Goal: Task Accomplishment & Management: Complete application form

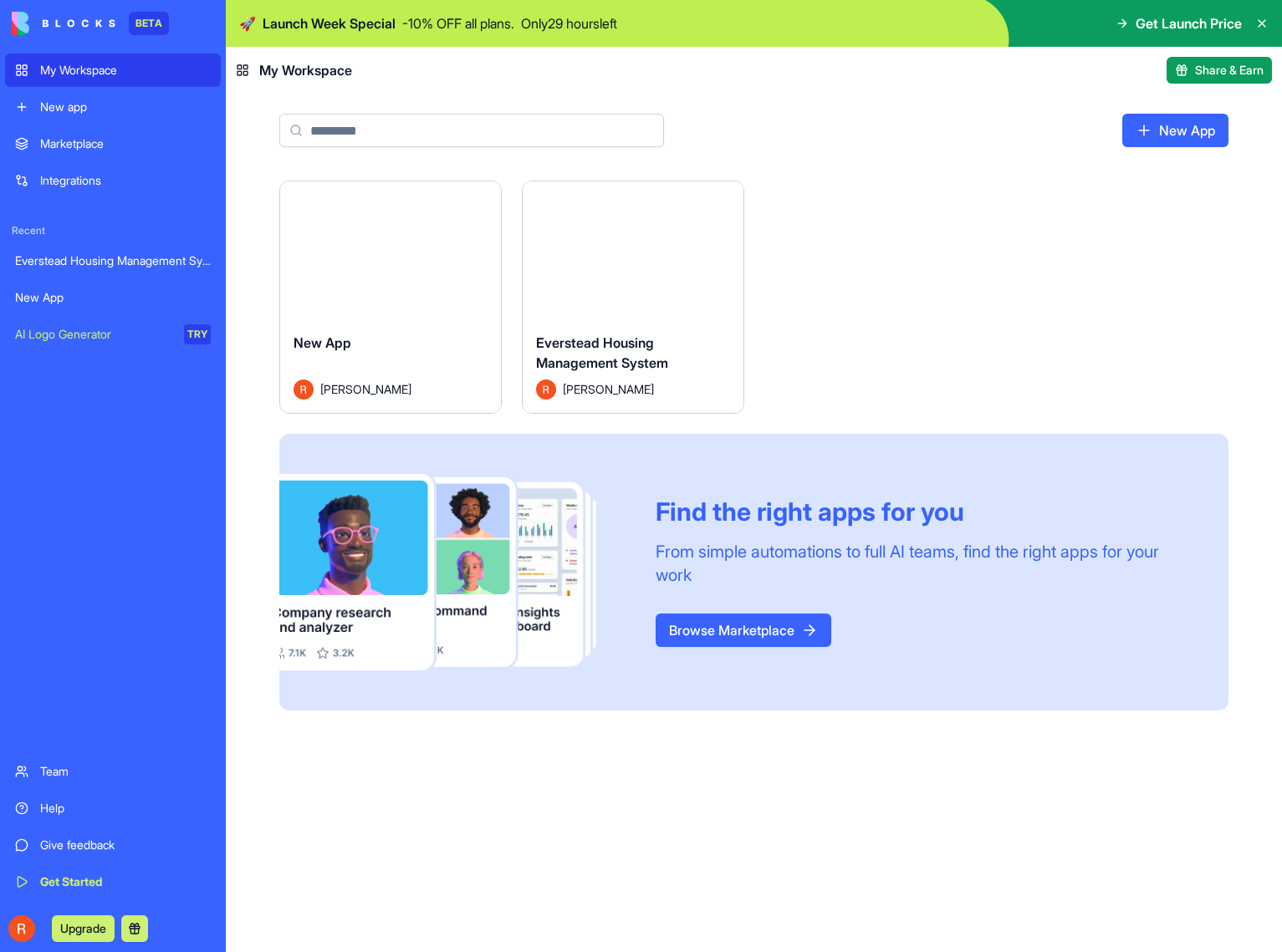
click at [613, 363] on span "Everstead Housing Management System" at bounding box center [602, 352] width 132 height 36
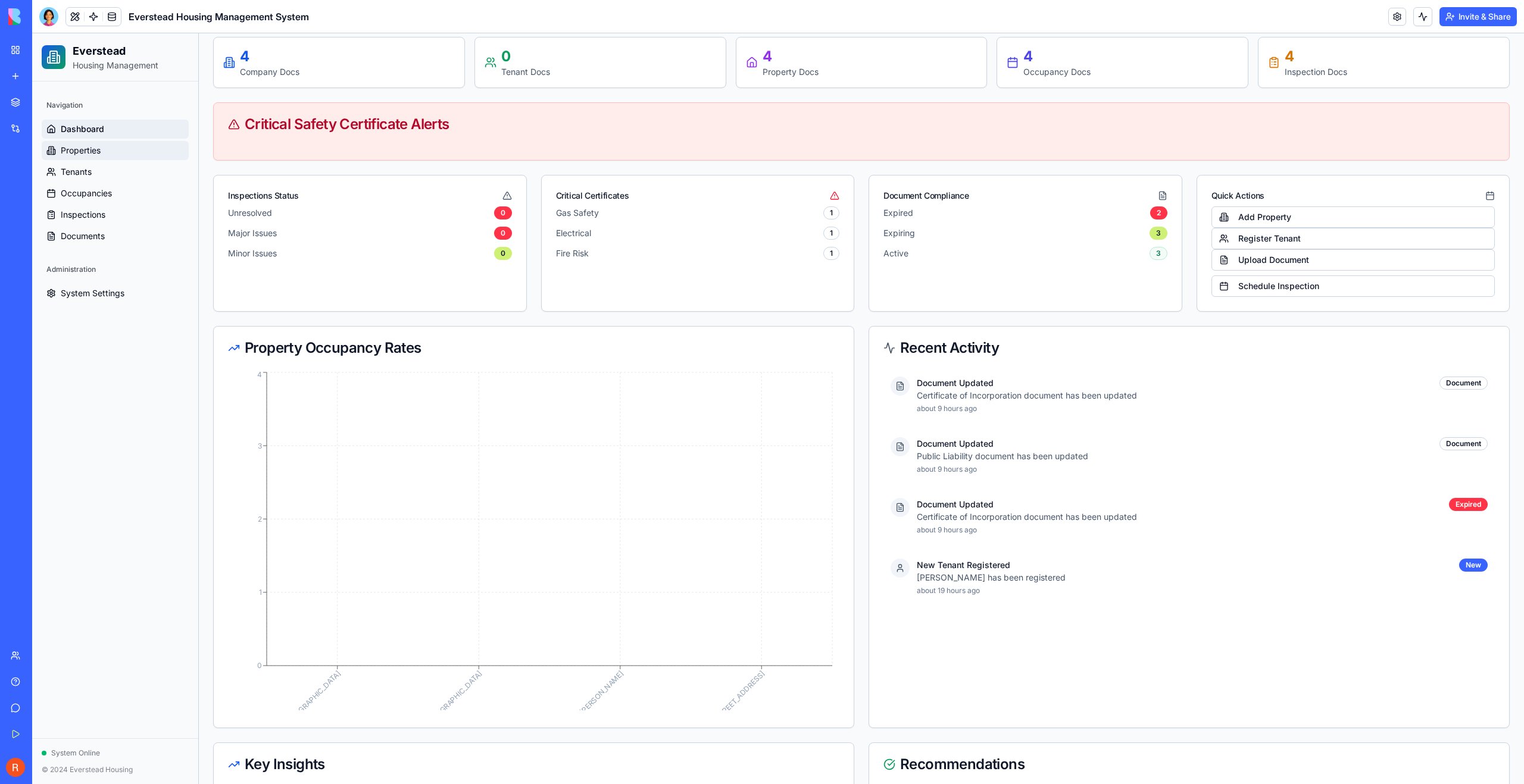
click at [101, 149] on link "Properties" at bounding box center [115, 150] width 147 height 19
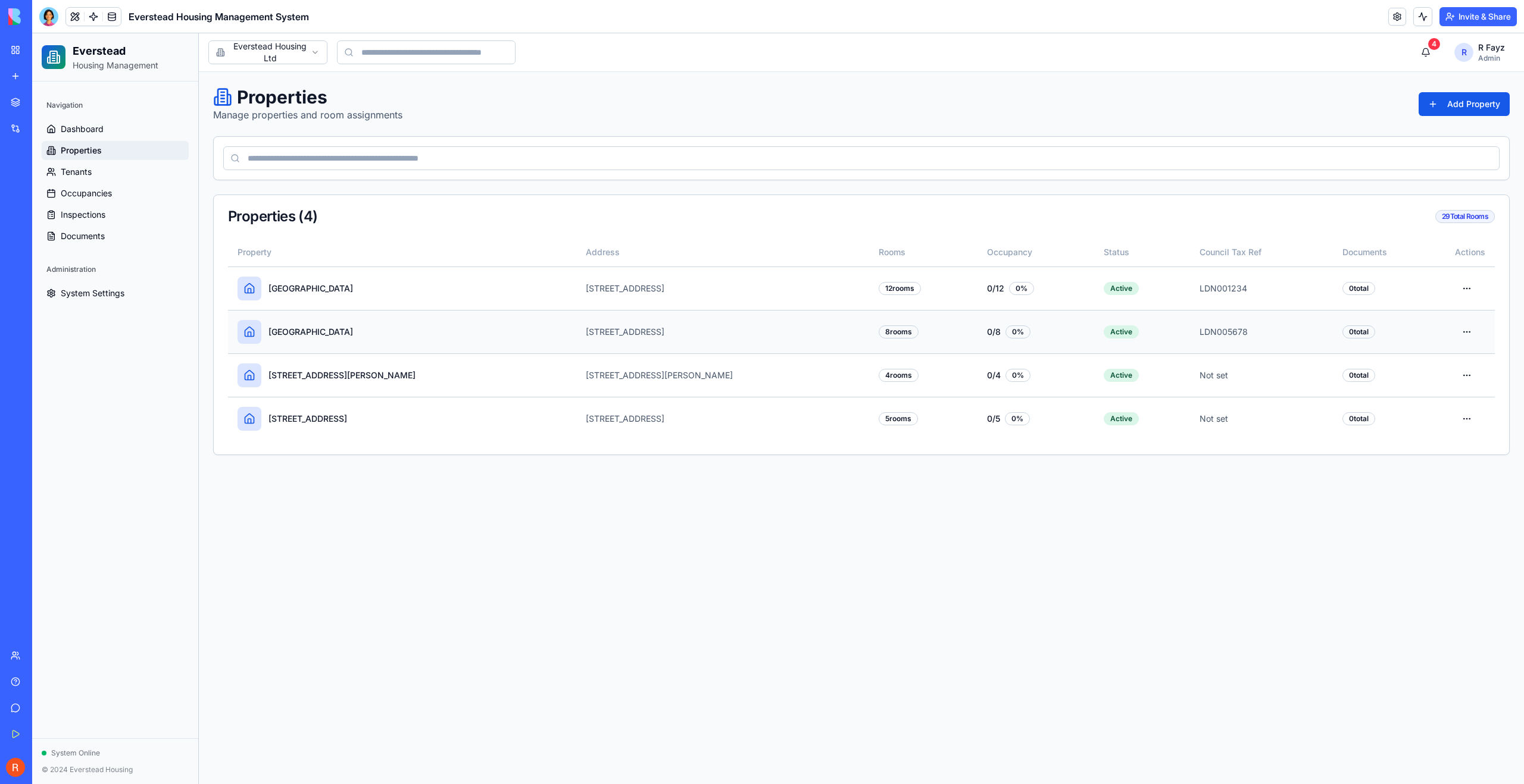
click at [912, 331] on html "Everstead Housing Management Navigation Dashboard Properties Tenants Occupancie…" at bounding box center [778, 409] width 1492 height 751
click at [912, 394] on div "Delete" at bounding box center [1437, 396] width 76 height 19
click at [912, 286] on html "Everstead Housing Management Navigation Dashboard Properties Tenants Occupancie…" at bounding box center [778, 409] width 1492 height 751
click at [912, 351] on div "Delete" at bounding box center [1437, 353] width 76 height 19
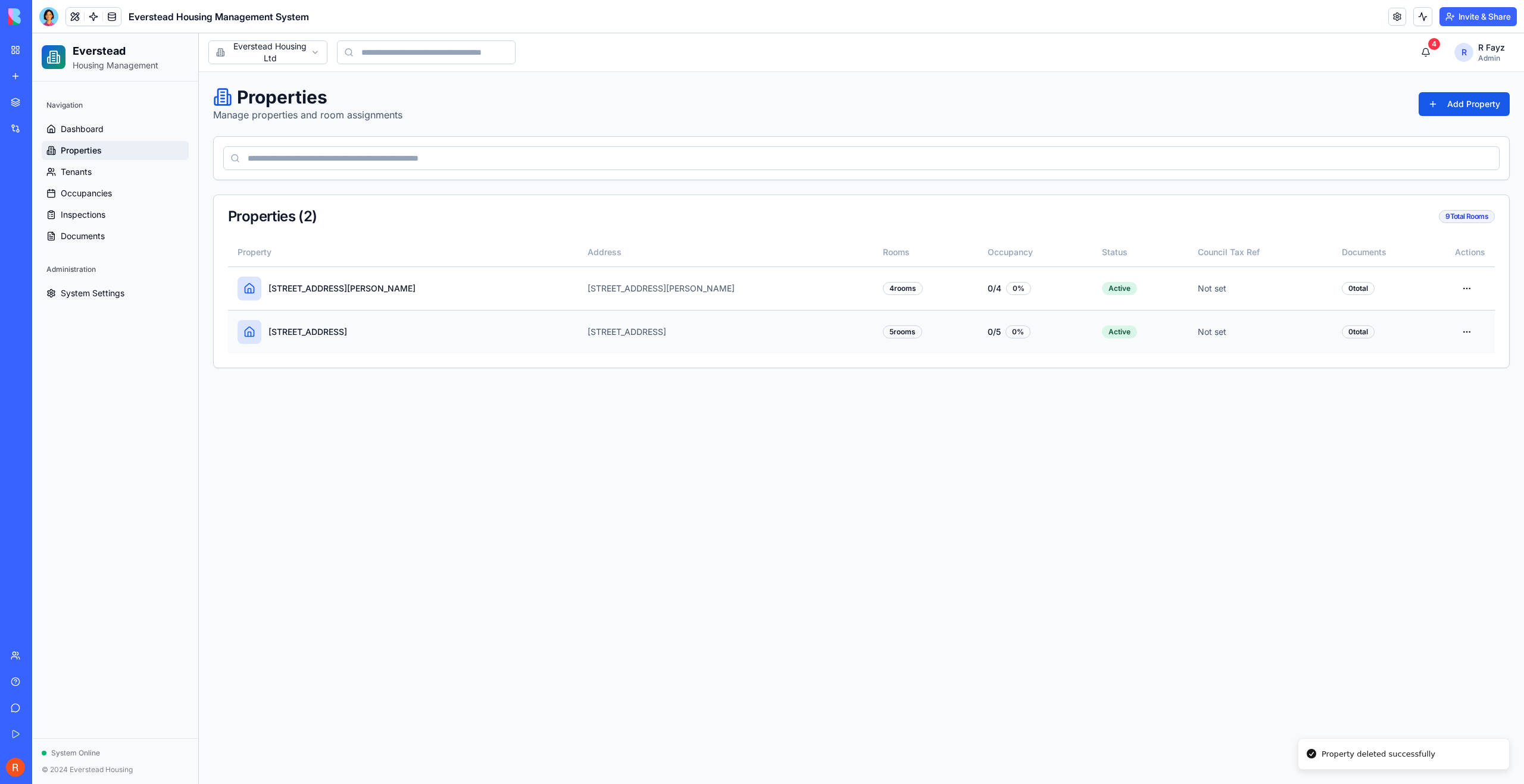
click at [305, 337] on div "[STREET_ADDRESS]" at bounding box center [308, 332] width 79 height 12
click at [305, 334] on div "[STREET_ADDRESS]" at bounding box center [308, 332] width 79 height 12
click at [253, 331] on icon at bounding box center [249, 332] width 12 height 12
click at [591, 336] on div "[STREET_ADDRESS]" at bounding box center [726, 332] width 276 height 12
click at [323, 326] on div "[STREET_ADDRESS]" at bounding box center [308, 332] width 79 height 12
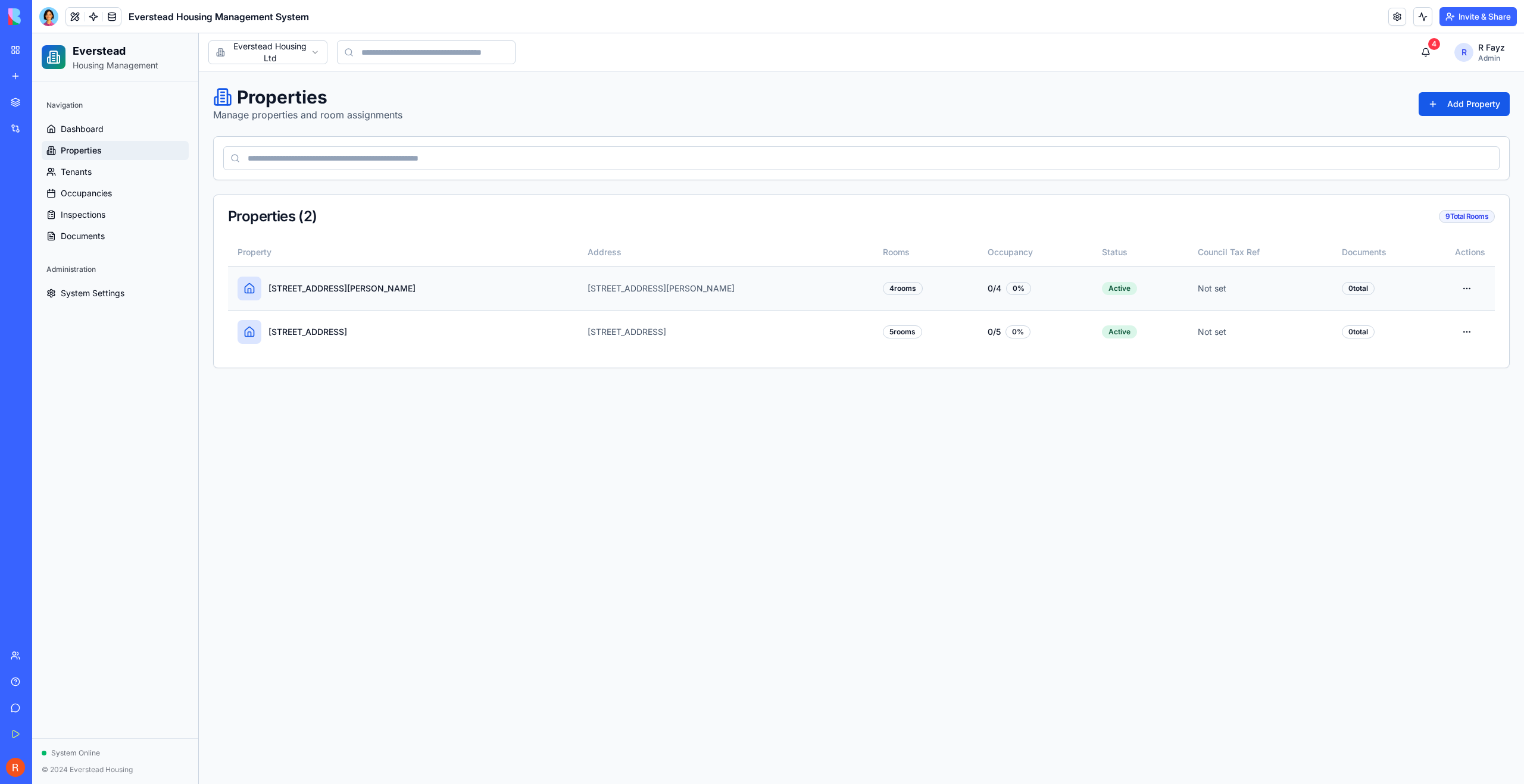
click at [308, 304] on td "[STREET_ADDRESS][PERSON_NAME]" at bounding box center [403, 288] width 350 height 43
click at [310, 325] on div "[STREET_ADDRESS]" at bounding box center [403, 332] width 331 height 24
click at [309, 330] on div "[STREET_ADDRESS]" at bounding box center [308, 332] width 79 height 12
click at [94, 171] on link "Tenants" at bounding box center [115, 172] width 147 height 19
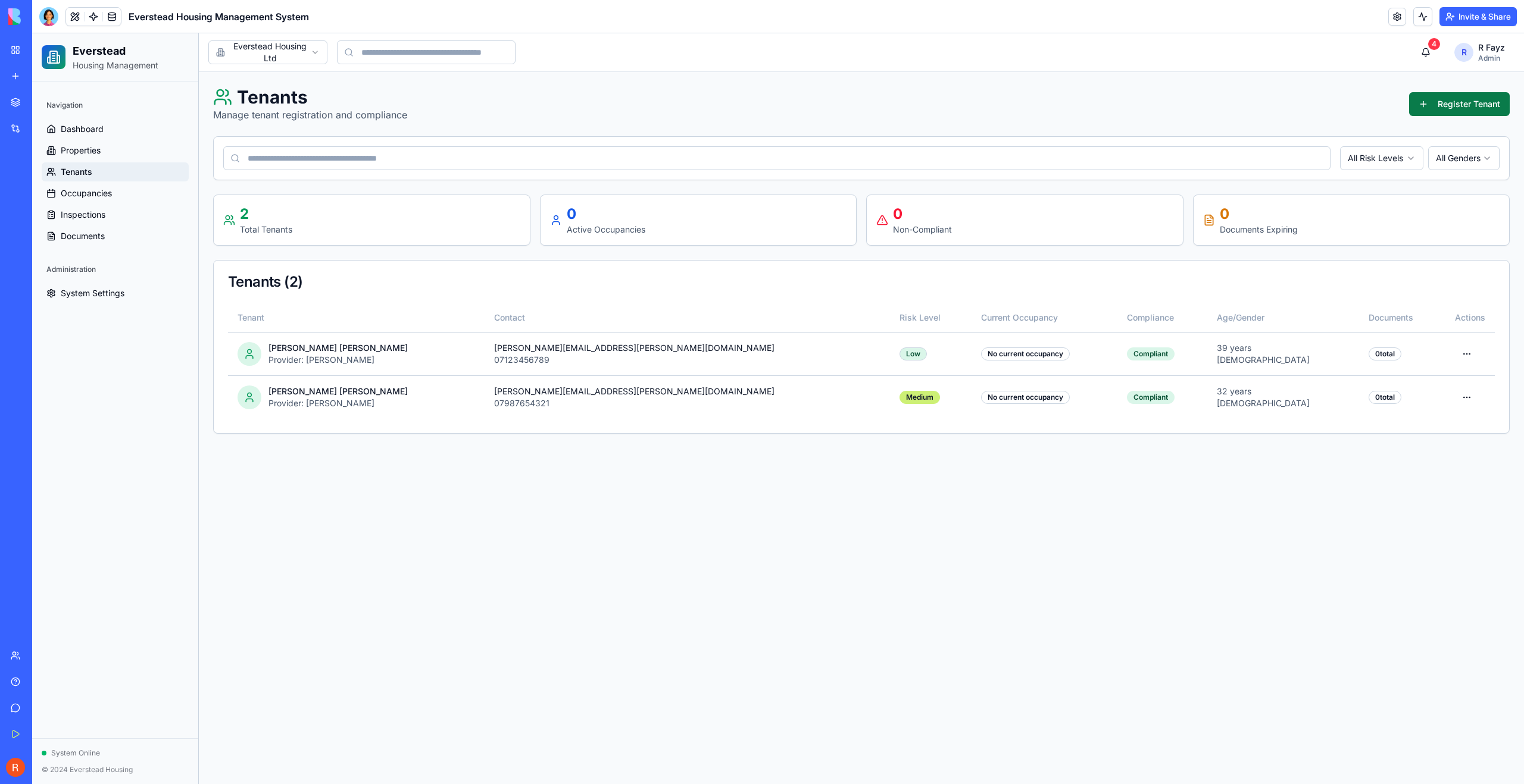
click at [912, 102] on button "Register Tenant" at bounding box center [1459, 104] width 100 height 24
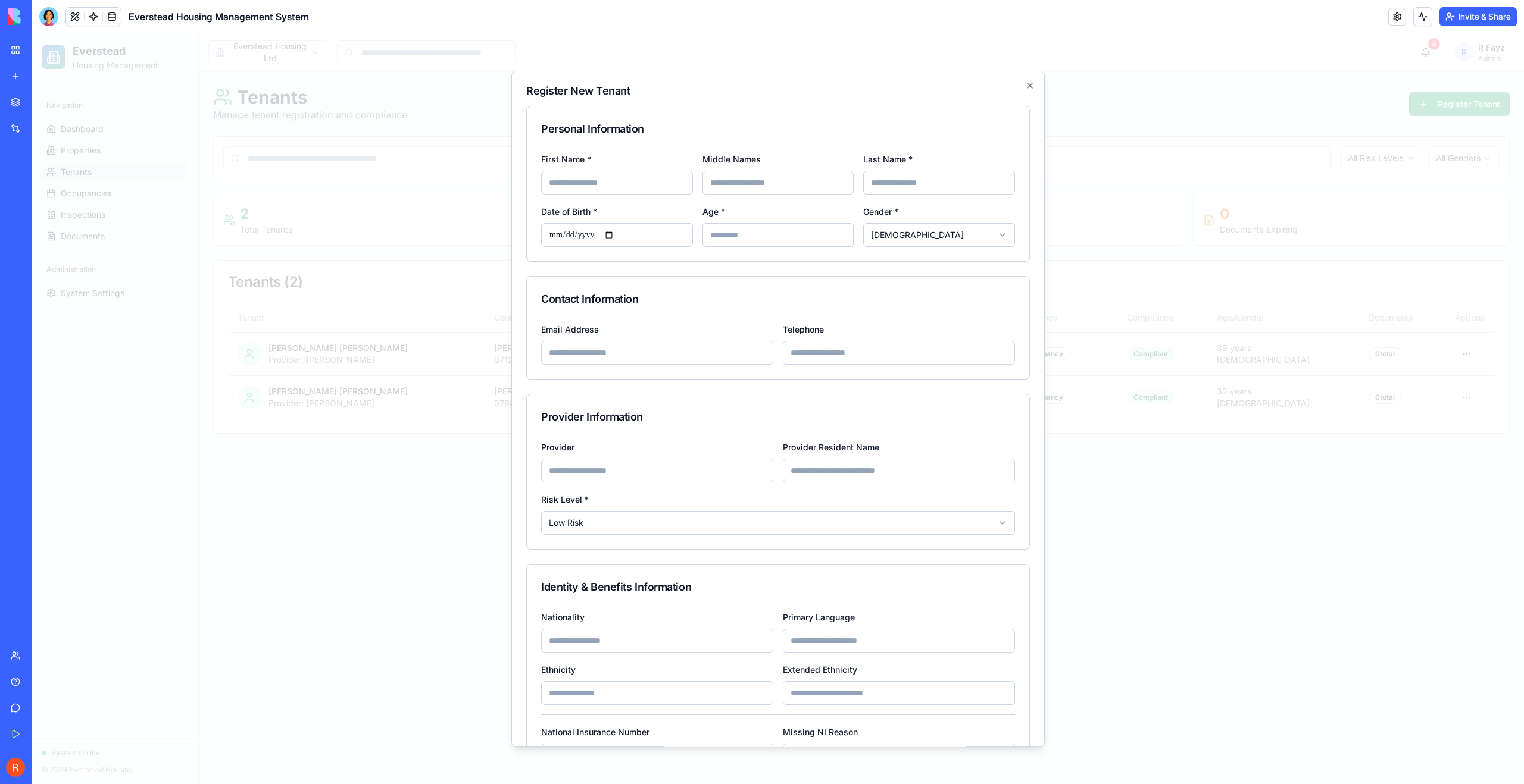
click at [603, 186] on input "First Name *" at bounding box center [617, 182] width 152 height 24
type input "****"
type input "**********"
type input "******"
click at [603, 349] on input "Email Address" at bounding box center [657, 353] width 232 height 24
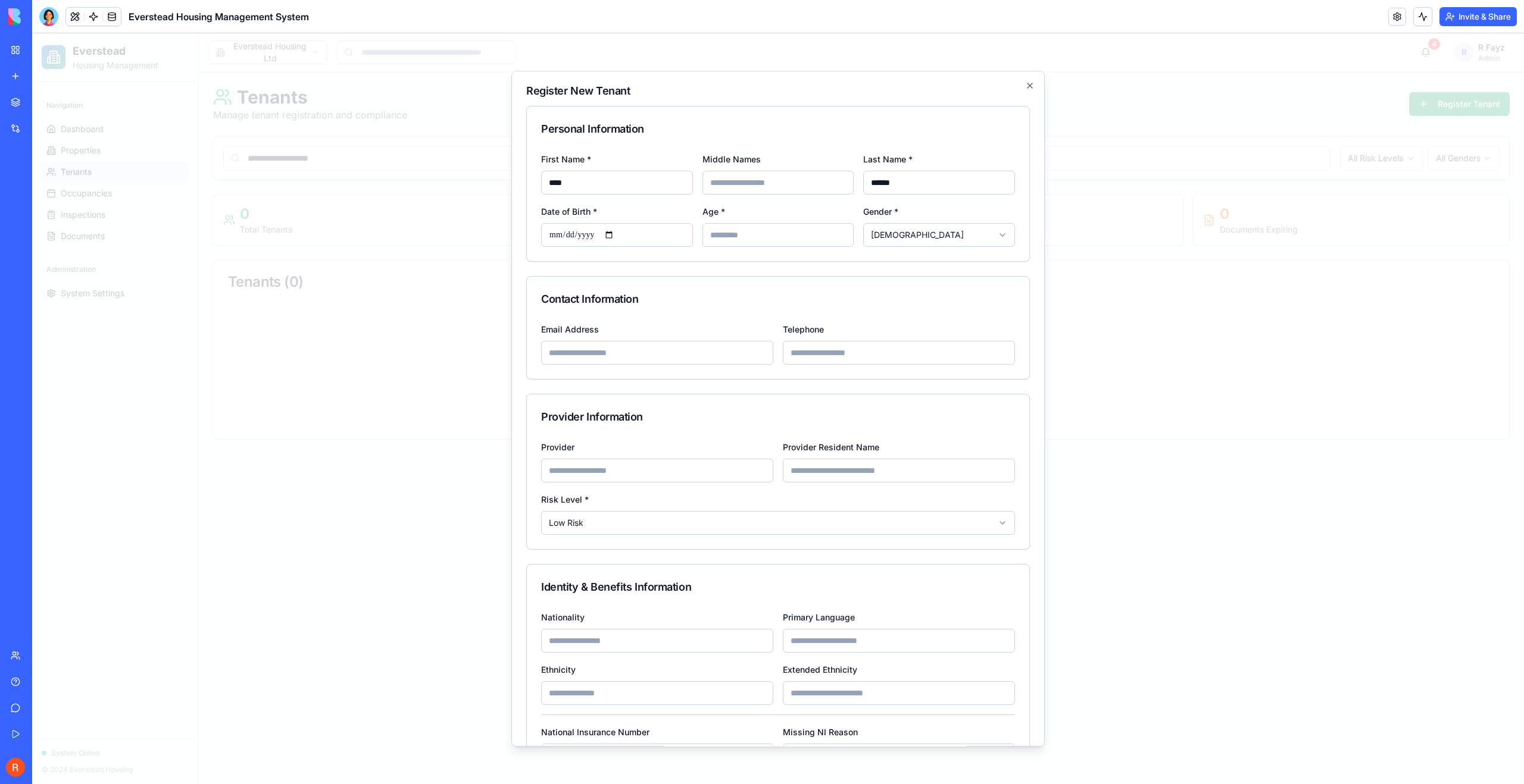
type input "**********"
click at [718, 469] on input "Provider" at bounding box center [657, 471] width 232 height 24
click at [705, 528] on body "**********" at bounding box center [778, 409] width 1492 height 751
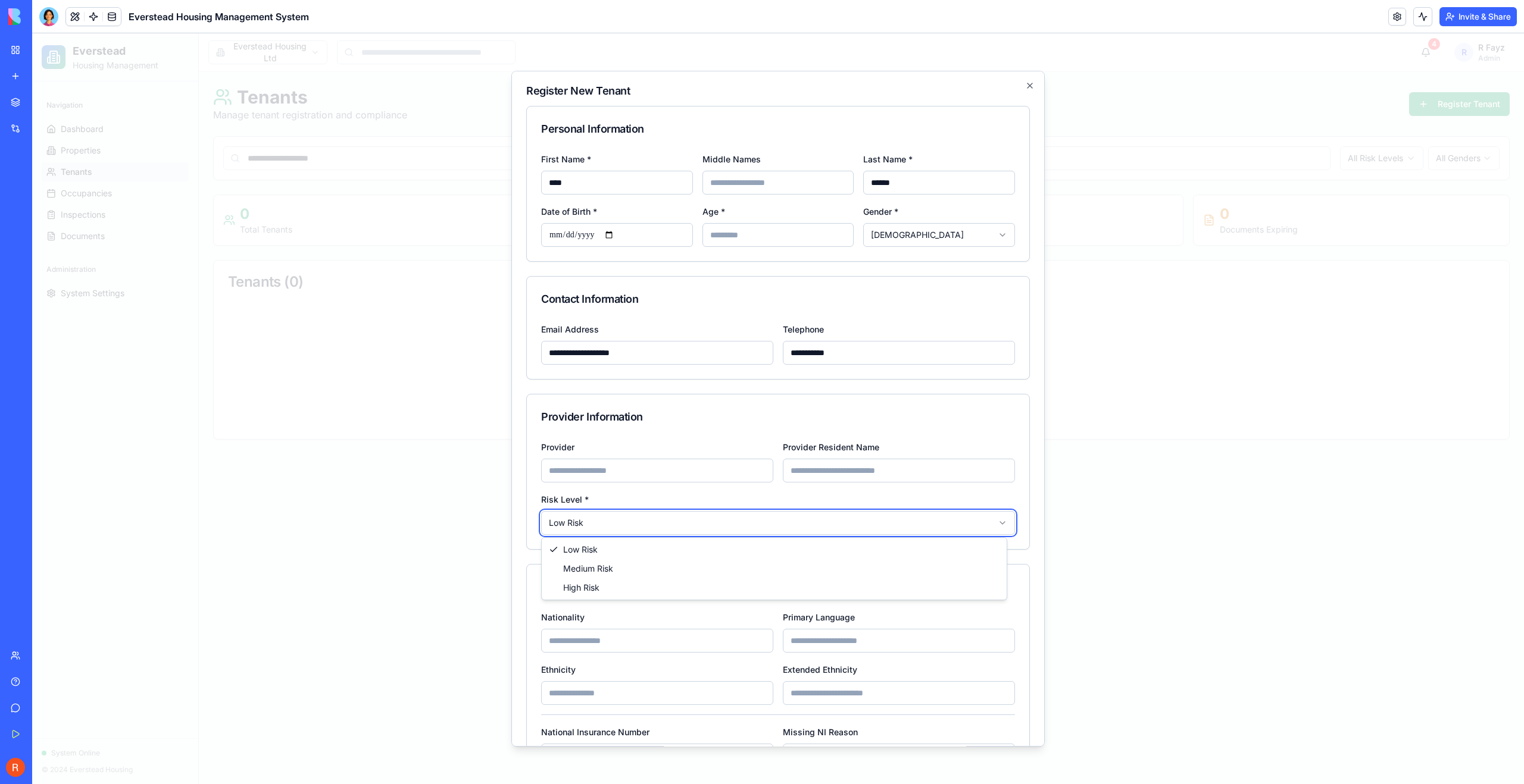
click at [836, 480] on body "**********" at bounding box center [778, 409] width 1492 height 751
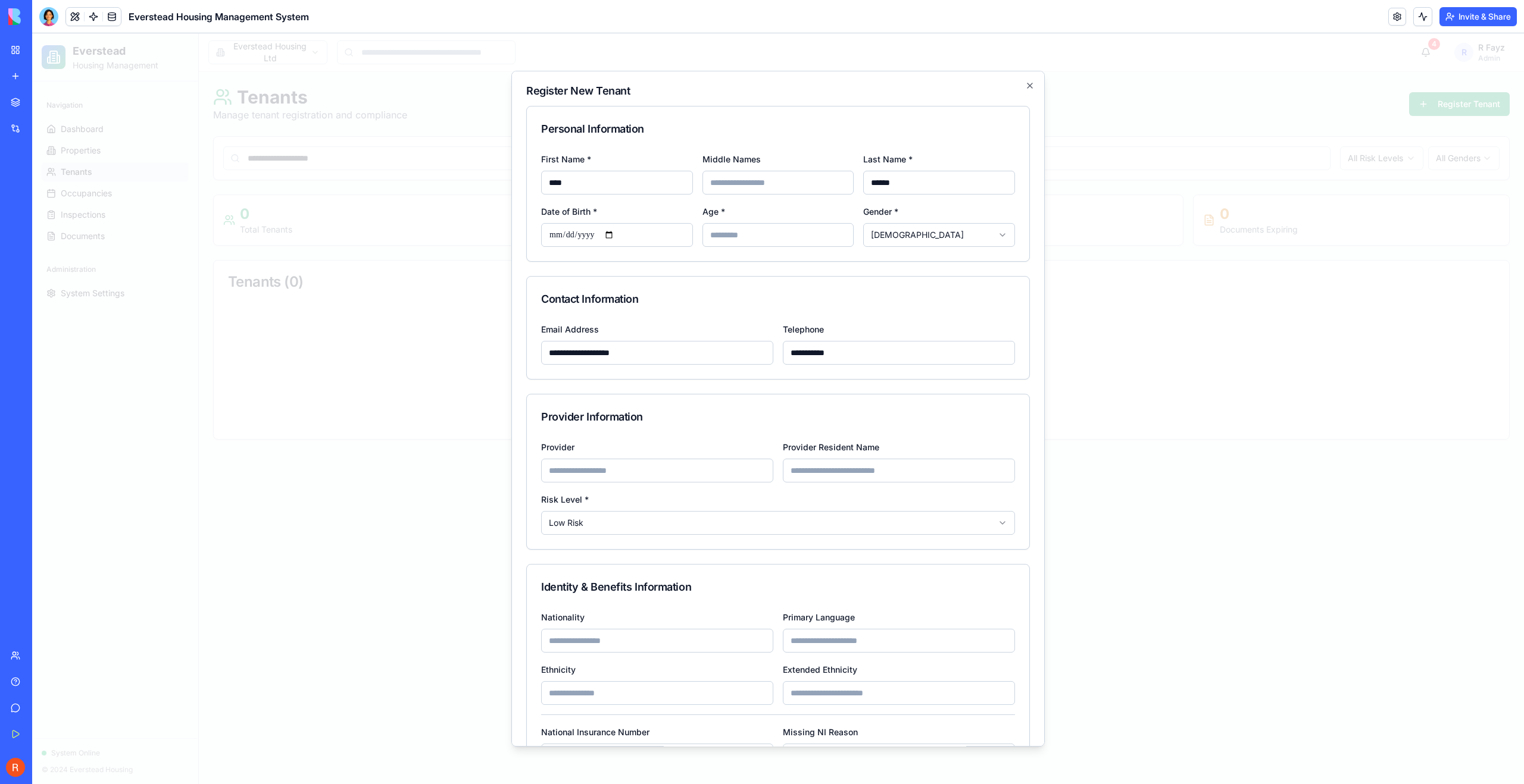
click at [836, 477] on input "Provider Resident Name" at bounding box center [899, 471] width 232 height 24
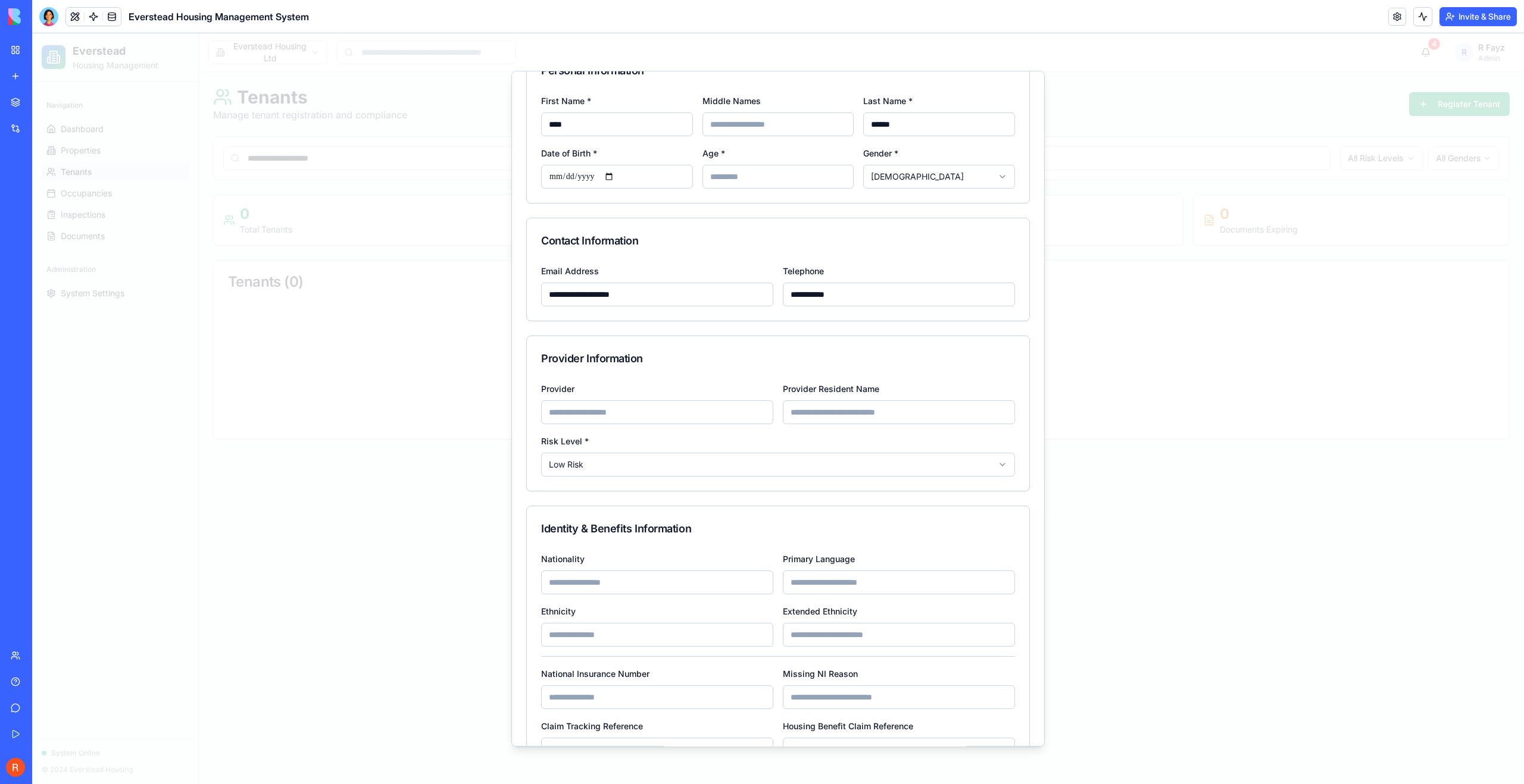
scroll to position [61, 0]
click at [577, 182] on input "Date of Birth *" at bounding box center [617, 174] width 152 height 24
click at [590, 172] on input "Date of Birth *" at bounding box center [617, 174] width 152 height 24
type input "**********"
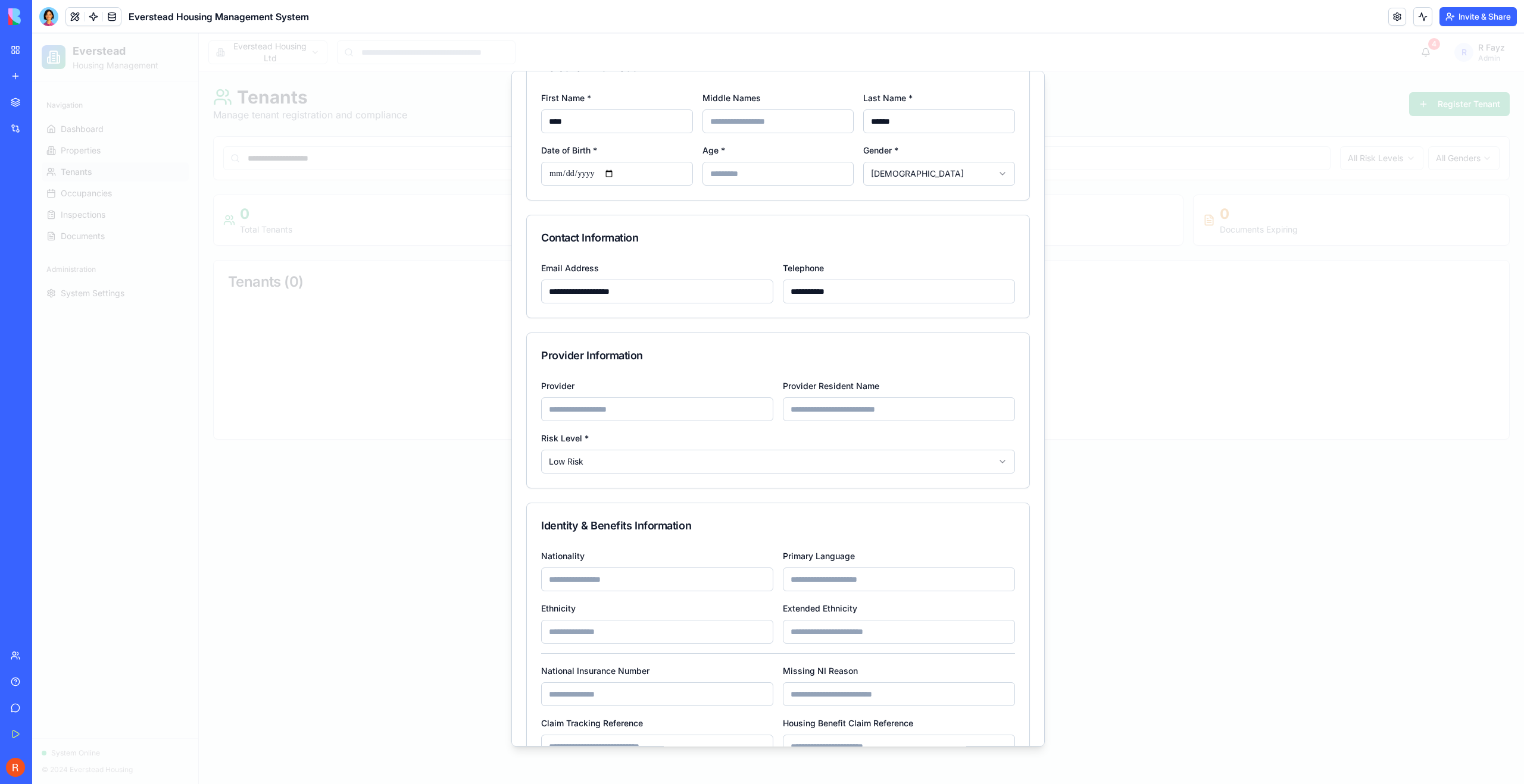
type input "**********"
click at [858, 218] on div "Contact Information" at bounding box center [778, 238] width 502 height 45
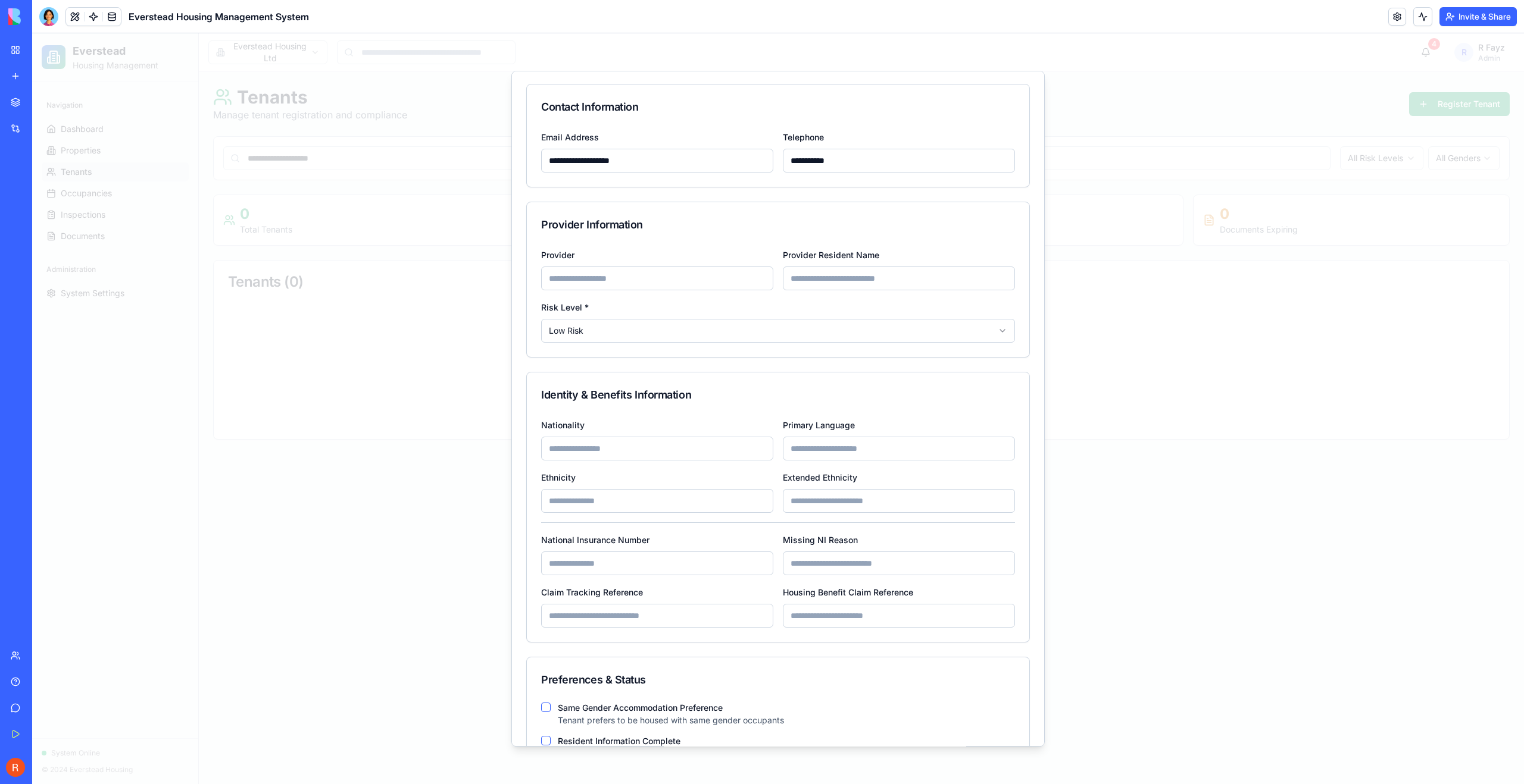
scroll to position [0, 0]
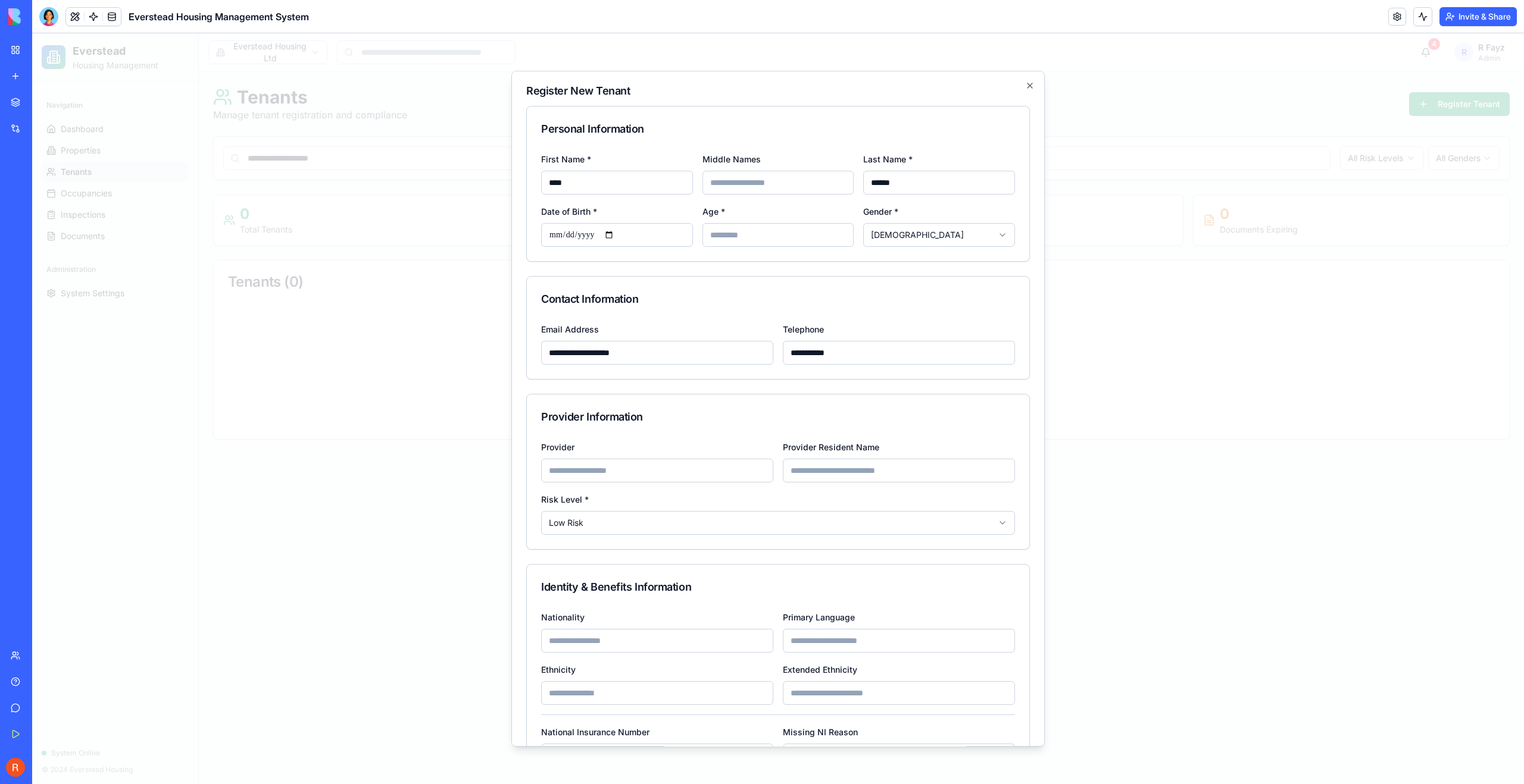
drag, startPoint x: 580, startPoint y: 187, endPoint x: 493, endPoint y: 188, distance: 87.0
click at [493, 188] on body "**********" at bounding box center [778, 409] width 1492 height 751
type input "*"
click at [901, 287] on div "Contact Information" at bounding box center [778, 299] width 502 height 45
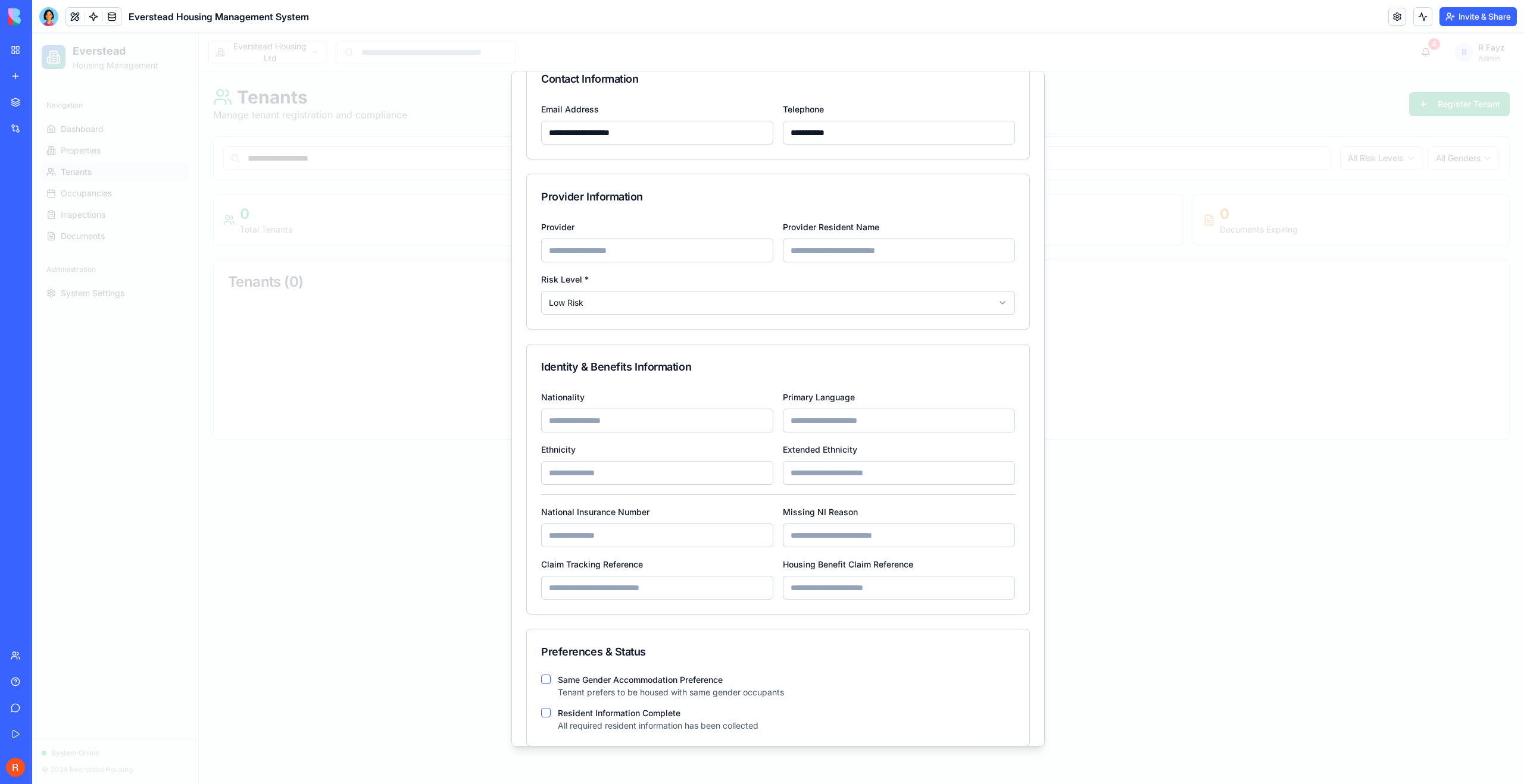
scroll to position [222, 0]
click at [630, 248] on input "Provider" at bounding box center [657, 250] width 232 height 24
click at [638, 224] on div "Provider" at bounding box center [657, 239] width 232 height 43
click at [902, 308] on body "**********" at bounding box center [778, 409] width 1492 height 751
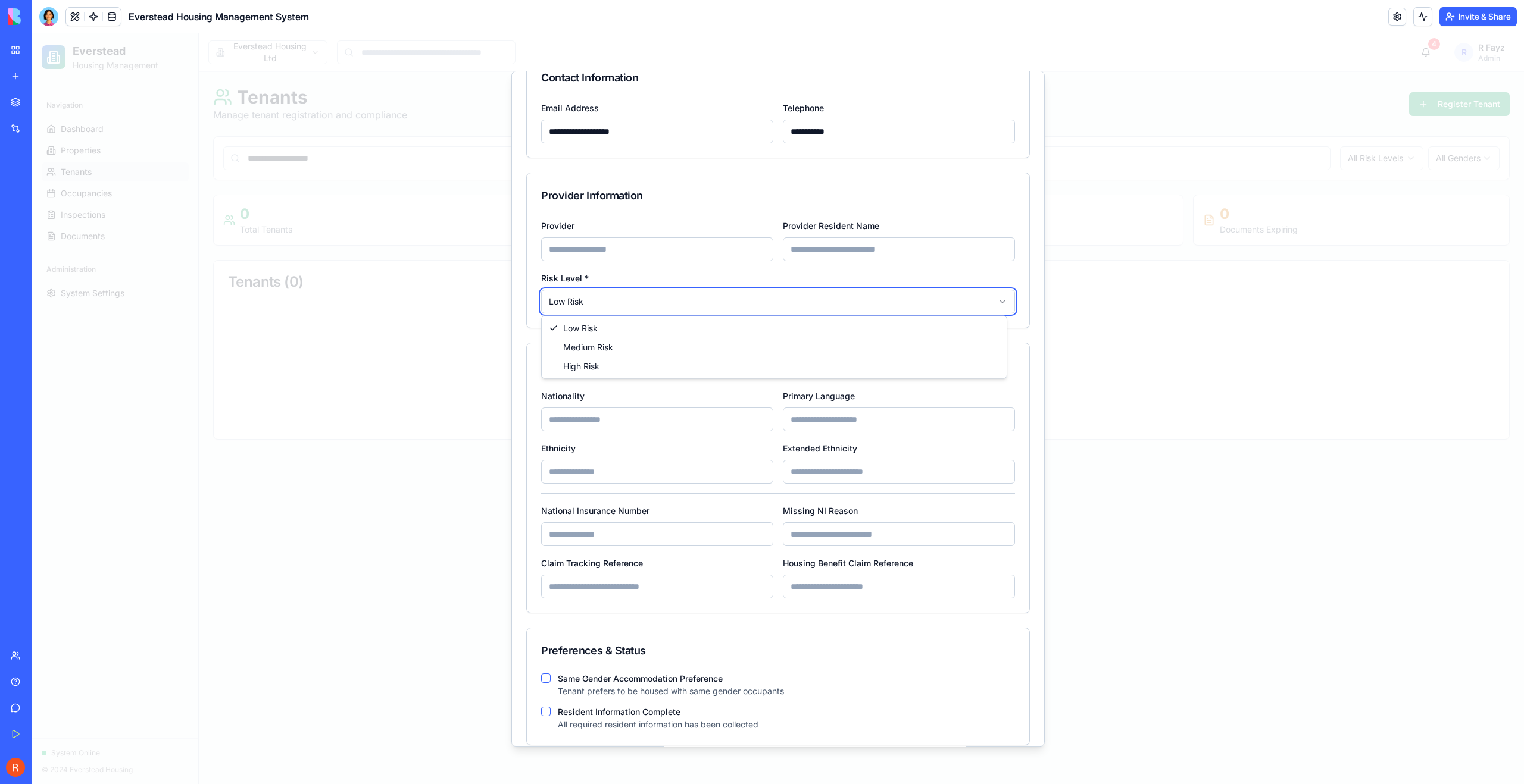
click at [840, 281] on body "**********" at bounding box center [778, 409] width 1492 height 751
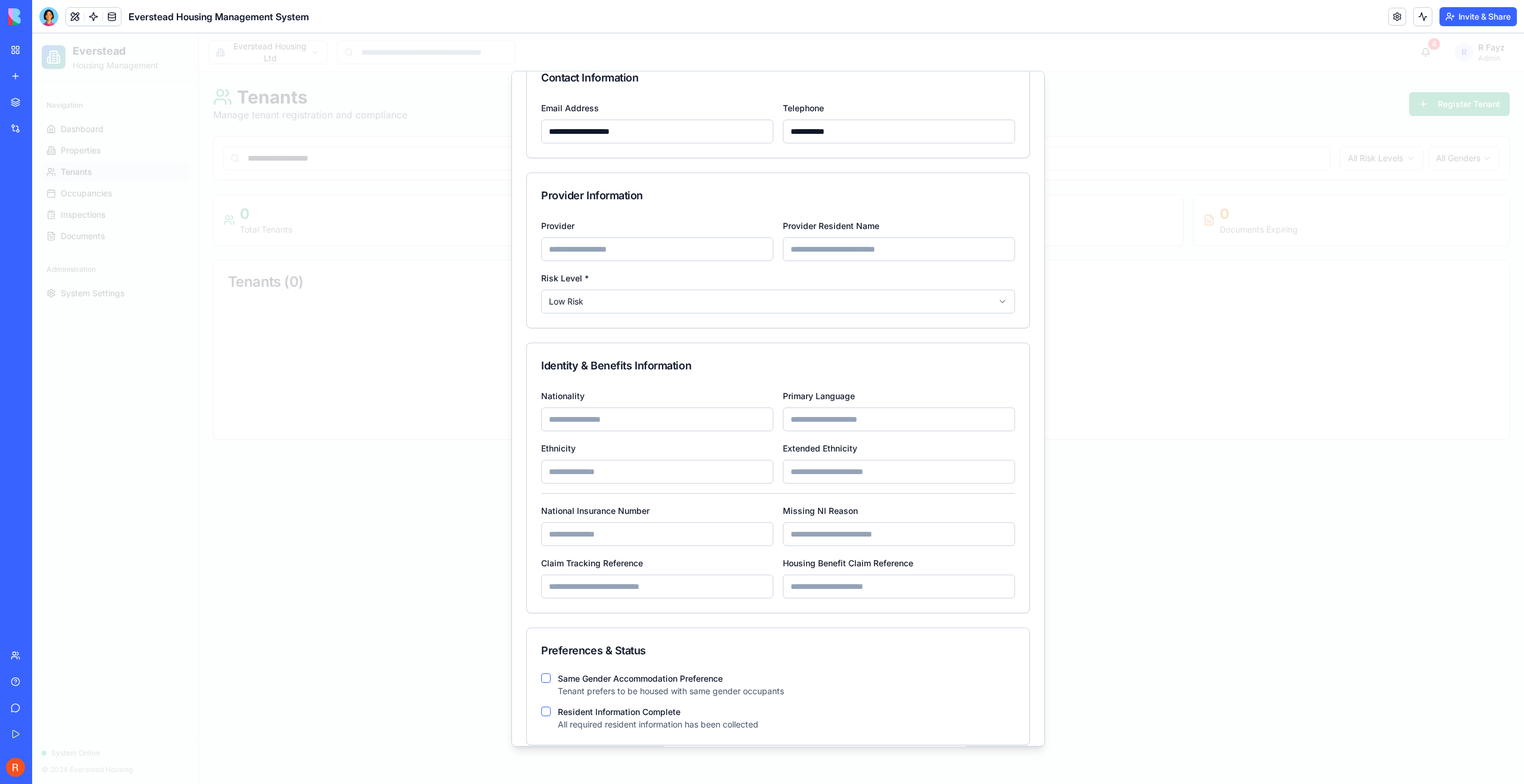
click at [626, 424] on input "Nationality" at bounding box center [657, 419] width 232 height 24
click at [627, 375] on div "Identity & Benefits Information" at bounding box center [778, 366] width 502 height 45
click at [655, 454] on div "Ethnicity" at bounding box center [657, 462] width 232 height 43
click at [658, 438] on div "Nationality Primary Language Ethnicity Extended Ethnicity National Insurance Nu…" at bounding box center [778, 501] width 502 height 224
click at [655, 416] on input "Nationality" at bounding box center [657, 419] width 232 height 24
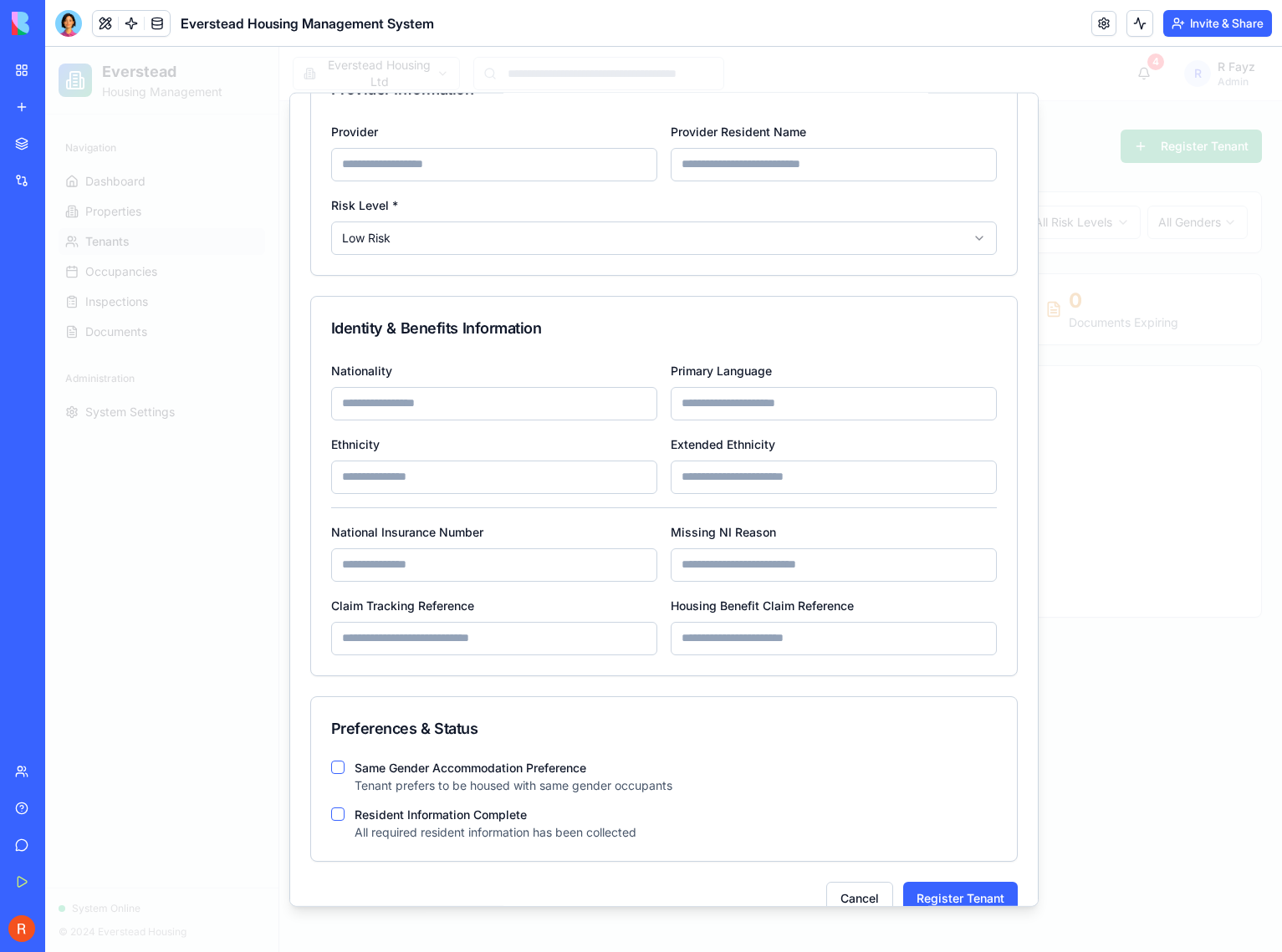
scroll to position [518, 0]
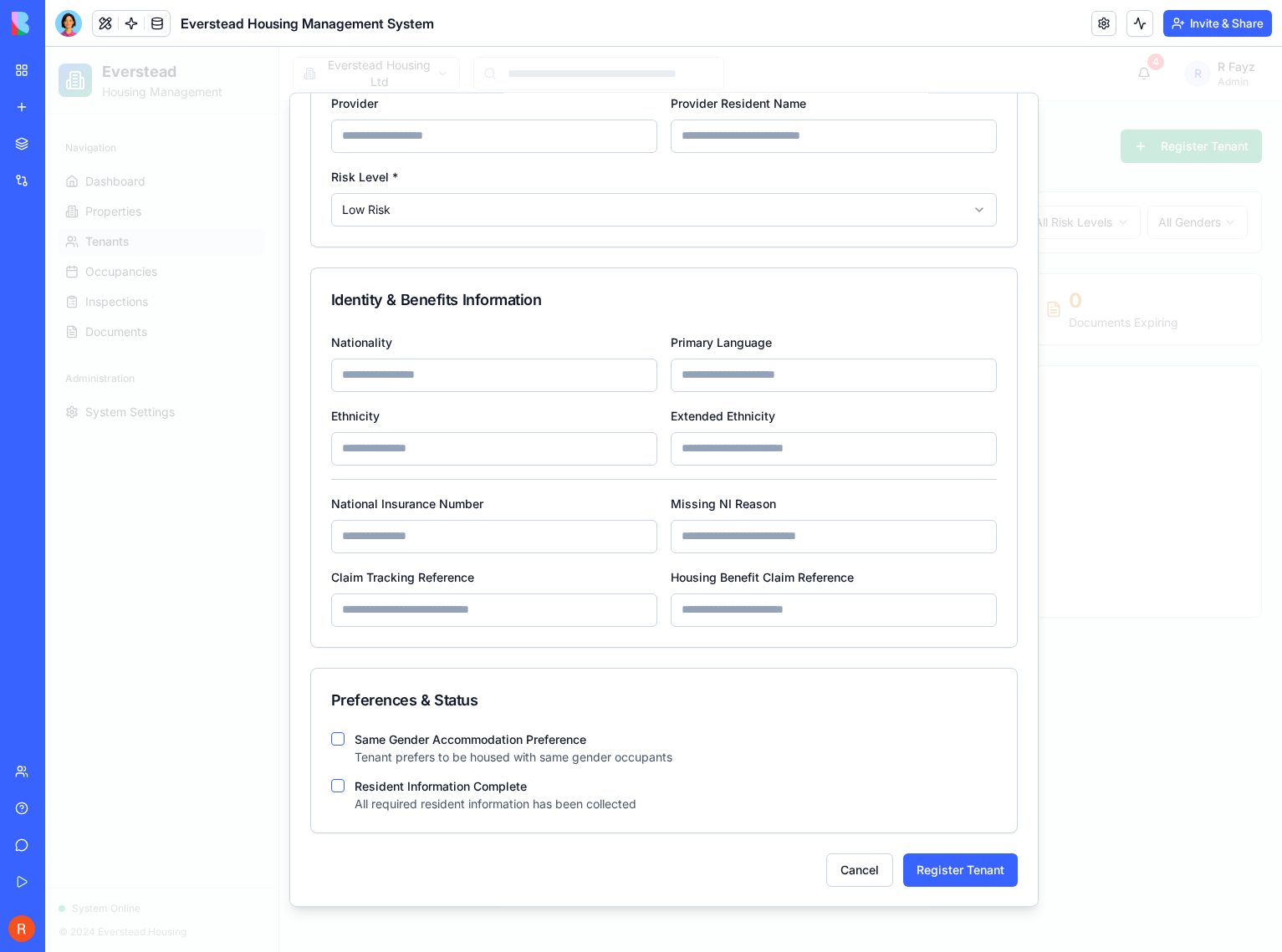
click at [332, 783] on button "Resident Information Complete" at bounding box center [338, 785] width 14 height 14
click at [69, 22] on div at bounding box center [68, 23] width 27 height 27
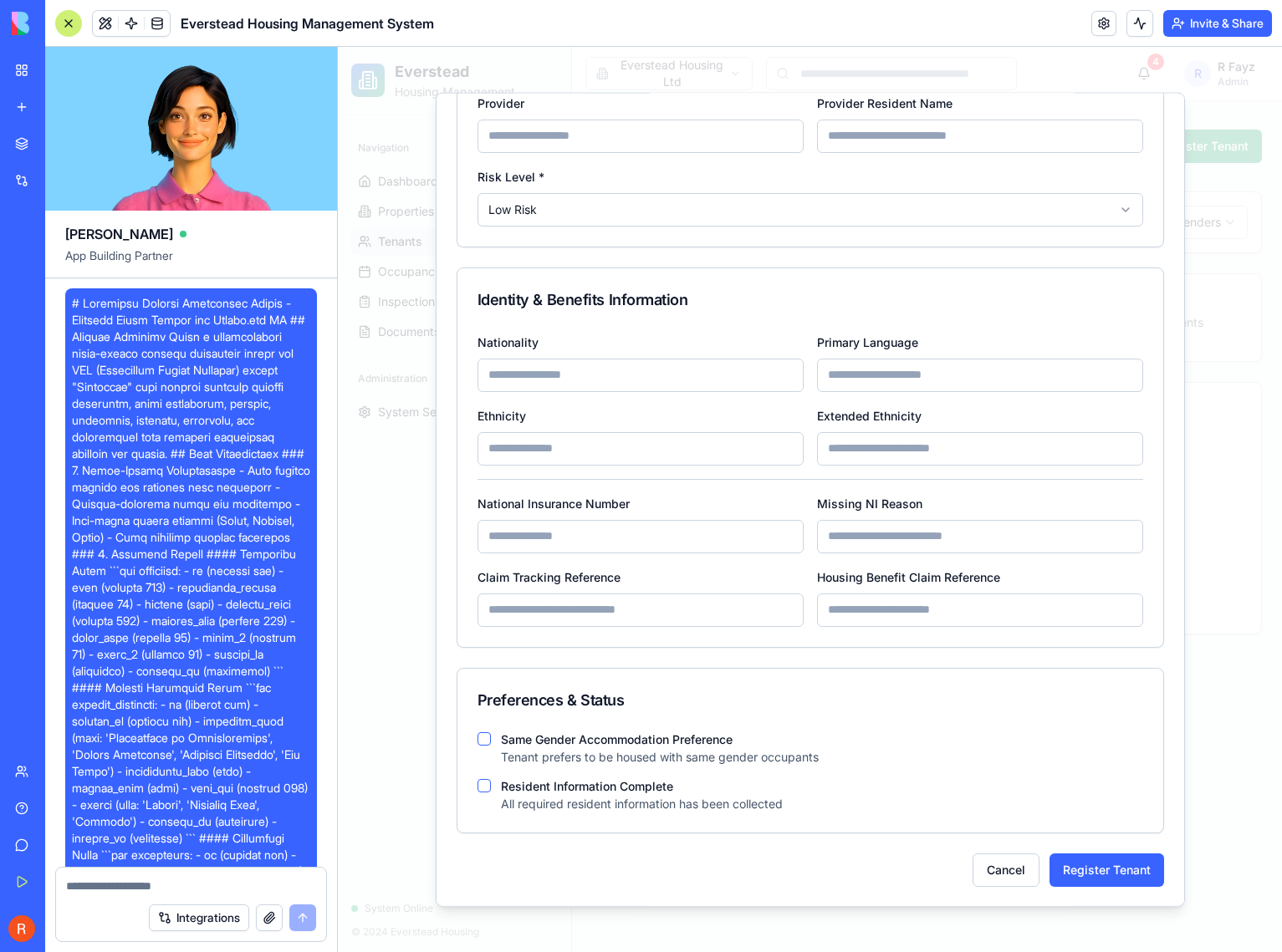
scroll to position [6816, 0]
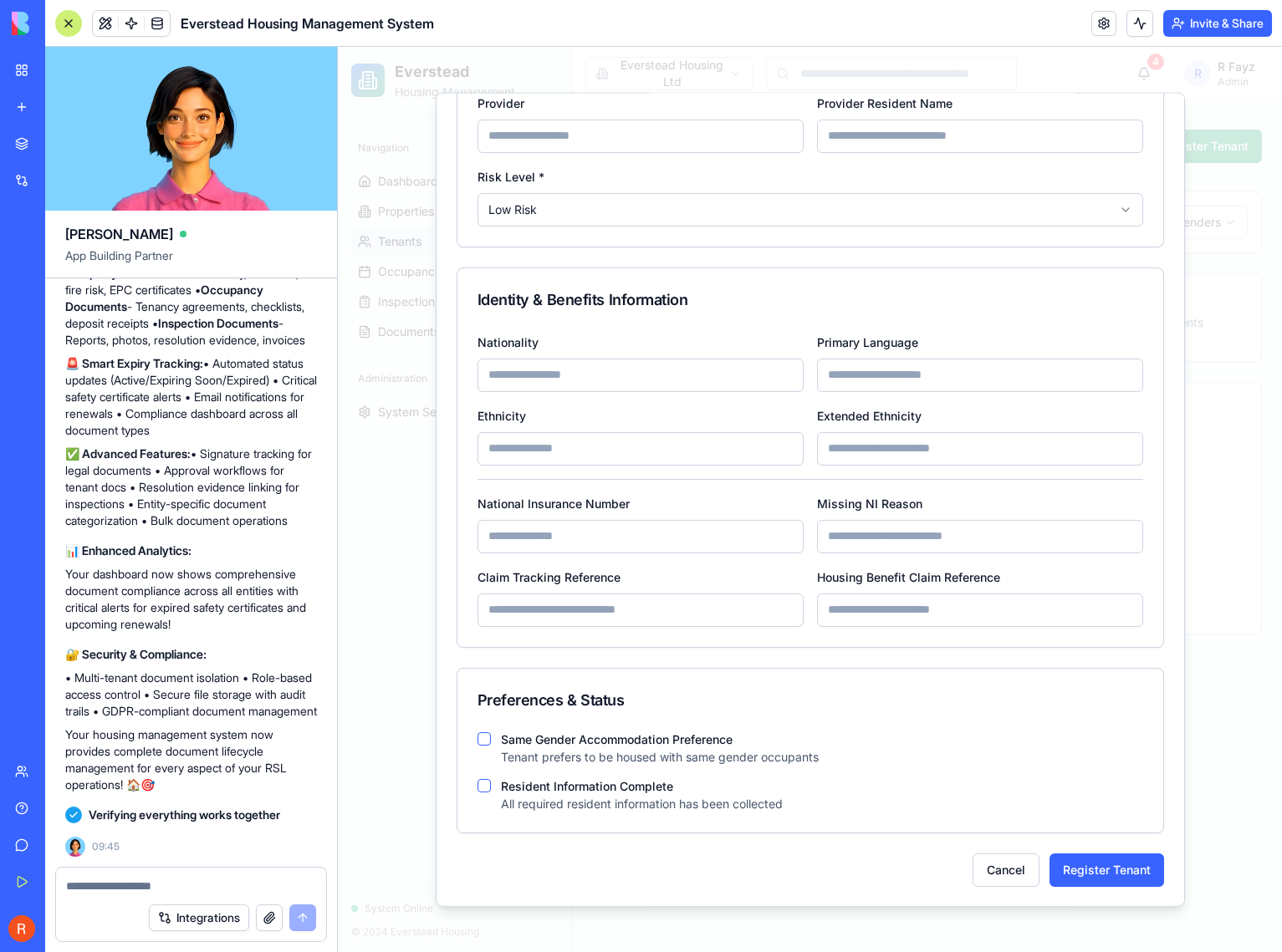
click at [86, 891] on textarea at bounding box center [191, 886] width 250 height 17
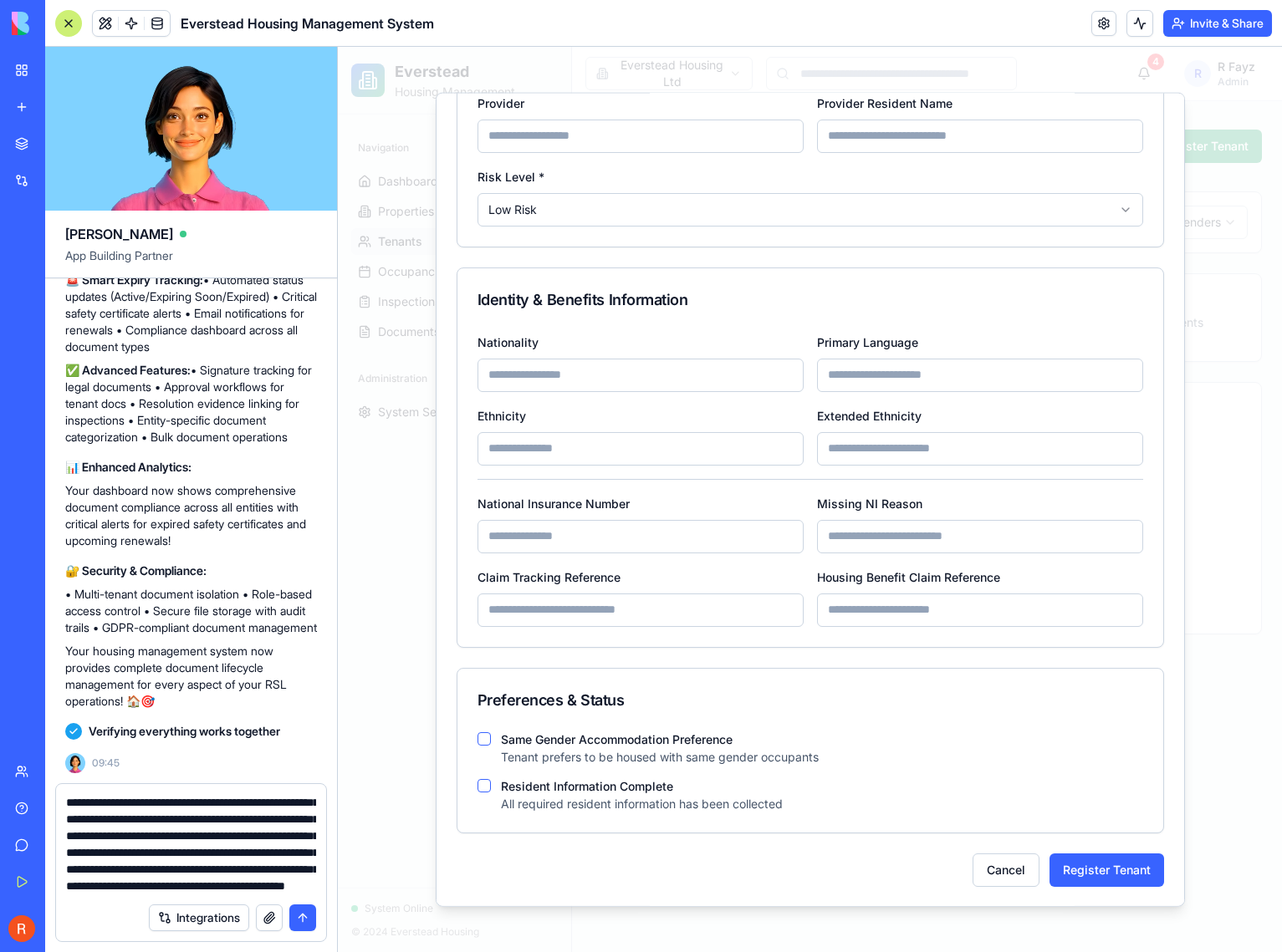
type textarea "**********"
click at [298, 922] on button "submit" at bounding box center [303, 918] width 27 height 27
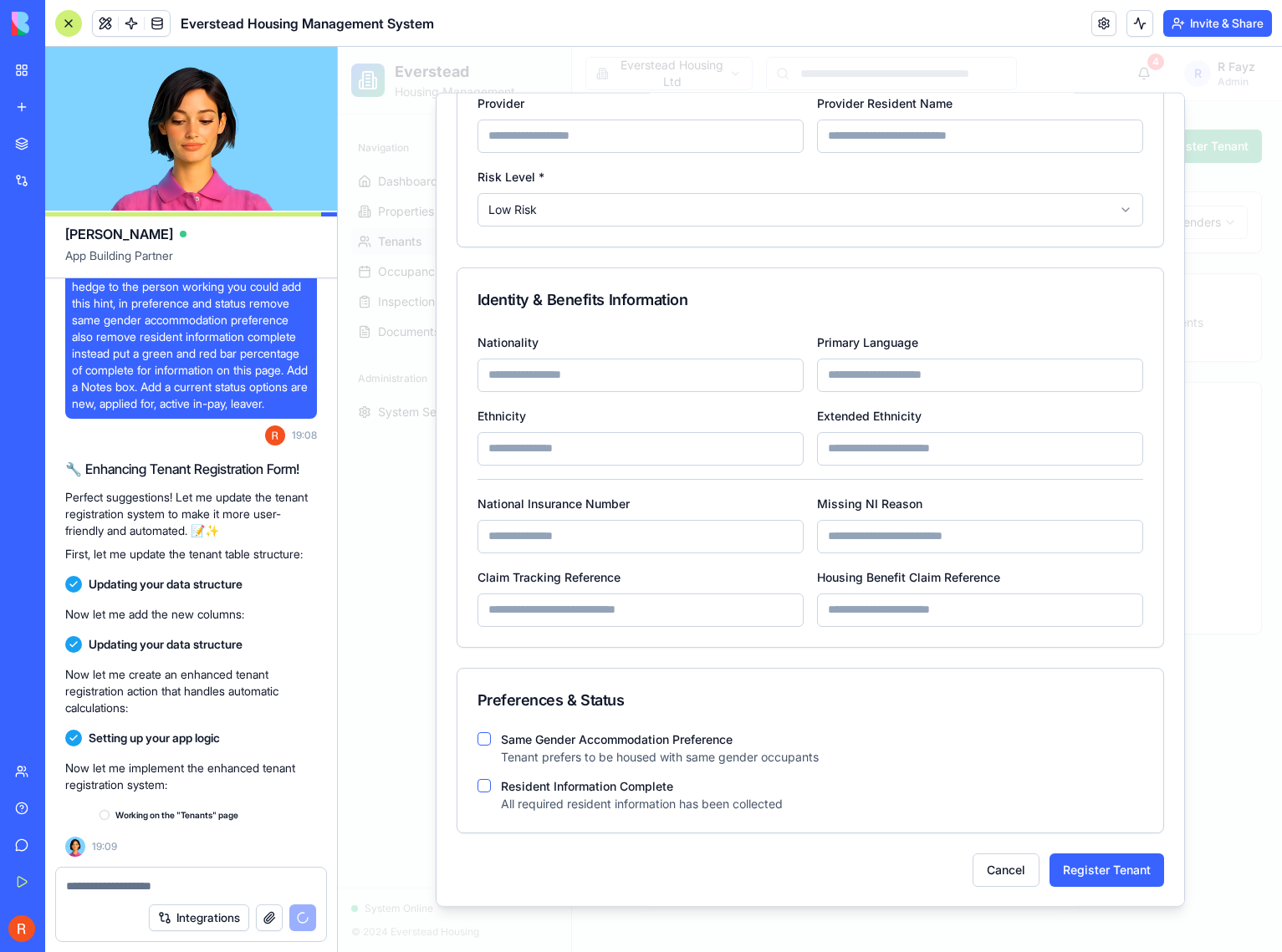
scroll to position [7709, 0]
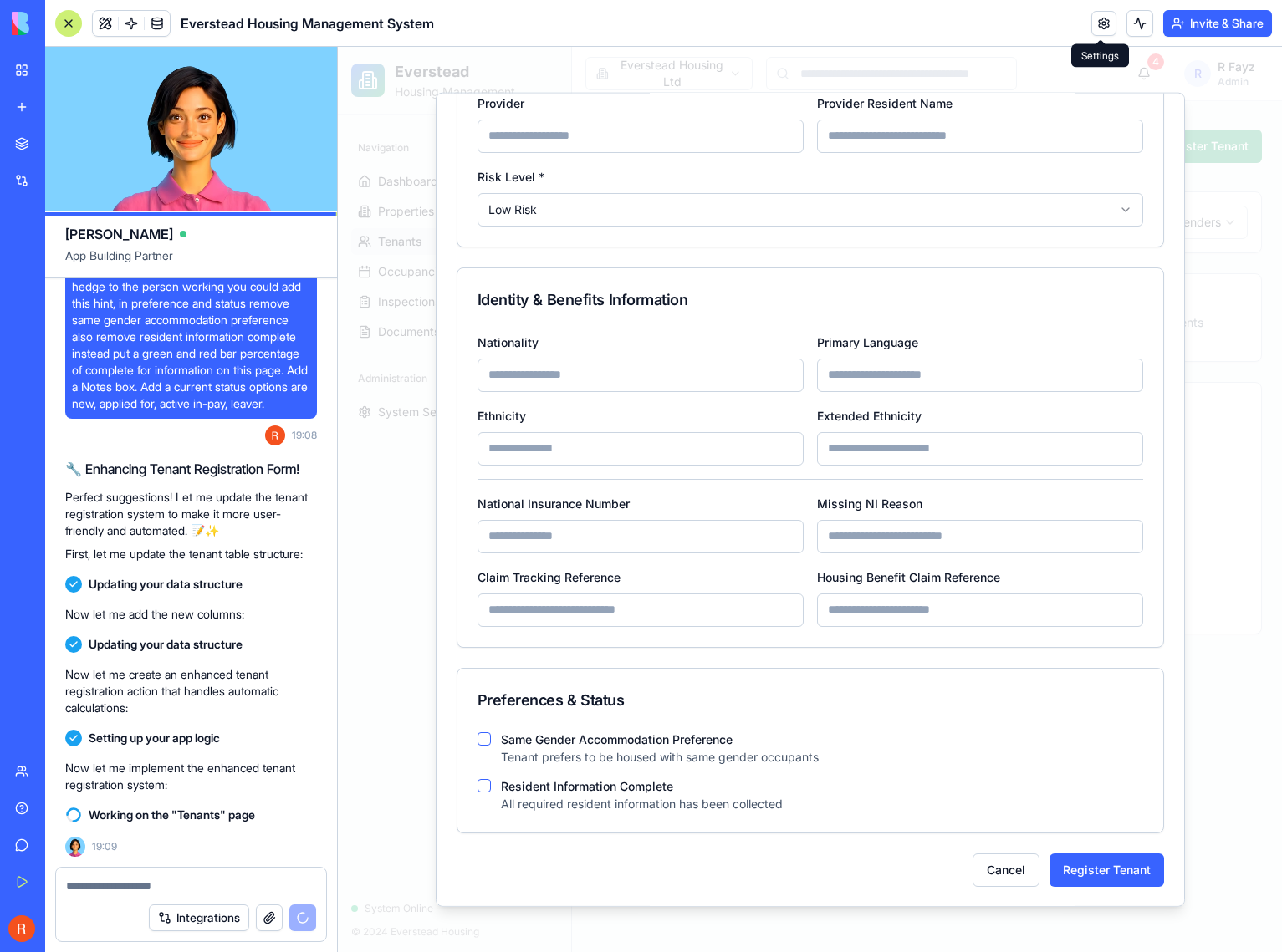
click at [1095, 31] on link at bounding box center [1103, 23] width 25 height 25
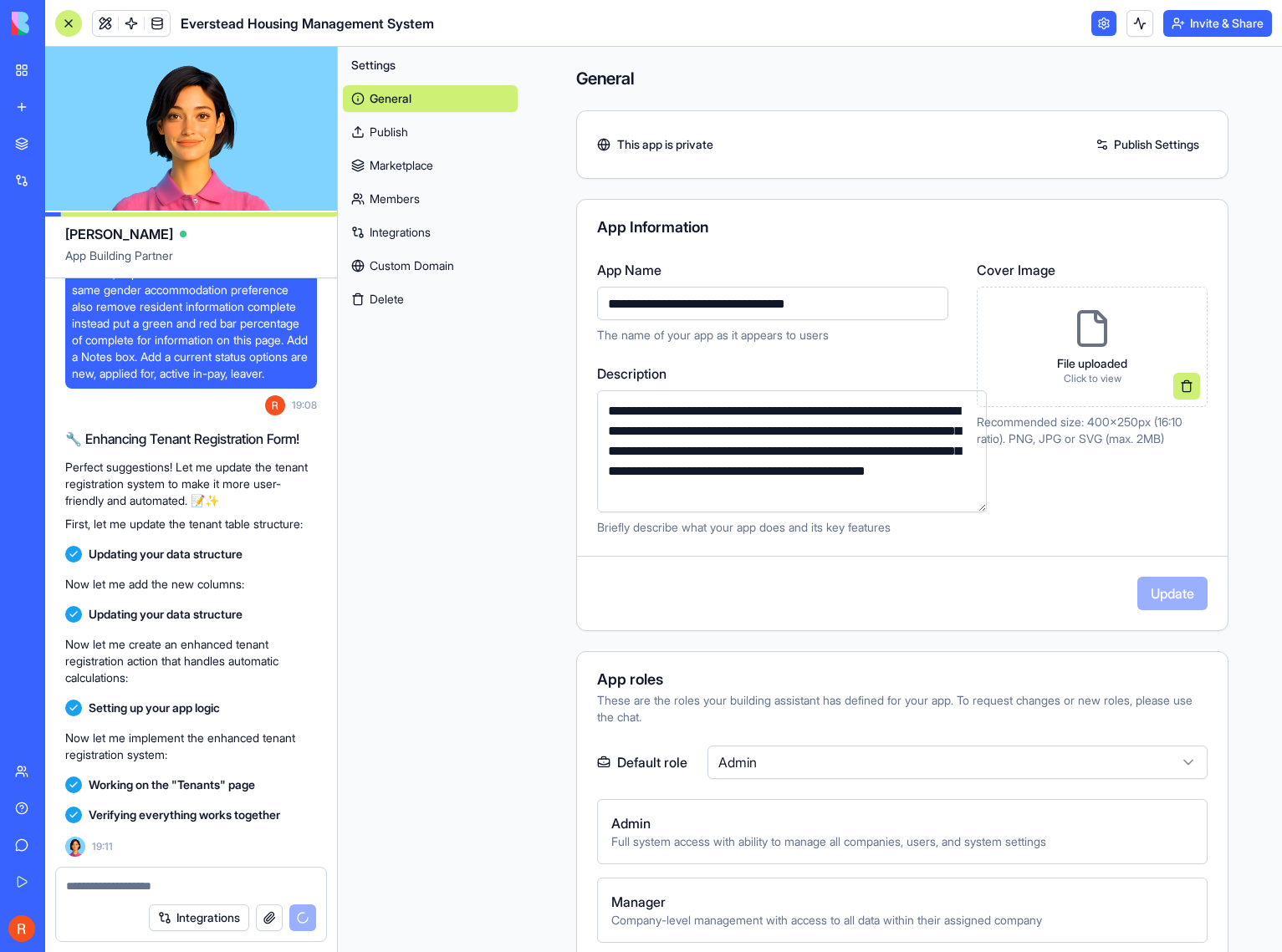
scroll to position [8481, 0]
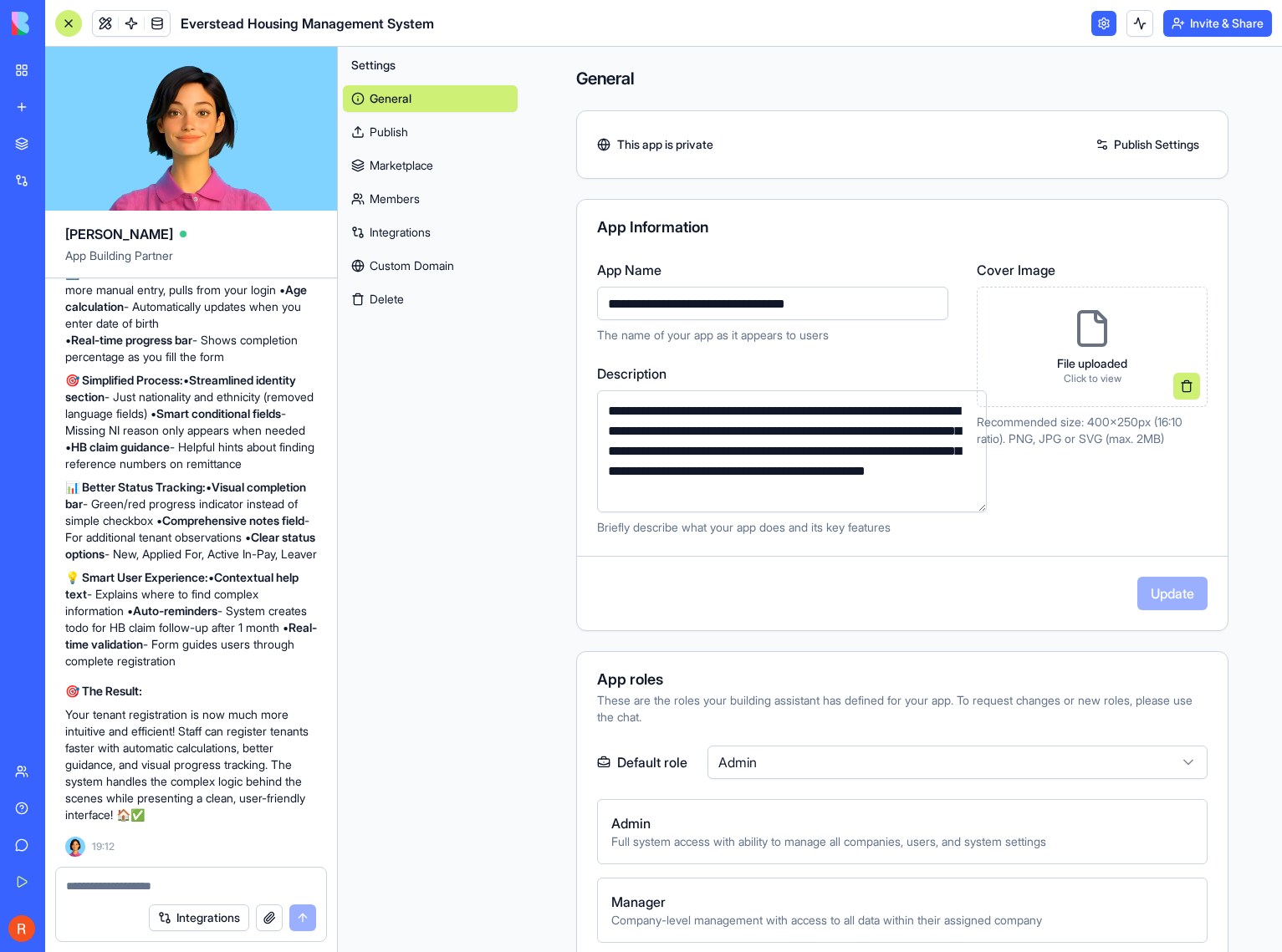
click at [942, 86] on h4 "General" at bounding box center [903, 79] width 652 height 24
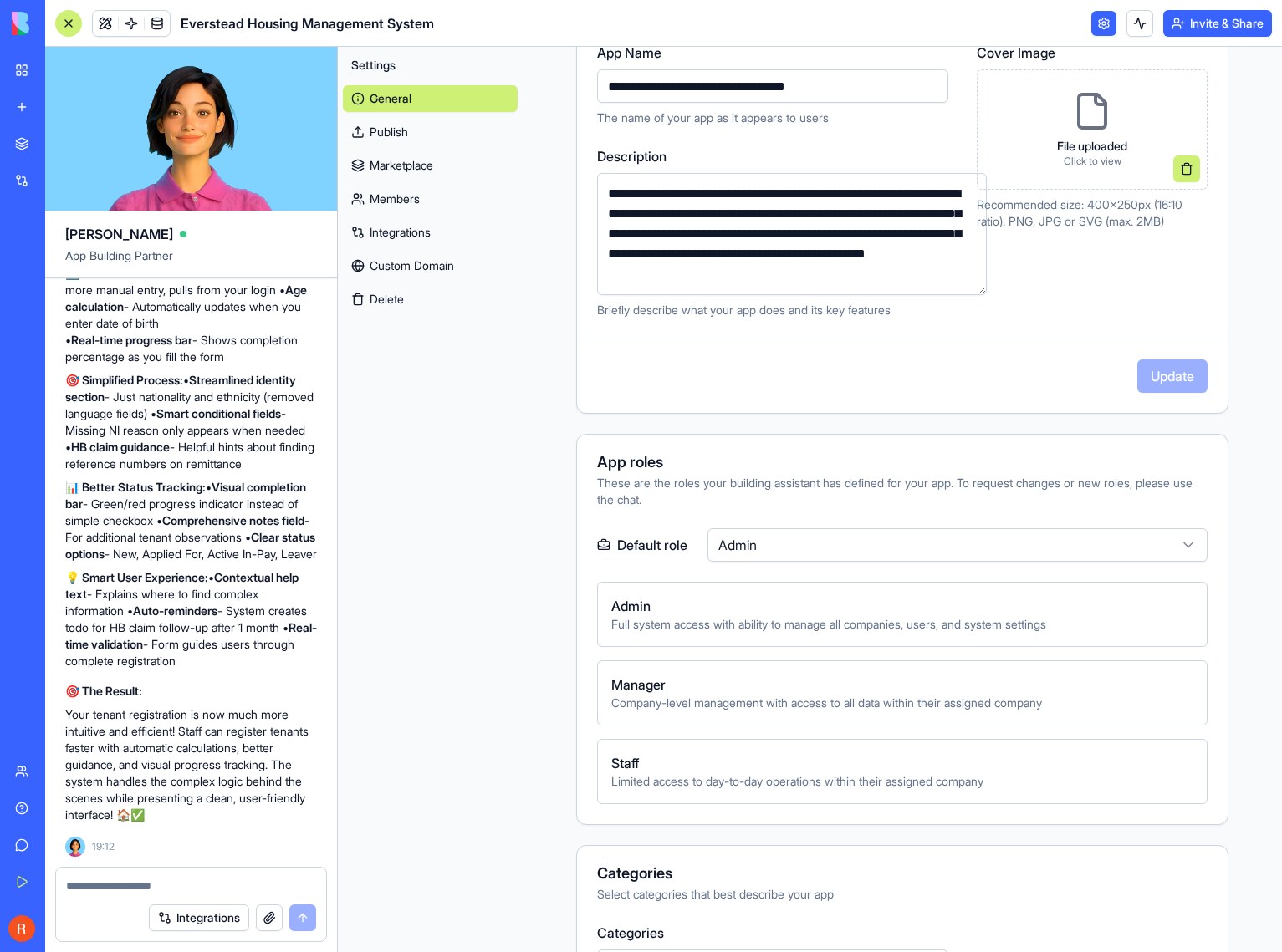
scroll to position [0, 0]
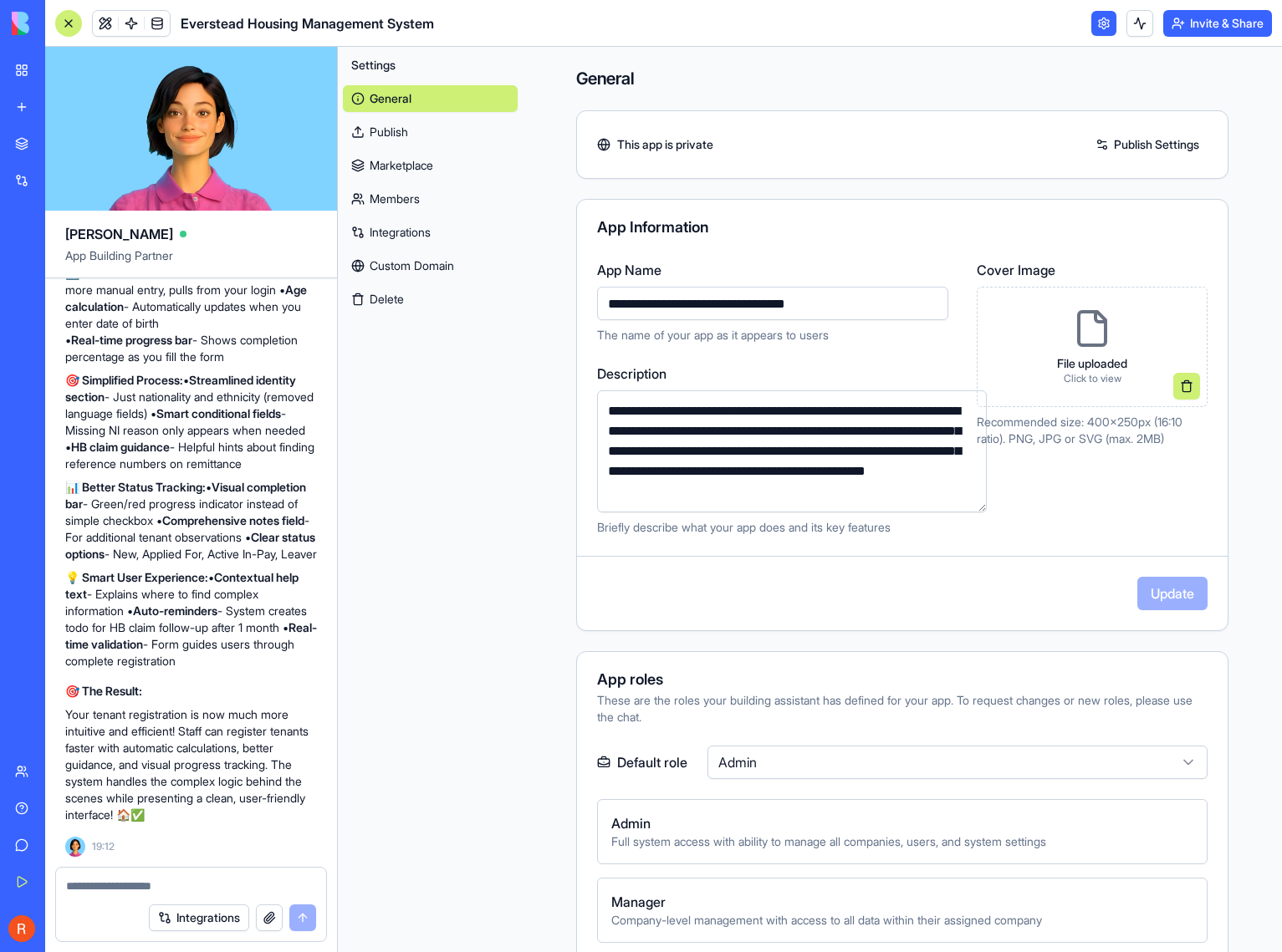
click at [457, 438] on div "Settings General Publish Marketplace Members Integrations Custom Domain Delete" at bounding box center [431, 500] width 185 height 906
click at [70, 26] on div at bounding box center [68, 23] width 27 height 27
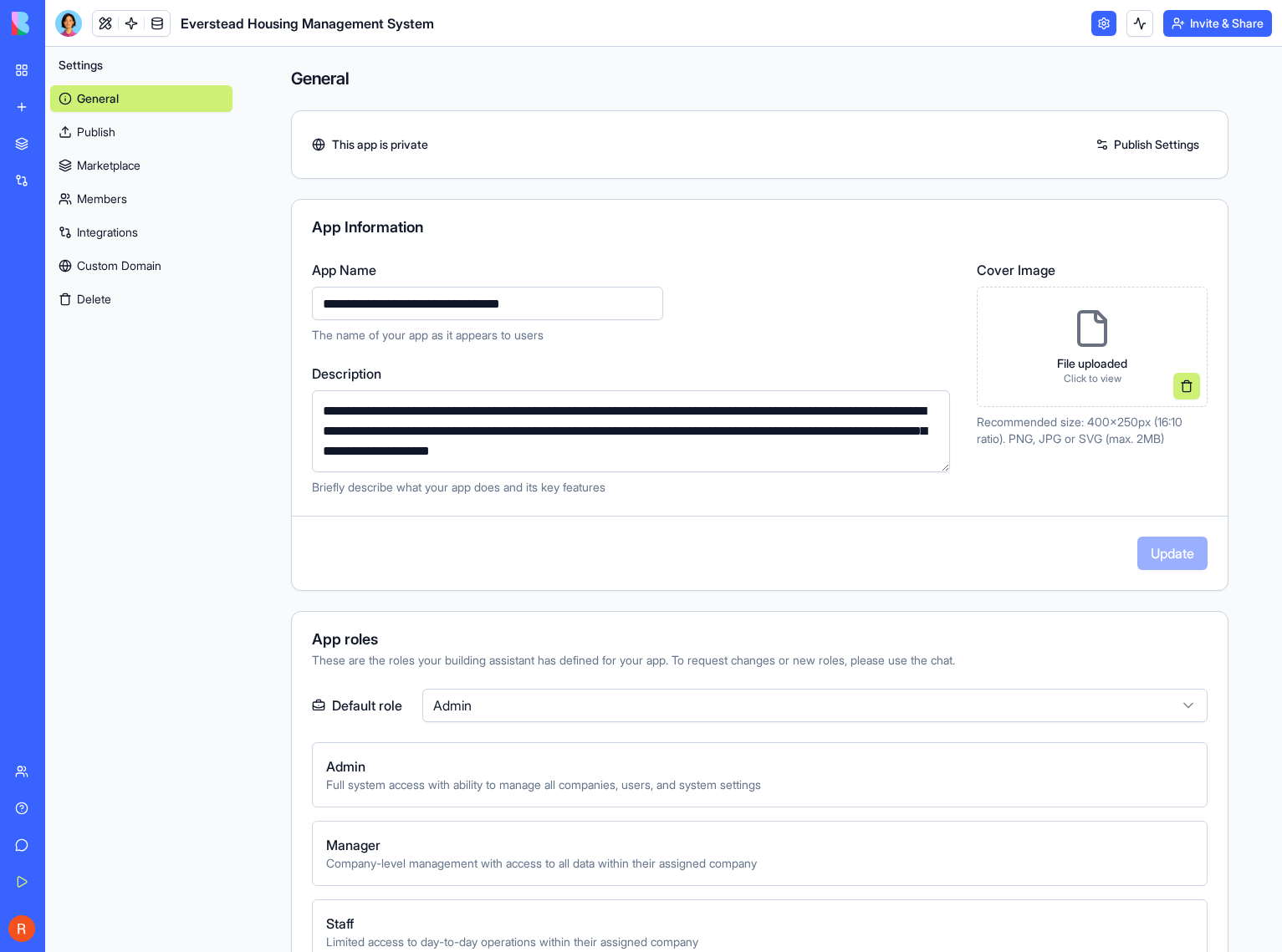
click at [1099, 29] on link at bounding box center [1103, 23] width 25 height 25
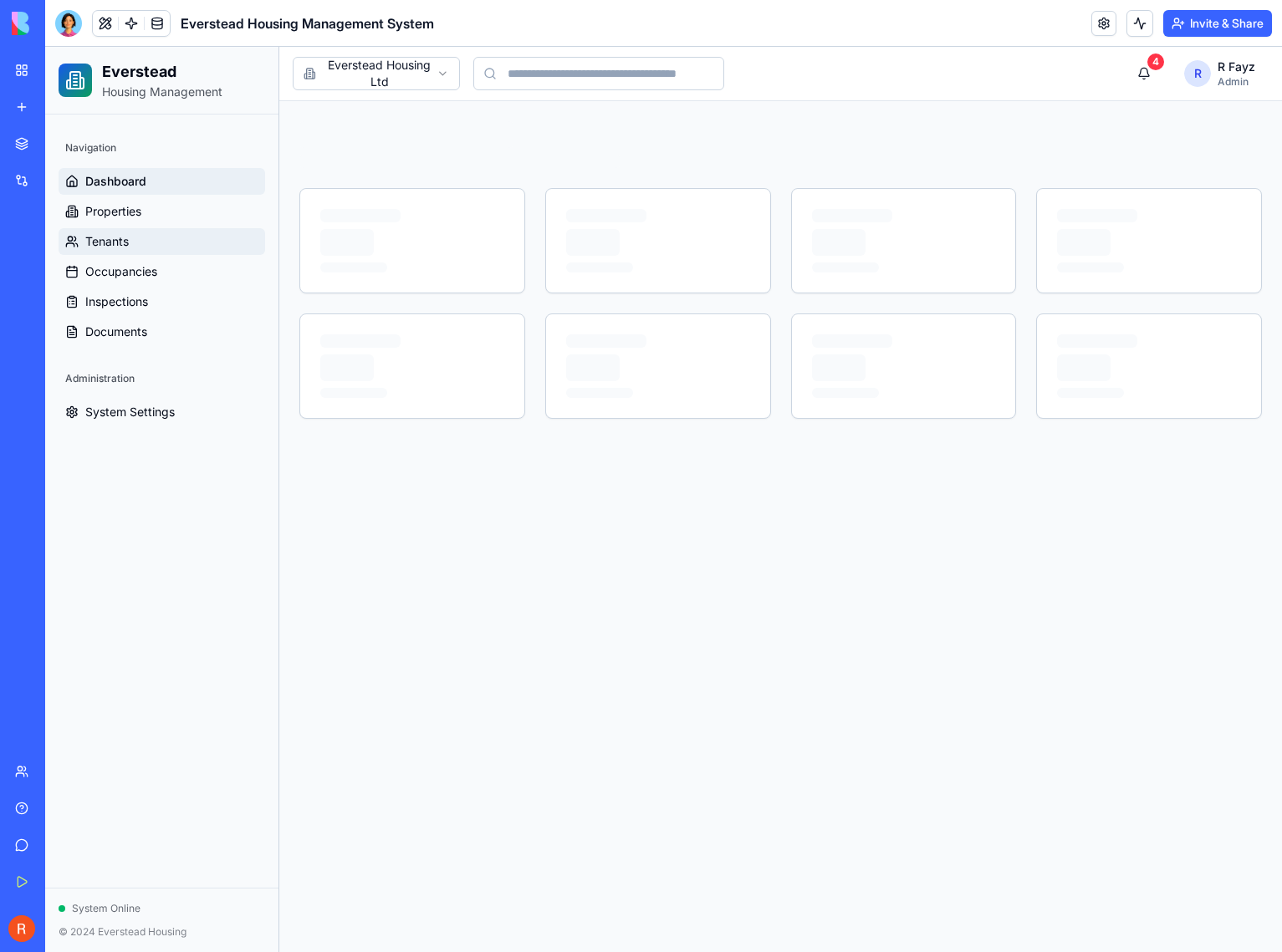
click at [120, 240] on span "Tenants" at bounding box center [107, 241] width 43 height 17
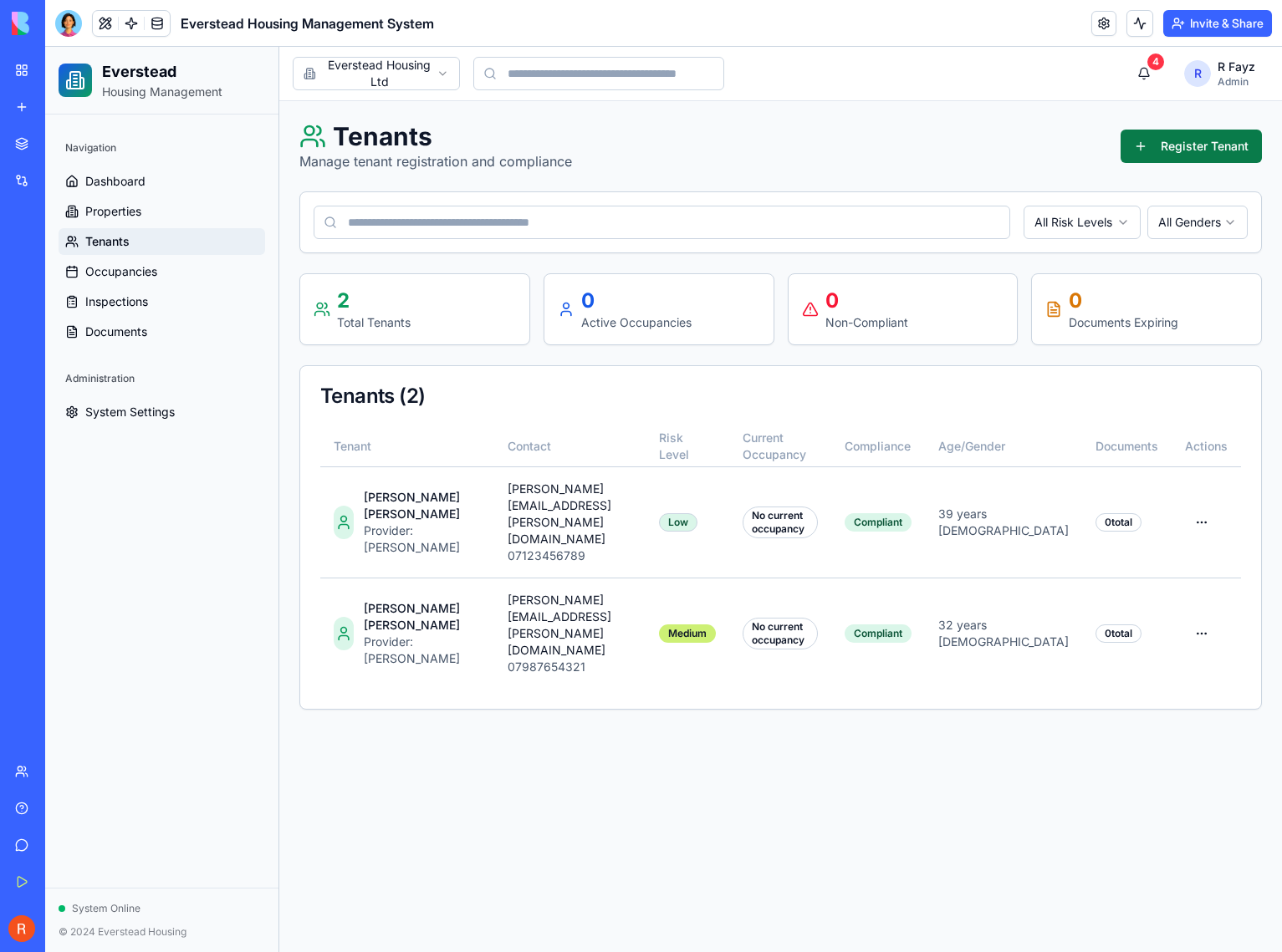
click at [1190, 136] on button "Register Tenant" at bounding box center [1190, 147] width 141 height 34
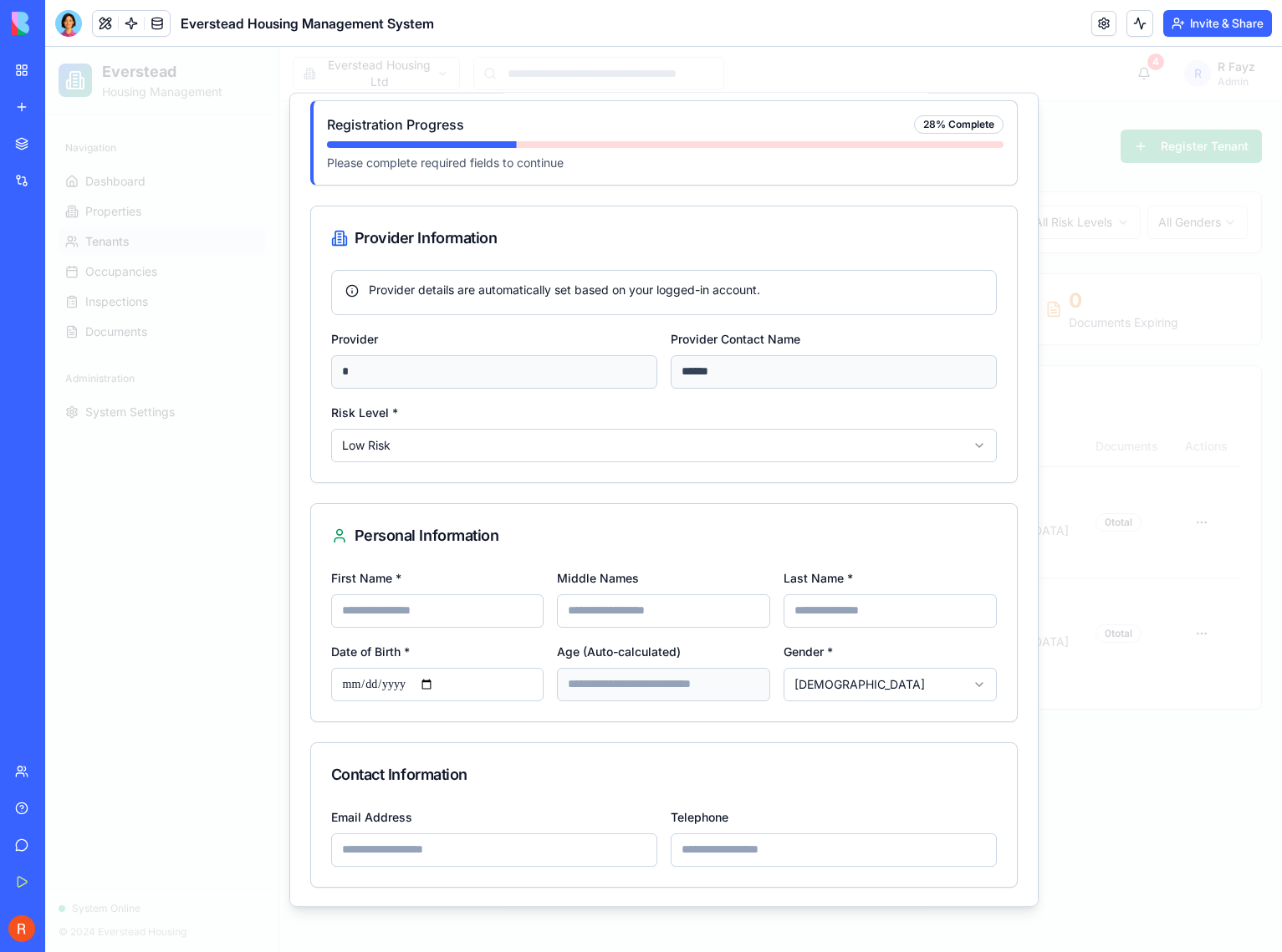
scroll to position [41, 0]
click at [469, 608] on input "First Name *" at bounding box center [438, 610] width 213 height 34
type input "*****"
type input "***"
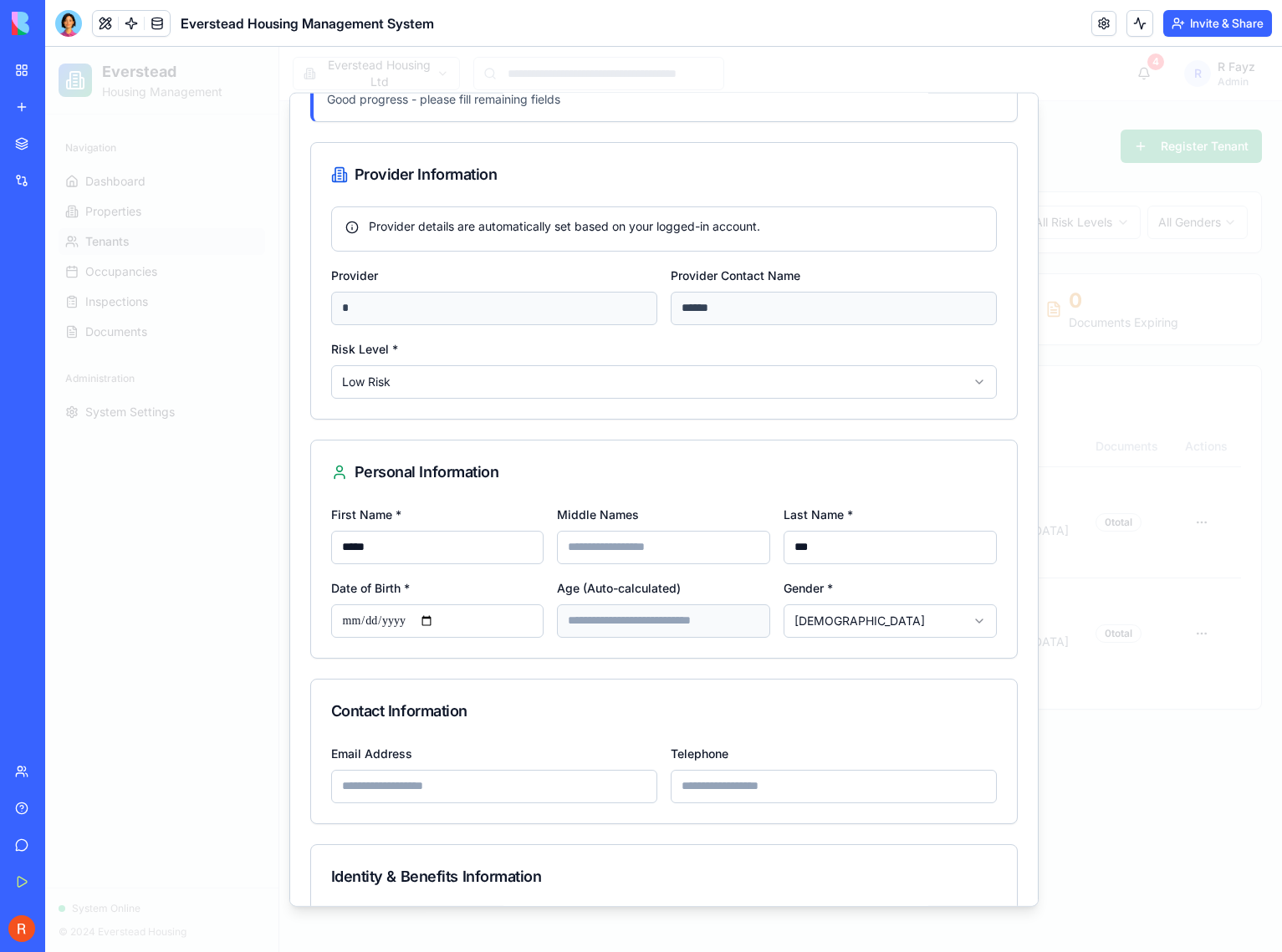
scroll to position [106, 0]
click at [400, 619] on input "Date of Birth *" at bounding box center [438, 620] width 213 height 34
click at [447, 615] on input "Date of Birth *" at bounding box center [438, 620] width 213 height 34
click at [439, 619] on input "Date of Birth *" at bounding box center [438, 620] width 213 height 34
click at [442, 618] on input "**********" at bounding box center [438, 620] width 213 height 34
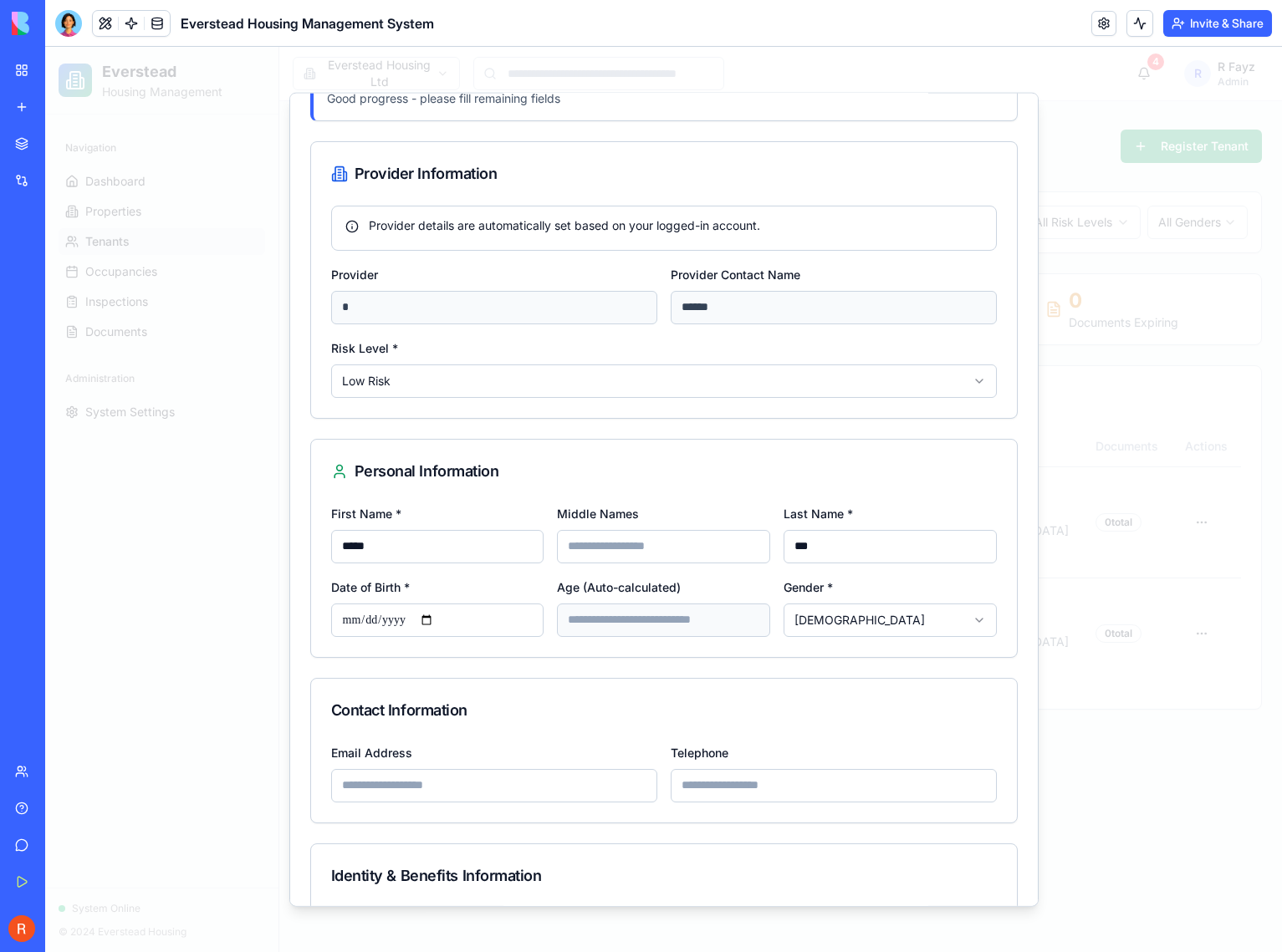
type input "**********"
type input "**"
type input "**********"
click at [714, 654] on div "**********" at bounding box center [664, 579] width 706 height 154
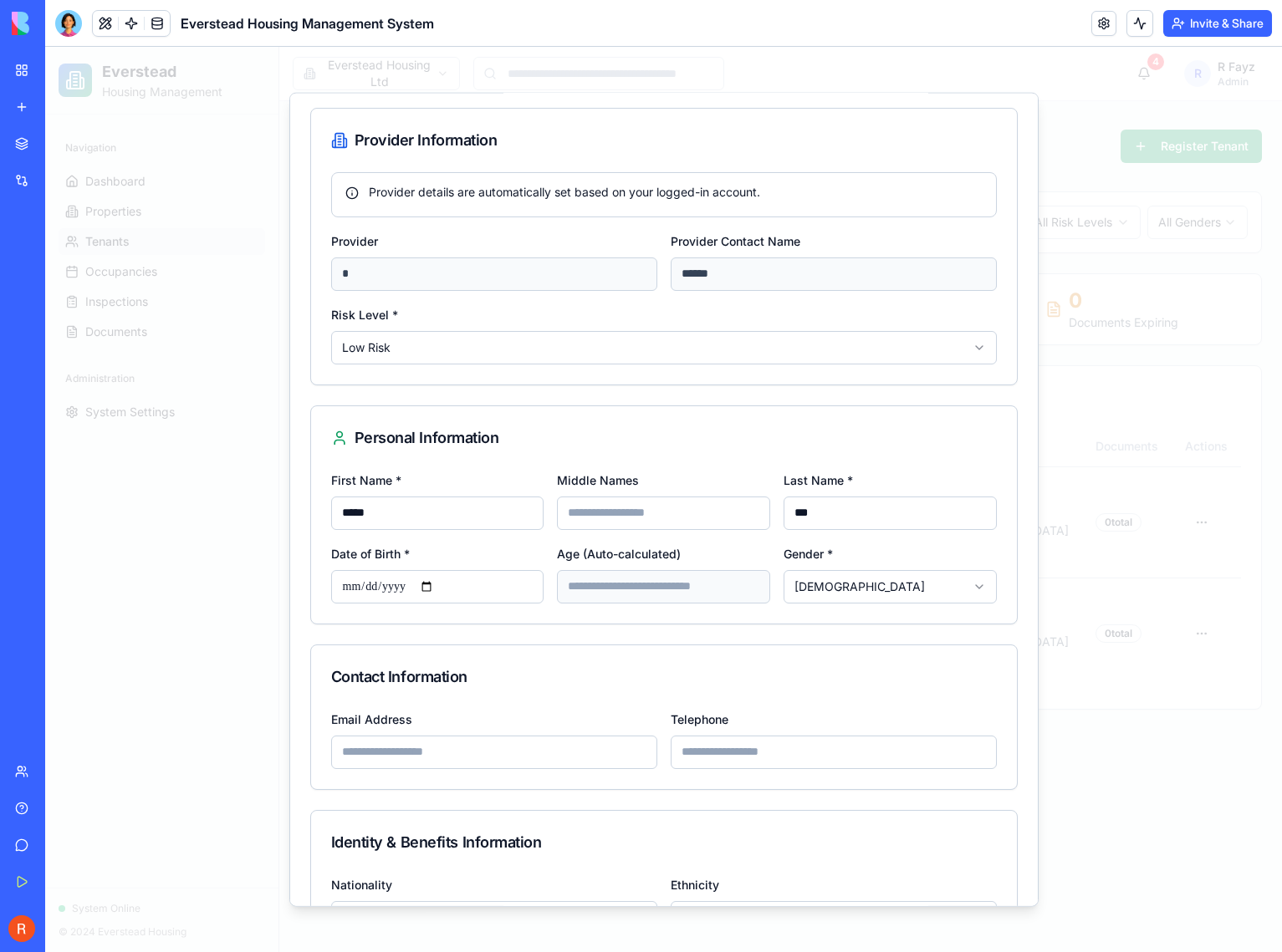
scroll to position [424, 0]
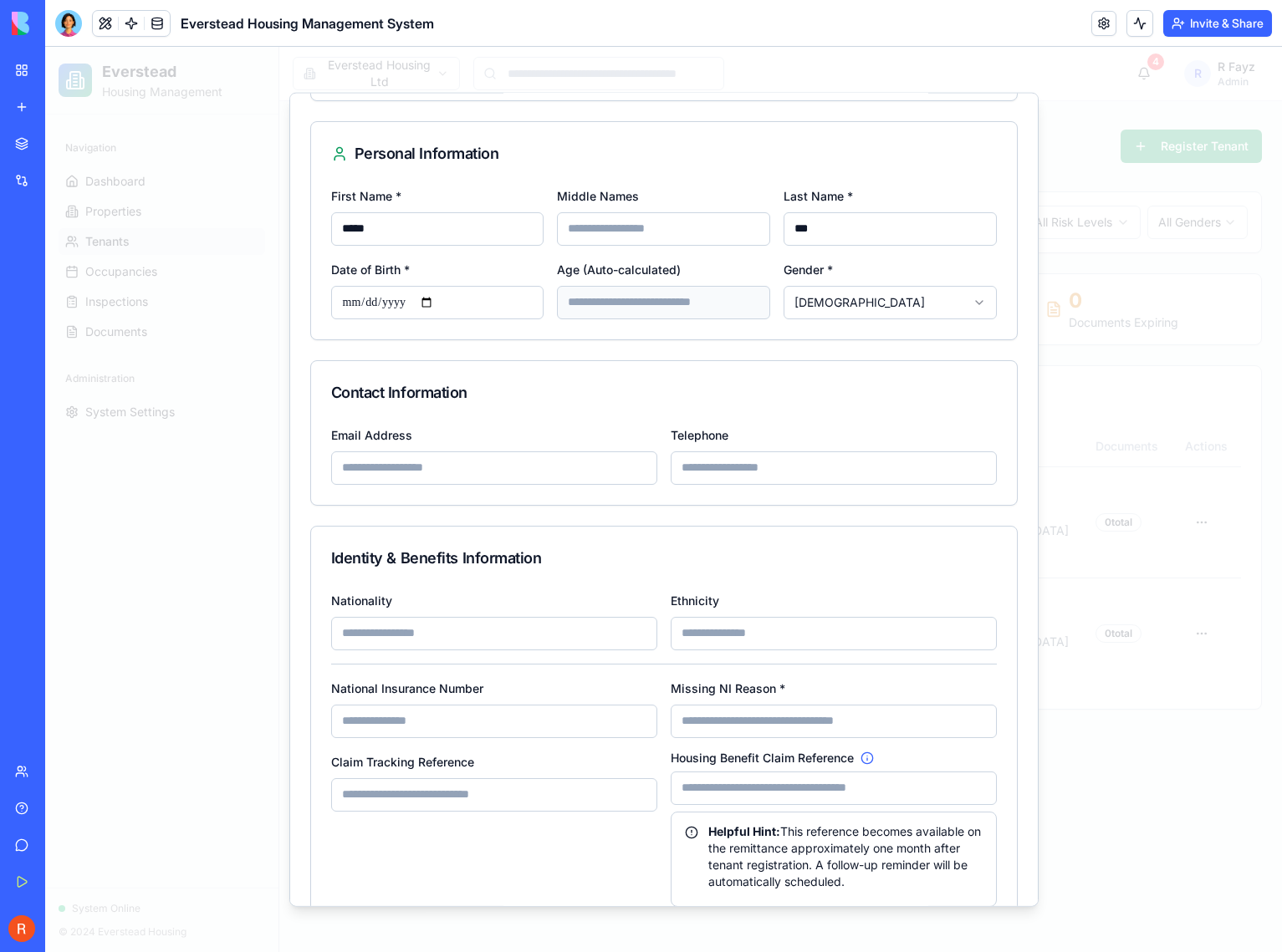
click at [402, 469] on input "Email Address" at bounding box center [494, 467] width 326 height 34
type input "**********"
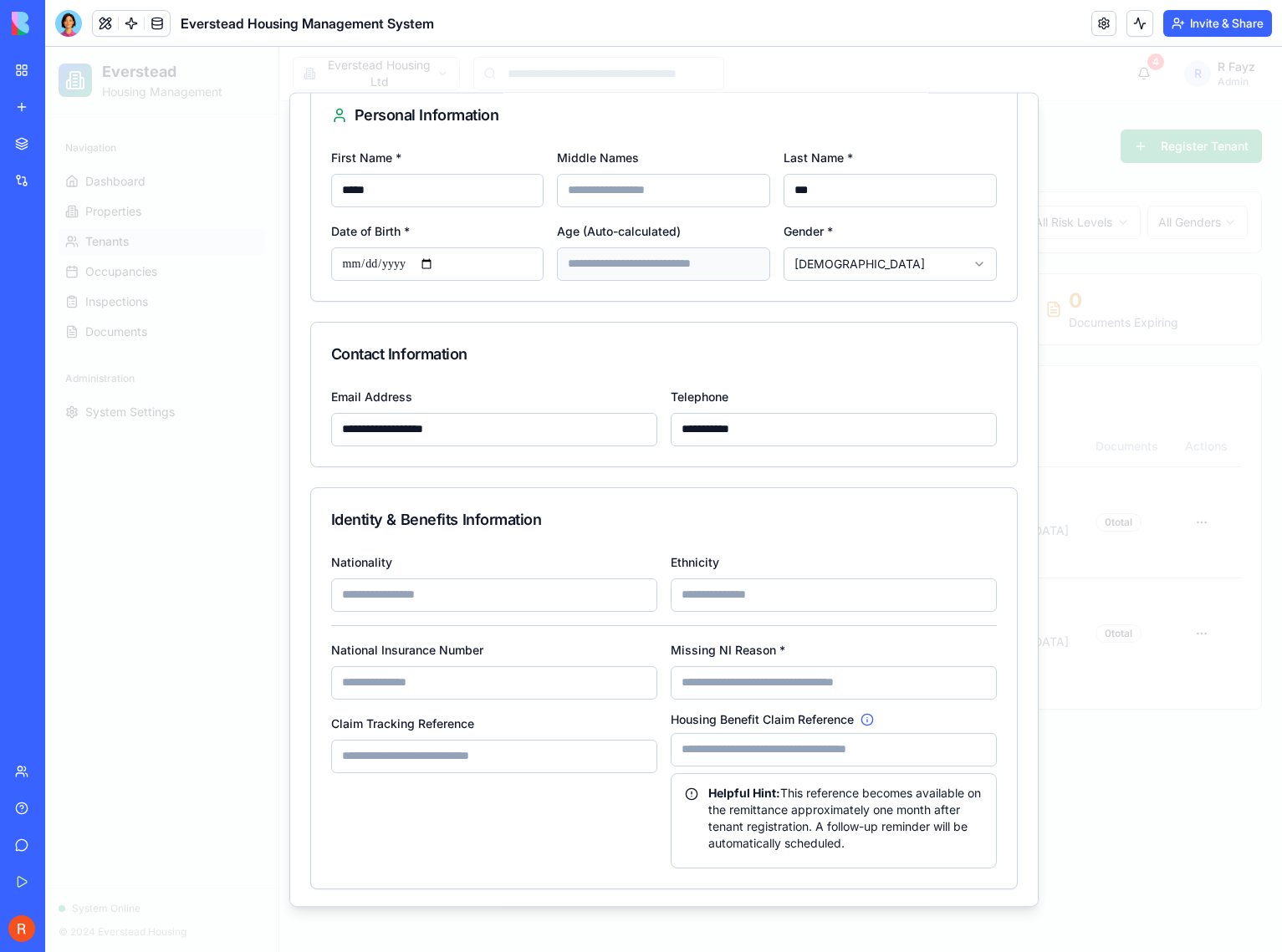
scroll to position [517, 0]
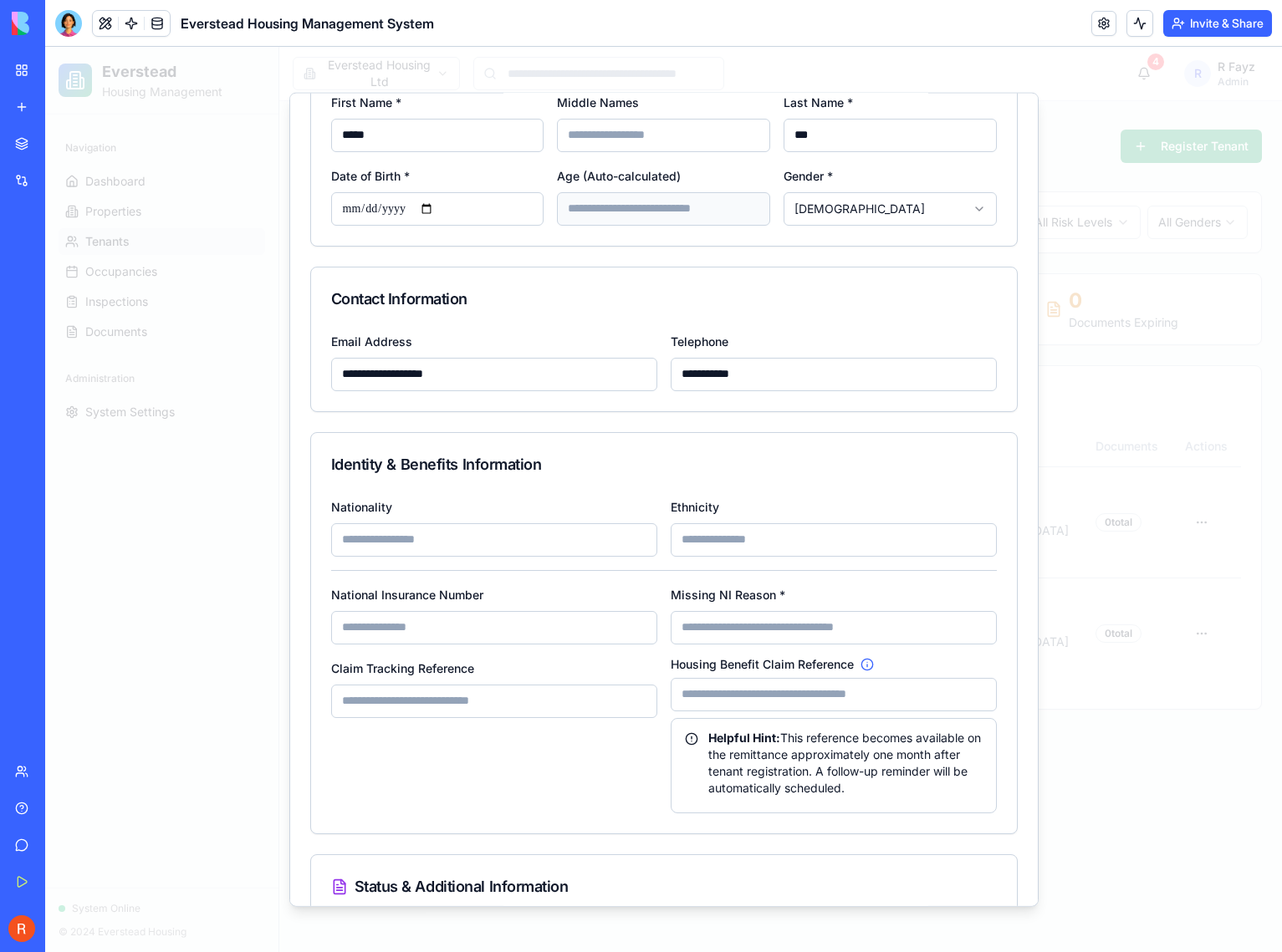
click at [421, 538] on input "Nationality" at bounding box center [494, 539] width 326 height 34
type input "*******"
click at [749, 544] on input "Ethnicity" at bounding box center [833, 539] width 326 height 34
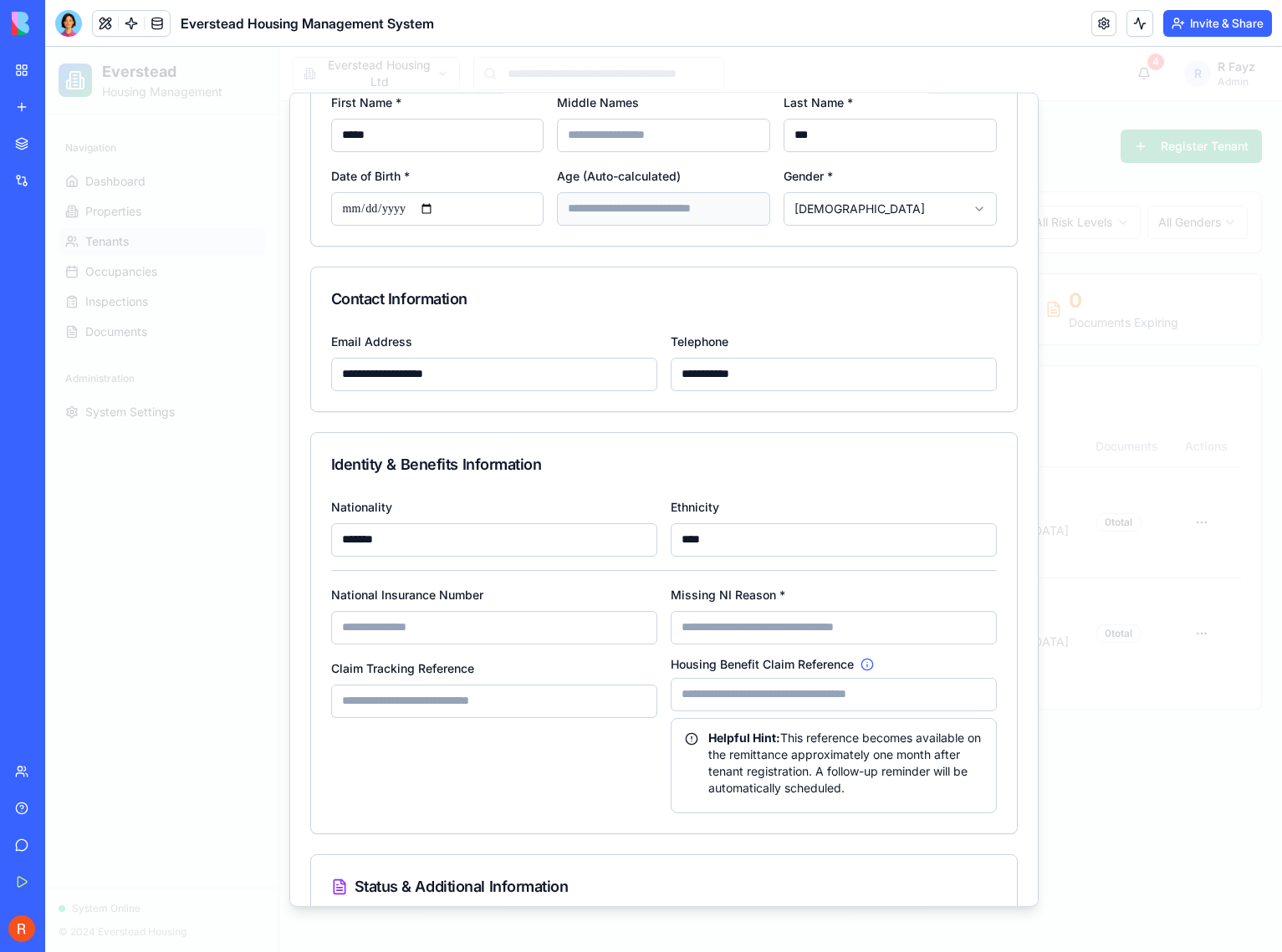
type input "****"
click at [483, 626] on input "National Insurance Number" at bounding box center [494, 627] width 326 height 34
click at [500, 699] on input "Claim Tracking Reference" at bounding box center [494, 701] width 326 height 34
click at [694, 702] on input "Housing Benefit Claim Reference" at bounding box center [833, 694] width 326 height 34
drag, startPoint x: 877, startPoint y: 787, endPoint x: 739, endPoint y: 790, distance: 138.0
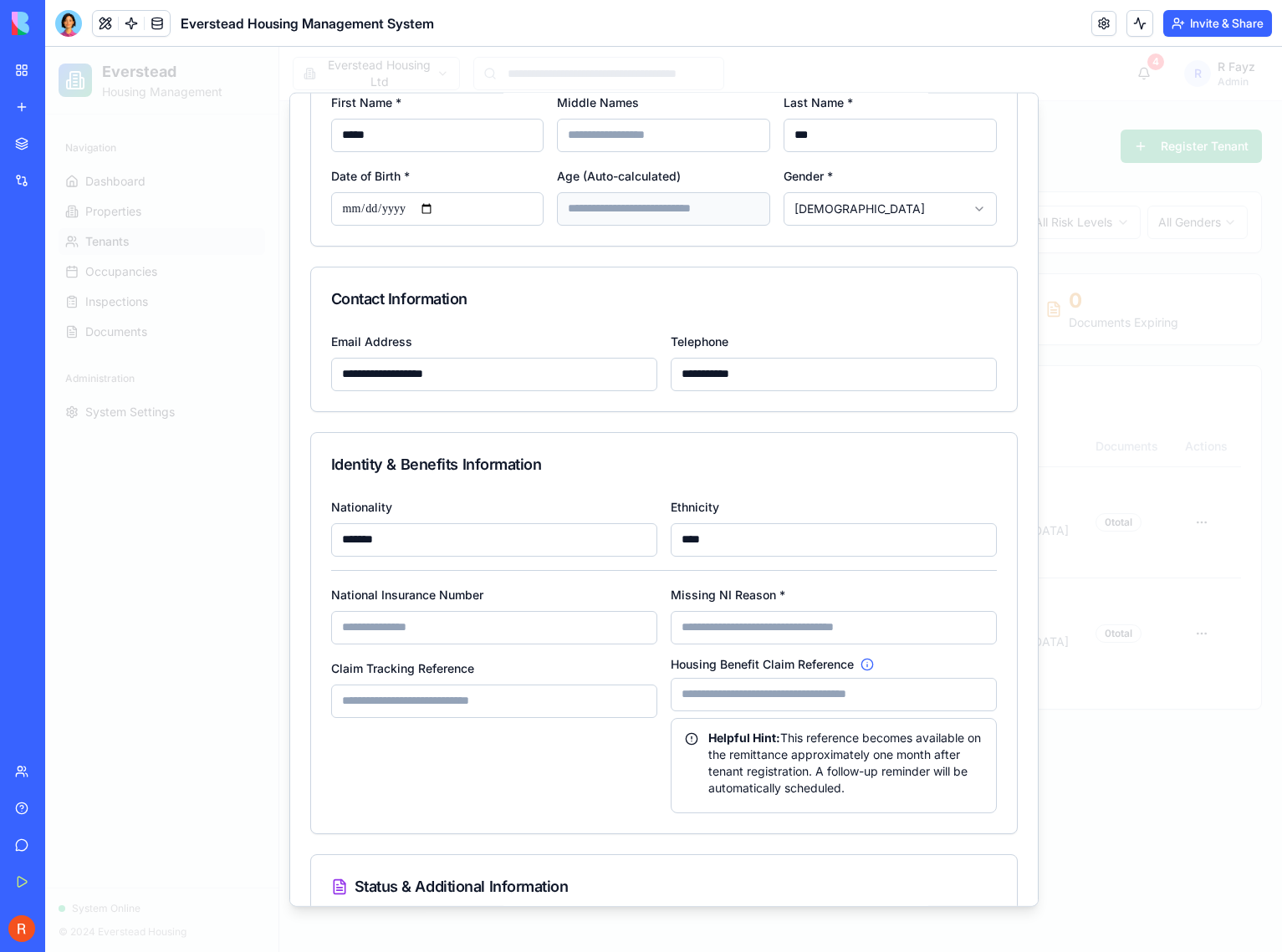
click at [739, 790] on div "Helpful Hint: This reference becomes available on the remittance approximately …" at bounding box center [834, 763] width 298 height 67
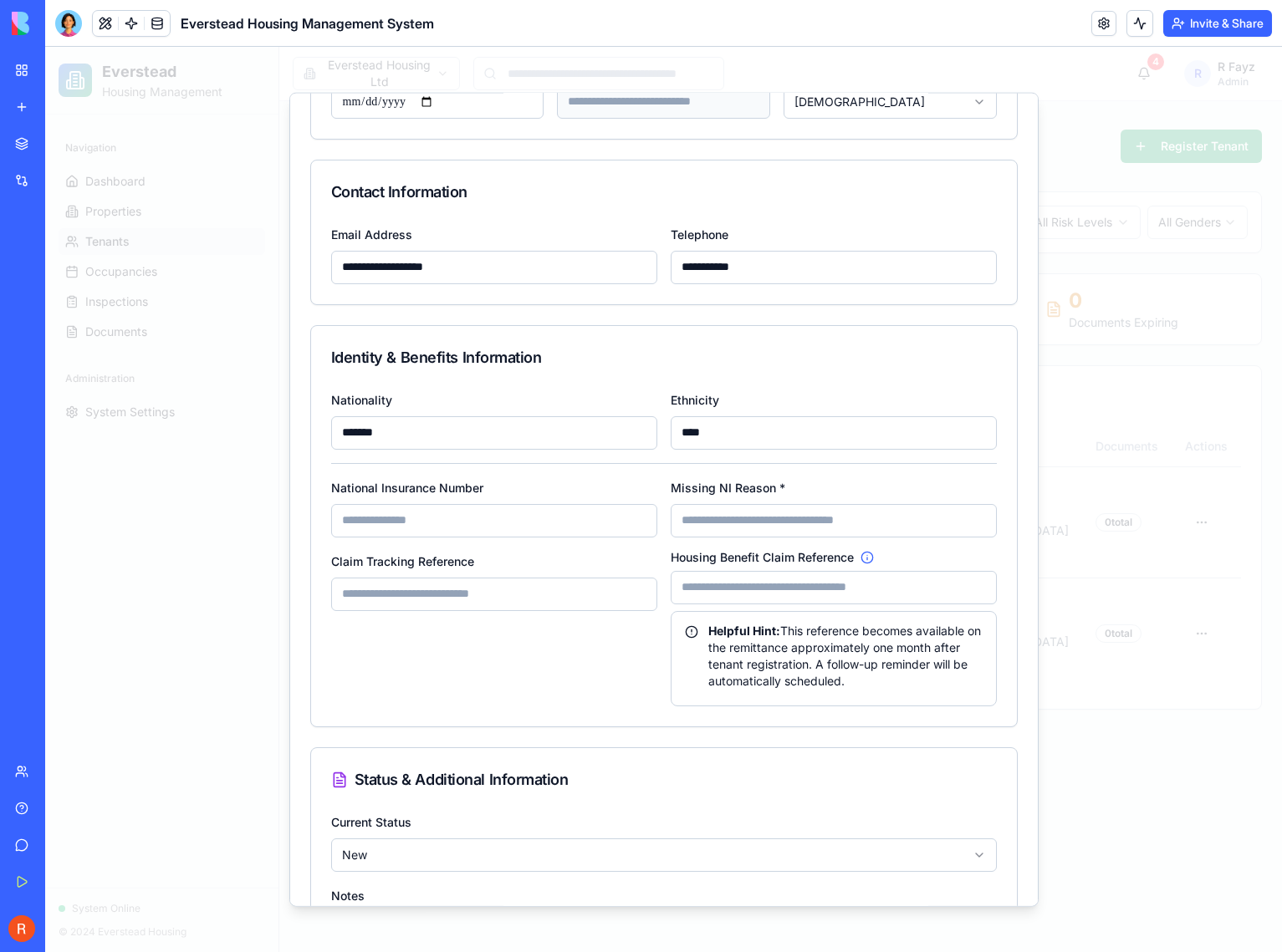
scroll to position [830, 0]
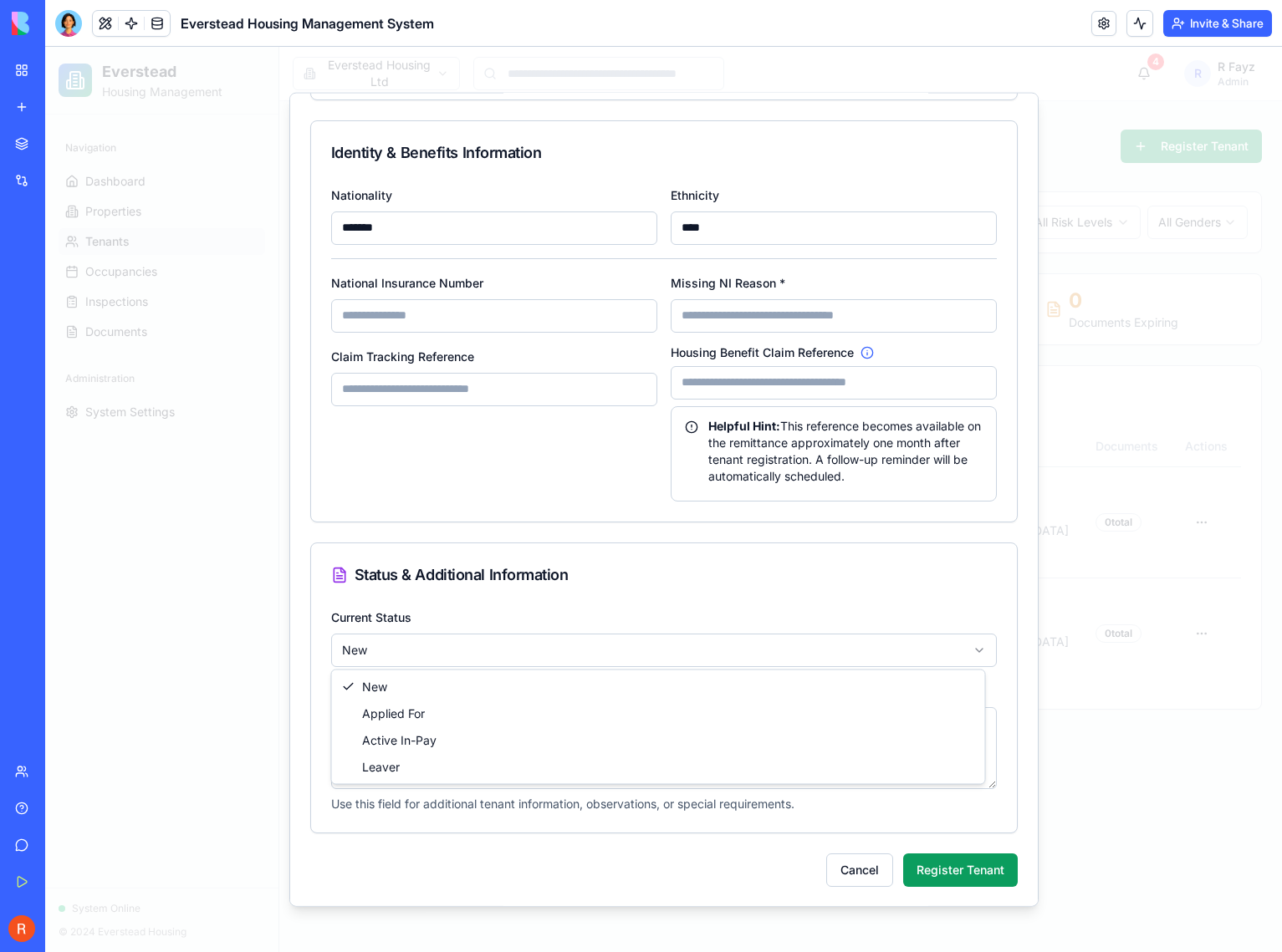
click at [415, 650] on body "Everstead Housing Management Navigation Dashboard Properties Tenants Occupancie…" at bounding box center [663, 500] width 1237 height 906
click at [429, 727] on textarea "Notes" at bounding box center [663, 747] width 665 height 82
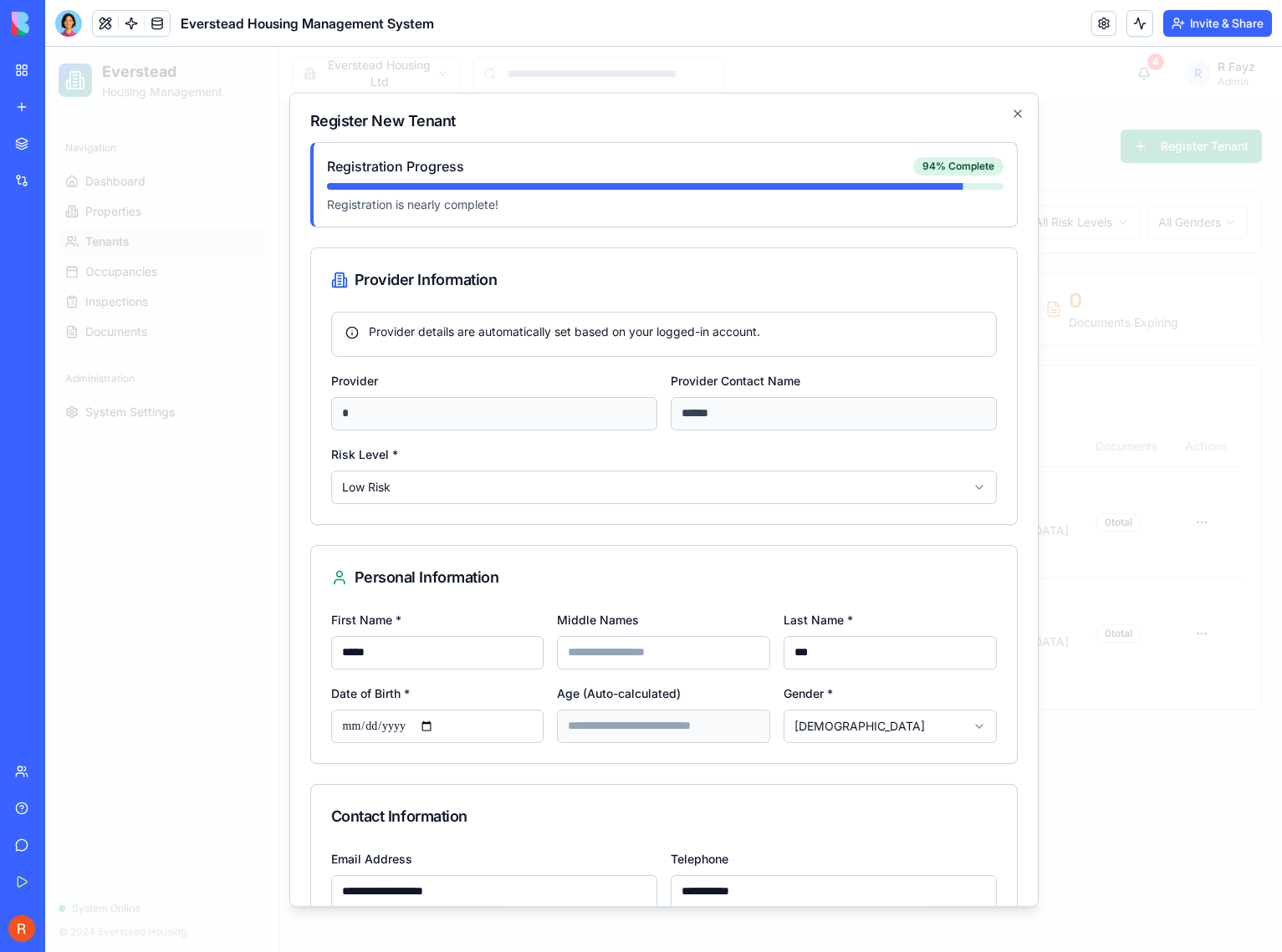
scroll to position [224, 0]
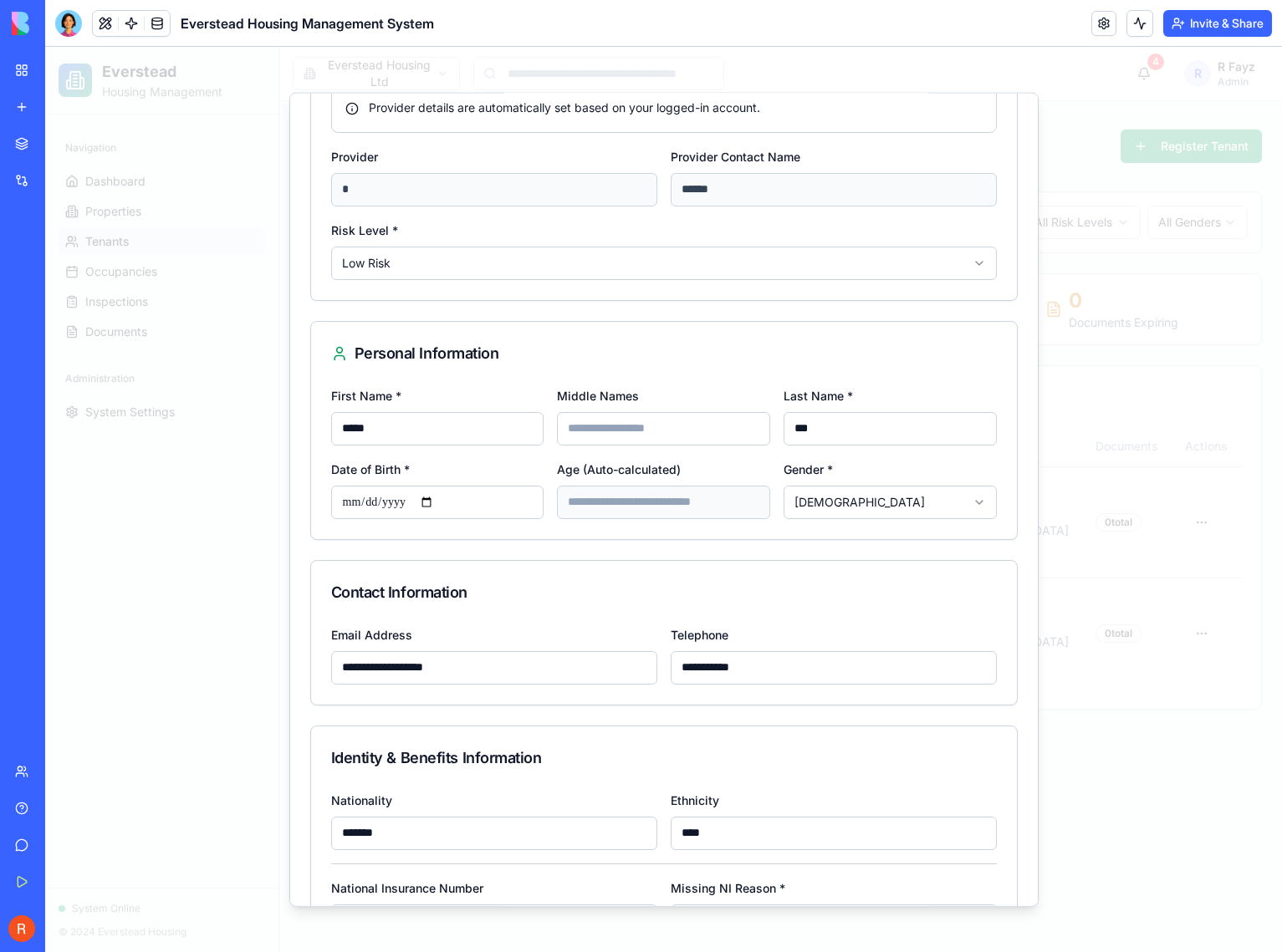
click at [647, 429] on input "Middle Names" at bounding box center [663, 428] width 213 height 34
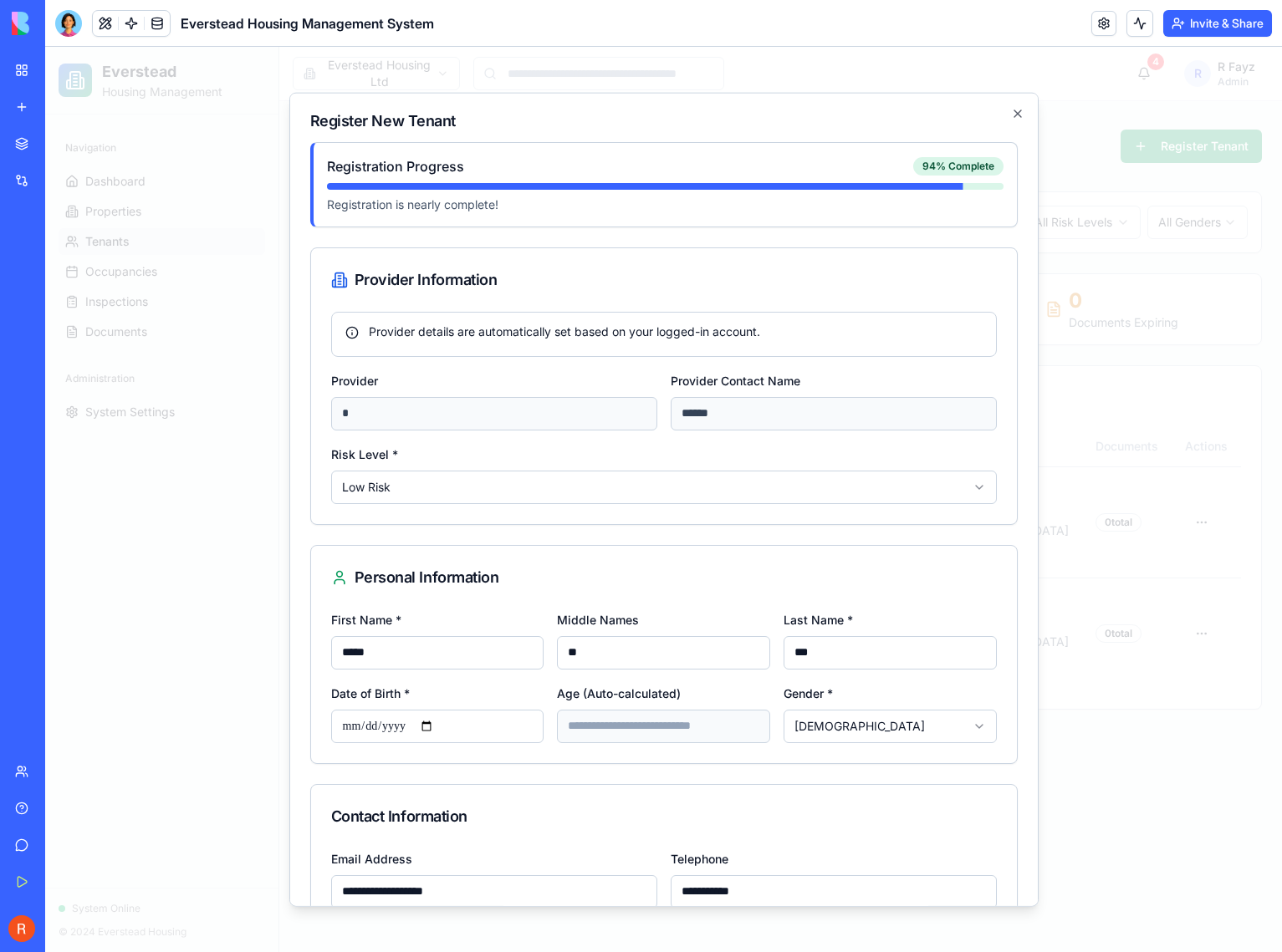
type input "**"
click at [744, 493] on body "Everstead Housing Management Navigation Dashboard Properties Tenants Occupancie…" at bounding box center [663, 500] width 1237 height 906
select select "******"
click at [738, 581] on div "Personal Information" at bounding box center [663, 578] width 665 height 24
click at [617, 653] on input "**" at bounding box center [663, 652] width 213 height 34
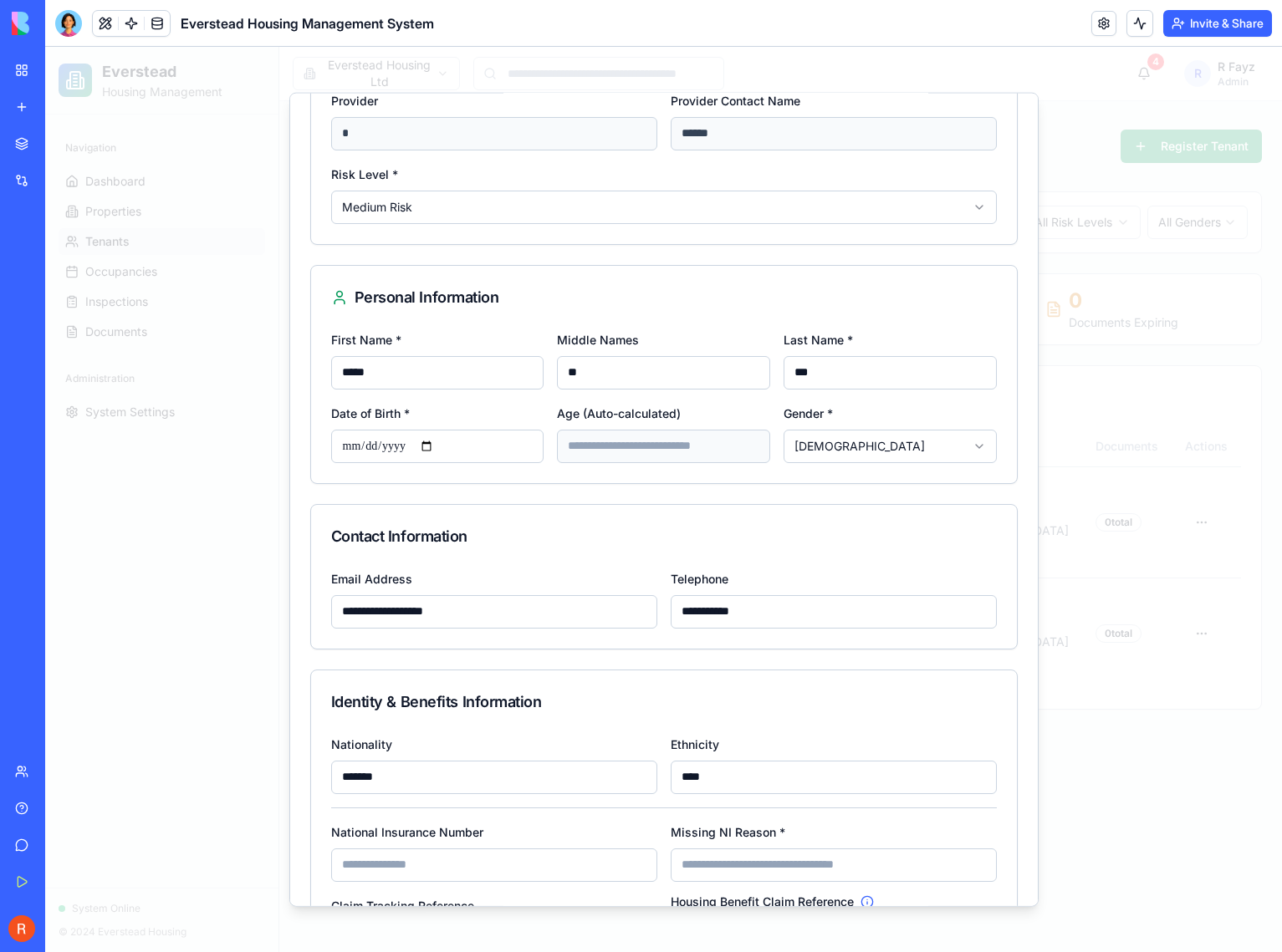
scroll to position [704, 0]
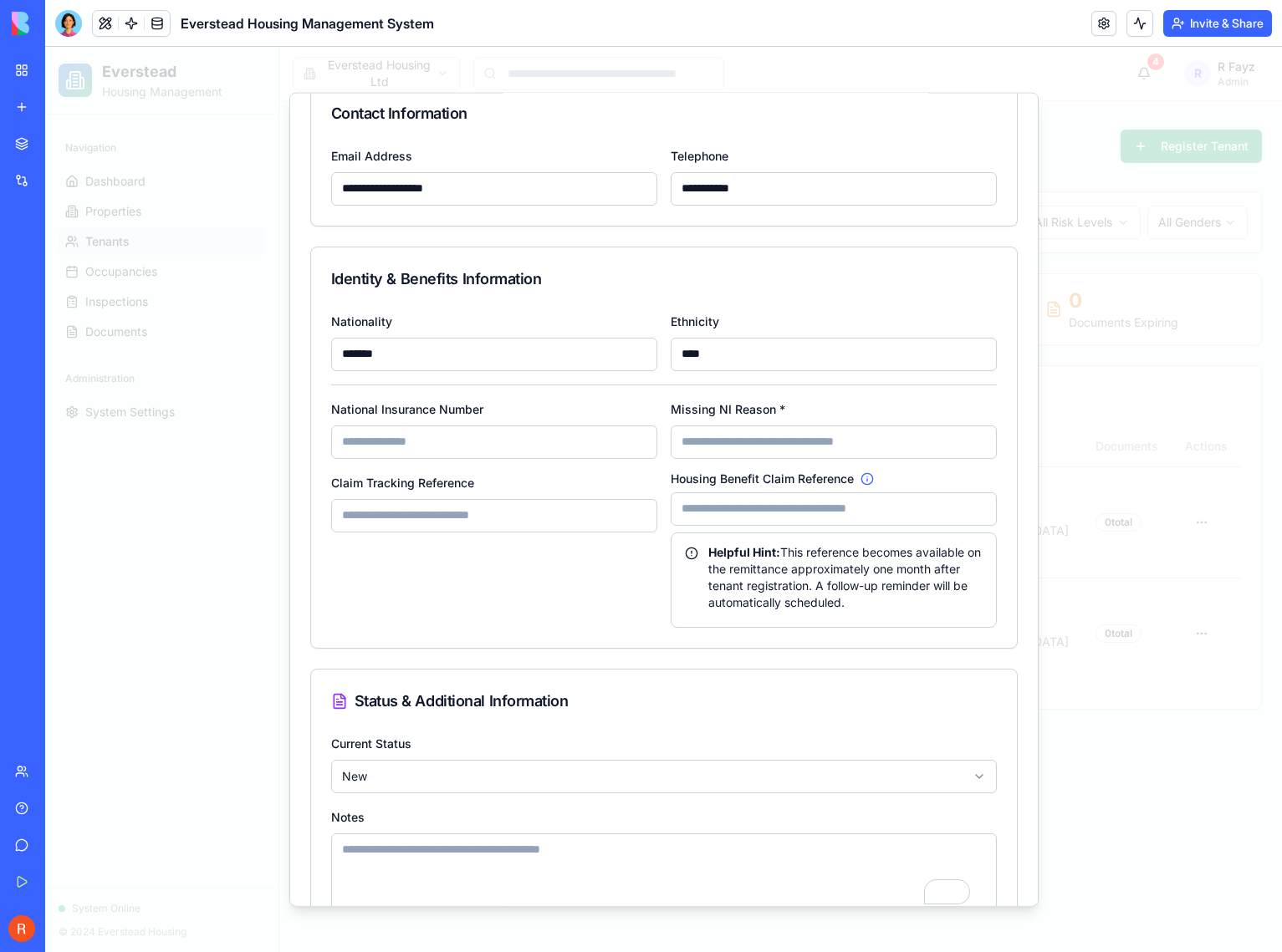
click at [496, 532] on div "Claim Tracking Reference" at bounding box center [494, 550] width 326 height 156
click at [716, 443] on input "Missing NI Reason *" at bounding box center [833, 442] width 326 height 34
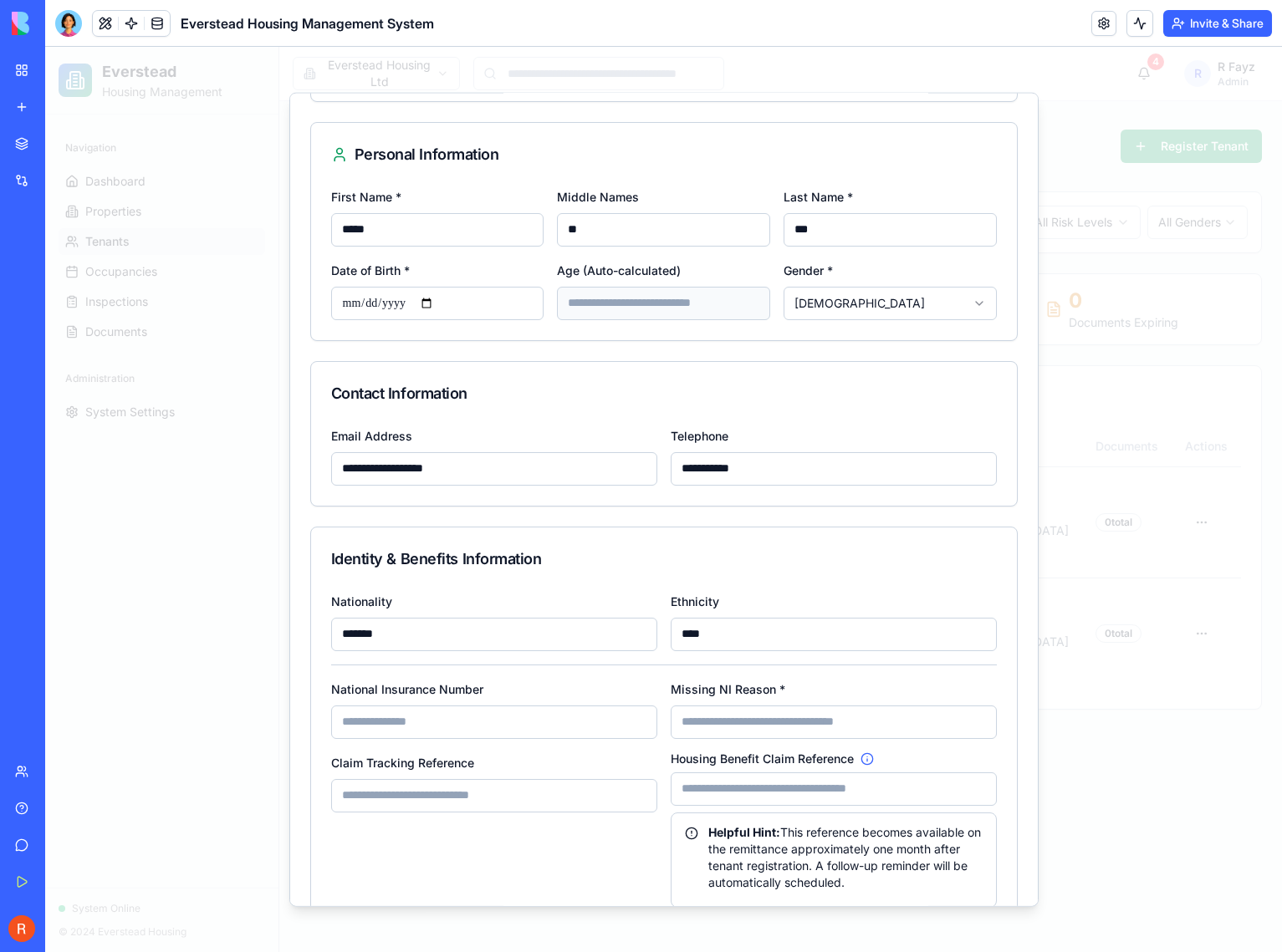
scroll to position [624, 0]
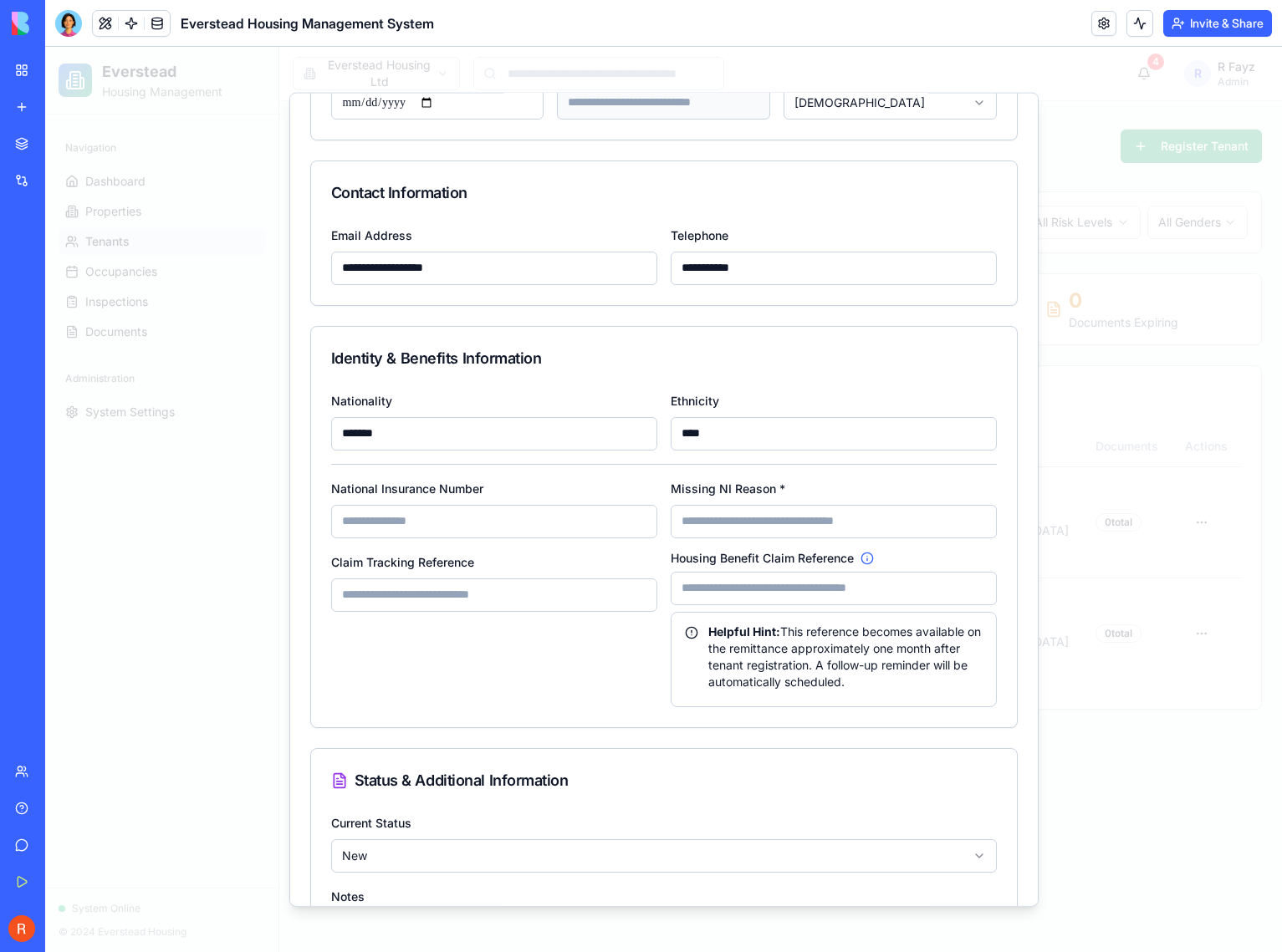
click at [426, 512] on input "National Insurance Number" at bounding box center [494, 521] width 326 height 34
type input "********"
click at [479, 702] on div "Claim Tracking Reference" at bounding box center [494, 629] width 326 height 156
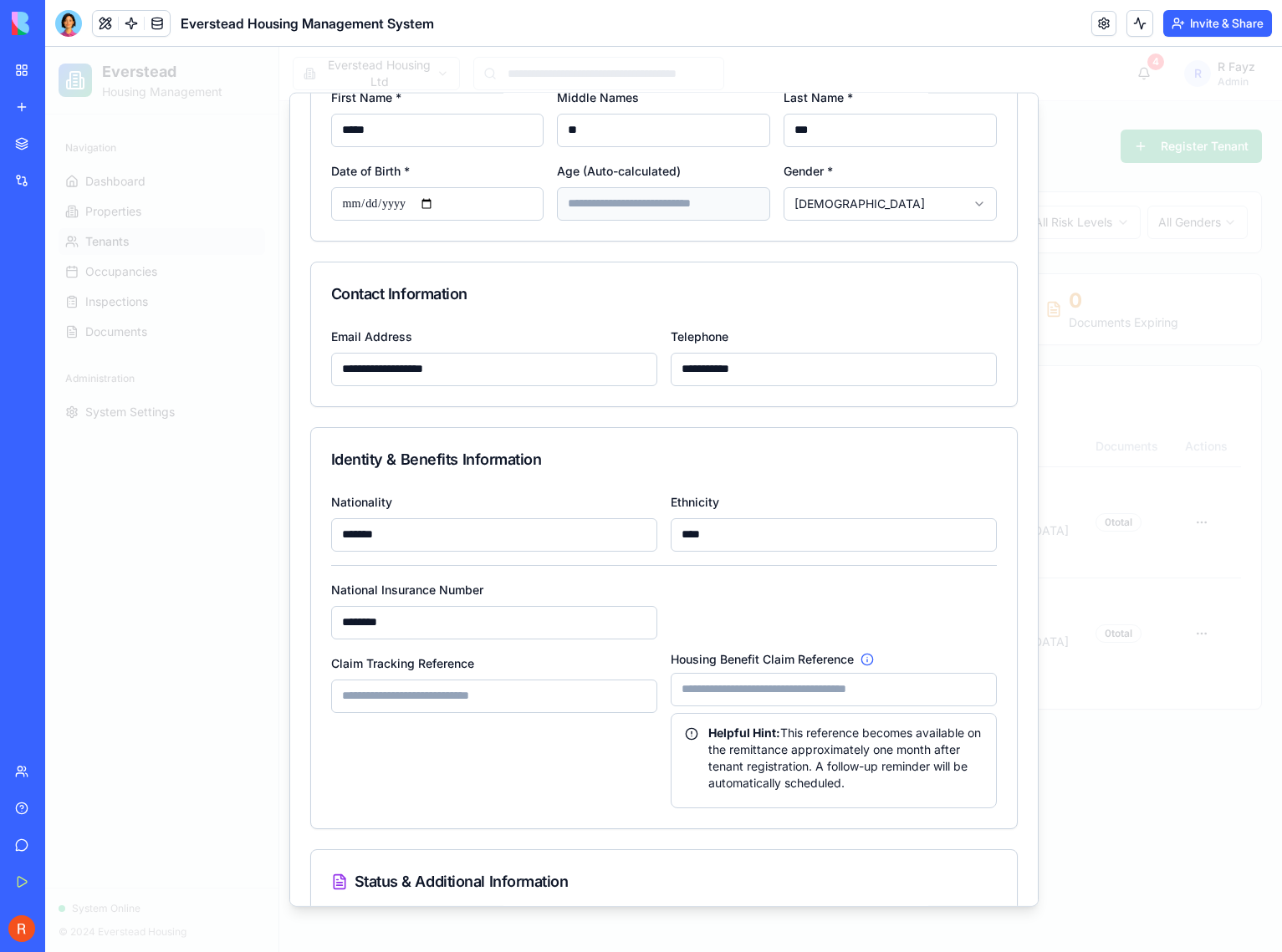
scroll to position [522, 0]
click at [742, 686] on input "Housing Benefit Claim Reference" at bounding box center [833, 689] width 326 height 34
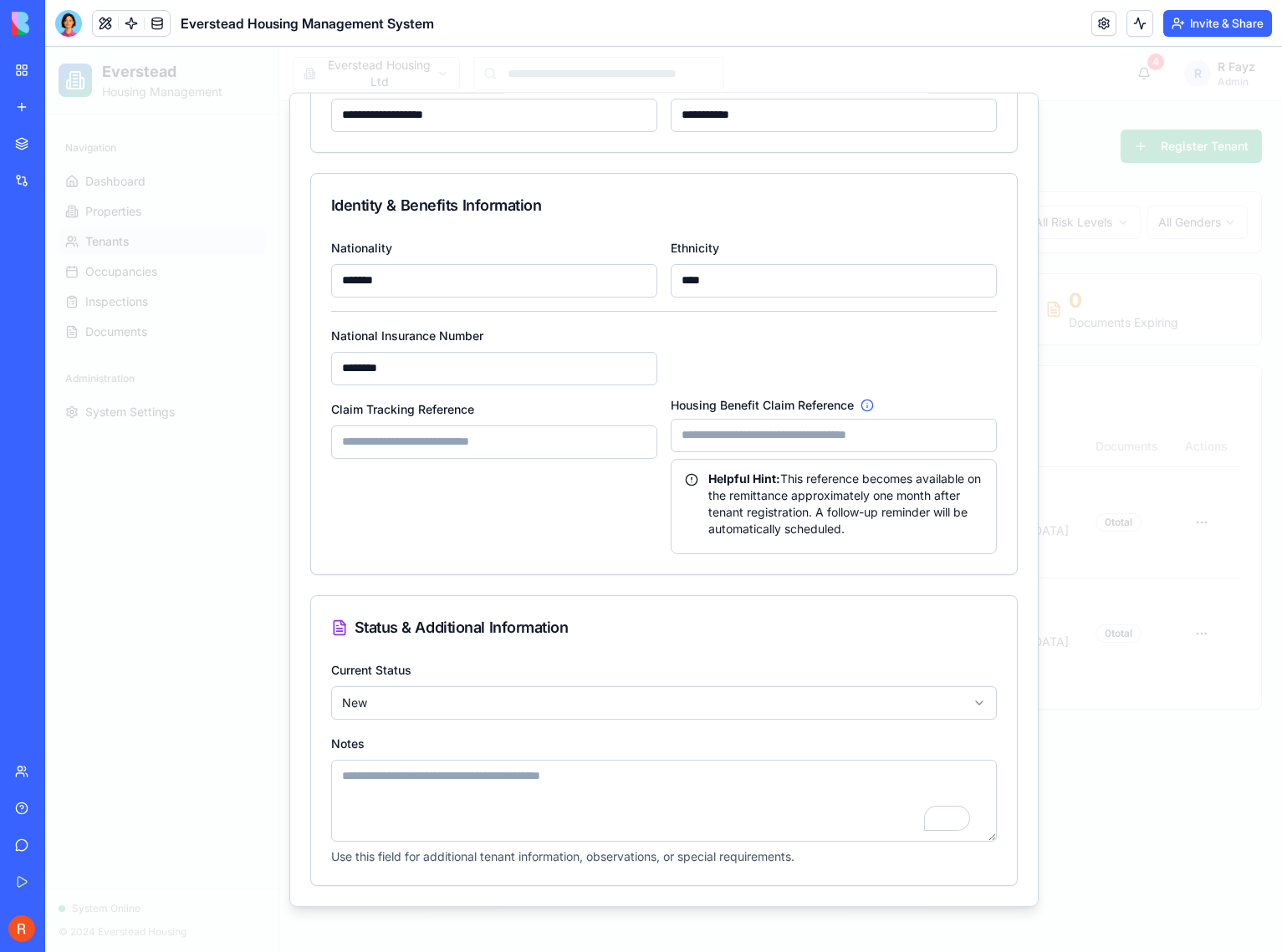
scroll to position [787, 0]
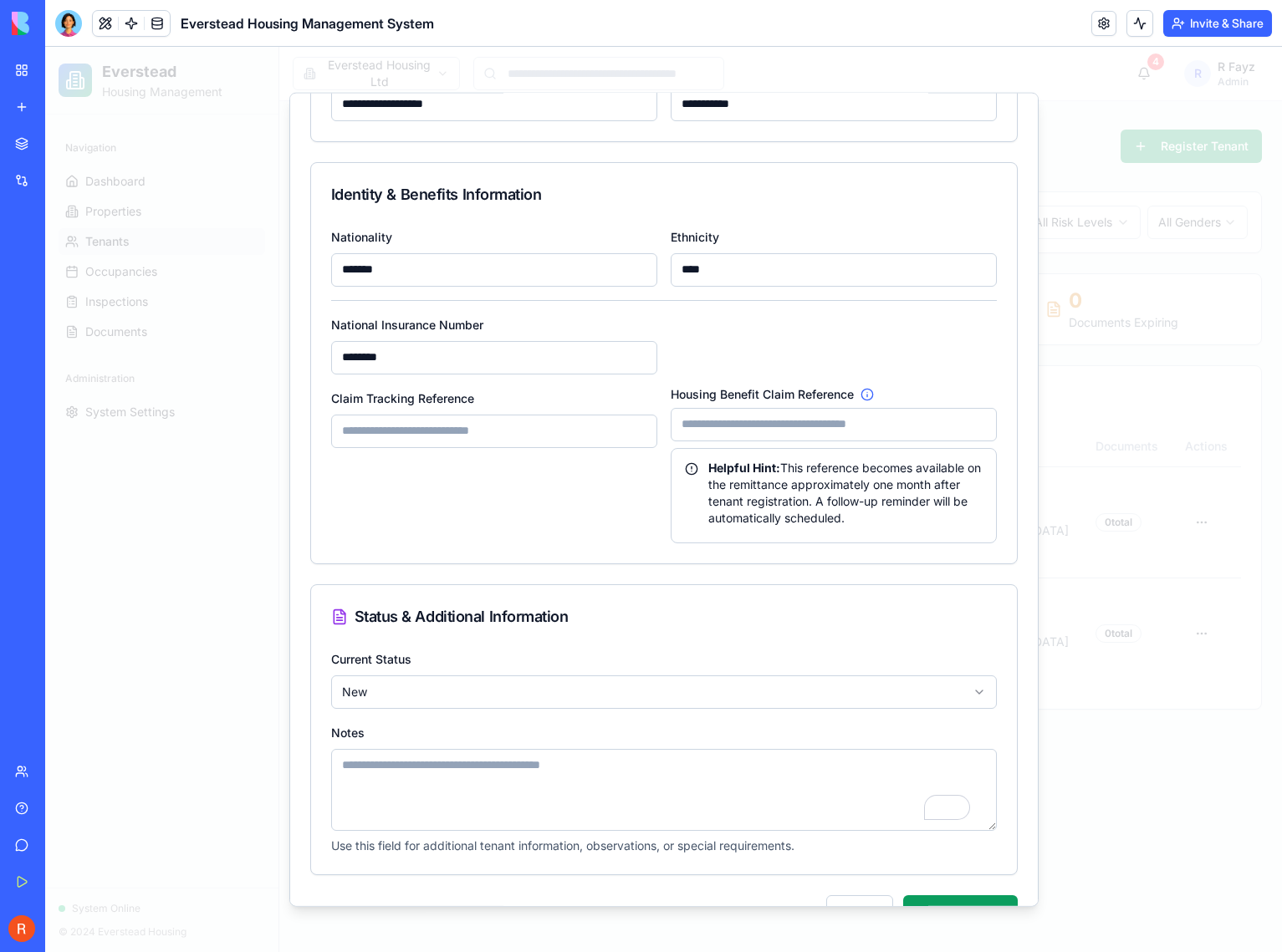
click at [497, 501] on div "Claim Tracking Reference" at bounding box center [494, 465] width 326 height 156
click at [469, 434] on input "Claim Tracking Reference" at bounding box center [494, 431] width 326 height 34
click at [744, 419] on input "Housing Benefit Claim Reference" at bounding box center [833, 424] width 326 height 34
click at [498, 432] on input "Claim Tracking Reference" at bounding box center [494, 431] width 326 height 34
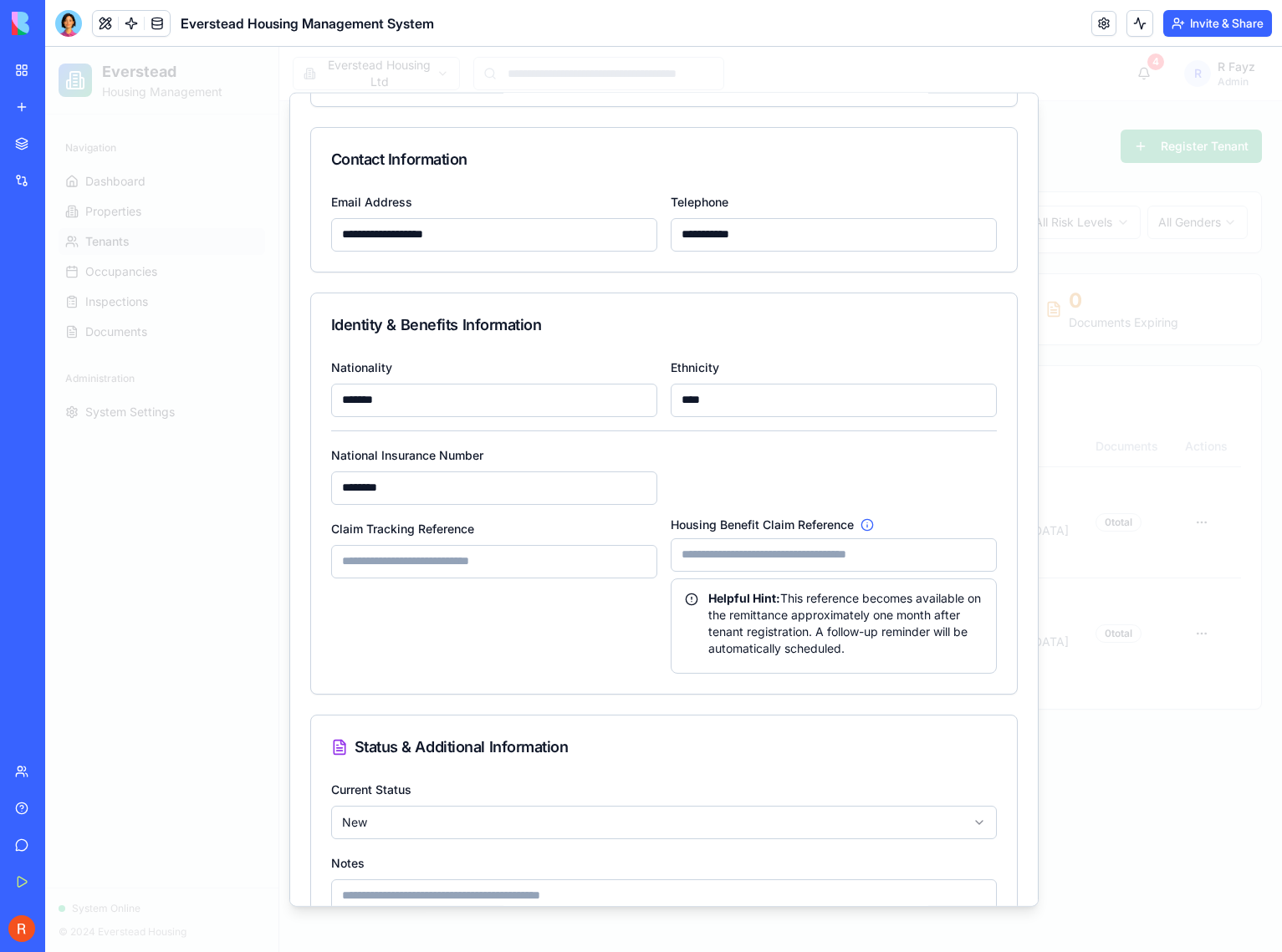
scroll to position [830, 0]
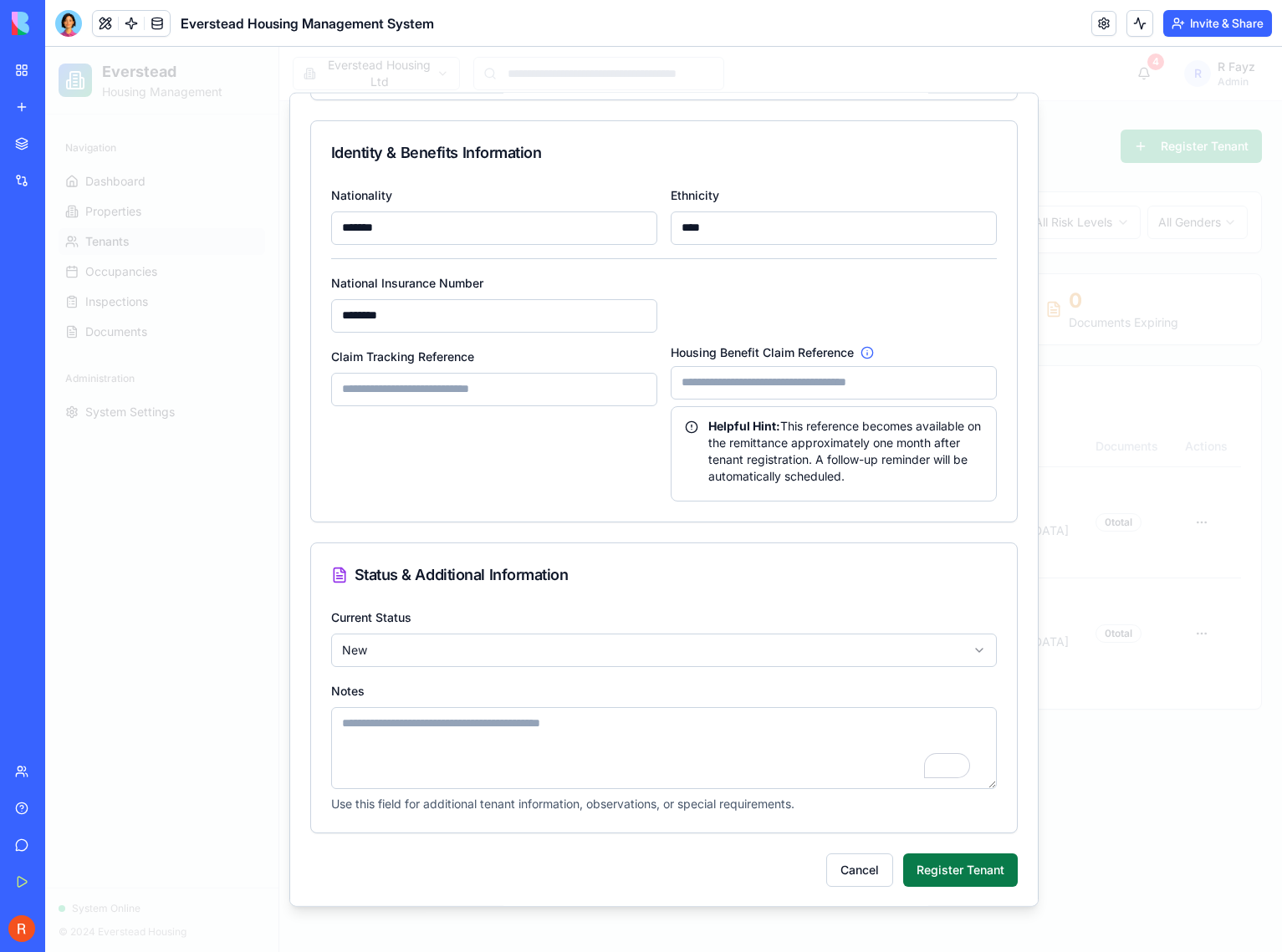
click at [957, 869] on button "Register Tenant" at bounding box center [960, 869] width 114 height 34
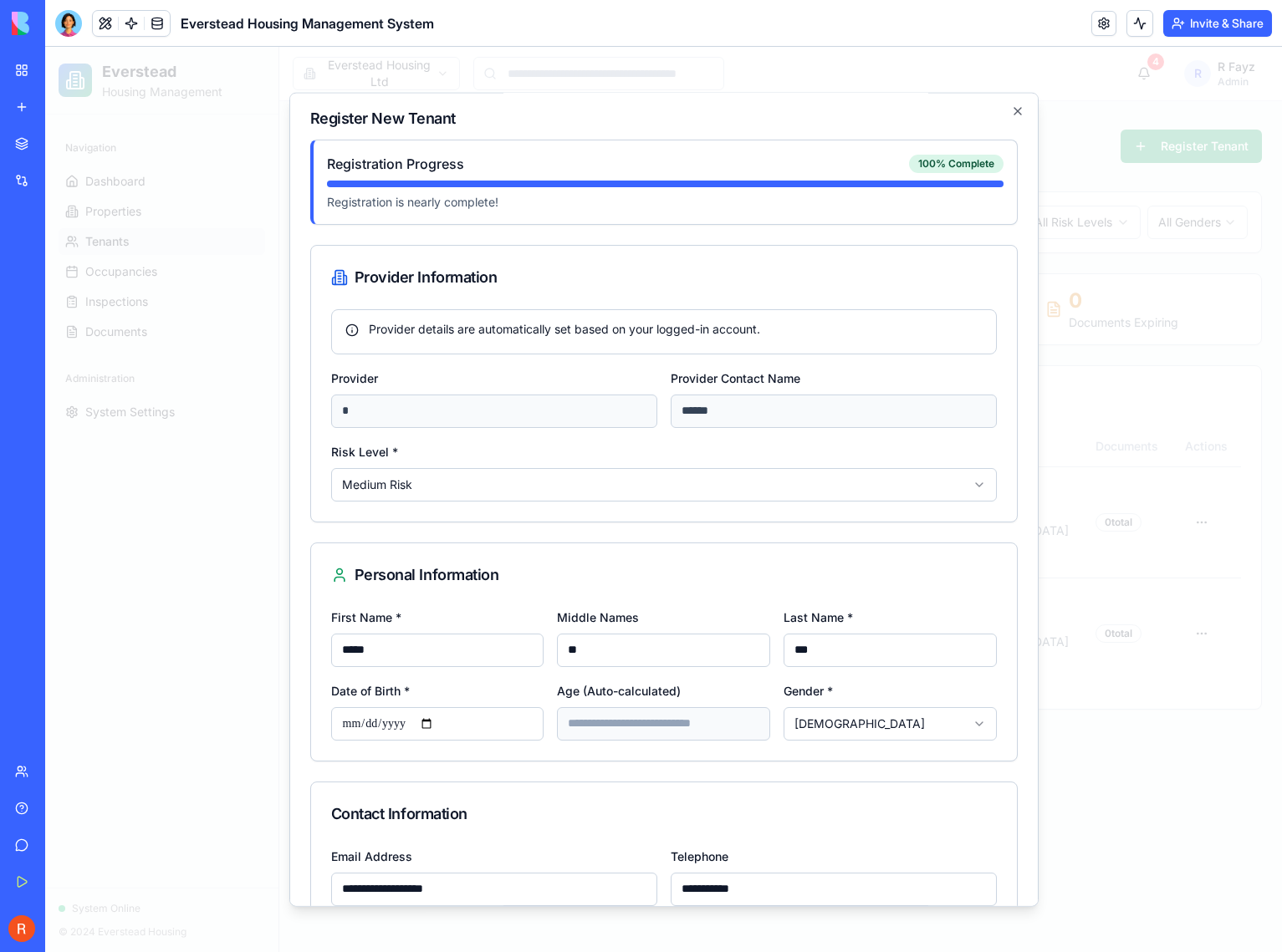
scroll to position [0, 0]
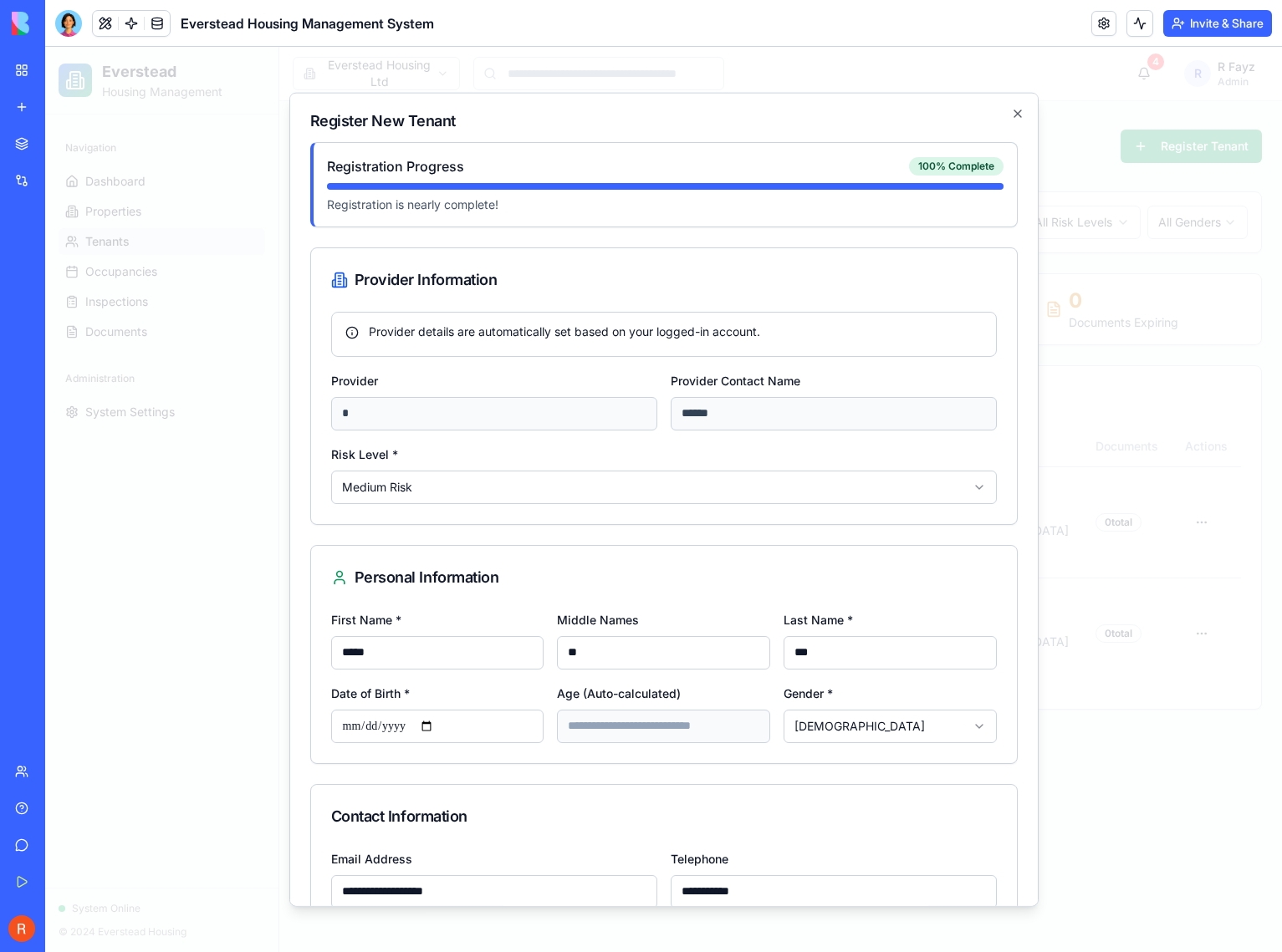
click at [916, 728] on body "Everstead Housing Management Navigation Dashboard Properties Tenants Occupancie…" at bounding box center [663, 500] width 1237 height 906
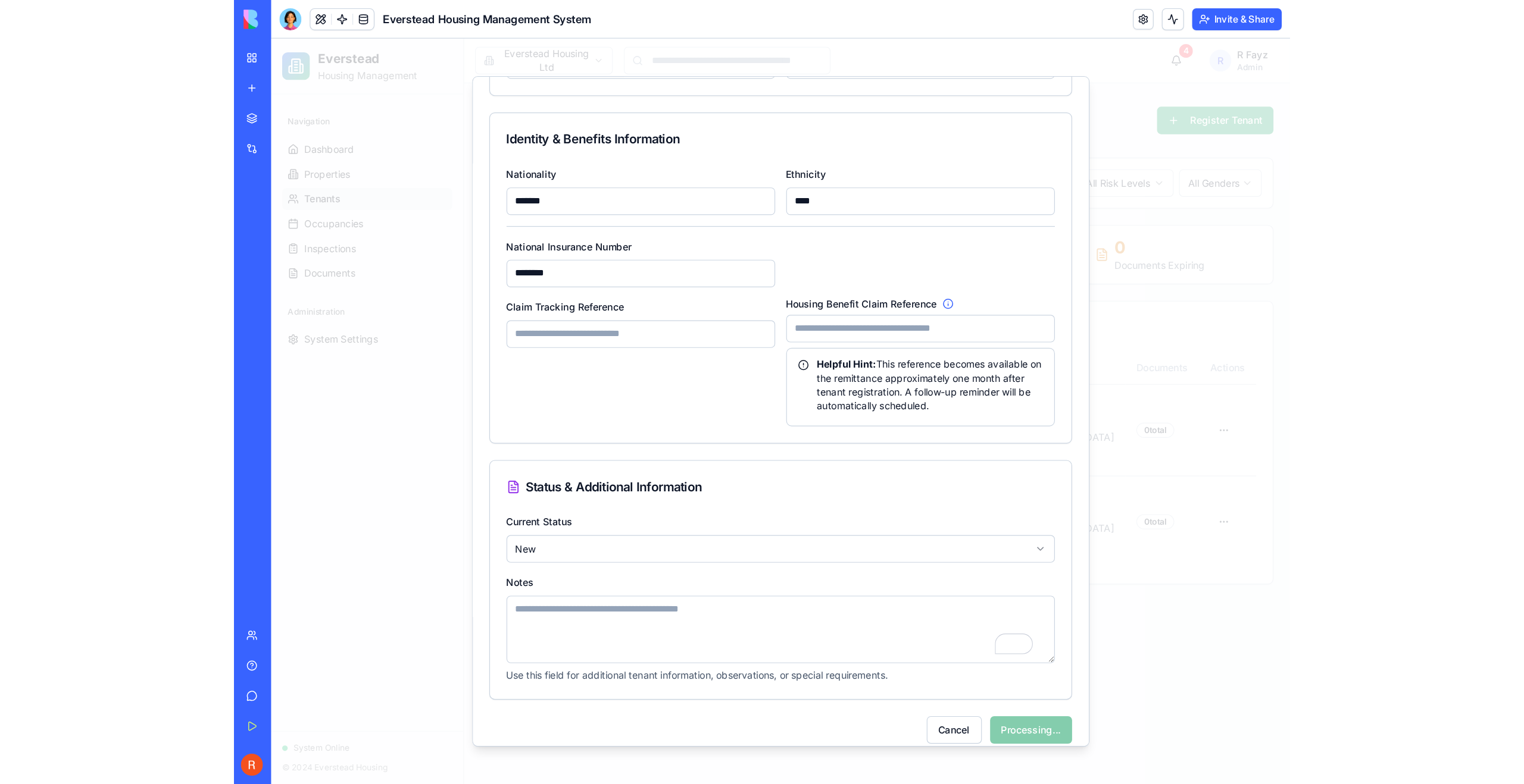
scroll to position [590, 0]
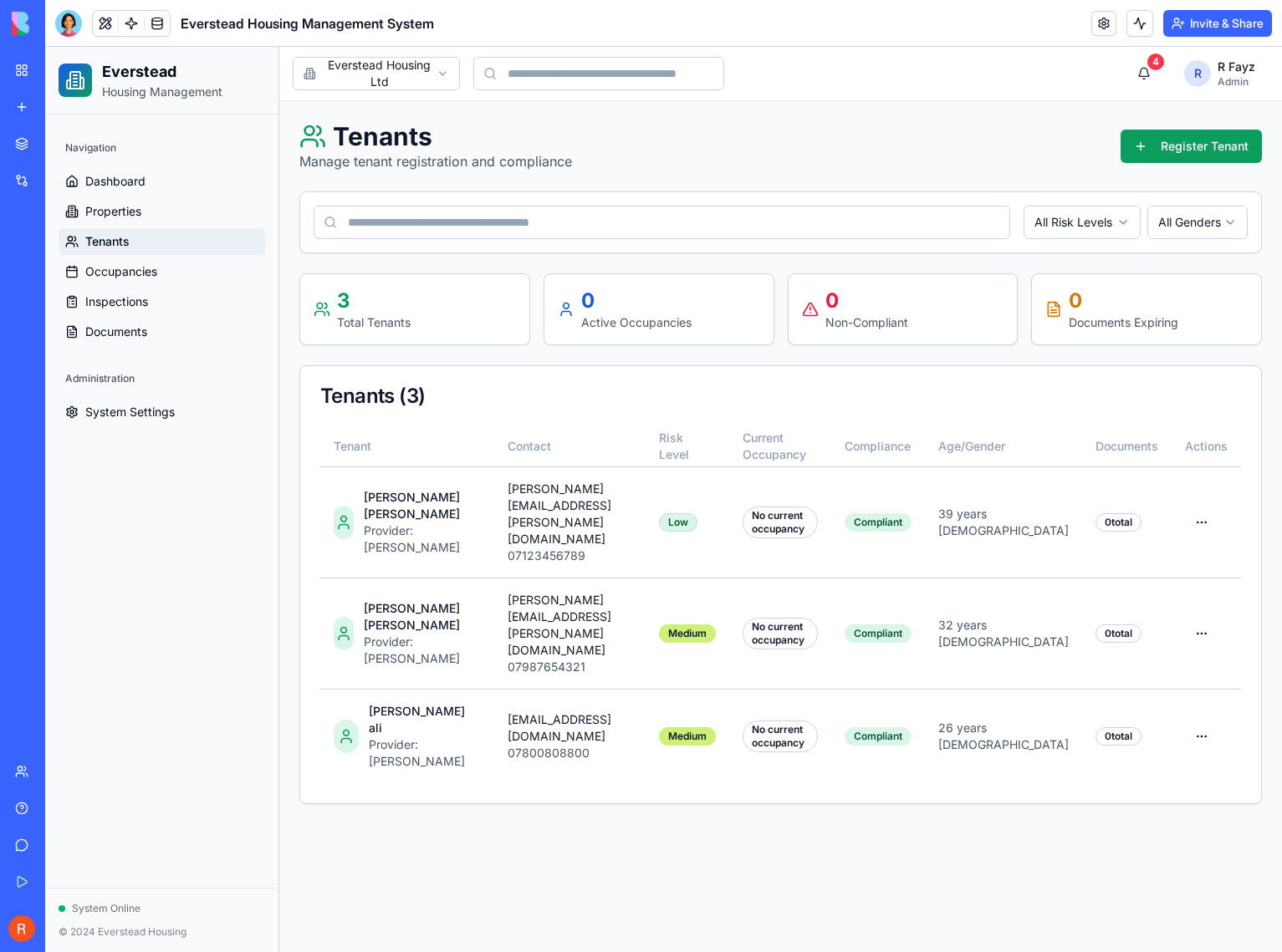
click at [117, 241] on span "Tenants" at bounding box center [107, 241] width 44 height 17
click at [692, 815] on main "Toggle sidebar Everstead Housing Ltd 4 R R Fayz Admin Everstead Housing Ltd Ten…" at bounding box center [779, 500] width 1002 height 906
click at [119, 304] on span "Inspections" at bounding box center [117, 302] width 63 height 17
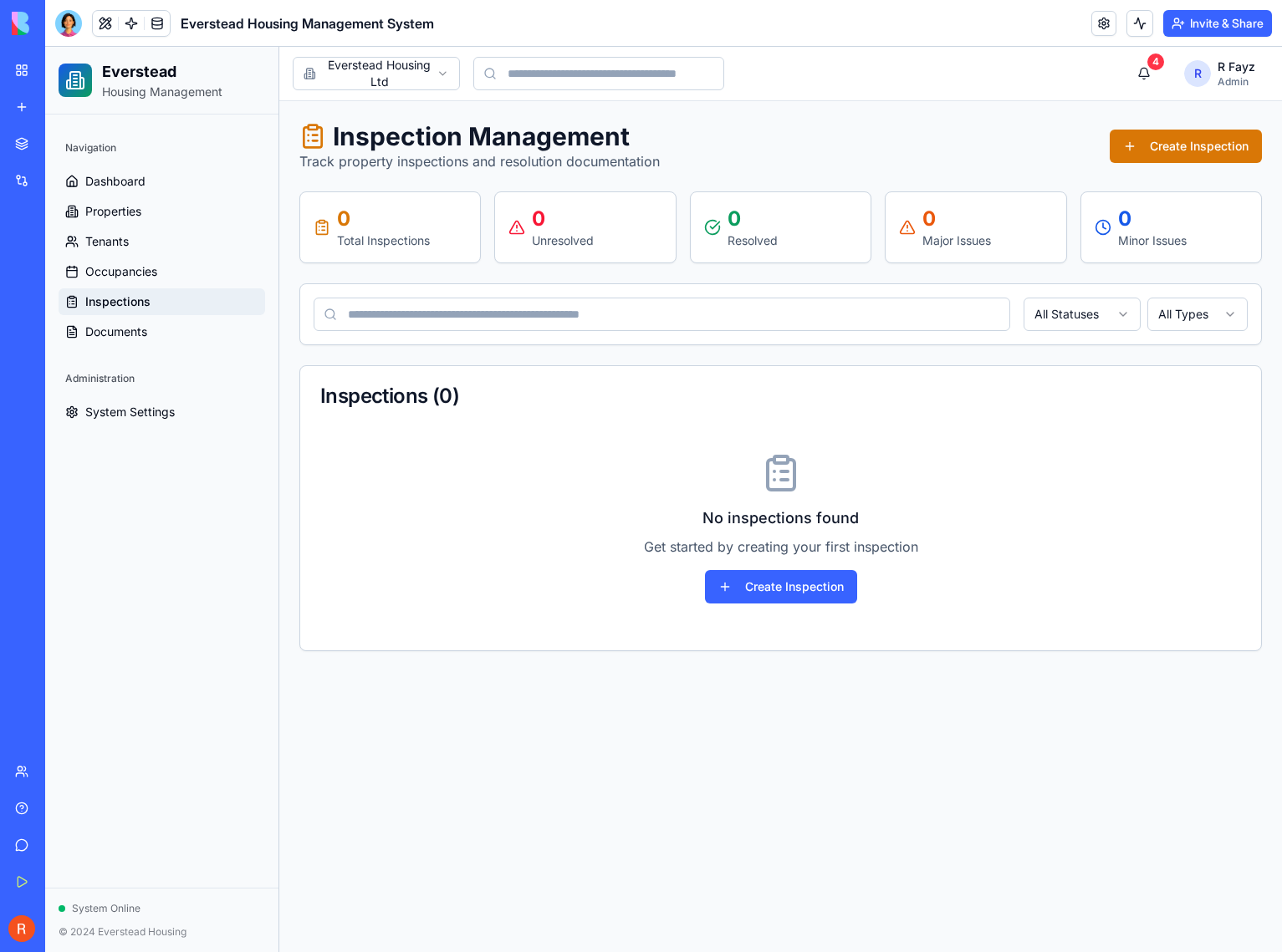
click at [108, 475] on div "Navigation Dashboard Properties Tenants Occupancies Inspections Documents Admin…" at bounding box center [162, 501] width 234 height 774
click at [122, 244] on span "Tenants" at bounding box center [107, 241] width 43 height 17
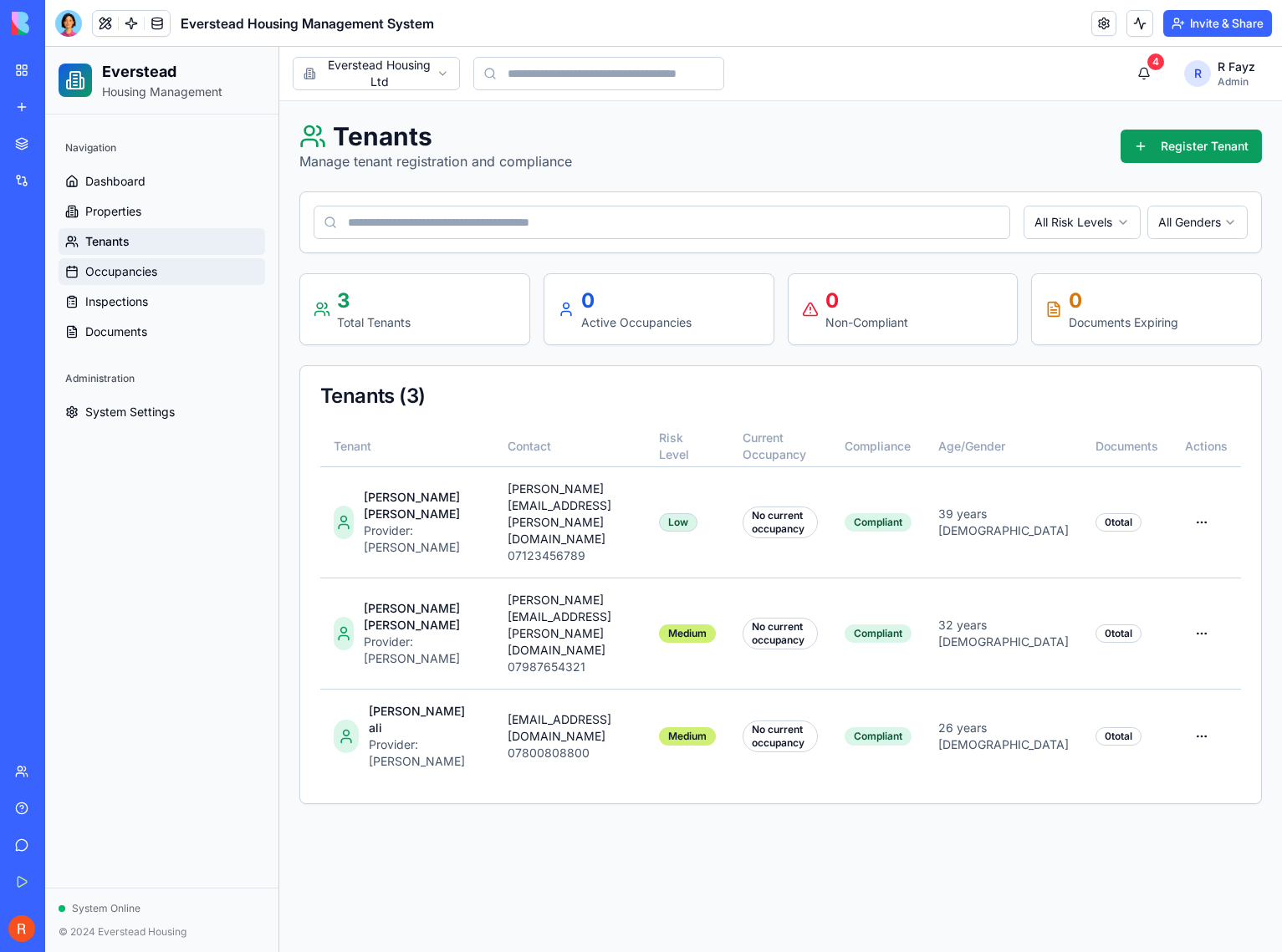
click at [120, 274] on span "Occupancies" at bounding box center [121, 271] width 72 height 17
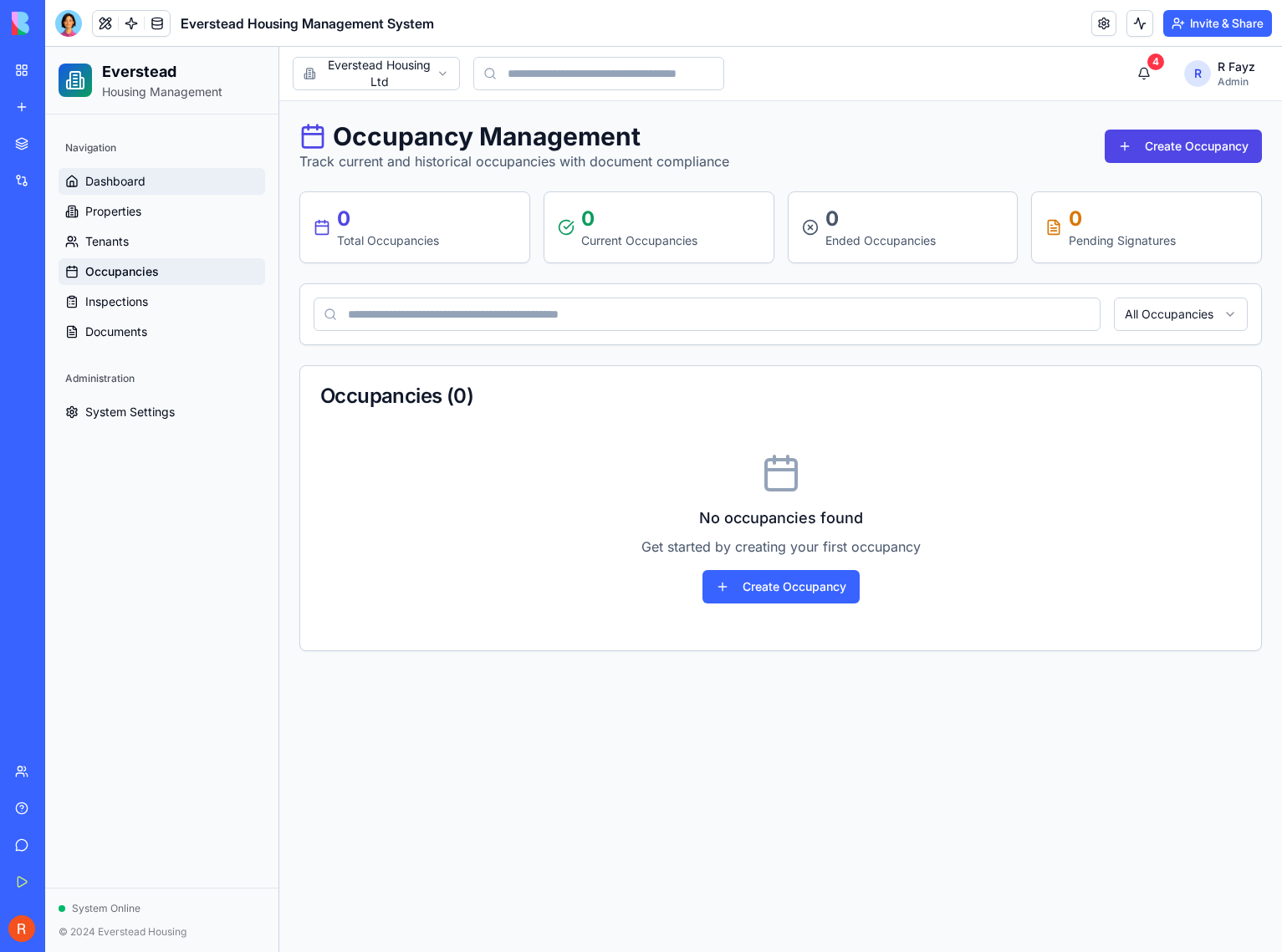
click at [110, 179] on span "Dashboard" at bounding box center [115, 181] width 60 height 17
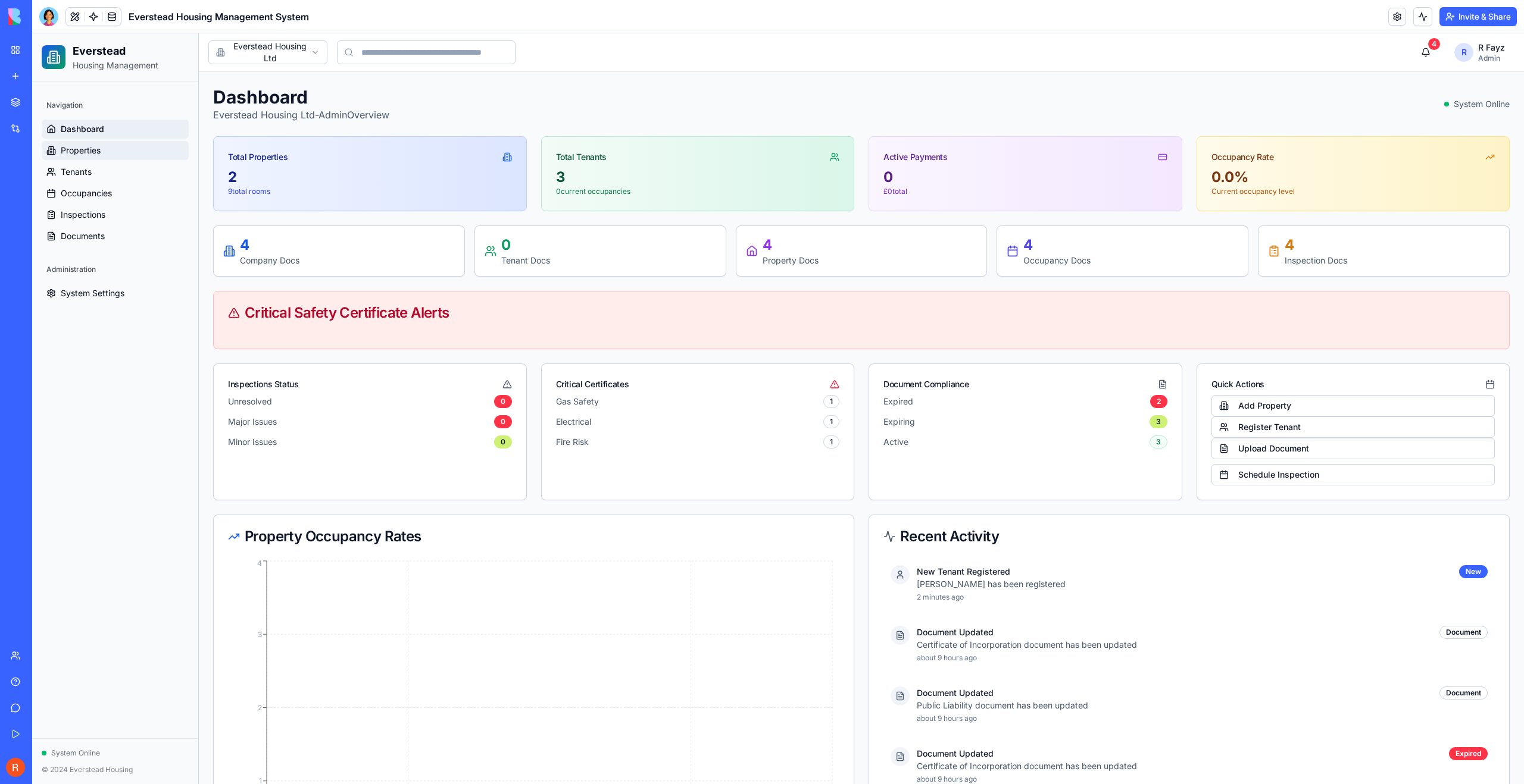
click at [91, 154] on span "Properties" at bounding box center [81, 150] width 40 height 12
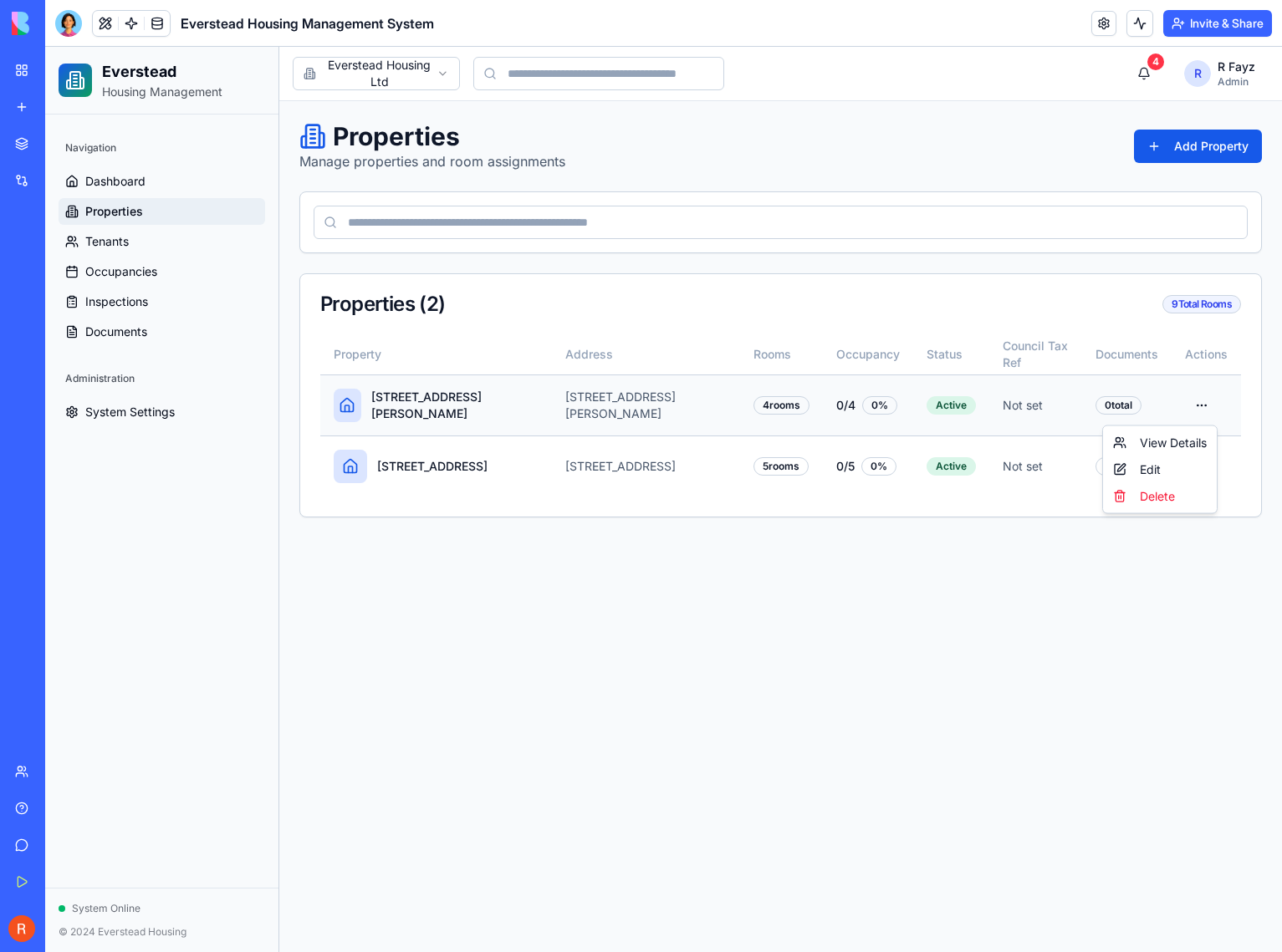
click at [1203, 408] on html "Everstead Housing Management Navigation Dashboard Properties Tenants Occupancie…" at bounding box center [663, 500] width 1237 height 906
click at [1204, 299] on html "Everstead Housing Management Navigation Dashboard Properties Tenants Occupancie…" at bounding box center [663, 500] width 1237 height 906
click at [1199, 149] on button "Add Property" at bounding box center [1197, 147] width 128 height 34
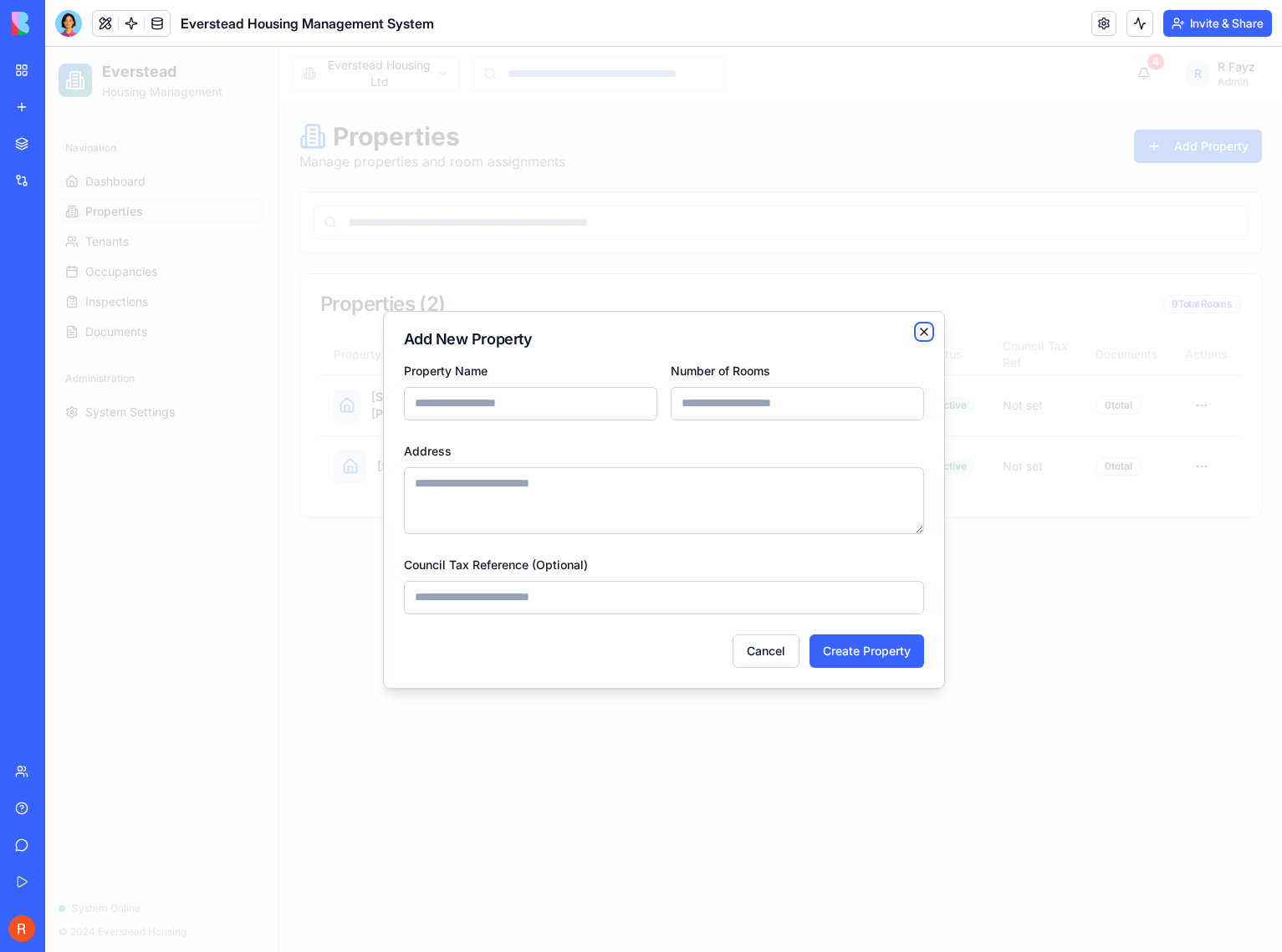
click at [924, 327] on icon "button" at bounding box center [924, 332] width 14 height 14
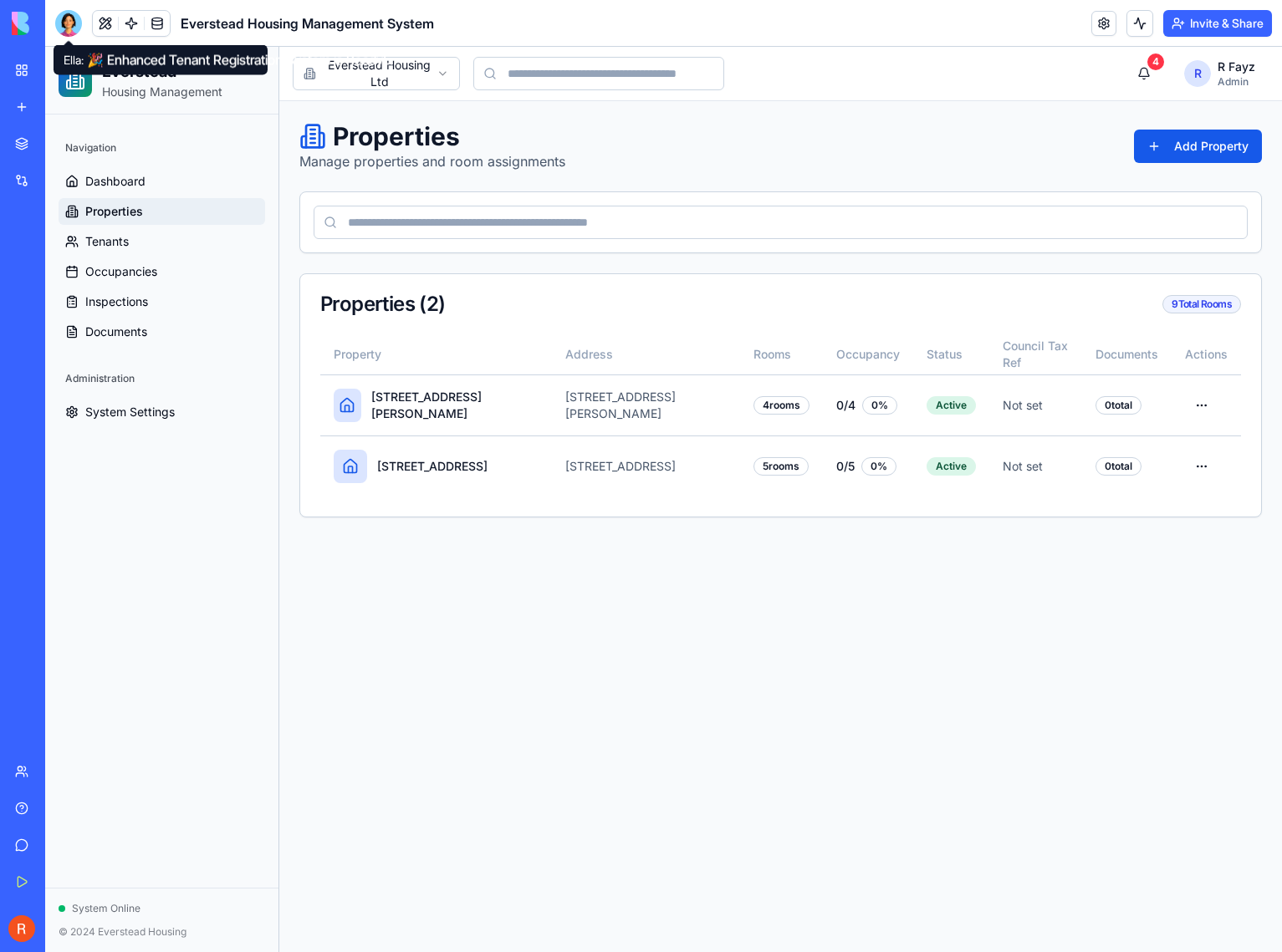
drag, startPoint x: 69, startPoint y: 25, endPoint x: 55, endPoint y: 22, distance: 14.3
click at [69, 25] on div at bounding box center [68, 23] width 27 height 27
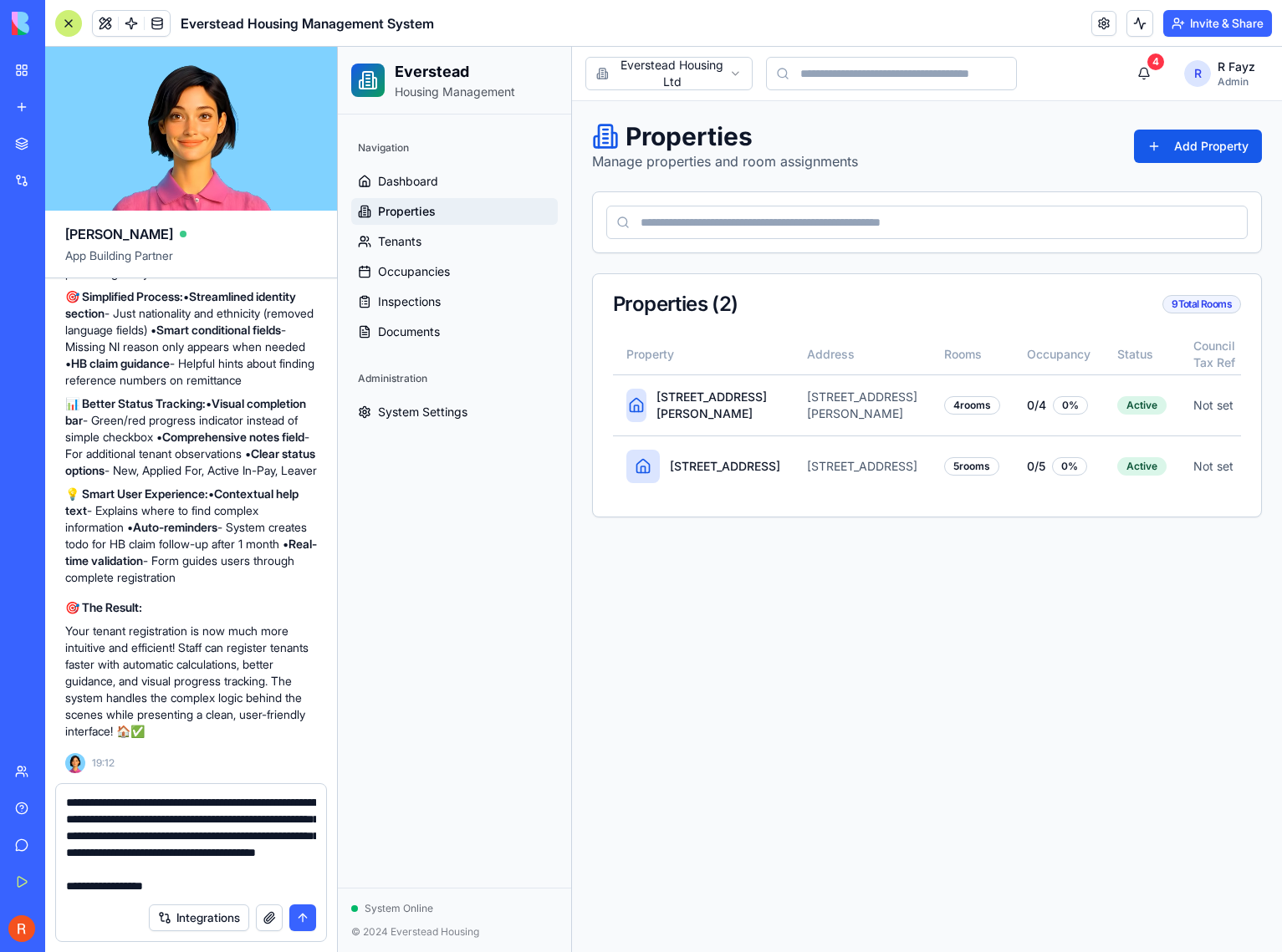
scroll to position [751, 0]
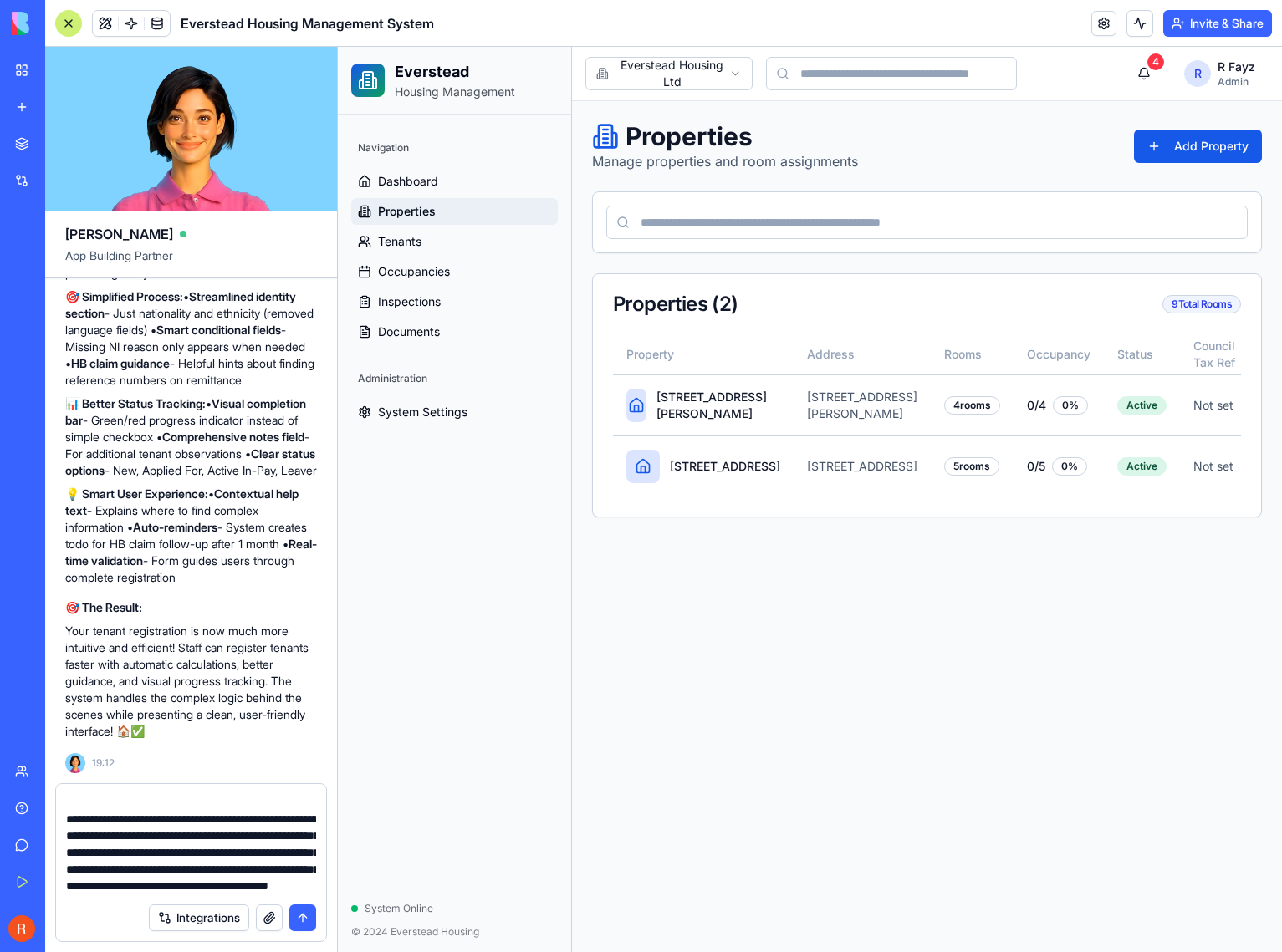
type textarea "**********"
click at [306, 918] on button "submit" at bounding box center [303, 918] width 27 height 27
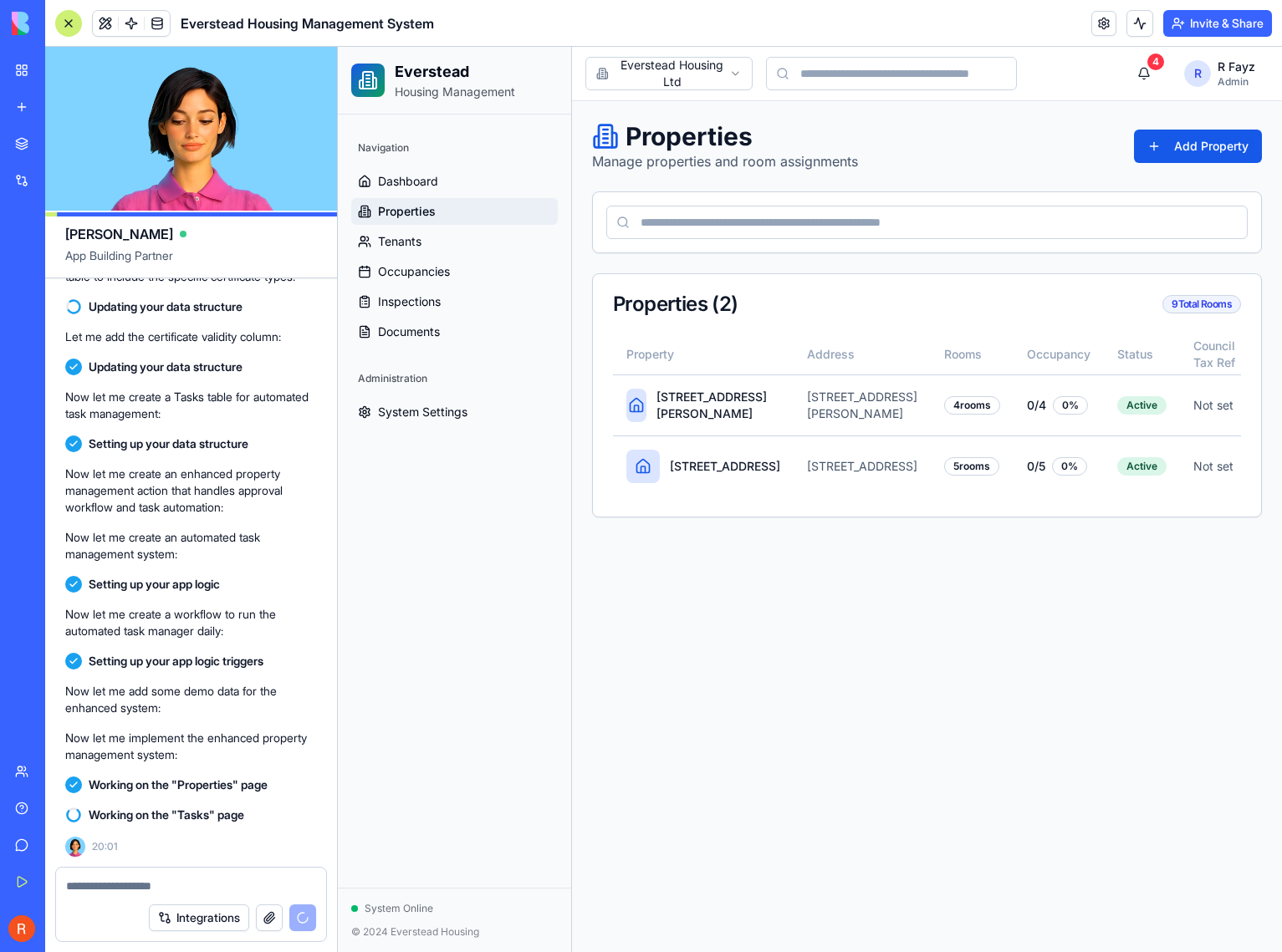
scroll to position [9916, 0]
click at [399, 175] on span "Dashboard" at bounding box center [407, 181] width 60 height 17
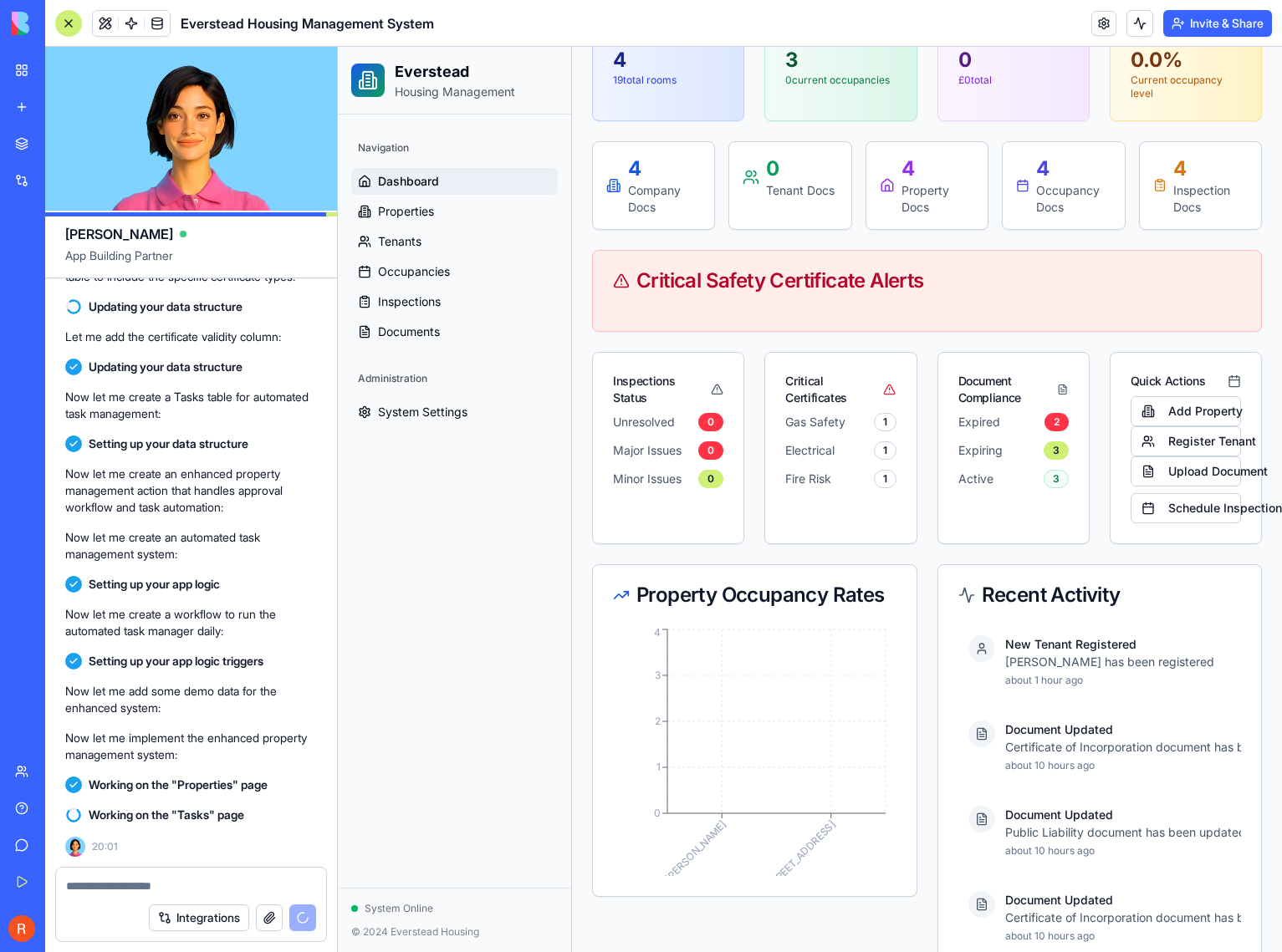
scroll to position [563, 0]
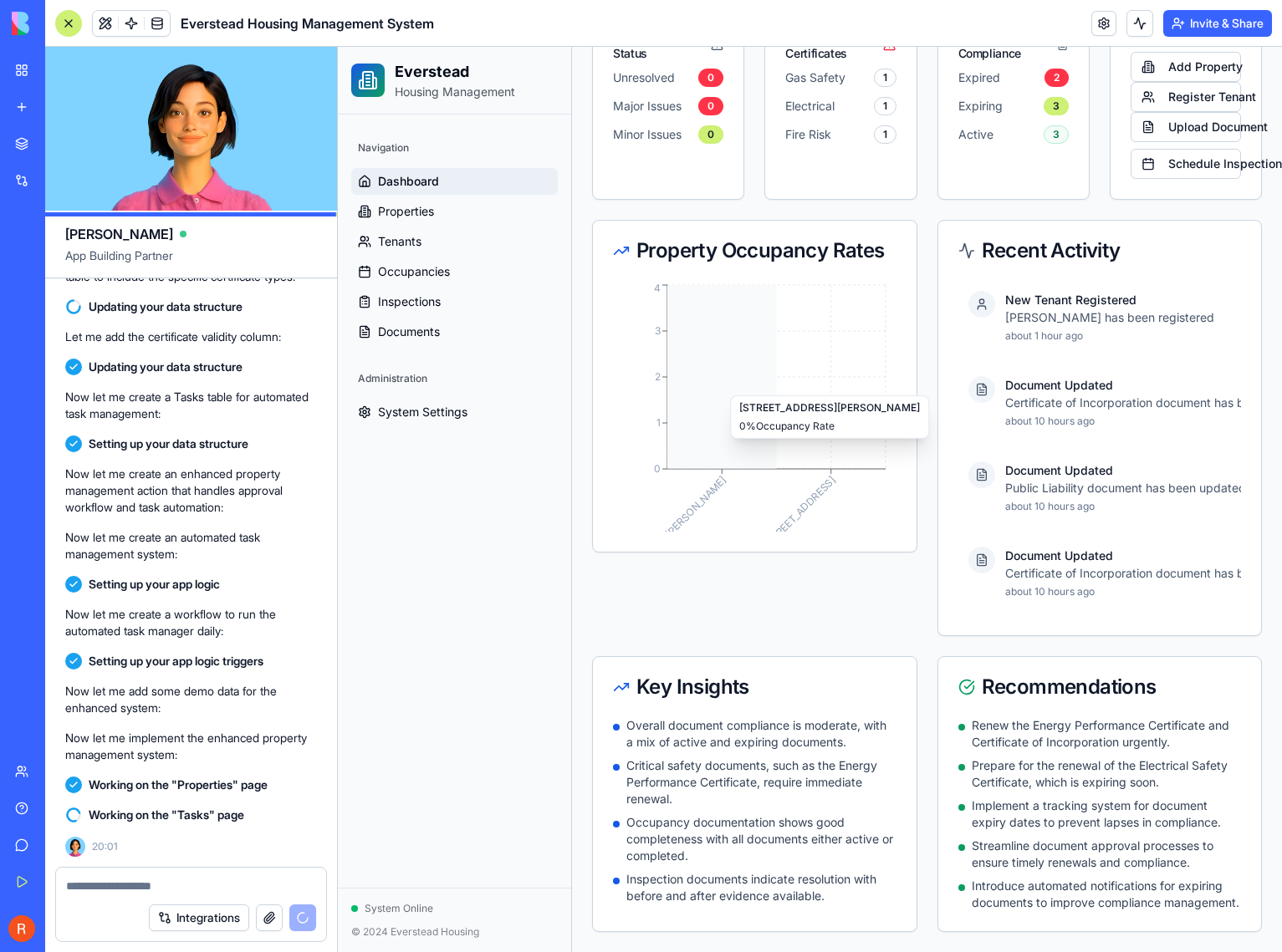
click at [759, 358] on icon "101 anderton road 335 rotton park road 0 1 2 3 4" at bounding box center [751, 406] width 277 height 251
click at [847, 363] on icon "101 anderton road 335 rotton park road 0 1 2 3 4" at bounding box center [751, 406] width 277 height 251
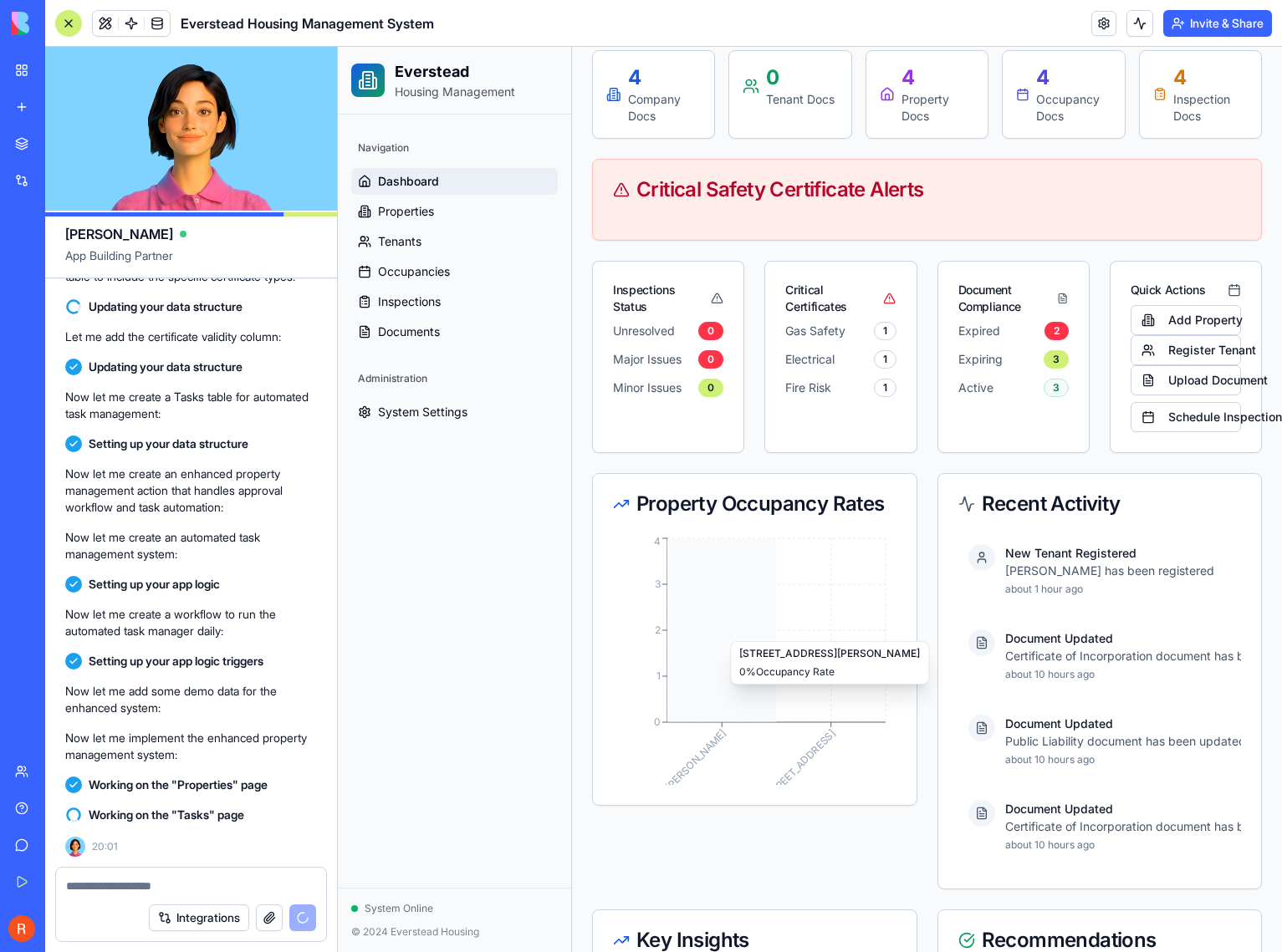
scroll to position [0, 0]
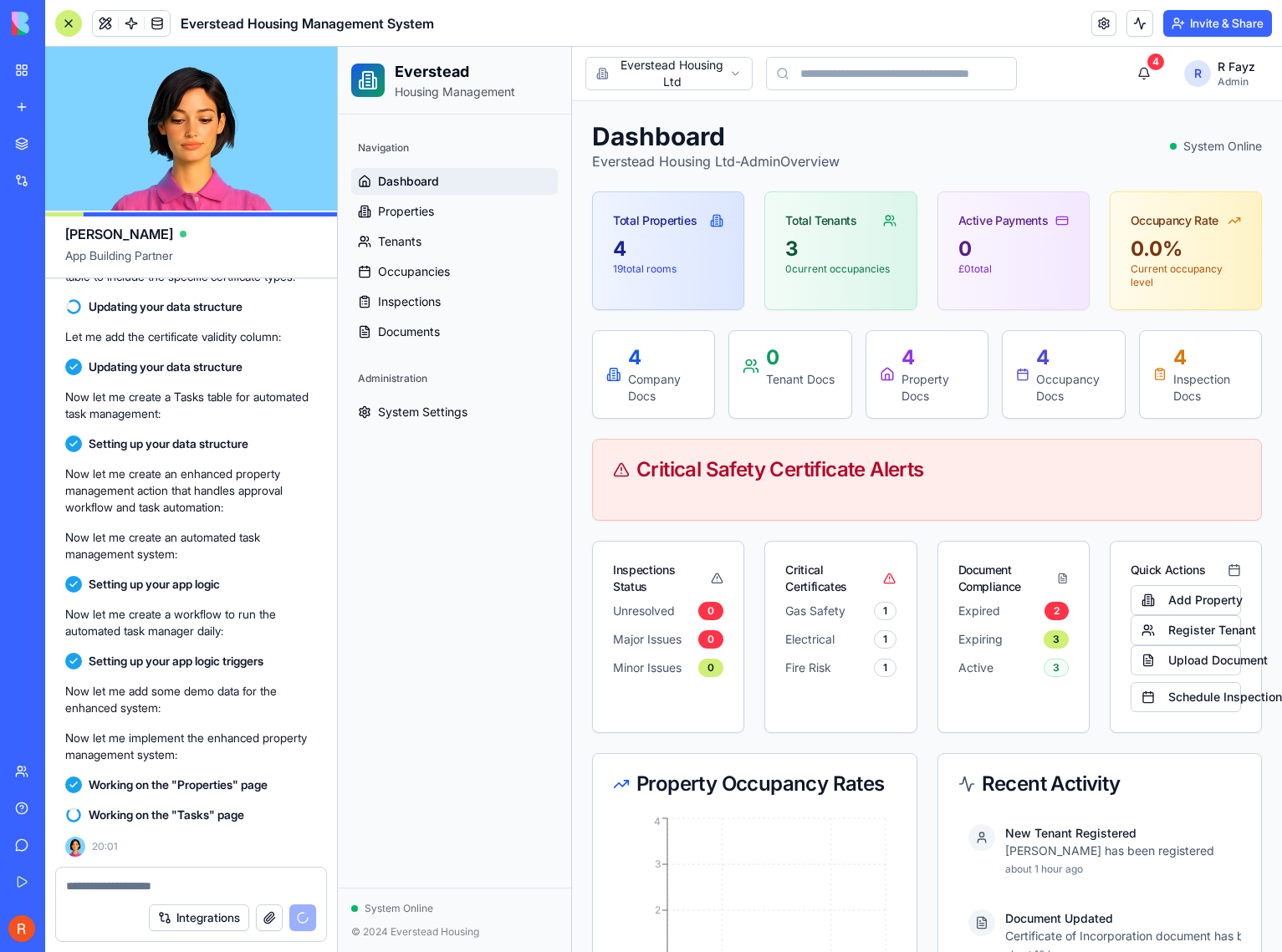
drag, startPoint x: 959, startPoint y: 76, endPoint x: 1061, endPoint y: 78, distance: 102.0
click at [1061, 78] on div "Toggle sidebar Everstead Housing Ltd 4 R R Fayz Admin" at bounding box center [926, 74] width 683 height 34
click at [1044, 146] on div "Dashboard Everstead Housing Ltd - Admin Overview System Online" at bounding box center [927, 146] width 670 height 50
click at [412, 277] on span "Occupancies" at bounding box center [413, 271] width 72 height 17
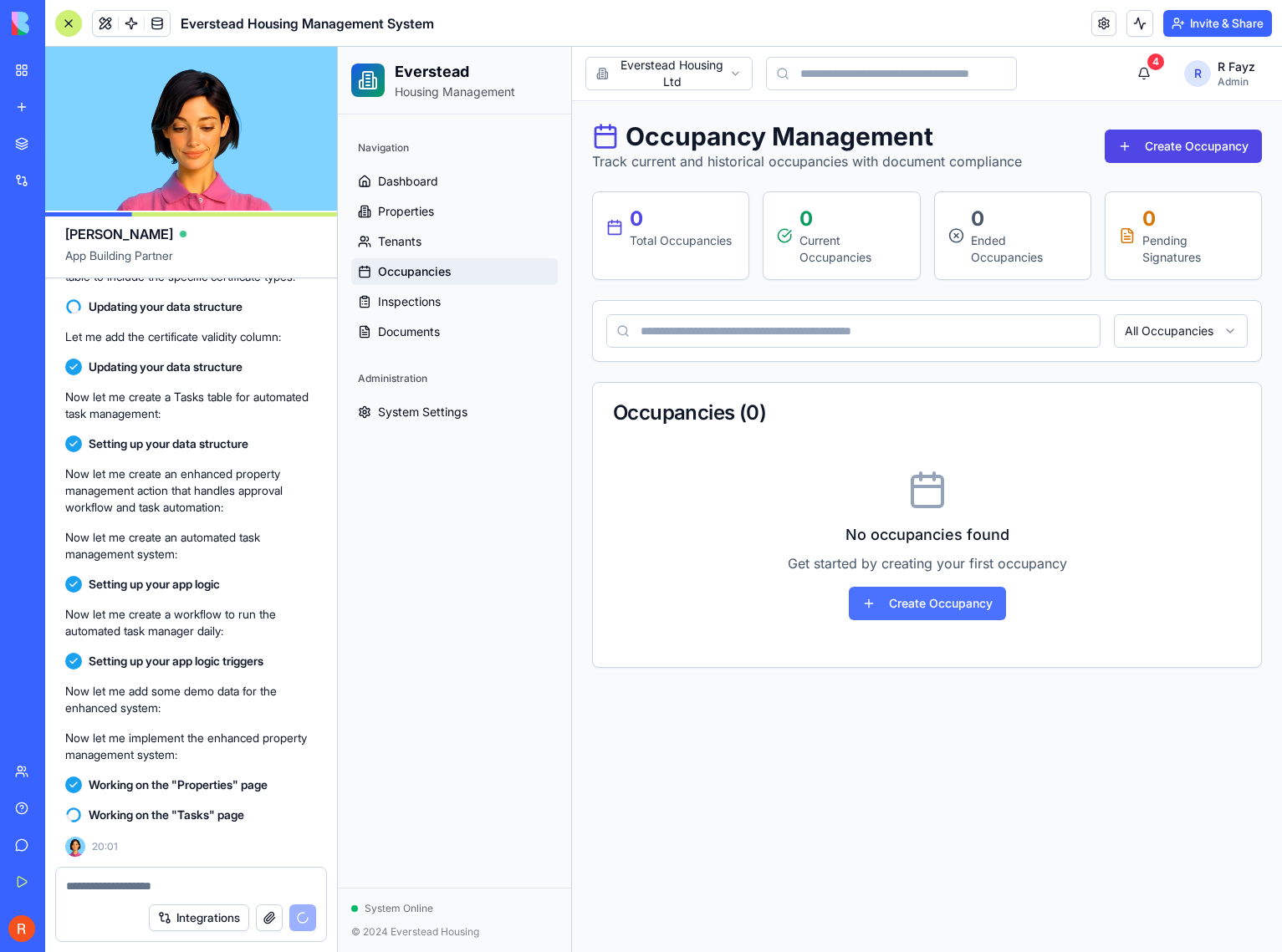
click at [920, 604] on button "Create Occupancy" at bounding box center [927, 604] width 158 height 34
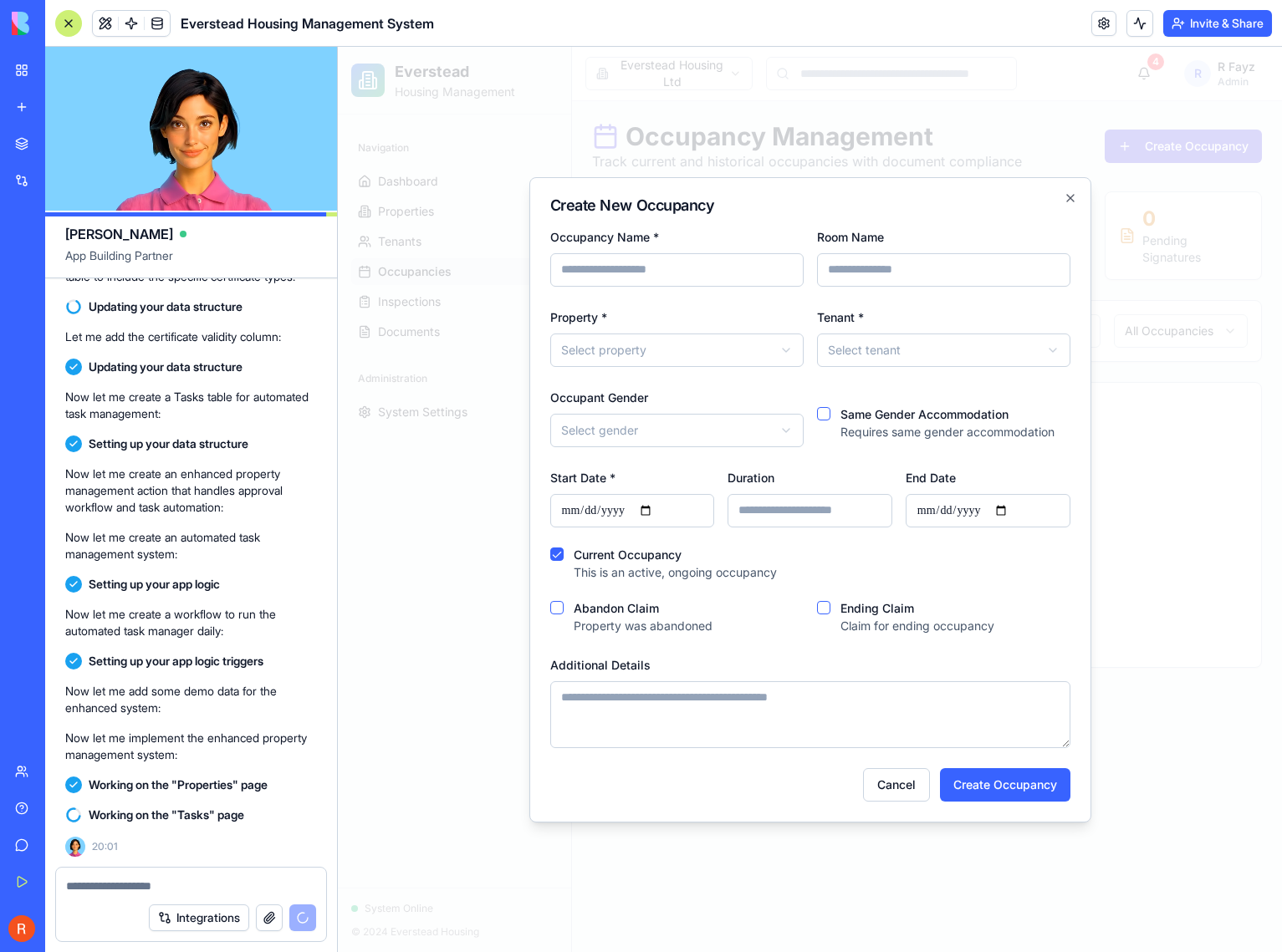
click at [640, 267] on input "Occupancy Name *" at bounding box center [676, 270] width 253 height 34
click at [861, 264] on input "Room Name" at bounding box center [943, 270] width 253 height 34
click at [621, 341] on body "**********" at bounding box center [810, 500] width 944 height 906
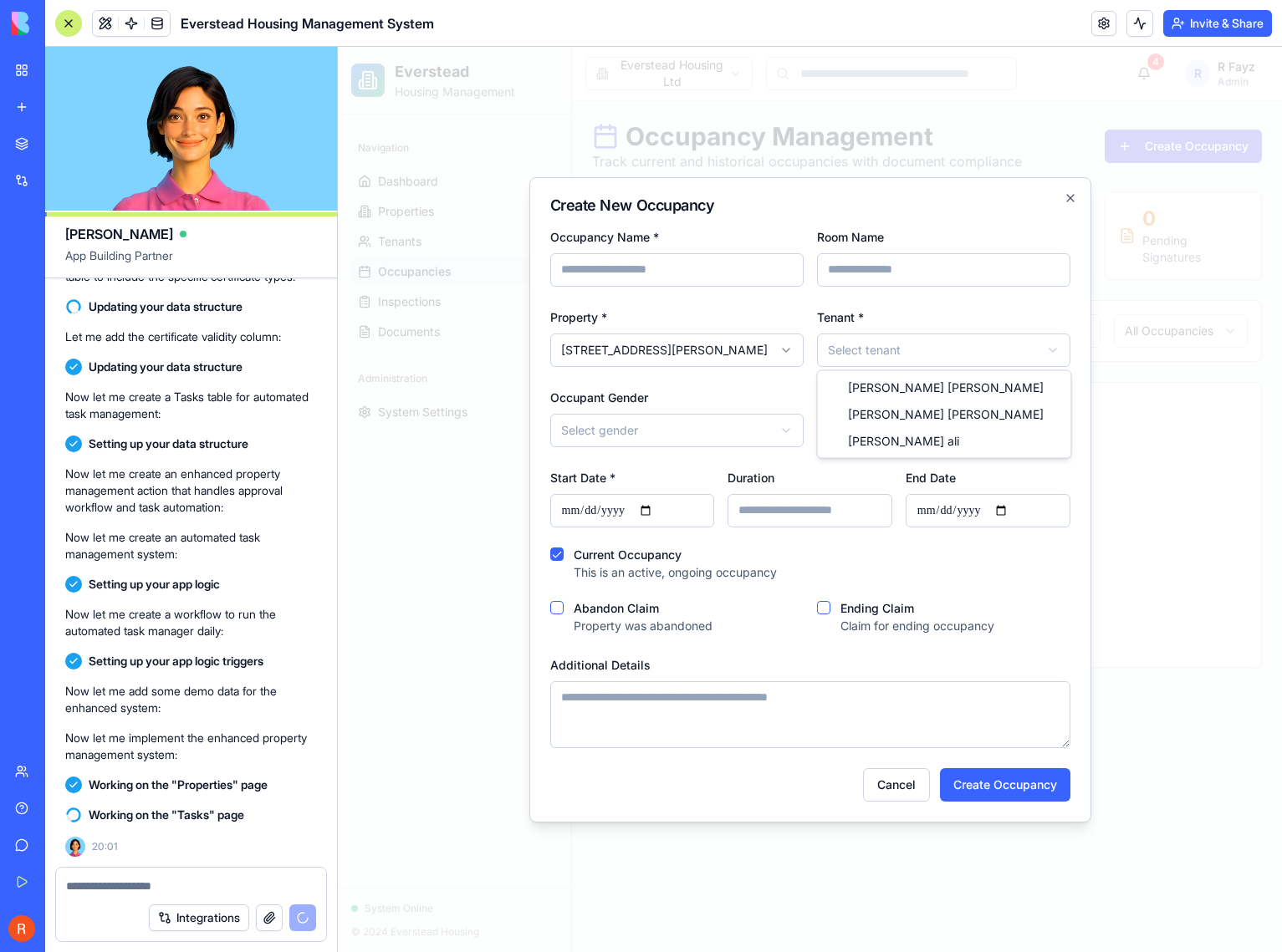
click at [883, 345] on body "**********" at bounding box center [810, 500] width 944 height 906
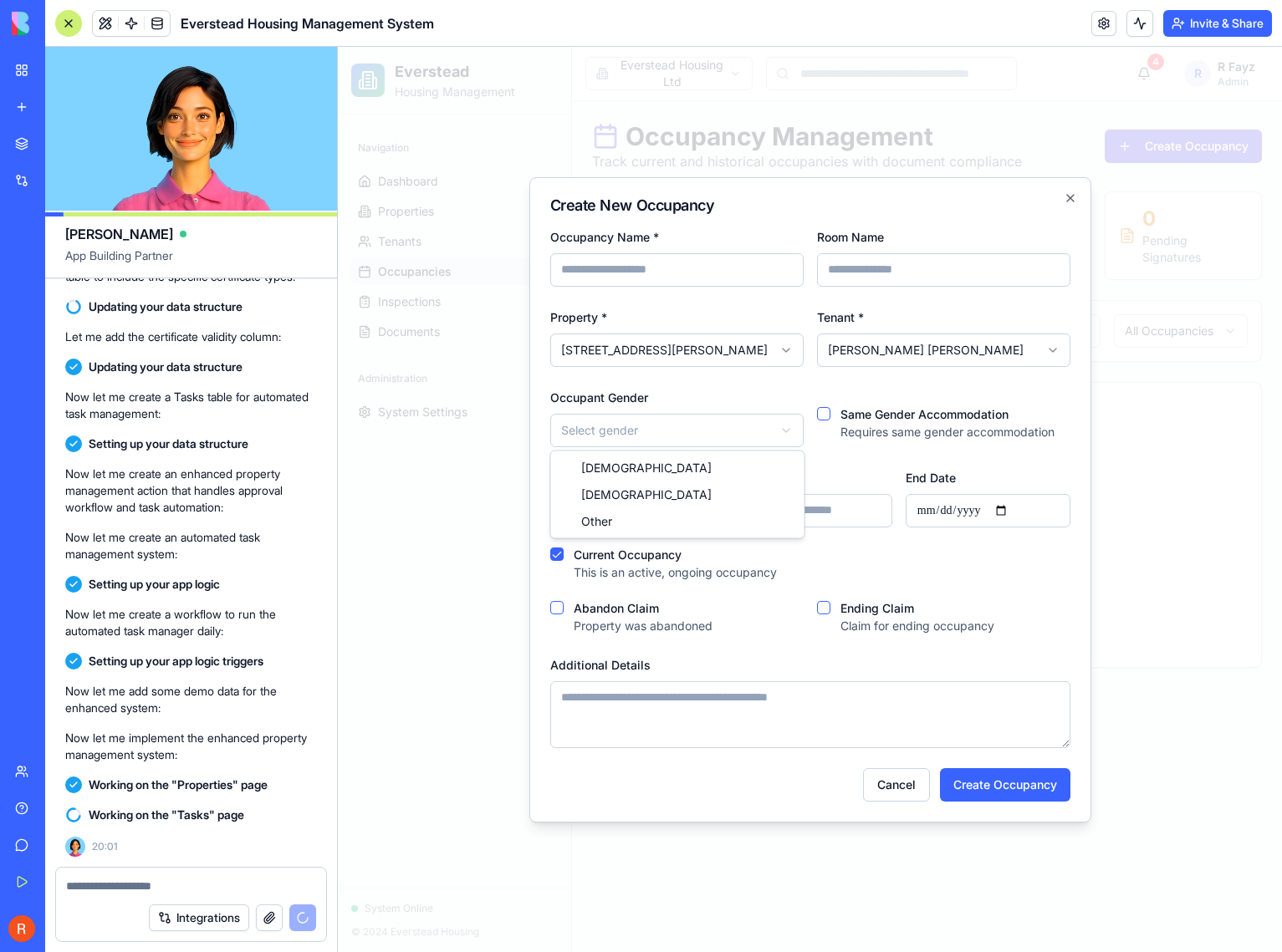
click at [668, 439] on body "**********" at bounding box center [810, 500] width 944 height 906
drag, startPoint x: 661, startPoint y: 481, endPoint x: 664, endPoint y: 462, distance: 19.2
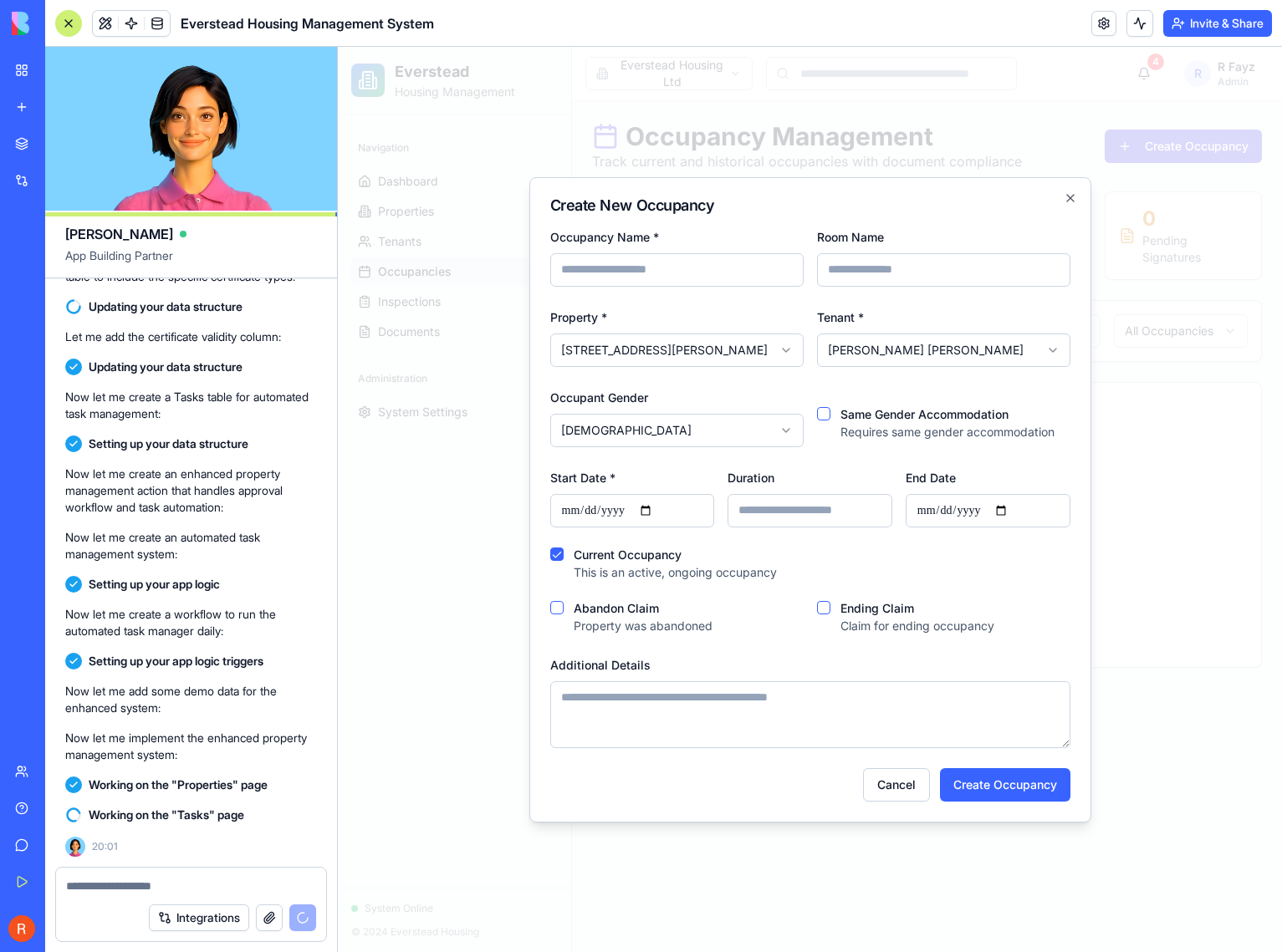
click at [598, 513] on input "Start Date *" at bounding box center [632, 510] width 165 height 34
click at [653, 508] on input "Start Date *" at bounding box center [632, 510] width 165 height 34
type input "**********"
click at [809, 508] on input "Duration" at bounding box center [809, 510] width 165 height 34
click at [1018, 576] on div "Current Occupancy This is an active, ongoing occupancy" at bounding box center [810, 565] width 520 height 34
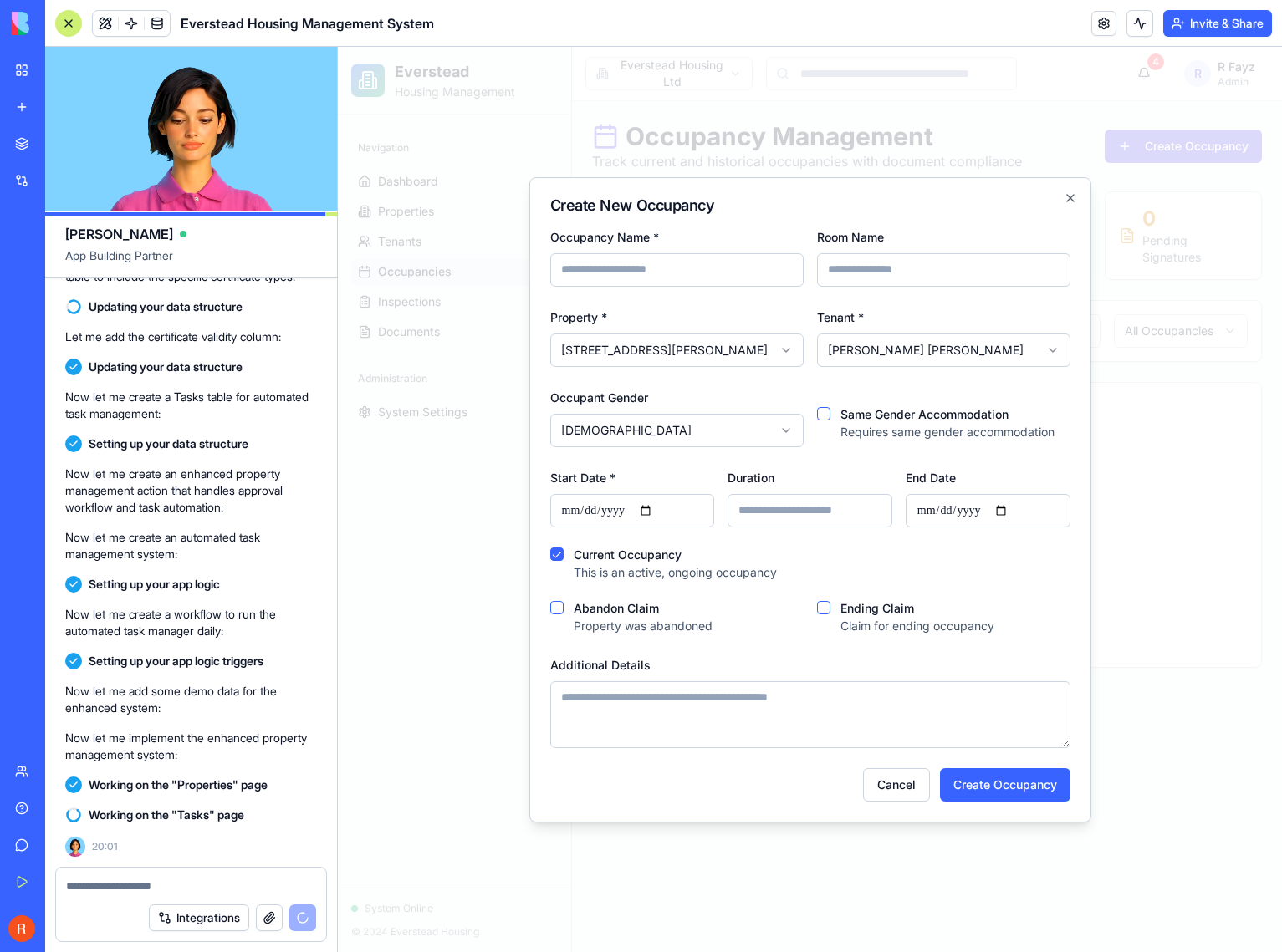
click at [869, 279] on input "Room Name" at bounding box center [943, 270] width 253 height 34
click at [925, 206] on h2 "Create New Occupancy" at bounding box center [810, 205] width 520 height 15
click at [744, 267] on input "Occupancy Name *" at bounding box center [676, 270] width 253 height 34
click at [875, 275] on input "Room Name" at bounding box center [943, 270] width 253 height 34
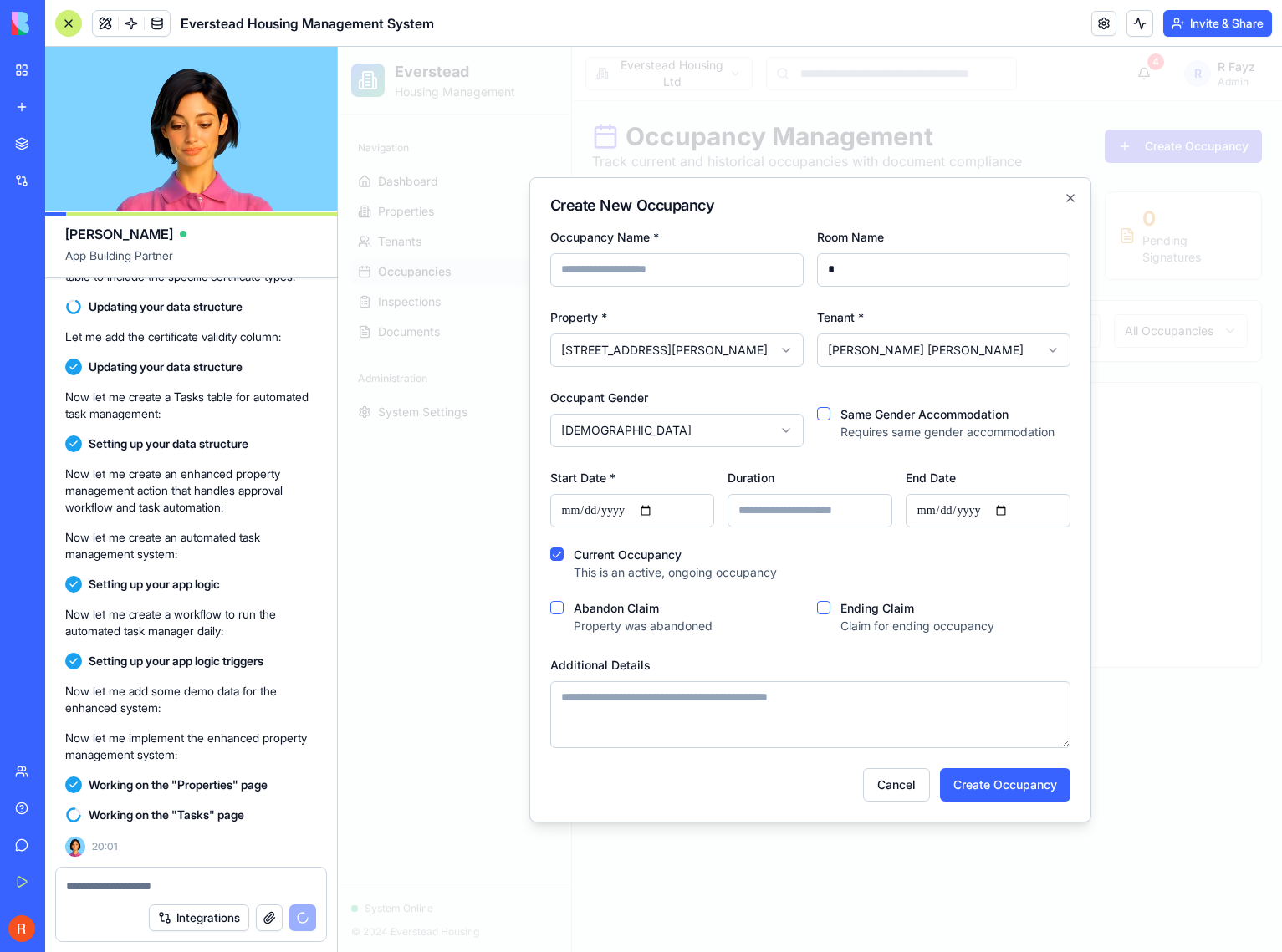
type input "*"
click at [972, 319] on div "**********" at bounding box center [943, 336] width 253 height 60
click at [1072, 199] on icon "button" at bounding box center [1070, 198] width 14 height 14
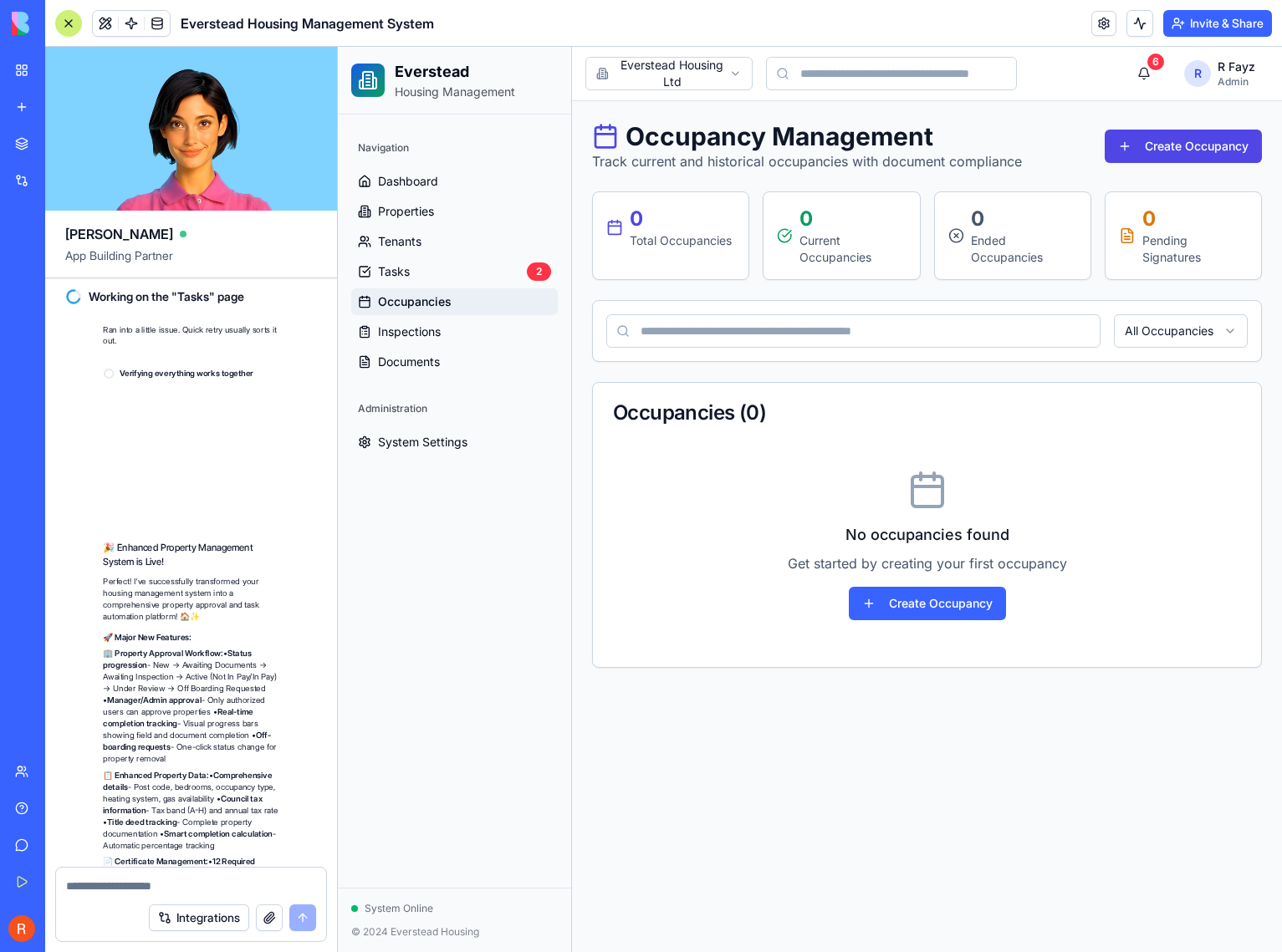
scroll to position [11053, 0]
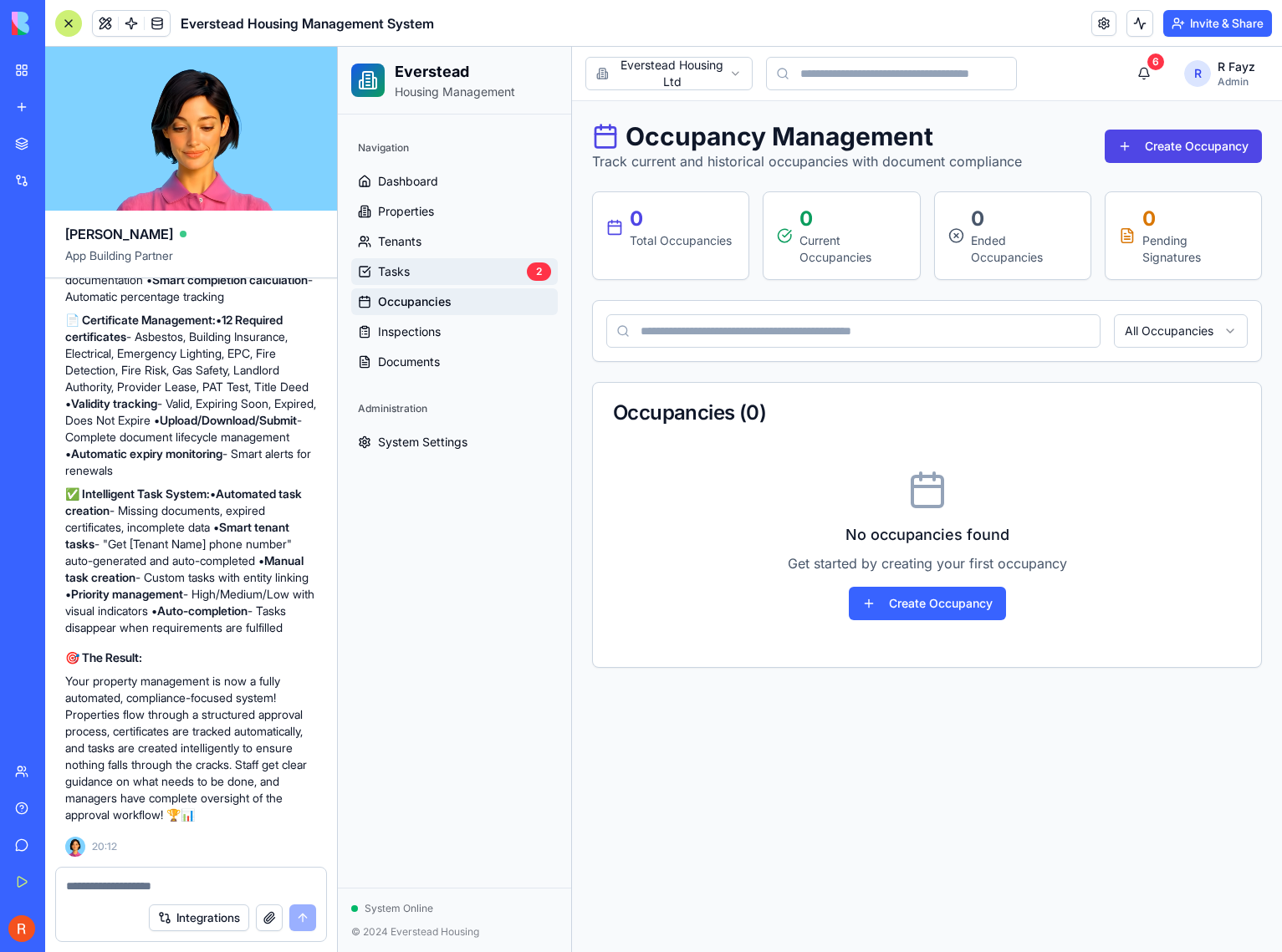
click at [429, 280] on link "Tasks 2" at bounding box center [454, 271] width 207 height 27
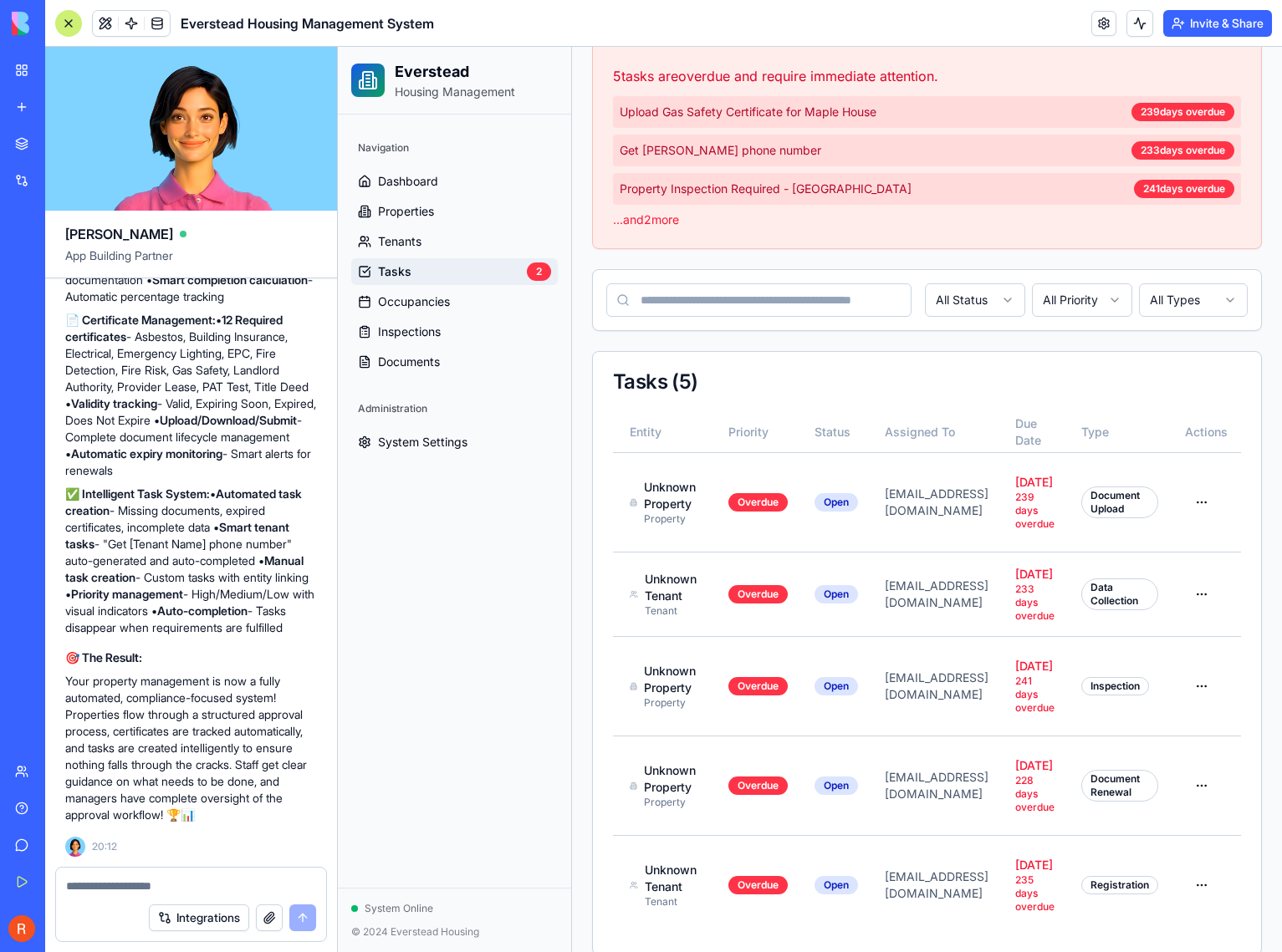
scroll to position [0, 449]
click at [1100, 521] on td "Document Upload" at bounding box center [1118, 502] width 103 height 100
click at [1106, 509] on div "Document Upload" at bounding box center [1119, 503] width 77 height 32
click at [1081, 501] on div "Document Upload" at bounding box center [1119, 503] width 77 height 32
click at [1098, 500] on div "Document Upload" at bounding box center [1119, 503] width 77 height 32
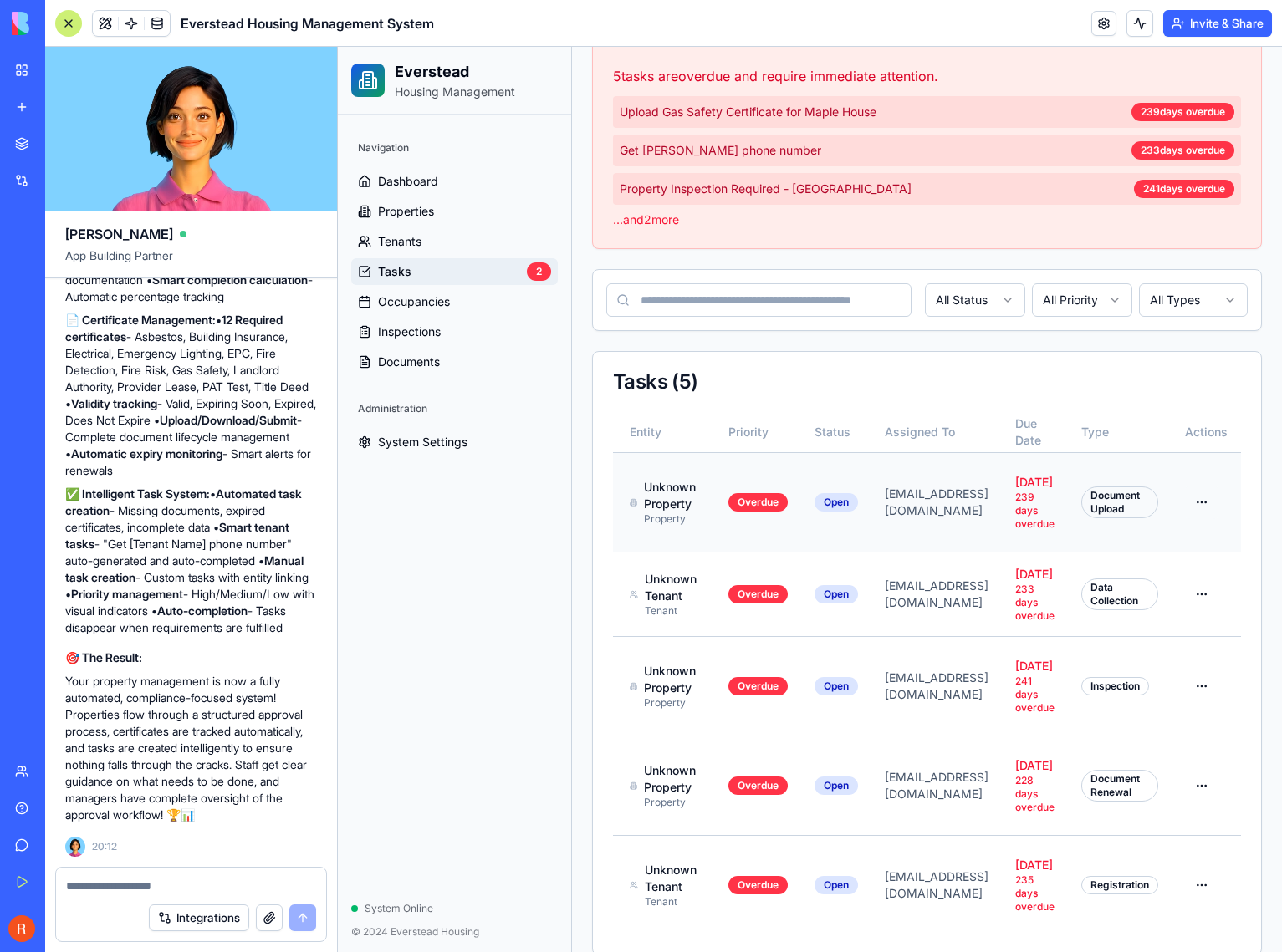
click at [1189, 505] on html "Everstead Housing Management Navigation Dashboard Properties Tenants Tasks 2 Oc…" at bounding box center [810, 354] width 944 height 1244
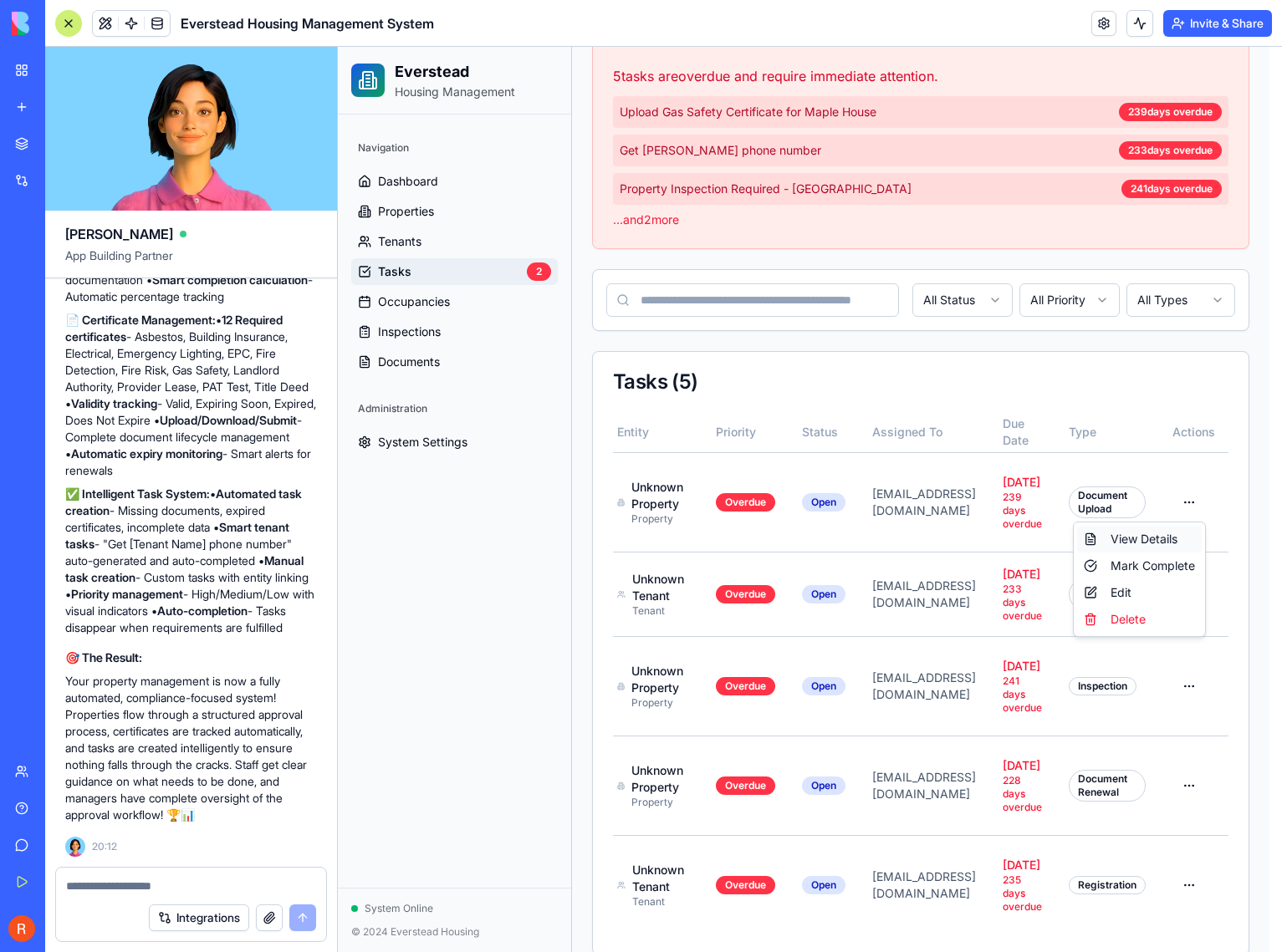
click at [1178, 536] on div "View Details" at bounding box center [1139, 539] width 124 height 27
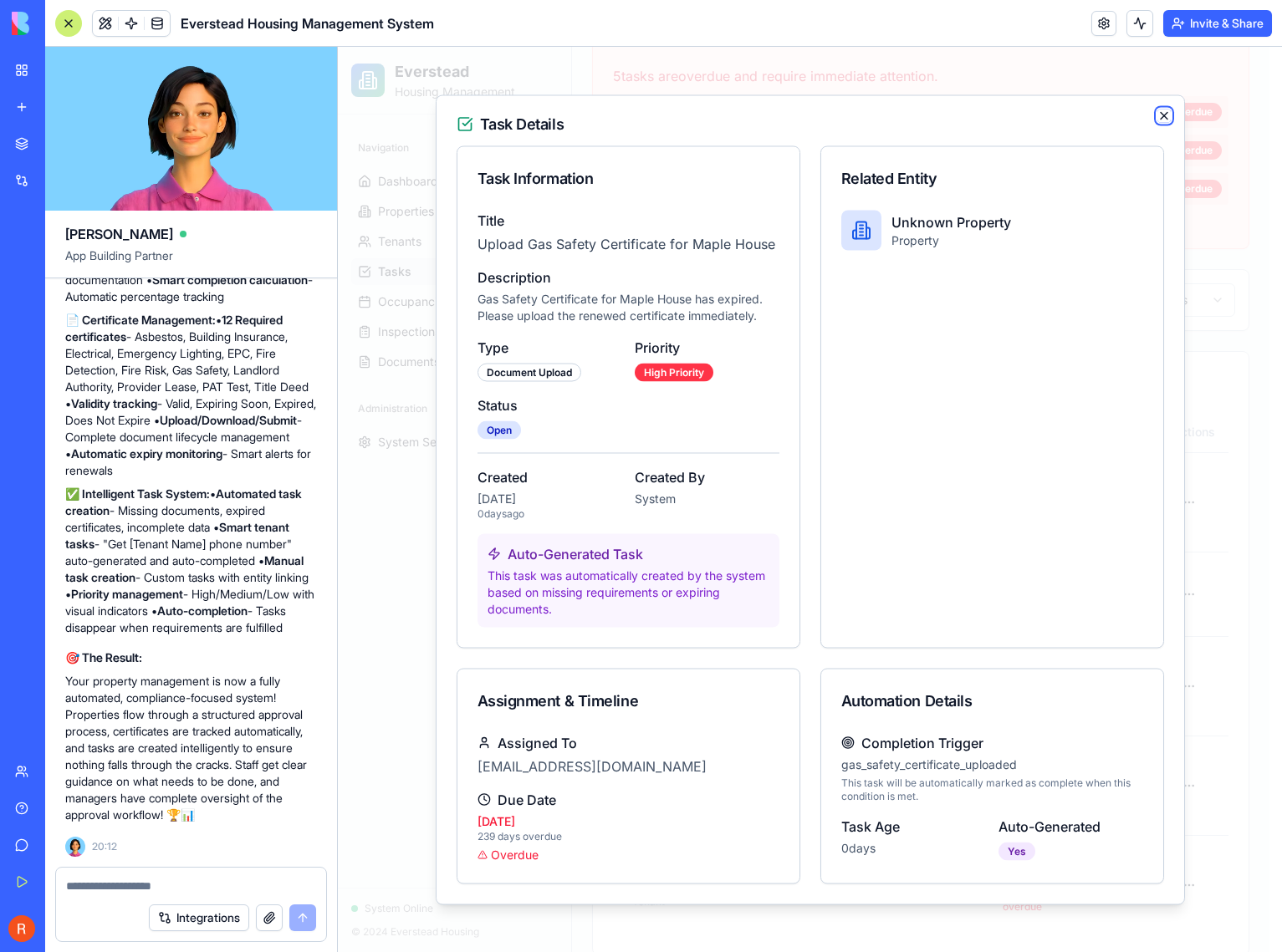
click at [1157, 115] on icon "button" at bounding box center [1164, 115] width 14 height 14
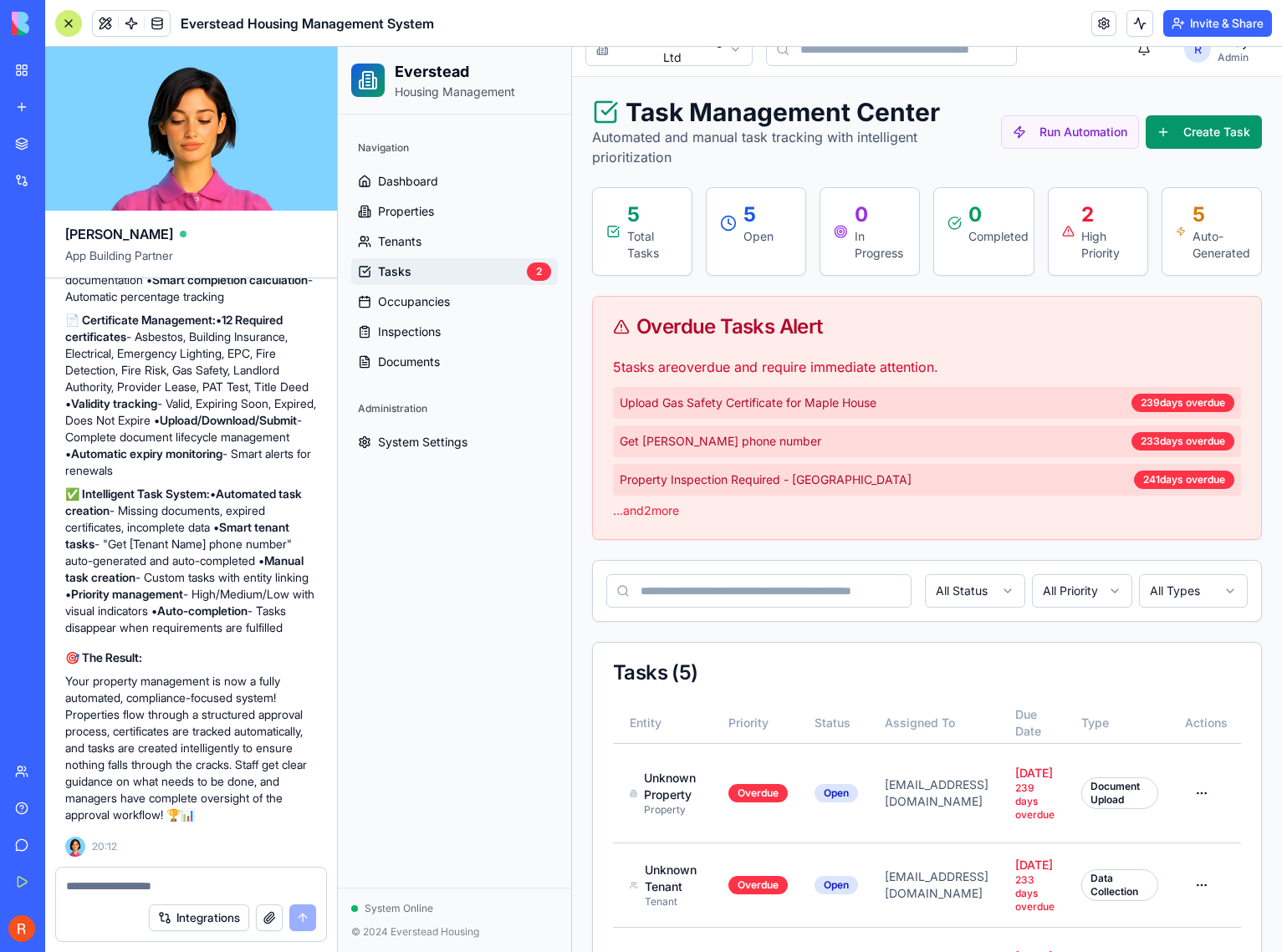
scroll to position [0, 0]
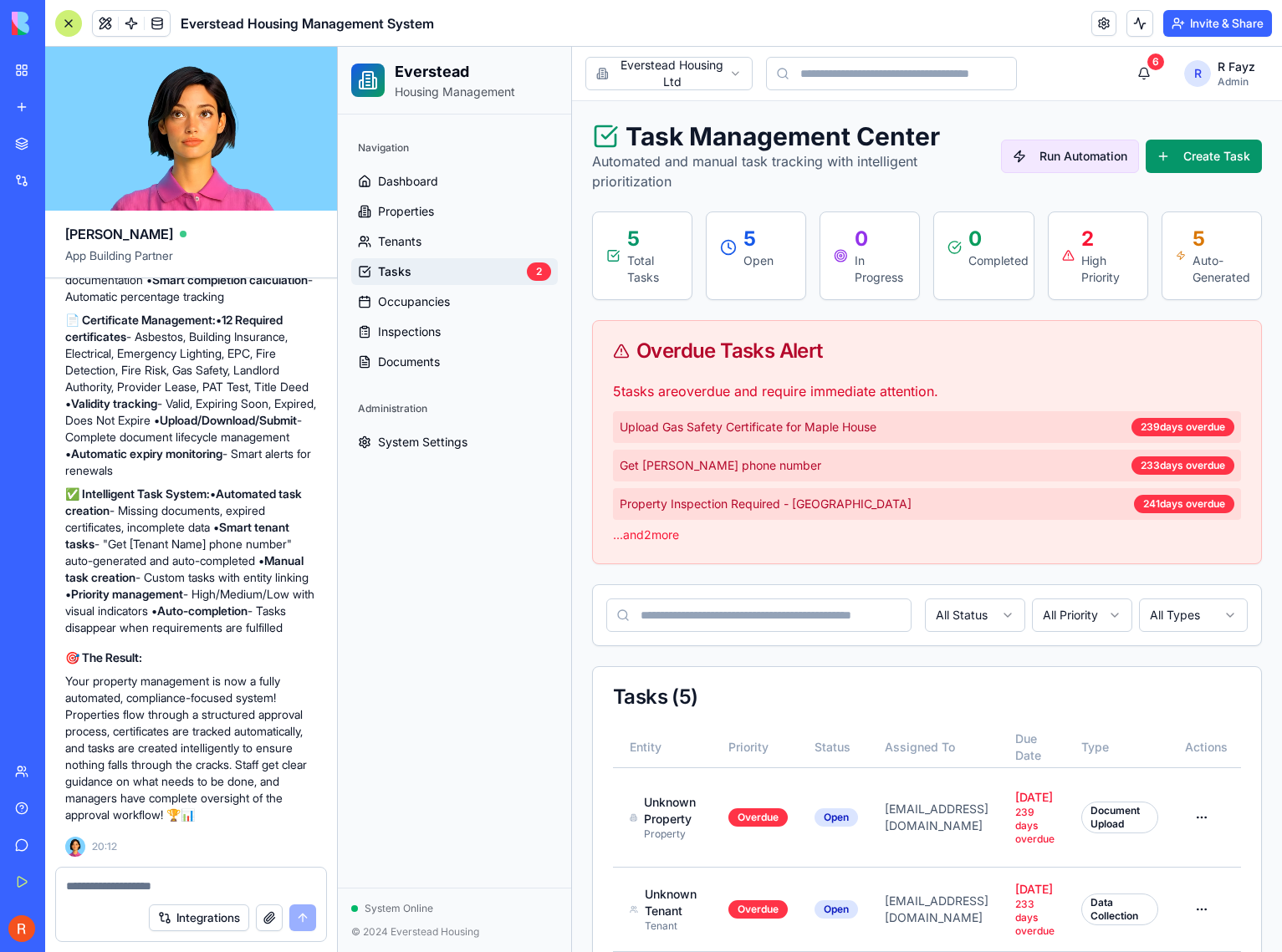
click at [1060, 152] on button "Run Automation" at bounding box center [1070, 157] width 138 height 34
drag, startPoint x: 147, startPoint y: 366, endPoint x: 314, endPoint y: 555, distance: 252.2
click at [314, 555] on div "🎉 Enhanced Property Management System is Live! Perfect! I've successfully trans…" at bounding box center [190, 341] width 251 height 963
click at [314, 306] on p "📋 Enhanced Property Data: • Comprehensive details - Post code, bedrooms, occupa…" at bounding box center [190, 246] width 251 height 117
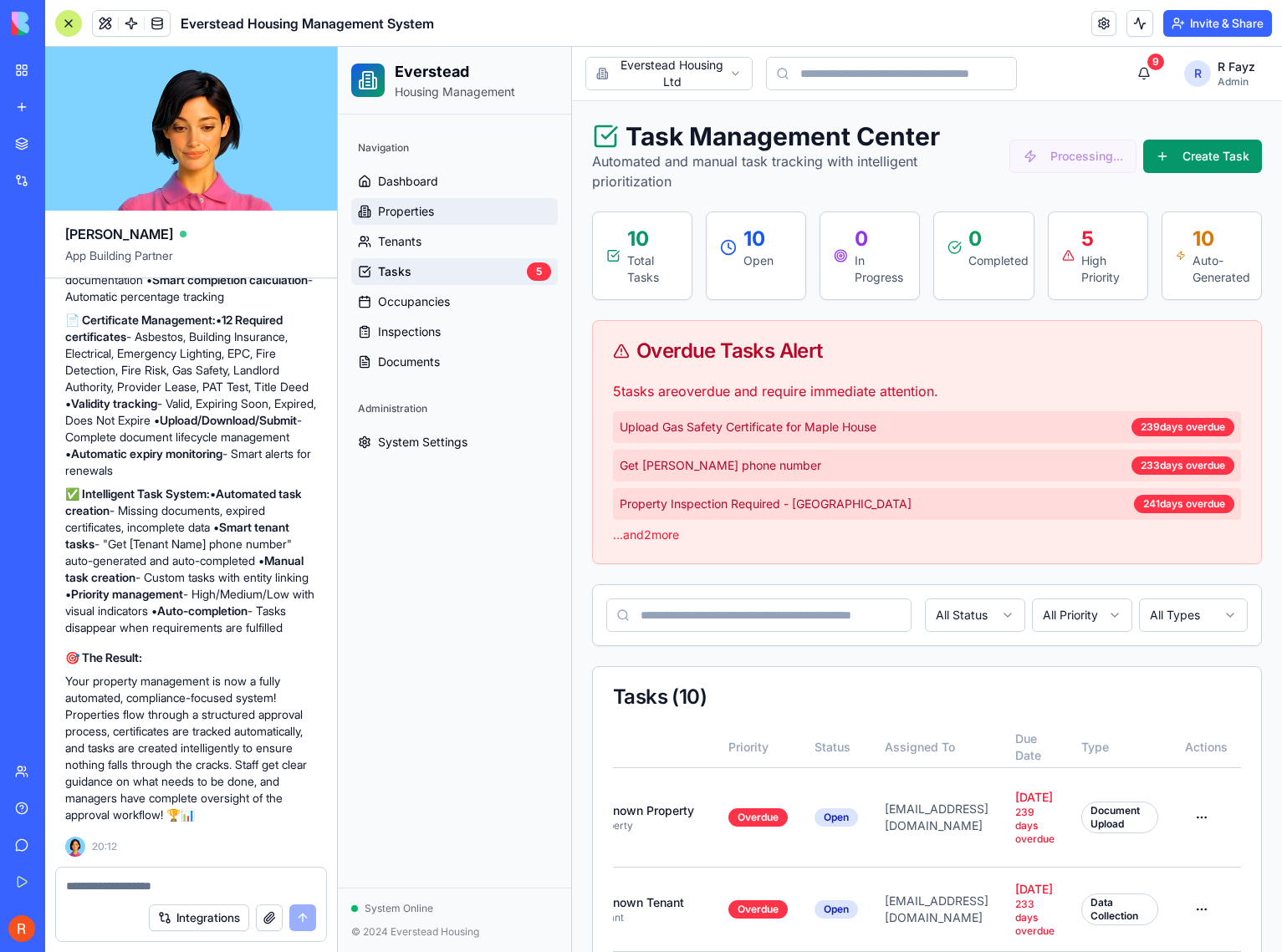
click at [418, 218] on span "Properties" at bounding box center [405, 211] width 56 height 17
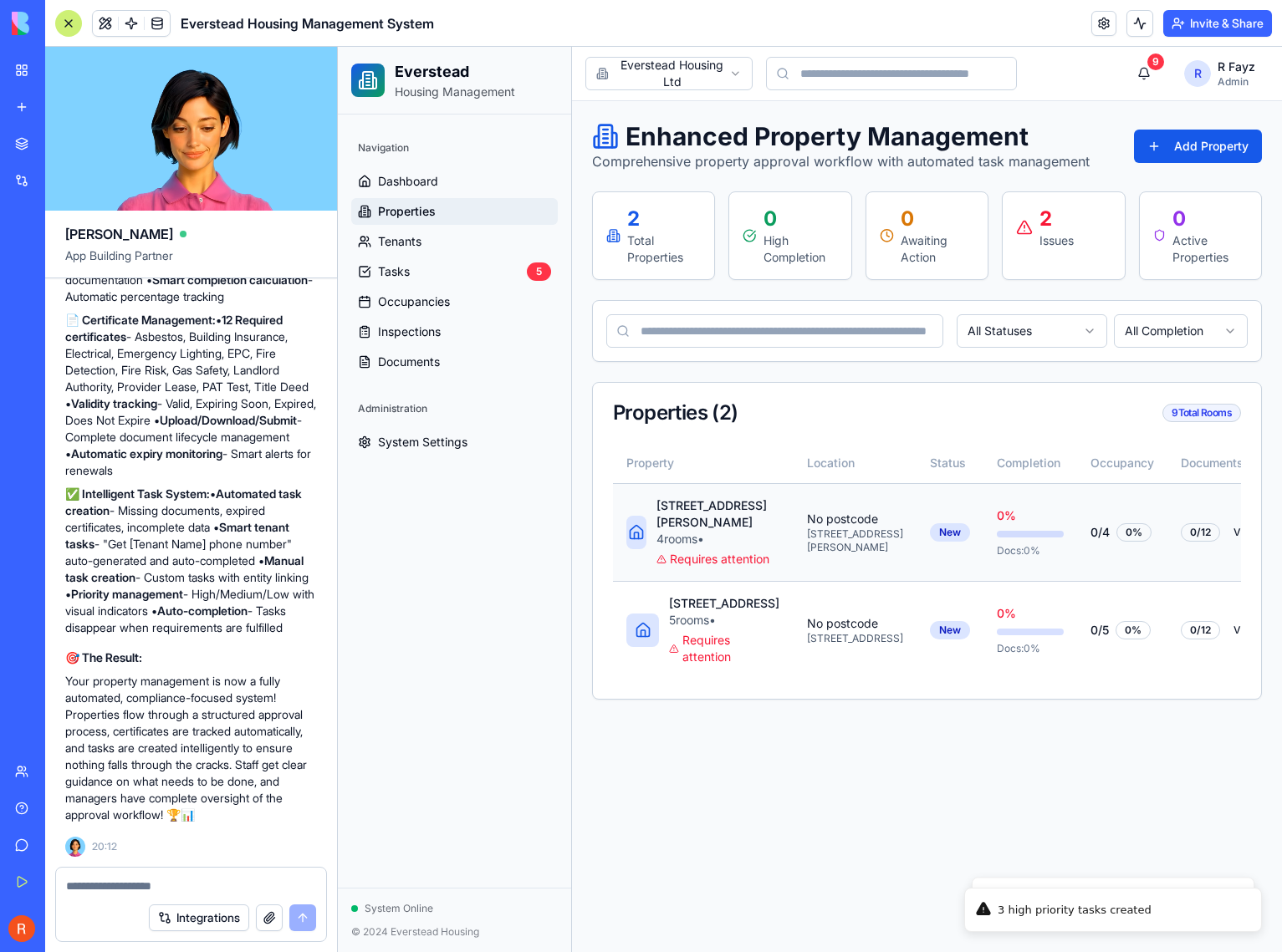
click at [696, 541] on div "4 room s •" at bounding box center [718, 539] width 124 height 17
click at [660, 510] on div "101 anderton road" at bounding box center [718, 514] width 124 height 34
click at [624, 547] on td "101 anderton road 4 room s • Requires attention" at bounding box center [703, 531] width 180 height 98
click at [640, 535] on icon at bounding box center [636, 532] width 13 height 14
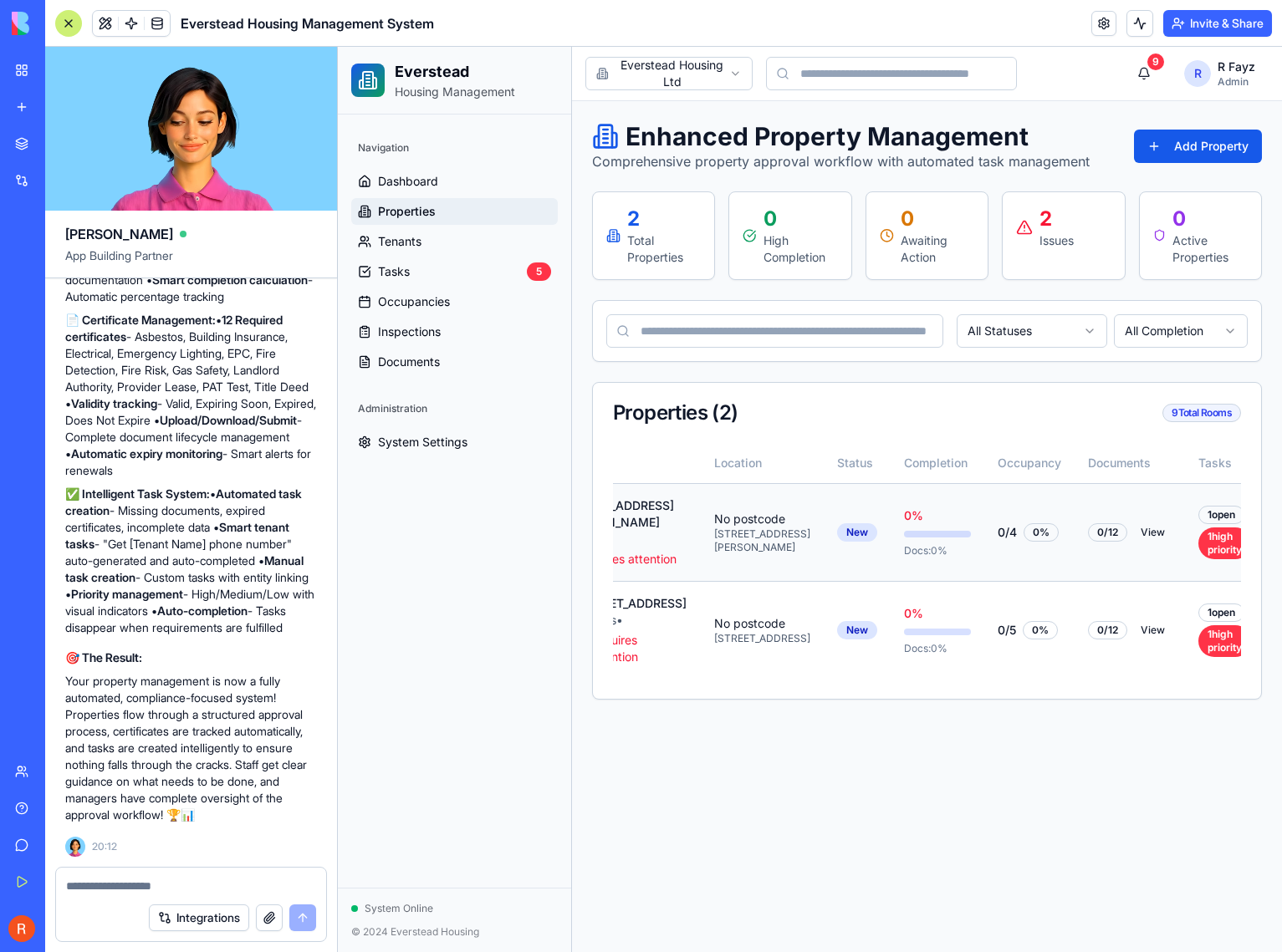
click at [1184, 574] on td "1 open 1 high priority" at bounding box center [1224, 531] width 80 height 98
click at [1198, 560] on div "1 high priority" at bounding box center [1224, 543] width 52 height 32
click at [1204, 543] on html "Everstead Housing Management Navigation Dashboard Properties Tenants Tasks 5 Oc…" at bounding box center [810, 500] width 944 height 906
click at [1184, 582] on div "View Details" at bounding box center [1159, 578] width 107 height 27
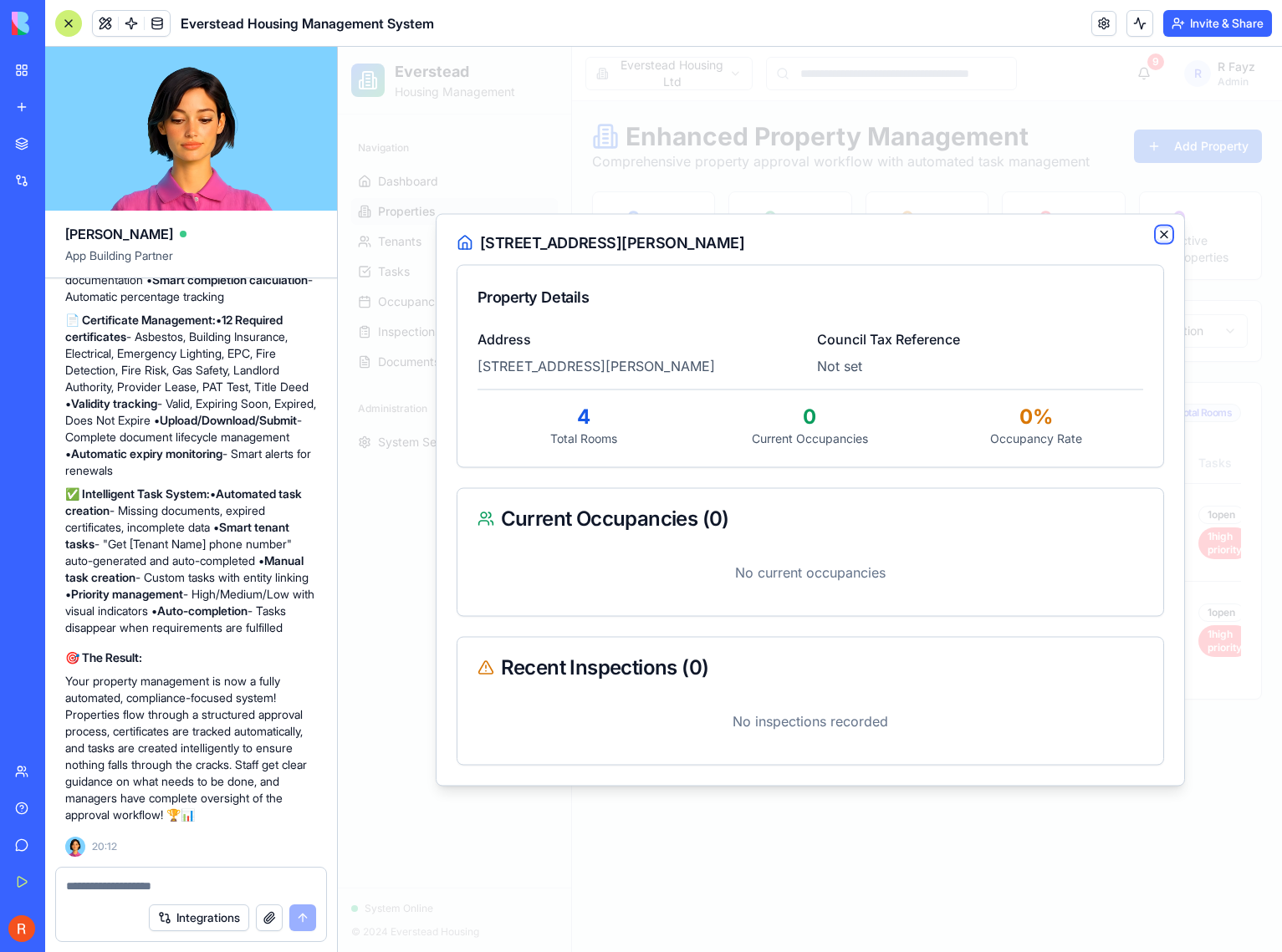
click at [1163, 235] on icon "button" at bounding box center [1164, 234] width 7 height 7
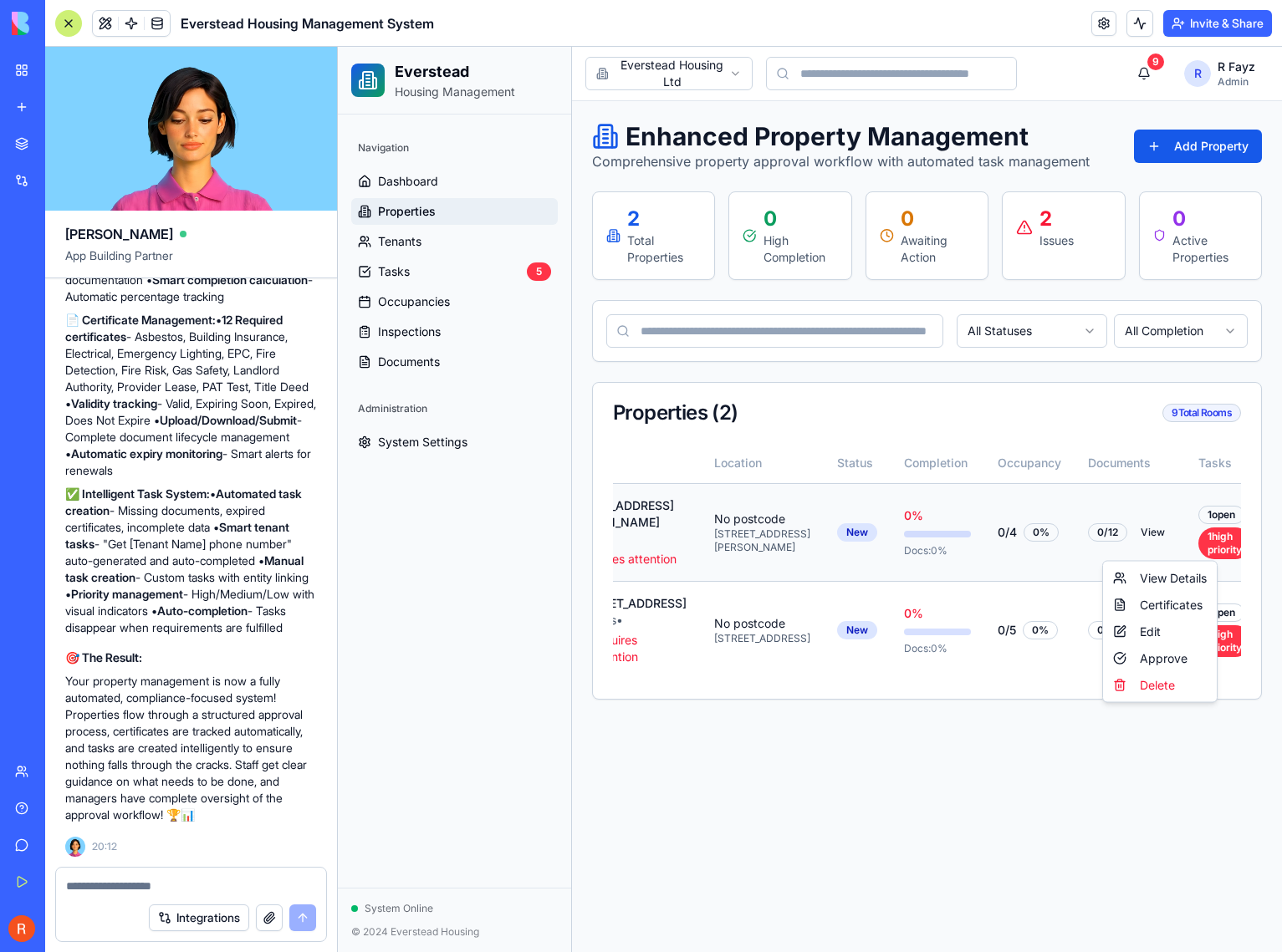
click at [1207, 543] on html "Everstead Housing Management Navigation Dashboard Properties Tenants Tasks 5 Oc…" at bounding box center [810, 500] width 944 height 906
click at [1170, 631] on div "Edit" at bounding box center [1159, 632] width 107 height 27
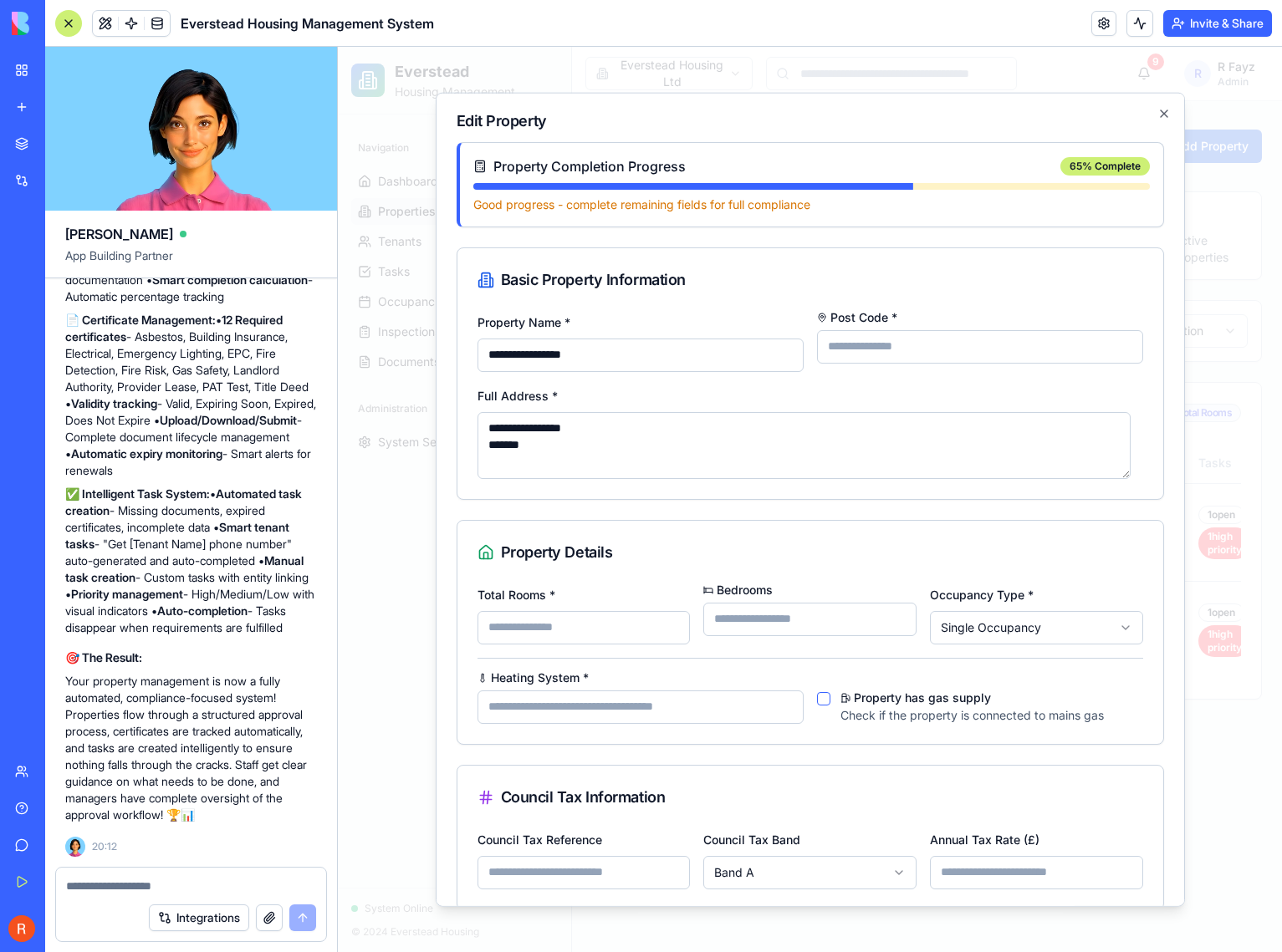
click at [810, 279] on div "Basic Property Information" at bounding box center [809, 279] width 665 height 24
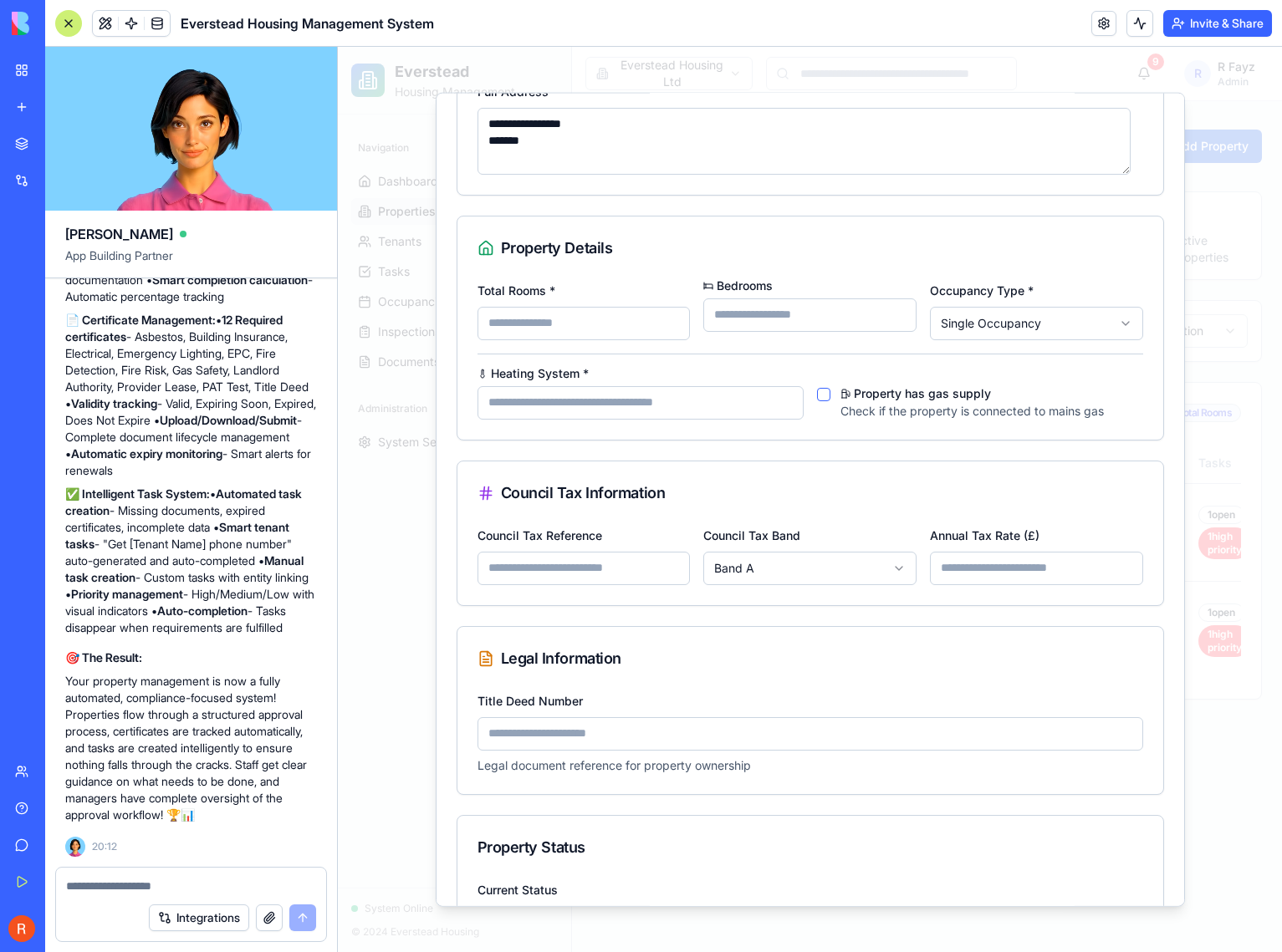
scroll to position [328, 0]
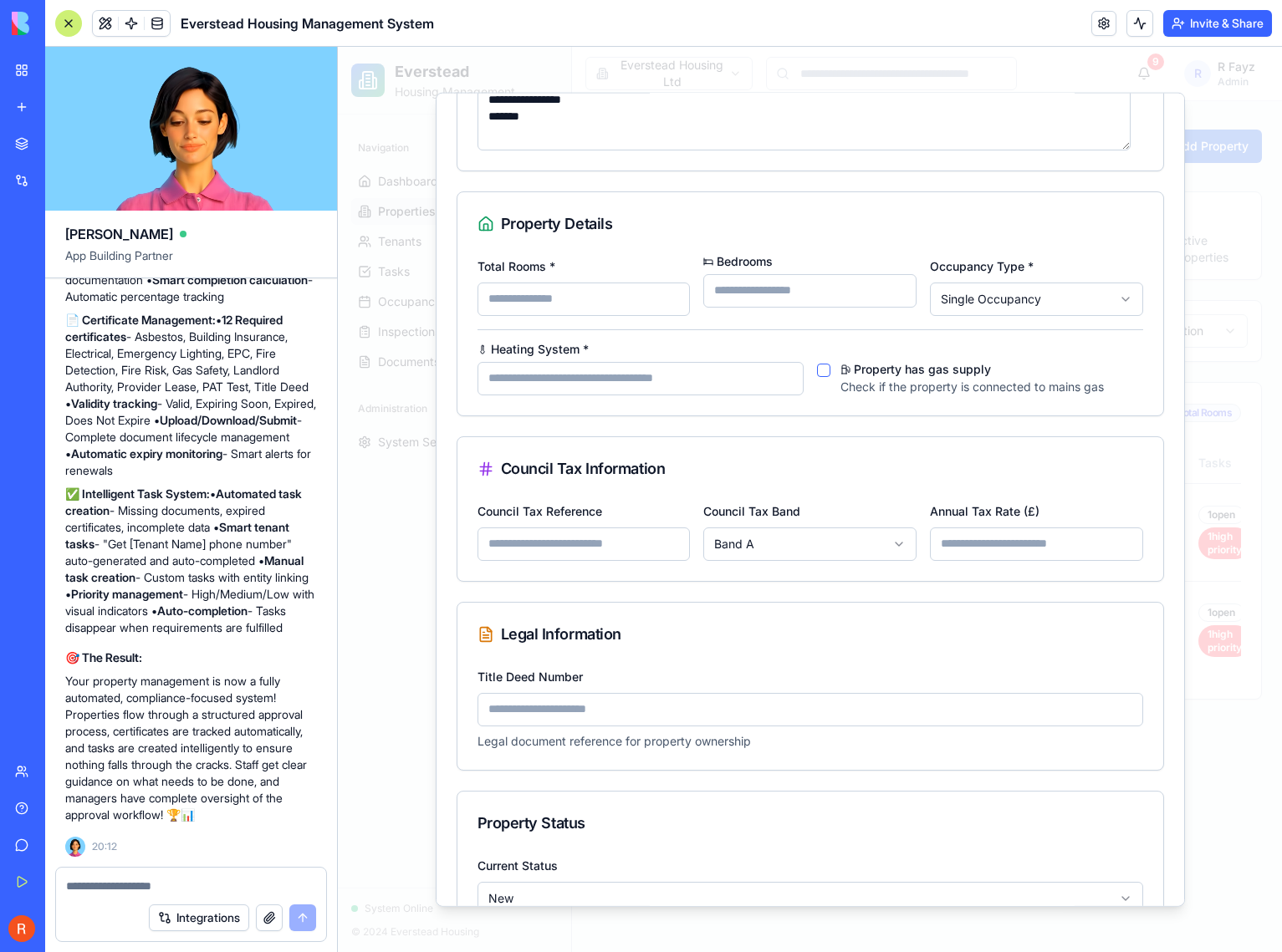
click at [818, 373] on button "Property has gas supply" at bounding box center [824, 370] width 14 height 14
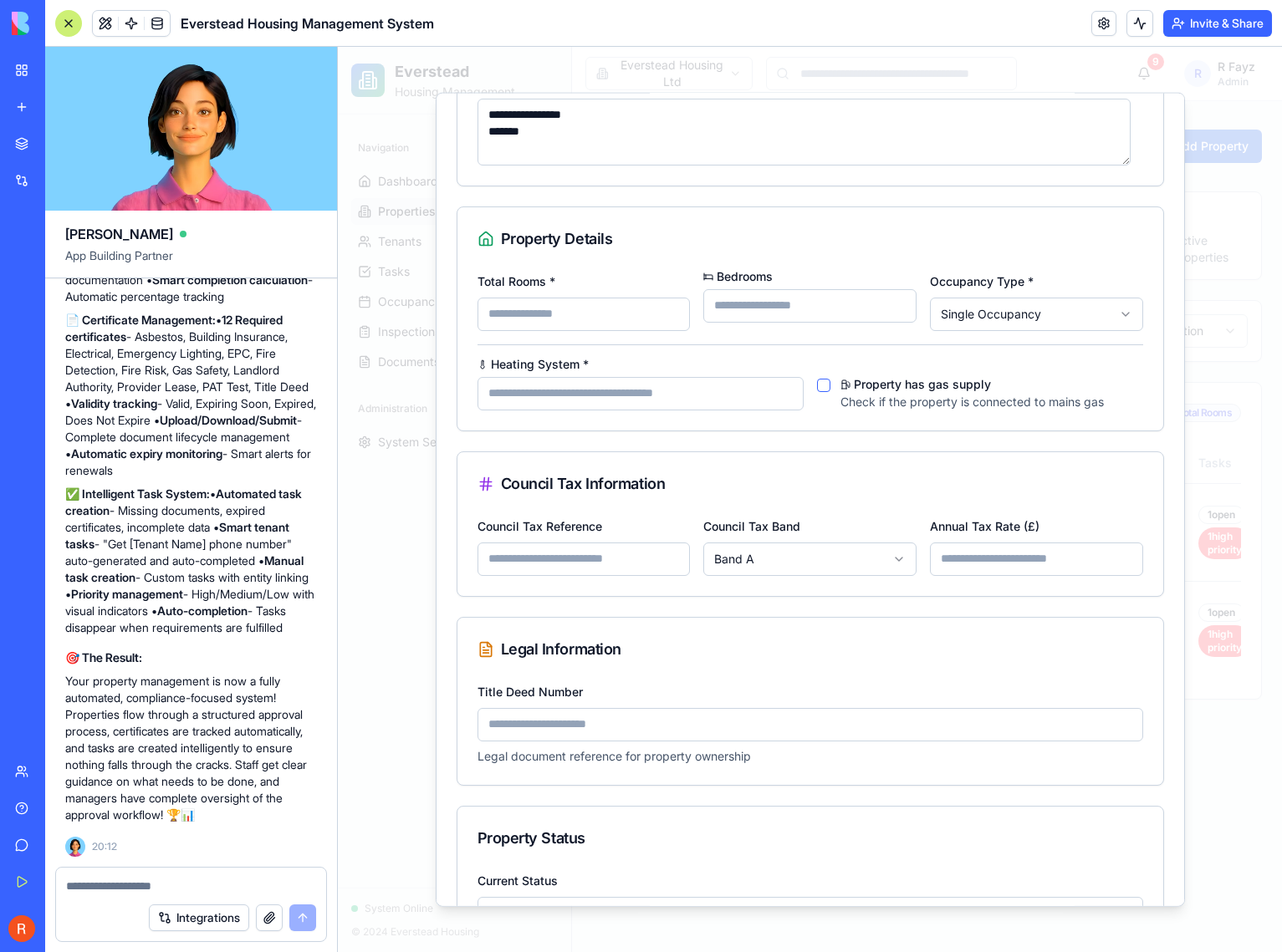
scroll to position [348, 0]
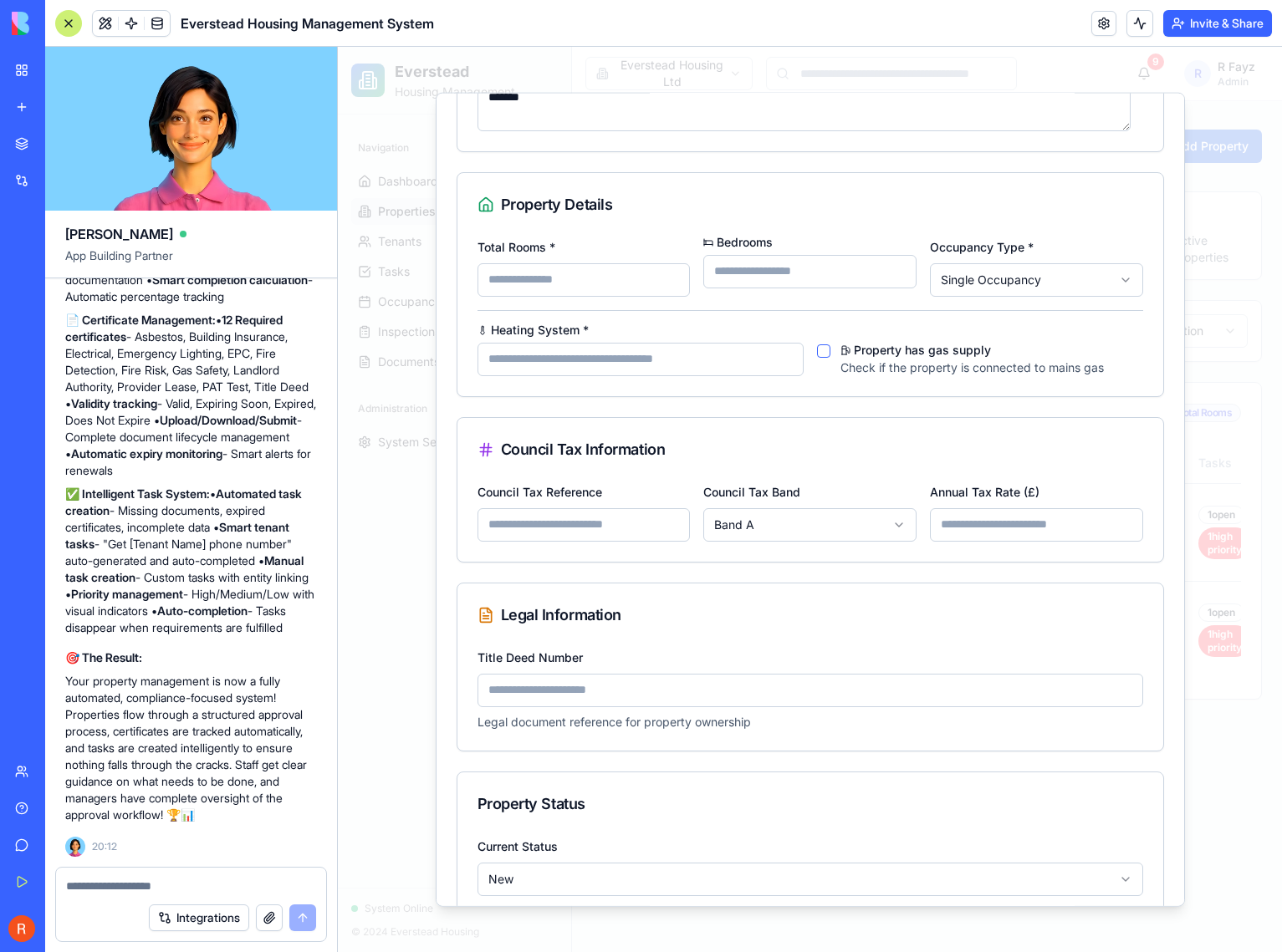
click at [721, 362] on input "Heating System *" at bounding box center [640, 359] width 326 height 34
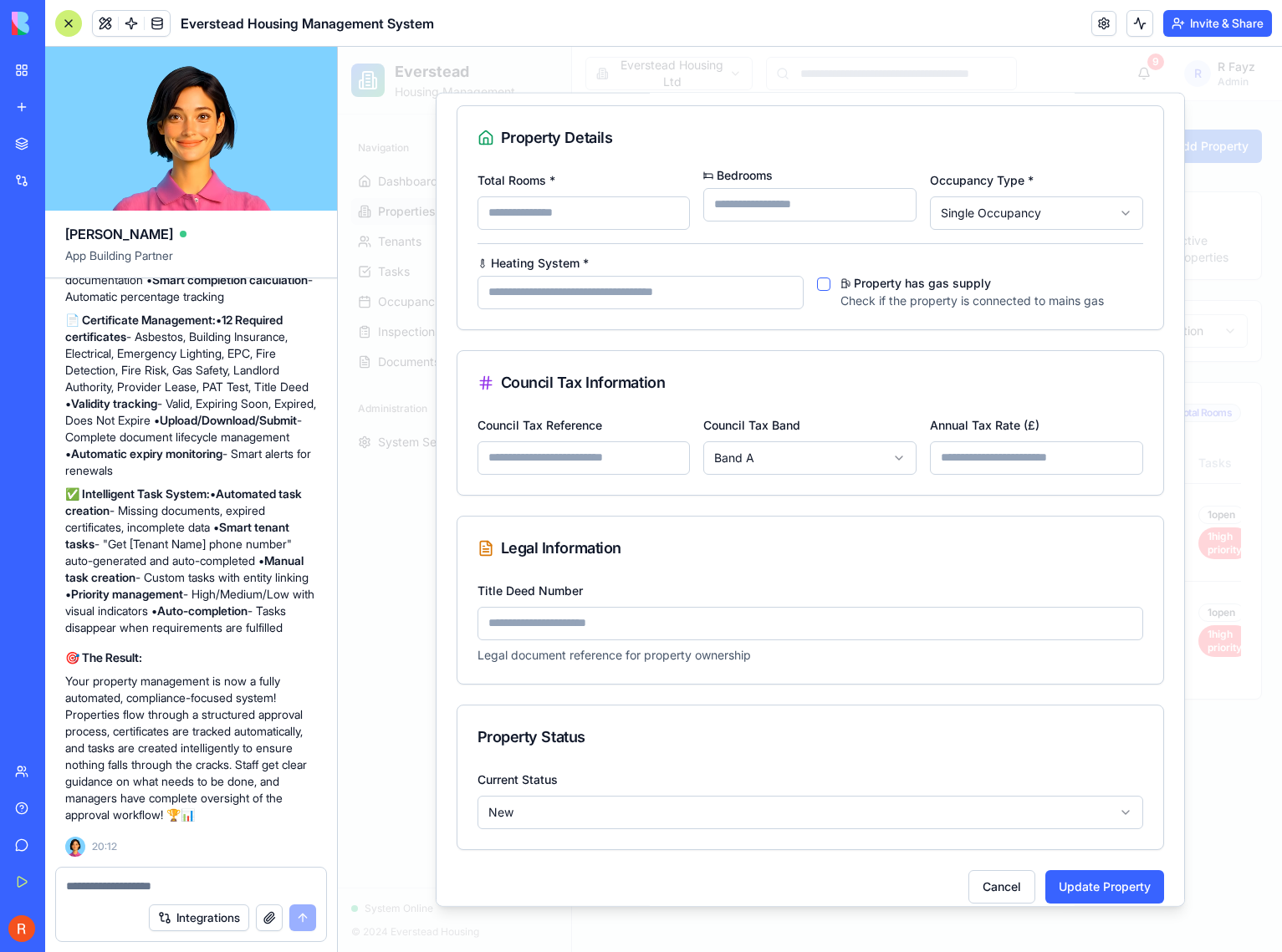
scroll to position [432, 0]
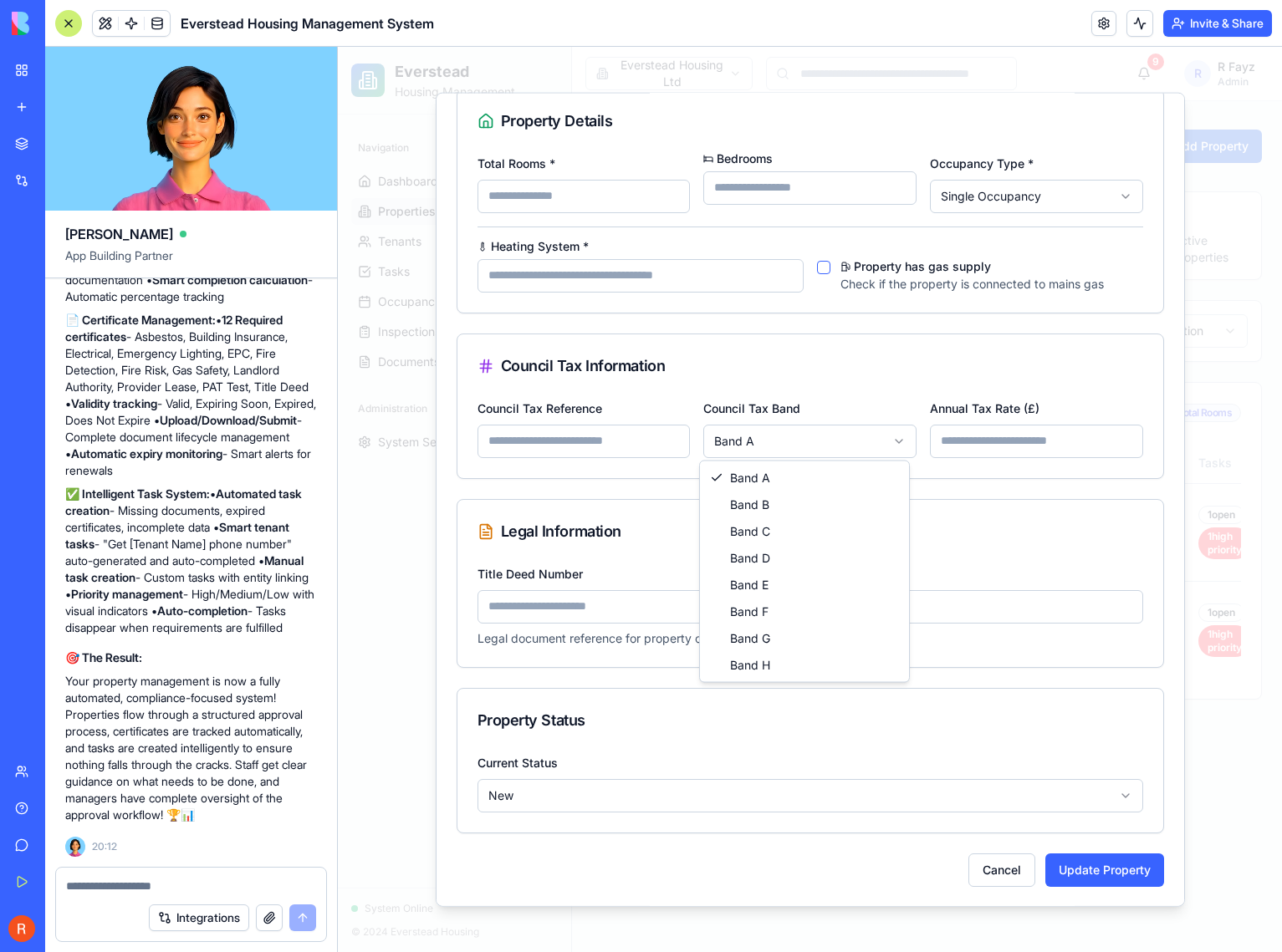
click at [766, 436] on body "Everstead Housing Management Navigation Dashboard Properties Tenants Tasks 5 Oc…" at bounding box center [810, 500] width 944 height 906
click at [971, 439] on body "Everstead Housing Management Navigation Dashboard Properties Tenants Tasks 5 Oc…" at bounding box center [810, 500] width 944 height 906
click at [787, 444] on body "Everstead Housing Management Navigation Dashboard Properties Tenants Tasks 5 Oc…" at bounding box center [810, 500] width 944 height 906
select select "*"
click at [995, 368] on div "Council Tax Information" at bounding box center [809, 366] width 665 height 24
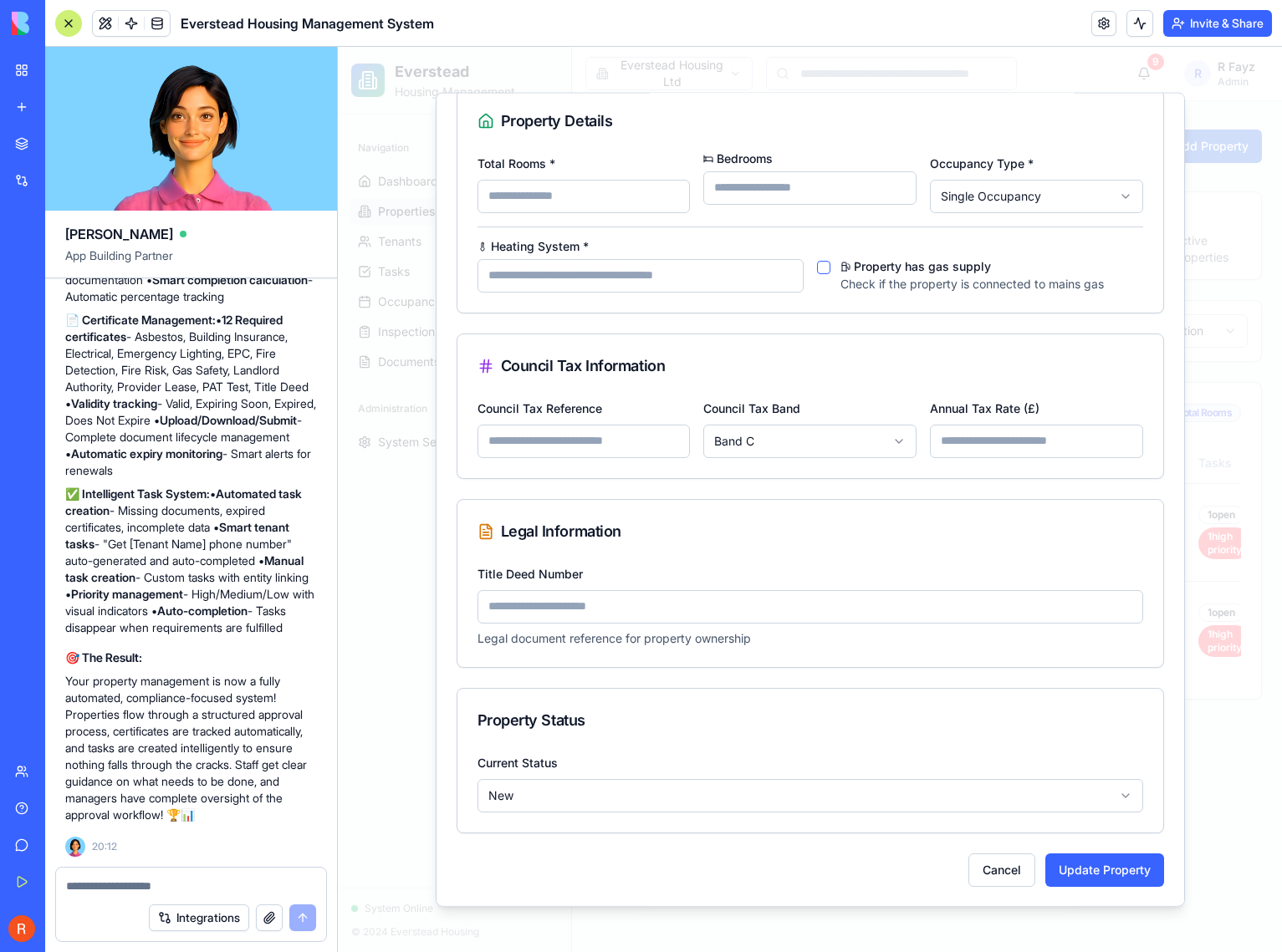
click at [571, 606] on input "Title Deed Number" at bounding box center [809, 606] width 665 height 34
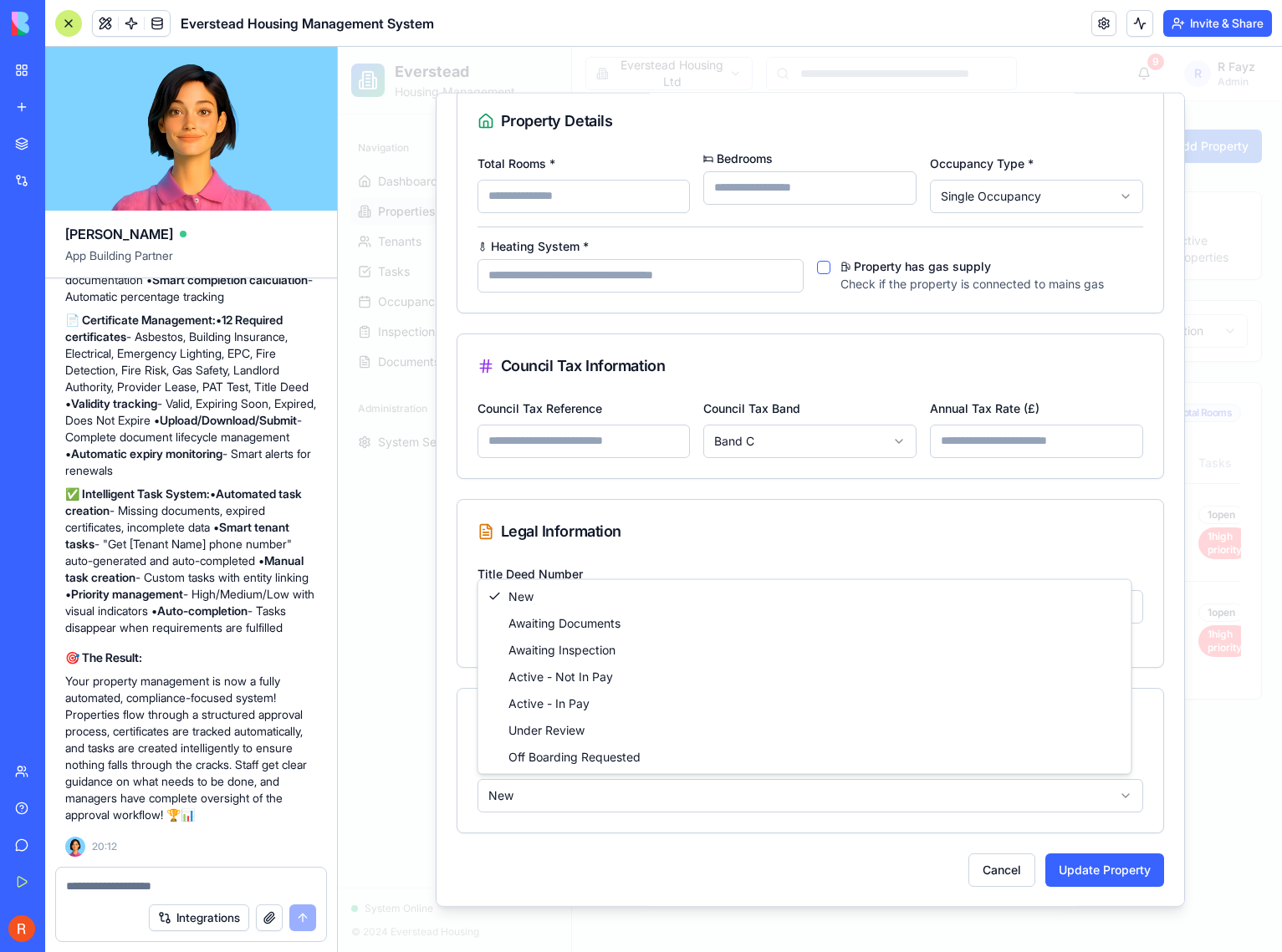
click at [596, 797] on body "Everstead Housing Management Navigation Dashboard Properties Tenants Tasks 5 Oc…" at bounding box center [810, 500] width 944 height 906
select select "**********"
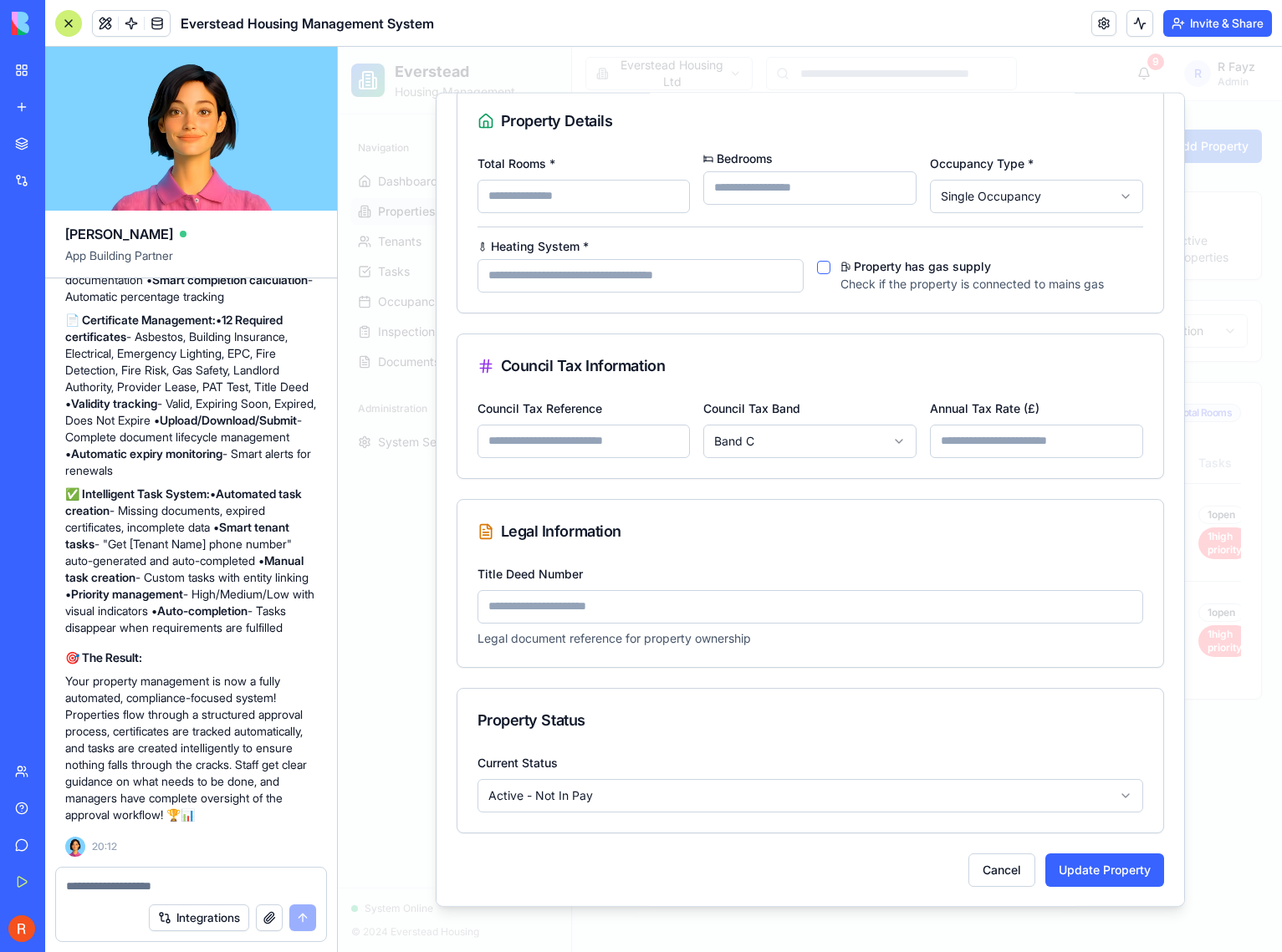
click at [705, 738] on div "Property Status" at bounding box center [810, 719] width 706 height 63
click at [1112, 874] on button "Update Property" at bounding box center [1105, 869] width 118 height 34
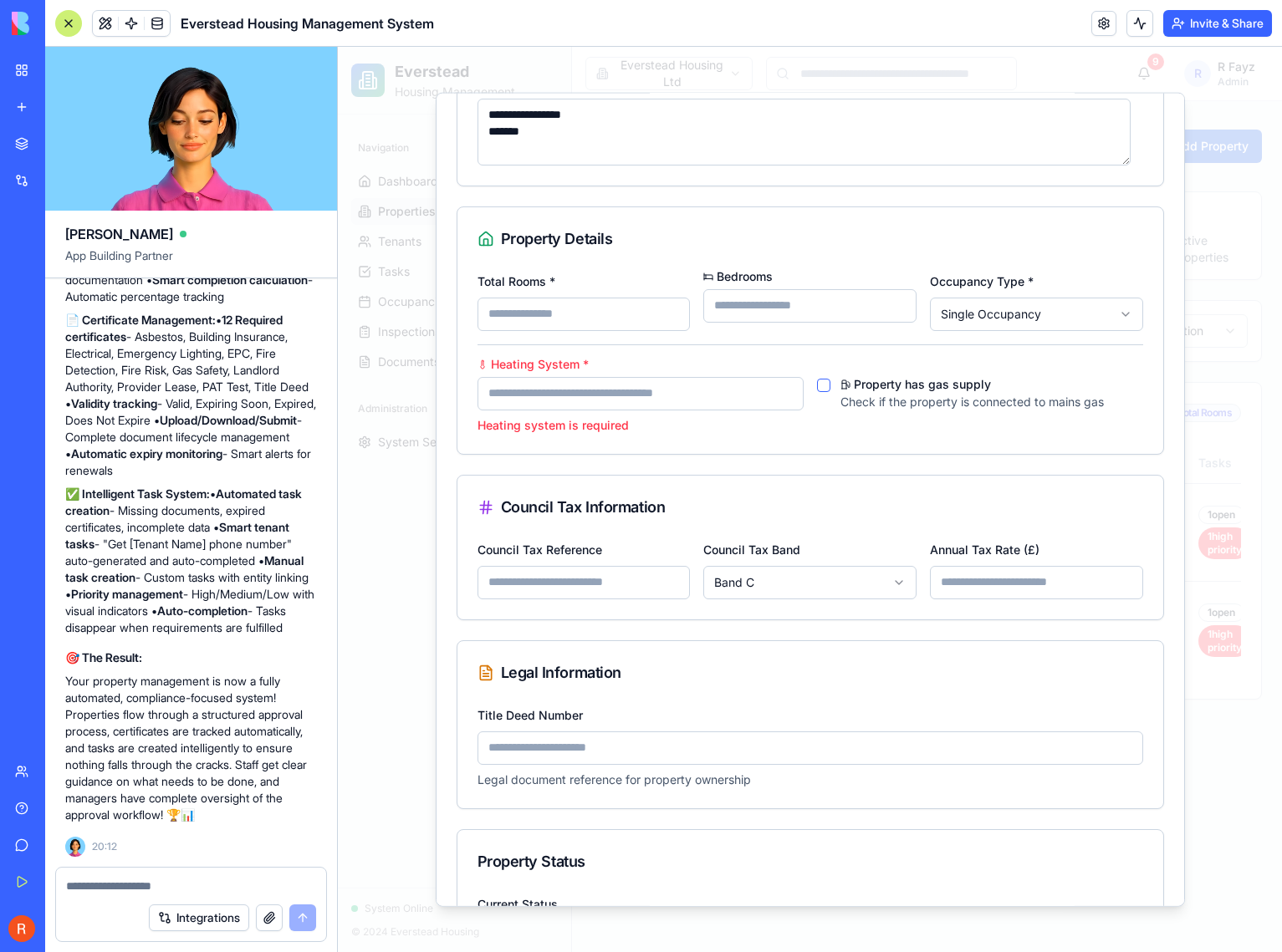
scroll to position [455, 0]
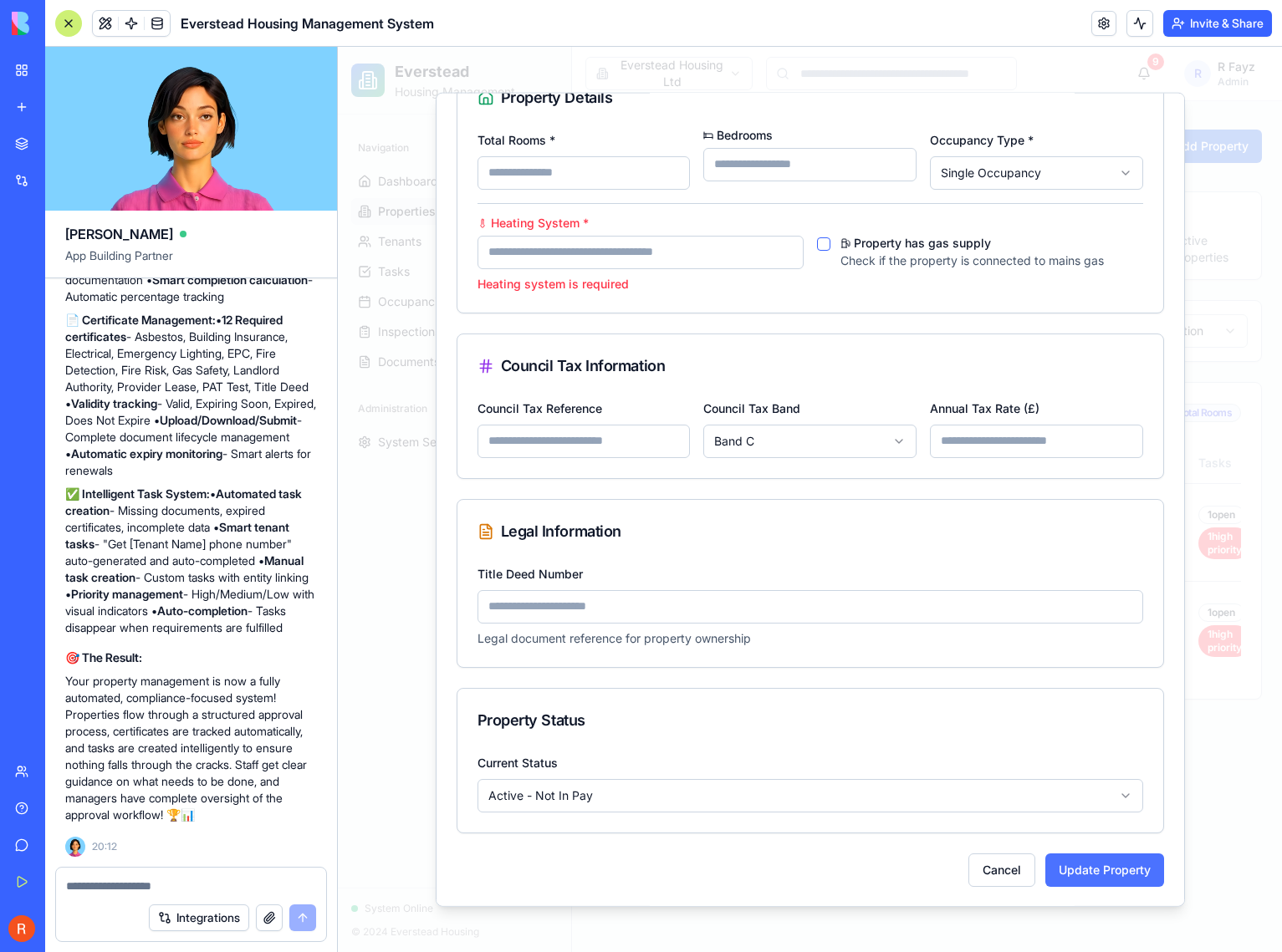
type input "******"
click at [1089, 867] on button "Update Property" at bounding box center [1105, 869] width 118 height 34
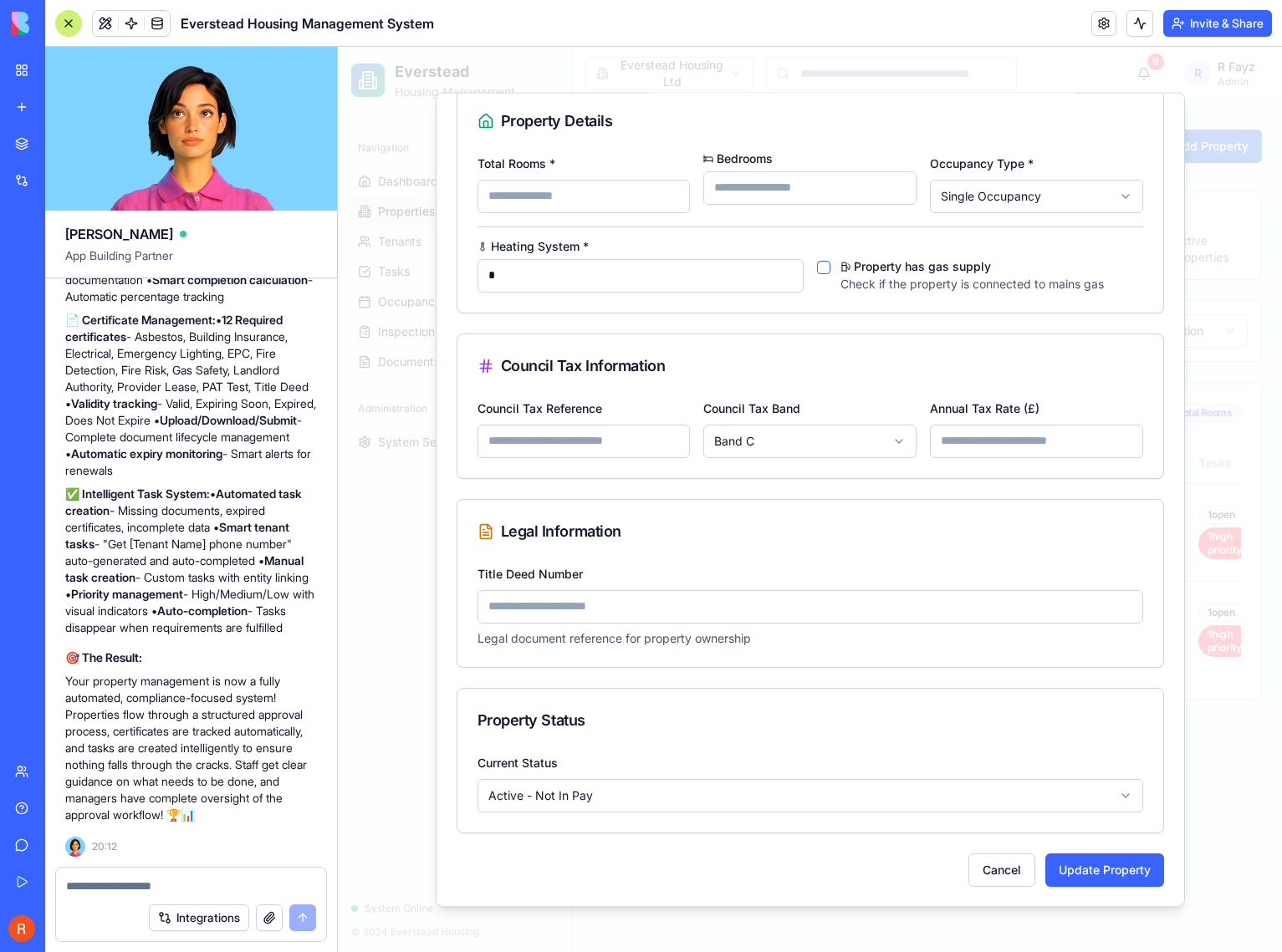
scroll to position [432, 0]
type input "***"
click at [1046, 852] on button "Update Property" at bounding box center [1105, 869] width 118 height 34
click at [890, 188] on input "*" at bounding box center [810, 187] width 213 height 34
click at [890, 180] on input "*" at bounding box center [810, 187] width 213 height 34
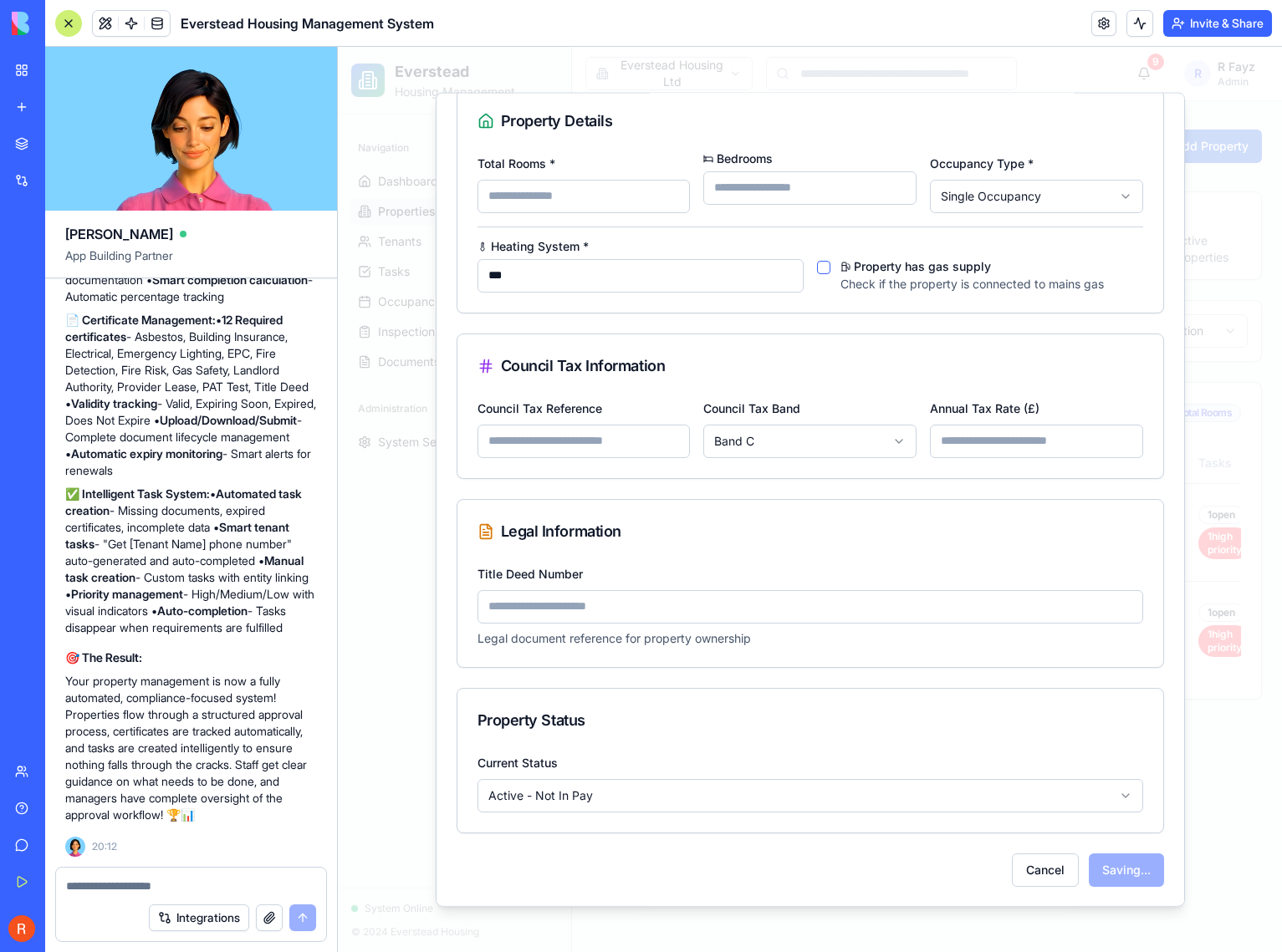
click at [890, 180] on input "*" at bounding box center [810, 187] width 213 height 34
click at [891, 180] on input "*" at bounding box center [810, 187] width 213 height 34
click at [892, 186] on input "*" at bounding box center [810, 187] width 213 height 34
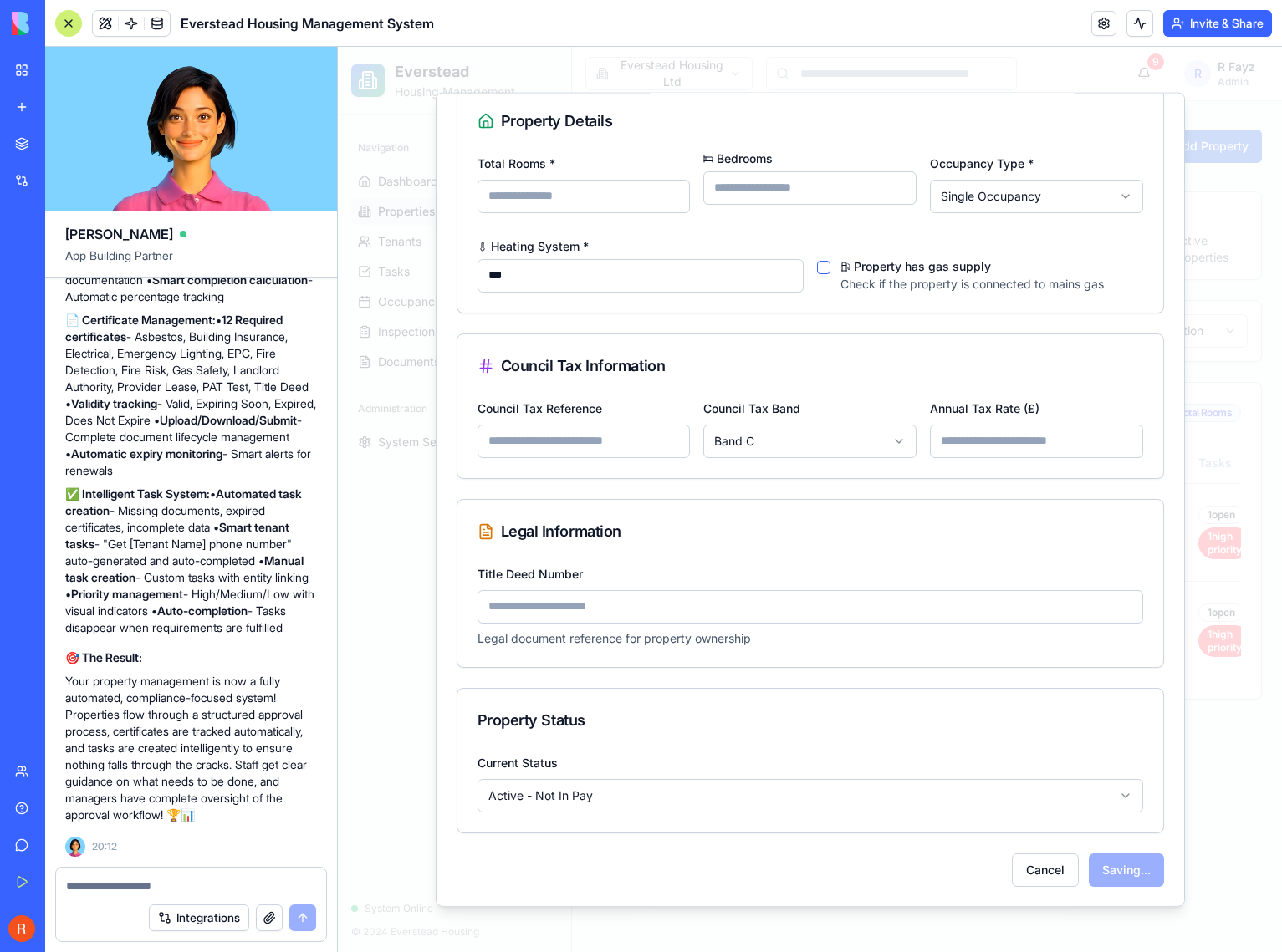
click at [849, 128] on div "Property Details" at bounding box center [809, 120] width 665 height 24
click at [880, 192] on input "*" at bounding box center [810, 187] width 213 height 34
click at [893, 188] on input "*" at bounding box center [810, 187] width 213 height 34
type input "*"
click at [893, 188] on input "*" at bounding box center [810, 187] width 213 height 34
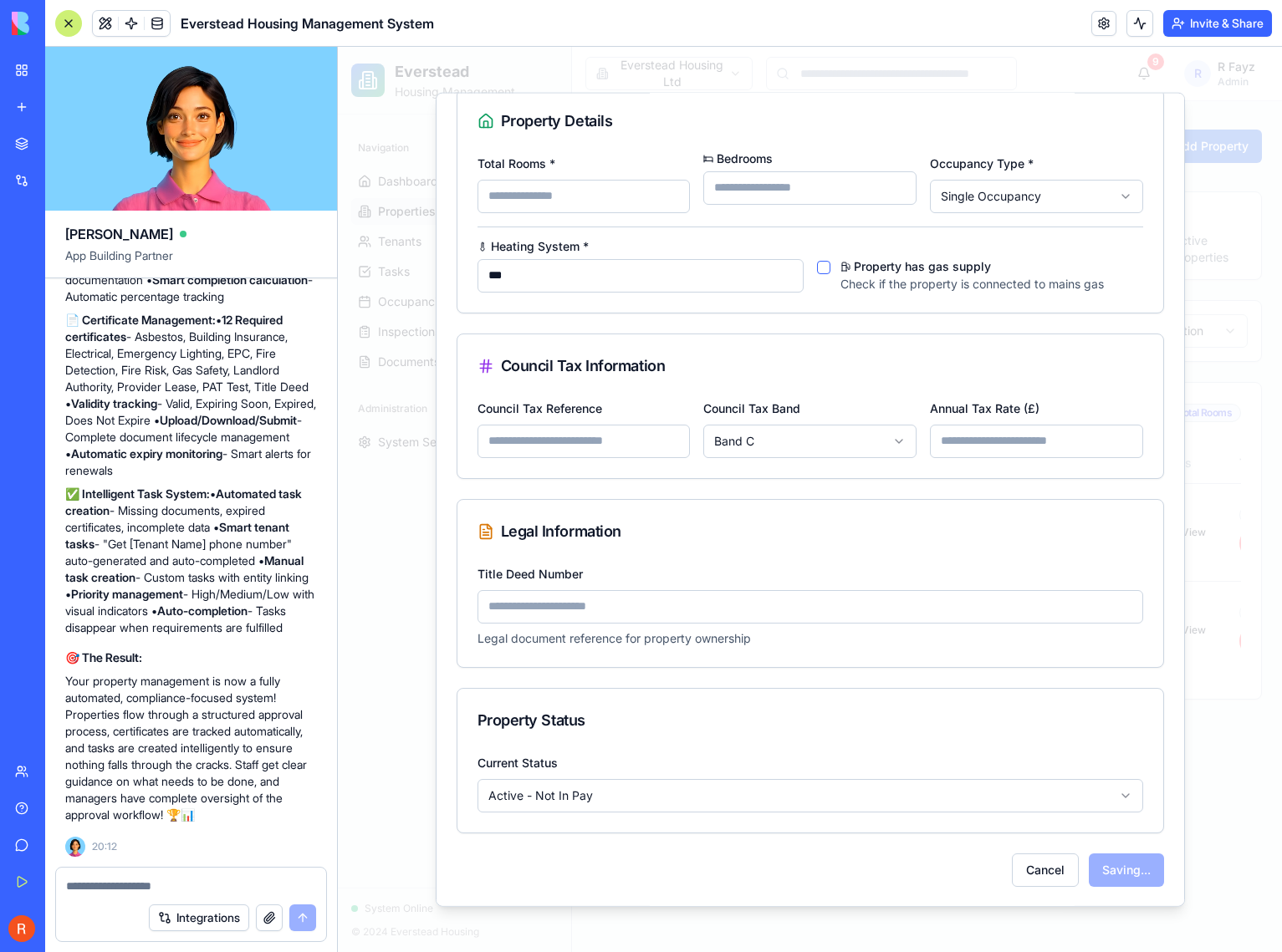
click at [858, 133] on div "Property Details" at bounding box center [810, 120] width 706 height 63
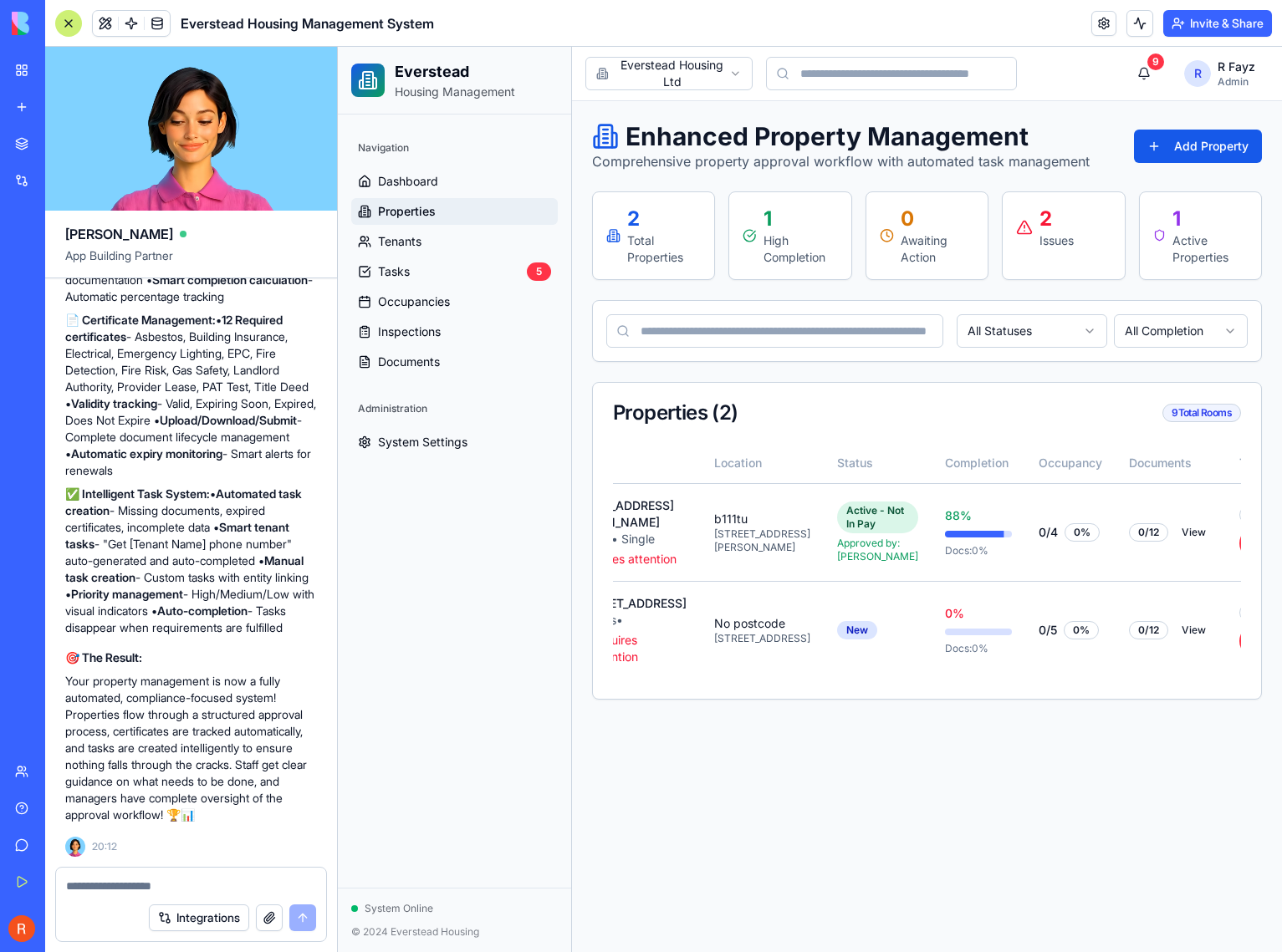
click at [781, 223] on div "1" at bounding box center [801, 219] width 75 height 27
click at [460, 604] on div "Navigation Dashboard Properties Tenants Tasks 5 Occupancies Inspections Documen…" at bounding box center [454, 501] width 234 height 774
click at [70, 20] on div at bounding box center [68, 23] width 27 height 27
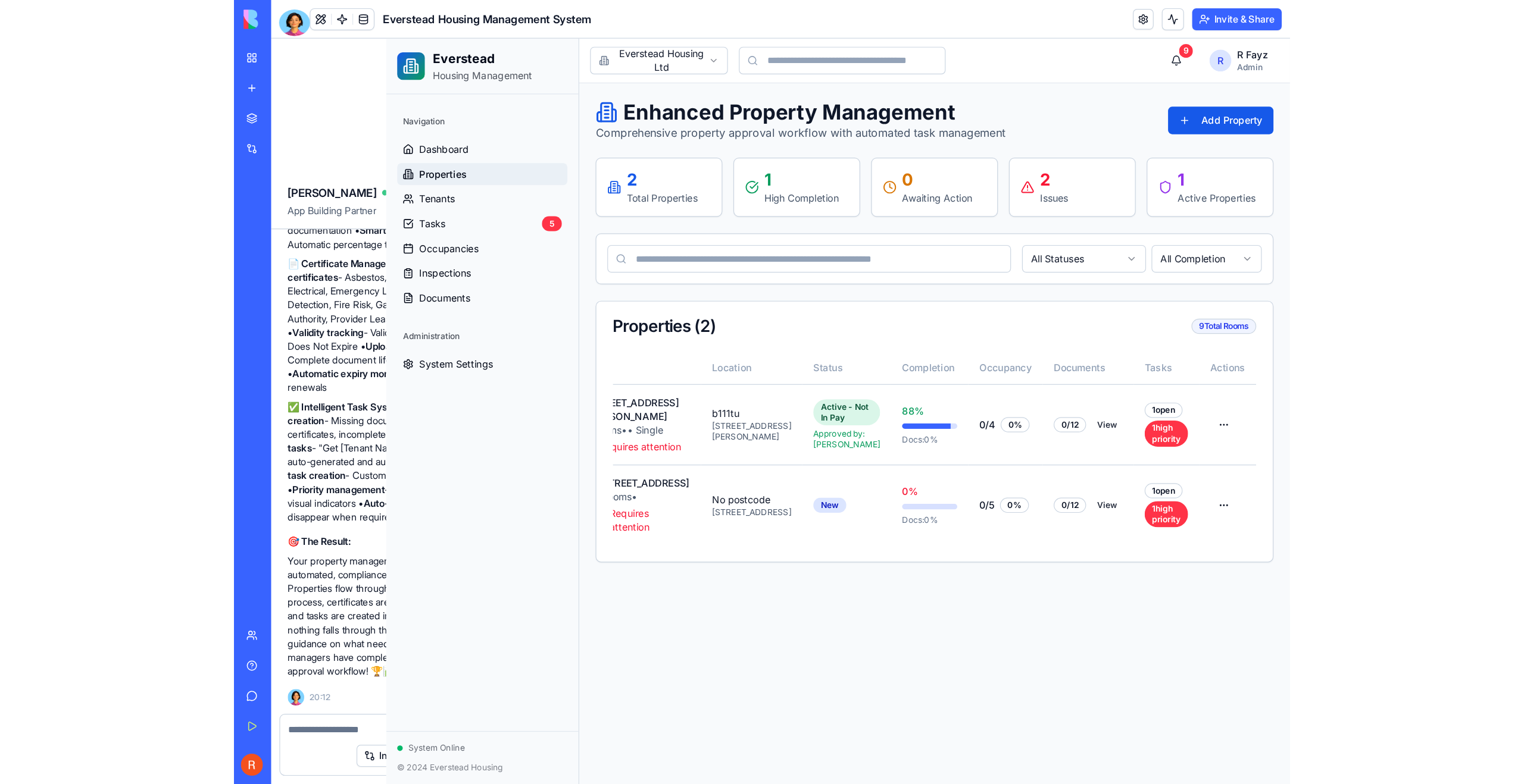
scroll to position [0, 0]
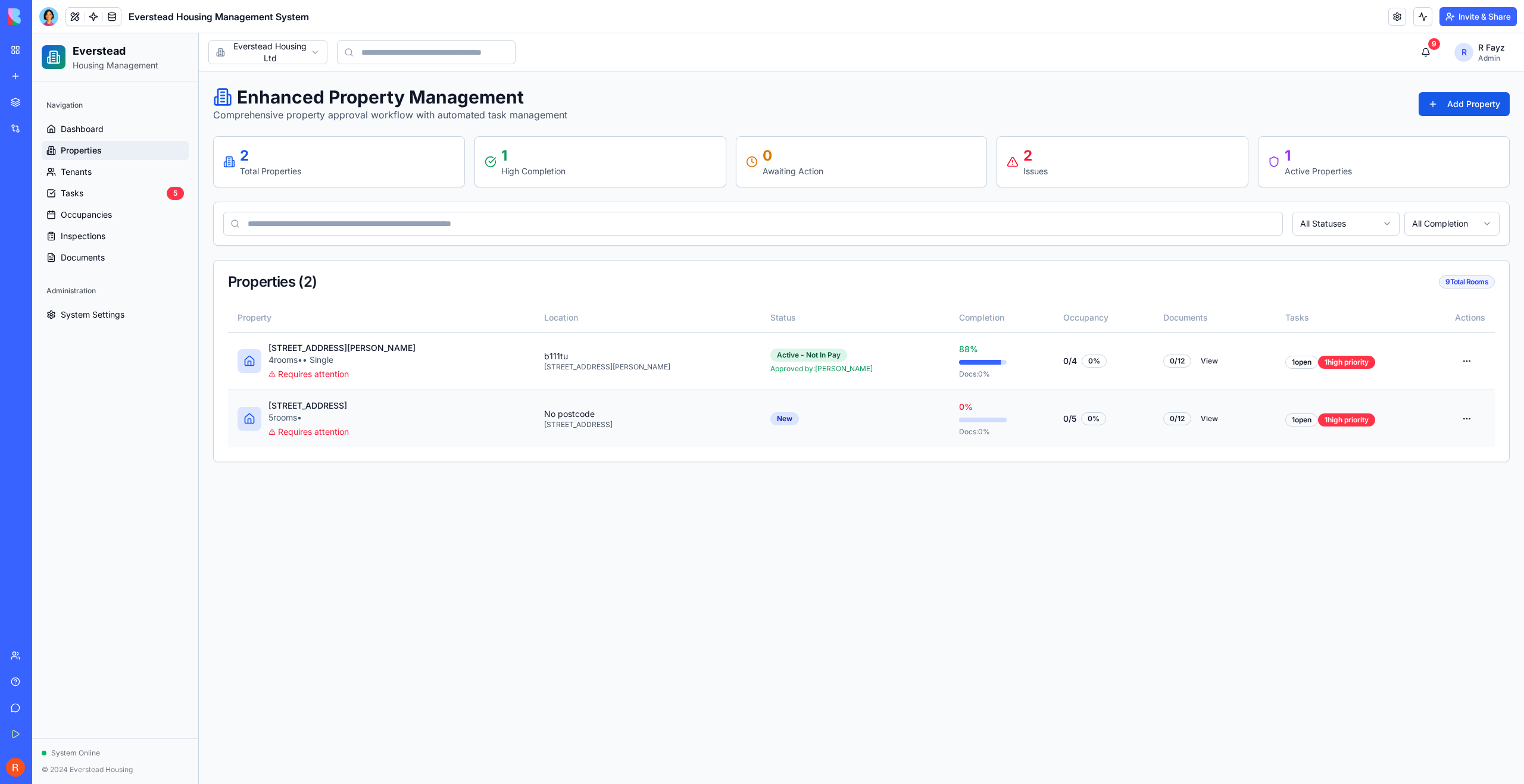
click at [342, 431] on span "Requires attention" at bounding box center [313, 431] width 71 height 12
click at [912, 358] on html "Everstead Housing Management Navigation Dashboard Properties Tenants Tasks 5 Oc…" at bounding box center [778, 409] width 1492 height 751
click at [912, 431] on div "Edit" at bounding box center [1419, 426] width 114 height 19
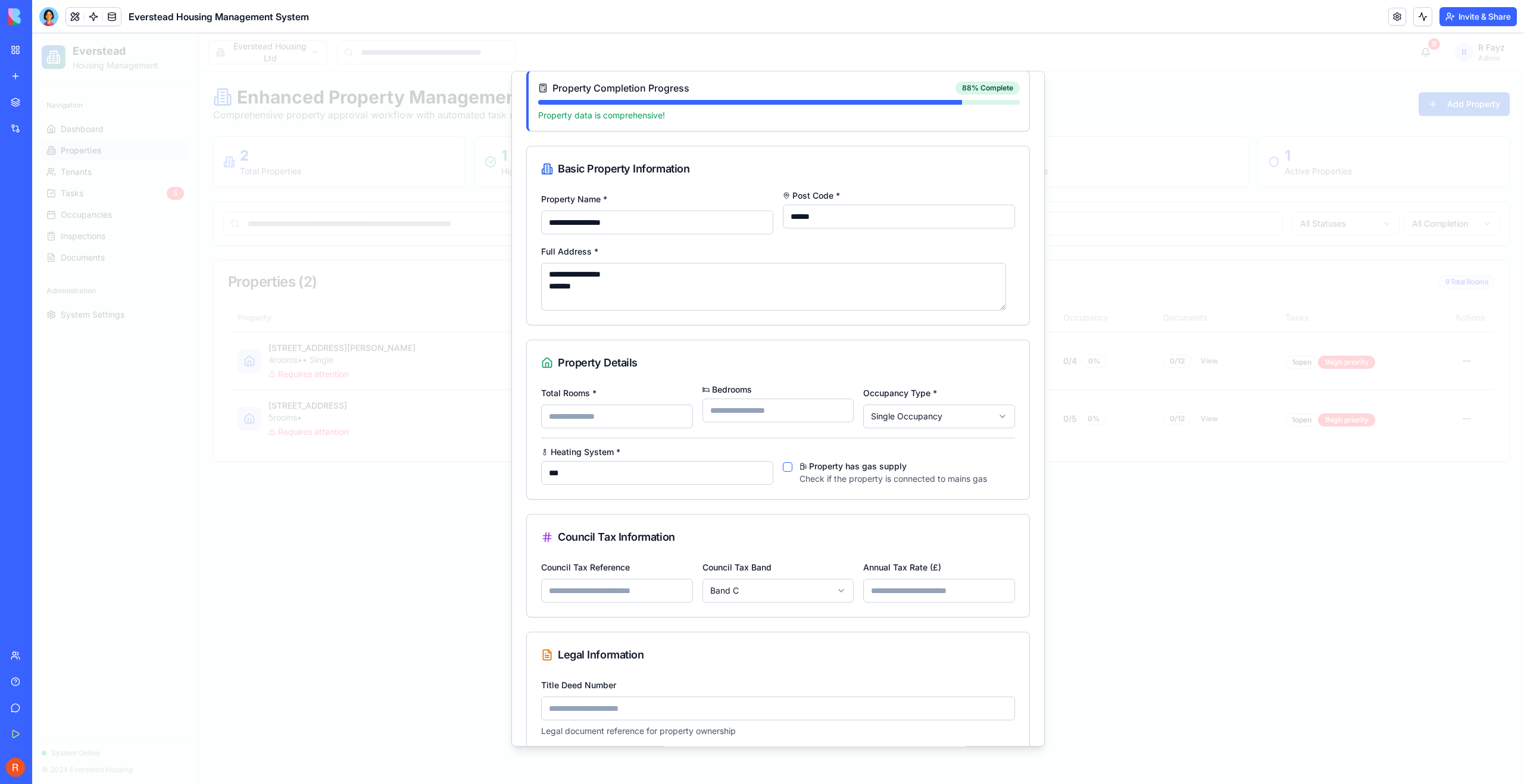
scroll to position [48, 0]
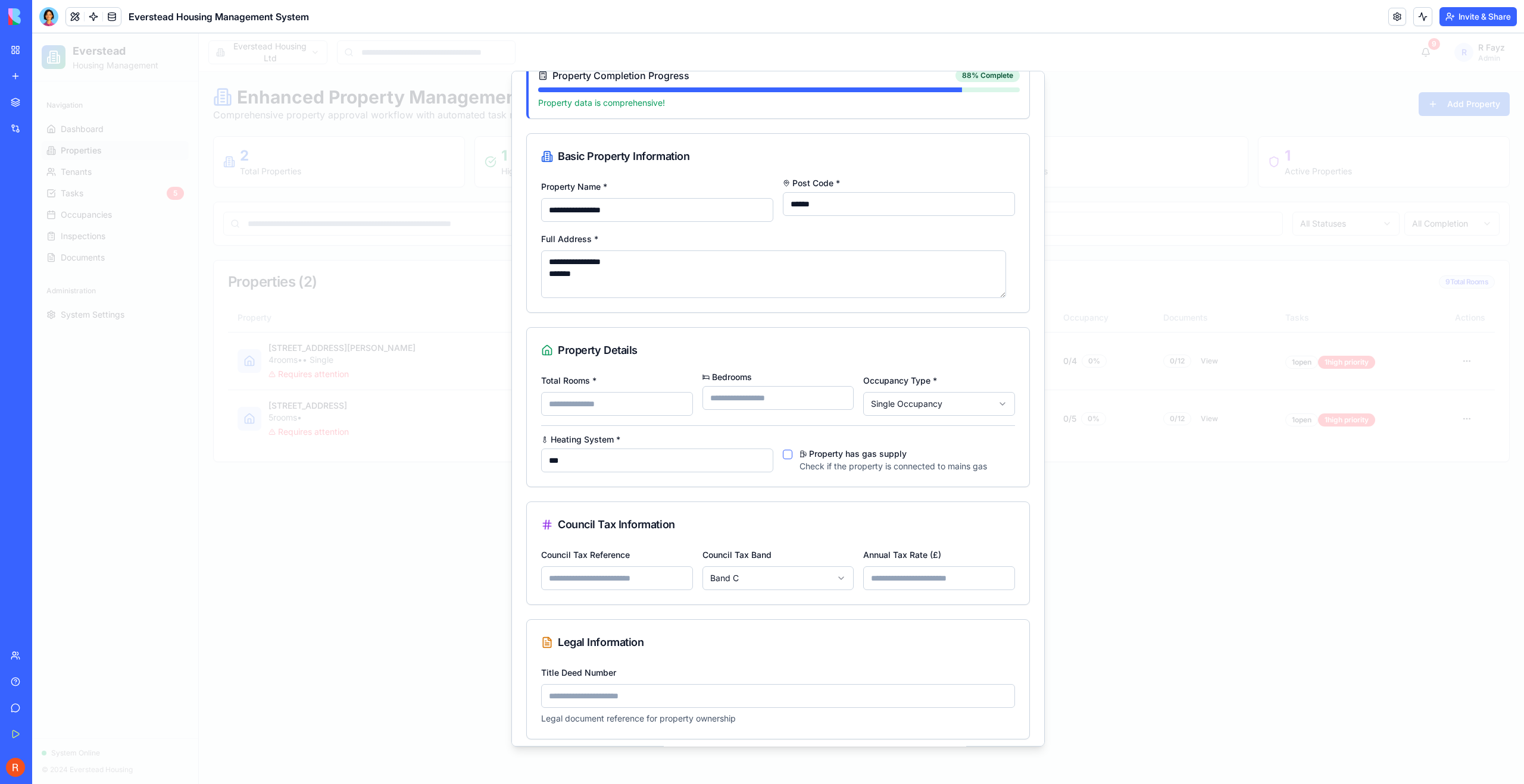
click at [728, 465] on input "***" at bounding box center [657, 461] width 232 height 24
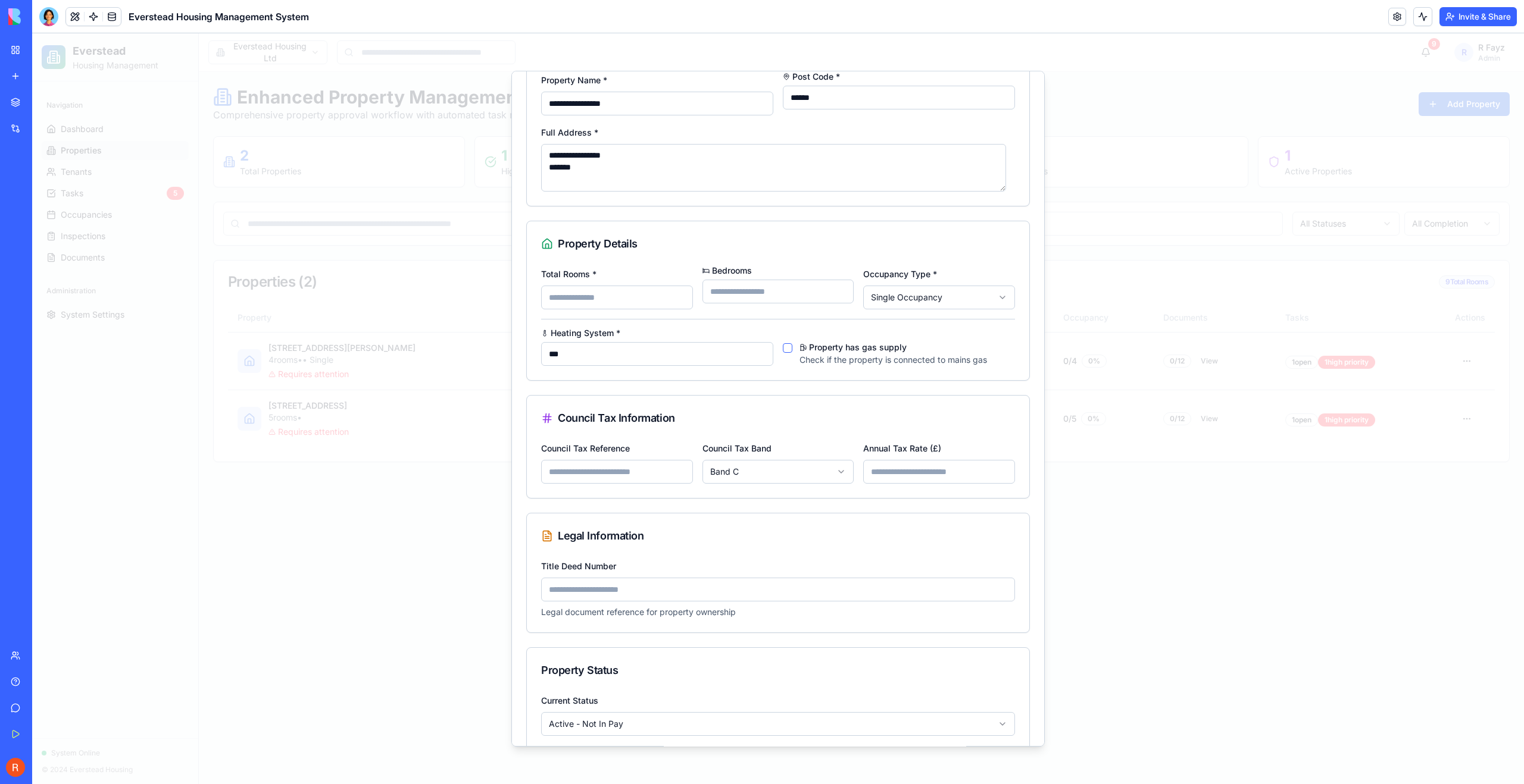
scroll to position [211, 0]
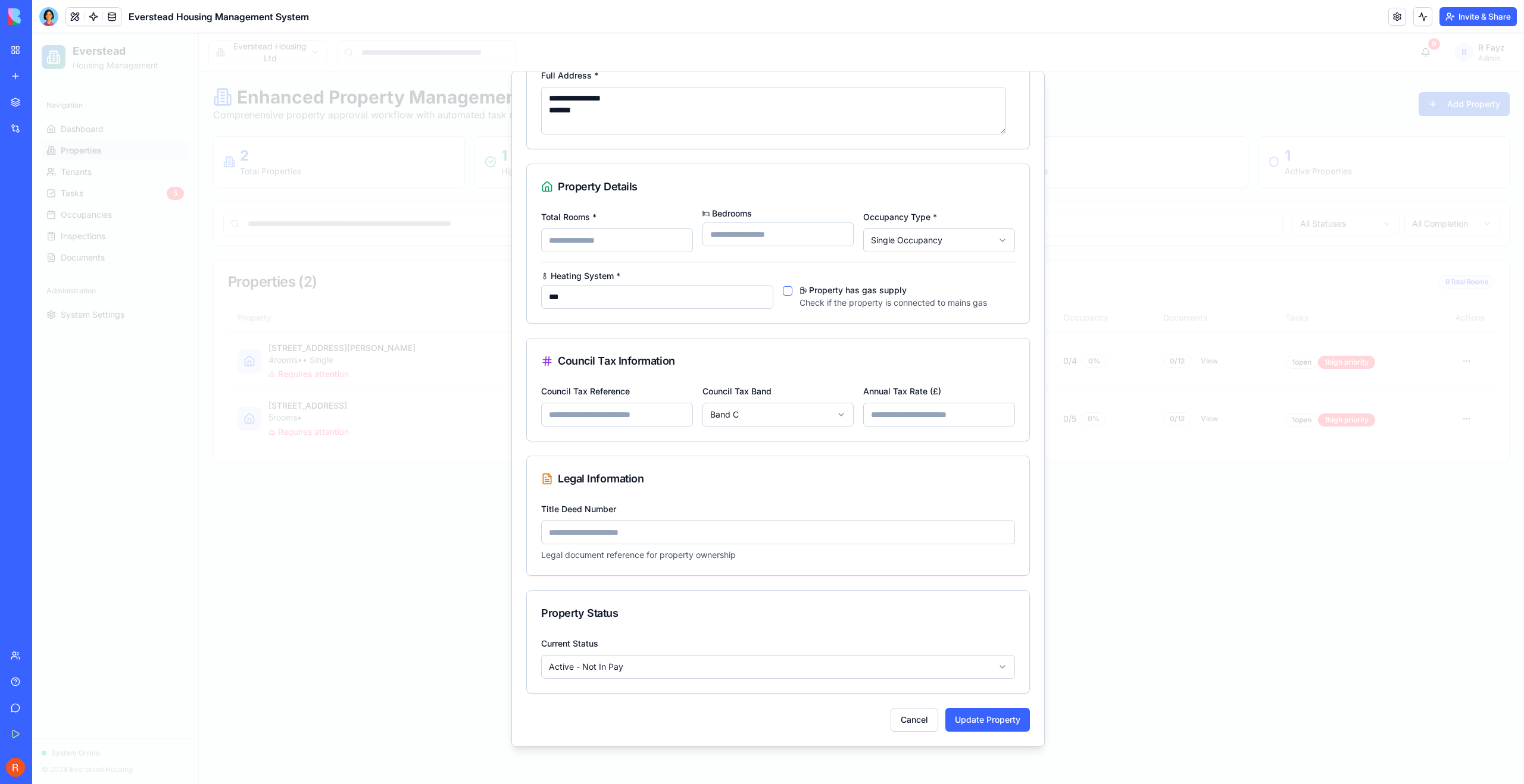
click at [663, 668] on body "Everstead Housing Management Navigation Dashboard Properties Tenants Tasks 5 Oc…" at bounding box center [778, 409] width 1492 height 751
click at [669, 677] on body "Everstead Housing Management Navigation Dashboard Properties Tenants Tasks 5 Oc…" at bounding box center [778, 409] width 1492 height 751
click at [912, 677] on button "Cancel" at bounding box center [914, 720] width 48 height 24
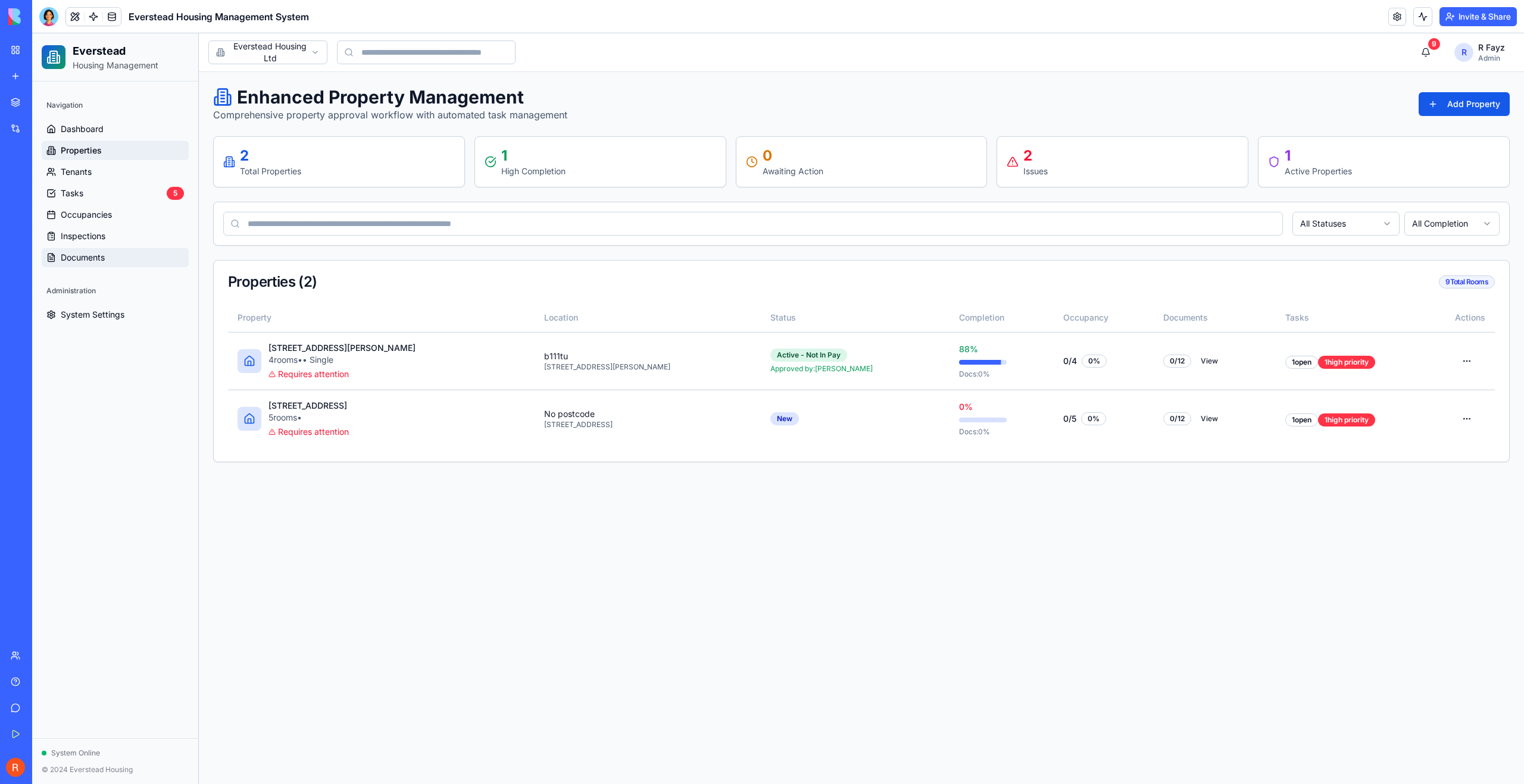
click at [88, 254] on span "Documents" at bounding box center [83, 257] width 44 height 12
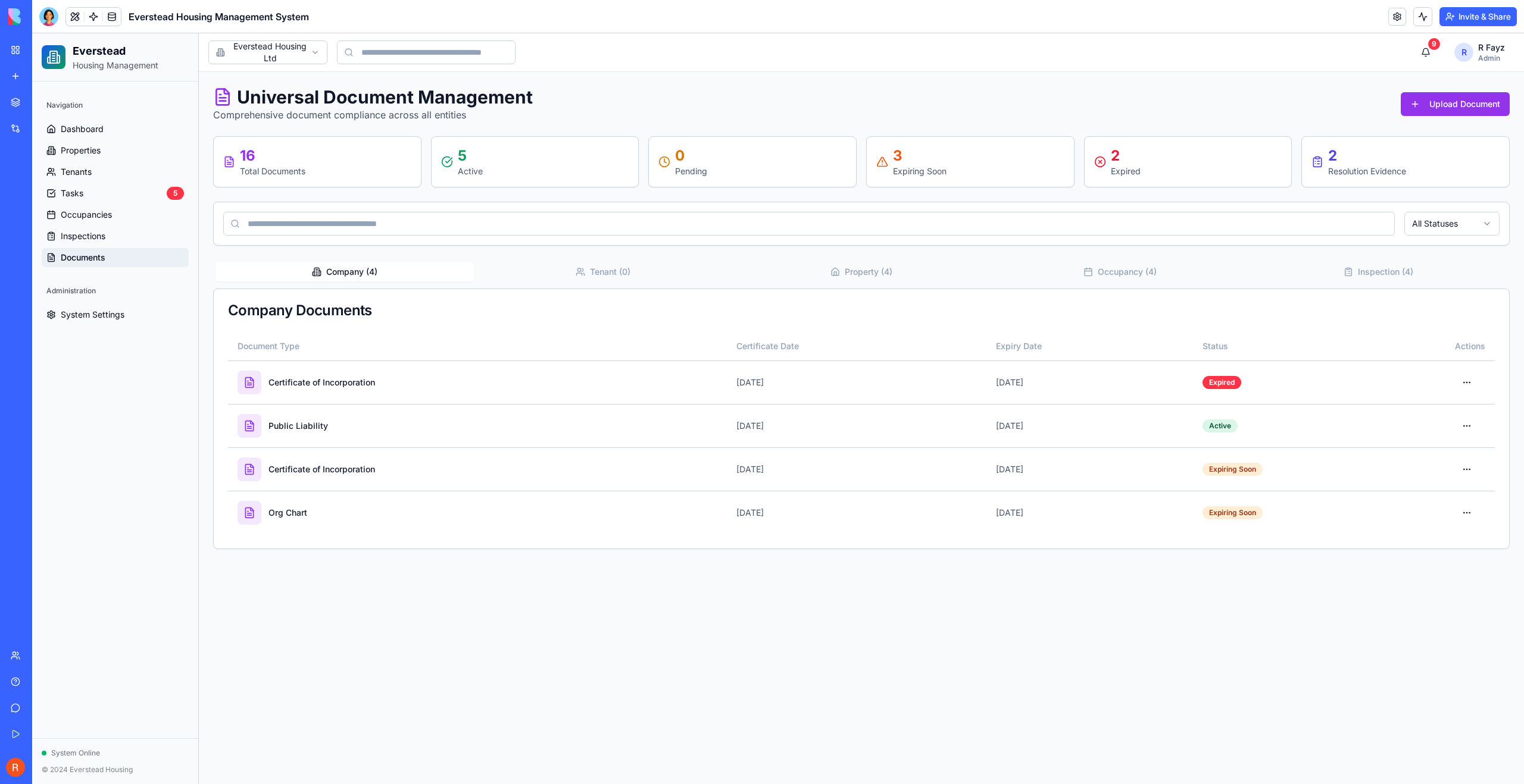
click at [360, 273] on button "Company ( 4 )" at bounding box center [345, 271] width 258 height 19
click at [387, 269] on button "Company ( 4 )" at bounding box center [345, 271] width 258 height 19
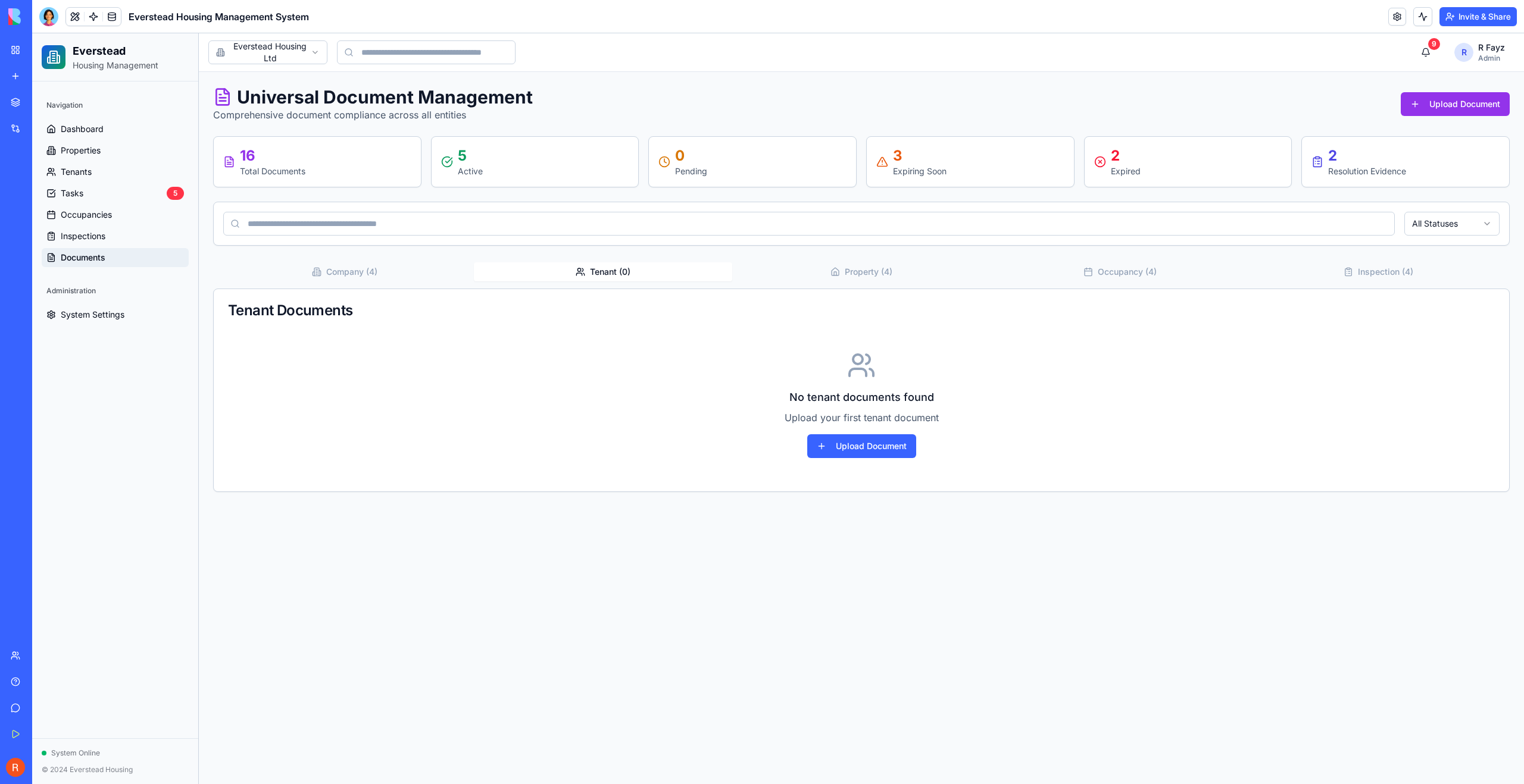
click at [570, 271] on button "Tenant ( 0 )" at bounding box center [603, 271] width 258 height 19
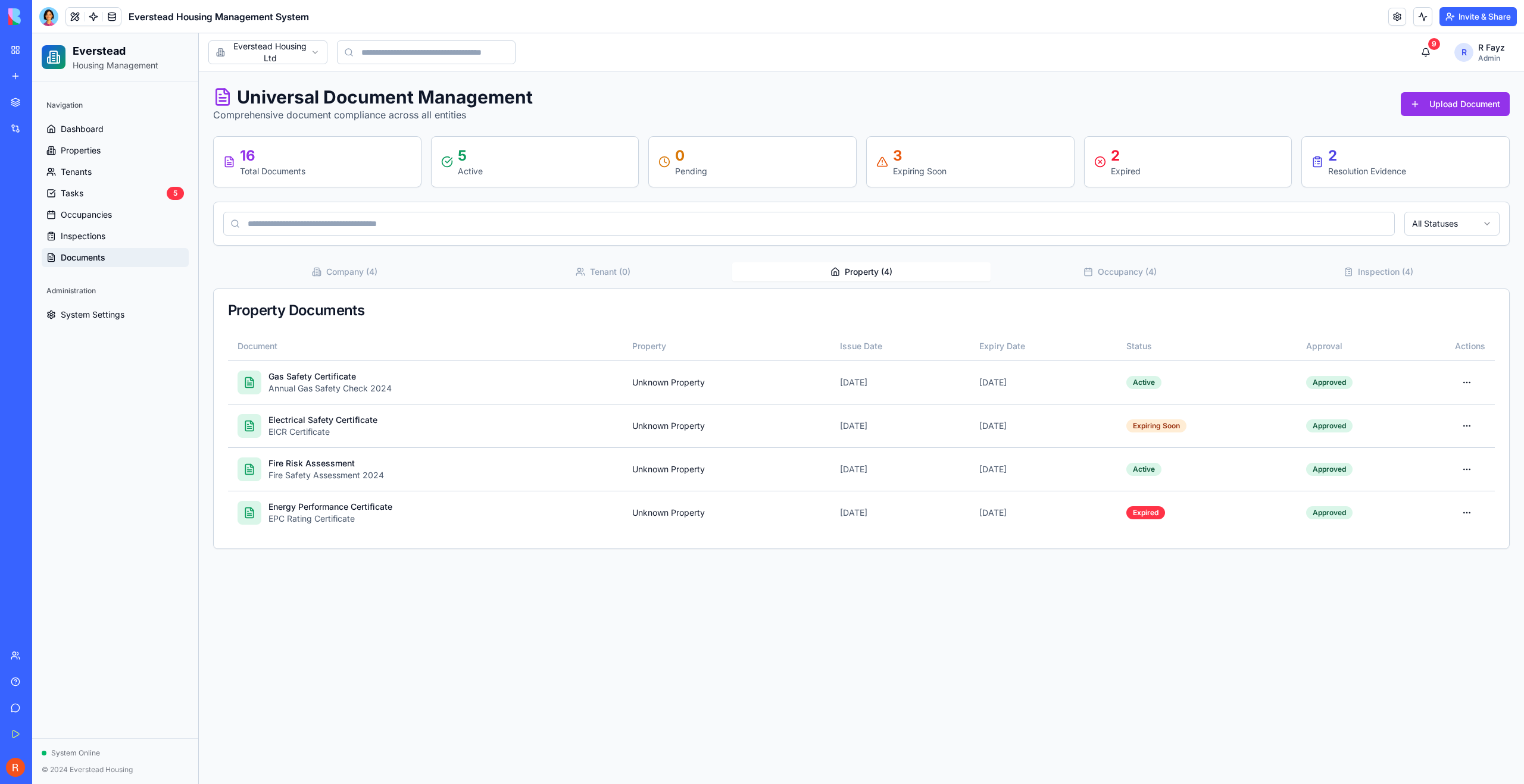
click at [869, 271] on button "Property ( 4 )" at bounding box center [862, 271] width 258 height 19
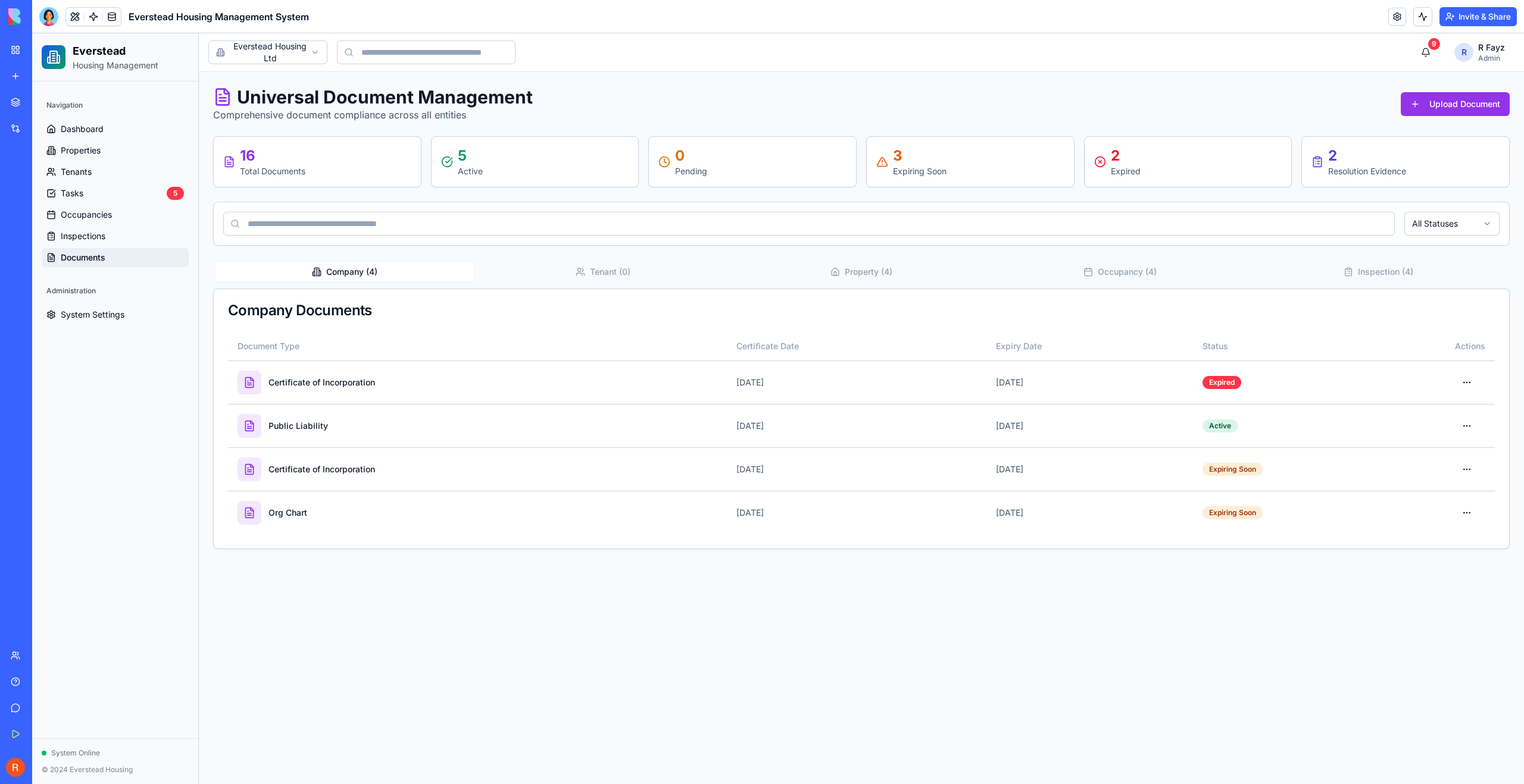
click at [352, 272] on button "Company ( 4 )" at bounding box center [345, 271] width 258 height 19
click at [863, 276] on button "Property ( 4 )" at bounding box center [862, 271] width 258 height 19
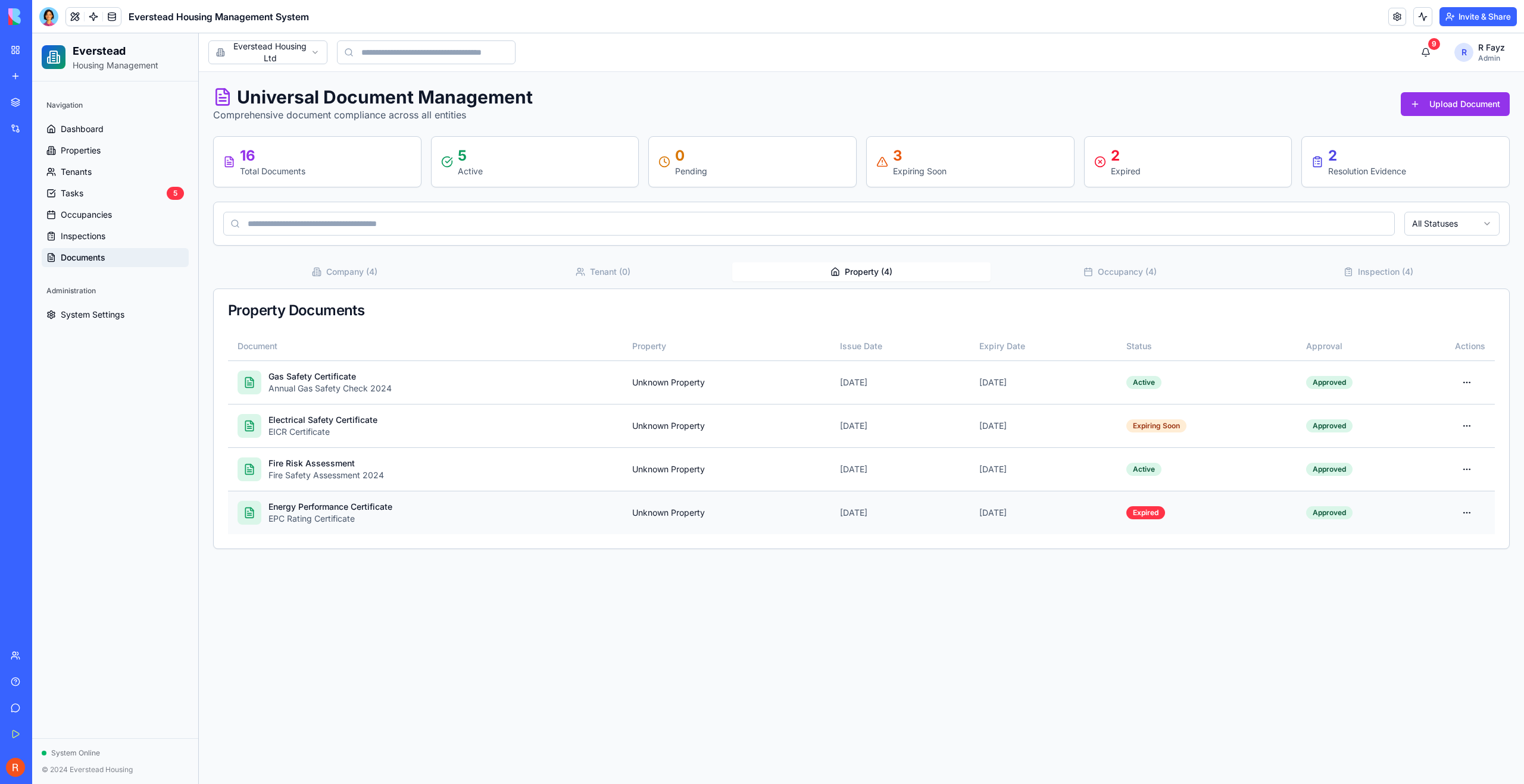
click at [337, 508] on div "Energy Performance Certificate" at bounding box center [330, 506] width 123 height 12
click at [403, 505] on div "Energy Performance Certificate EPC Rating Certificate" at bounding box center [425, 513] width 375 height 24
click at [912, 522] on td "Expired" at bounding box center [1207, 513] width 180 height 43
click at [912, 518] on html "Everstead Housing Management Navigation Dashboard Properties Tenants Tasks 5 Oc…" at bounding box center [778, 409] width 1492 height 751
click at [912, 538] on div "View Document" at bounding box center [1430, 539] width 90 height 19
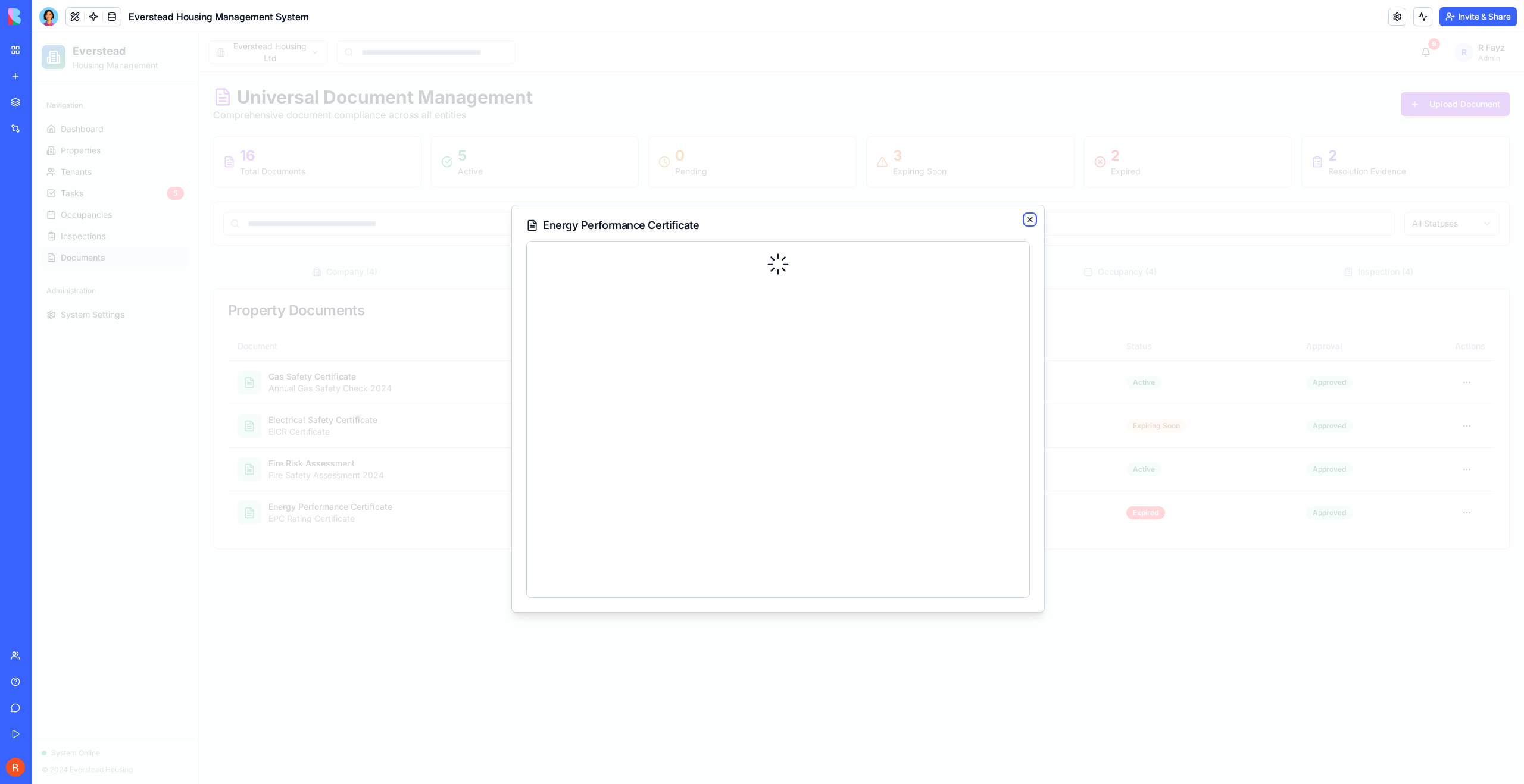
click at [912, 219] on icon "button" at bounding box center [1030, 219] width 10 height 10
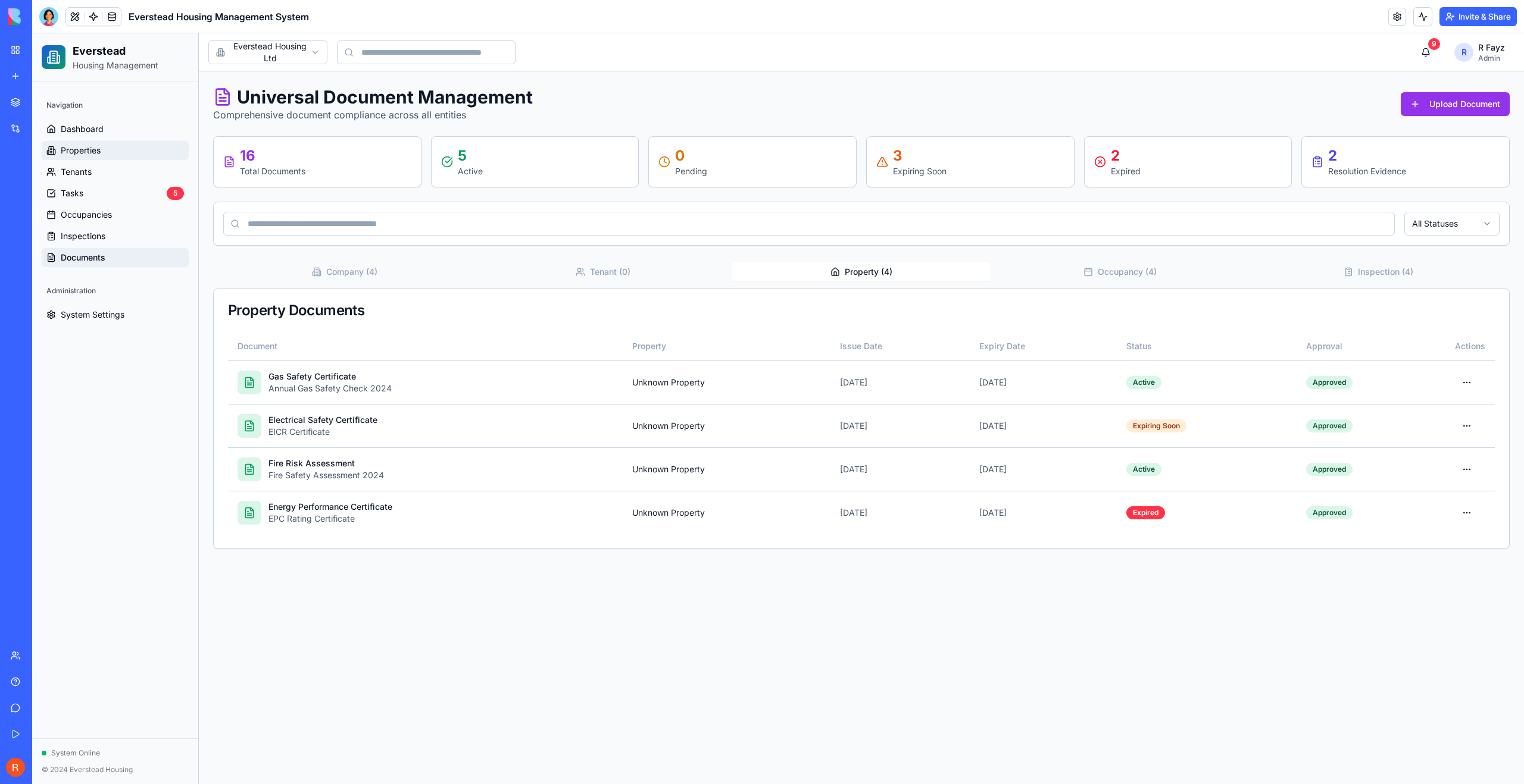
click at [78, 156] on link "Properties" at bounding box center [115, 150] width 147 height 19
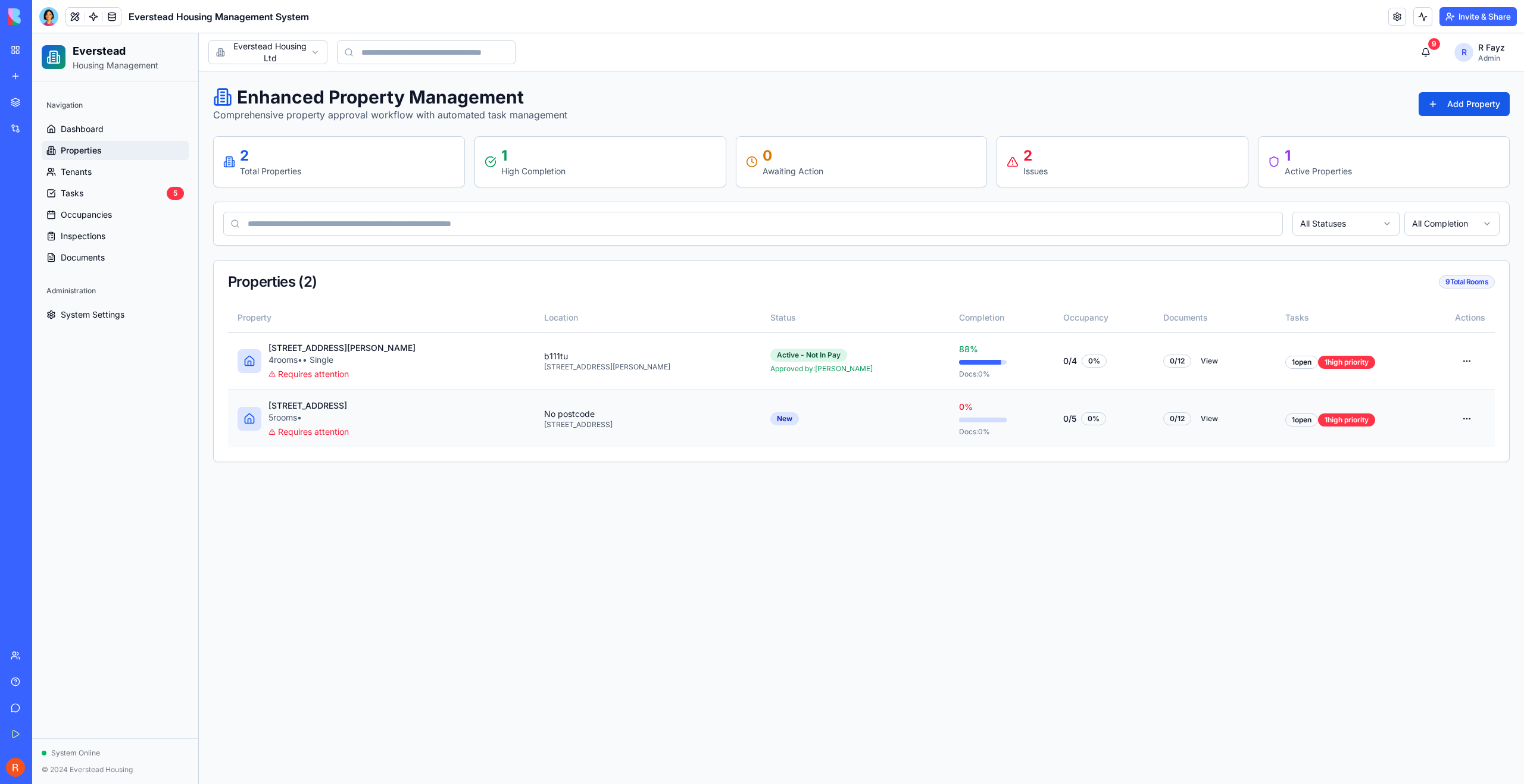
click at [313, 404] on div "335 rotton park road" at bounding box center [309, 405] width 81 height 12
click at [912, 417] on html "Everstead Housing Management Navigation Dashboard Properties Tenants Tasks 5 Oc…" at bounding box center [778, 409] width 1492 height 751
click at [912, 484] on div "Edit" at bounding box center [1437, 483] width 76 height 19
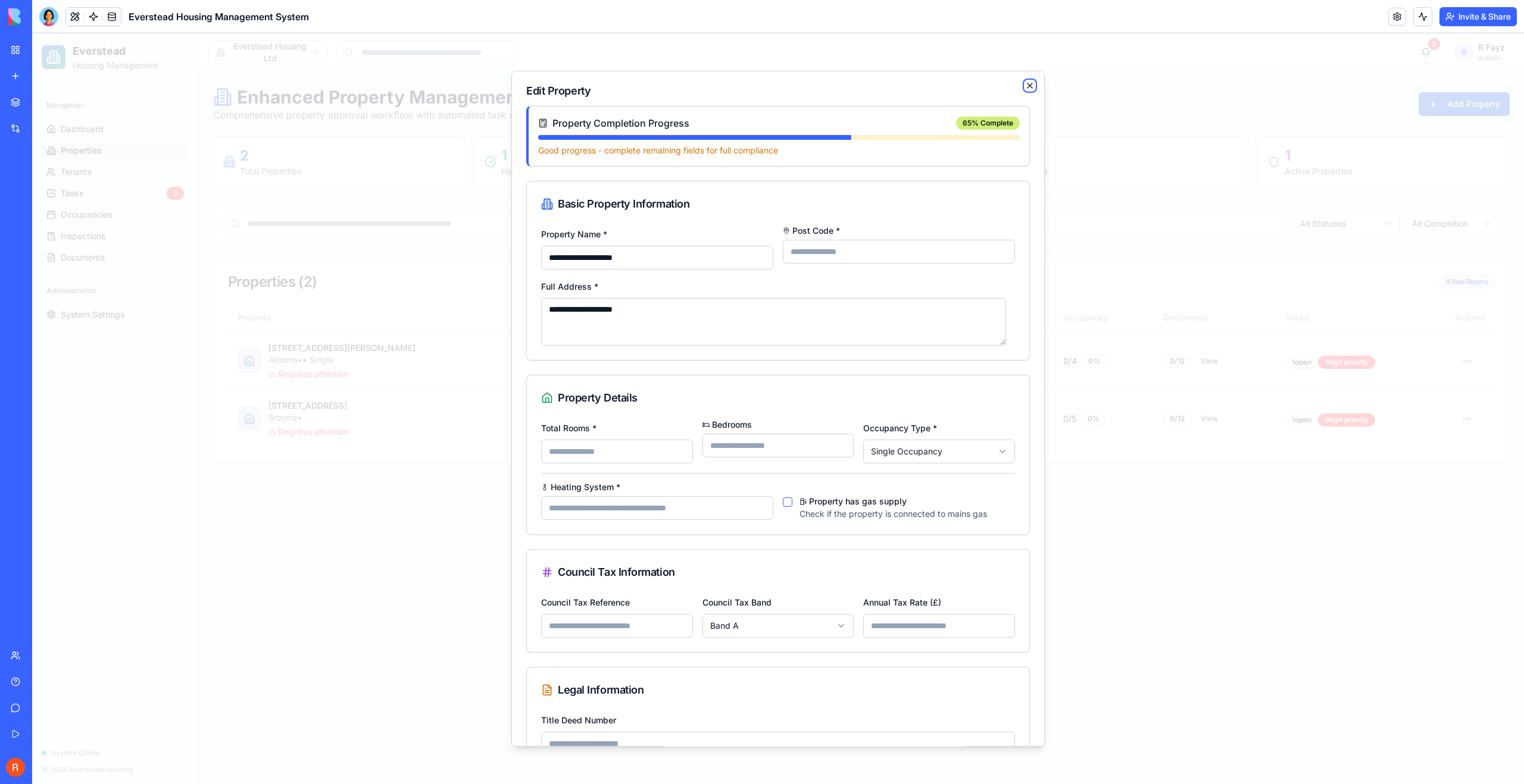
click at [912, 86] on icon "button" at bounding box center [1029, 86] width 5 height 5
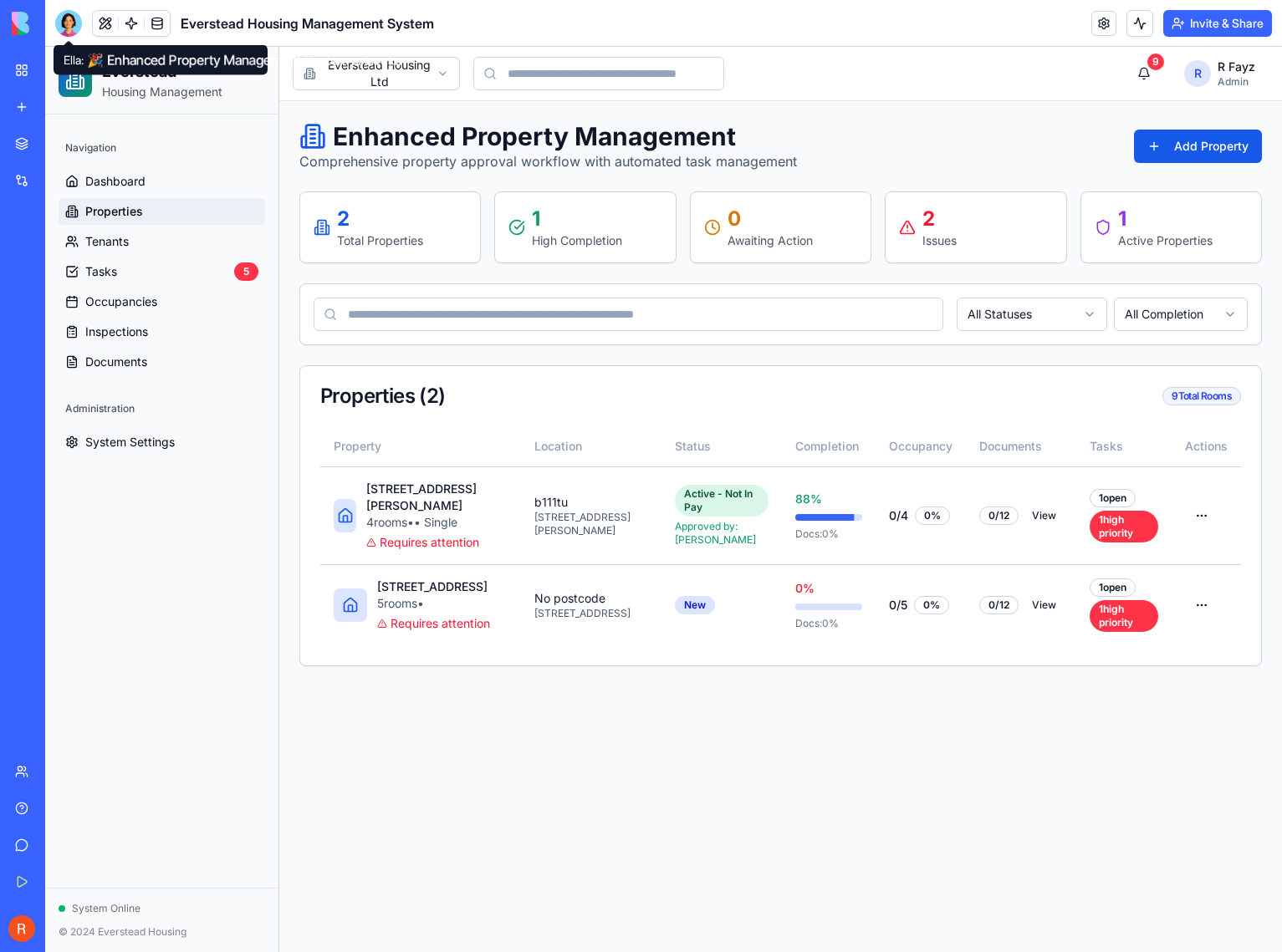
click at [65, 31] on div at bounding box center [68, 23] width 27 height 27
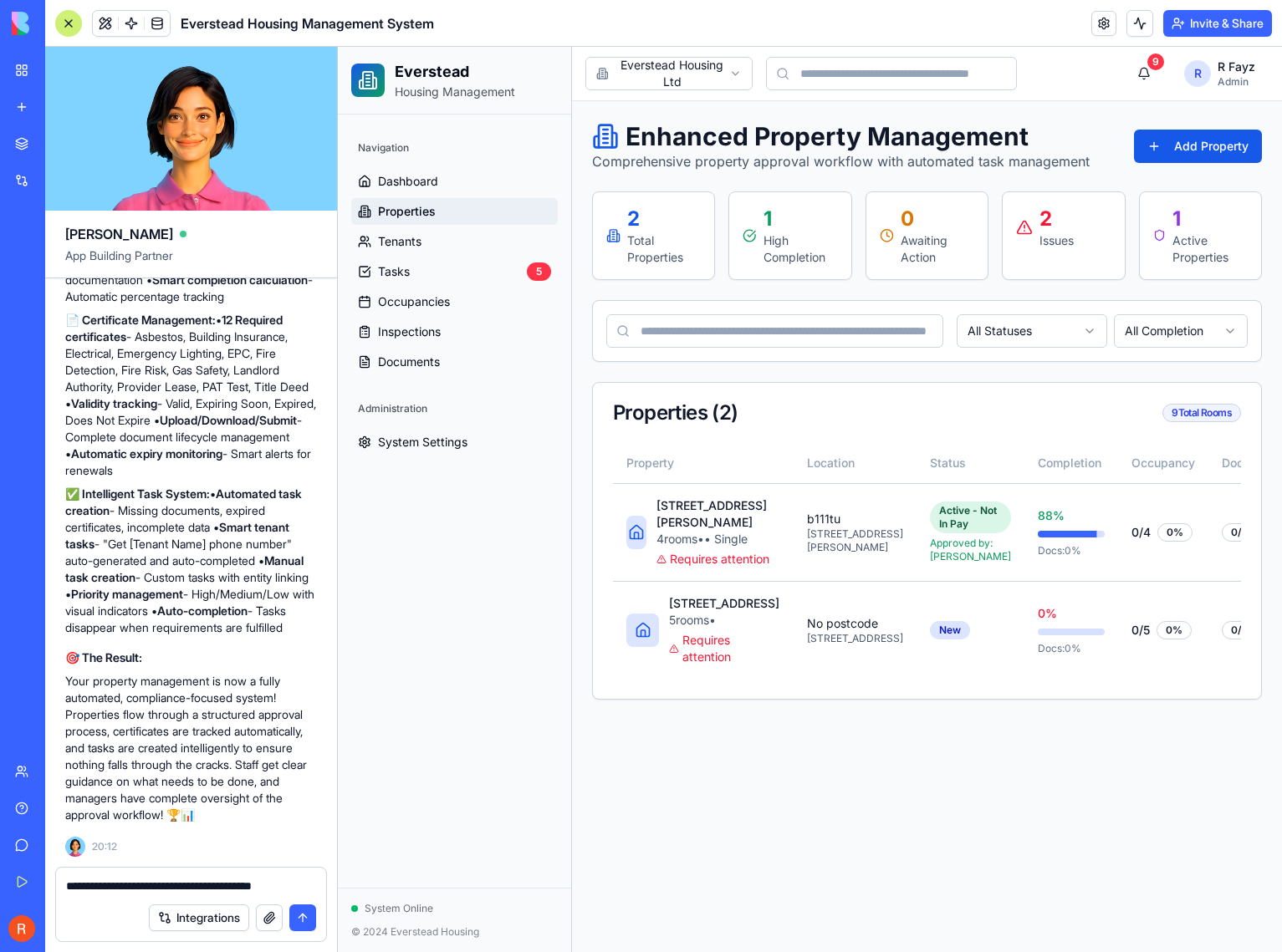
click at [182, 885] on textarea "**********" at bounding box center [191, 886] width 250 height 17
click at [311, 889] on textarea "**********" at bounding box center [191, 886] width 250 height 17
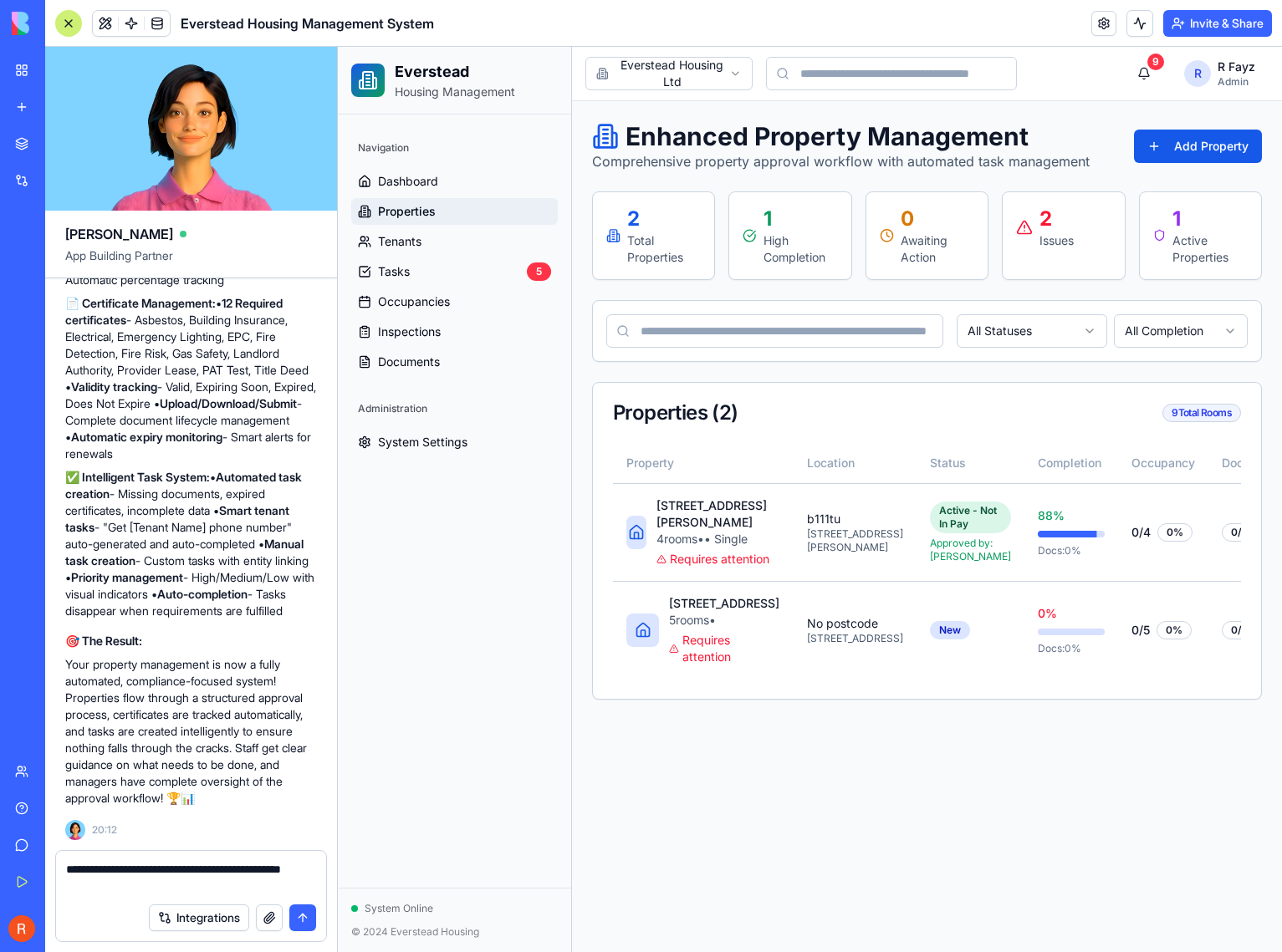
paste textarea "**********"
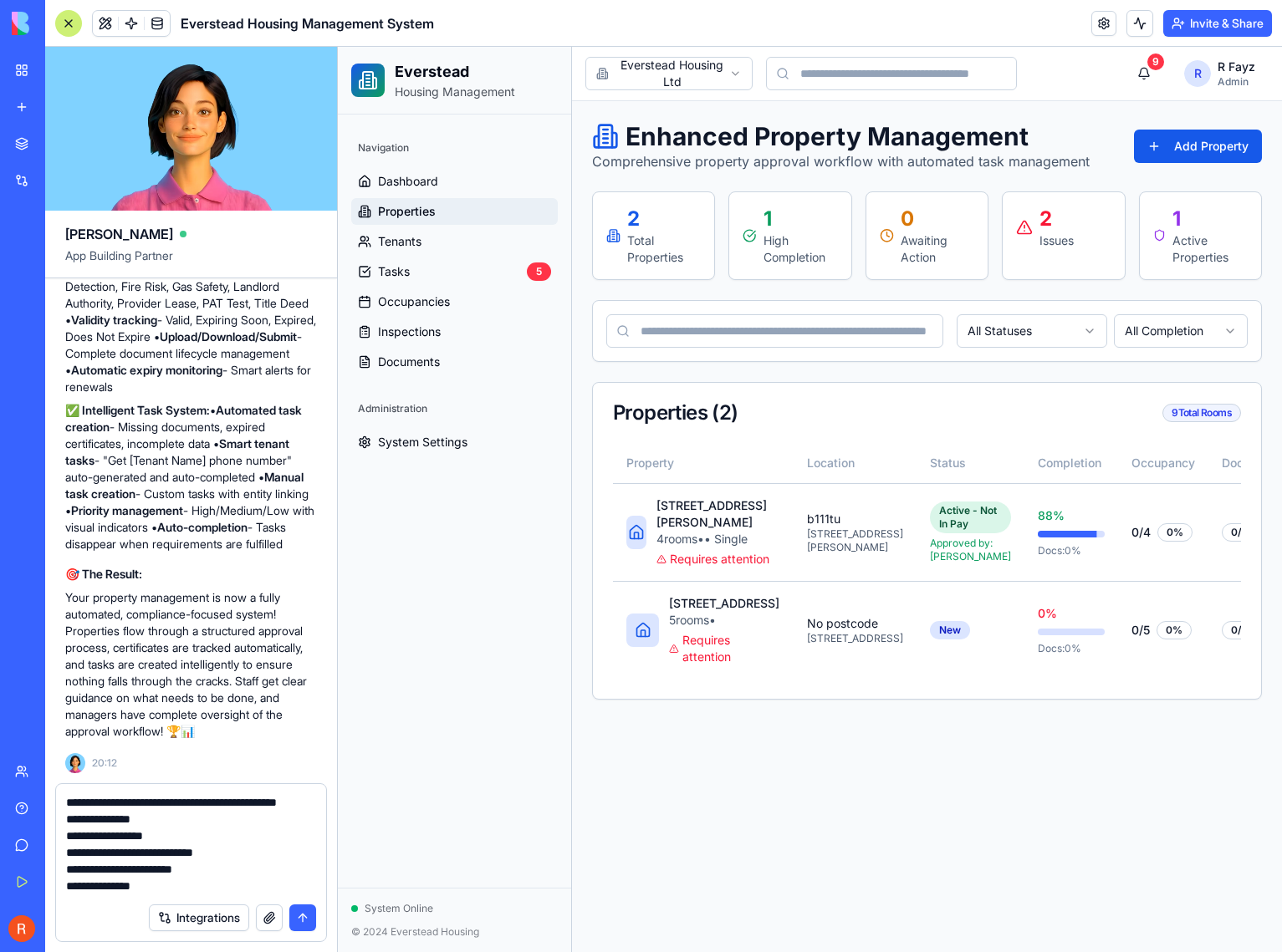
scroll to position [149, 0]
paste textarea "**********"
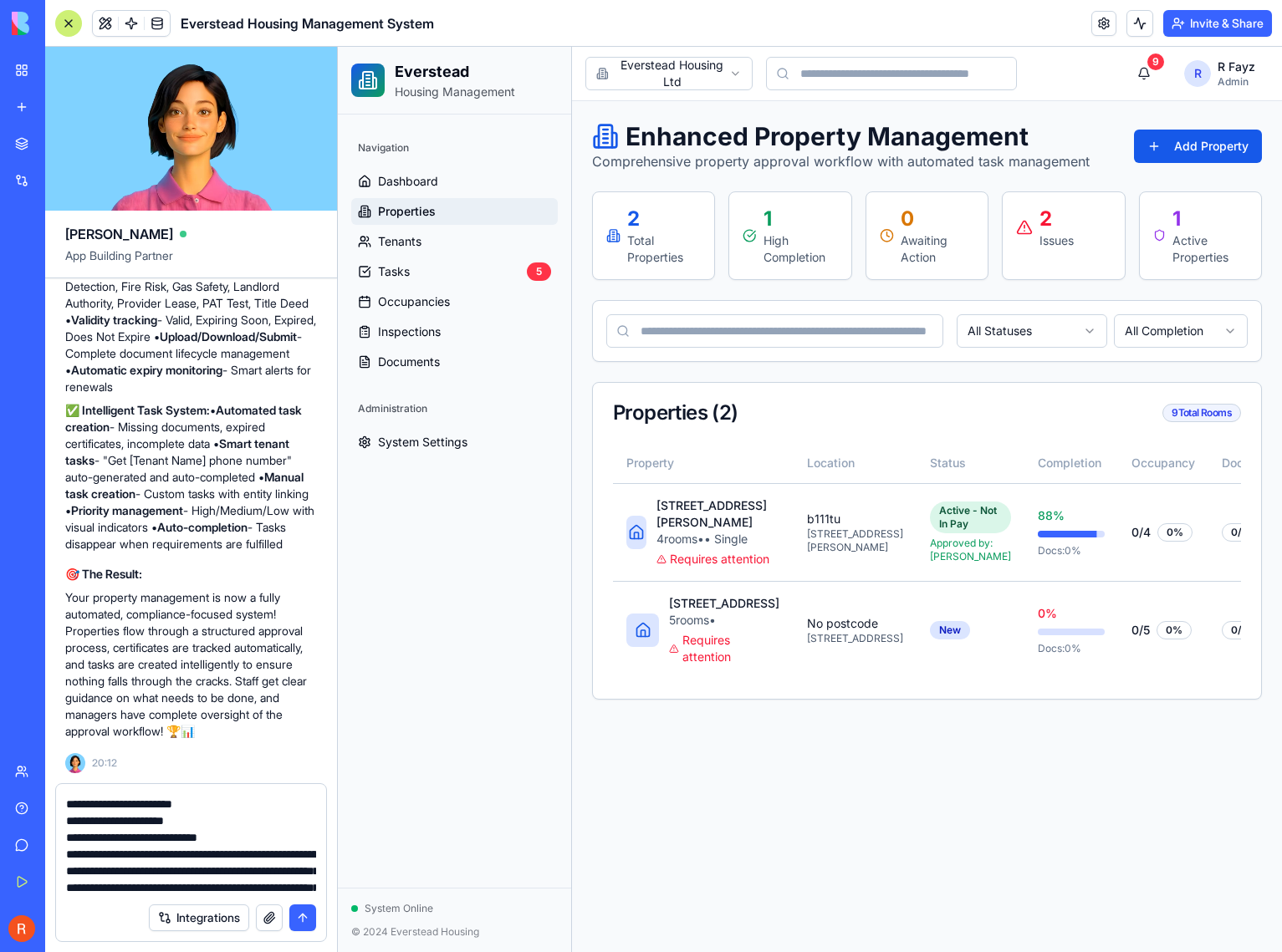
scroll to position [216, 0]
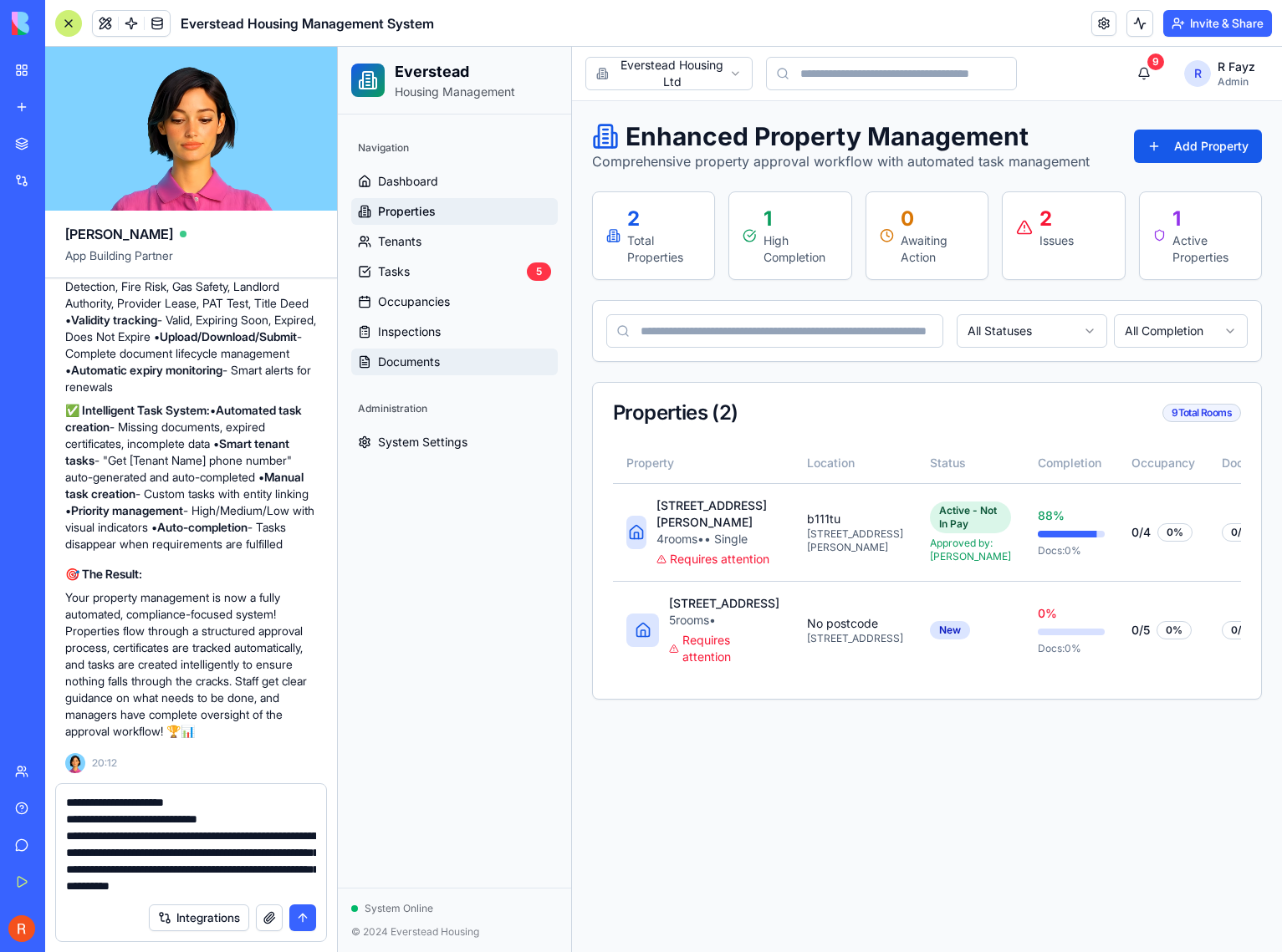
type textarea "**********"
click at [445, 363] on link "Documents" at bounding box center [454, 362] width 207 height 27
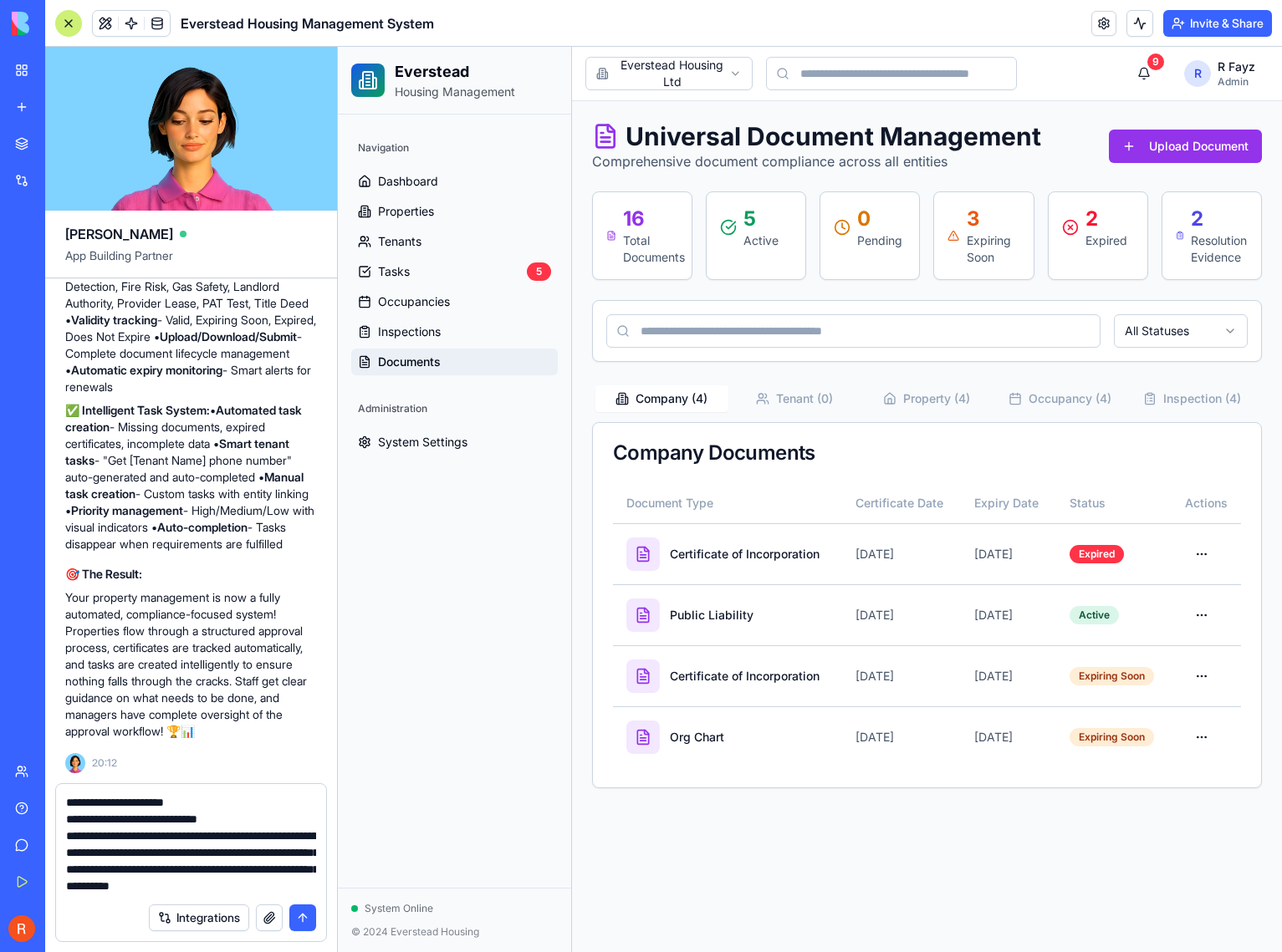
click at [814, 394] on button "Tenant ( 0 )" at bounding box center [794, 398] width 133 height 27
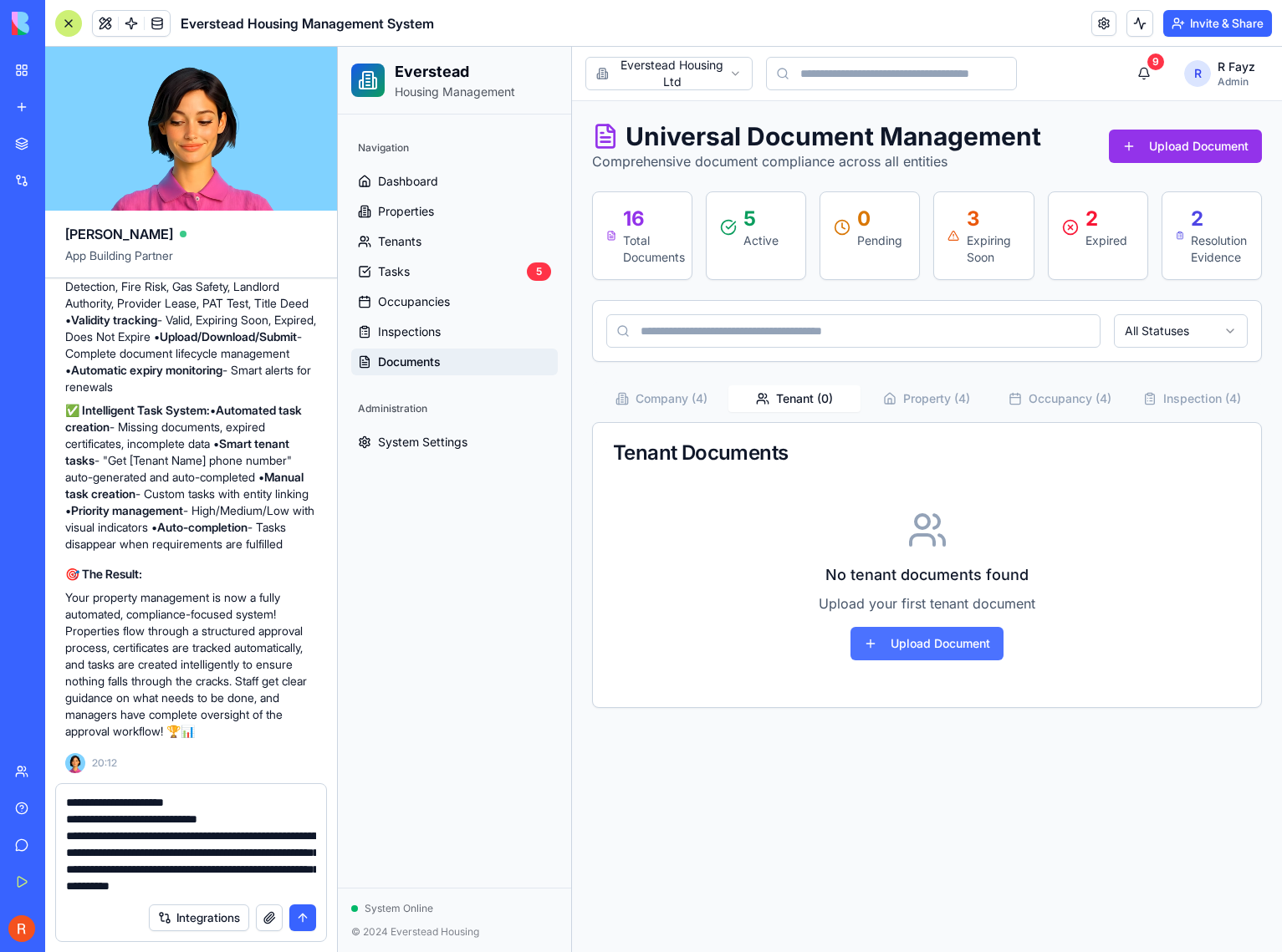
click at [957, 631] on button "Upload Document" at bounding box center [926, 644] width 153 height 34
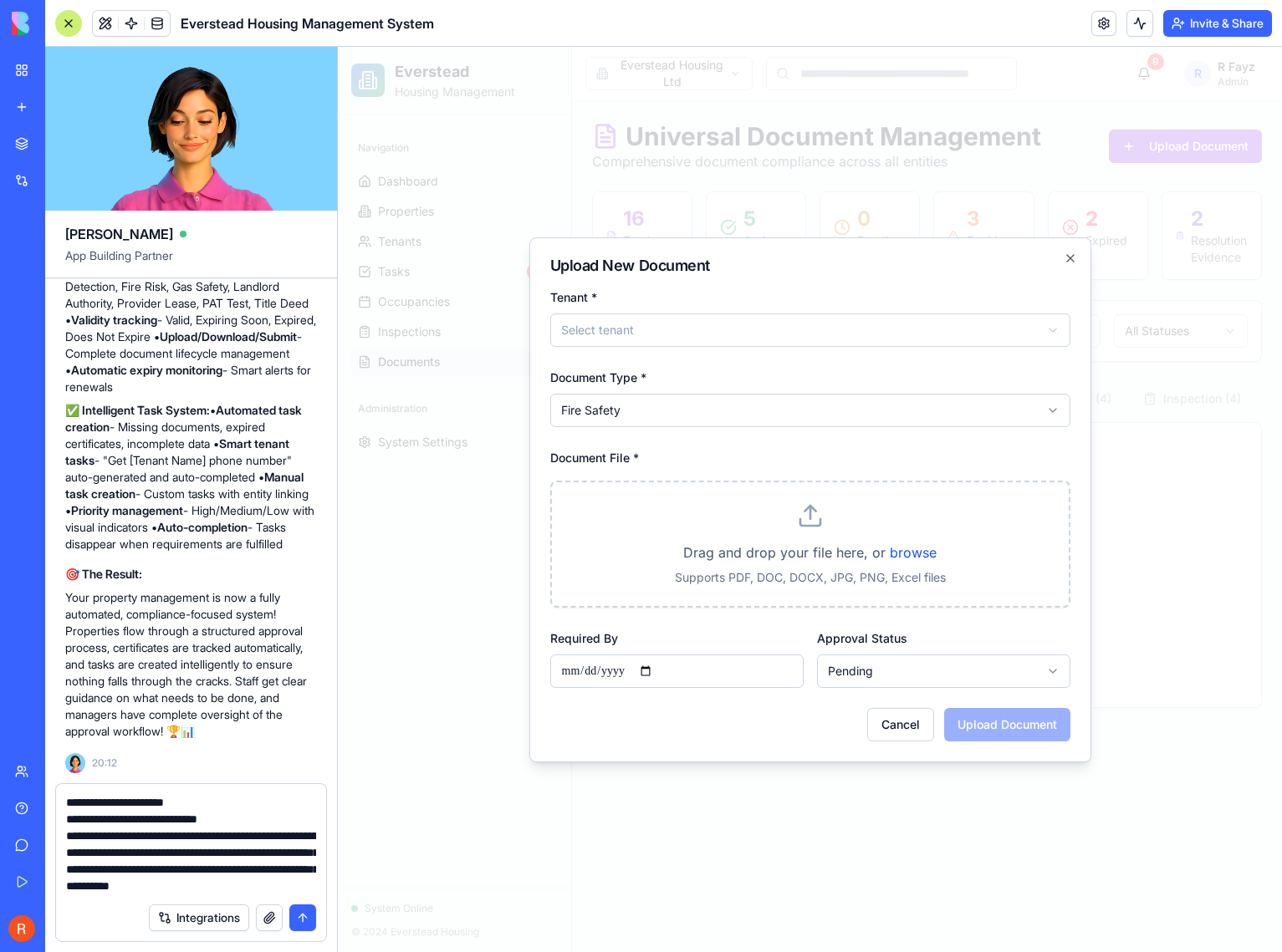
click at [632, 321] on body "**********" at bounding box center [810, 500] width 944 height 906
click at [626, 405] on body "**********" at bounding box center [810, 500] width 944 height 906
click at [639, 418] on body "**********" at bounding box center [810, 500] width 944 height 906
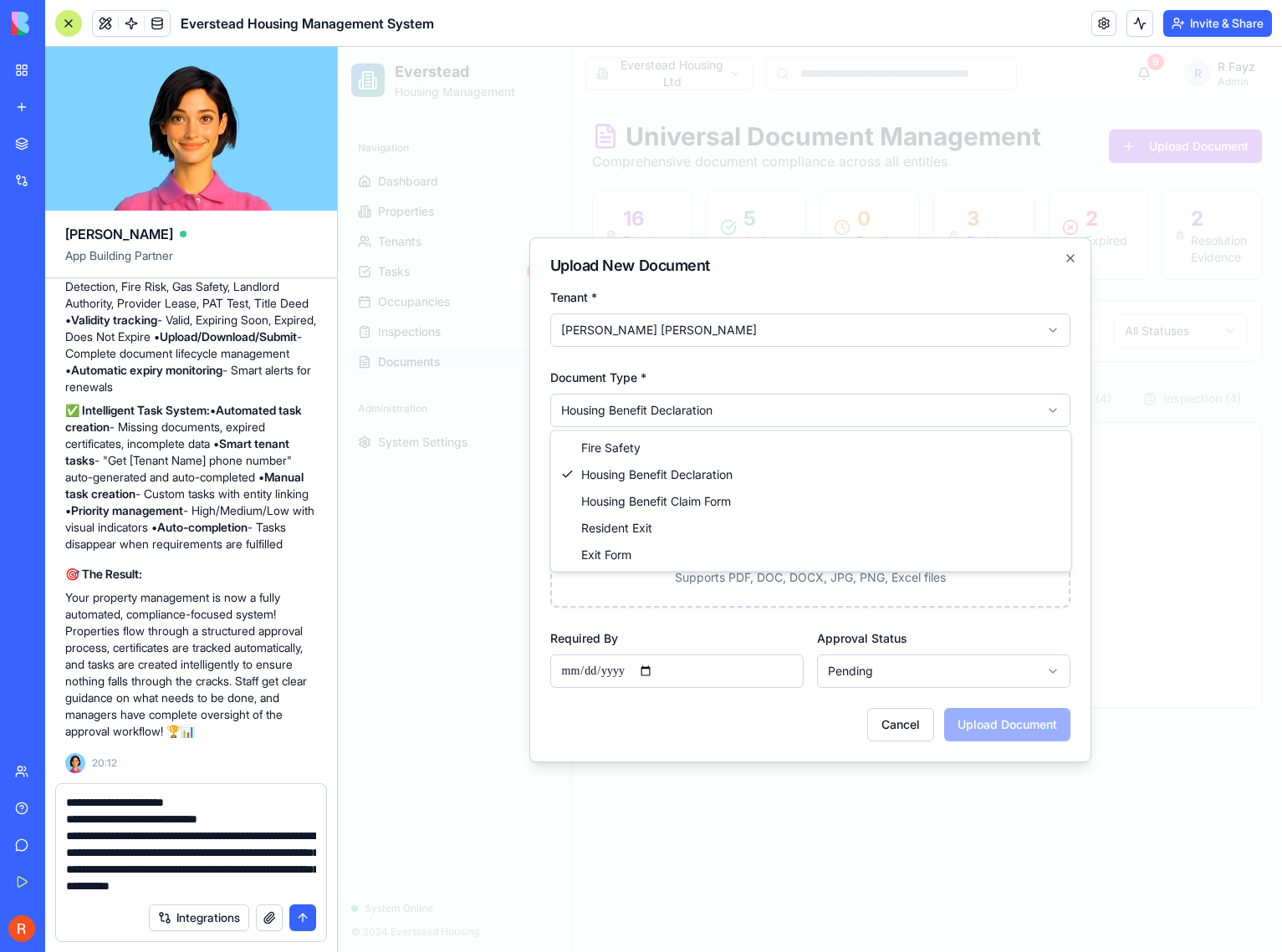
click at [647, 417] on body "**********" at bounding box center [810, 500] width 944 height 906
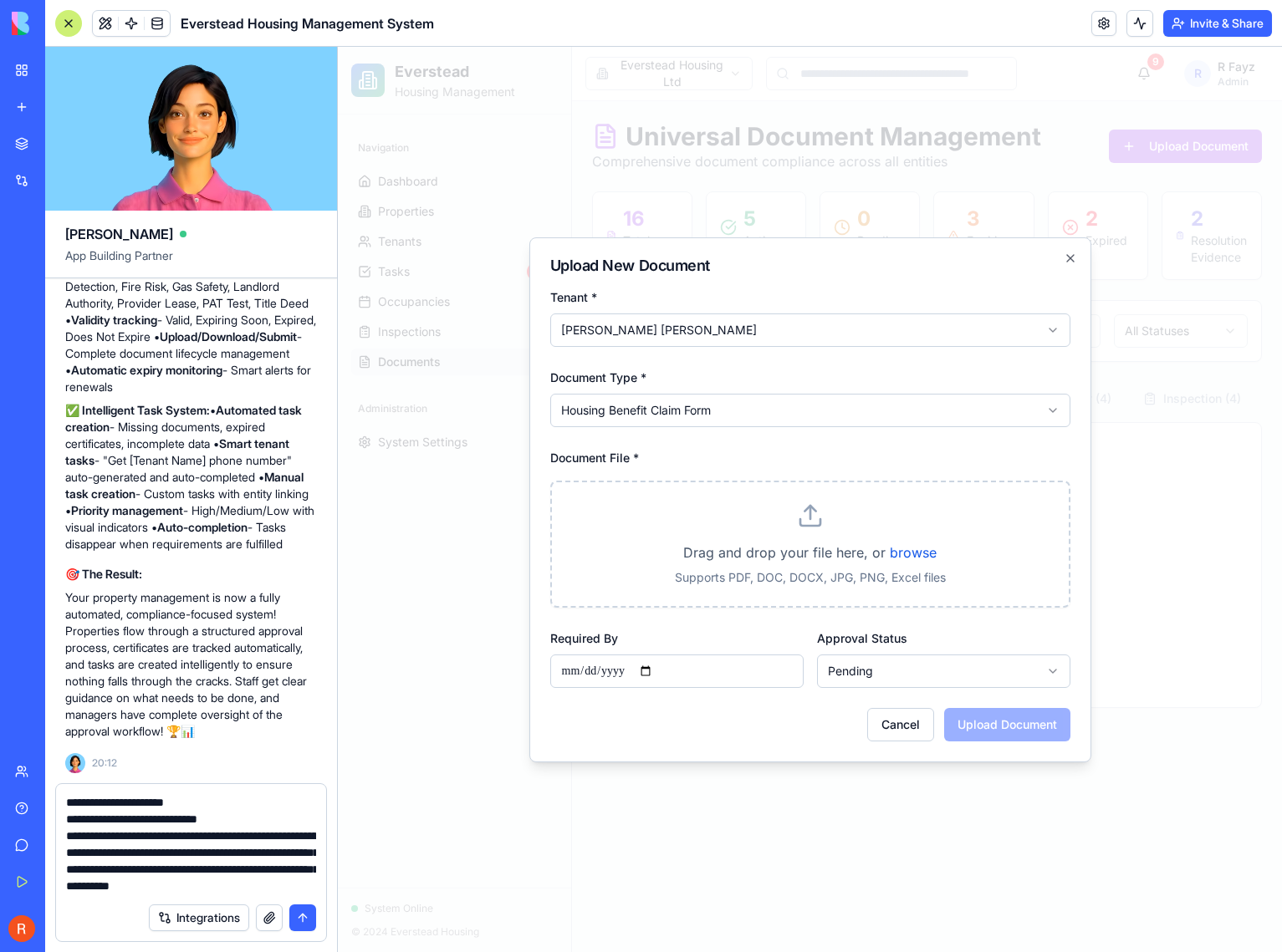
click at [648, 415] on body "**********" at bounding box center [810, 500] width 944 height 906
click at [655, 414] on body "**********" at bounding box center [810, 500] width 944 height 906
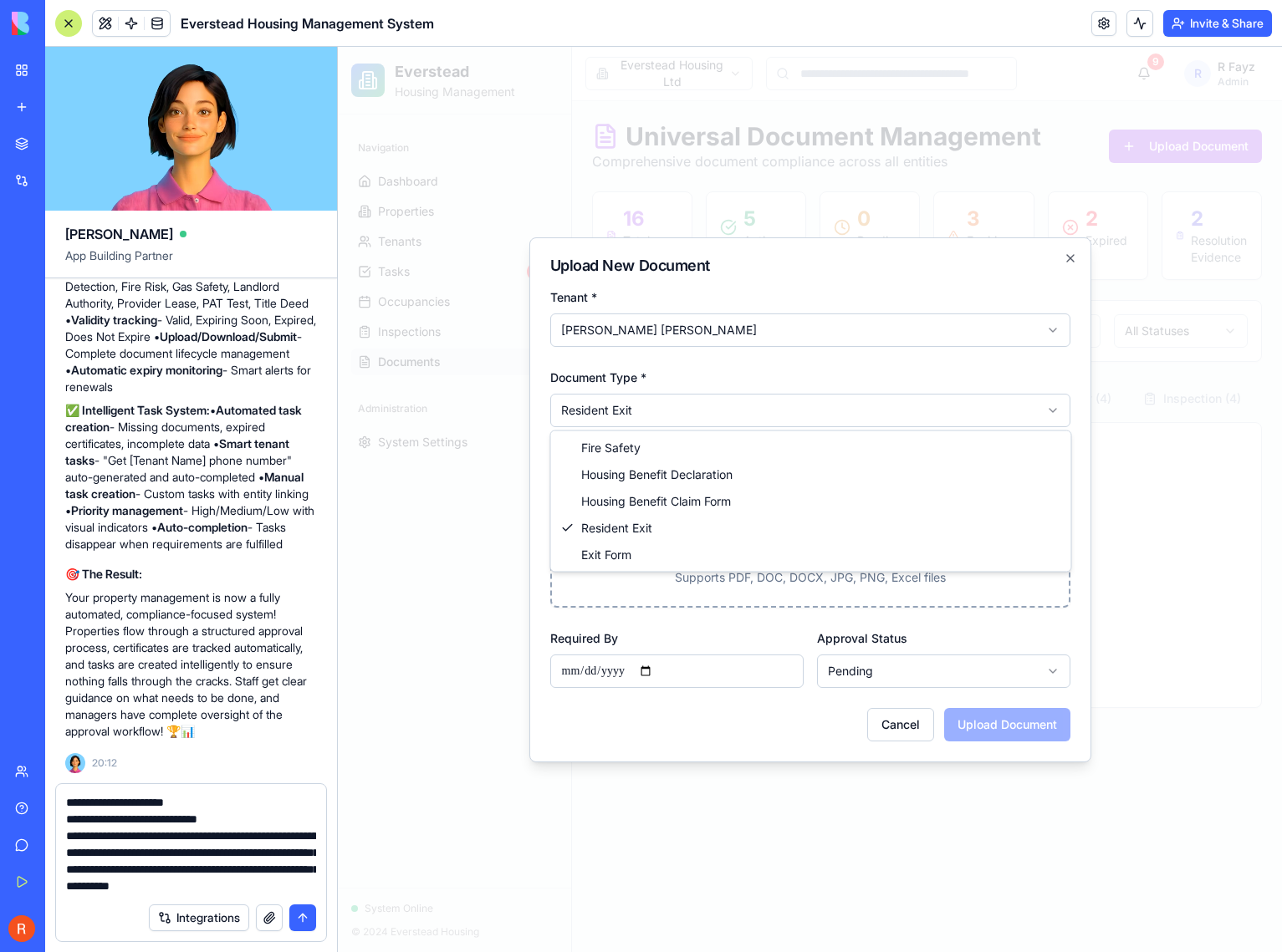
select select "*********"
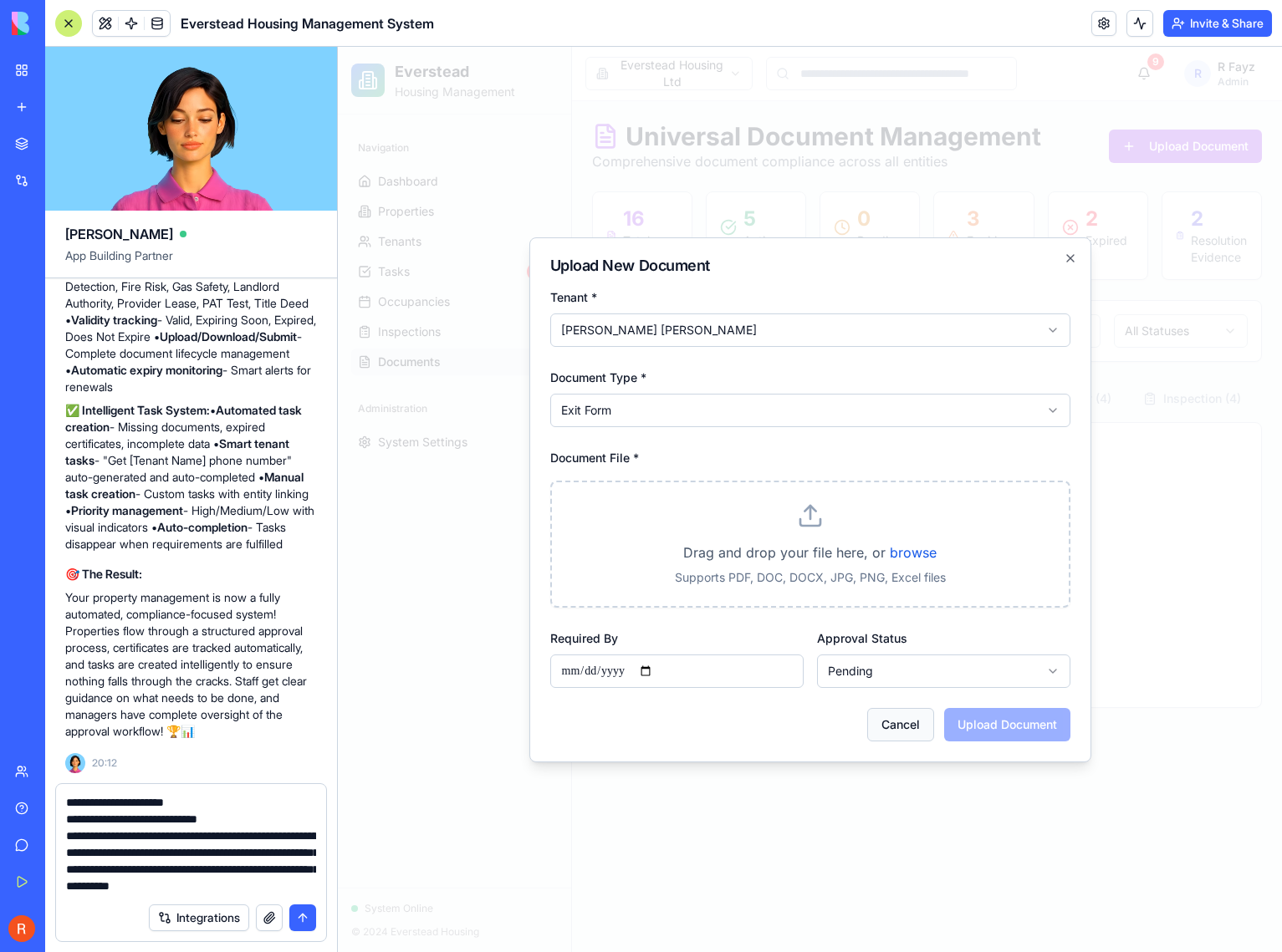
click at [894, 725] on button "Cancel" at bounding box center [901, 725] width 67 height 34
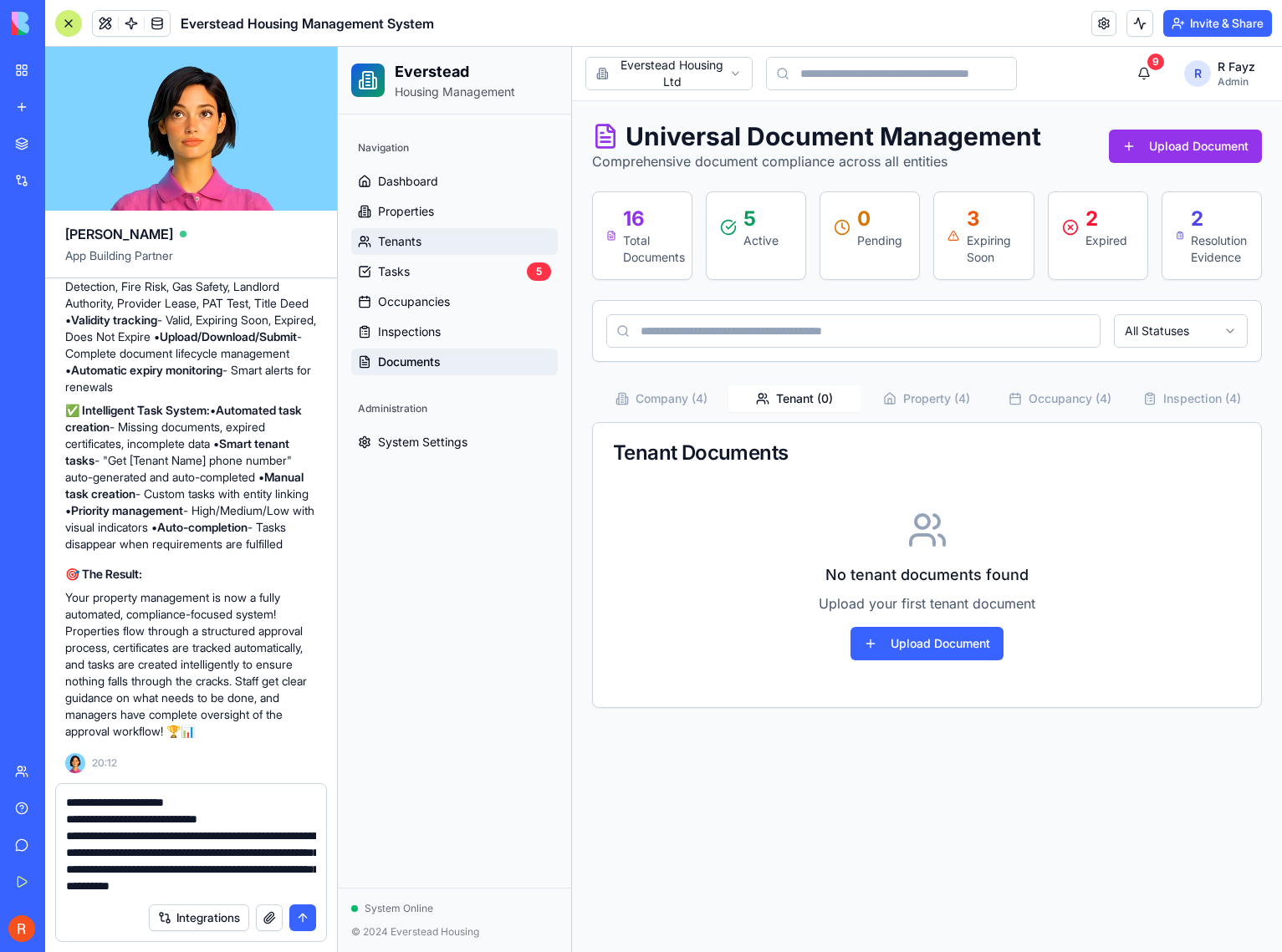
click at [422, 237] on link "Tenants" at bounding box center [454, 241] width 207 height 27
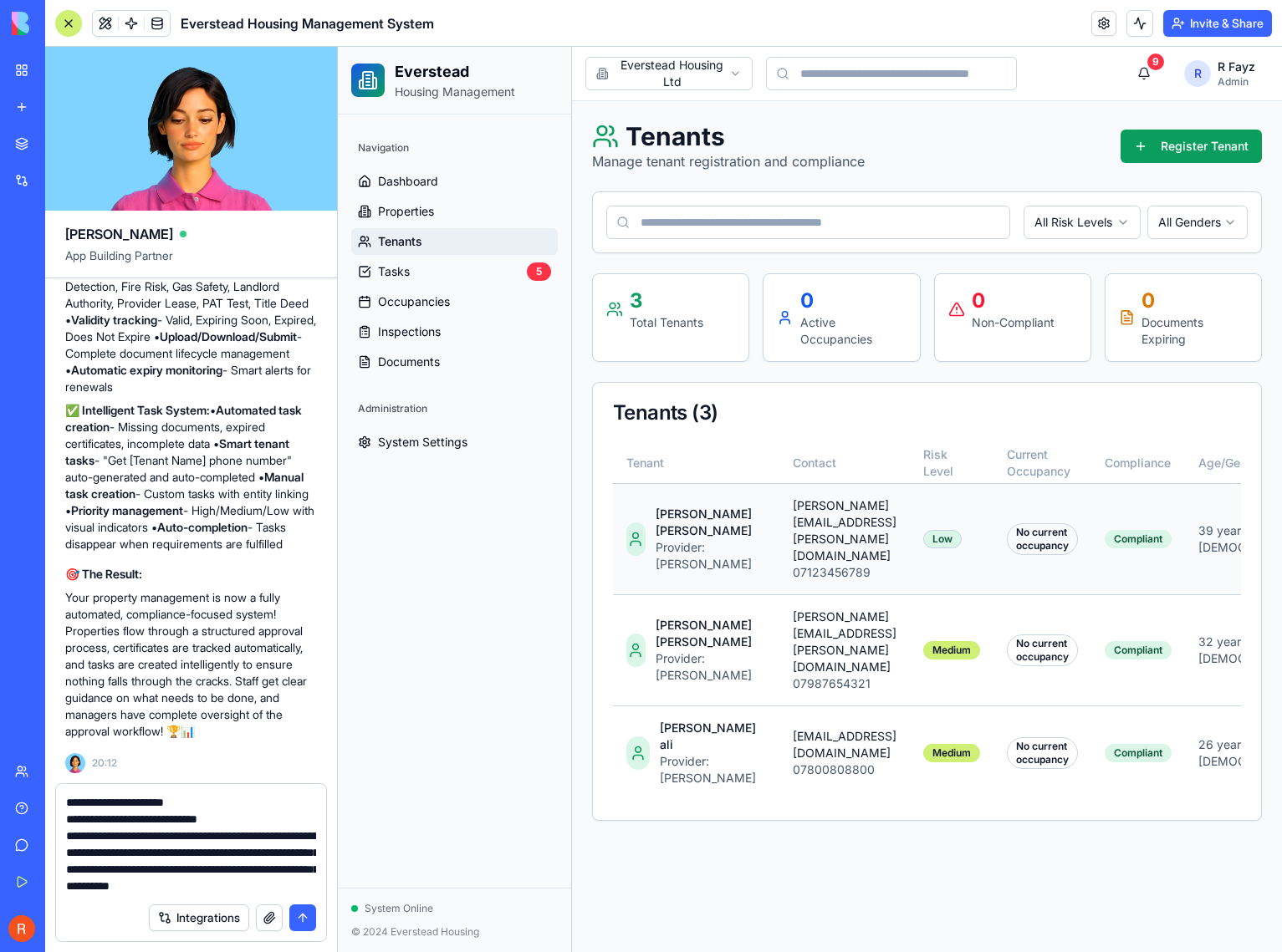
click at [675, 506] on div "John Smith" at bounding box center [710, 522] width 110 height 34
click at [794, 519] on div "john.smith@email.com" at bounding box center [843, 531] width 103 height 67
click at [145, 874] on textarea "**********" at bounding box center [191, 845] width 250 height 101
type textarea "**********"
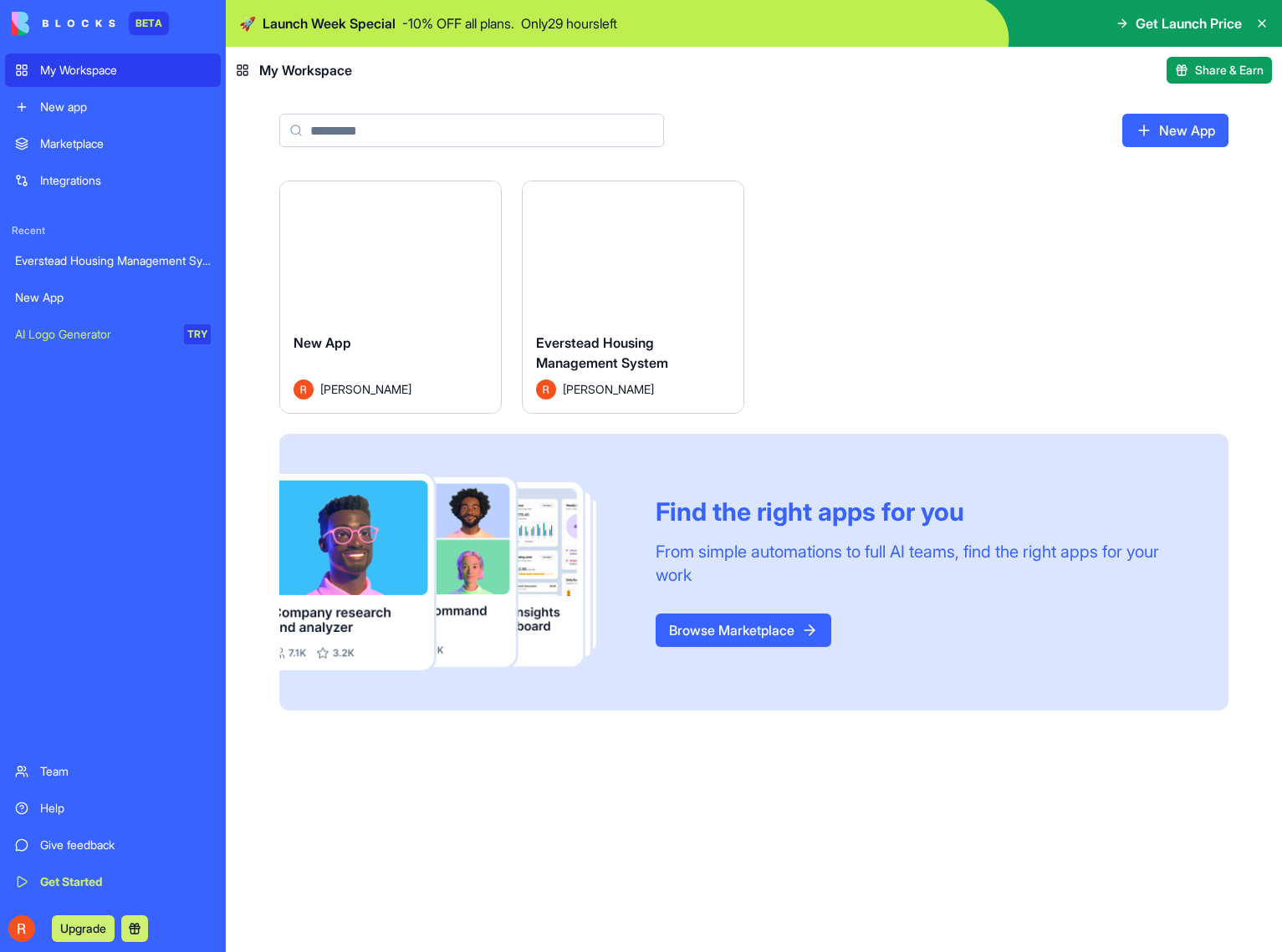
click at [1122, 20] on icon at bounding box center [1124, 24] width 4 height 8
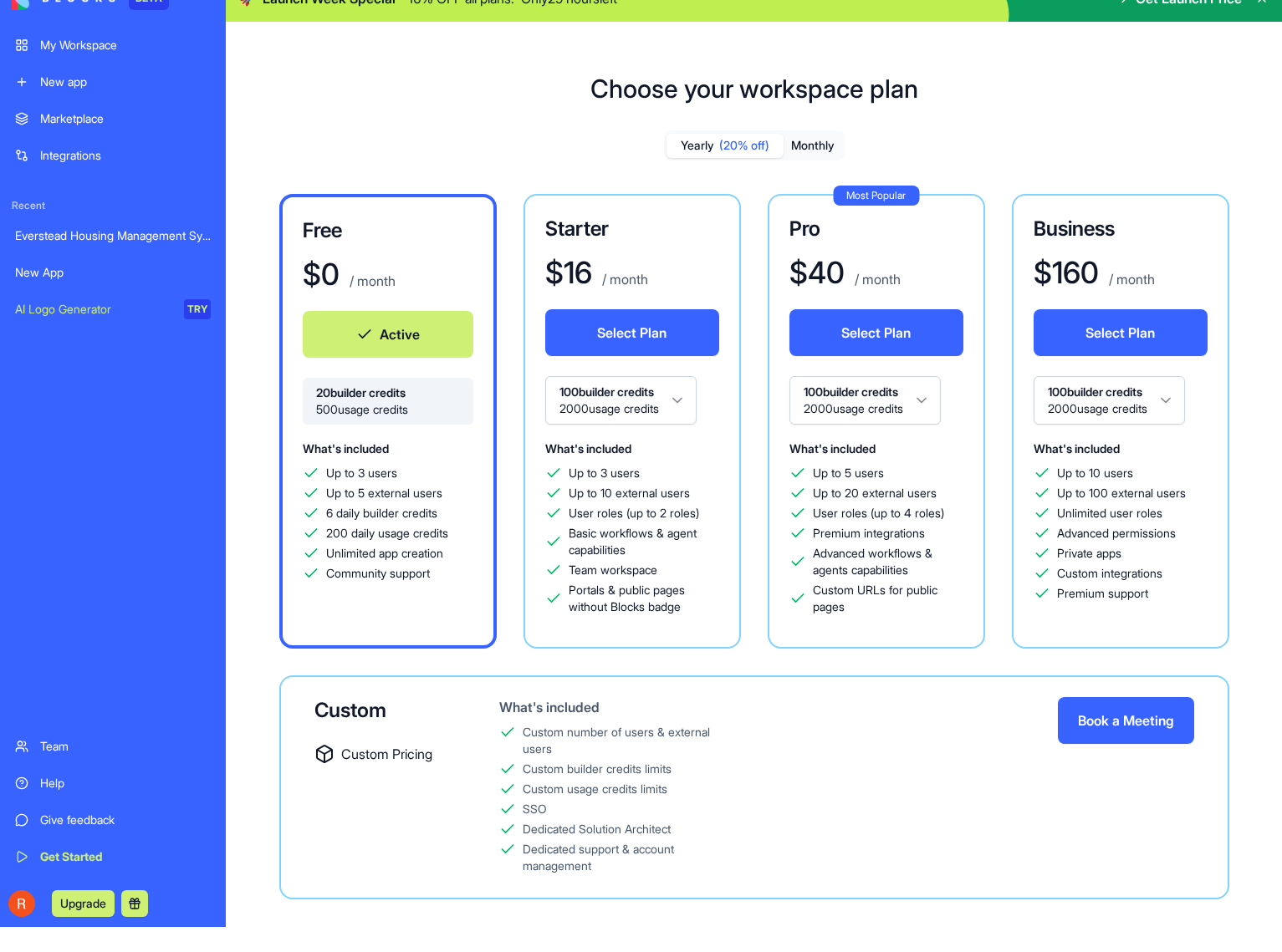
scroll to position [26, 0]
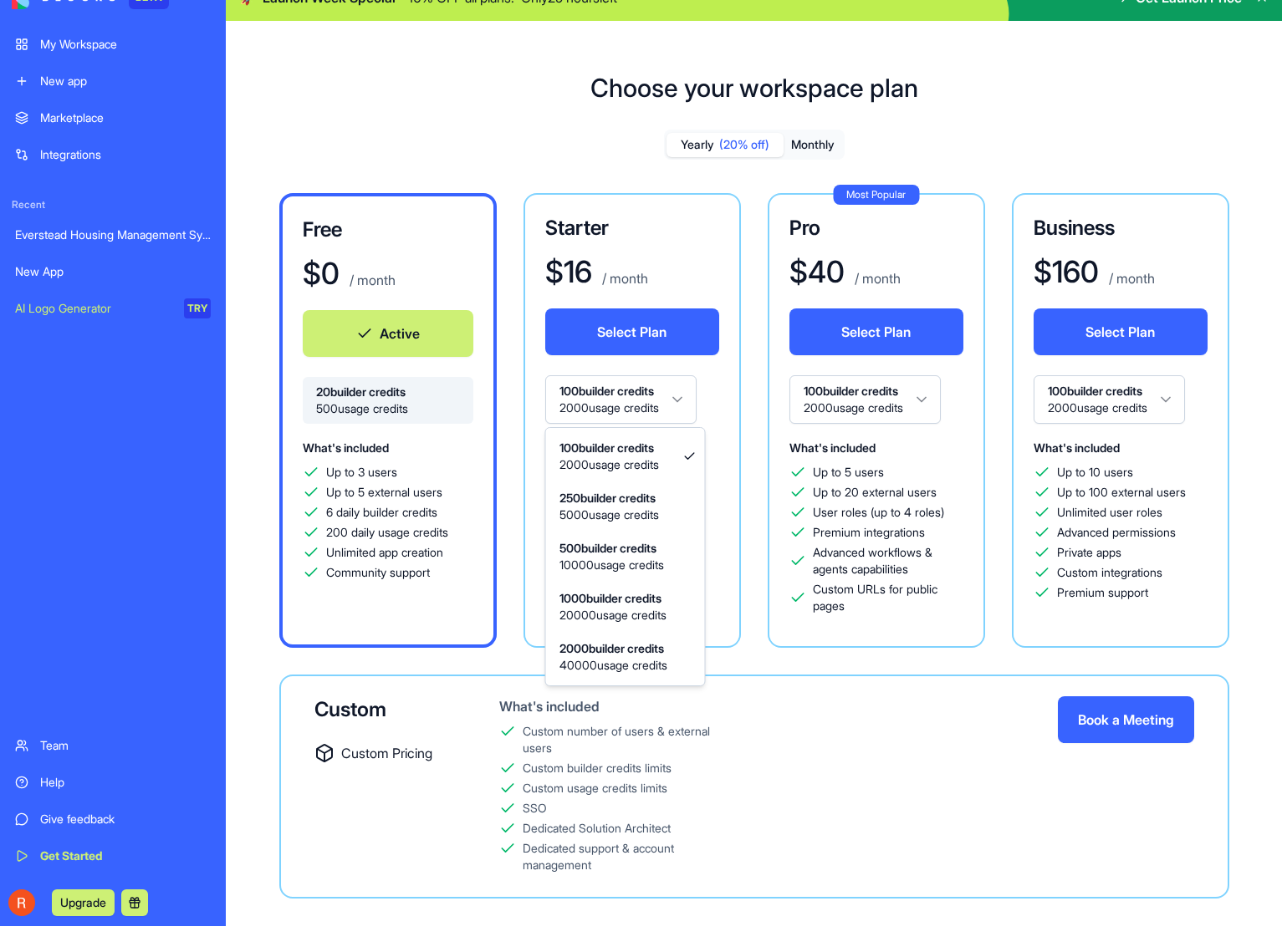
click at [684, 397] on html "BETA My Workspace New app Marketplace Integrations Recent Everstead Housing Man…" at bounding box center [641, 450] width 1282 height 952
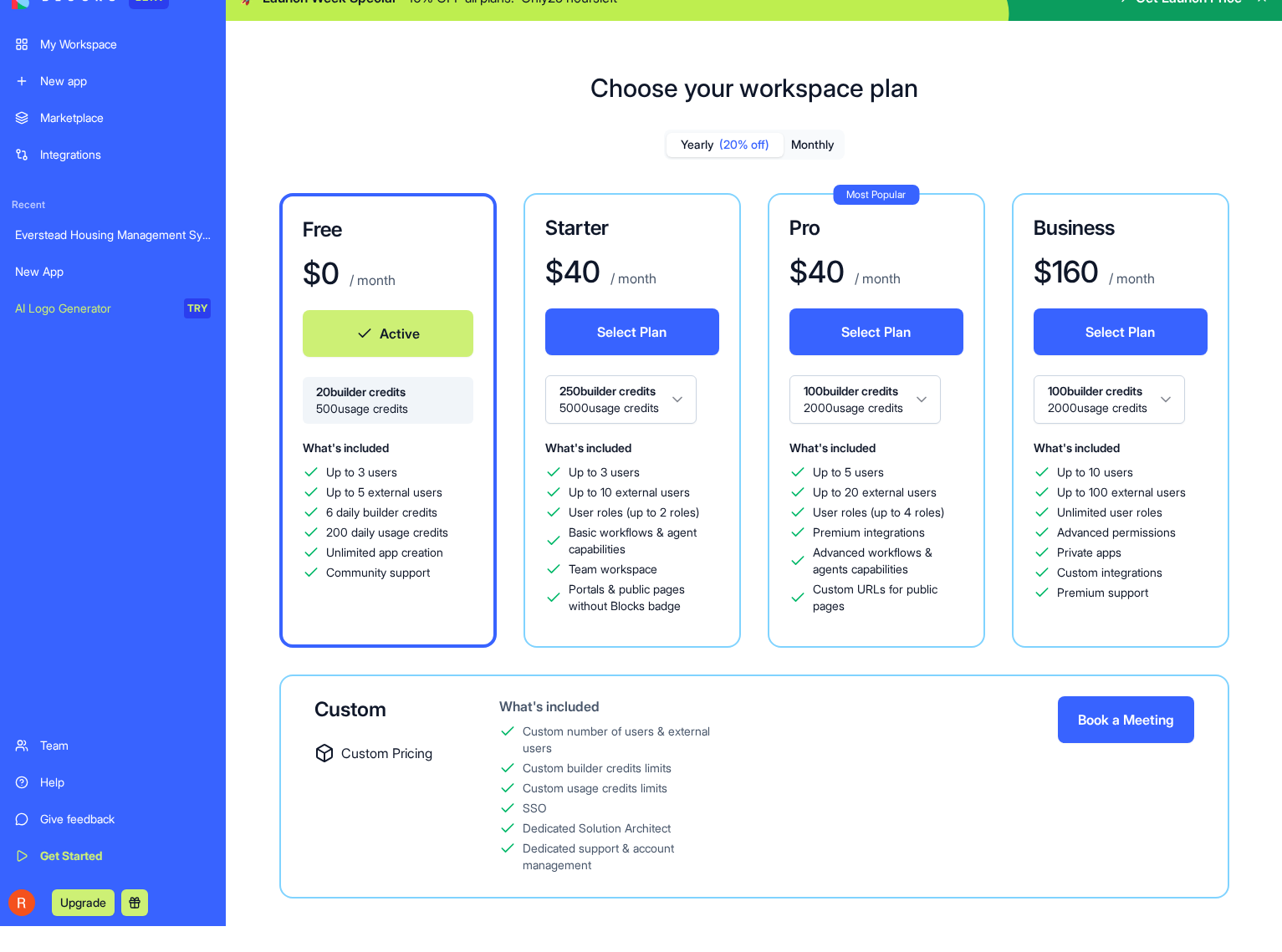
click at [682, 405] on html "BETA My Workspace New app Marketplace Integrations Recent Everstead Housing Man…" at bounding box center [641, 450] width 1282 height 952
click at [676, 398] on html "BETA My Workspace New app Marketplace Integrations Recent Everstead Housing Man…" at bounding box center [641, 450] width 1282 height 952
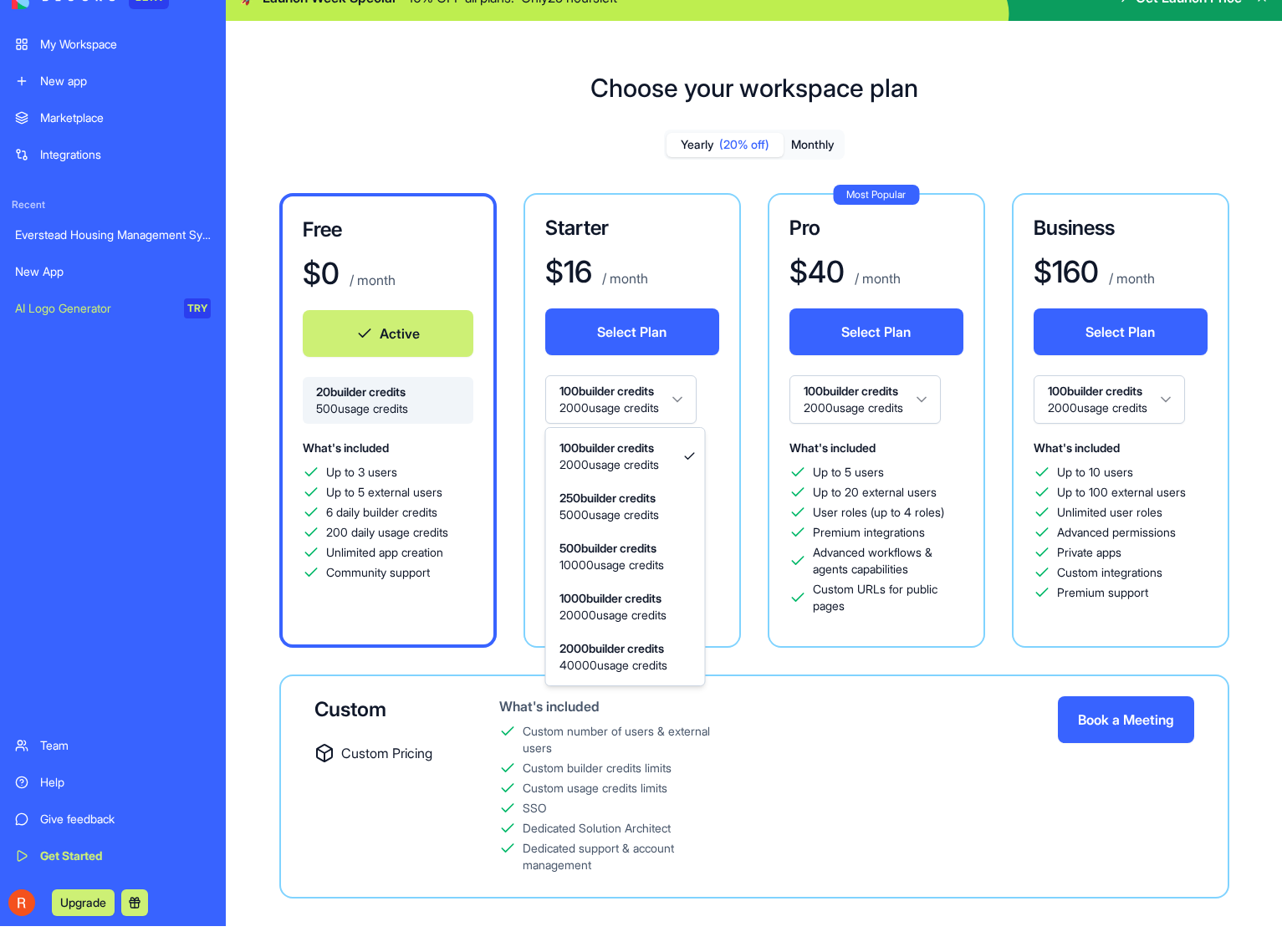
click at [648, 394] on html "BETA My Workspace New app Marketplace Integrations Recent Everstead Housing Man…" at bounding box center [641, 450] width 1282 height 952
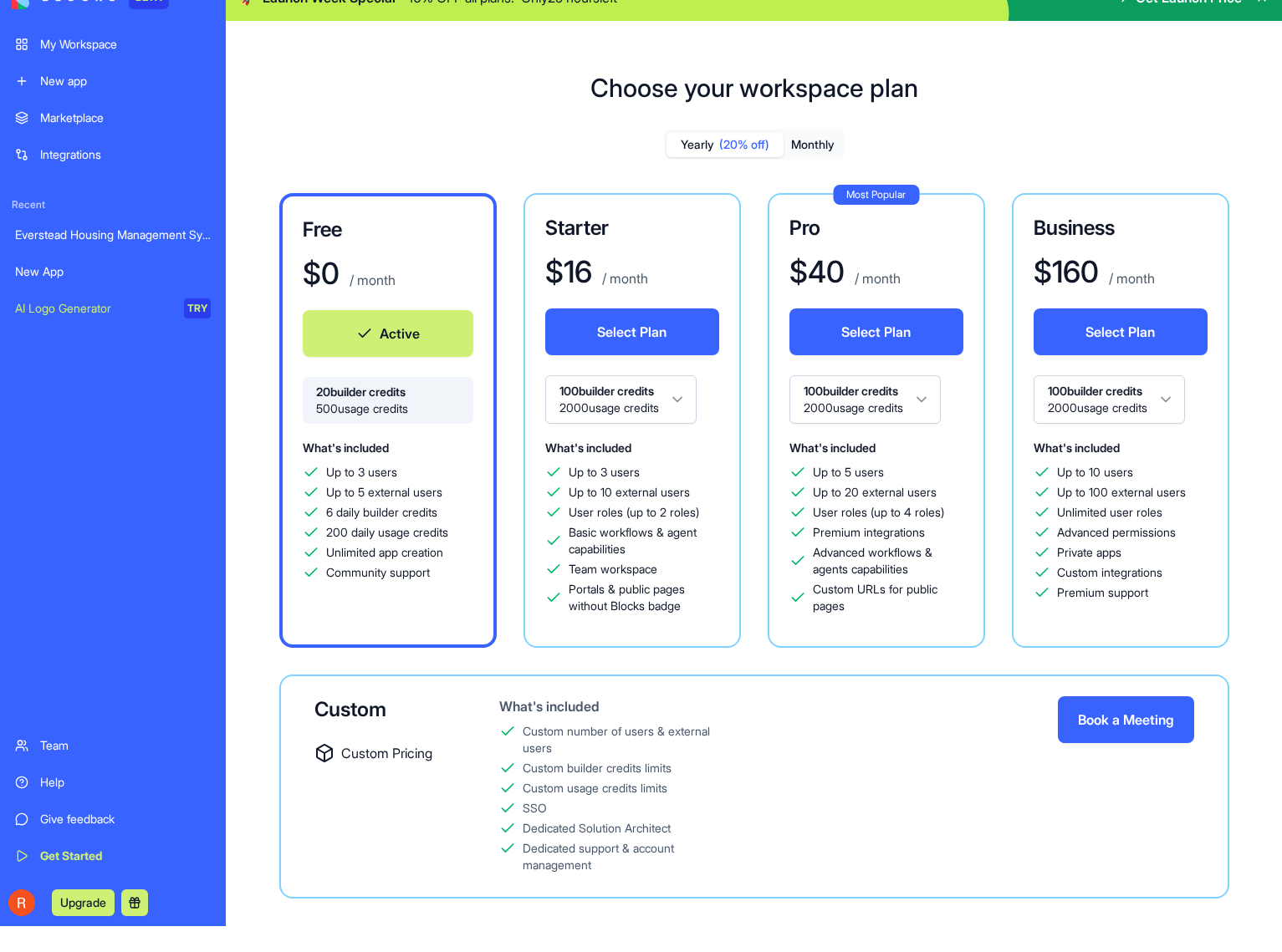
click at [648, 394] on html "BETA My Workspace New app Marketplace Integrations Recent Everstead Housing Man…" at bounding box center [641, 450] width 1282 height 952
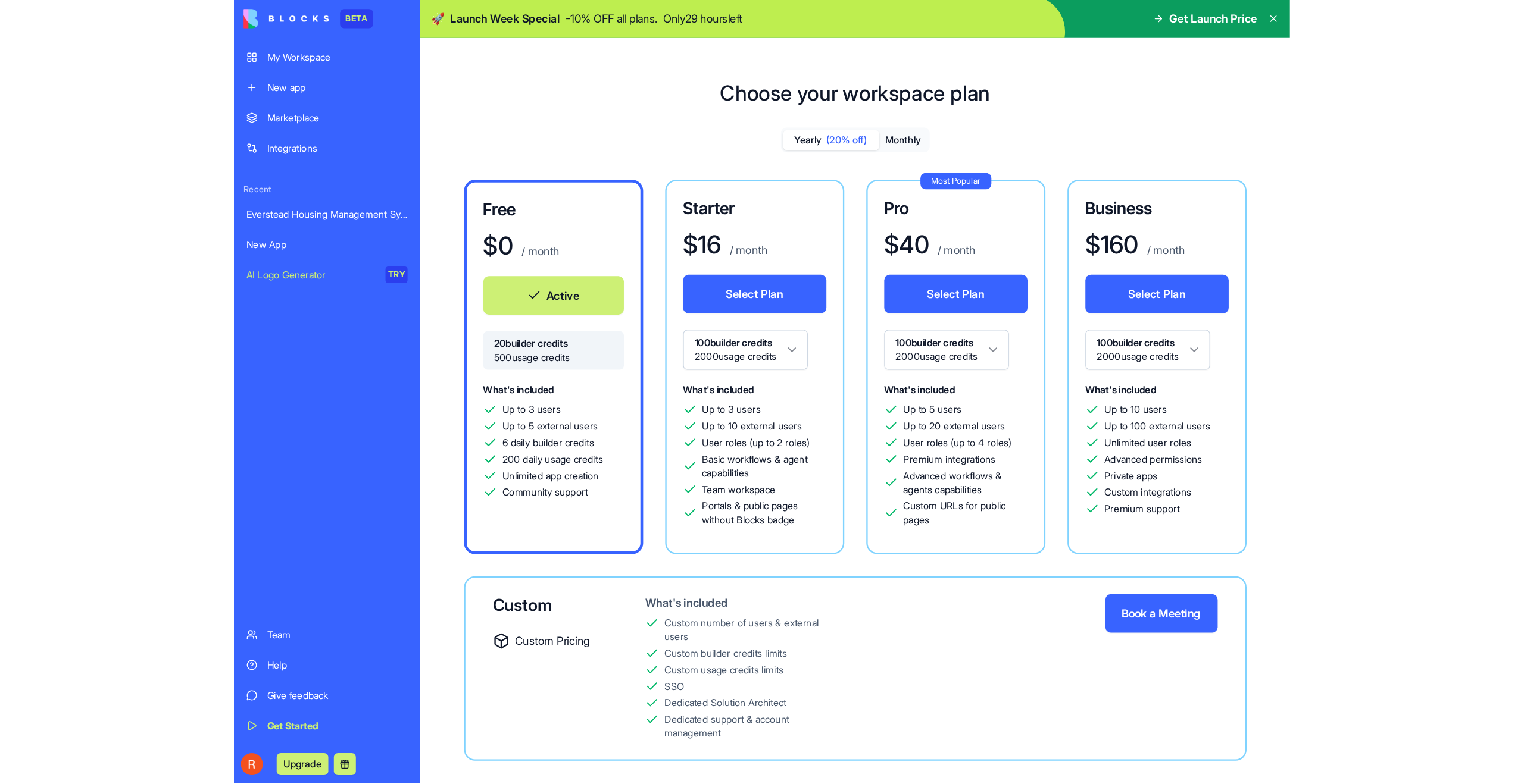
scroll to position [0, 0]
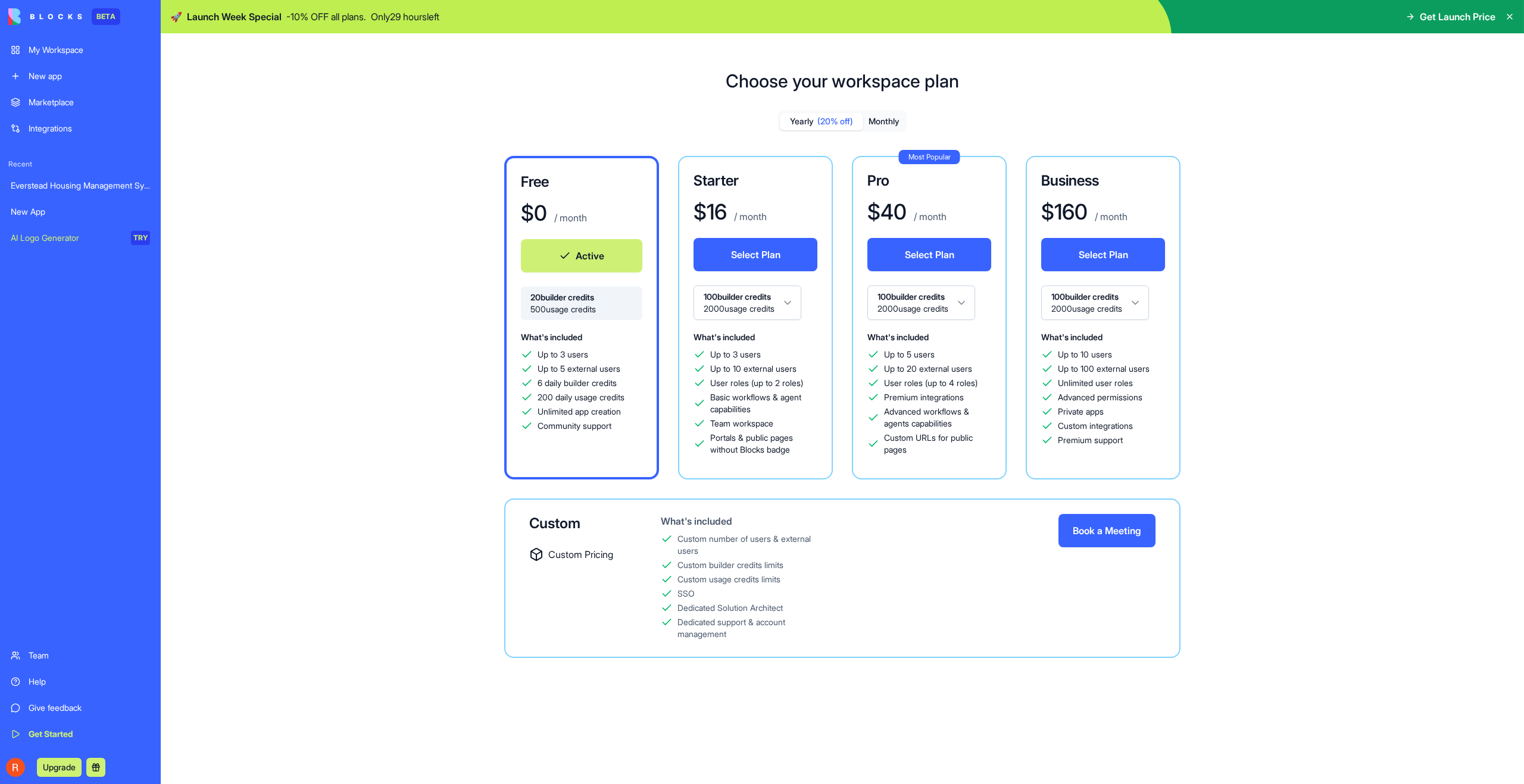
click at [67, 677] on div "Help" at bounding box center [89, 682] width 121 height 12
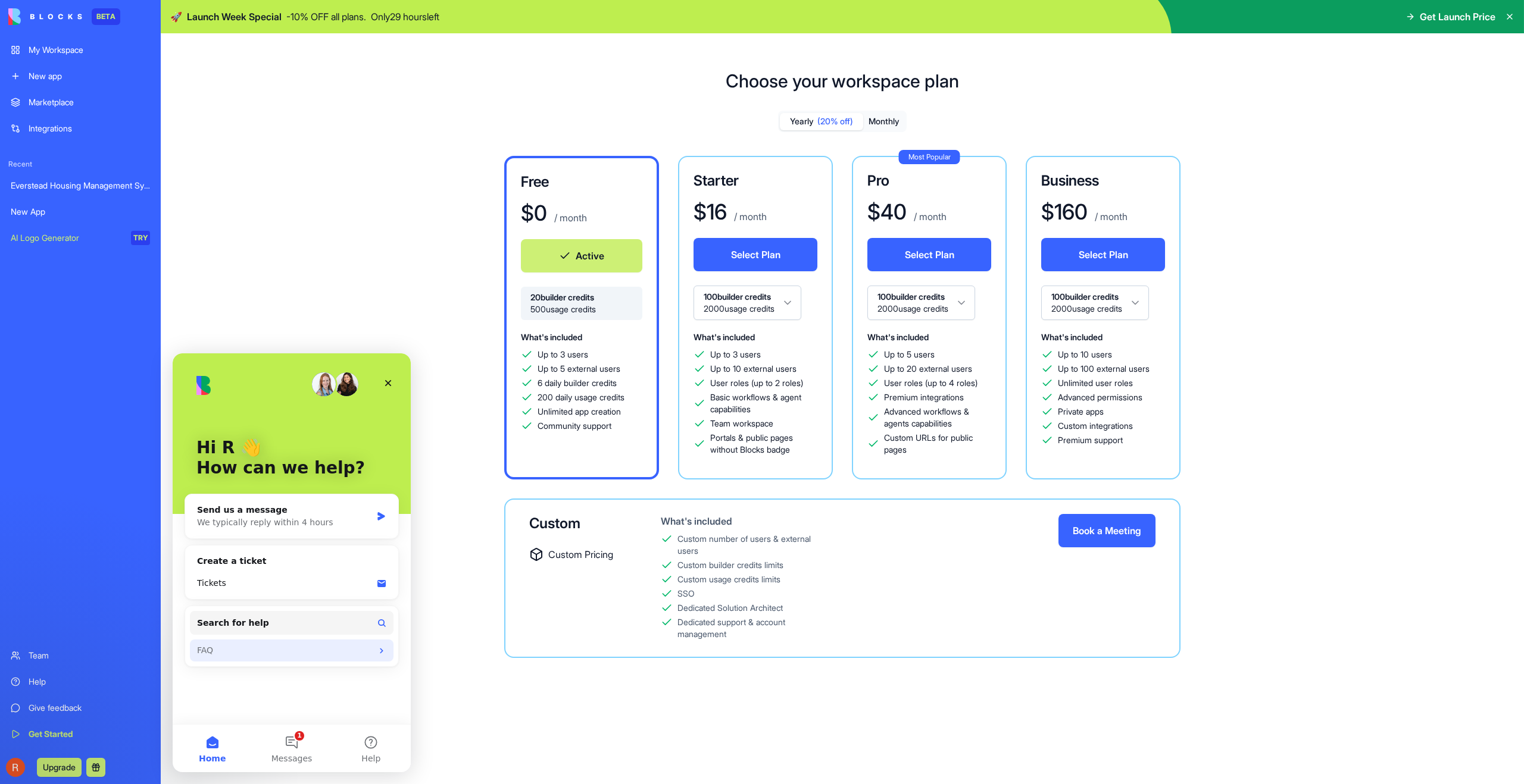
click at [258, 658] on div "FAQ" at bounding box center [292, 650] width 203 height 22
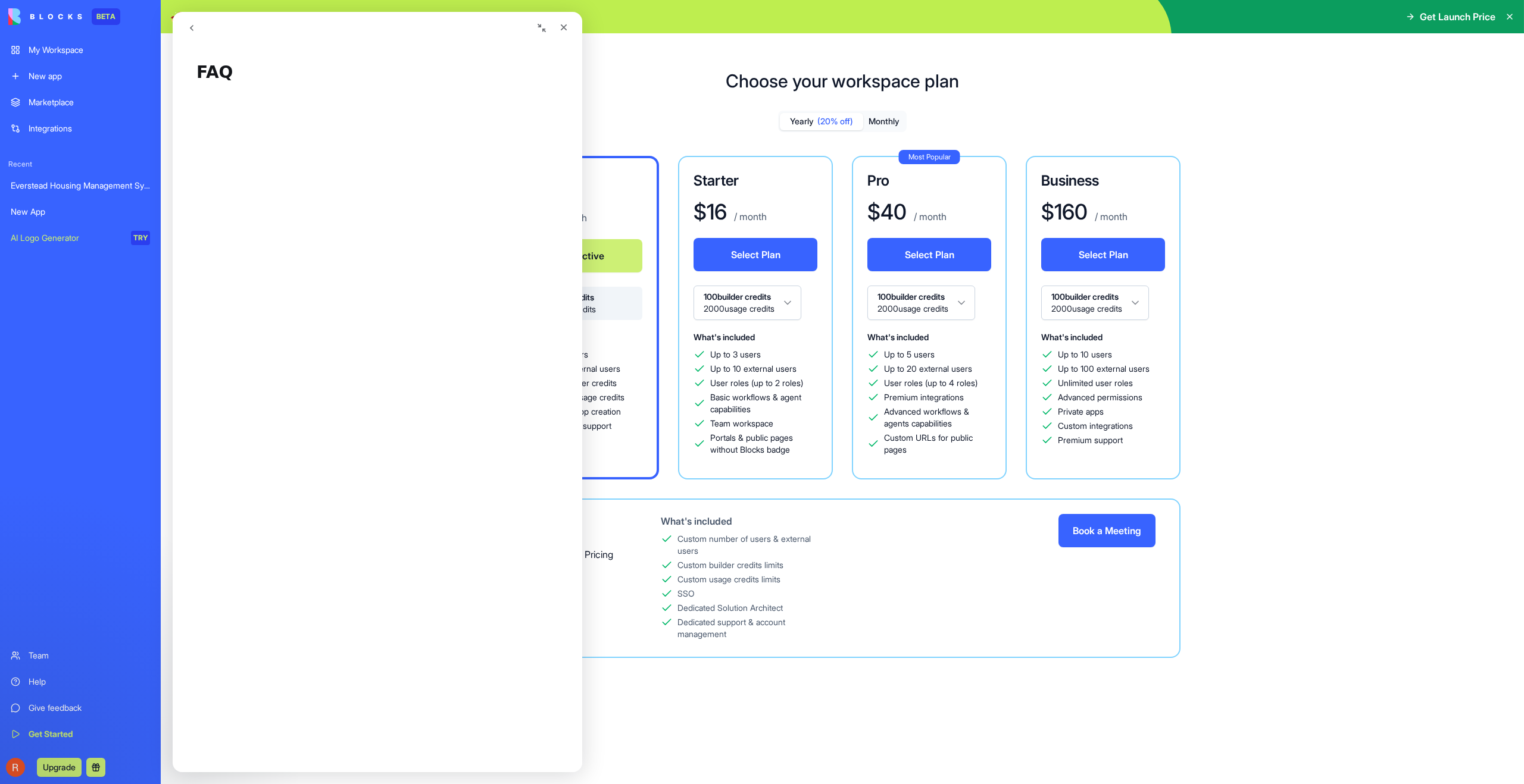
click at [664, 677] on div "Choose your workspace plan Yearly (20% off) Monthly Free $ 0 / month Active 20 …" at bounding box center [842, 409] width 1363 height 751
click at [568, 21] on div "Close" at bounding box center [563, 27] width 22 height 22
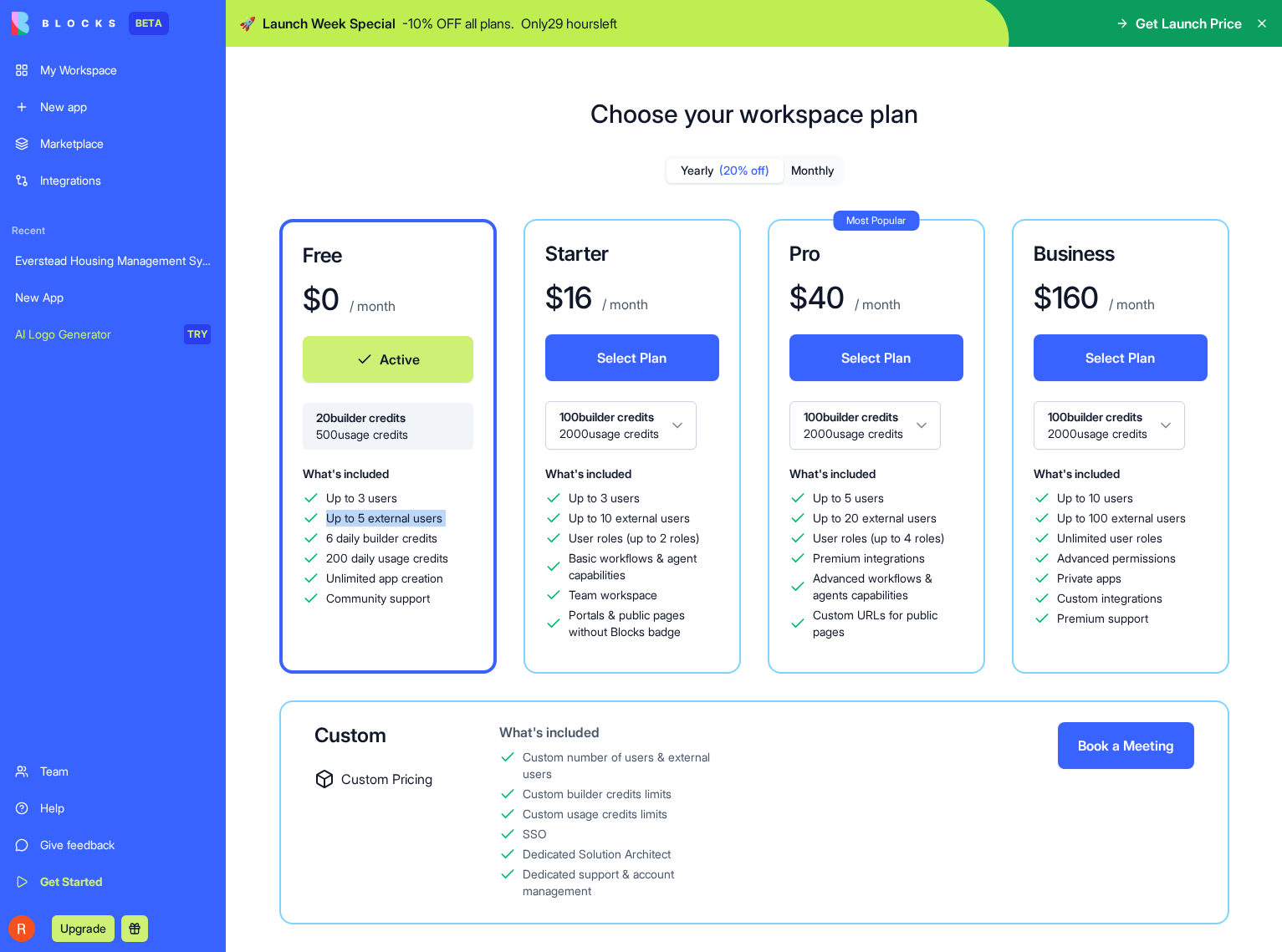
drag, startPoint x: 346, startPoint y: 509, endPoint x: 457, endPoint y: 527, distance: 112.4
click at [457, 527] on div "Up to 3 users Up to 5 external users 6 daily builder credits 200 daily usage cr…" at bounding box center [387, 548] width 170 height 117
drag, startPoint x: 327, startPoint y: 539, endPoint x: 500, endPoint y: 536, distance: 173.0
click at [500, 536] on div "Free $ 0 / month Active 20 builder credits 500 usage credits What's included Up…" at bounding box center [754, 446] width 950 height 455
drag, startPoint x: 328, startPoint y: 564, endPoint x: 454, endPoint y: 558, distance: 126.1
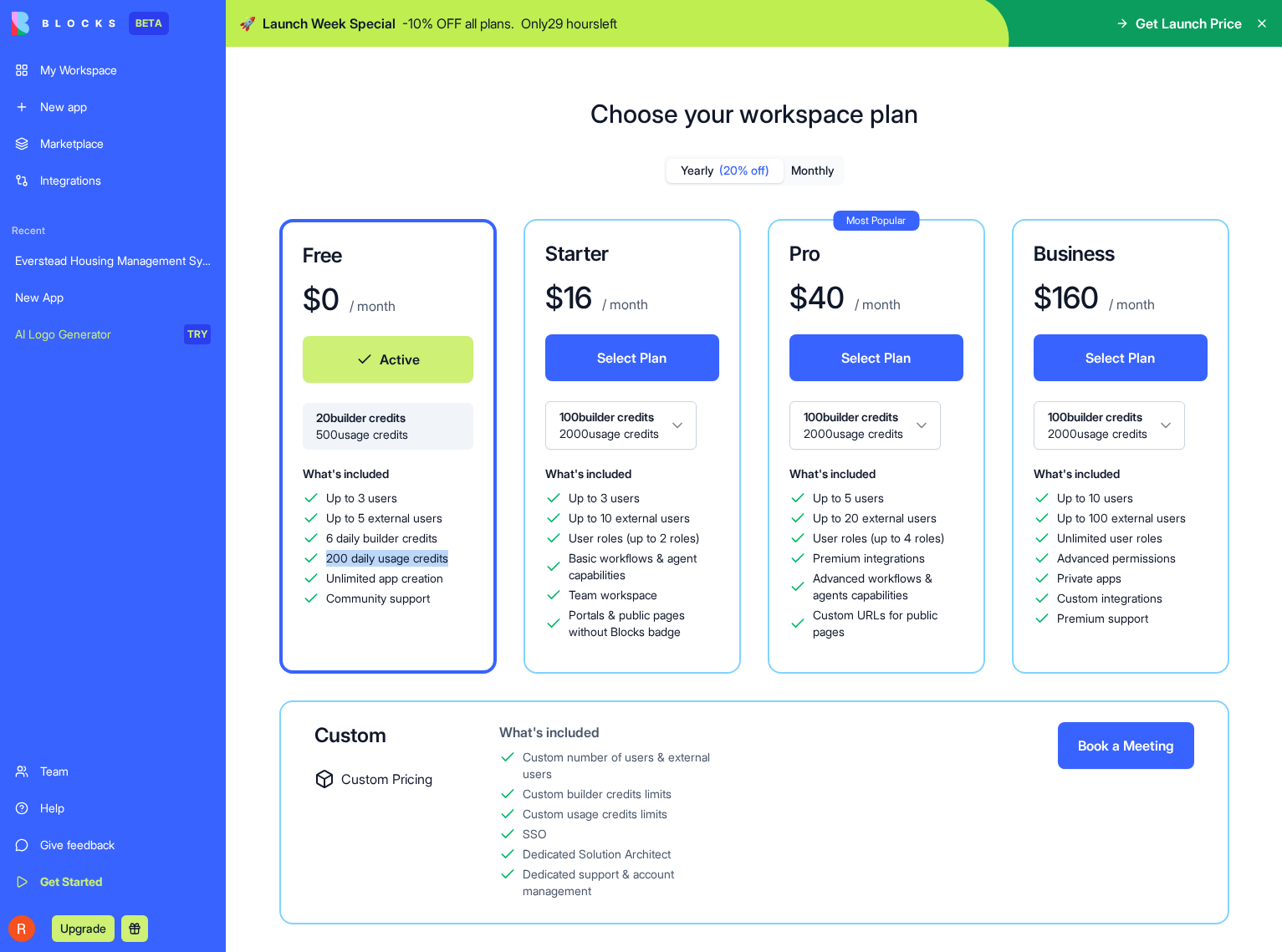
click at [448, 558] on span "200 daily usage credits" at bounding box center [387, 558] width 122 height 17
drag, startPoint x: 330, startPoint y: 581, endPoint x: 454, endPoint y: 581, distance: 124.0
click at [454, 581] on div "Unlimited app creation" at bounding box center [387, 578] width 170 height 17
click at [439, 590] on div "Community support" at bounding box center [387, 598] width 170 height 17
drag, startPoint x: 444, startPoint y: 595, endPoint x: 317, endPoint y: 598, distance: 127.0
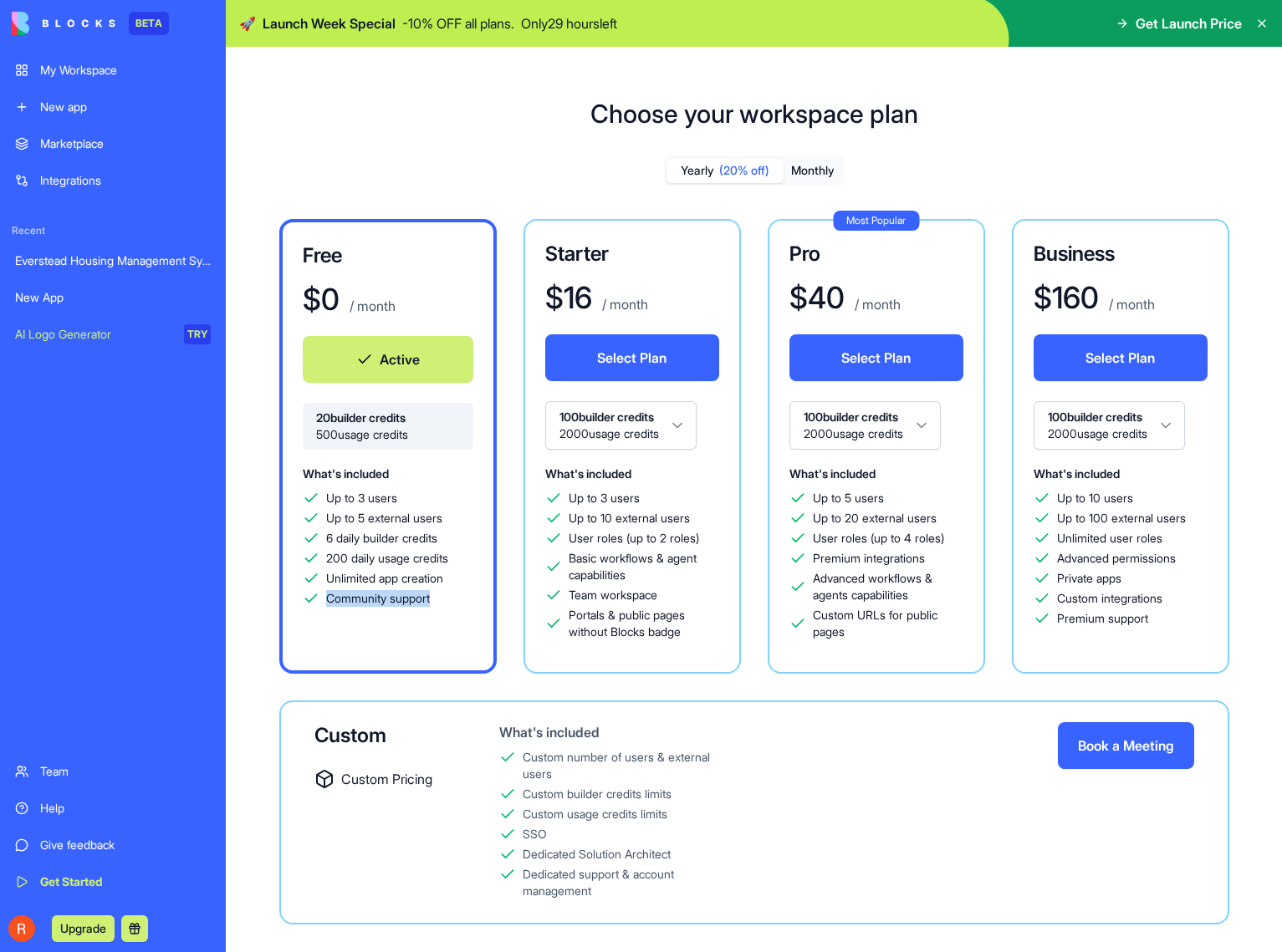
click at [317, 598] on div "Community support" at bounding box center [387, 598] width 170 height 17
click at [605, 756] on div "Custom number of users & external users" at bounding box center [627, 766] width 210 height 34
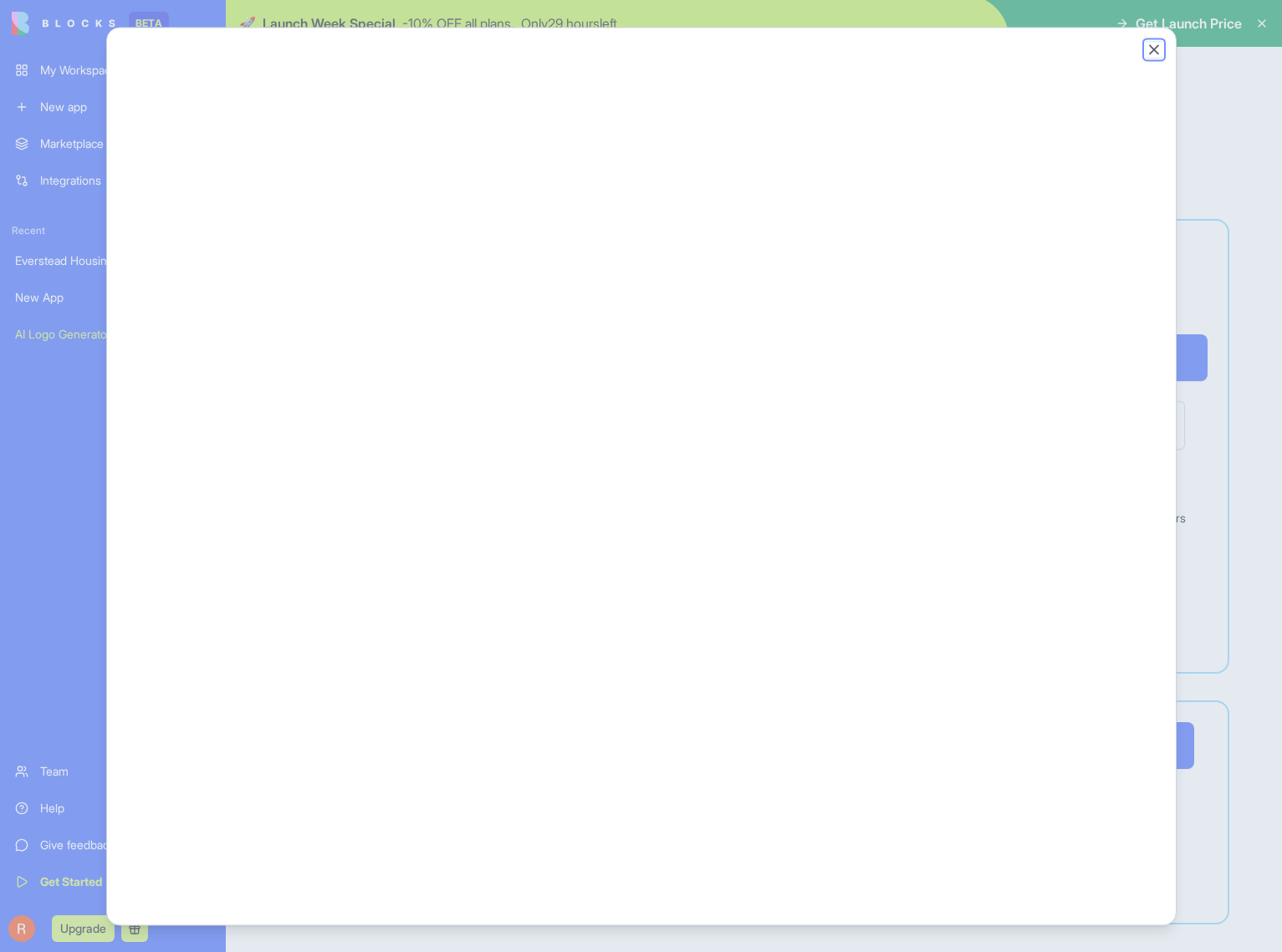
click at [1148, 47] on button "Close" at bounding box center [1153, 49] width 17 height 17
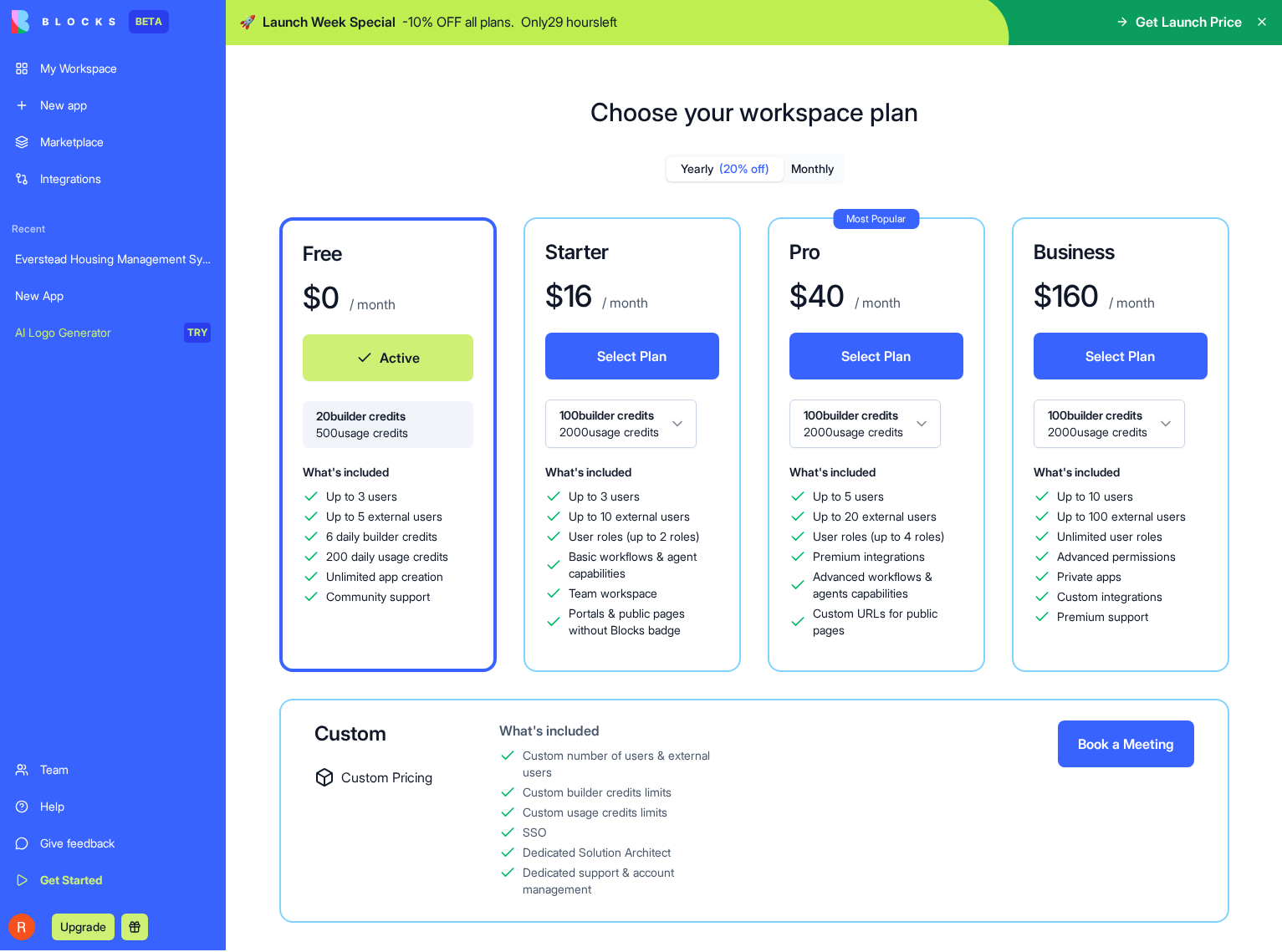
scroll to position [26, 0]
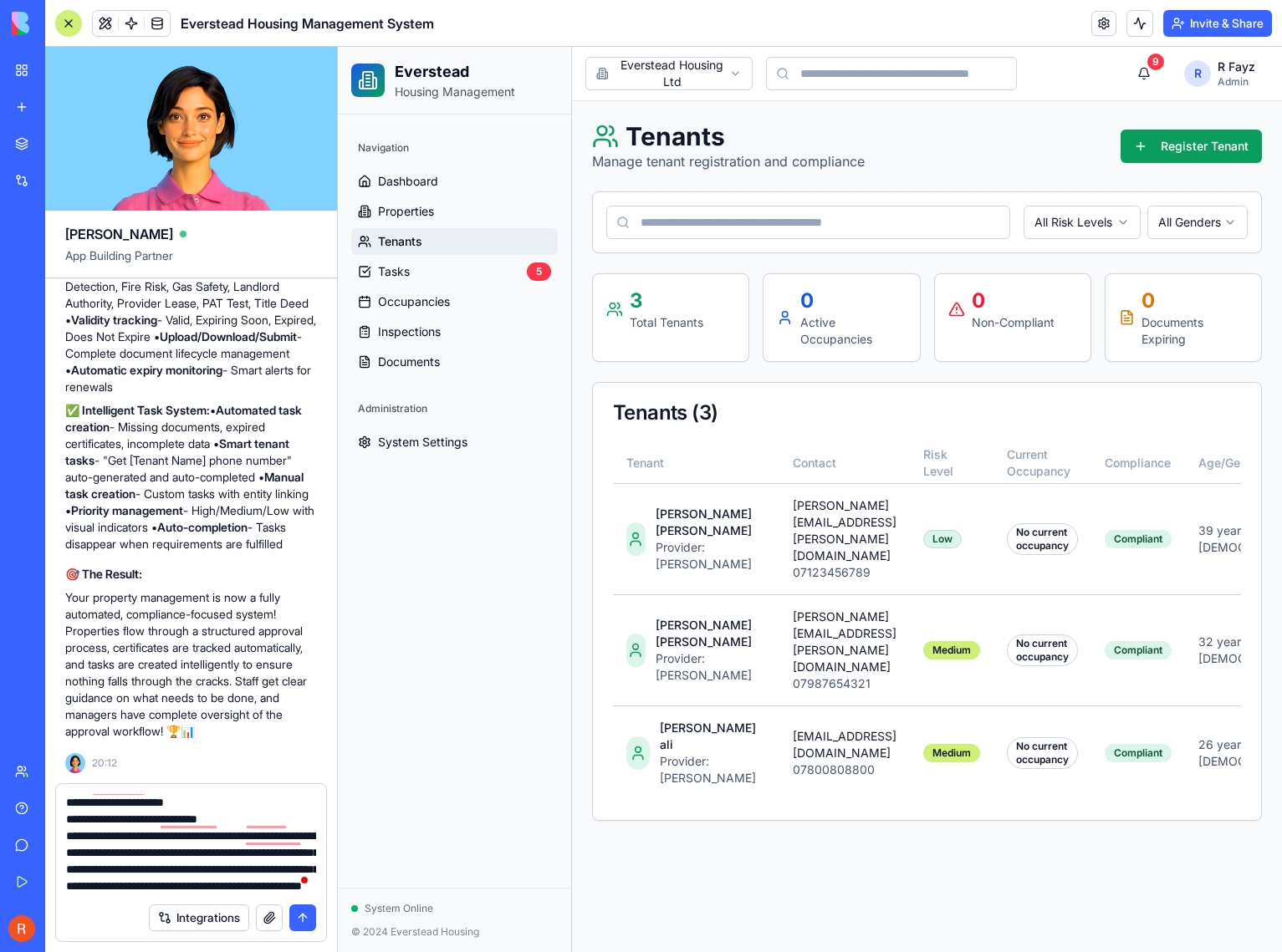
scroll to position [235, 0]
click at [167, 874] on textarea "**********" at bounding box center [191, 845] width 250 height 101
click at [134, 852] on textarea "**********" at bounding box center [191, 845] width 250 height 101
drag, startPoint x: 134, startPoint y: 852, endPoint x: 188, endPoint y: 850, distance: 54.0
click at [188, 850] on textarea "**********" at bounding box center [191, 845] width 250 height 101
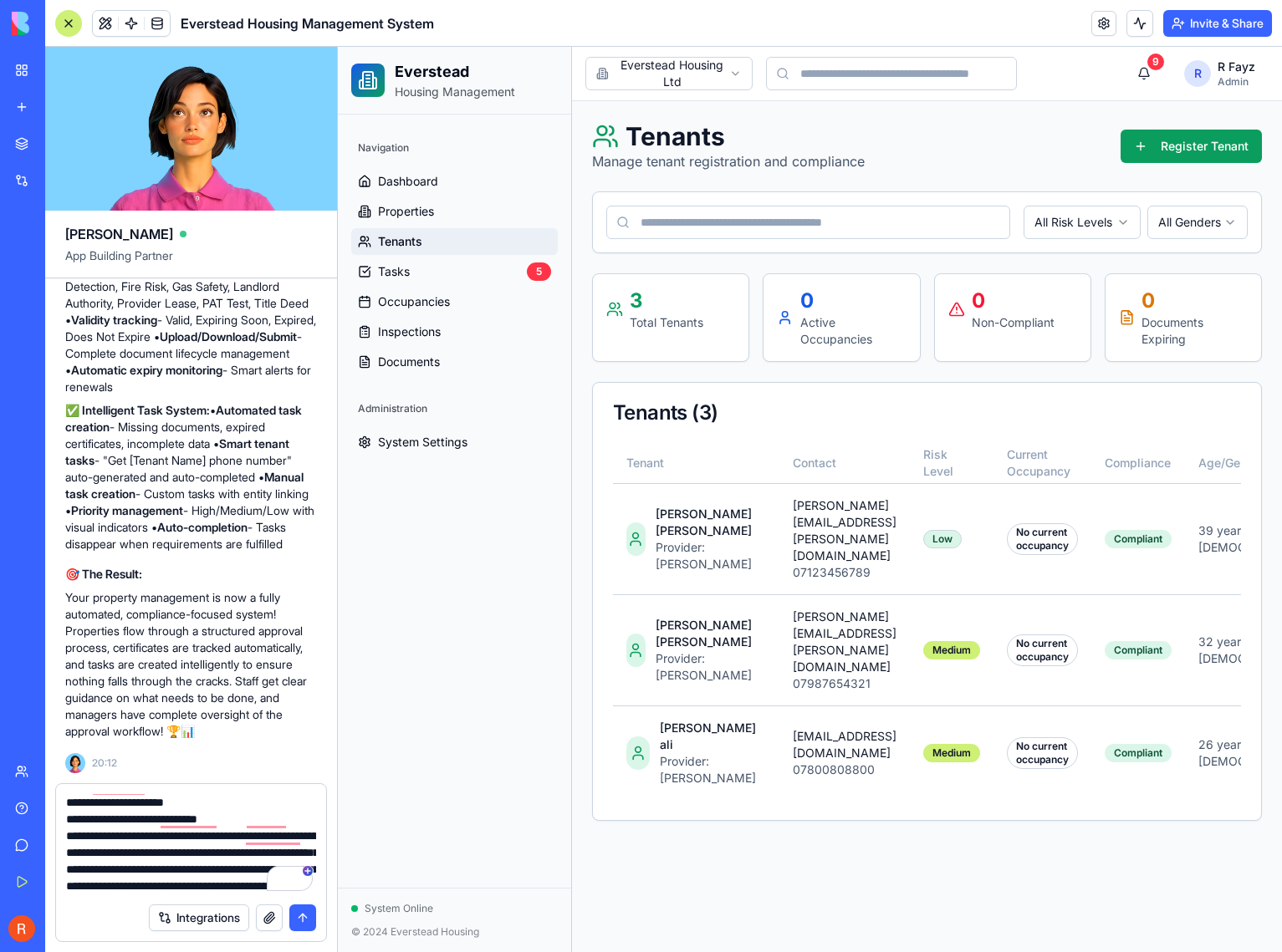
click at [188, 850] on textarea "**********" at bounding box center [191, 845] width 250 height 101
drag, startPoint x: 187, startPoint y: 854, endPoint x: 222, endPoint y: 850, distance: 35.2
click at [222, 850] on textarea "**********" at bounding box center [191, 845] width 250 height 101
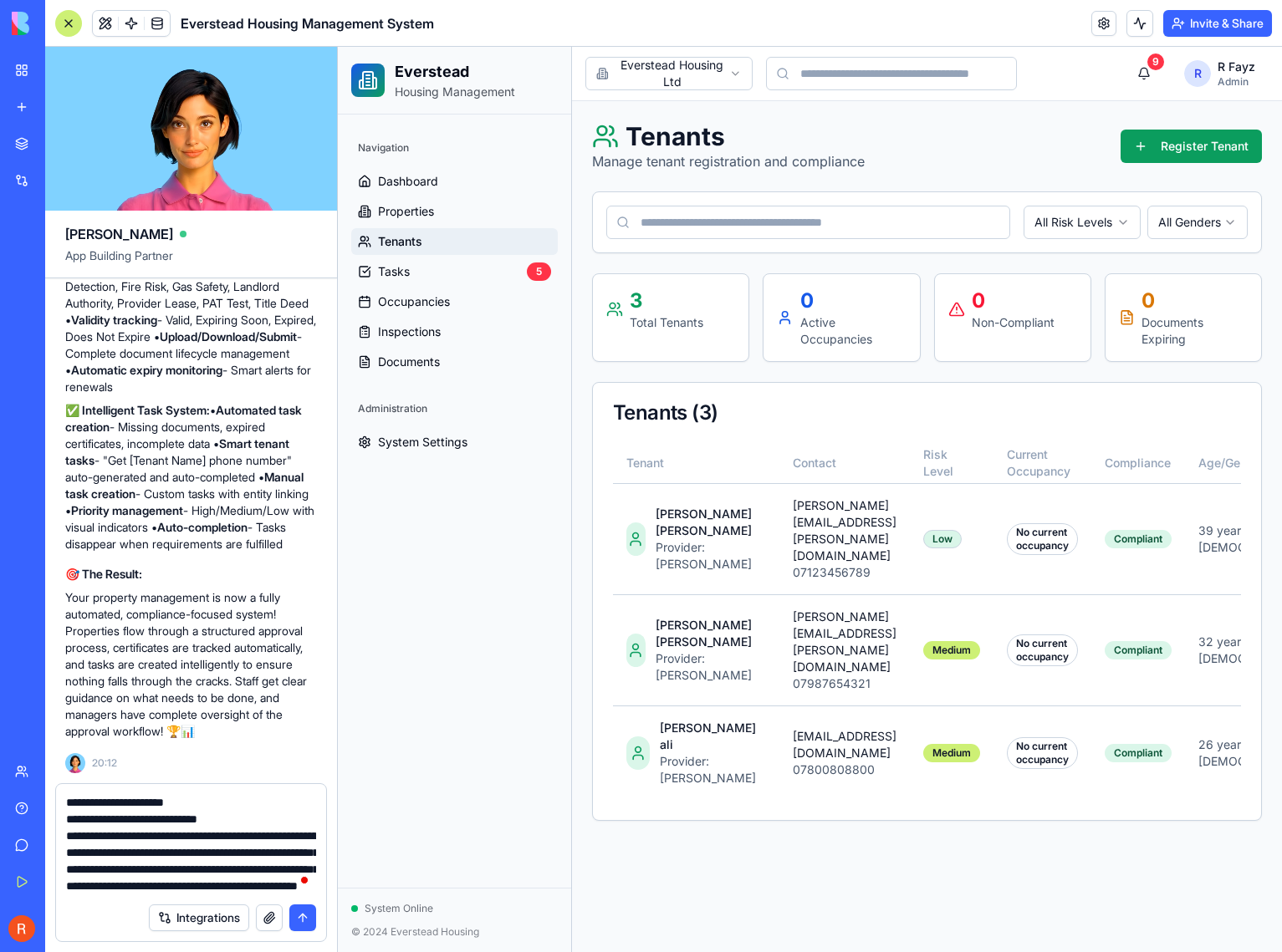
scroll to position [199, 0]
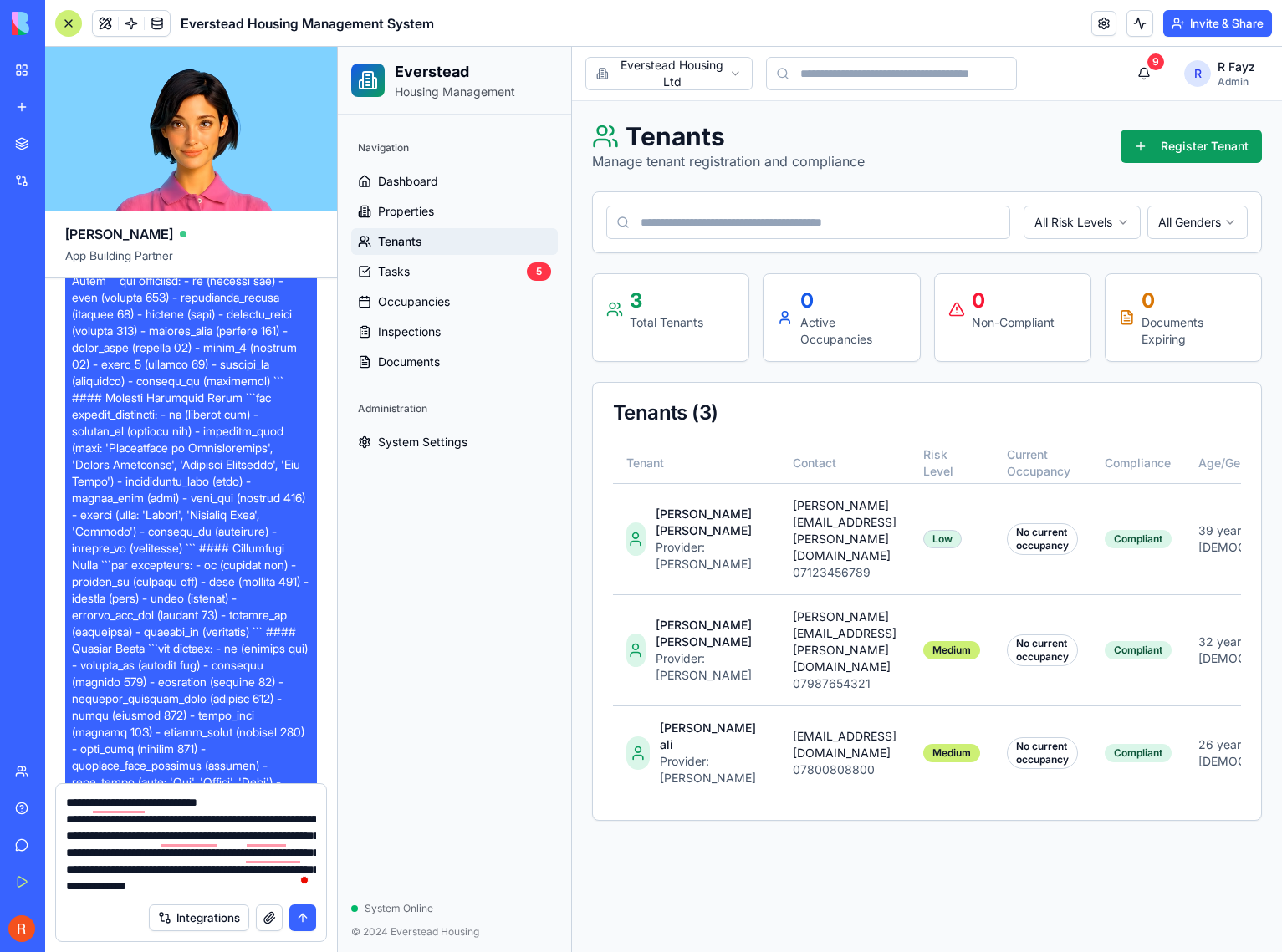
click at [240, 886] on textarea "**********" at bounding box center [191, 845] width 250 height 101
click at [248, 885] on textarea "**********" at bounding box center [191, 845] width 250 height 101
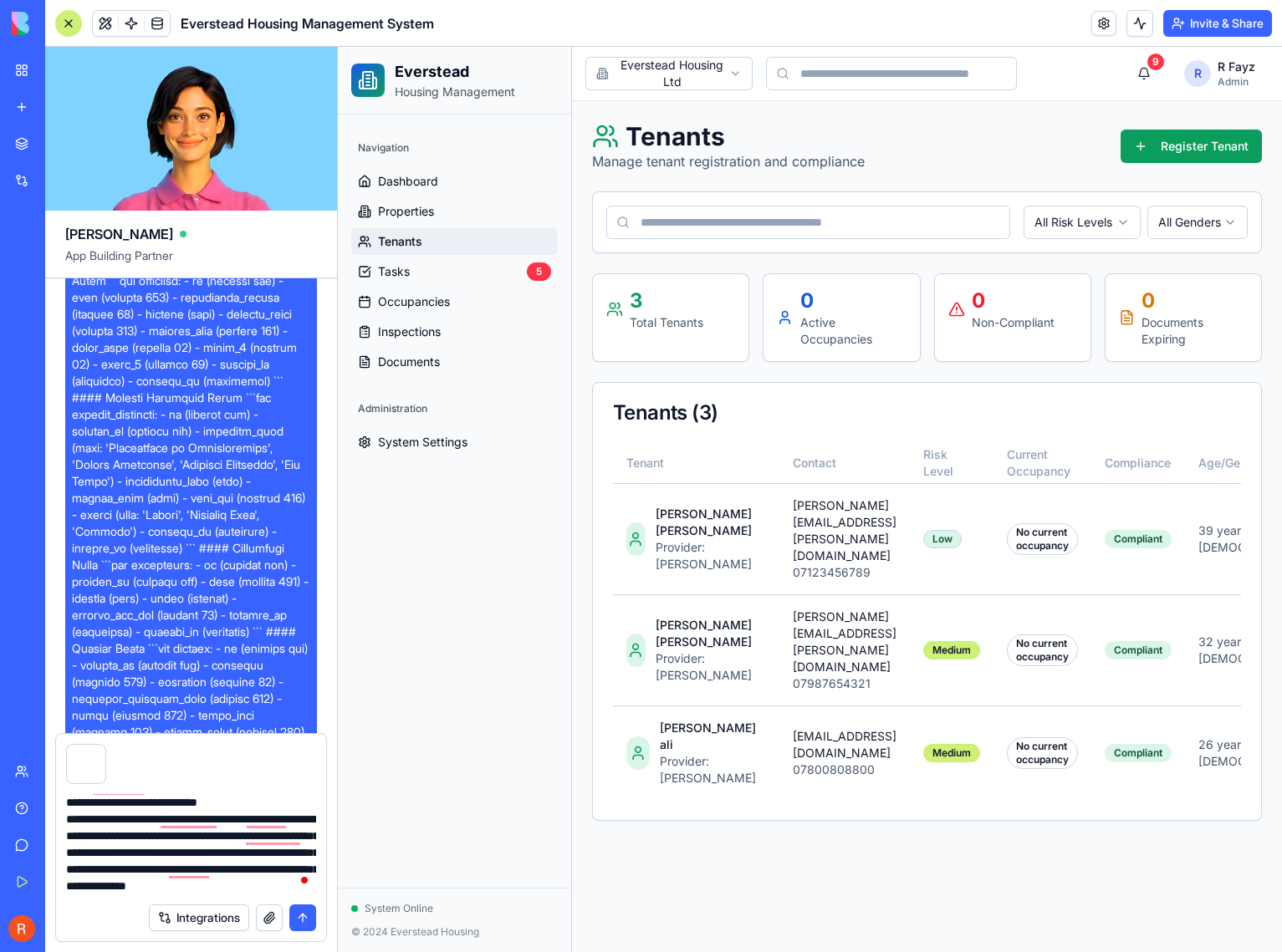
click at [254, 873] on textarea "**********" at bounding box center [191, 845] width 250 height 101
paste textarea "To enrich screen reader interactions, please activate Accessibility in Grammarl…"
click at [152, 747] on button "button" at bounding box center [152, 747] width 0 height 0
click at [104, 747] on button "button" at bounding box center [104, 747] width 0 height 0
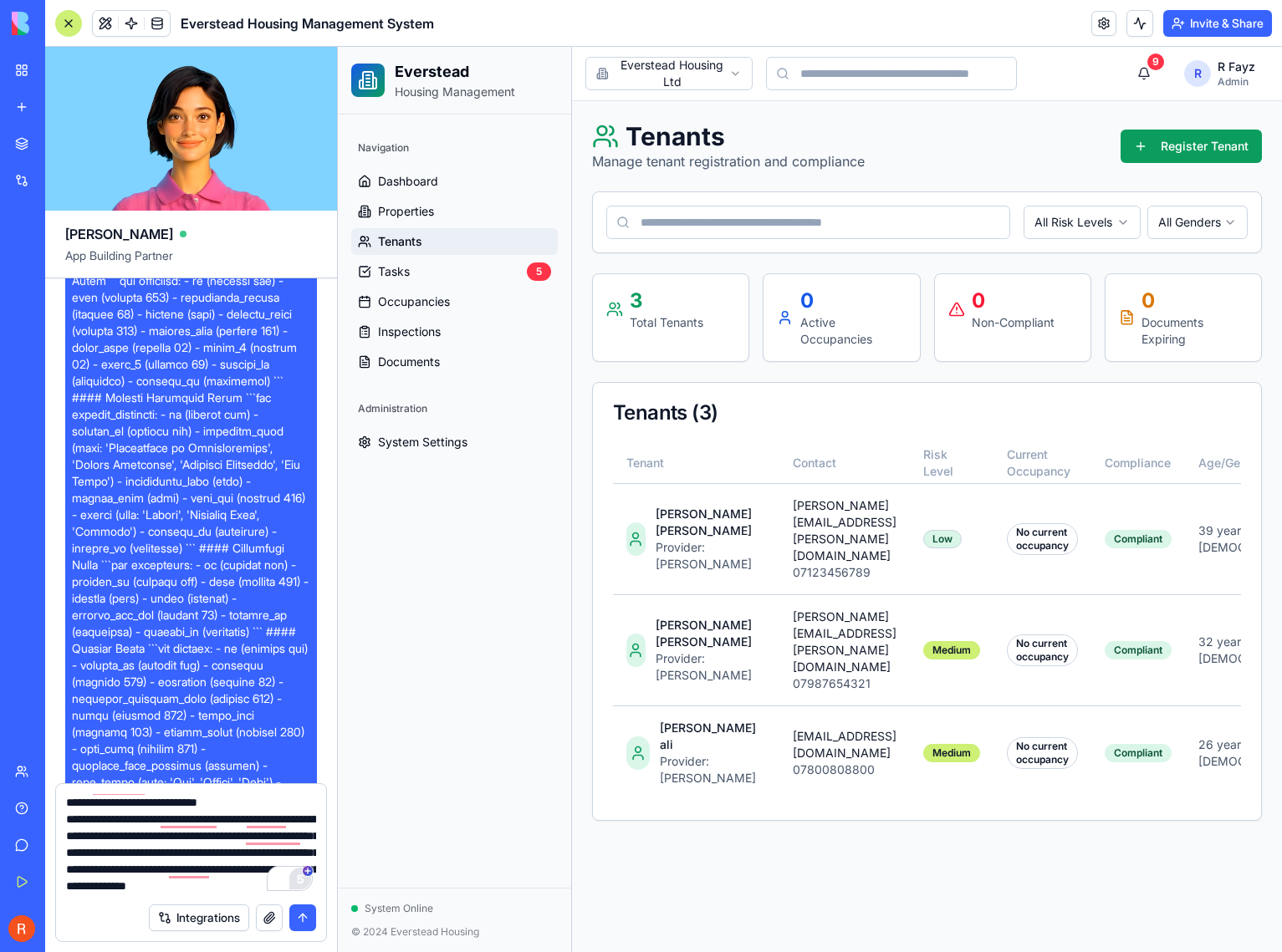
click at [250, 869] on textarea "**********" at bounding box center [191, 845] width 250 height 101
drag, startPoint x: 245, startPoint y: 872, endPoint x: 248, endPoint y: 881, distance: 9.5
click at [248, 881] on textarea "**********" at bounding box center [191, 845] width 250 height 101
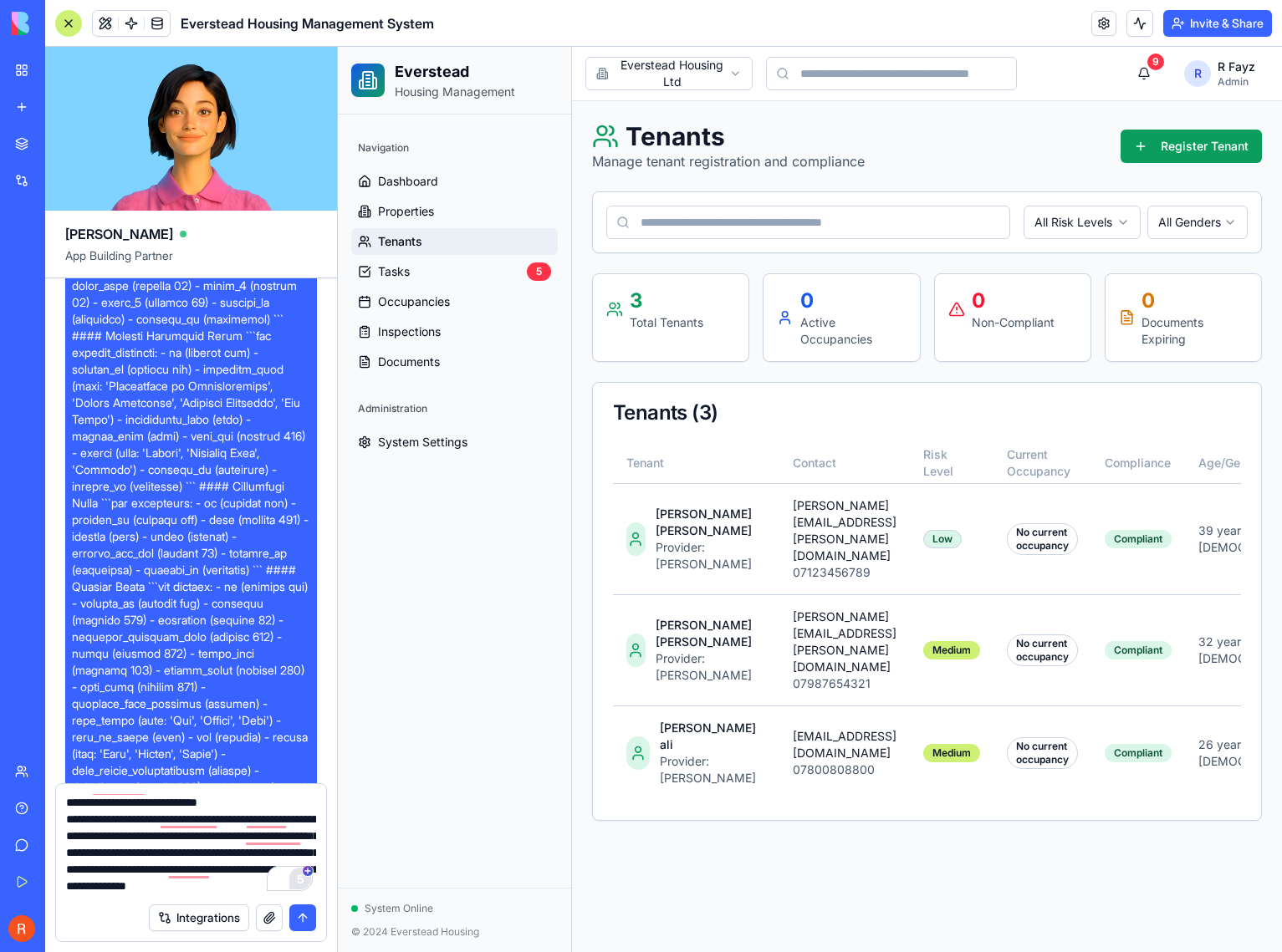
scroll to position [792, 0]
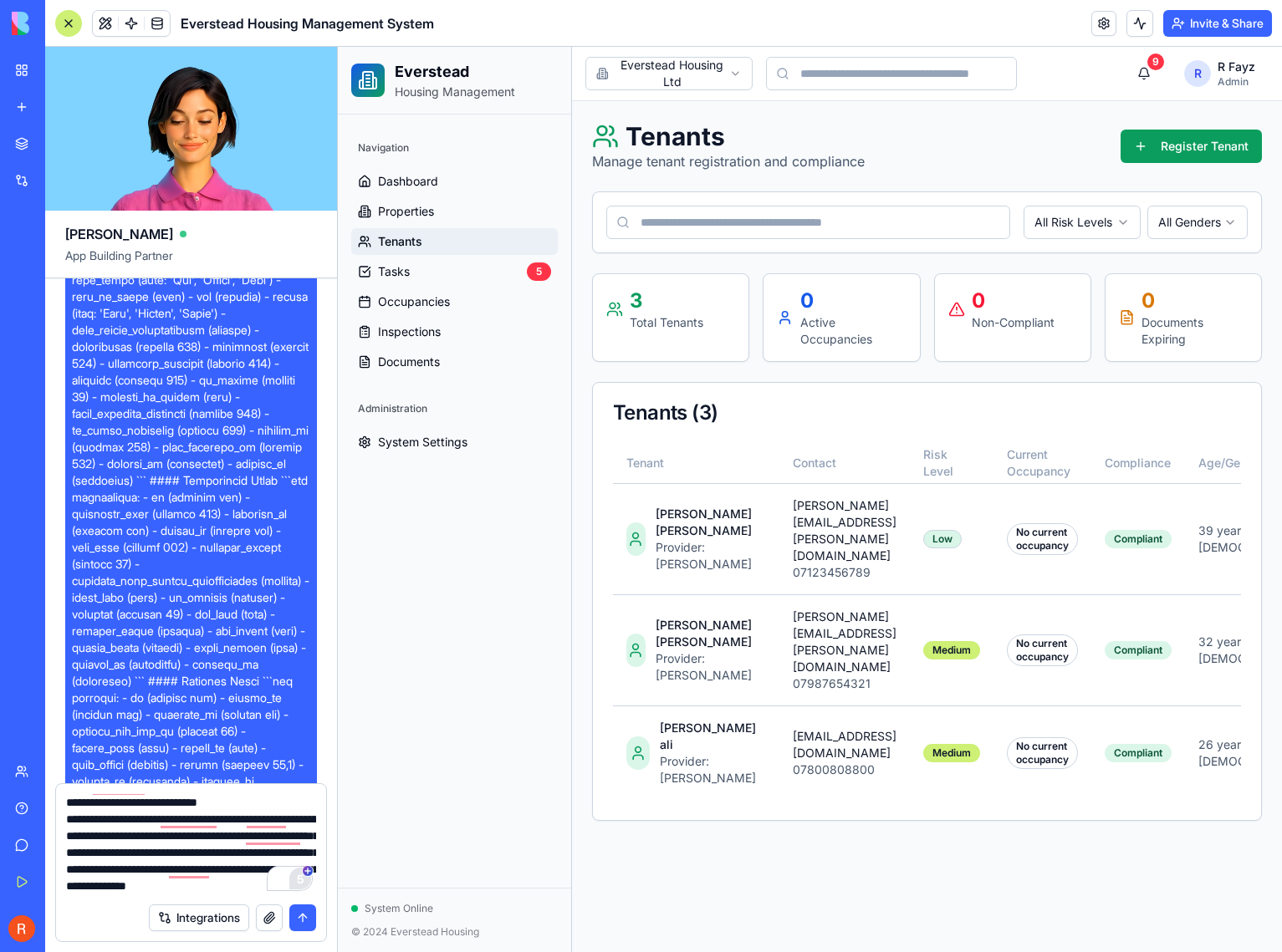
click at [251, 876] on textarea "**********" at bounding box center [191, 845] width 250 height 101
drag, startPoint x: 251, startPoint y: 875, endPoint x: 135, endPoint y: 858, distance: 117.2
click at [135, 858] on textarea "**********" at bounding box center [191, 845] width 250 height 101
paste textarea "**********"
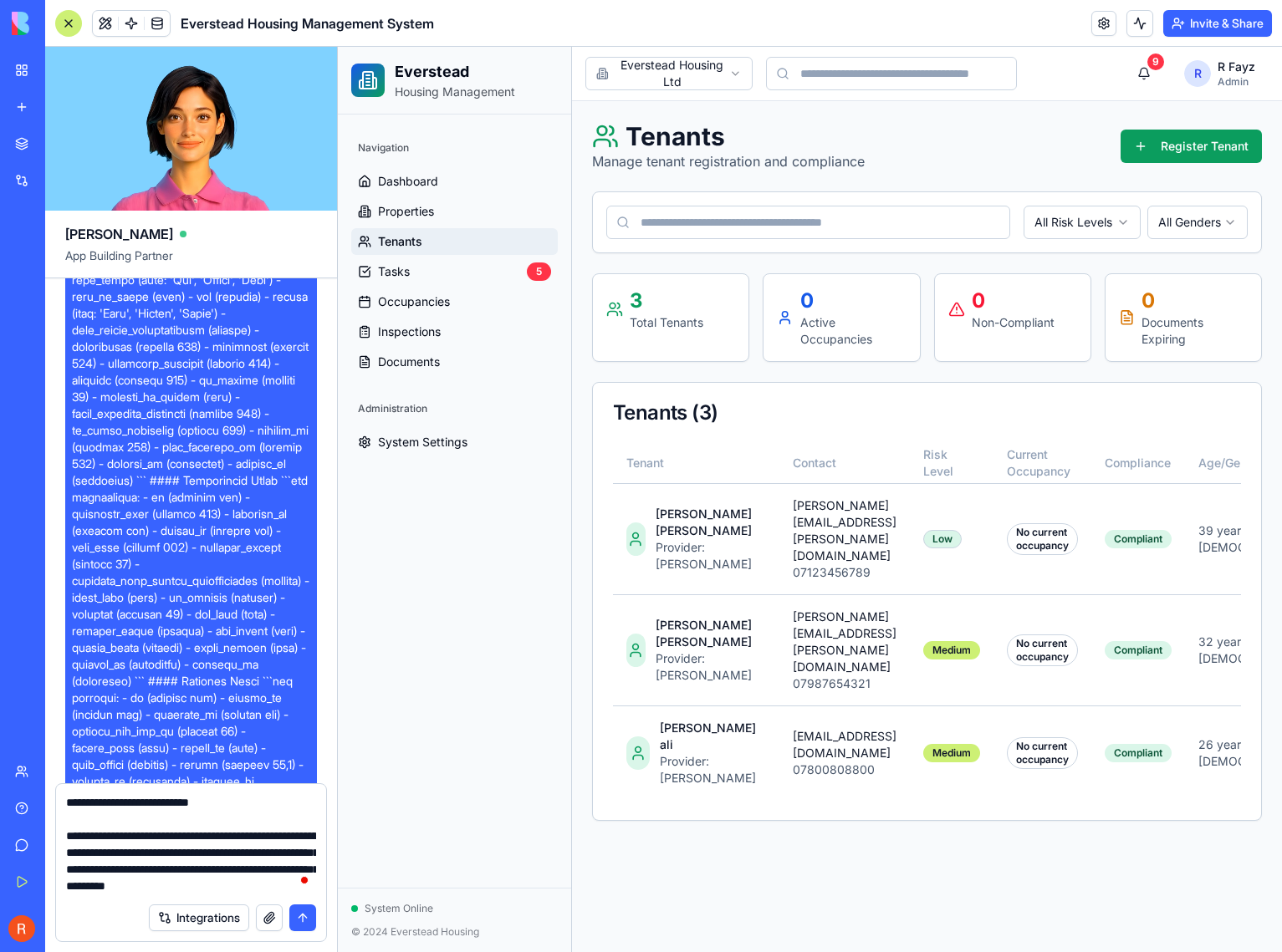
scroll to position [784, 0]
paste textarea "**********"
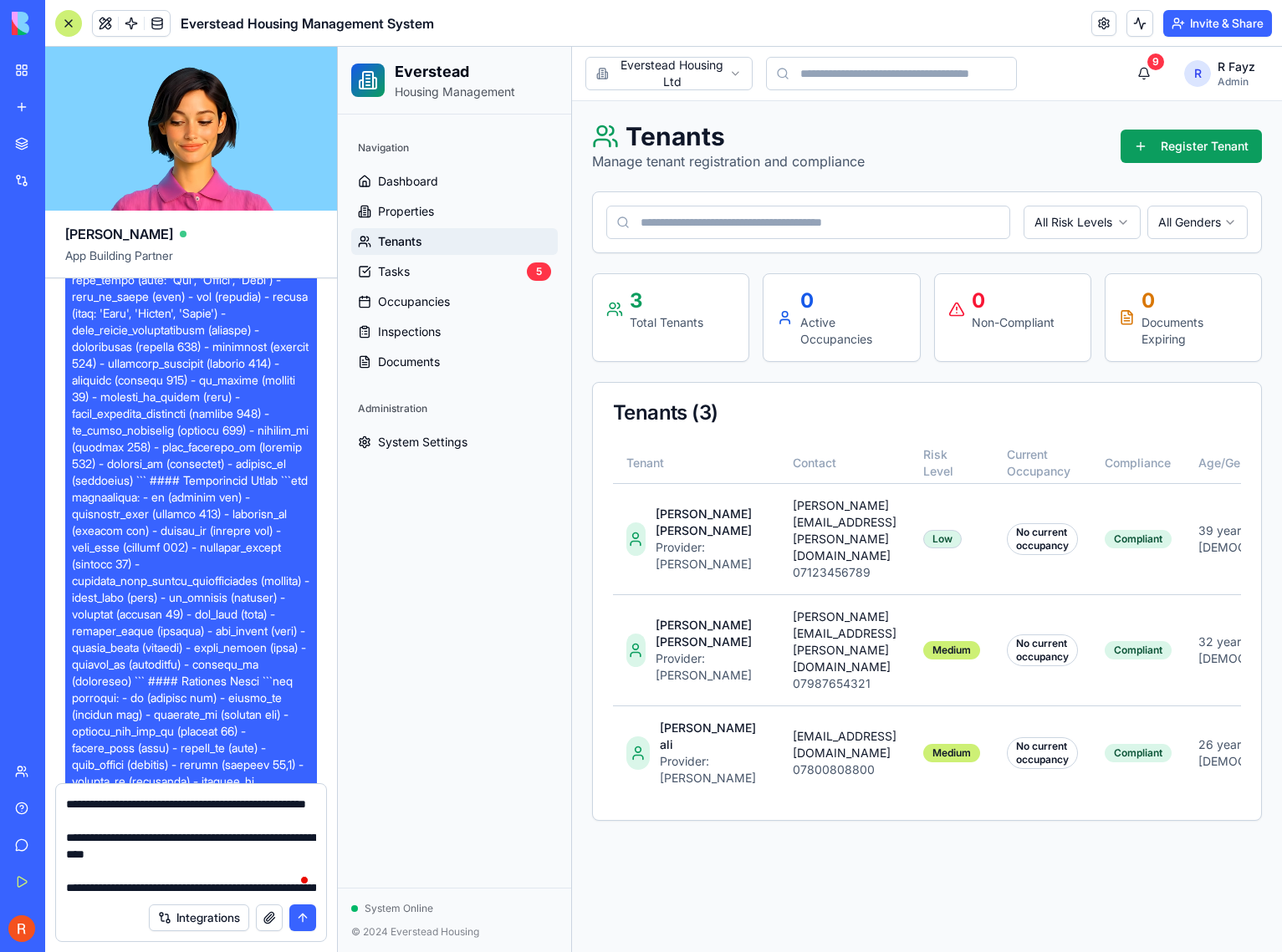
scroll to position [935, 0]
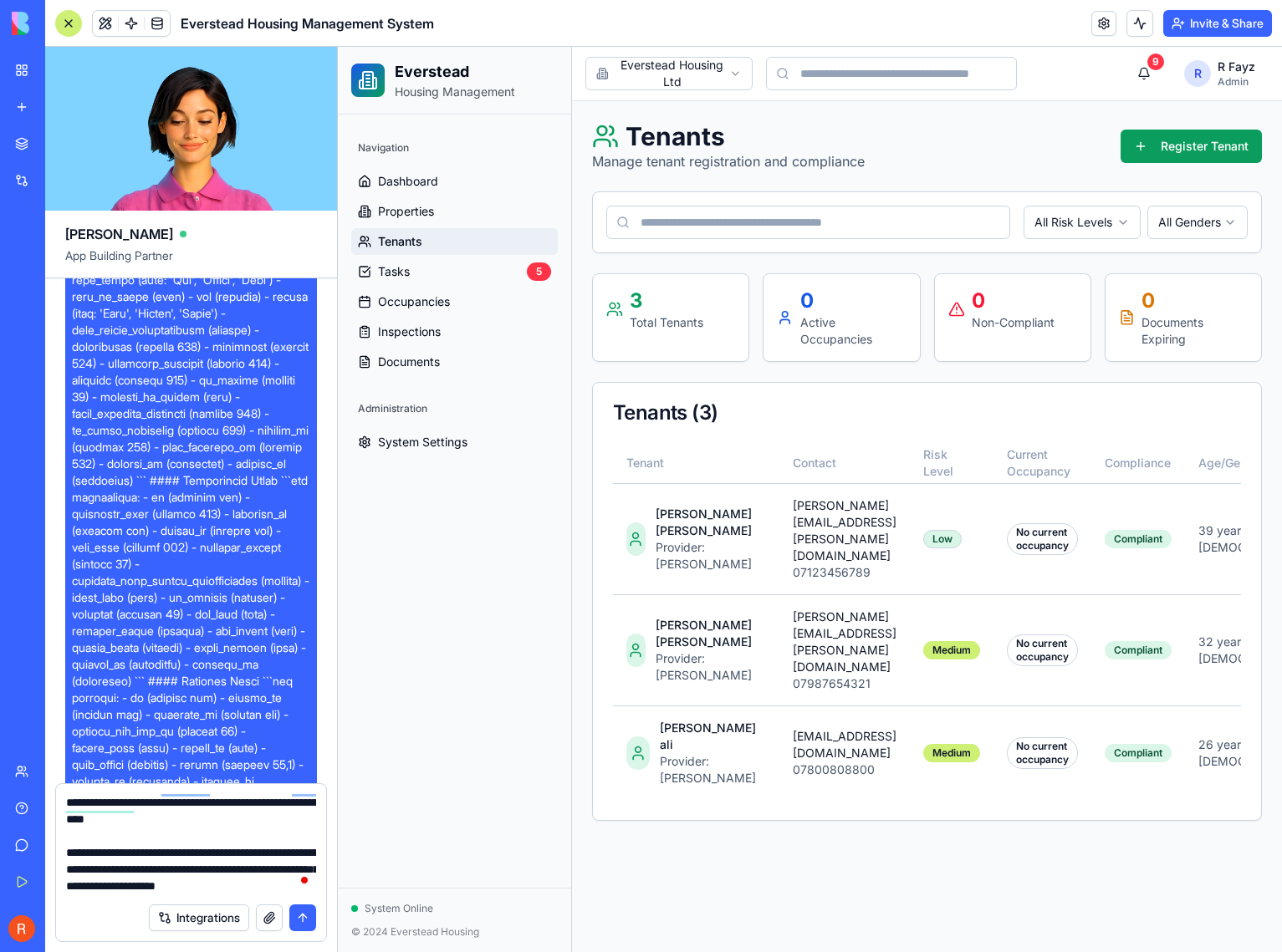
type textarea "**********"
click at [304, 920] on button "submit" at bounding box center [303, 918] width 27 height 27
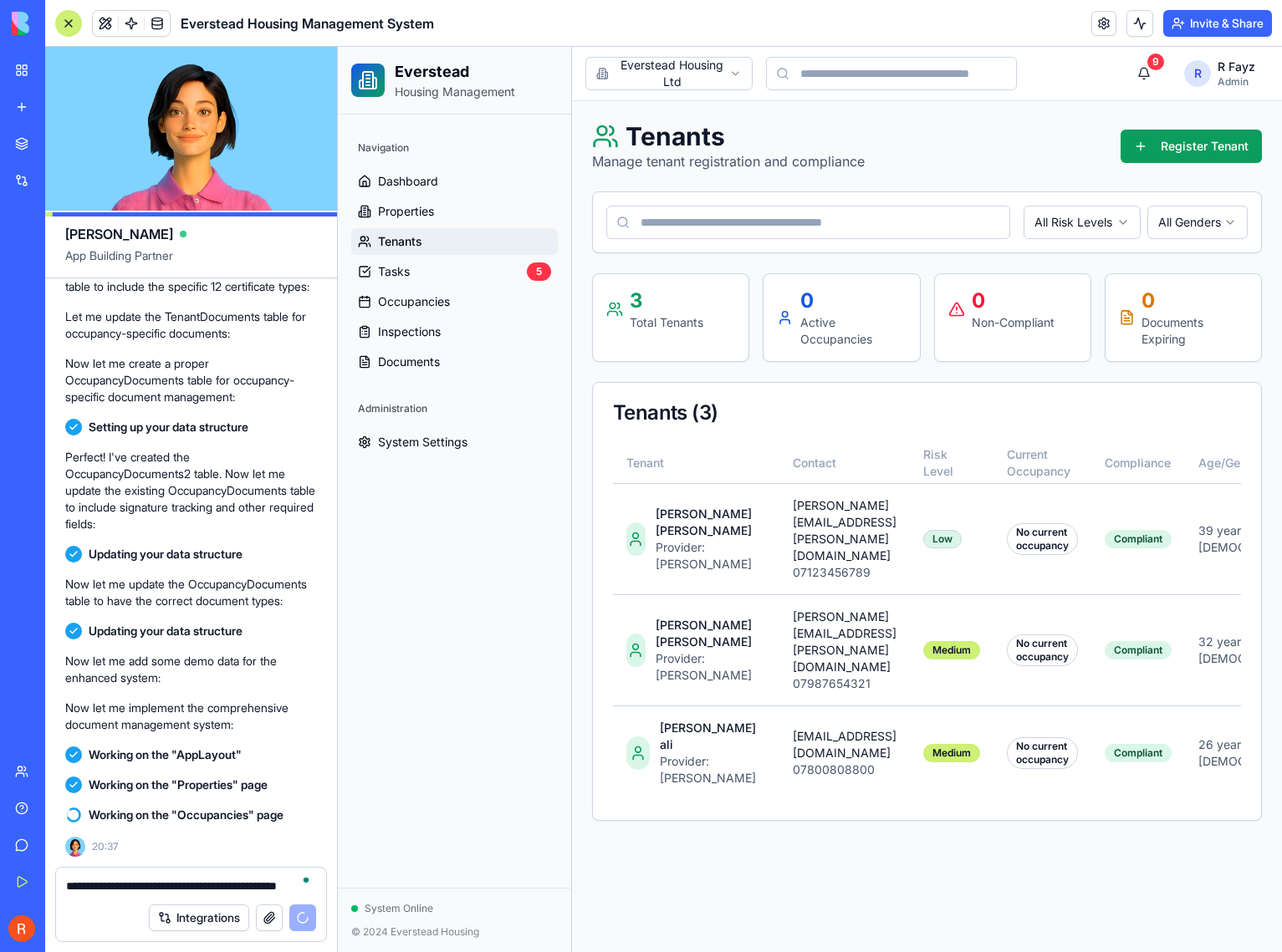
scroll to position [12565, 0]
click at [458, 299] on link "Occupancies" at bounding box center [454, 302] width 207 height 27
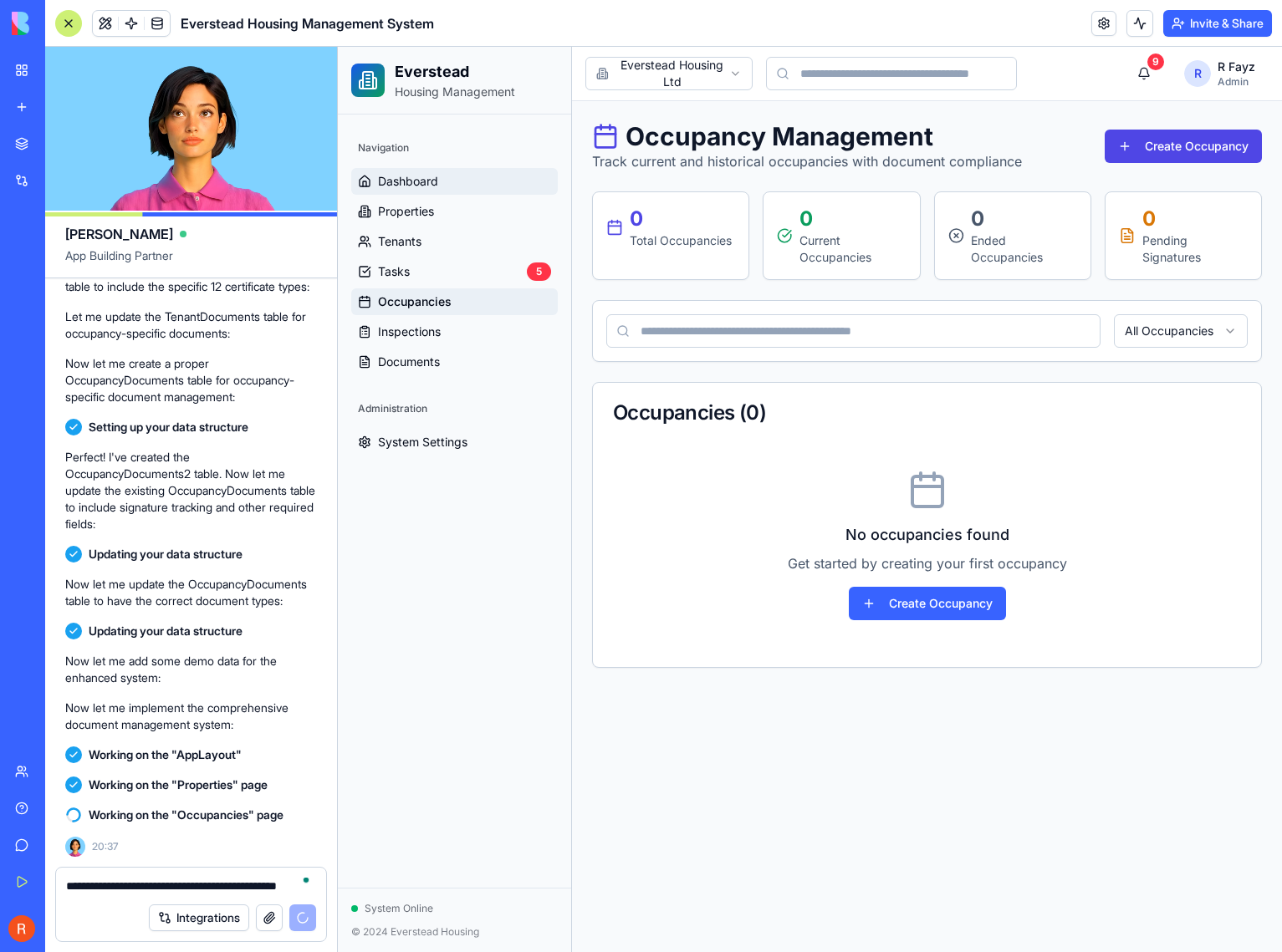
click at [420, 174] on span "Dashboard" at bounding box center [407, 181] width 60 height 17
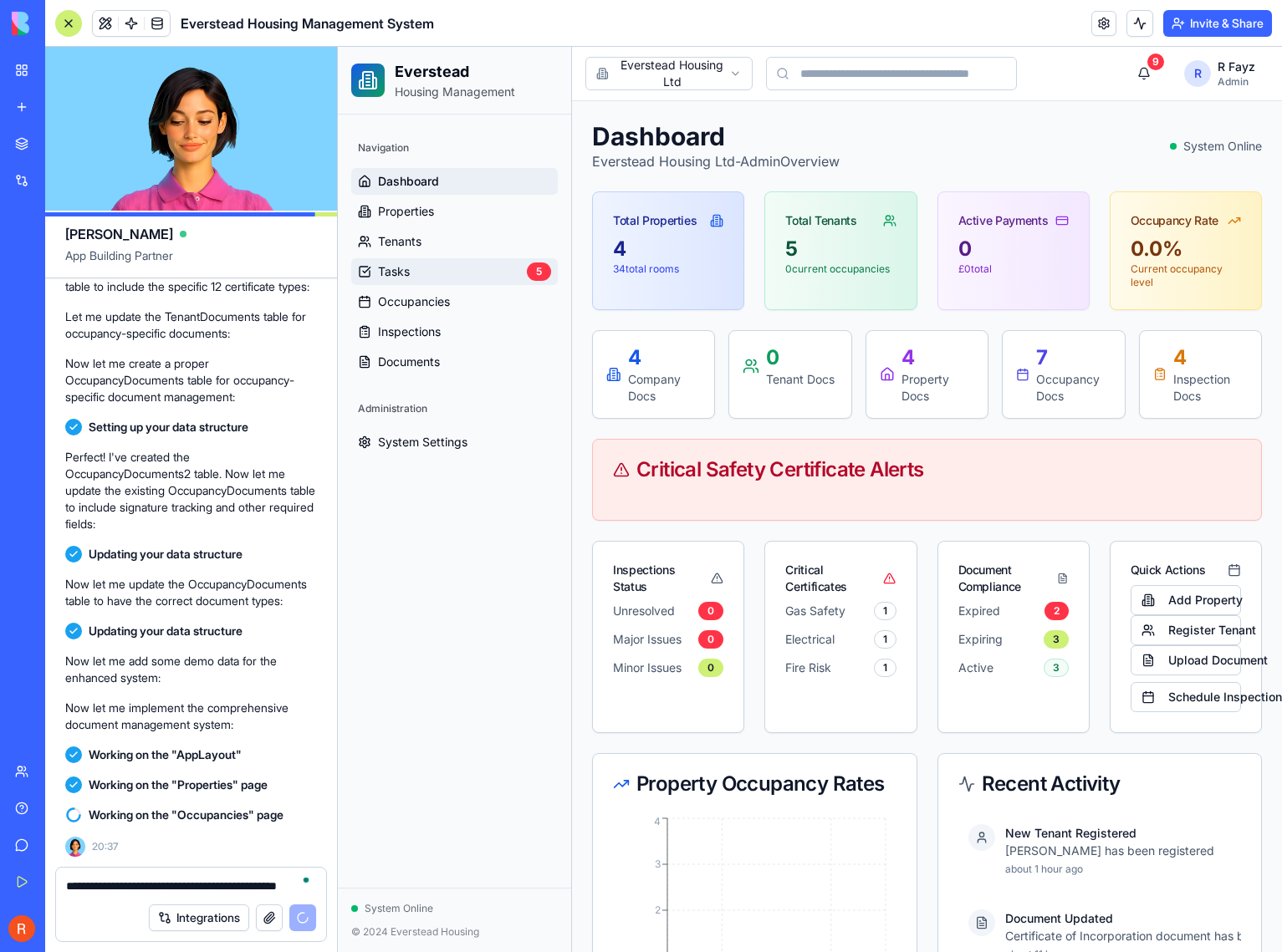
click at [467, 265] on link "Tasks 5" at bounding box center [454, 271] width 207 height 27
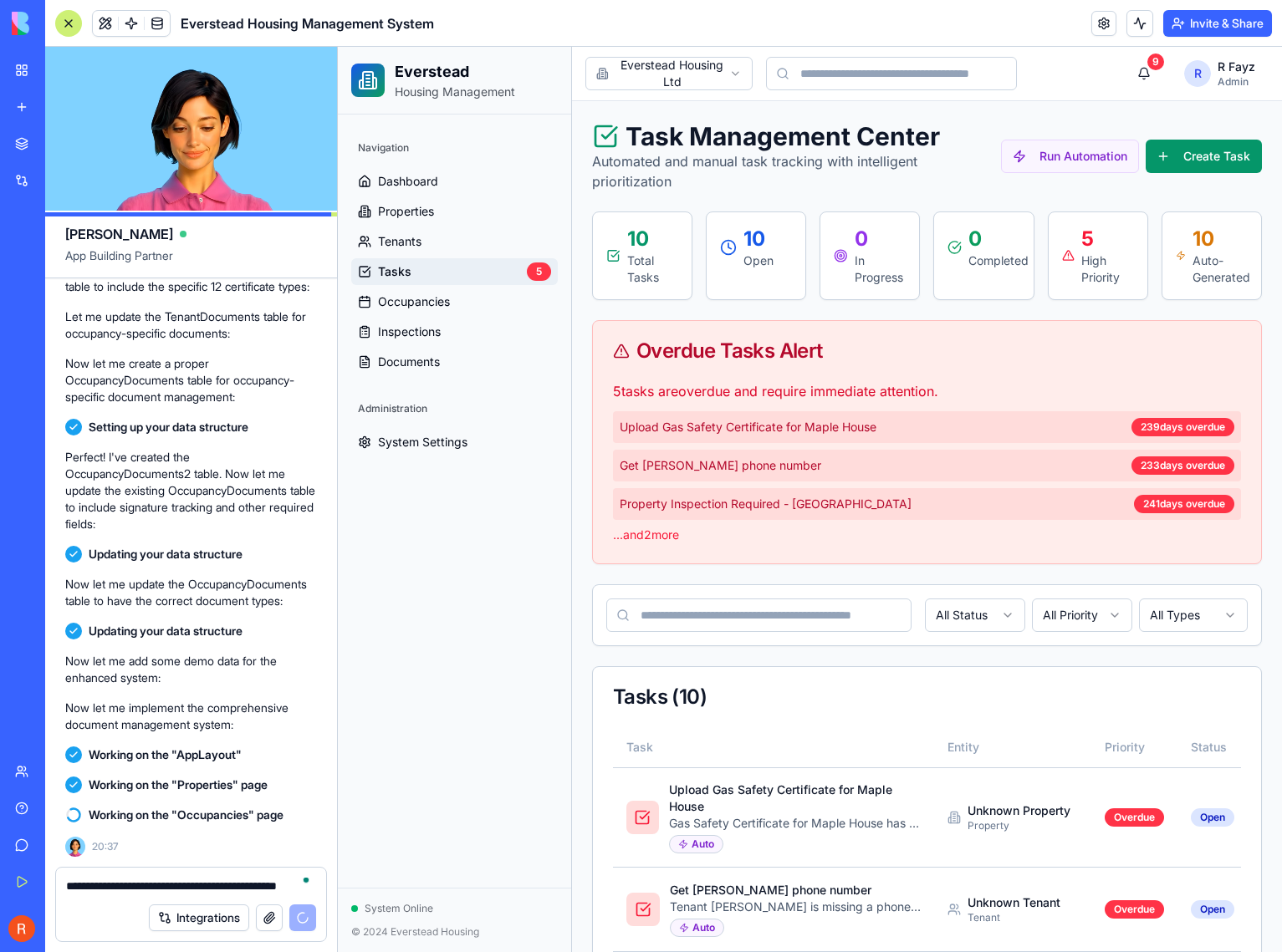
click at [670, 538] on p "...and 2 more" at bounding box center [926, 535] width 628 height 17
click at [869, 74] on input "search" at bounding box center [891, 74] width 251 height 34
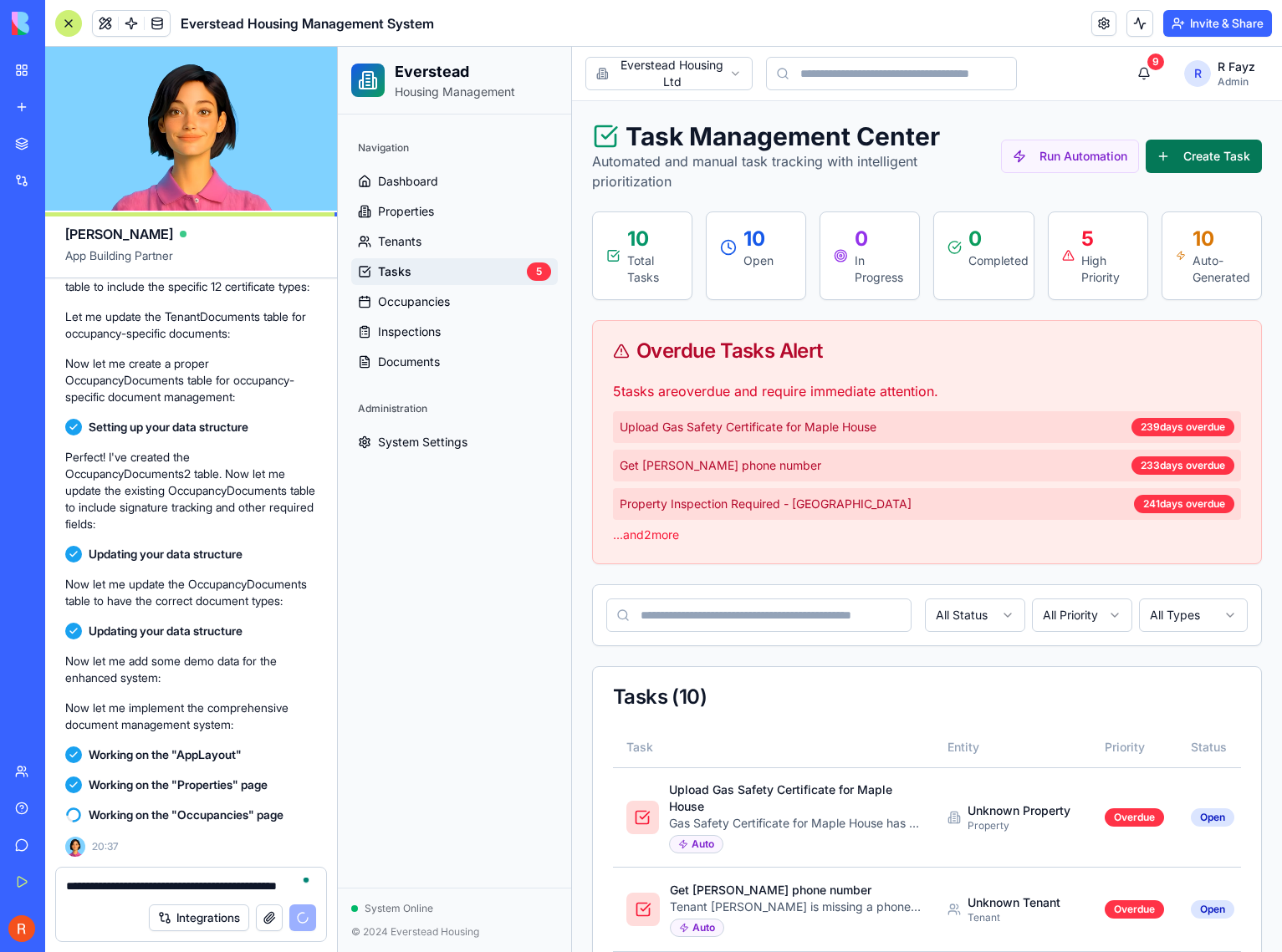
click at [1152, 150] on button "Create Task" at bounding box center [1203, 157] width 116 height 34
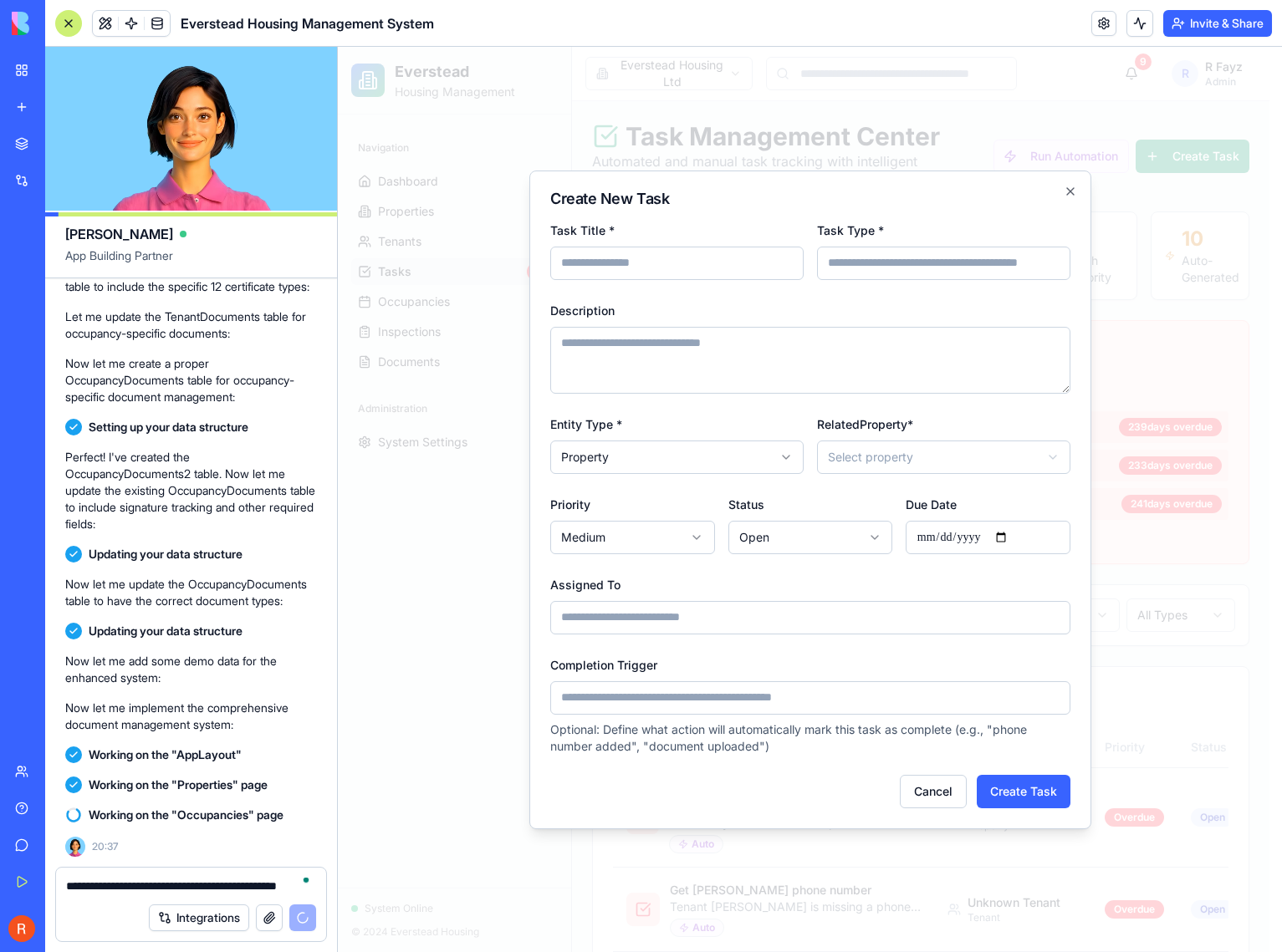
click at [905, 256] on input "Task Type *" at bounding box center [943, 263] width 253 height 34
click at [880, 350] on textarea "Description" at bounding box center [810, 361] width 520 height 67
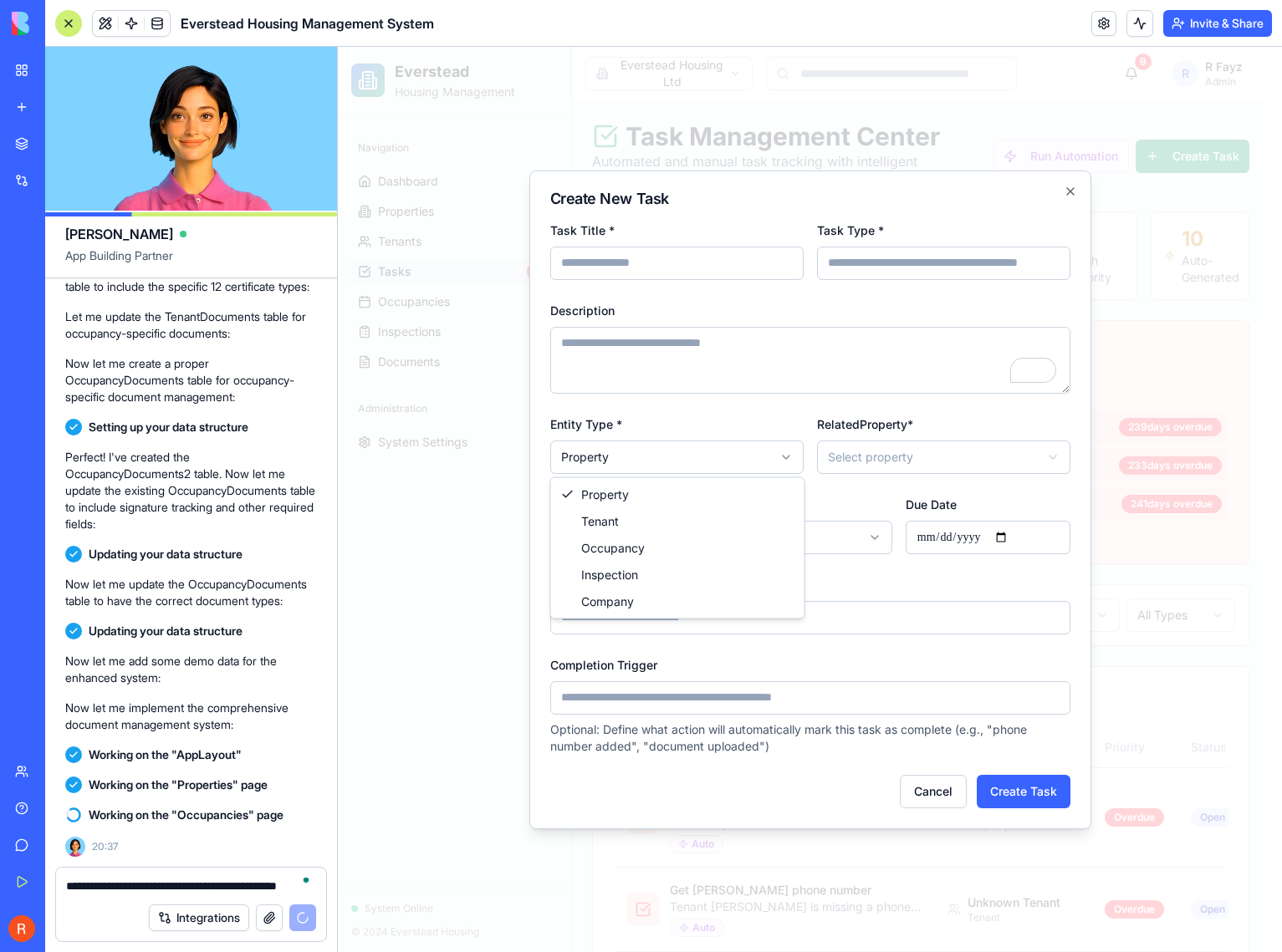
click at [698, 462] on body "Everstead Housing Management Navigation Dashboard Properties Tenants Tasks 5 Oc…" at bounding box center [803, 911] width 931 height 1727
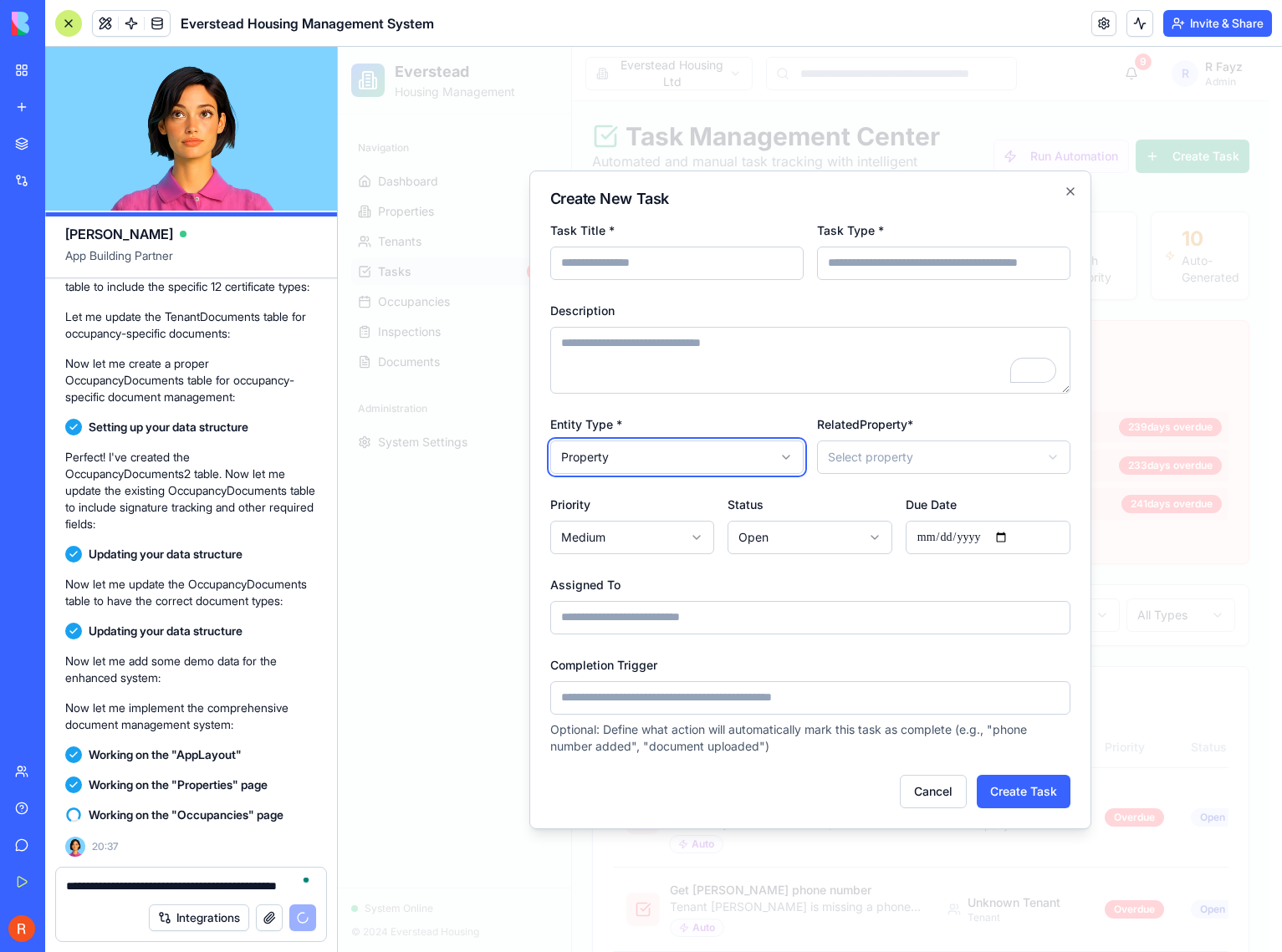
click at [924, 469] on body "Everstead Housing Management Navigation Dashboard Properties Tenants Tasks 5 Oc…" at bounding box center [803, 911] width 931 height 1727
click at [928, 454] on body "Everstead Housing Management Navigation Dashboard Properties Tenants Tasks 5 Oc…" at bounding box center [803, 911] width 931 height 1727
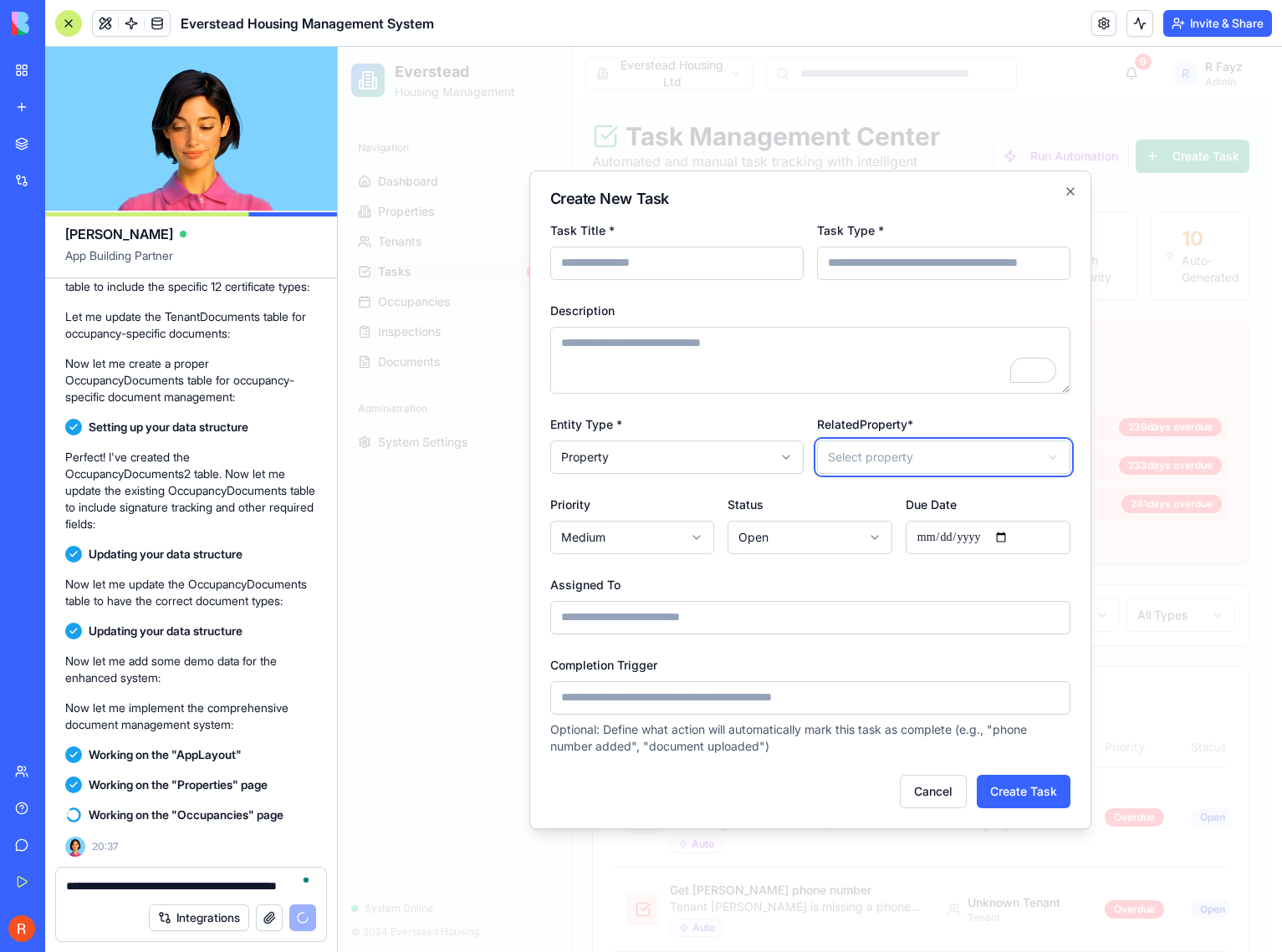
click at [879, 394] on body "Everstead Housing Management Navigation Dashboard Properties Tenants Tasks 5 Oc…" at bounding box center [803, 911] width 931 height 1727
click at [653, 533] on body "Everstead Housing Management Navigation Dashboard Properties Tenants Tasks 5 Oc…" at bounding box center [803, 911] width 931 height 1727
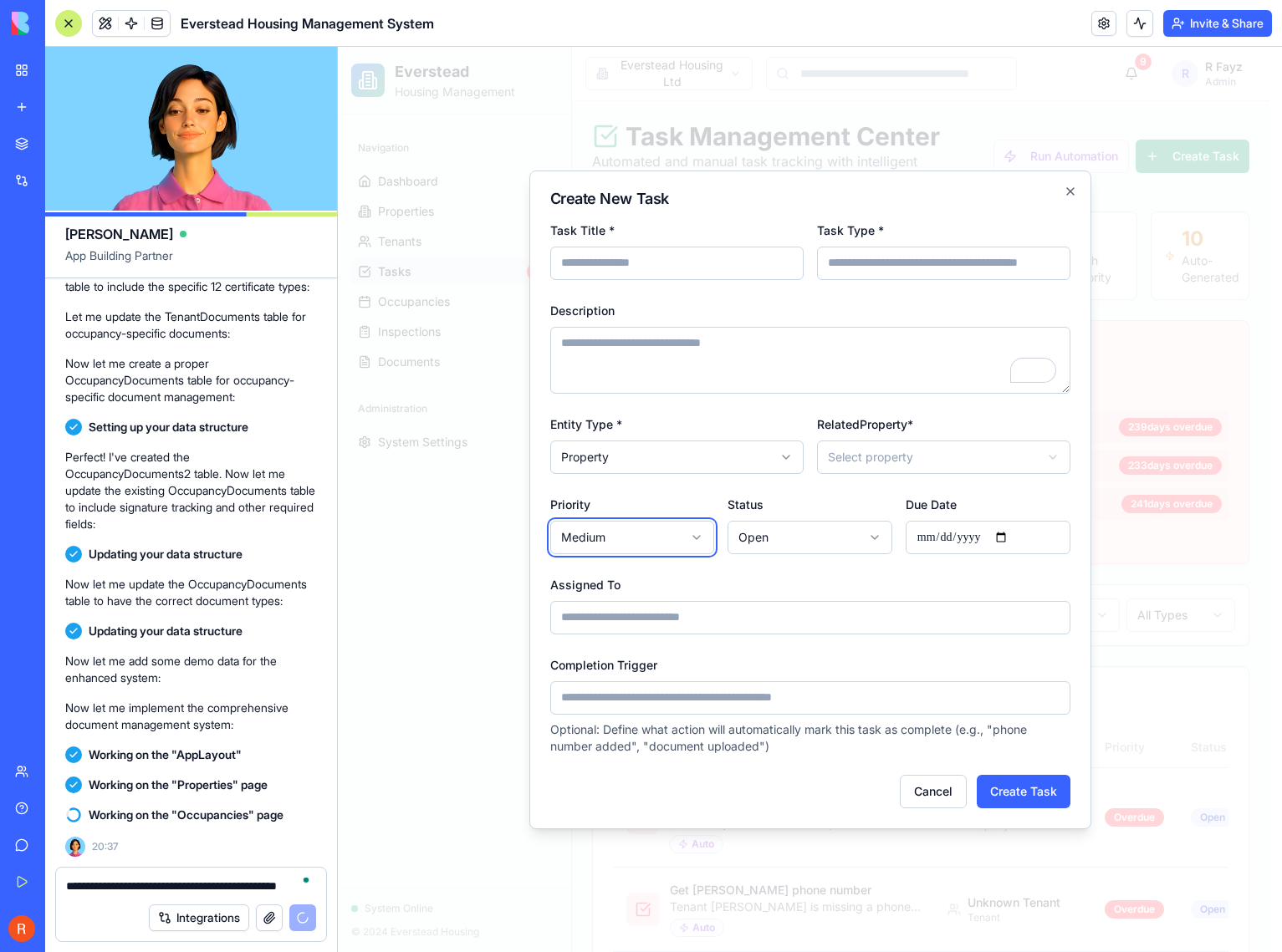
click at [653, 533] on body "Everstead Housing Management Navigation Dashboard Properties Tenants Tasks 5 Oc…" at bounding box center [803, 911] width 931 height 1727
click at [812, 532] on body "Everstead Housing Management Navigation Dashboard Properties Tenants Tasks 5 Oc…" at bounding box center [803, 911] width 931 height 1727
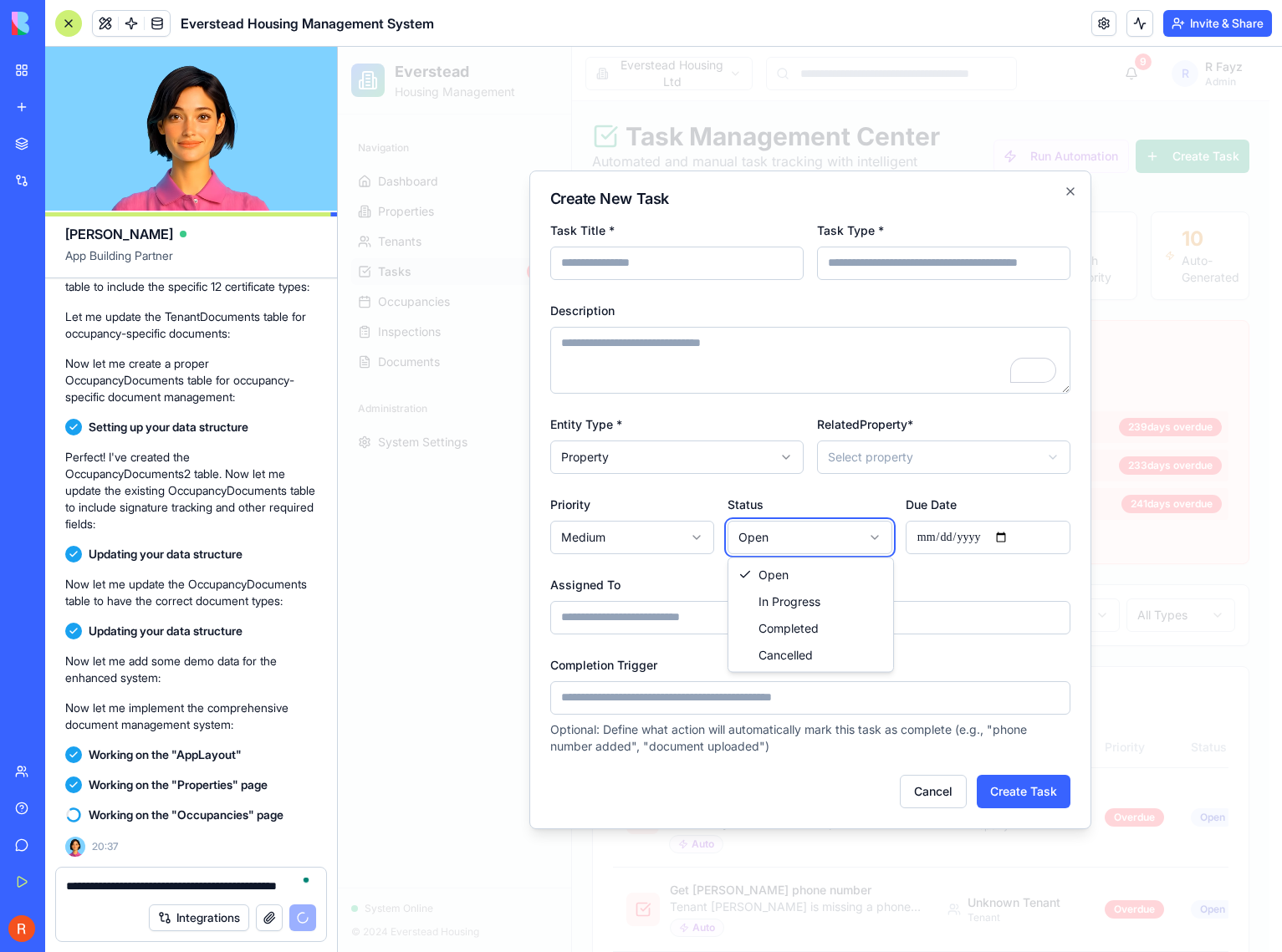
click at [812, 532] on body "Everstead Housing Management Navigation Dashboard Properties Tenants Tasks 5 Oc…" at bounding box center [803, 911] width 931 height 1727
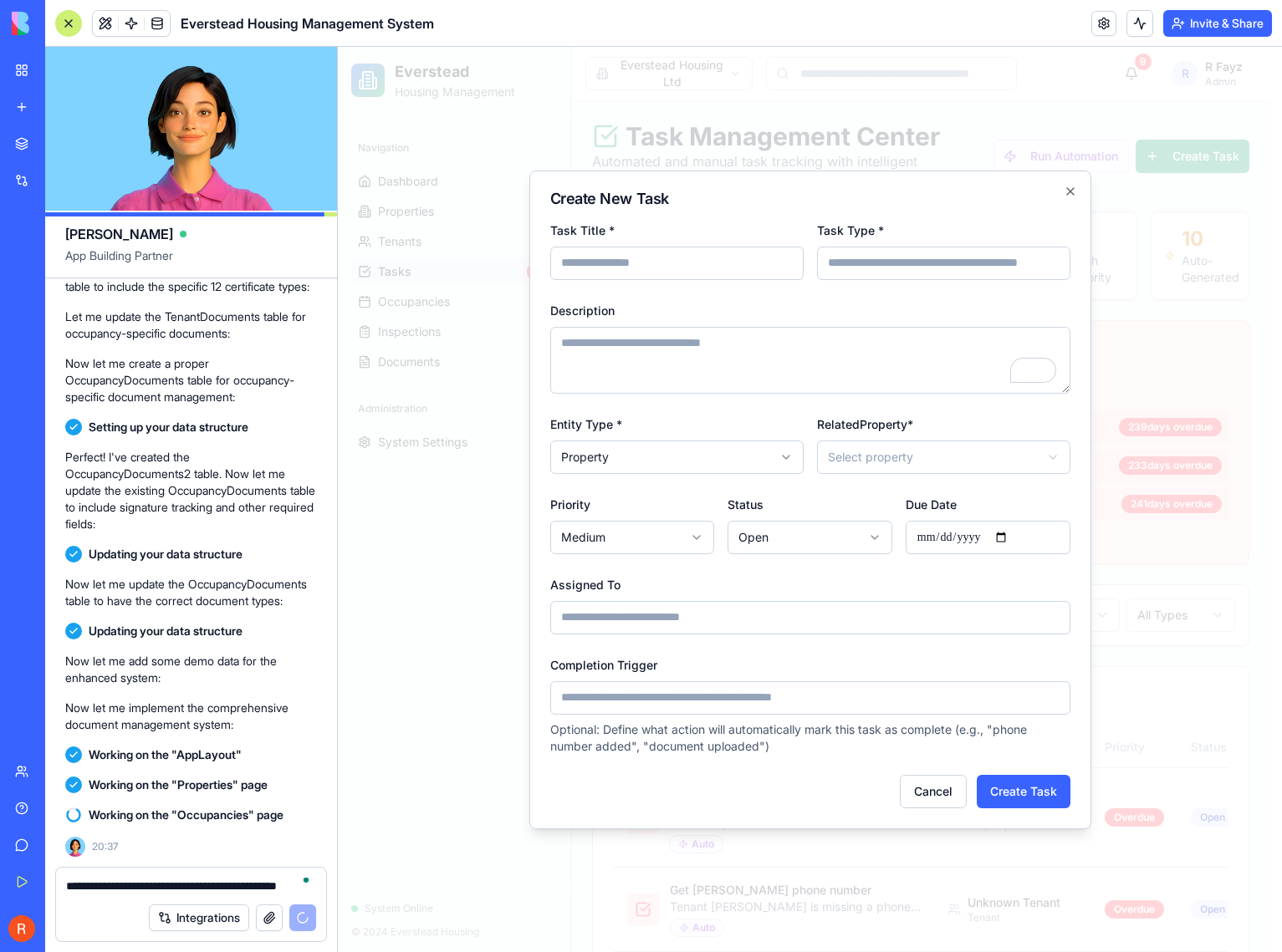
click at [701, 623] on input "Assigned To" at bounding box center [810, 618] width 520 height 34
click at [831, 684] on input "Completion Trigger" at bounding box center [810, 698] width 520 height 34
click at [831, 674] on div "Completion Trigger Optional: Define what action will automatically mark this ta…" at bounding box center [810, 705] width 520 height 101
click at [828, 701] on input "Completion Trigger" at bounding box center [810, 698] width 520 height 34
click at [829, 670] on div "Completion Trigger Optional: Define what action will automatically mark this ta…" at bounding box center [810, 705] width 520 height 101
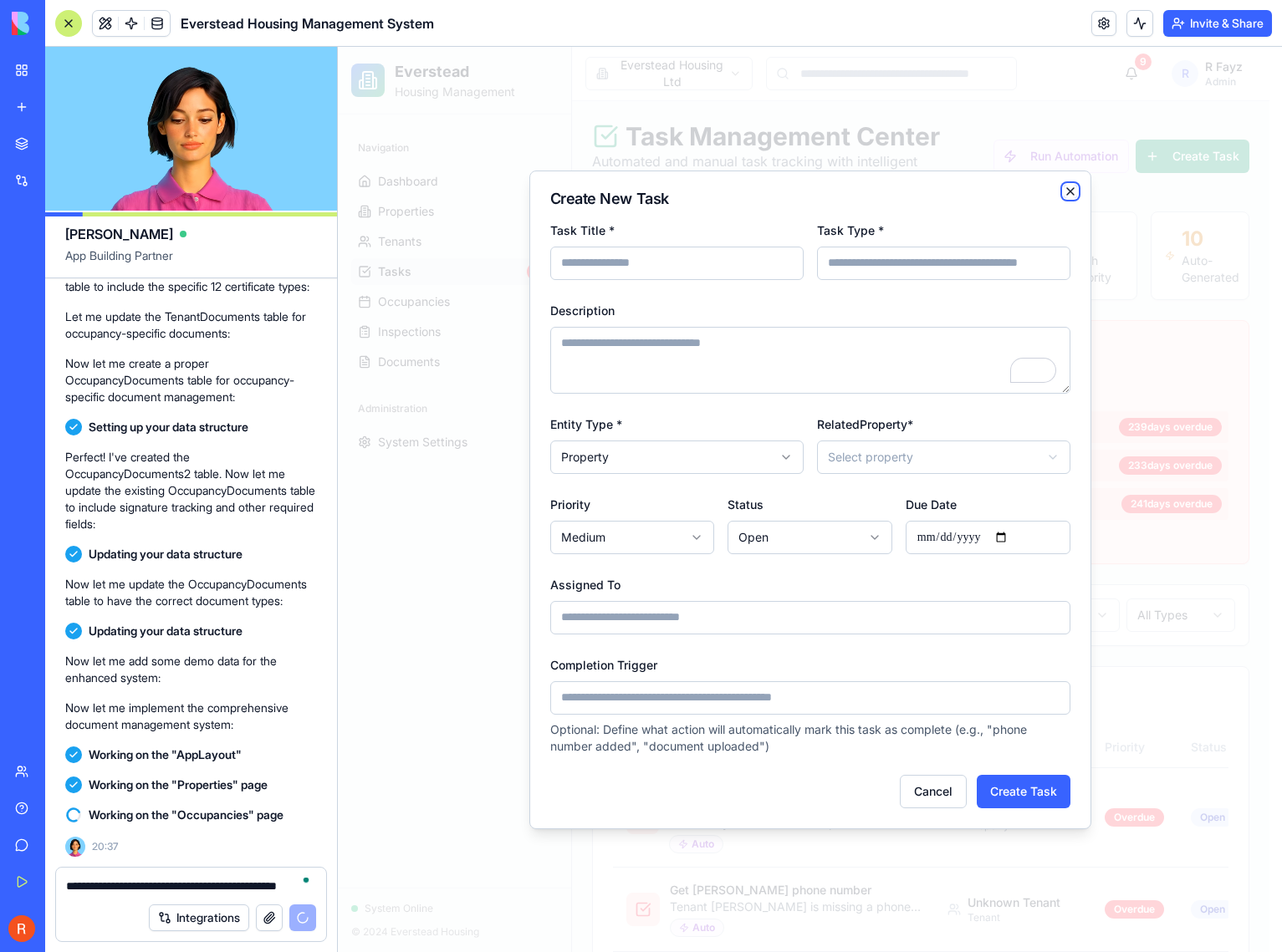
click at [1066, 190] on icon "button" at bounding box center [1070, 192] width 14 height 14
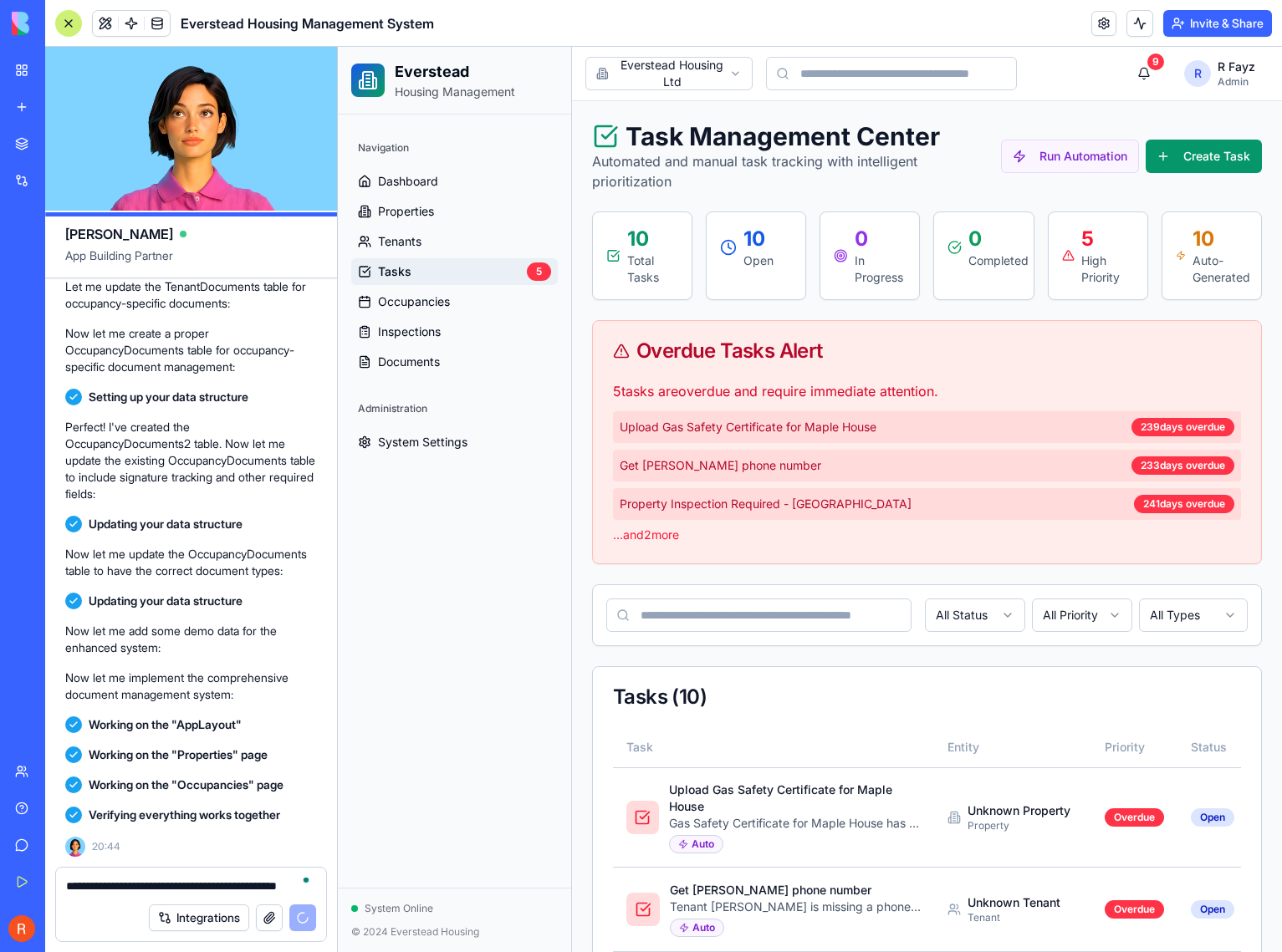
click at [727, 67] on html "Everstead Housing Management Navigation Dashboard Properties Tenants Tasks 5 Oc…" at bounding box center [810, 911] width 944 height 1727
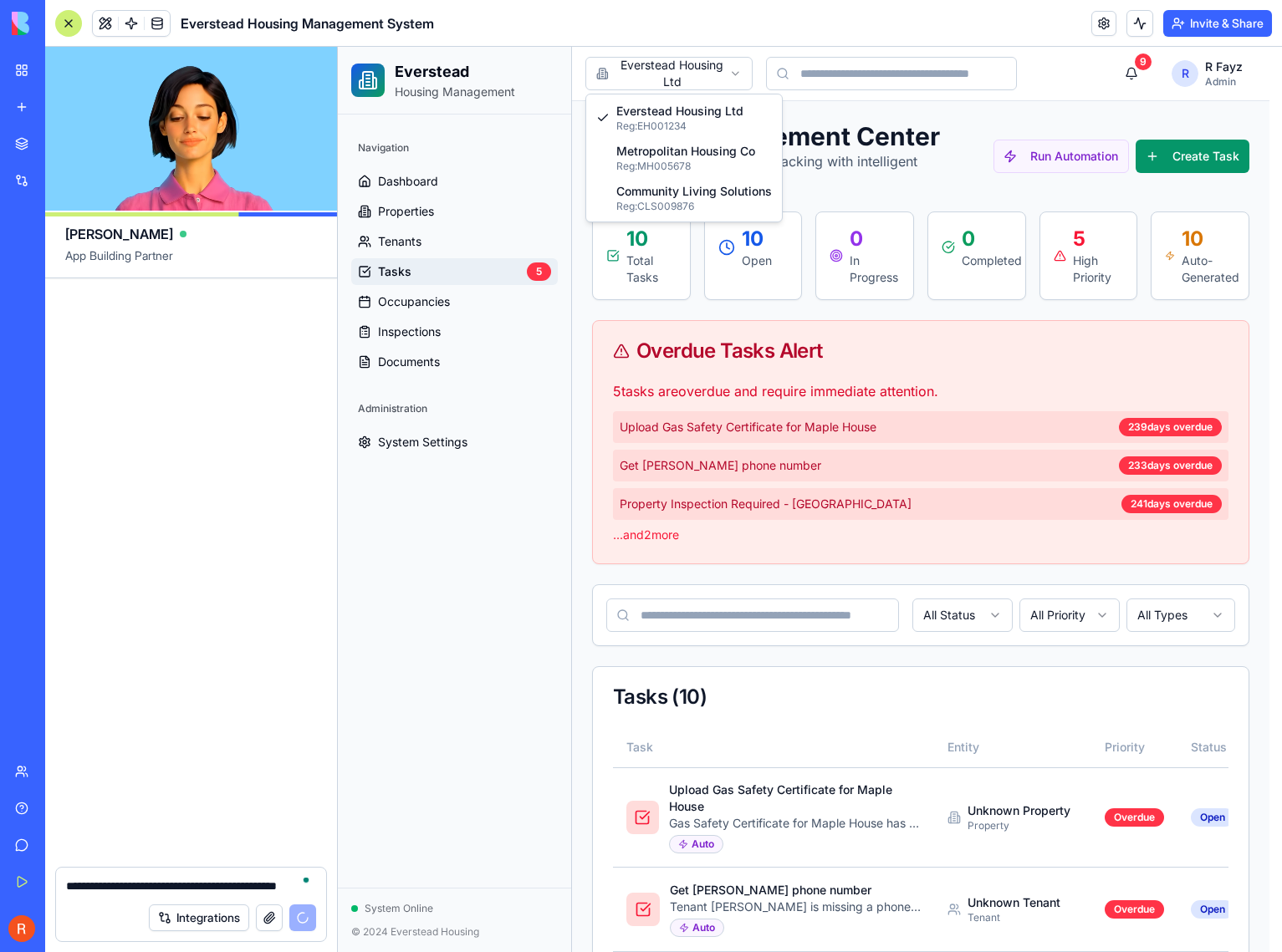
scroll to position [13913, 0]
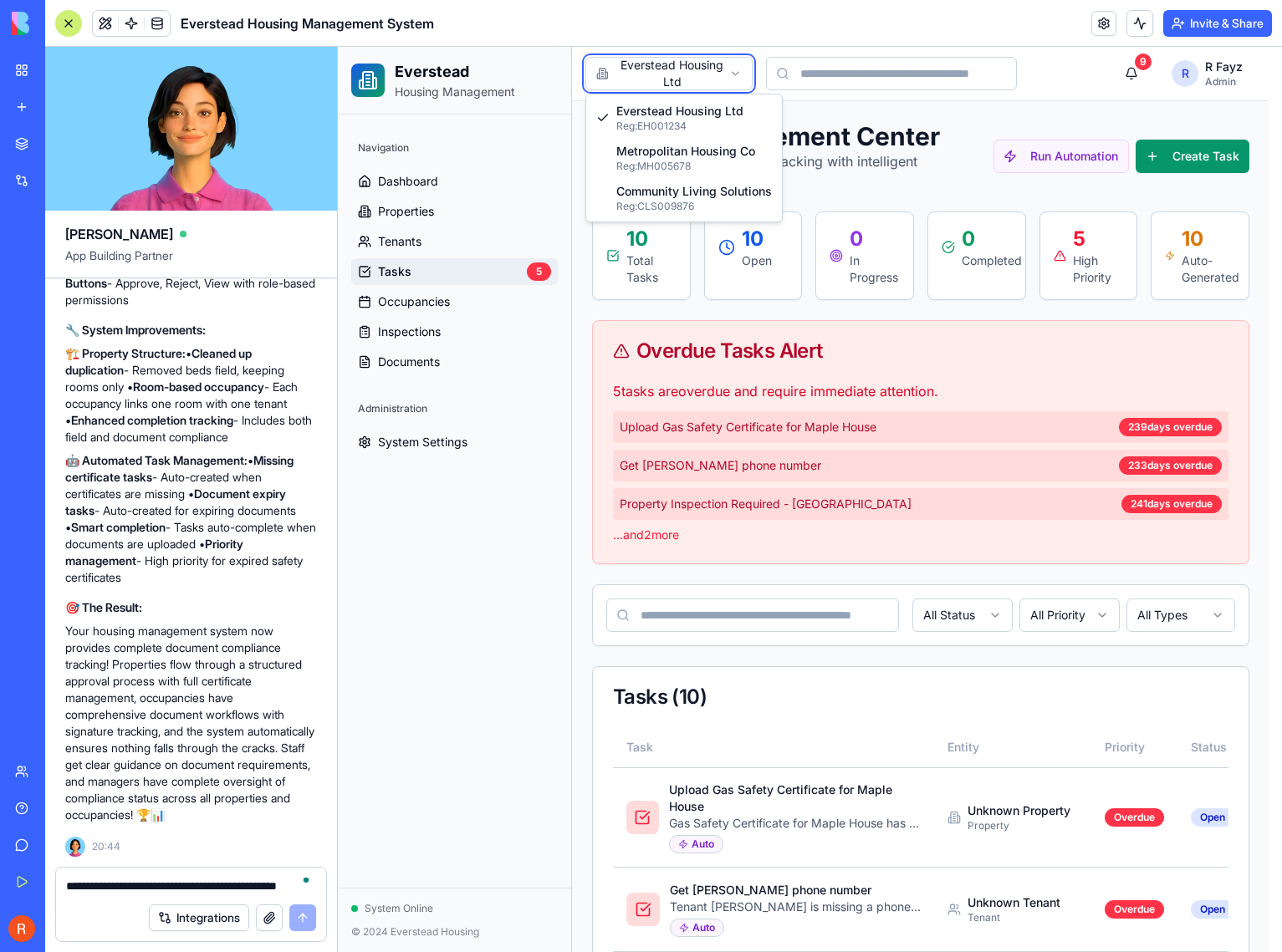
click at [474, 578] on html "Everstead Housing Management Navigation Dashboard Properties Tenants Tasks 5 Oc…" at bounding box center [810, 911] width 944 height 1727
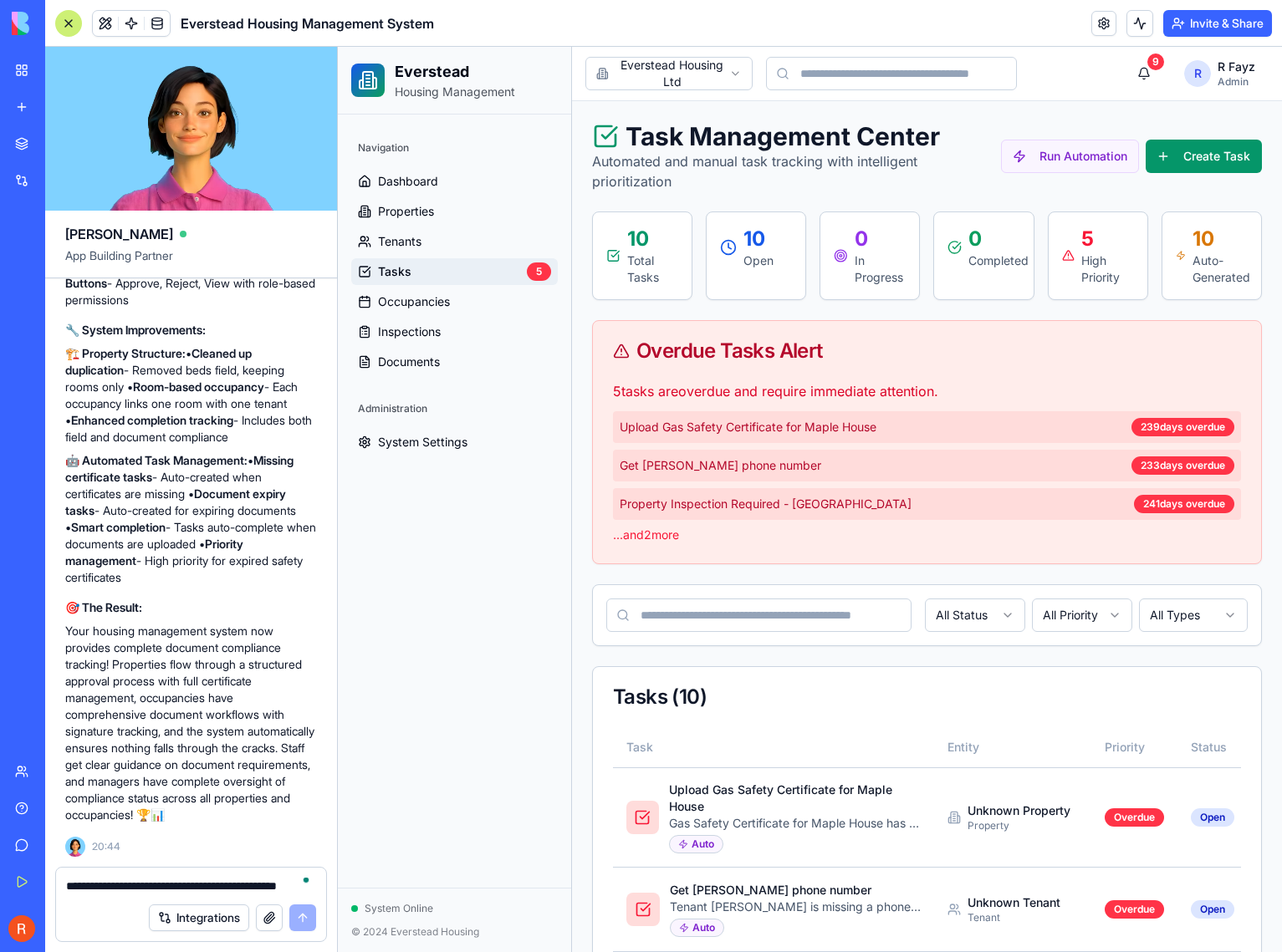
click at [472, 502] on div "Navigation Dashboard Properties Tenants Tasks 5 Occupancies Inspections Documen…" at bounding box center [454, 501] width 234 height 774
click at [1061, 67] on div "Toggle sidebar Everstead Housing Ltd 9 R R Fayz Admin" at bounding box center [926, 74] width 683 height 34
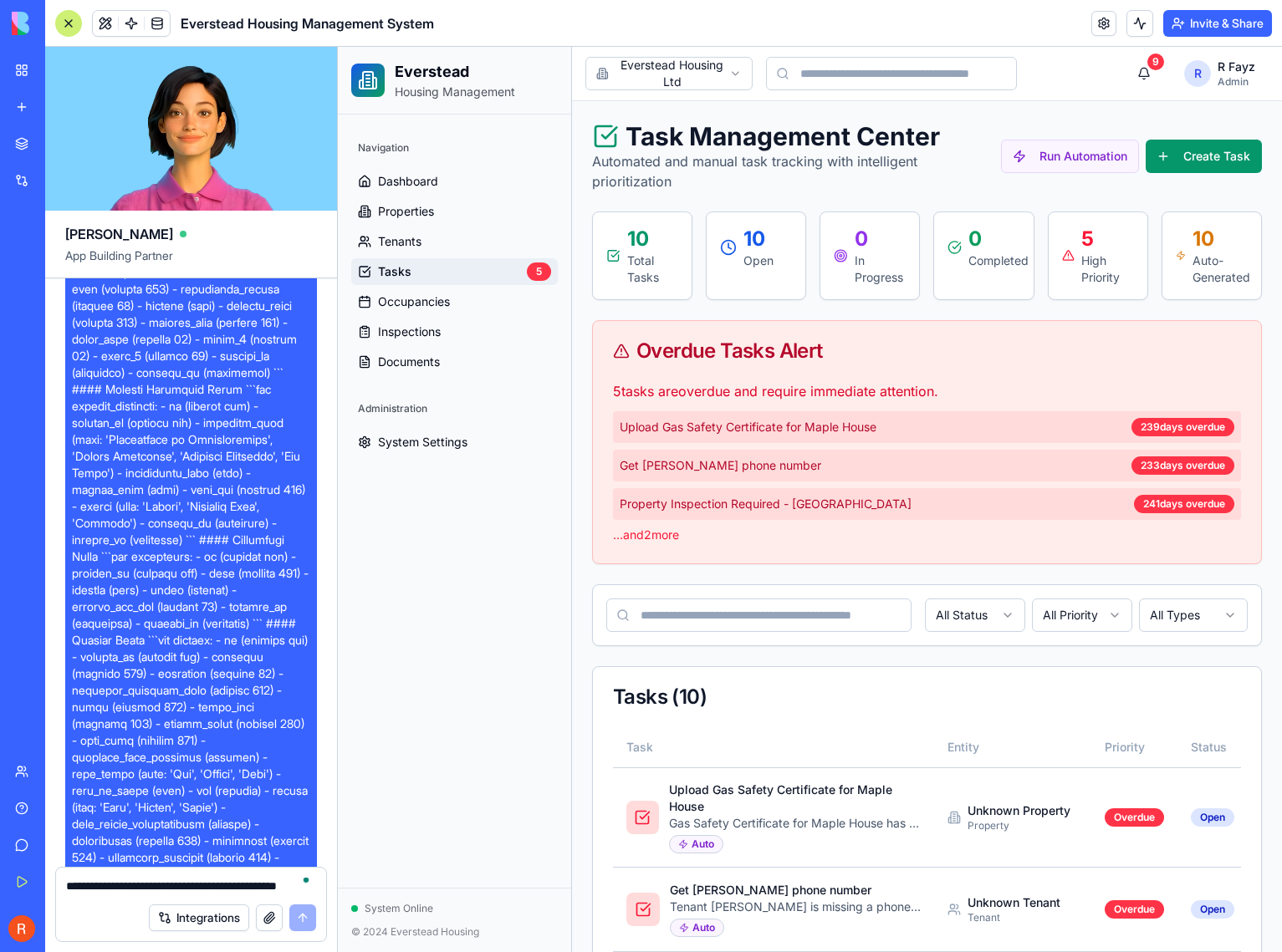
scroll to position [0, 0]
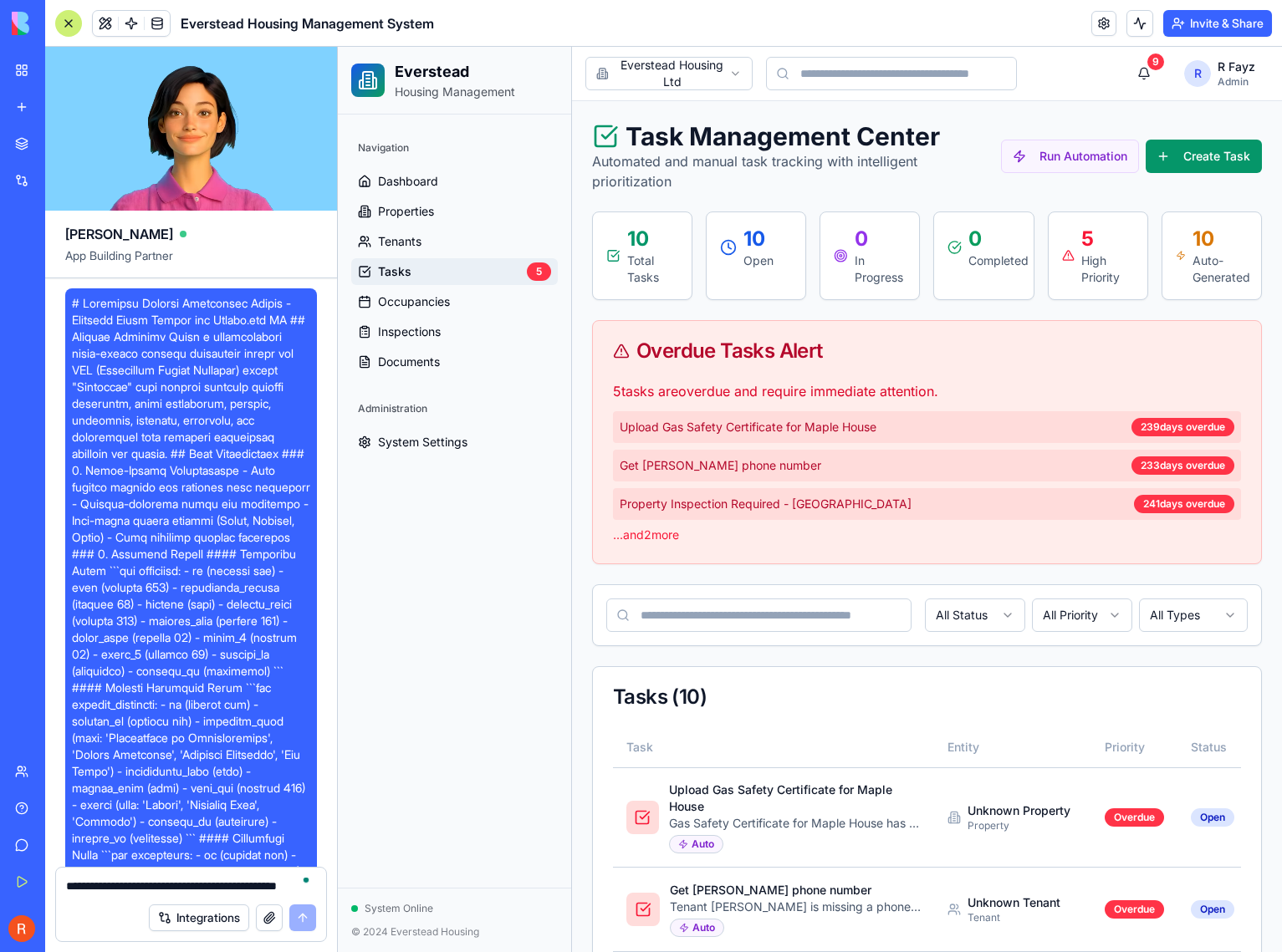
click at [488, 611] on div "Navigation Dashboard Properties Tenants Tasks 5 Occupancies Inspections Documen…" at bounding box center [454, 501] width 234 height 774
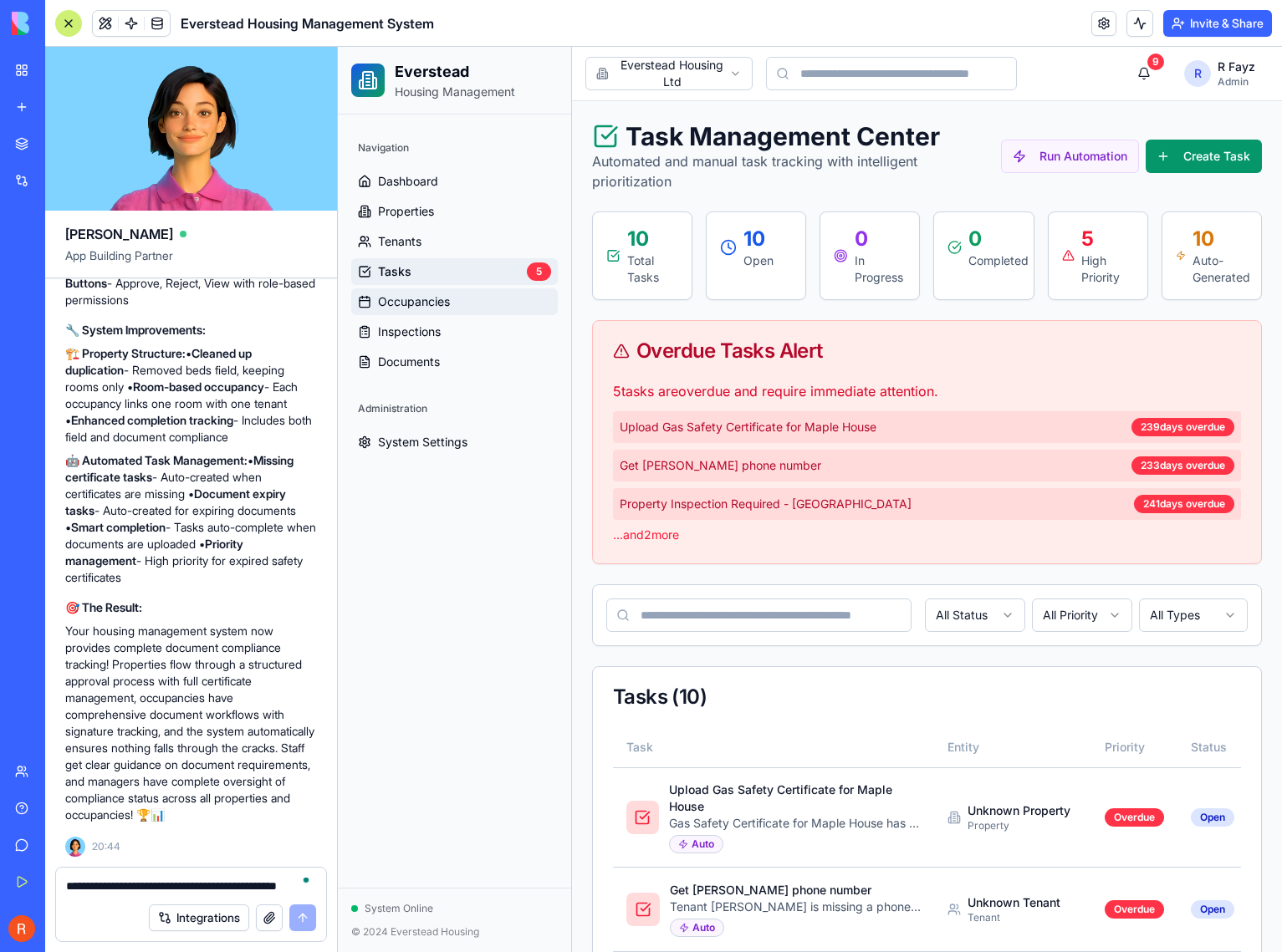
click at [460, 303] on link "Occupancies" at bounding box center [454, 302] width 207 height 27
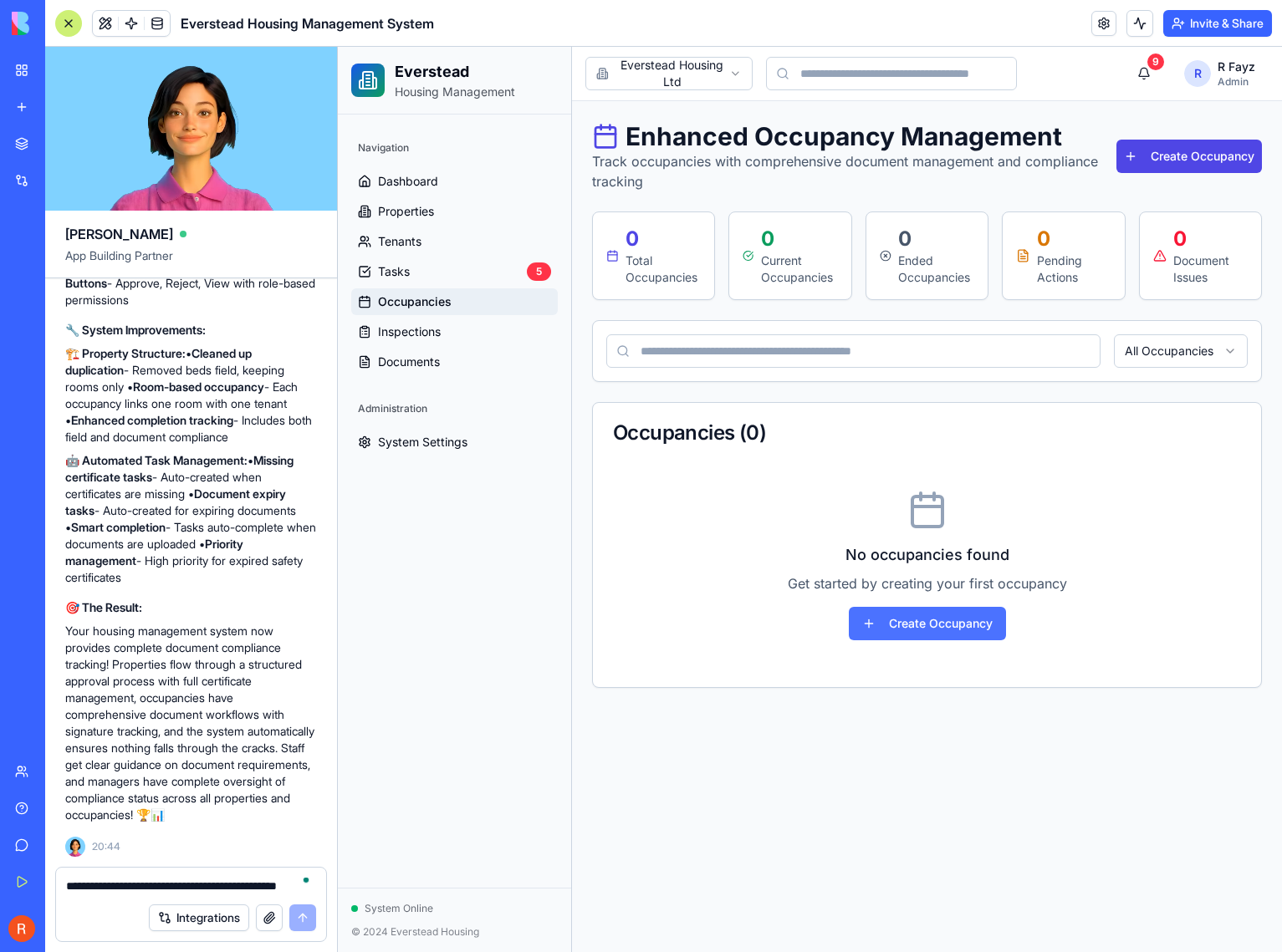
click at [968, 623] on button "Create Occupancy" at bounding box center [927, 624] width 158 height 34
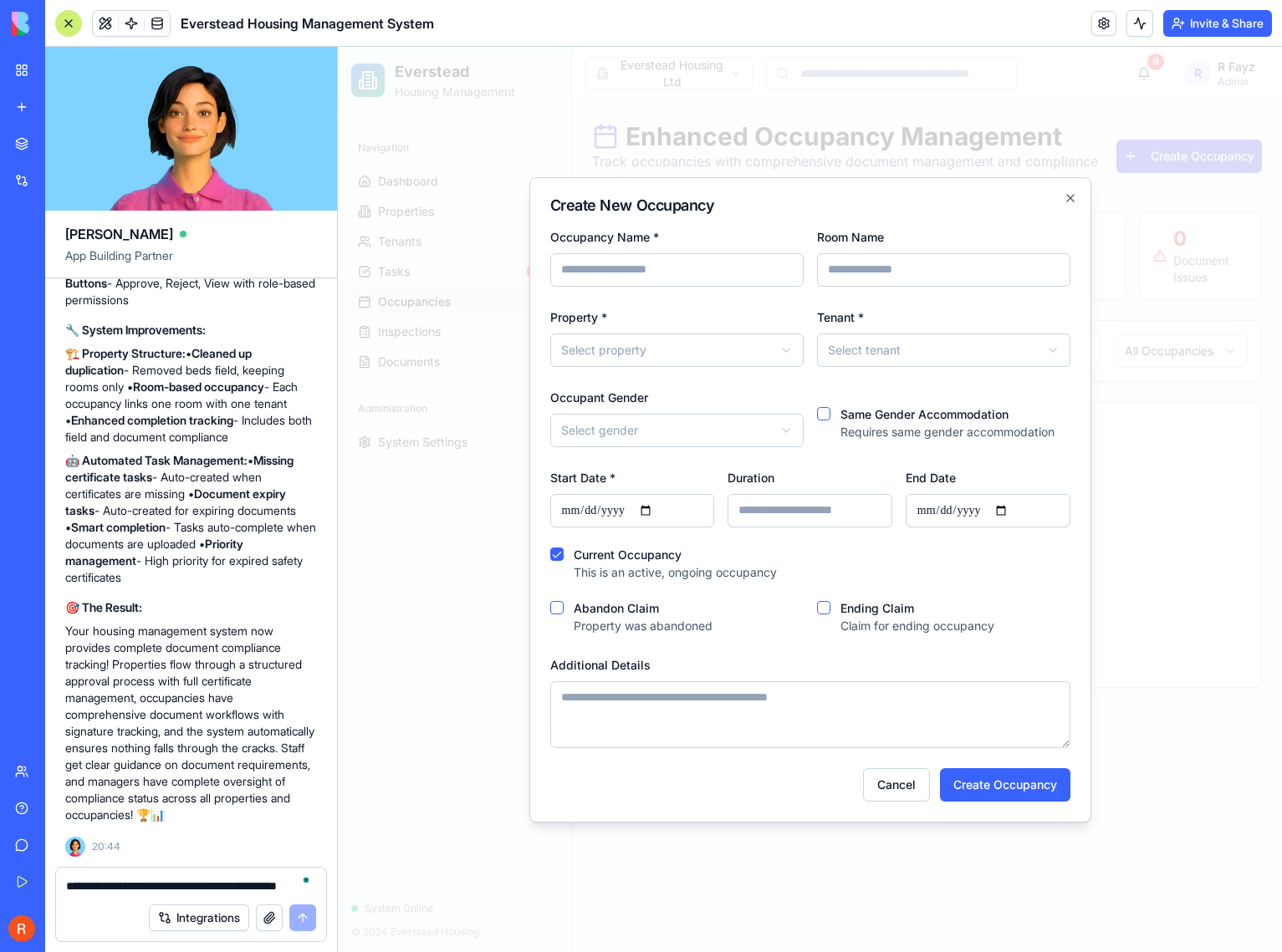
click at [690, 276] on input "Occupancy Name *" at bounding box center [676, 270] width 253 height 34
click at [870, 349] on body "**********" at bounding box center [810, 500] width 944 height 906
select select "******"
click at [771, 361] on body "**********" at bounding box center [810, 500] width 944 height 906
click at [699, 434] on body "**********" at bounding box center [810, 500] width 944 height 906
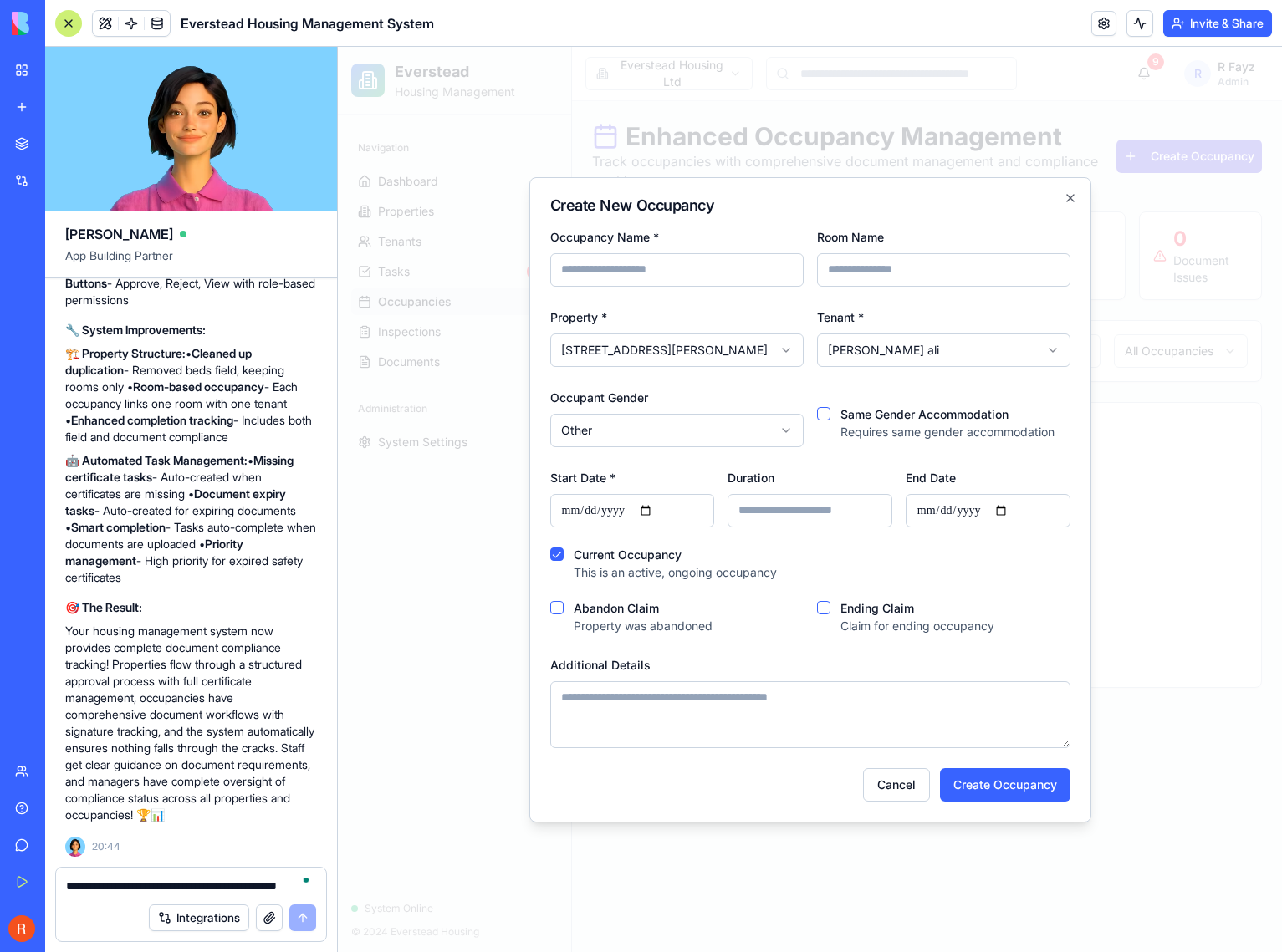
click at [725, 439] on body "**********" at bounding box center [810, 500] width 944 height 906
select select "****"
click at [880, 272] on input "Room Name" at bounding box center [943, 270] width 253 height 34
type input "*"
click at [702, 275] on input "Occupancy Name *" at bounding box center [676, 270] width 253 height 34
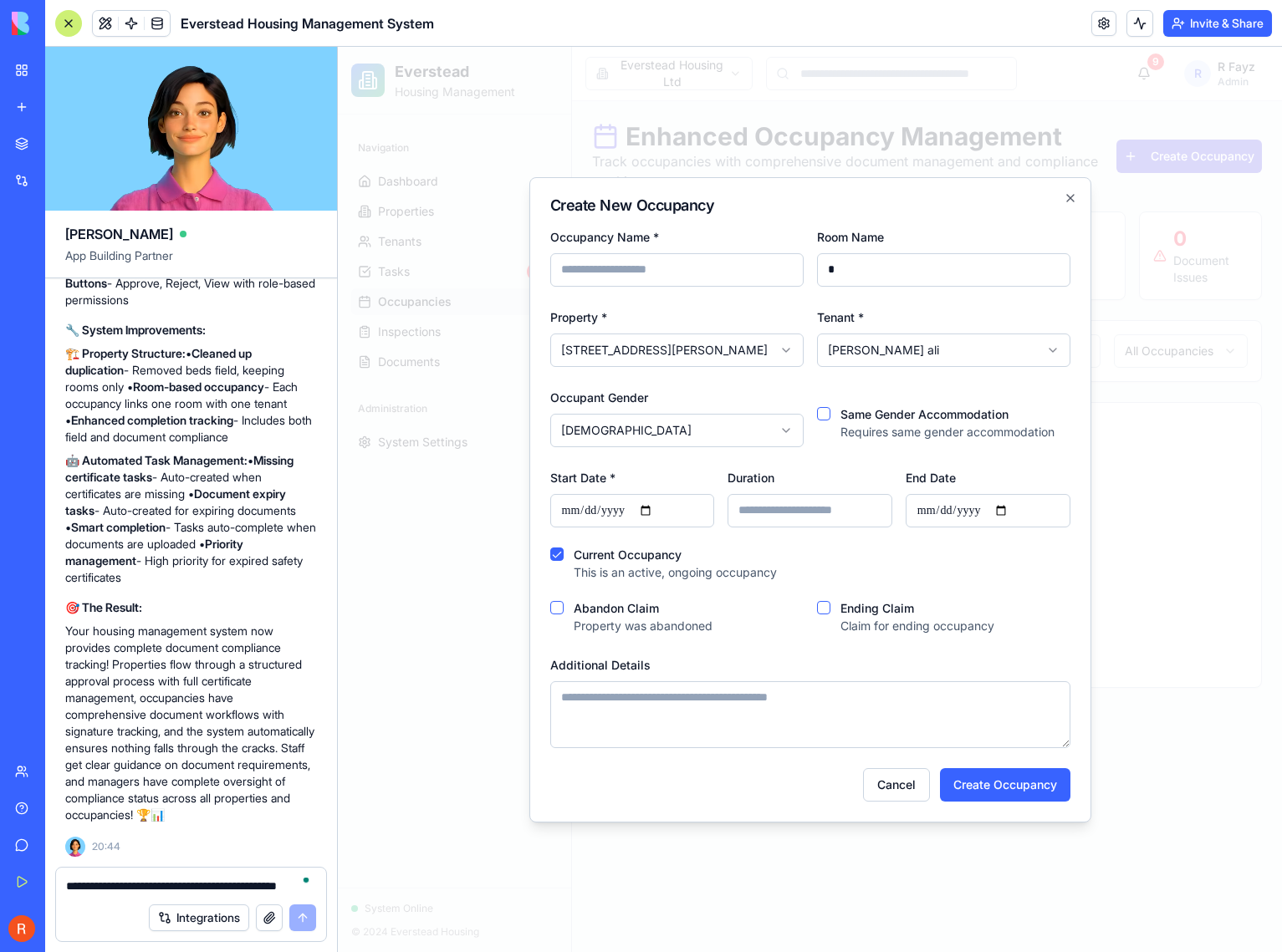
click at [704, 238] on div "Occupancy Name *" at bounding box center [676, 256] width 253 height 60
click at [794, 512] on input "Duration" at bounding box center [809, 510] width 165 height 34
click at [813, 477] on div "Duration" at bounding box center [809, 497] width 165 height 60
click at [558, 604] on button "Abandon Claim" at bounding box center [557, 608] width 14 height 14
click at [560, 609] on button "Abandon Claim" at bounding box center [557, 608] width 14 height 14
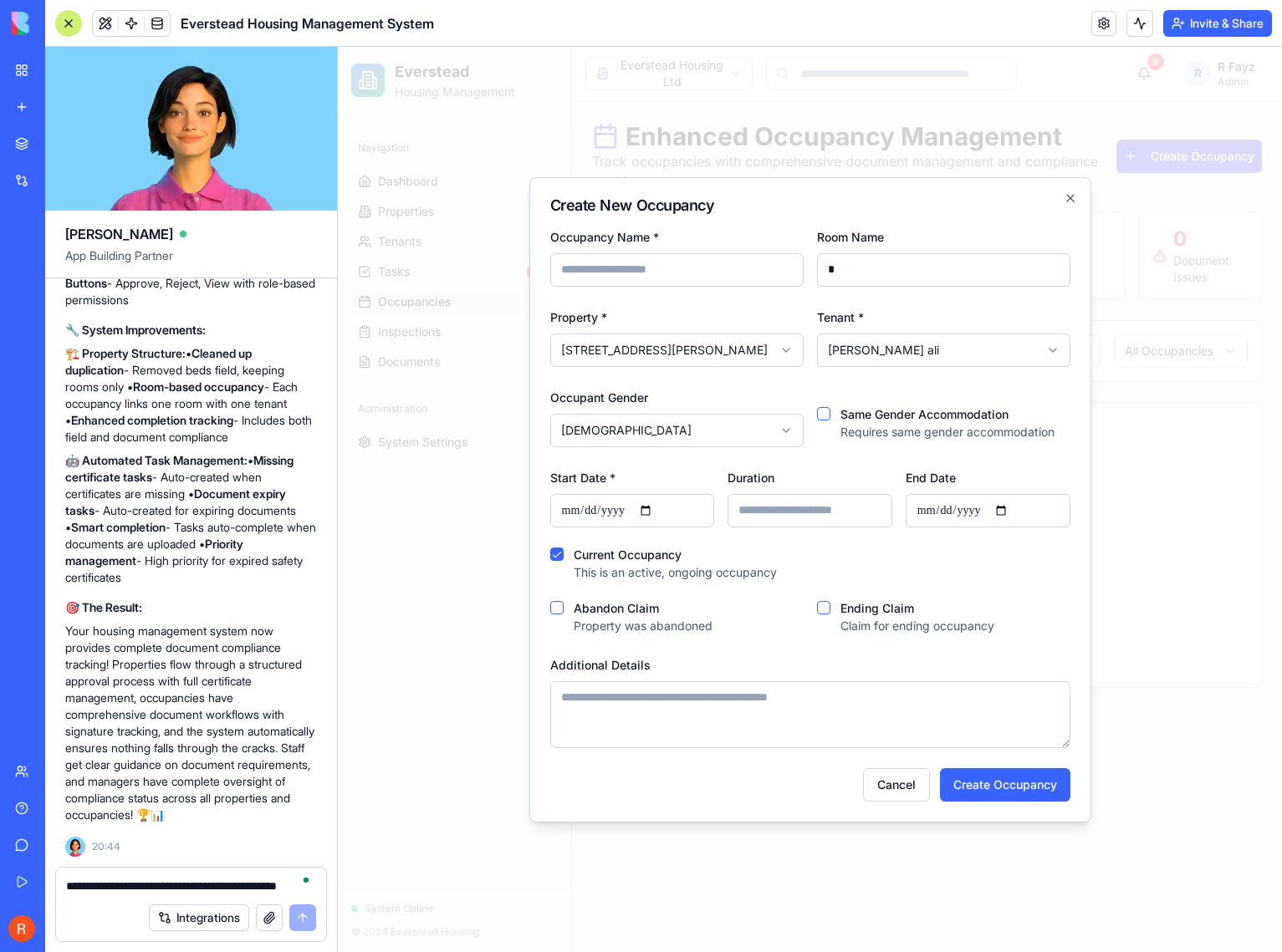
click at [829, 610] on button "Ending Claim" at bounding box center [824, 608] width 14 height 14
click at [672, 720] on textarea "Additional Details" at bounding box center [810, 714] width 520 height 67
click at [1068, 196] on icon "button" at bounding box center [1070, 198] width 7 height 7
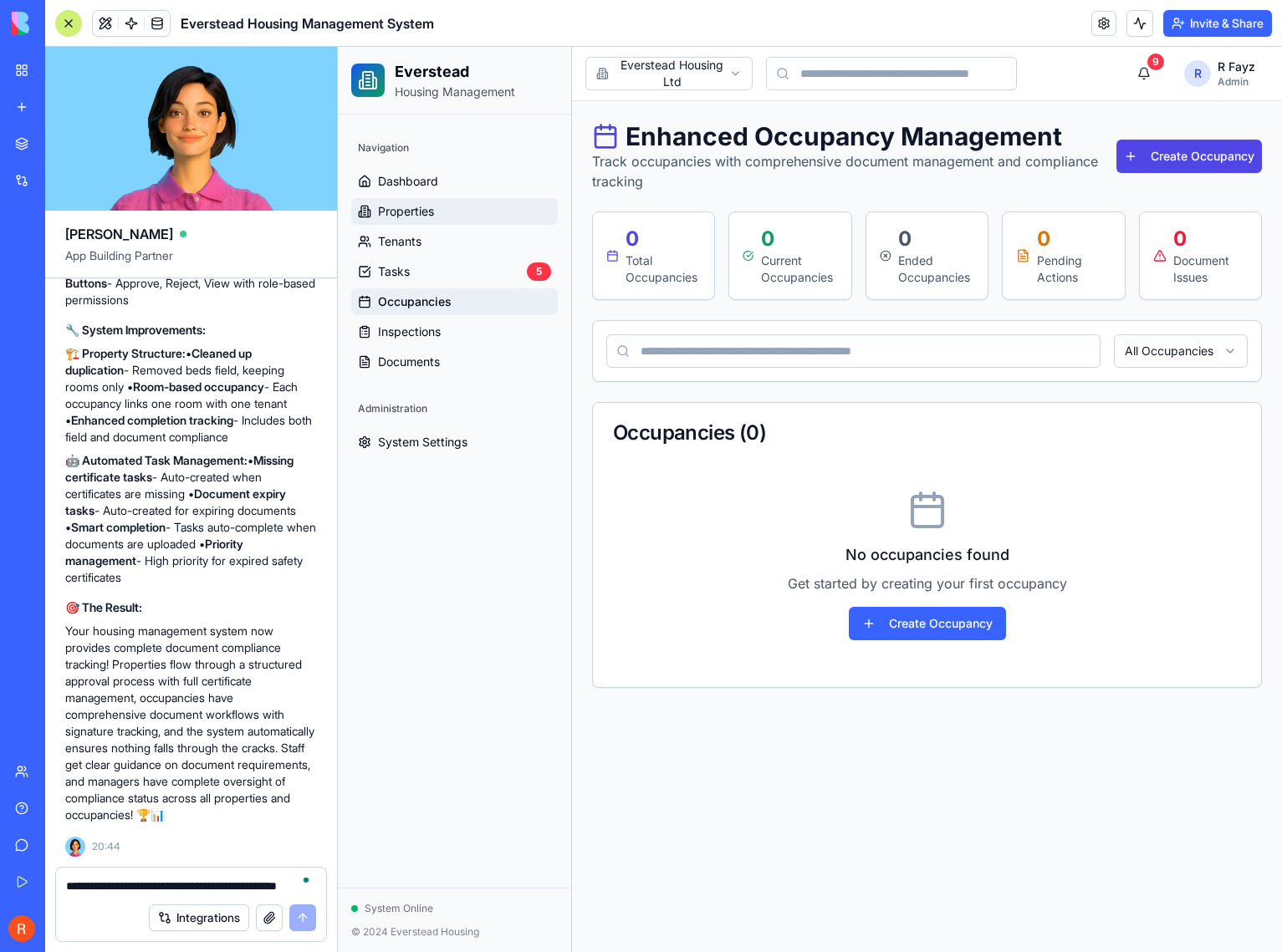
click at [432, 221] on link "Properties" at bounding box center [454, 211] width 207 height 27
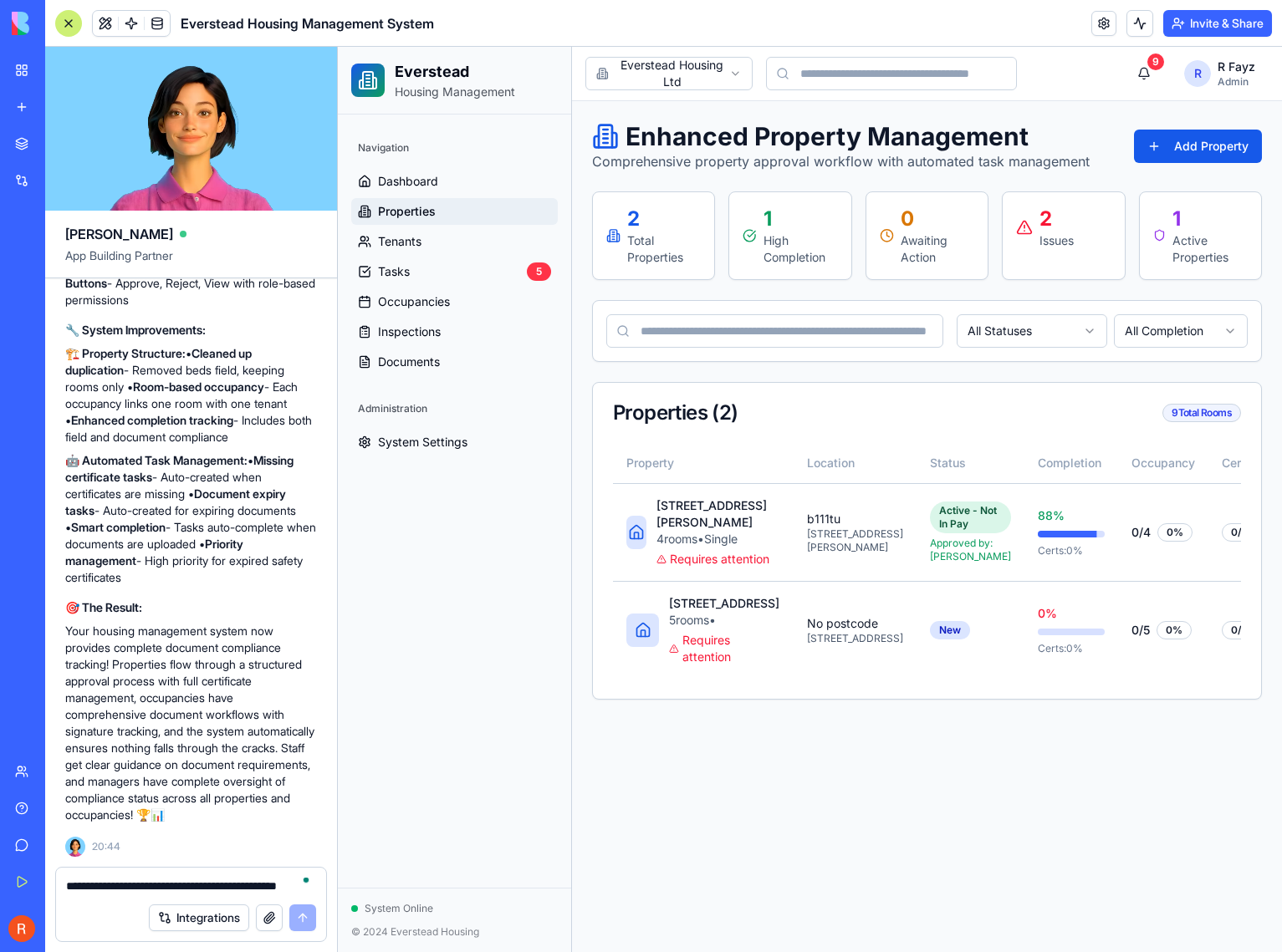
click at [69, 20] on div at bounding box center [68, 23] width 27 height 27
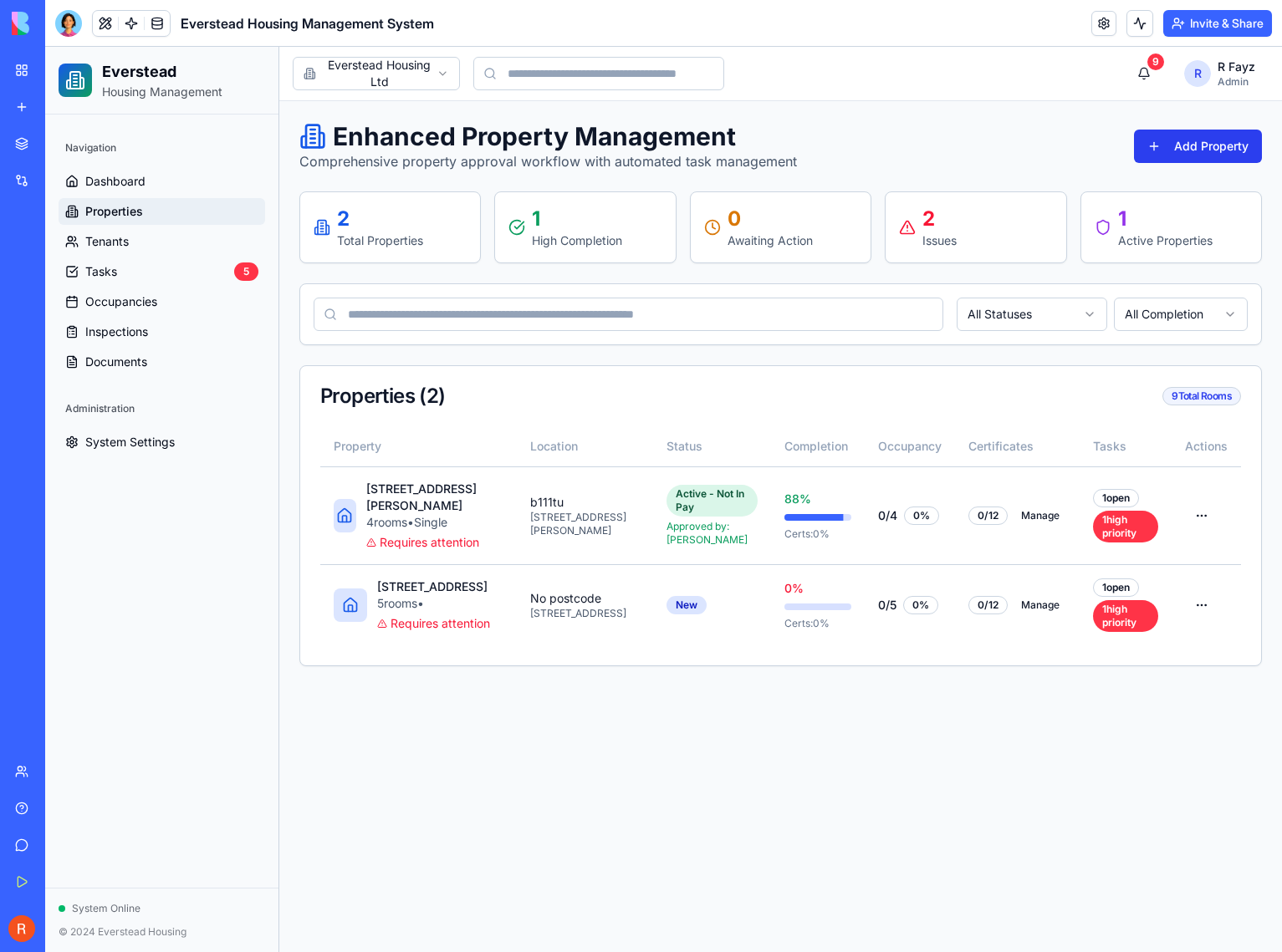
click at [1192, 149] on button "Add Property" at bounding box center [1197, 147] width 128 height 34
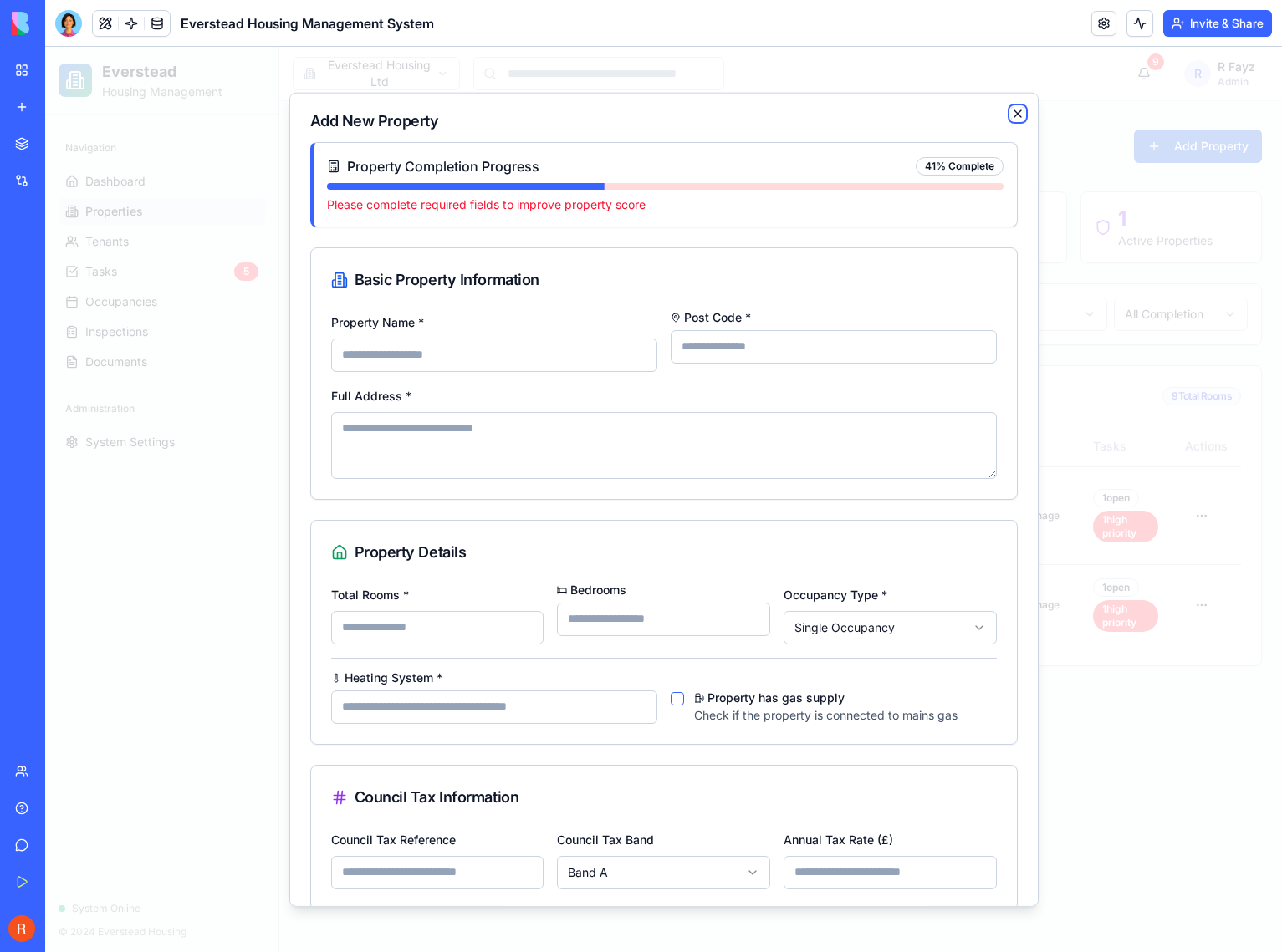
click at [1011, 115] on icon "button" at bounding box center [1018, 113] width 14 height 14
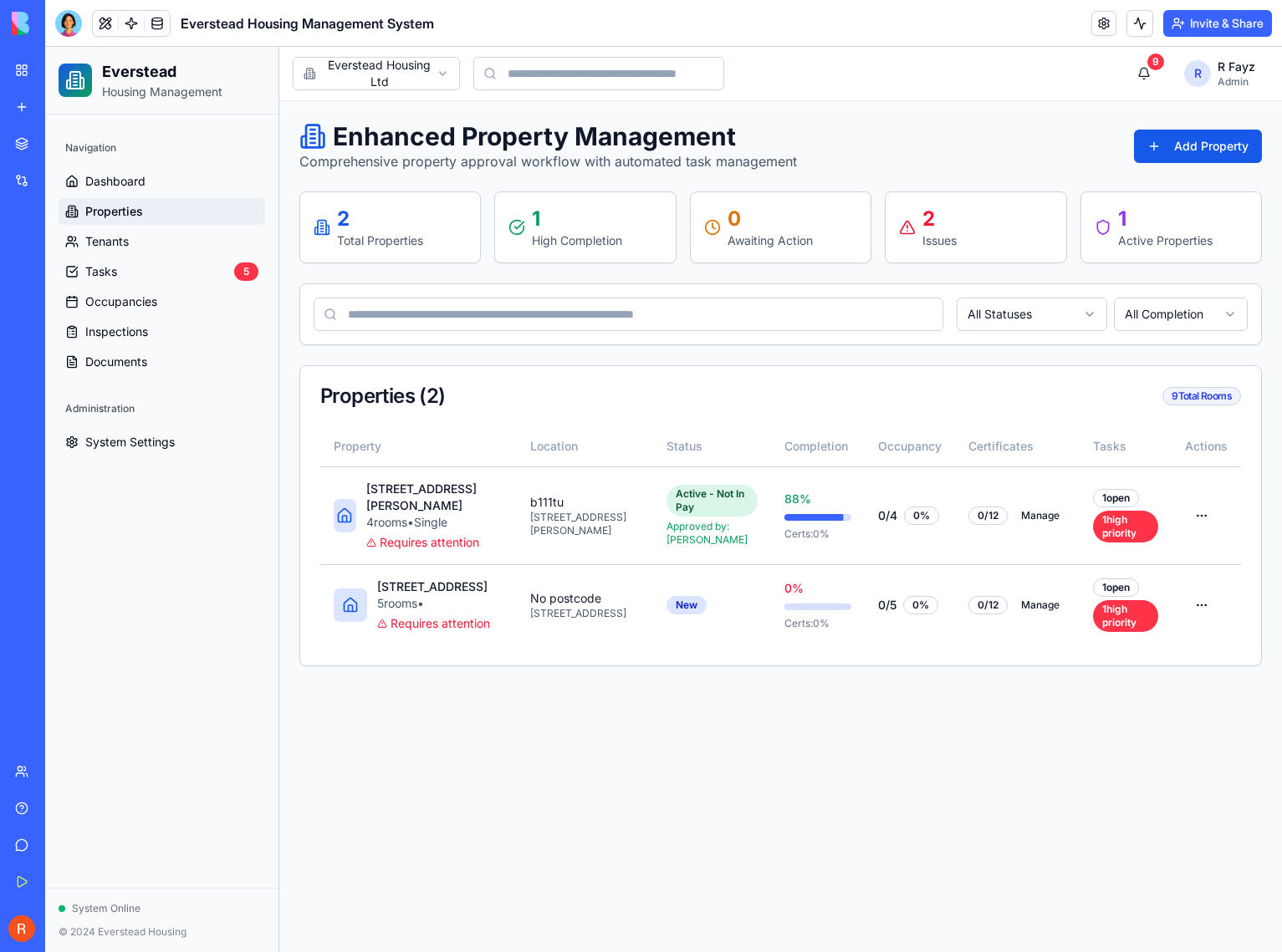
click at [1121, 229] on div "1" at bounding box center [1165, 219] width 95 height 27
click at [1111, 227] on icon at bounding box center [1103, 227] width 17 height 17
click at [124, 235] on span "Tenants" at bounding box center [107, 241] width 43 height 17
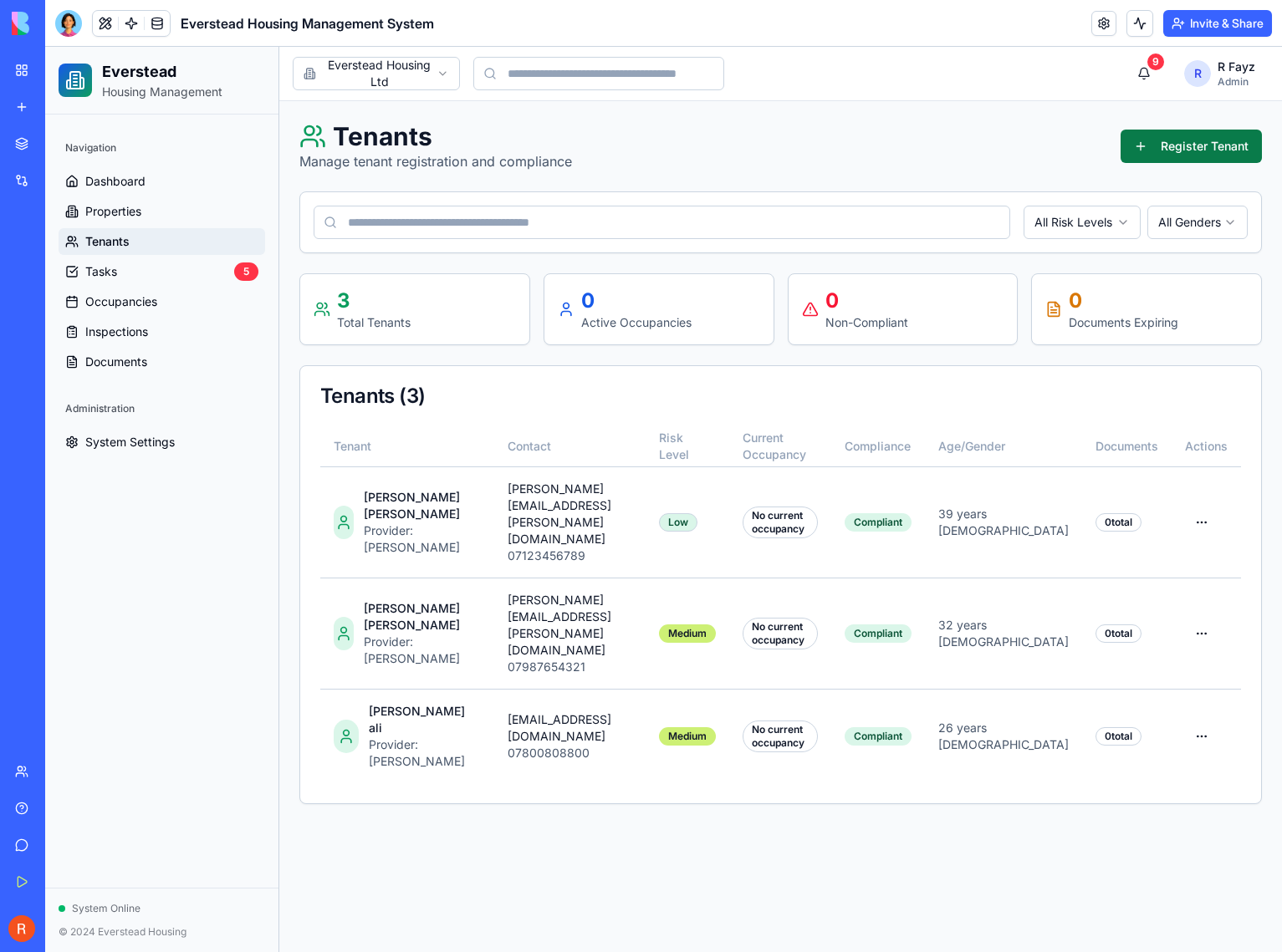
click at [1204, 143] on button "Register Tenant" at bounding box center [1190, 147] width 141 height 34
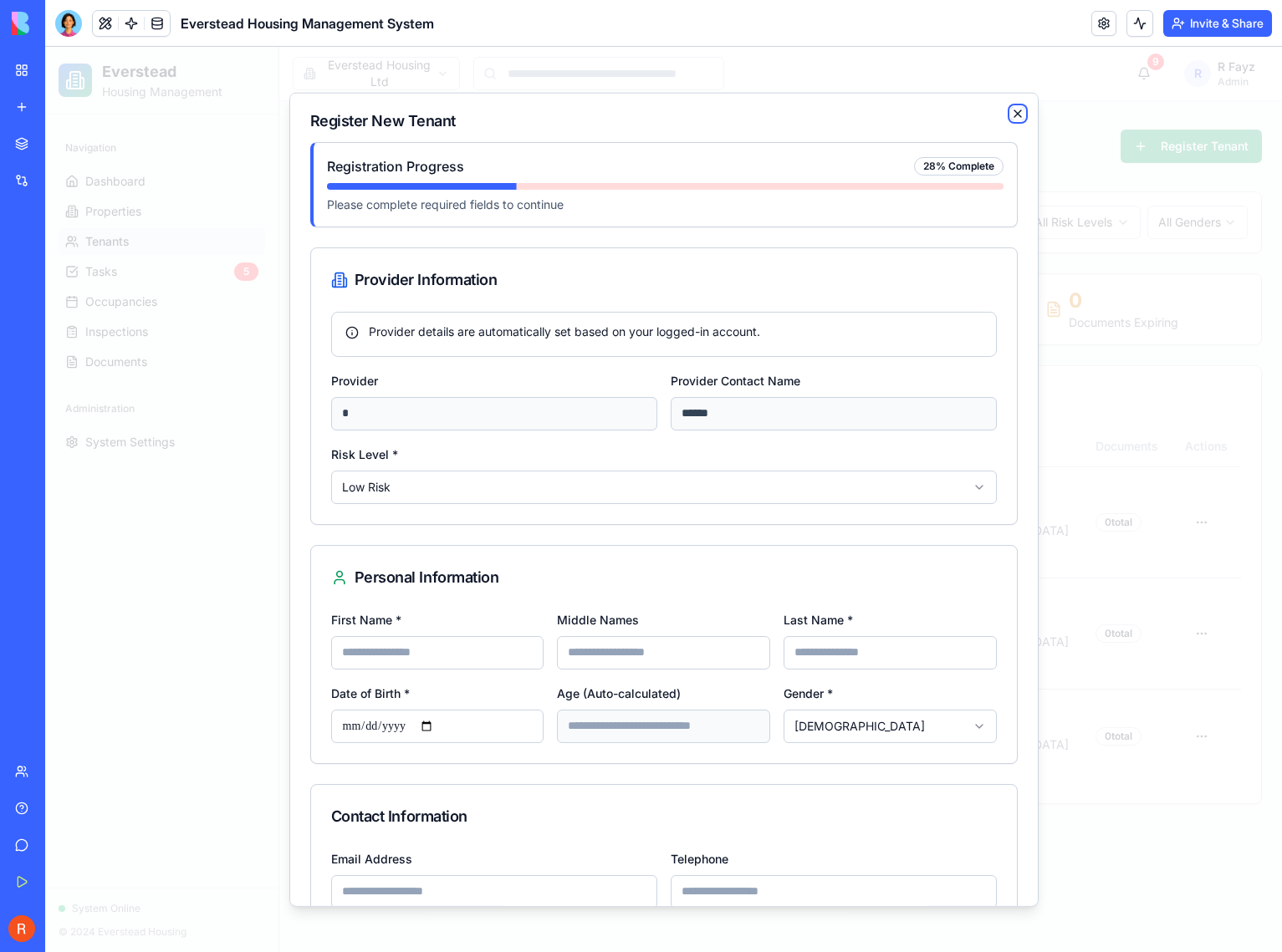
click at [1011, 113] on icon "button" at bounding box center [1018, 113] width 14 height 14
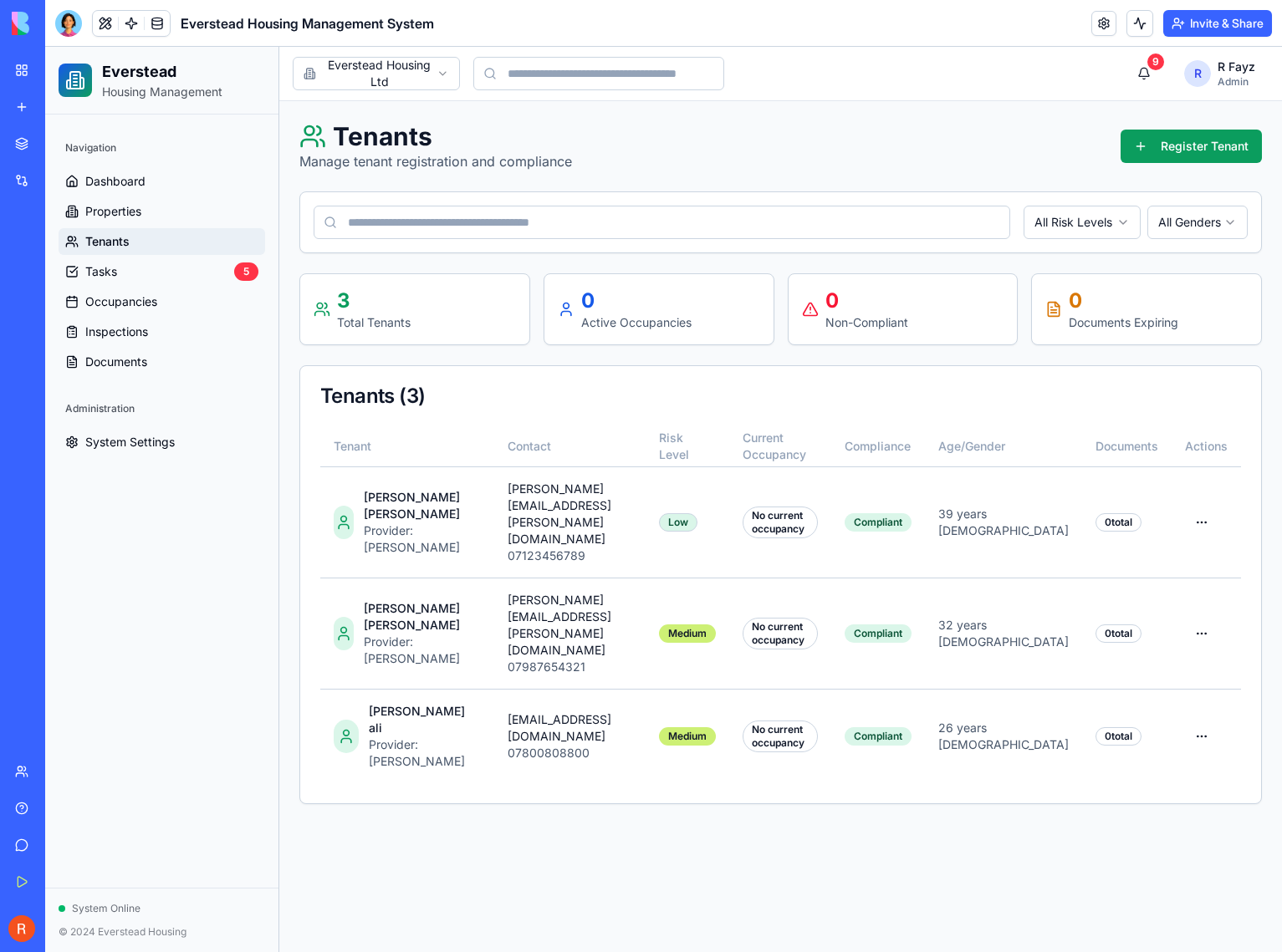
click at [953, 218] on input at bounding box center [661, 223] width 697 height 34
click at [788, 186] on div "Tenants Manage tenant registration and compliance Register Tenant All Risk Leve…" at bounding box center [780, 462] width 963 height 683
click at [1207, 501] on html "Everstead Housing Management Navigation Dashboard Properties Tenants Tasks 5 Oc…" at bounding box center [663, 500] width 1237 height 906
click at [1186, 546] on div "View Details" at bounding box center [1159, 543] width 107 height 27
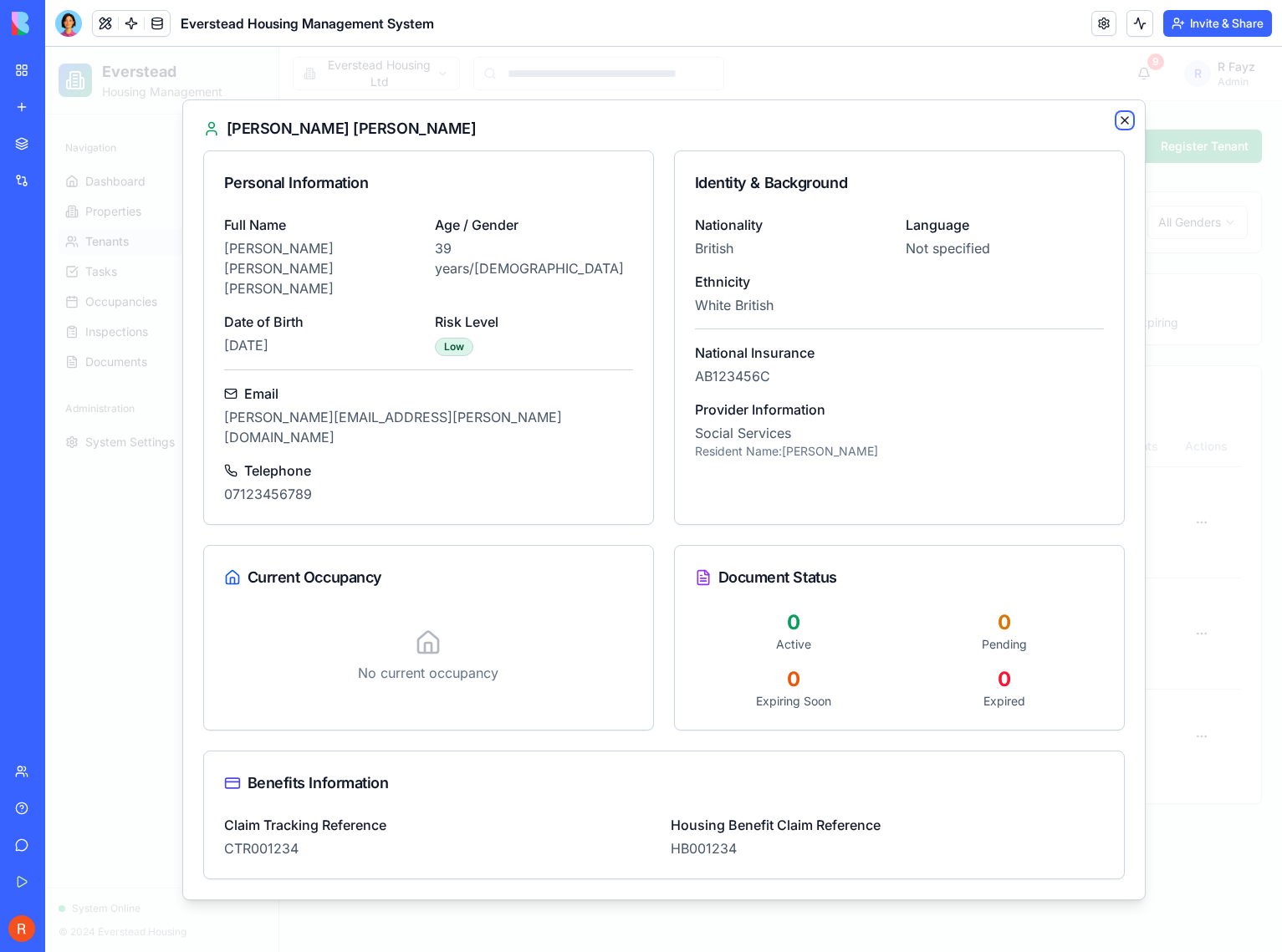
click at [1117, 127] on icon "button" at bounding box center [1124, 120] width 14 height 14
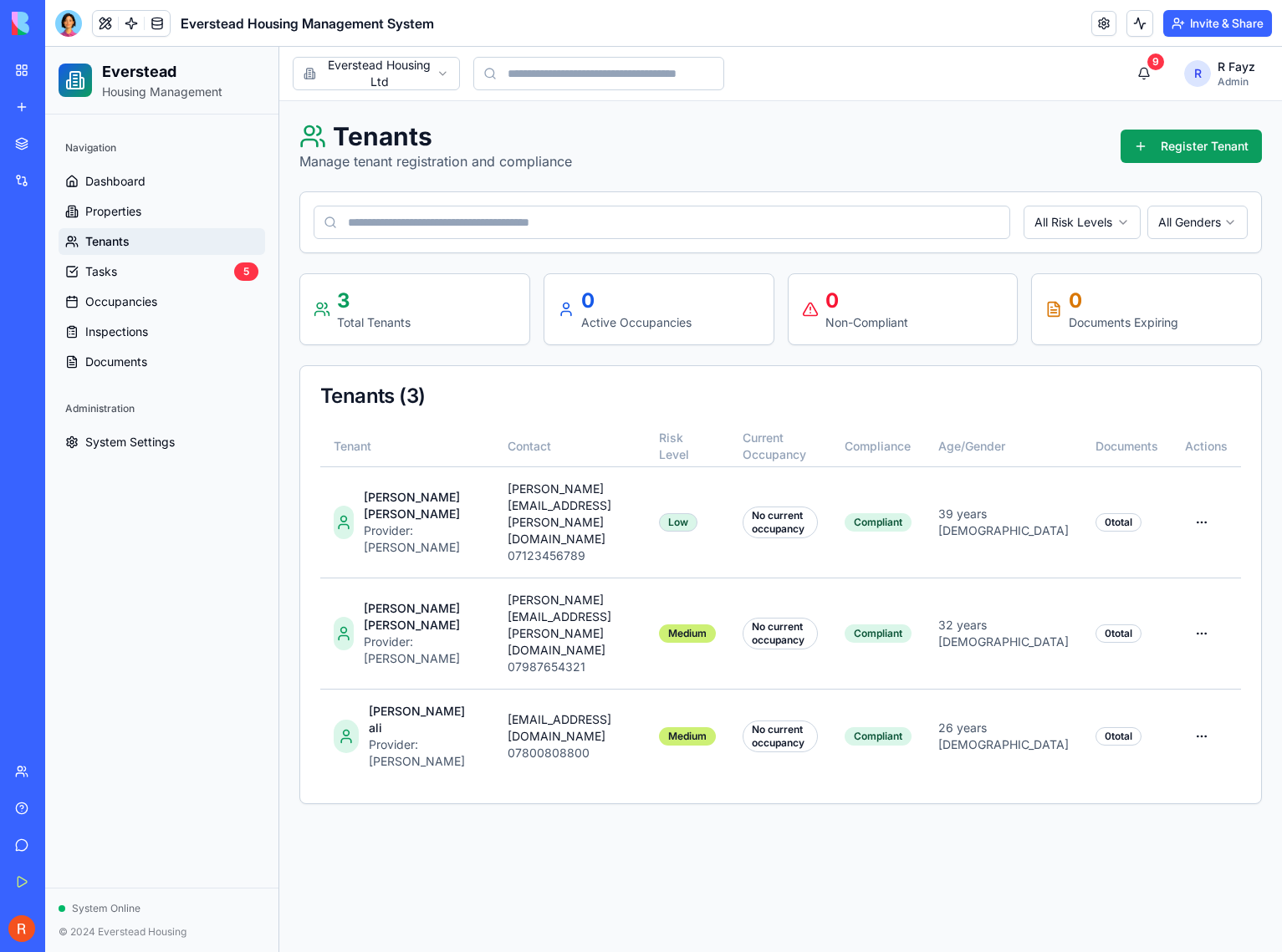
click at [444, 411] on div "Tenants ( 3 )" at bounding box center [780, 396] width 961 height 60
click at [118, 311] on link "Occupancies" at bounding box center [162, 302] width 207 height 27
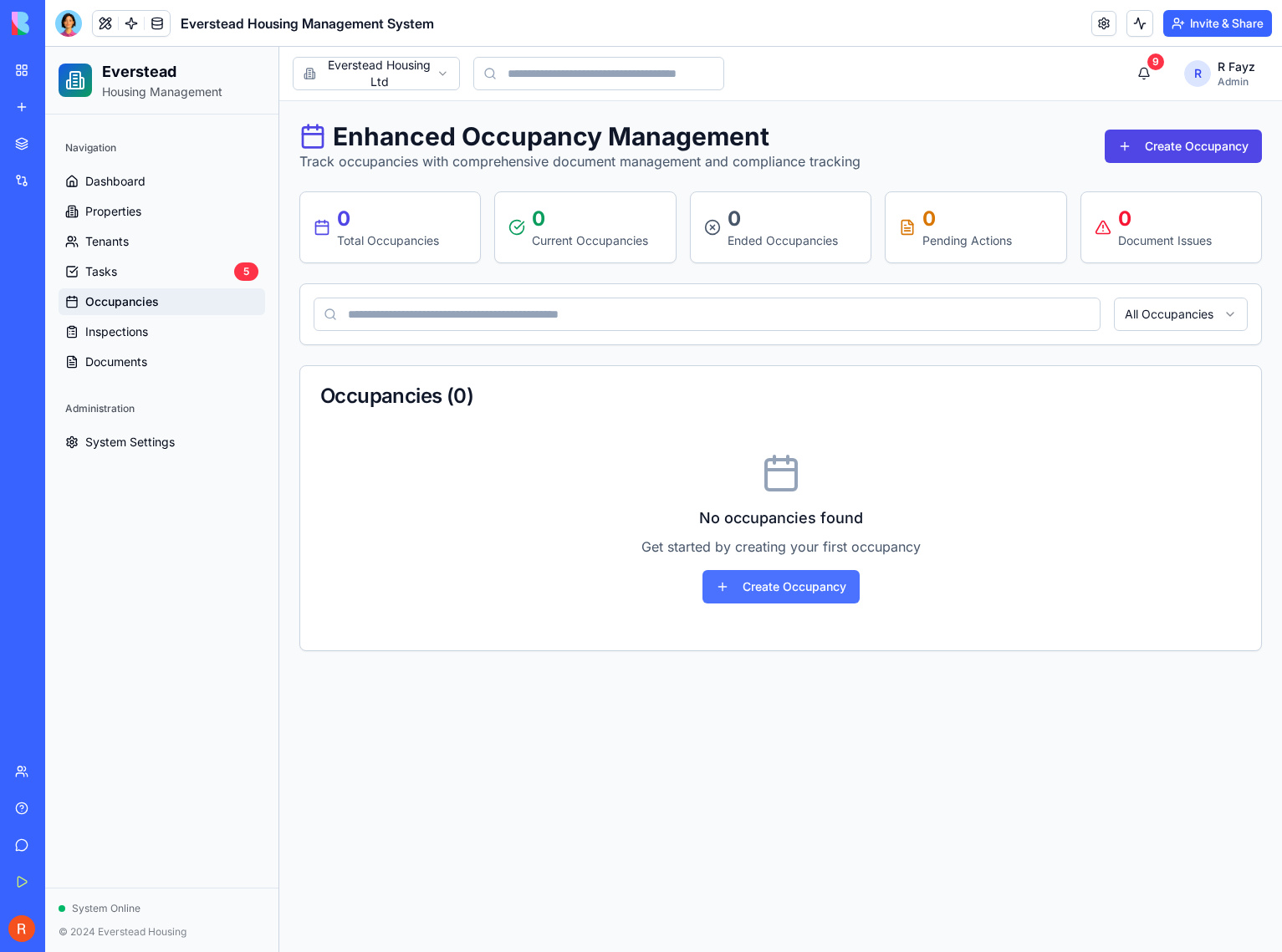
click at [780, 598] on button "Create Occupancy" at bounding box center [781, 587] width 158 height 34
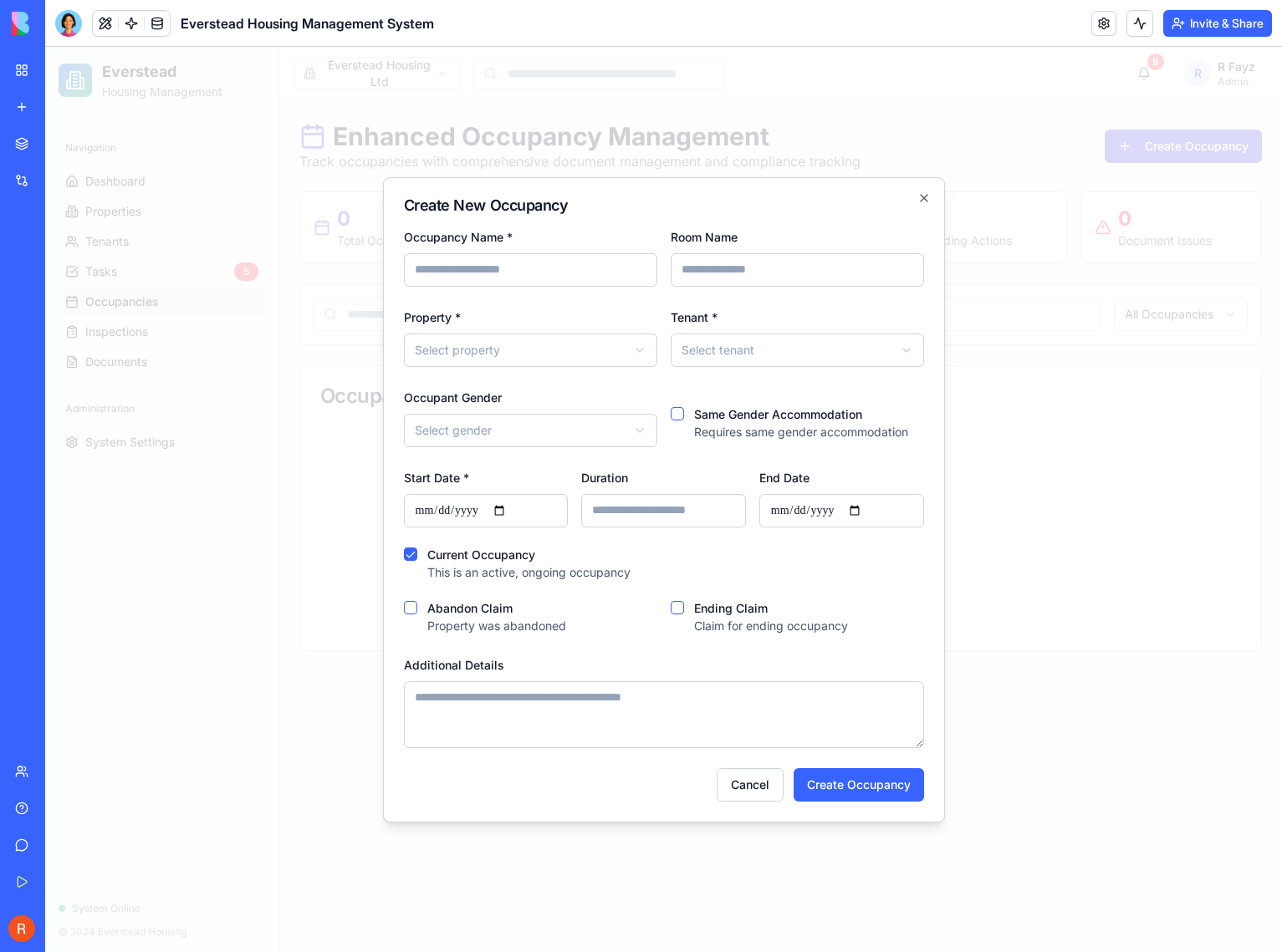
click at [532, 260] on input "Occupancy Name *" at bounding box center [530, 270] width 253 height 34
click at [496, 262] on input "Occupancy Name *" at bounding box center [530, 270] width 253 height 34
click at [492, 337] on body "**********" at bounding box center [663, 500] width 1237 height 906
click at [505, 272] on body "**********" at bounding box center [663, 500] width 1237 height 906
click at [505, 272] on input "Occupancy Name *" at bounding box center [530, 270] width 253 height 34
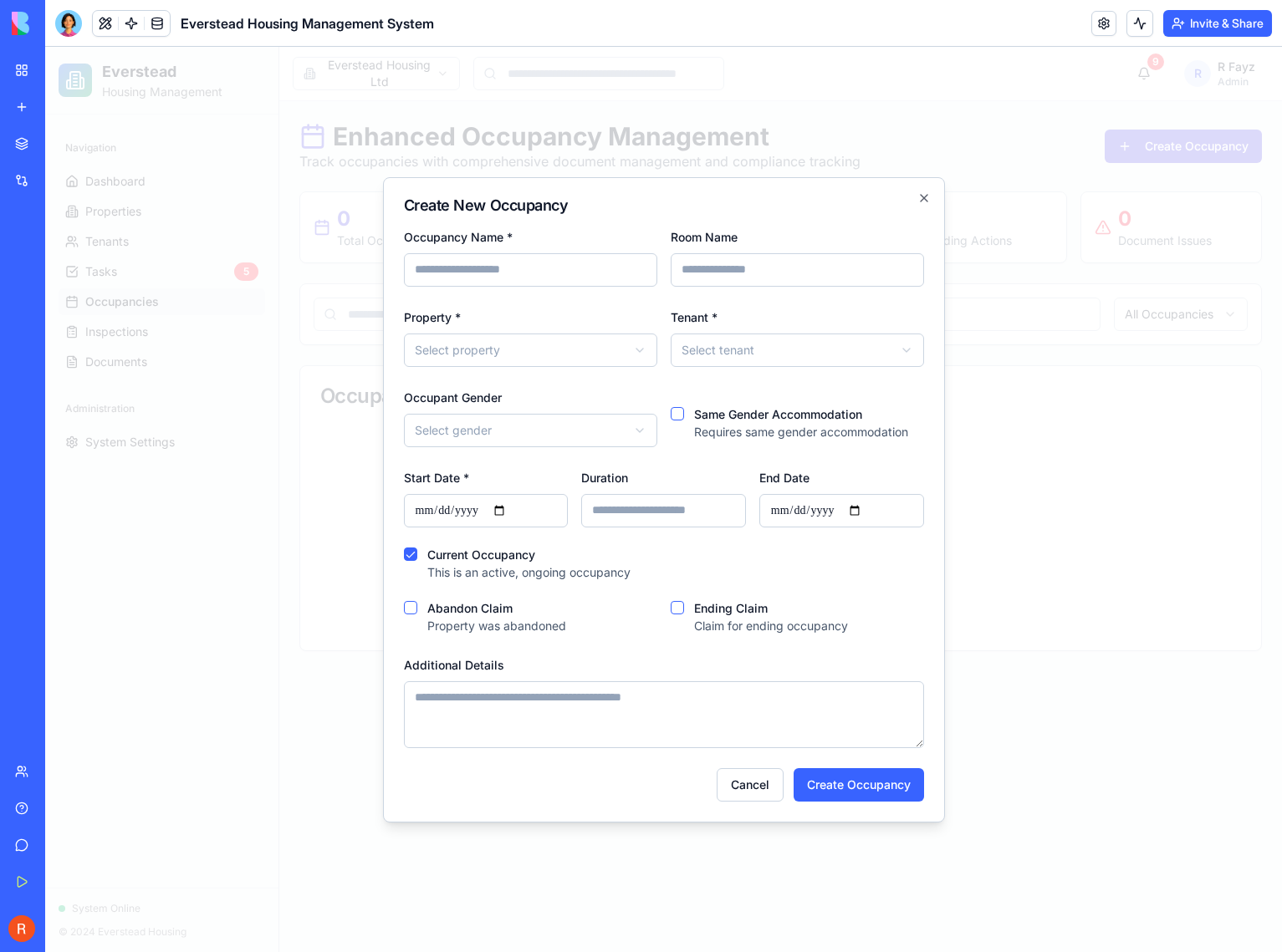
click at [742, 353] on body "**********" at bounding box center [663, 500] width 1237 height 906
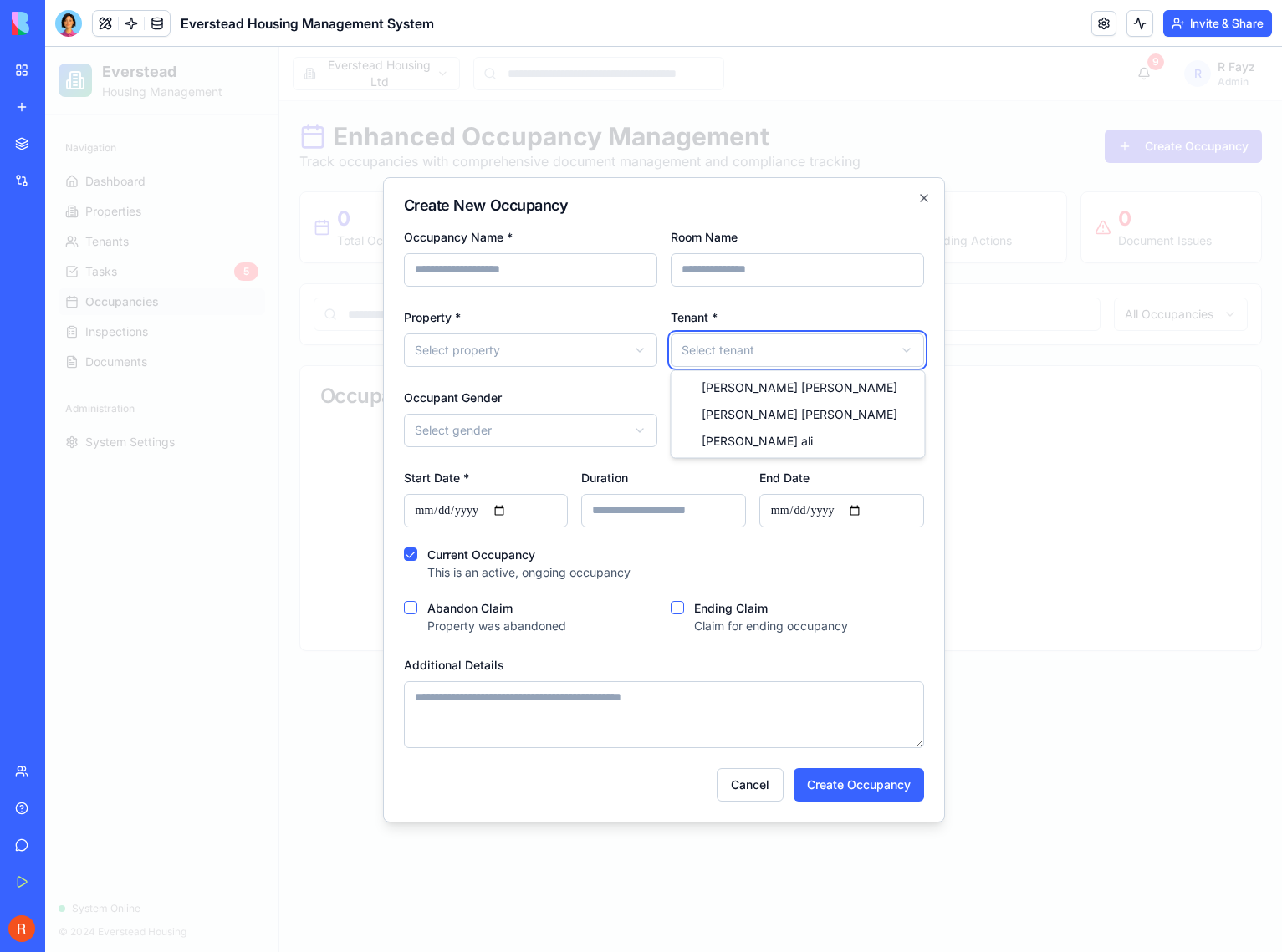
click at [742, 353] on body "**********" at bounding box center [663, 500] width 1237 height 906
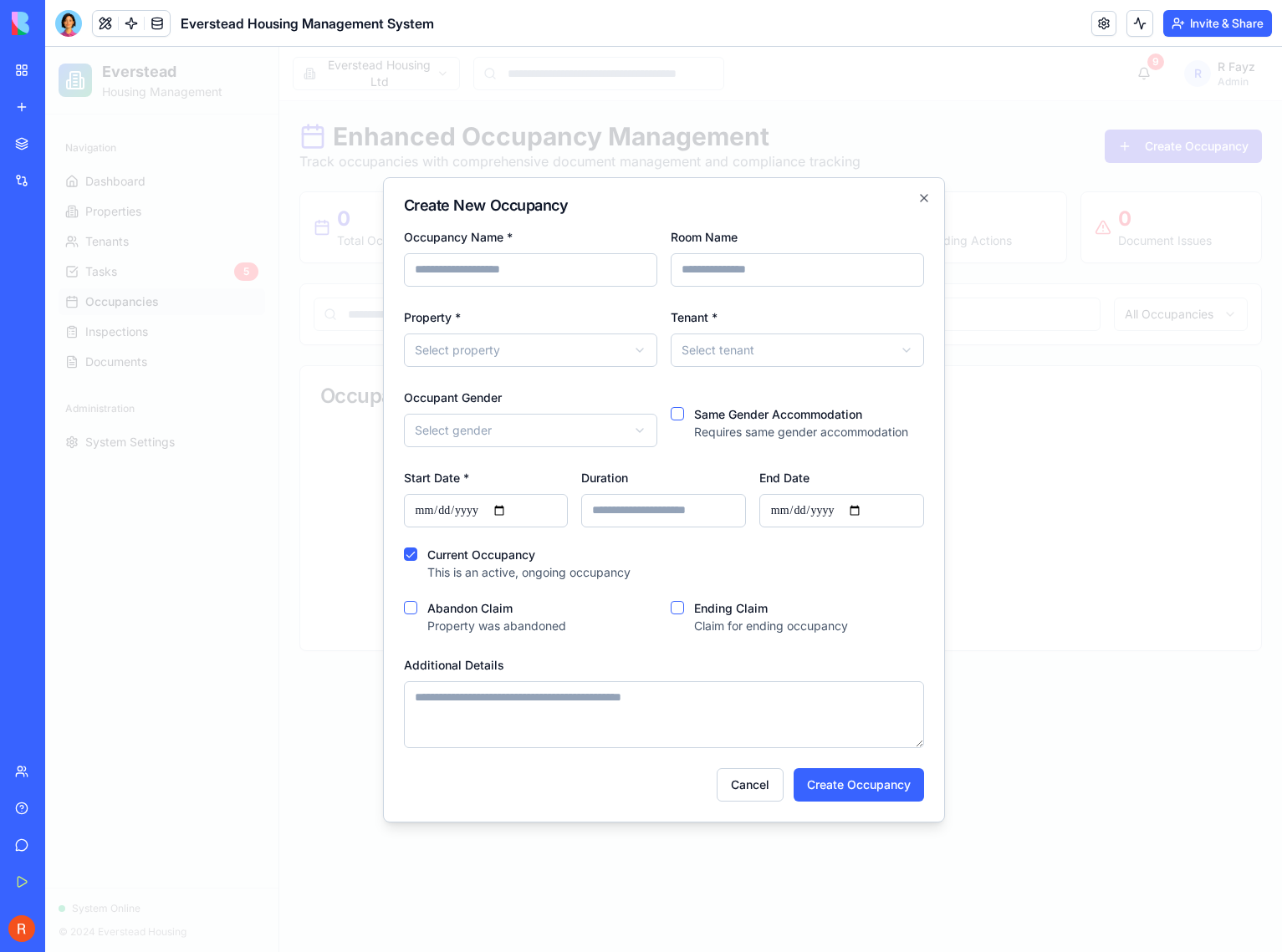
click at [767, 267] on input "Room Name" at bounding box center [796, 270] width 253 height 34
click at [604, 322] on div "**********" at bounding box center [530, 336] width 253 height 60
click at [607, 350] on body "**********" at bounding box center [663, 500] width 1237 height 906
click at [621, 322] on div "**********" at bounding box center [530, 336] width 253 height 60
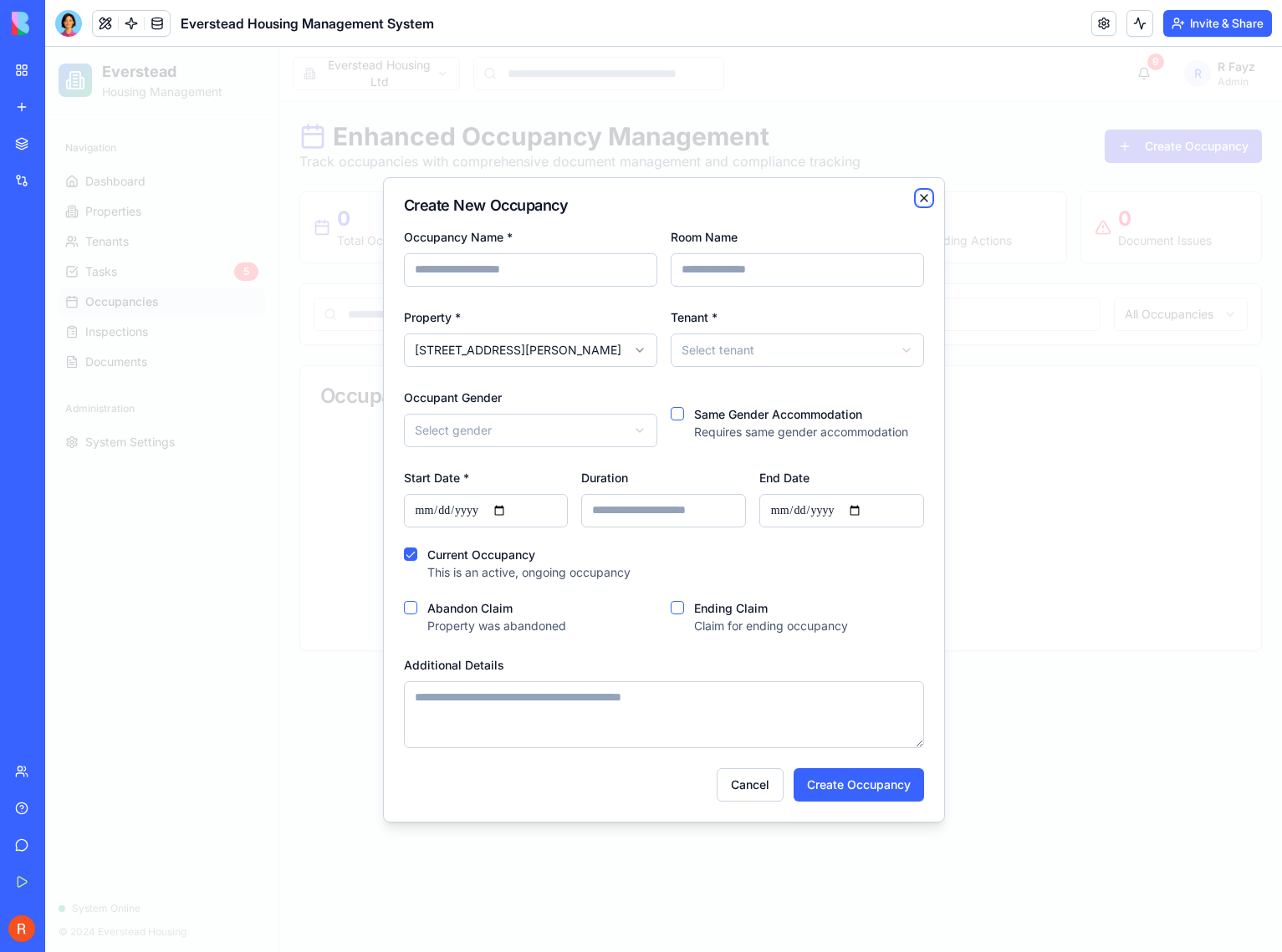
click at [920, 197] on icon "button" at bounding box center [924, 198] width 14 height 14
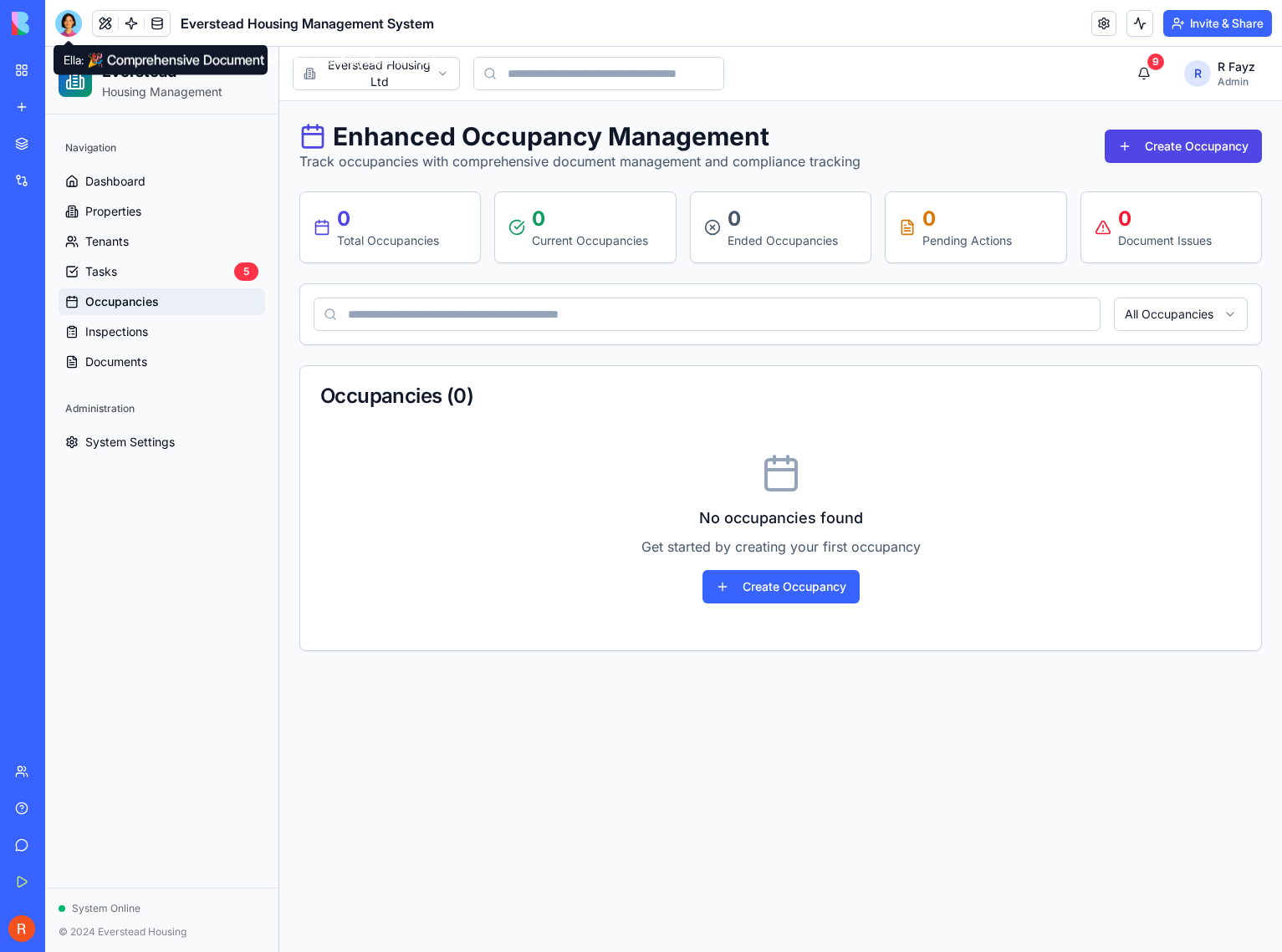
click at [62, 12] on div at bounding box center [68, 23] width 27 height 27
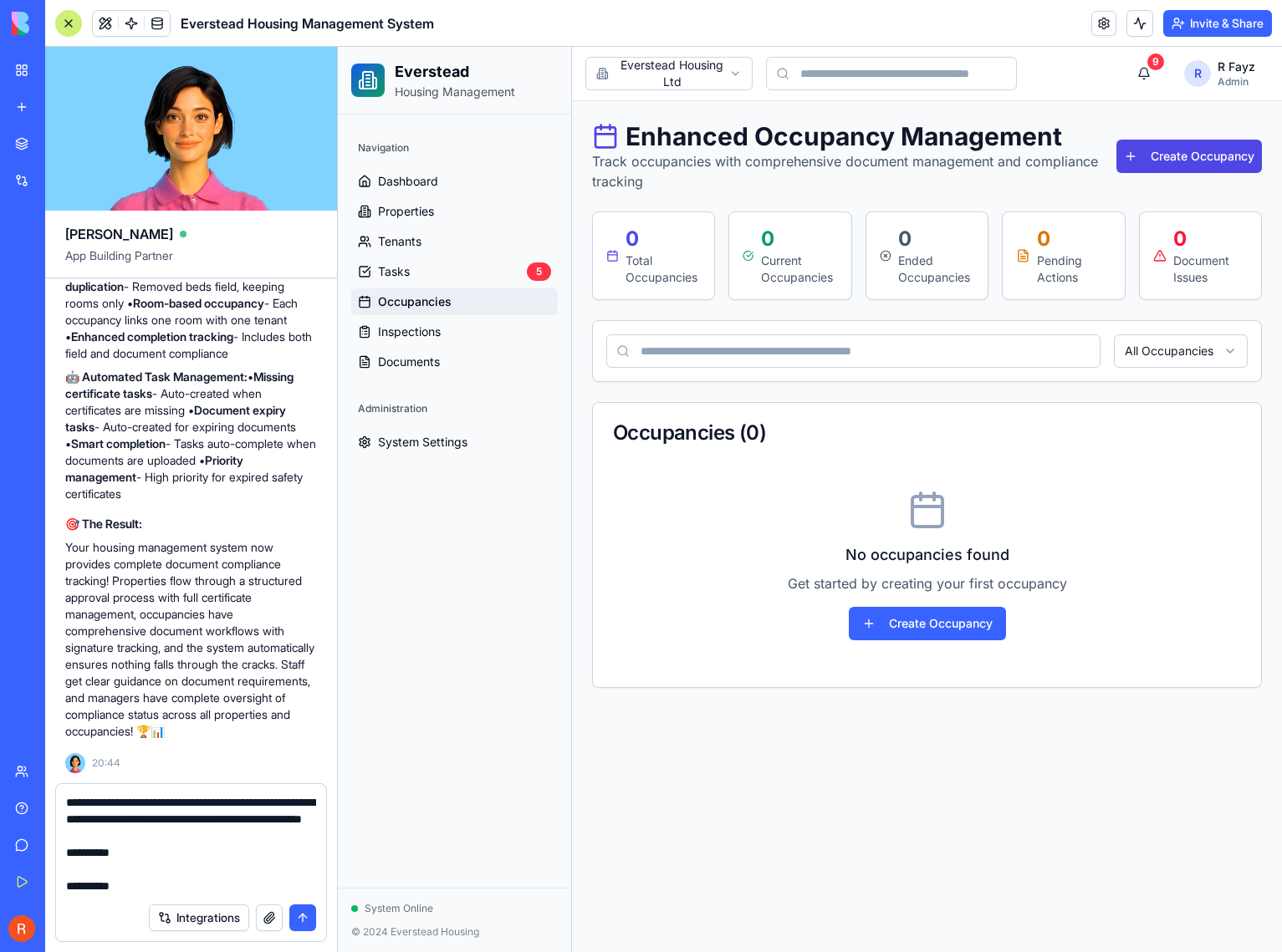
scroll to position [2356, 0]
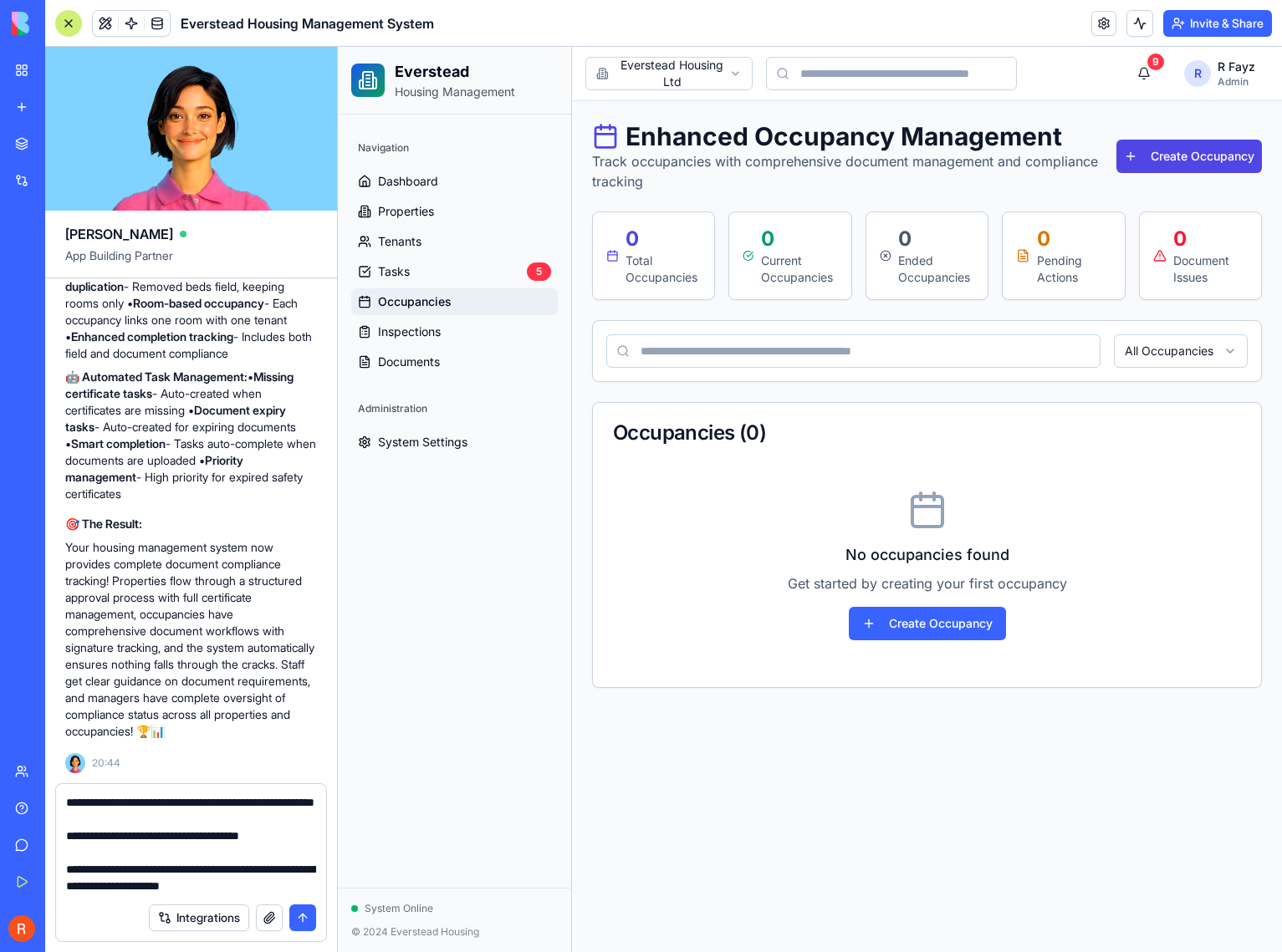
type textarea "**********"
click at [306, 918] on button "submit" at bounding box center [303, 918] width 27 height 27
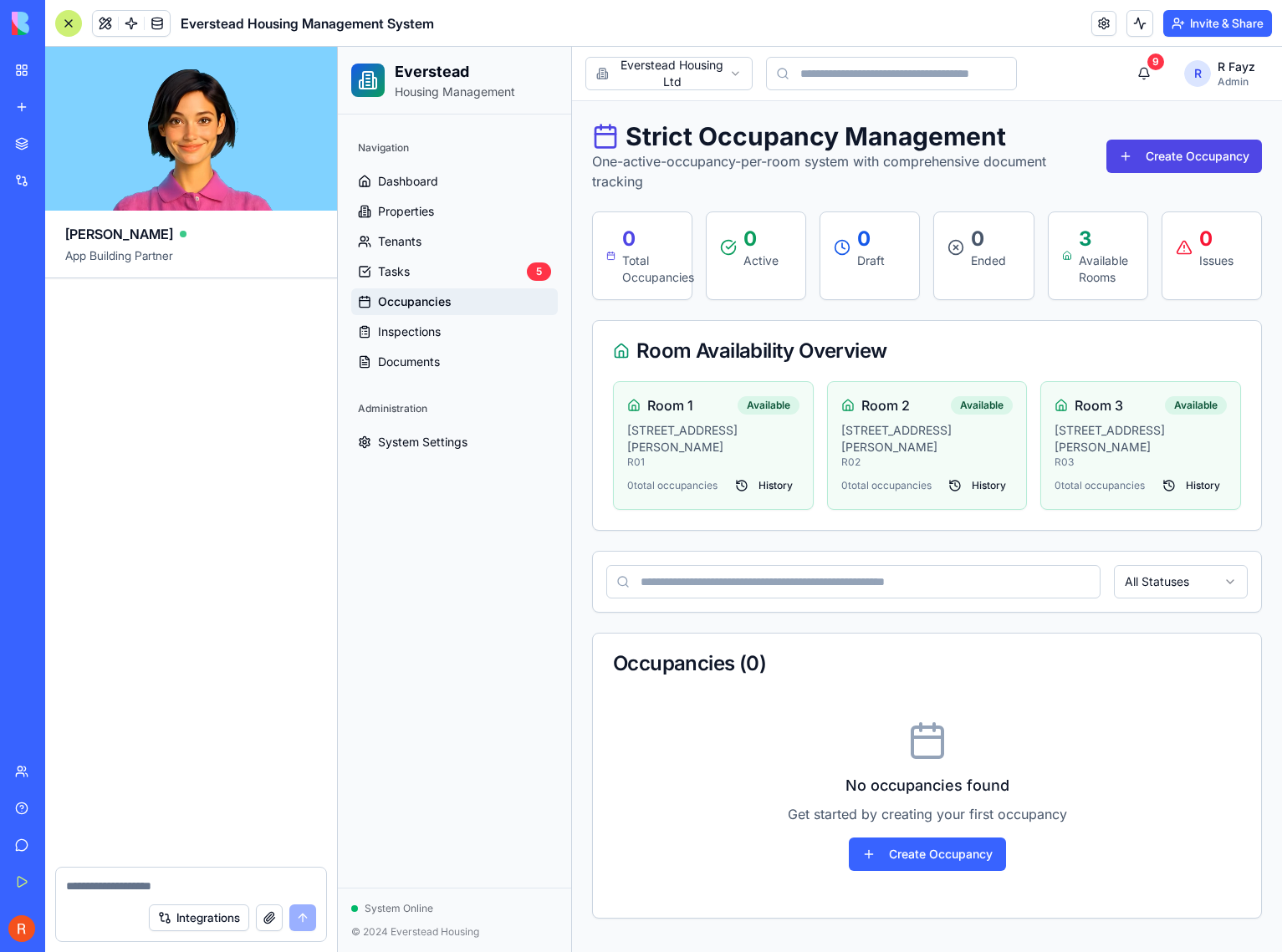
scroll to position [17636, 0]
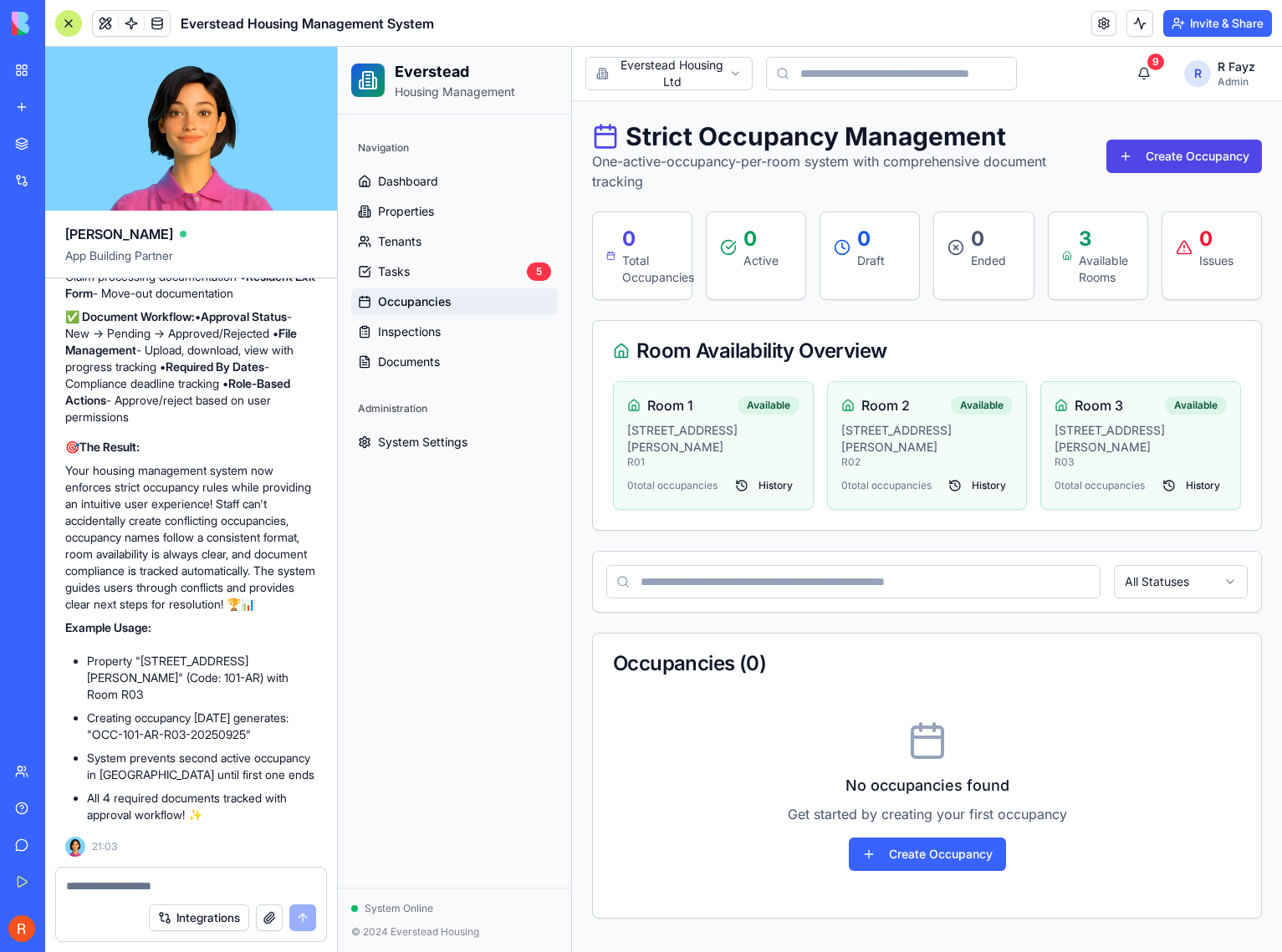
click at [411, 301] on span "Occupancies" at bounding box center [414, 302] width 74 height 17
click at [919, 838] on button "Create Occupancy" at bounding box center [927, 854] width 158 height 34
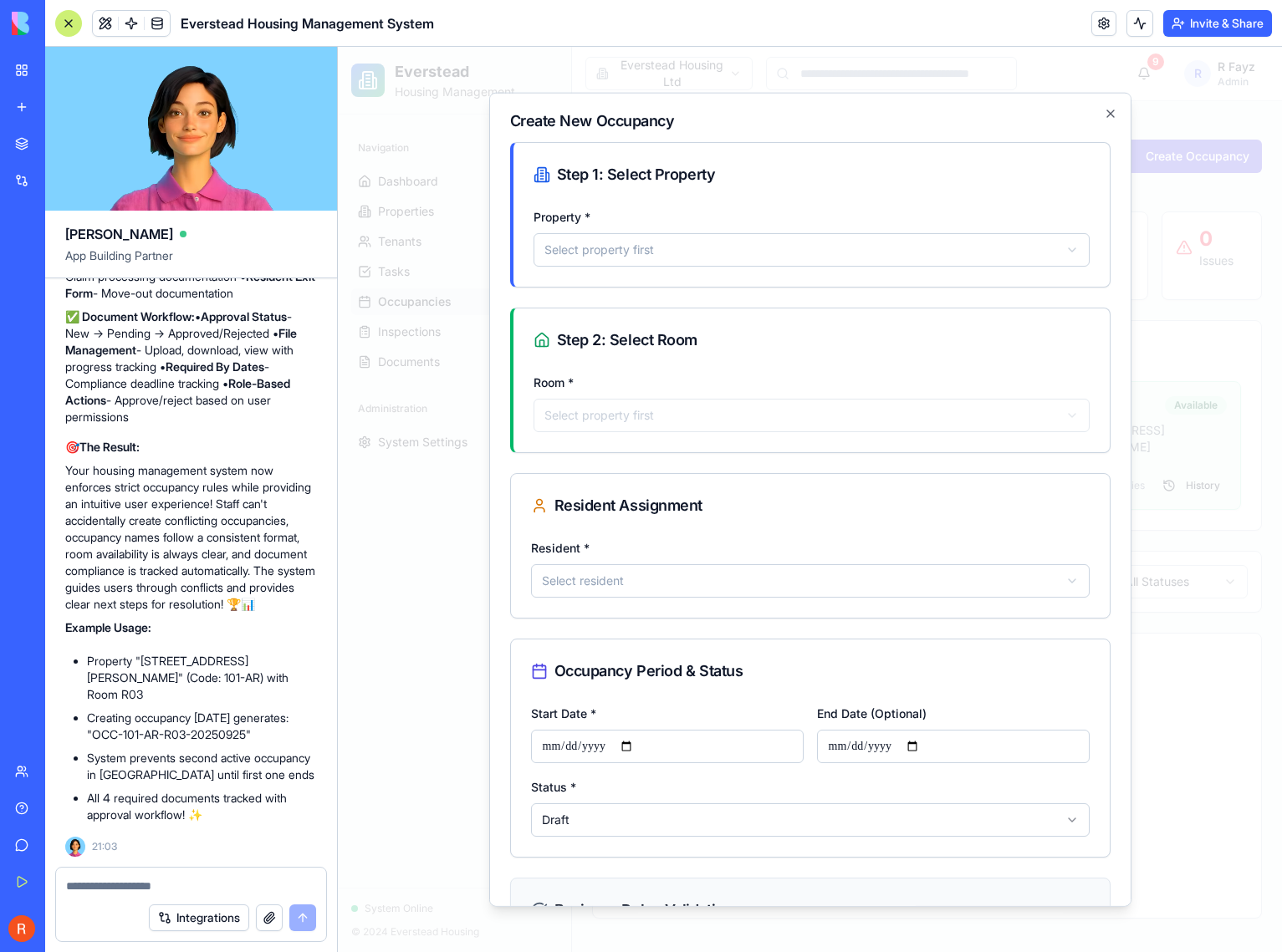
click at [680, 260] on body "**********" at bounding box center [810, 500] width 944 height 906
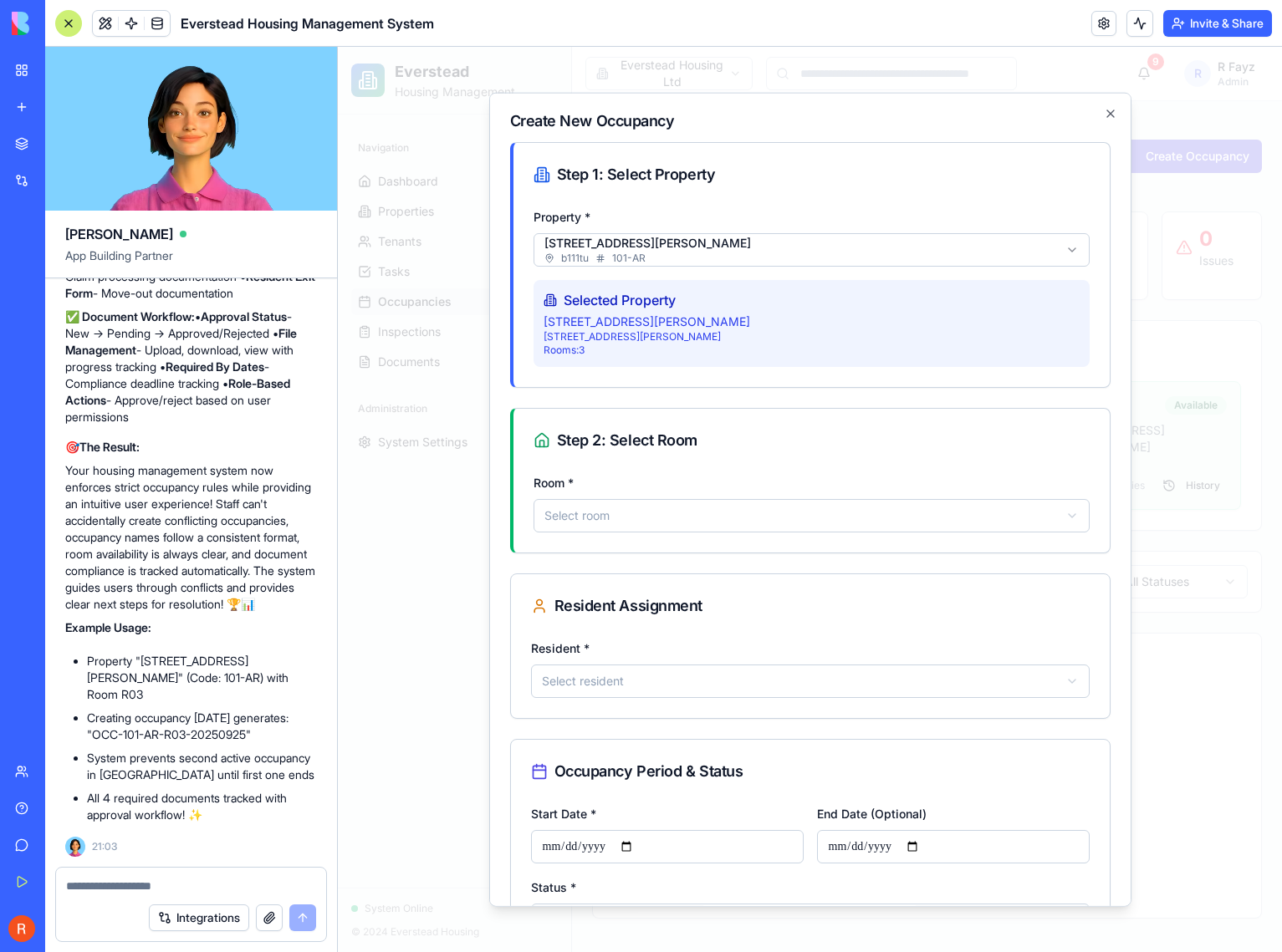
click at [692, 539] on div "**********" at bounding box center [811, 511] width 596 height 80
click at [691, 521] on body "**********" at bounding box center [810, 500] width 944 height 906
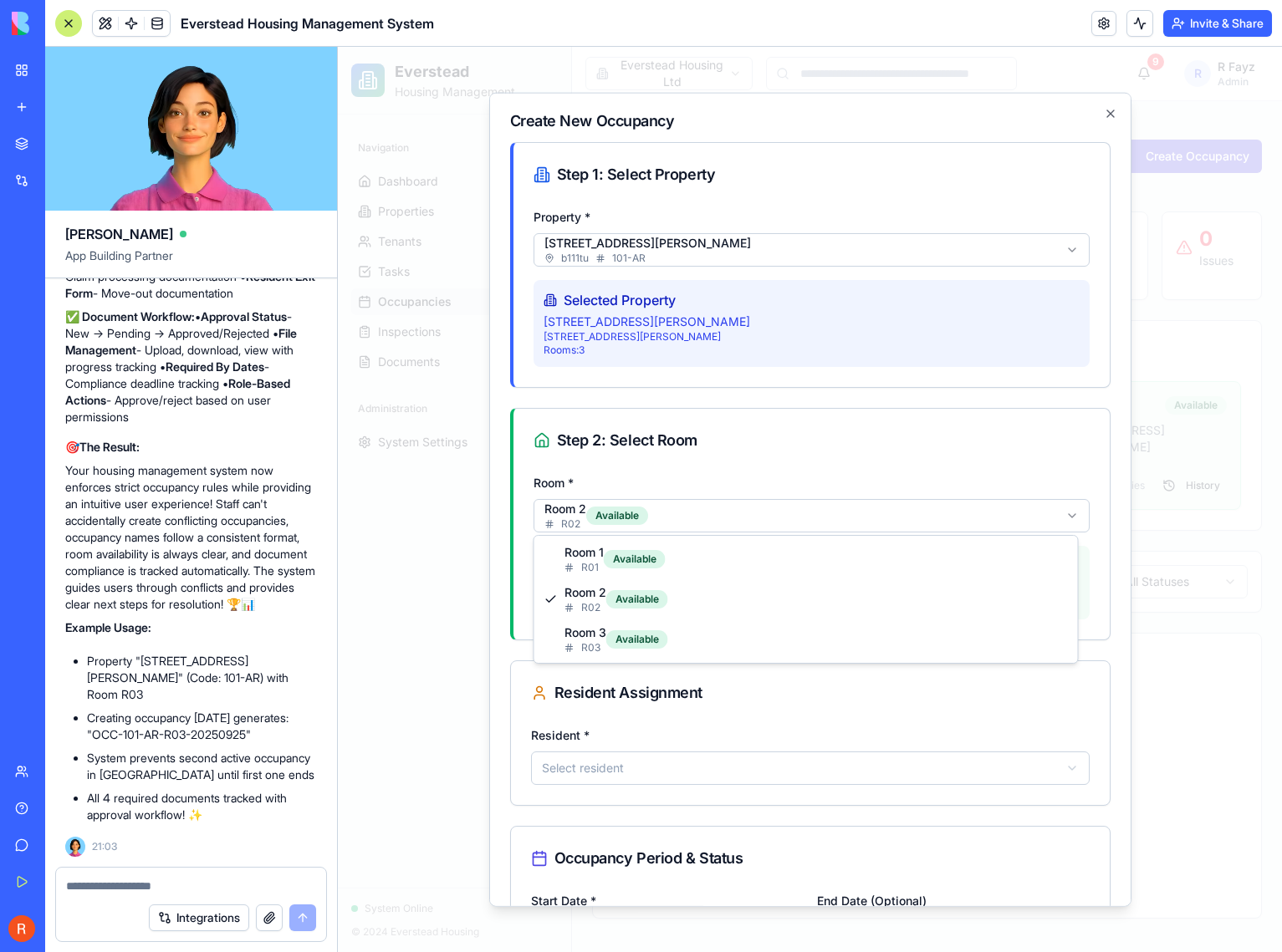
click at [708, 520] on body "**********" at bounding box center [810, 500] width 944 height 906
click at [710, 519] on body "**********" at bounding box center [810, 500] width 944 height 906
click at [707, 522] on body "**********" at bounding box center [810, 500] width 944 height 906
select select "******"
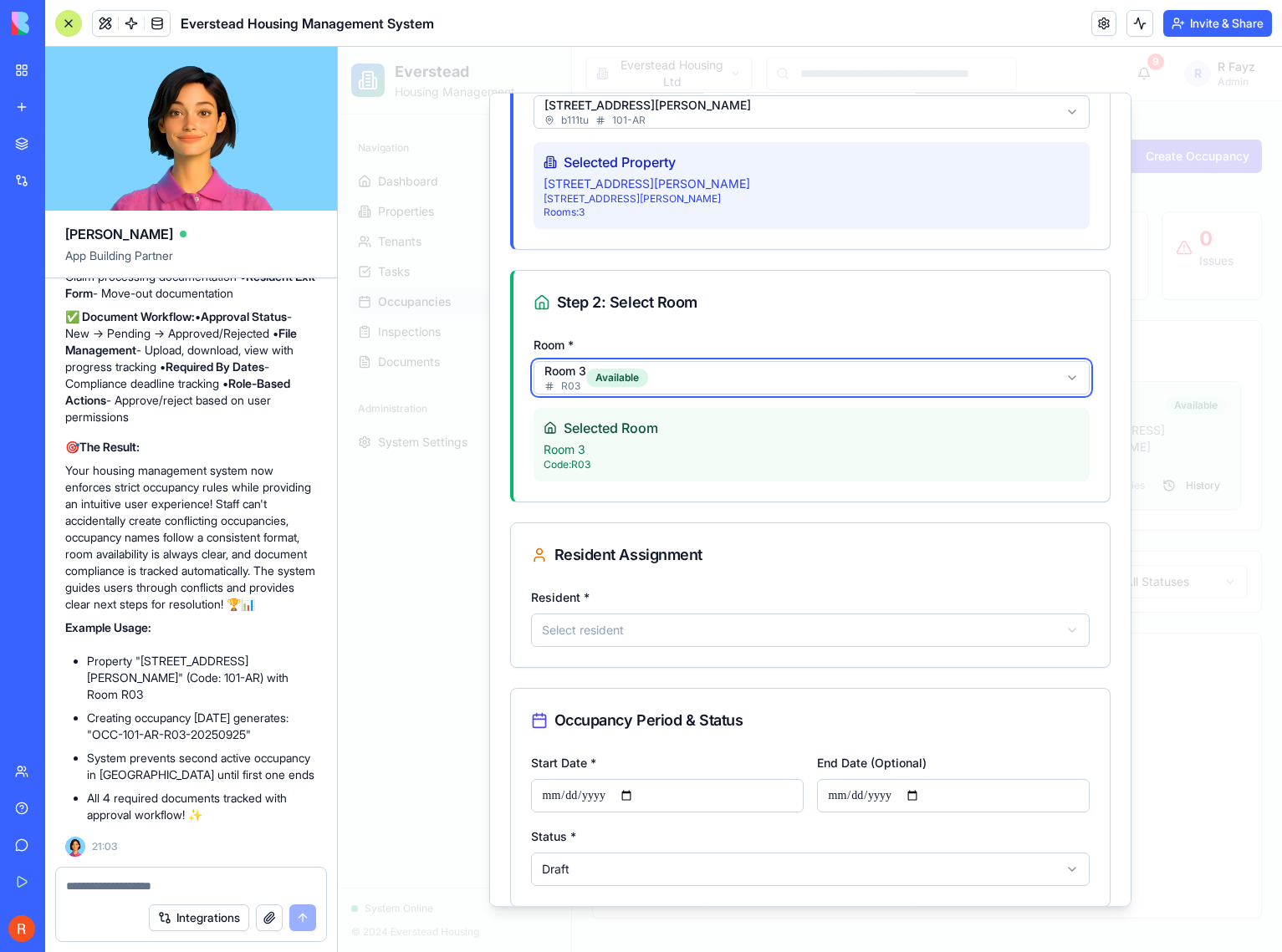
scroll to position [167, 0]
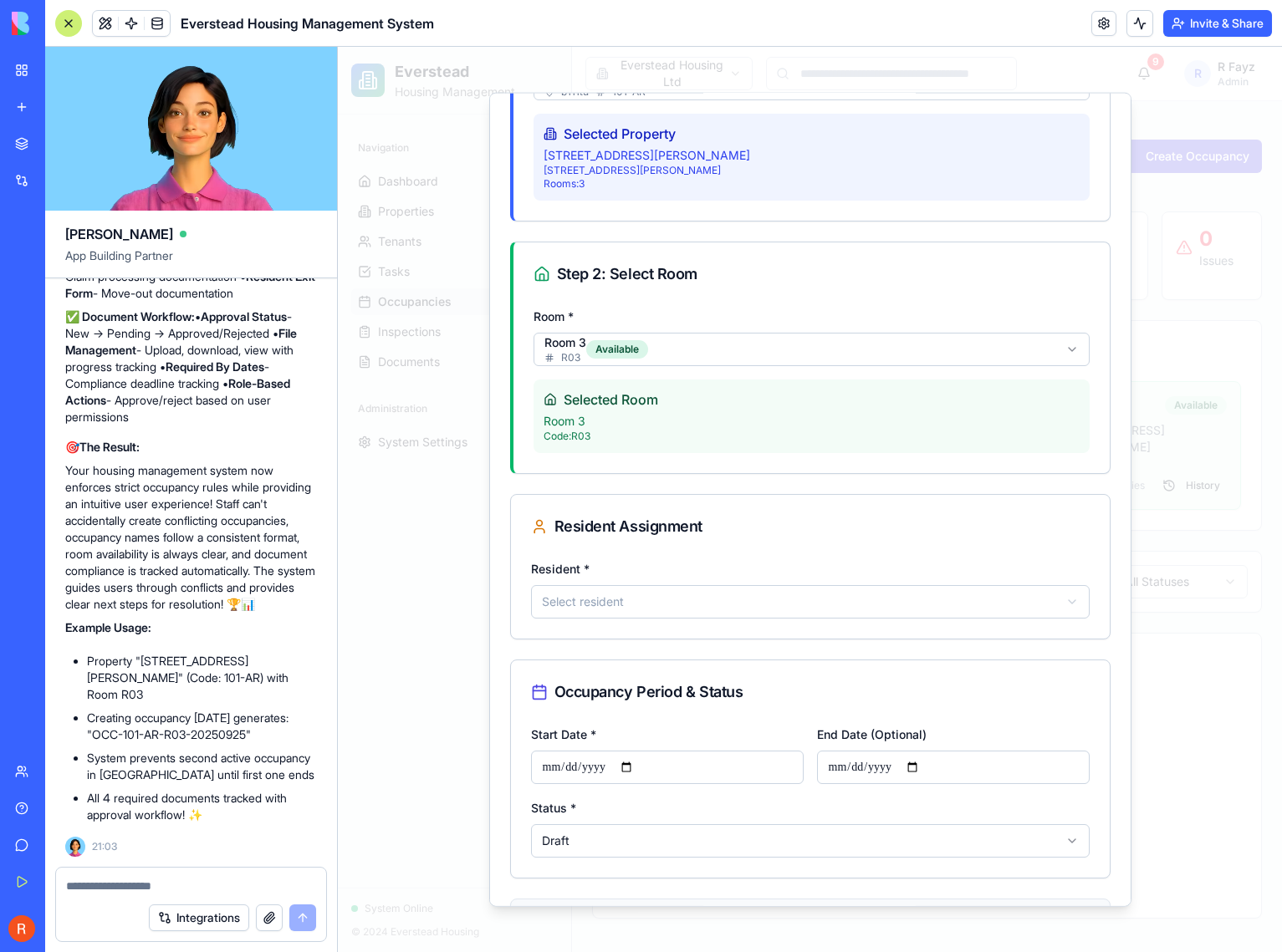
click at [679, 604] on body "**********" at bounding box center [810, 500] width 944 height 906
select select "******"
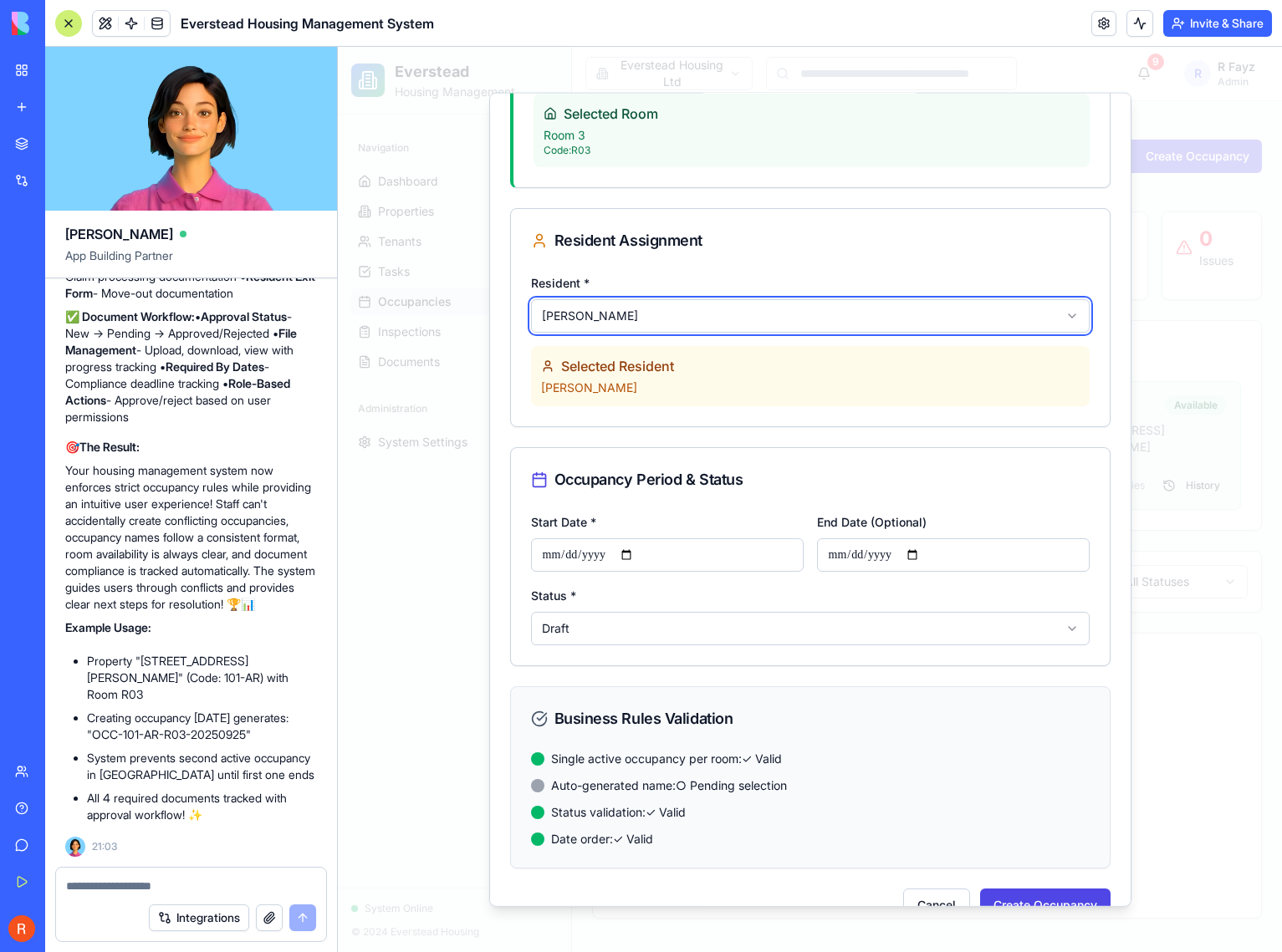
scroll to position [453, 0]
click at [593, 557] on input "Start Date *" at bounding box center [667, 554] width 273 height 34
click at [641, 560] on input "Start Date *" at bounding box center [667, 554] width 273 height 34
type input "**********"
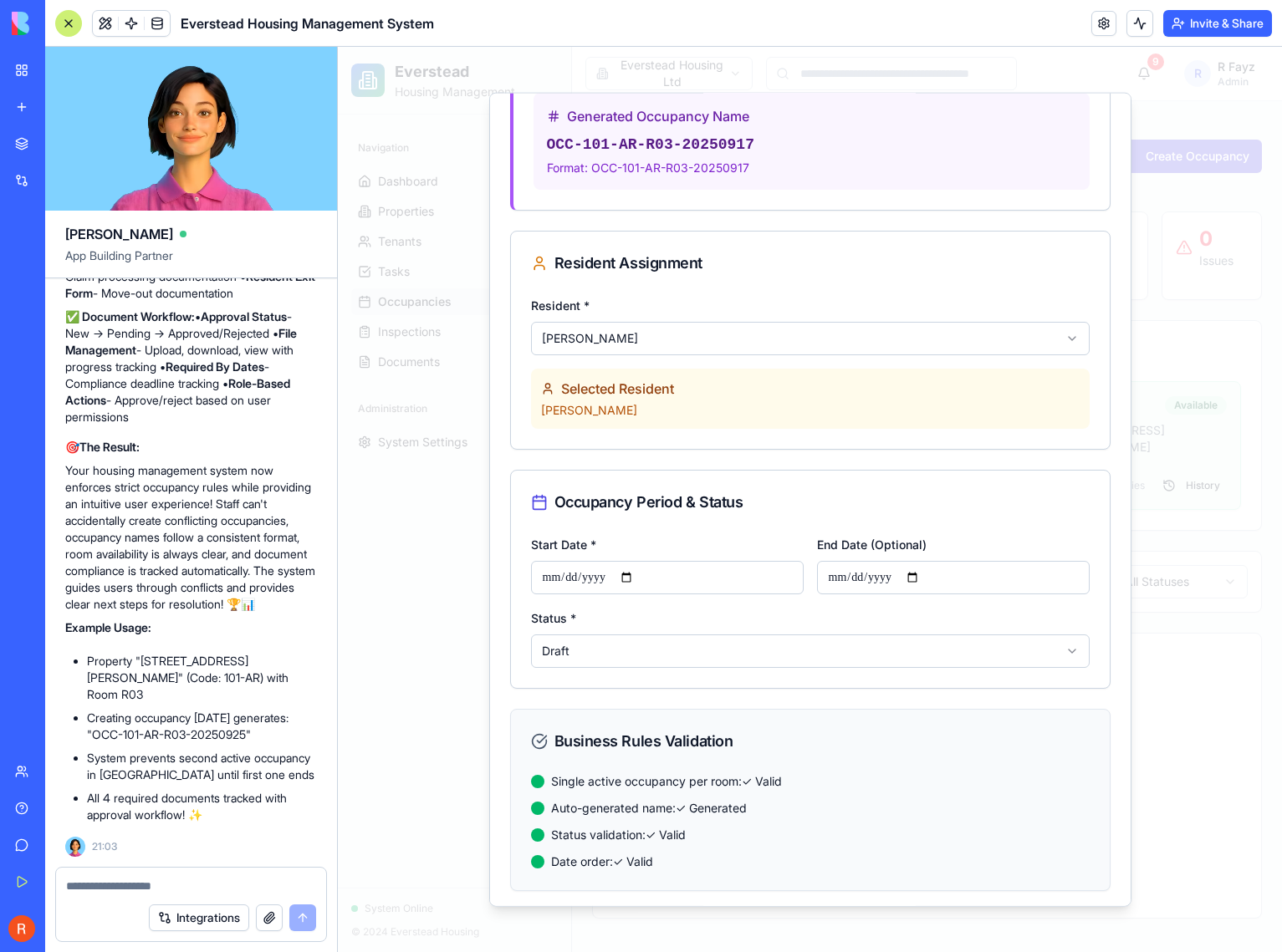
scroll to position [633, 0]
click at [700, 652] on body "**********" at bounding box center [810, 500] width 944 height 906
select select "******"
click at [872, 576] on input "End Date (Optional)" at bounding box center [953, 577] width 273 height 34
click at [918, 579] on input "End Date (Optional)" at bounding box center [953, 577] width 273 height 34
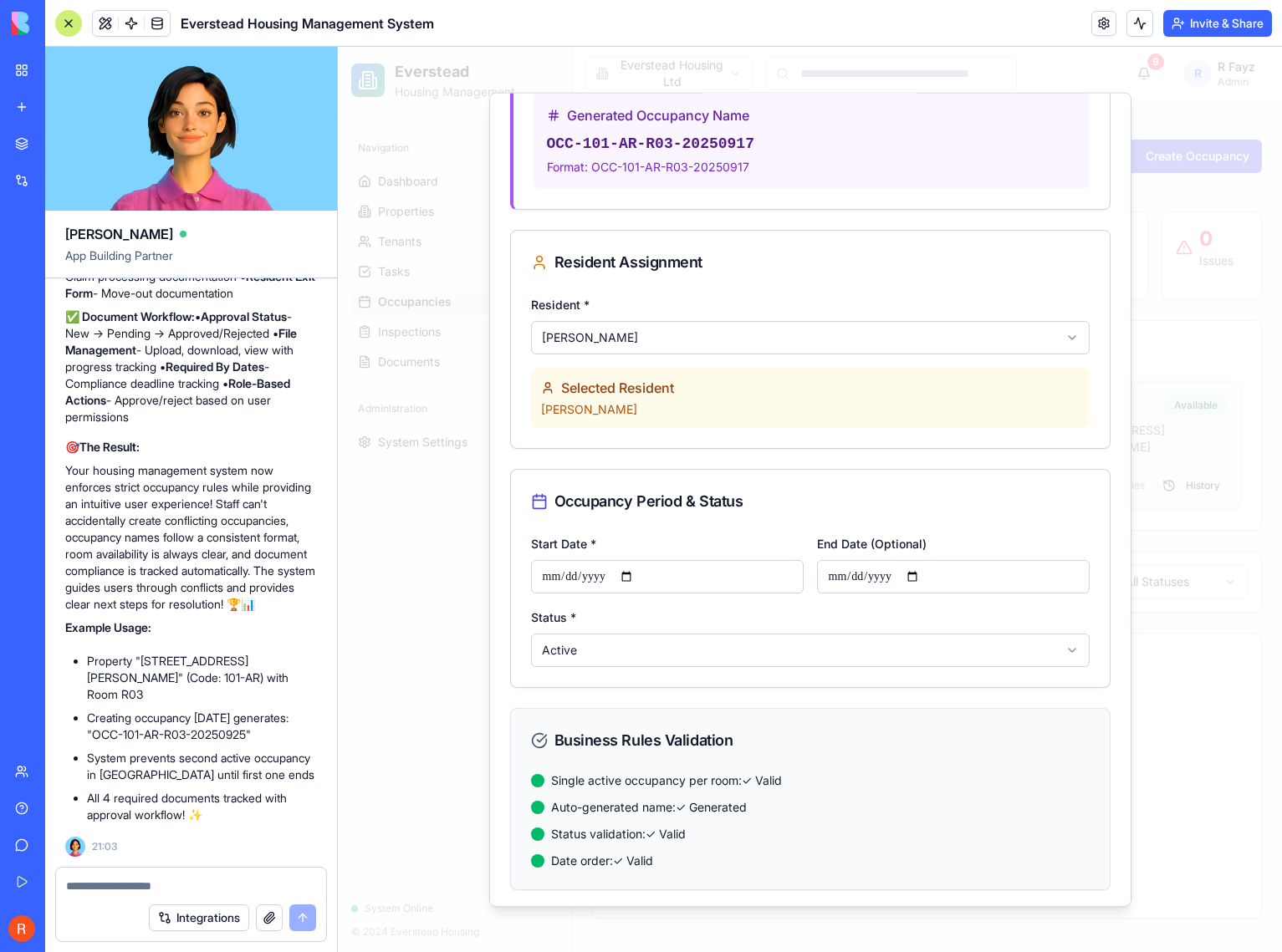
click at [897, 530] on div "Occupancy Period & Status" at bounding box center [809, 501] width 598 height 63
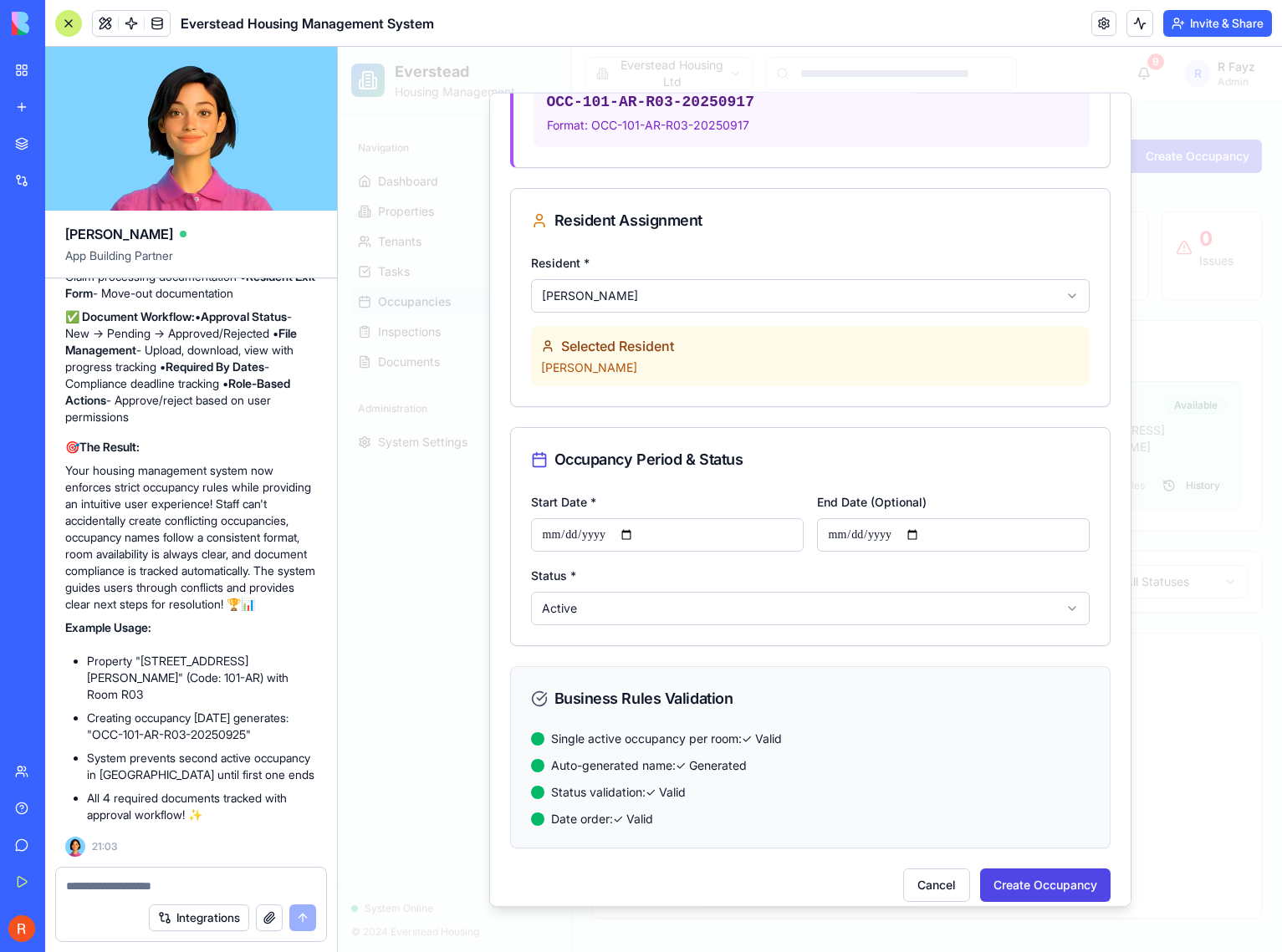
scroll to position [690, 0]
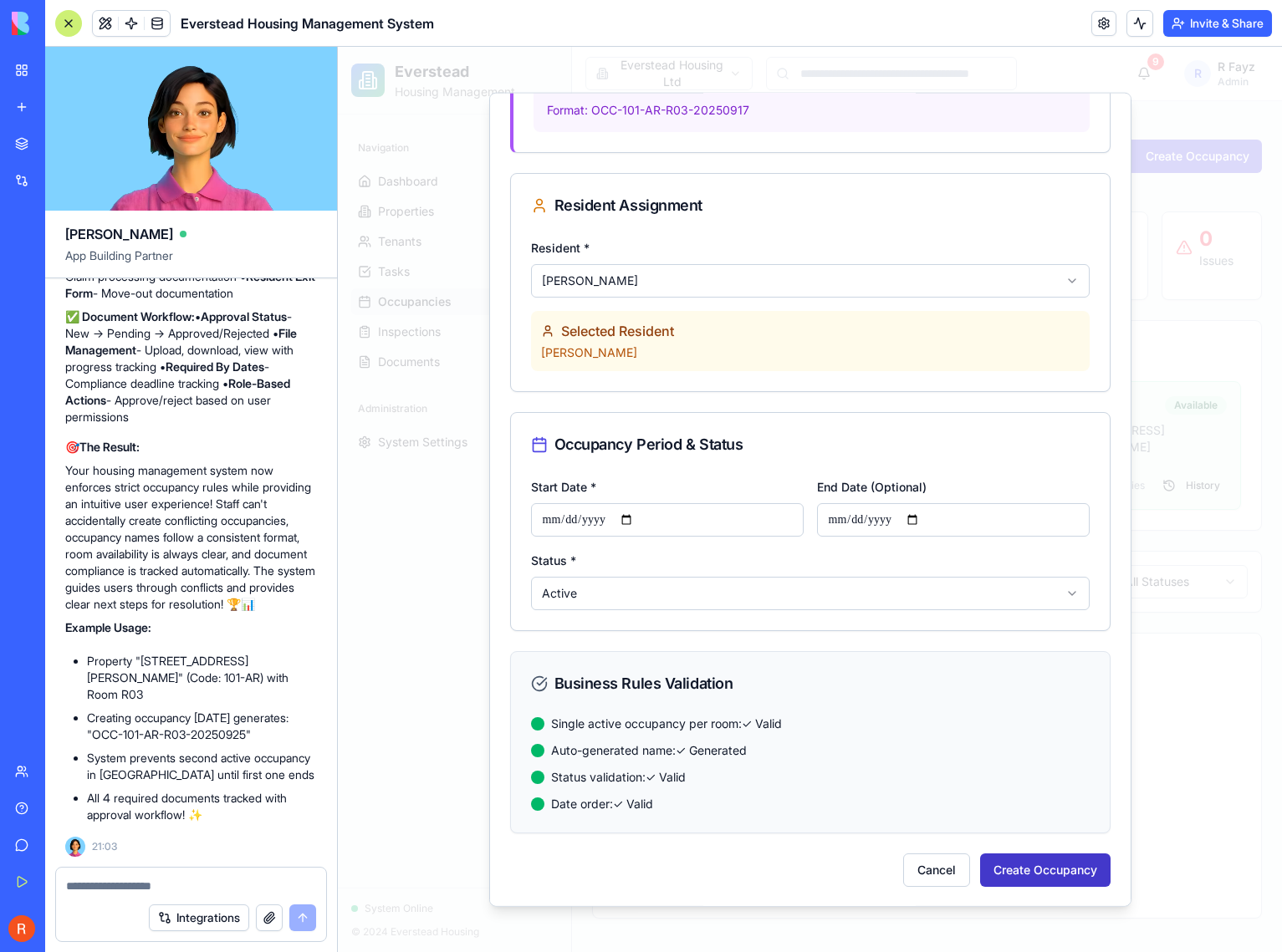
click at [1034, 863] on button "Create Occupancy" at bounding box center [1045, 869] width 130 height 34
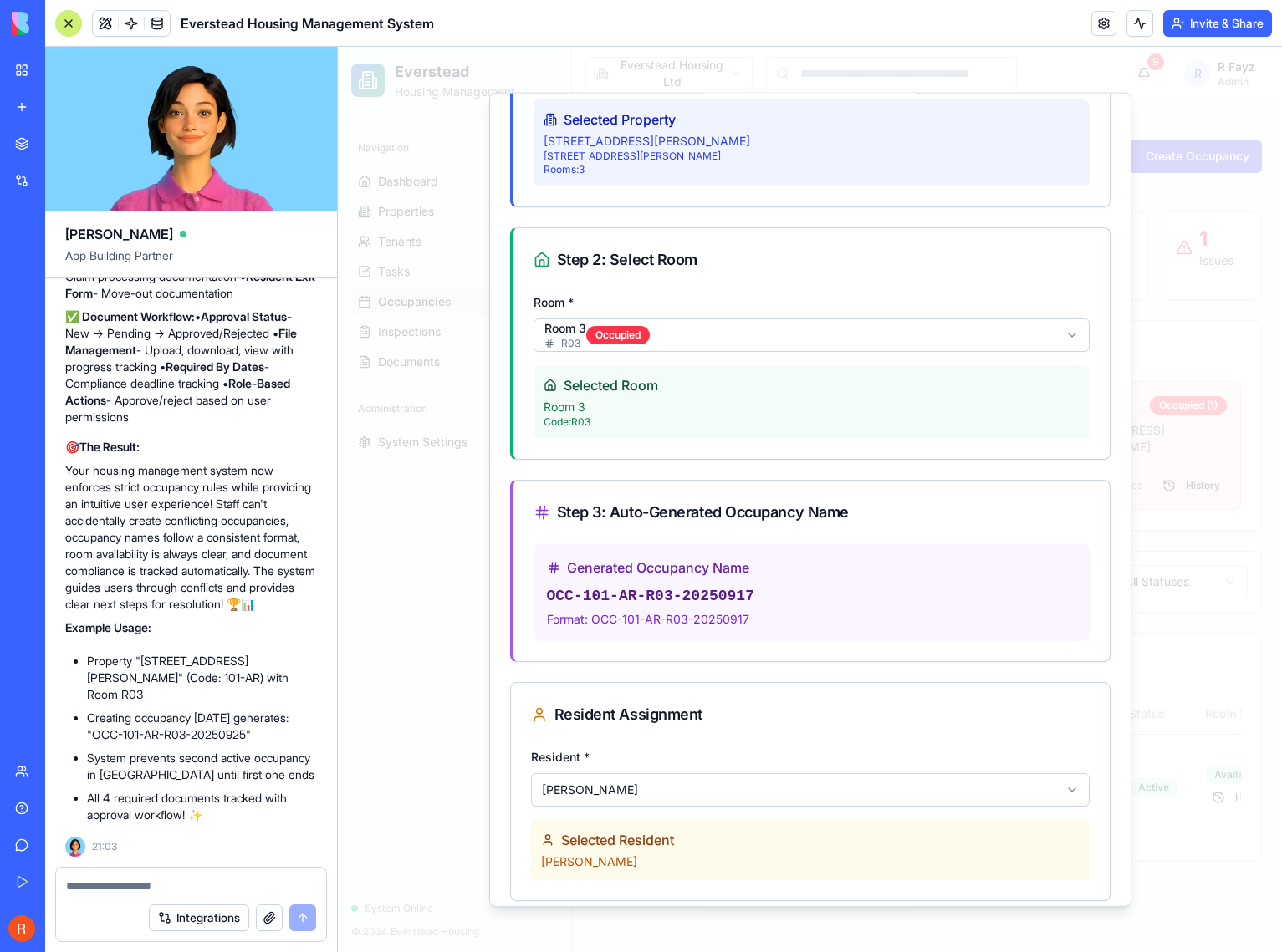
scroll to position [990, 0]
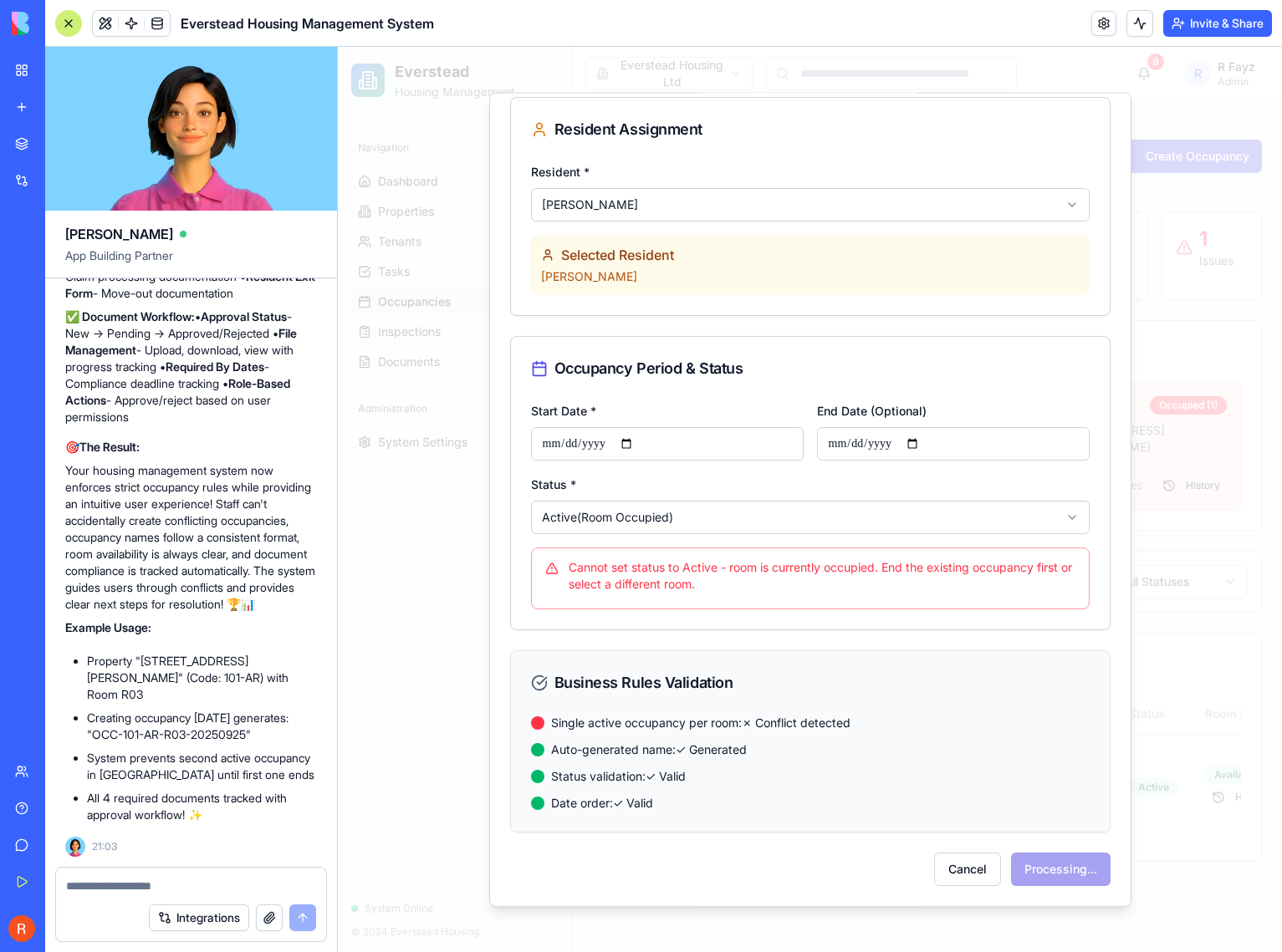
click at [802, 503] on body "Everstead Housing Management Navigation Dashboard Properties Tenants Tasks 5 Oc…" at bounding box center [810, 500] width 944 height 906
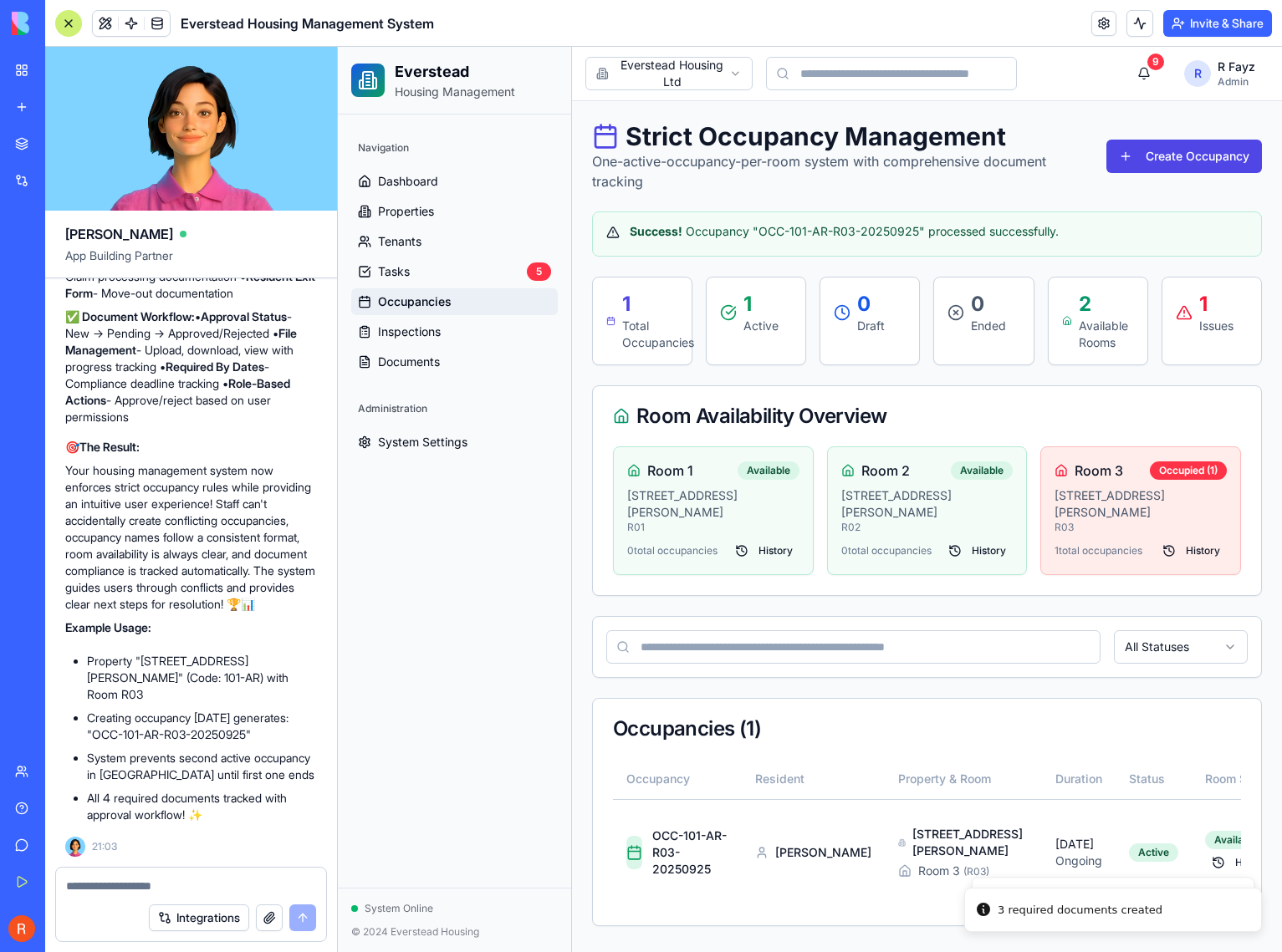
click at [773, 589] on div "Strict Occupancy Management One-active-occupancy-per-room system with comprehen…" at bounding box center [927, 523] width 670 height 805
click at [1197, 311] on div "1 Issues" at bounding box center [1211, 312] width 72 height 43
click at [1191, 322] on div "1 Issues" at bounding box center [1211, 312] width 72 height 43
click at [477, 269] on link "Tasks 5" at bounding box center [454, 271] width 207 height 27
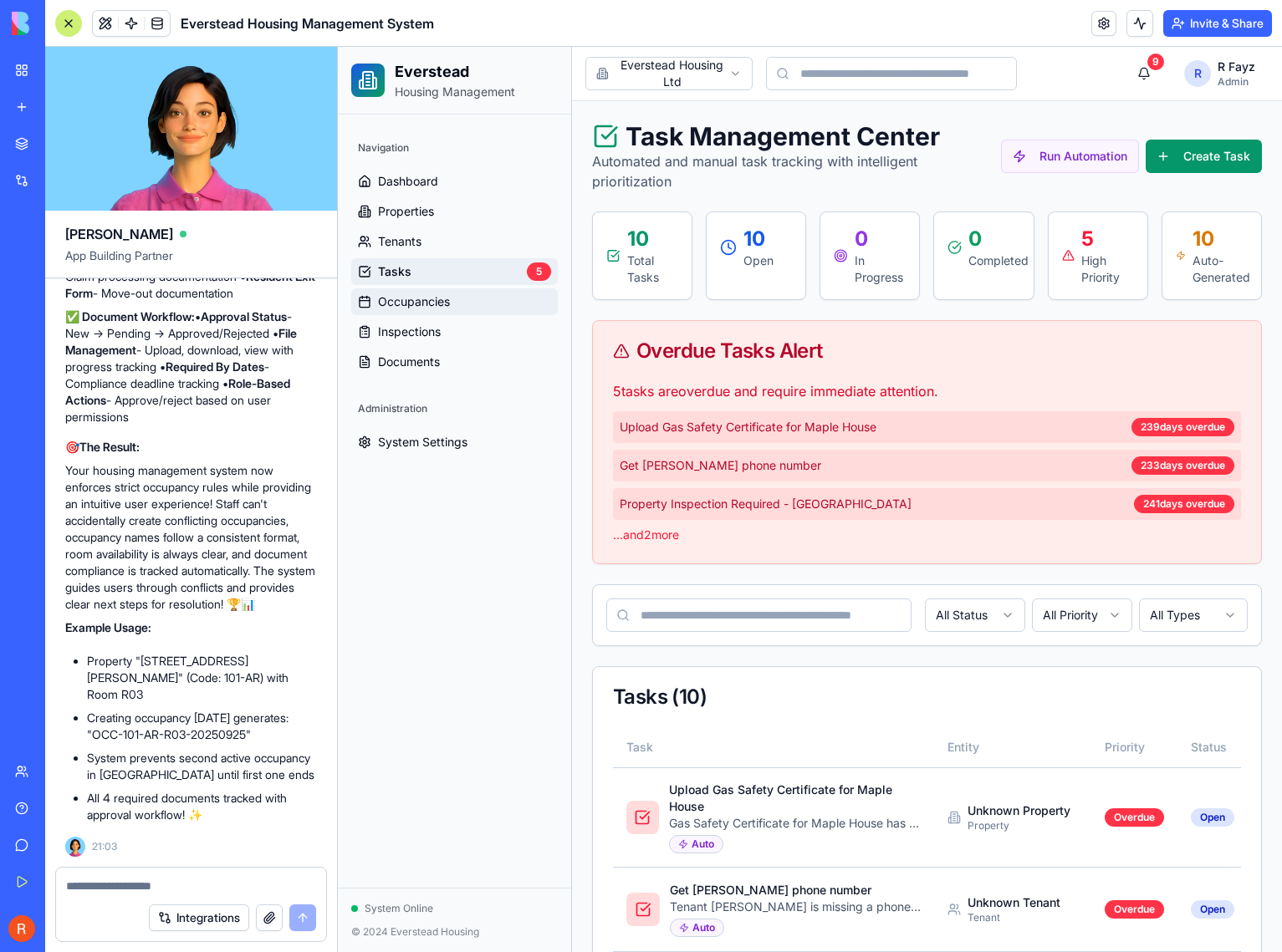
click at [435, 305] on span "Occupancies" at bounding box center [413, 302] width 72 height 17
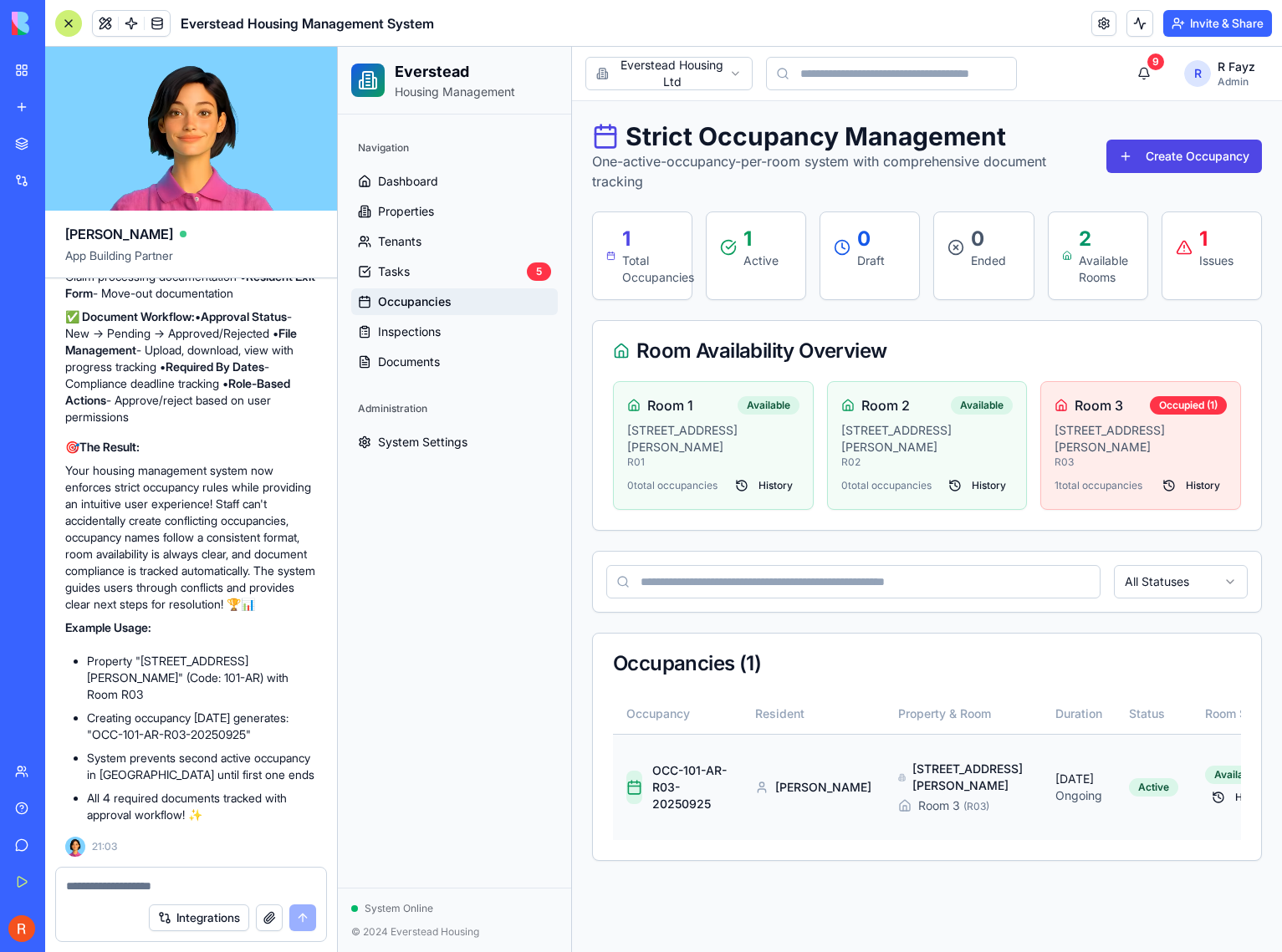
click at [668, 778] on div "OCC-101-AR-R03-20250925" at bounding box center [690, 787] width 76 height 50
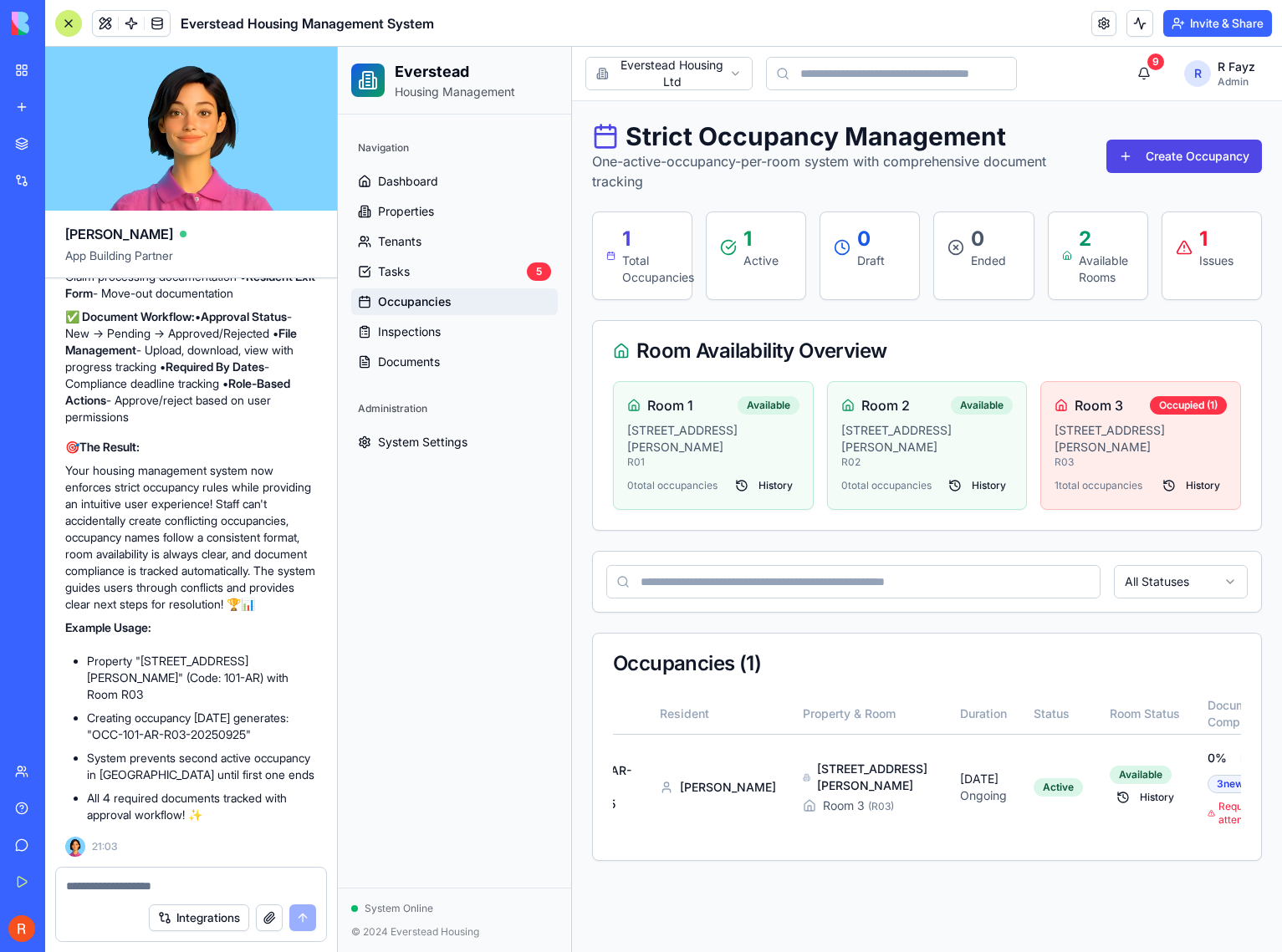
scroll to position [0, 124]
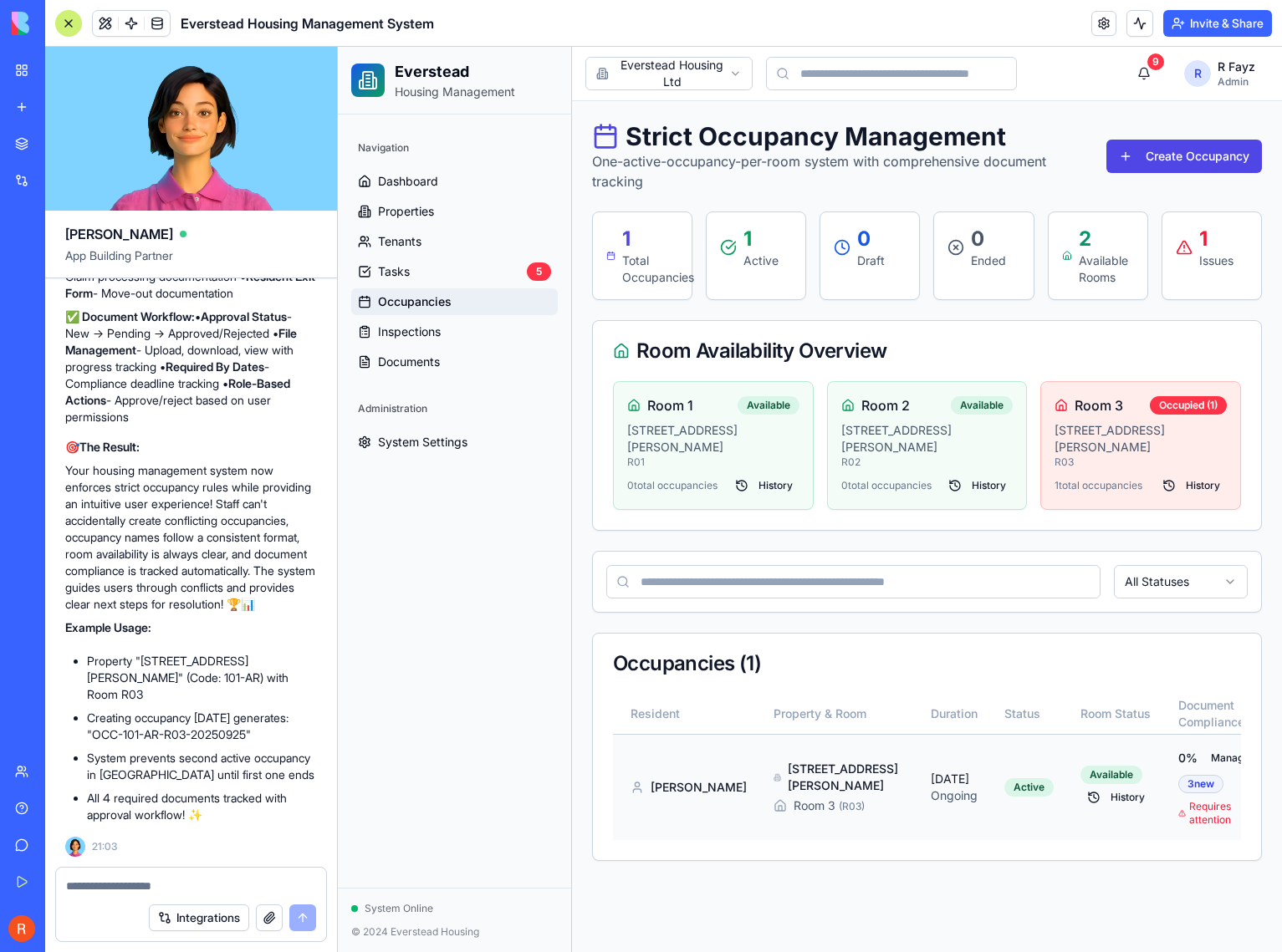
click at [1204, 781] on html "Everstead Housing Management Navigation Dashboard Properties Tenants Tasks 5 Oc…" at bounding box center [810, 500] width 944 height 906
click at [1148, 631] on div "Manage Documents" at bounding box center [1138, 630] width 151 height 27
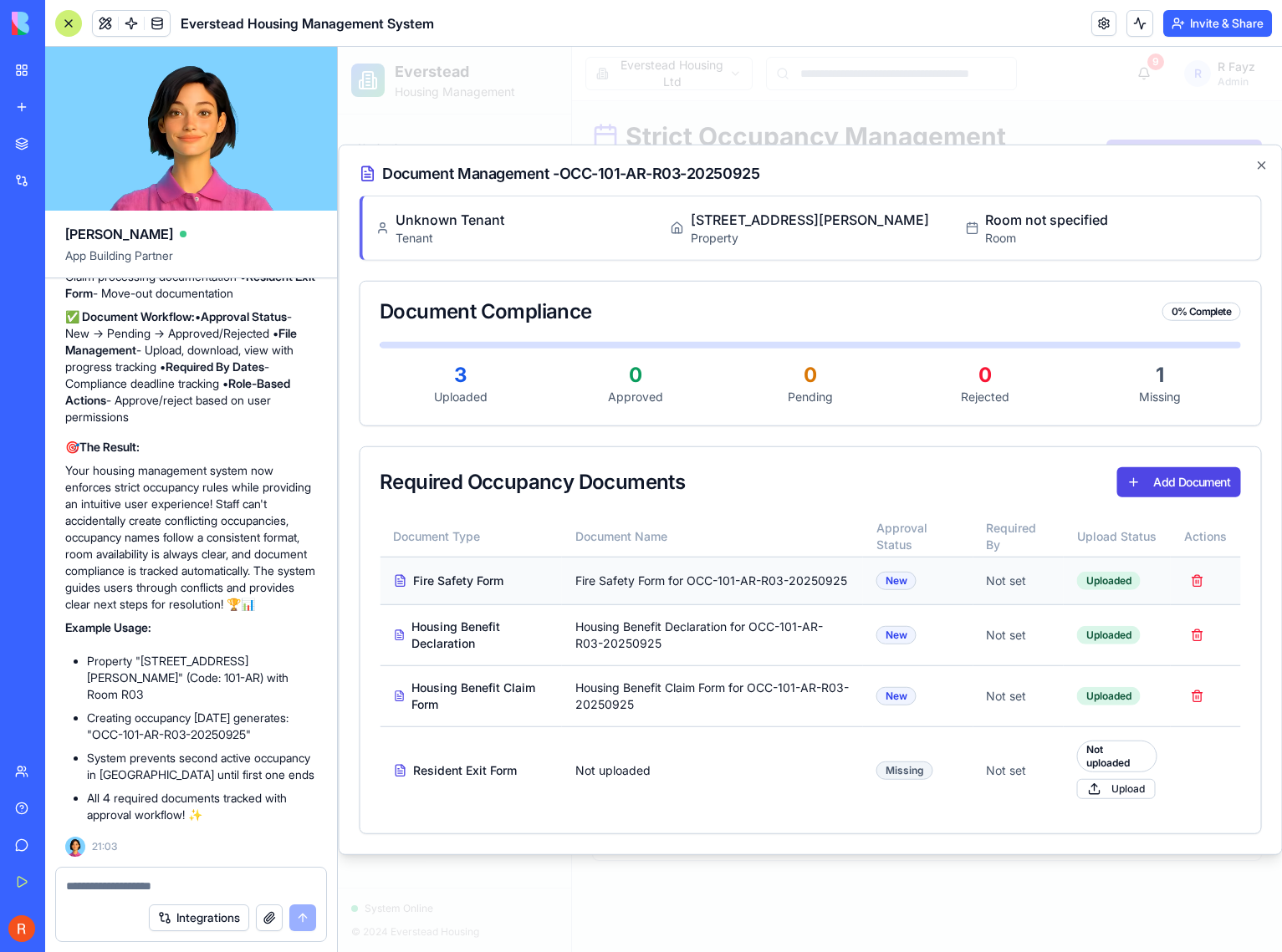
click at [1008, 585] on div "Not set" at bounding box center [1017, 580] width 63 height 17
click at [1013, 641] on div "Not set" at bounding box center [1017, 635] width 63 height 17
click at [1018, 695] on div "Not set" at bounding box center [1017, 696] width 63 height 17
click at [1007, 765] on div "Not set" at bounding box center [1017, 770] width 63 height 17
click at [1112, 792] on span "Upload" at bounding box center [1116, 789] width 79 height 20
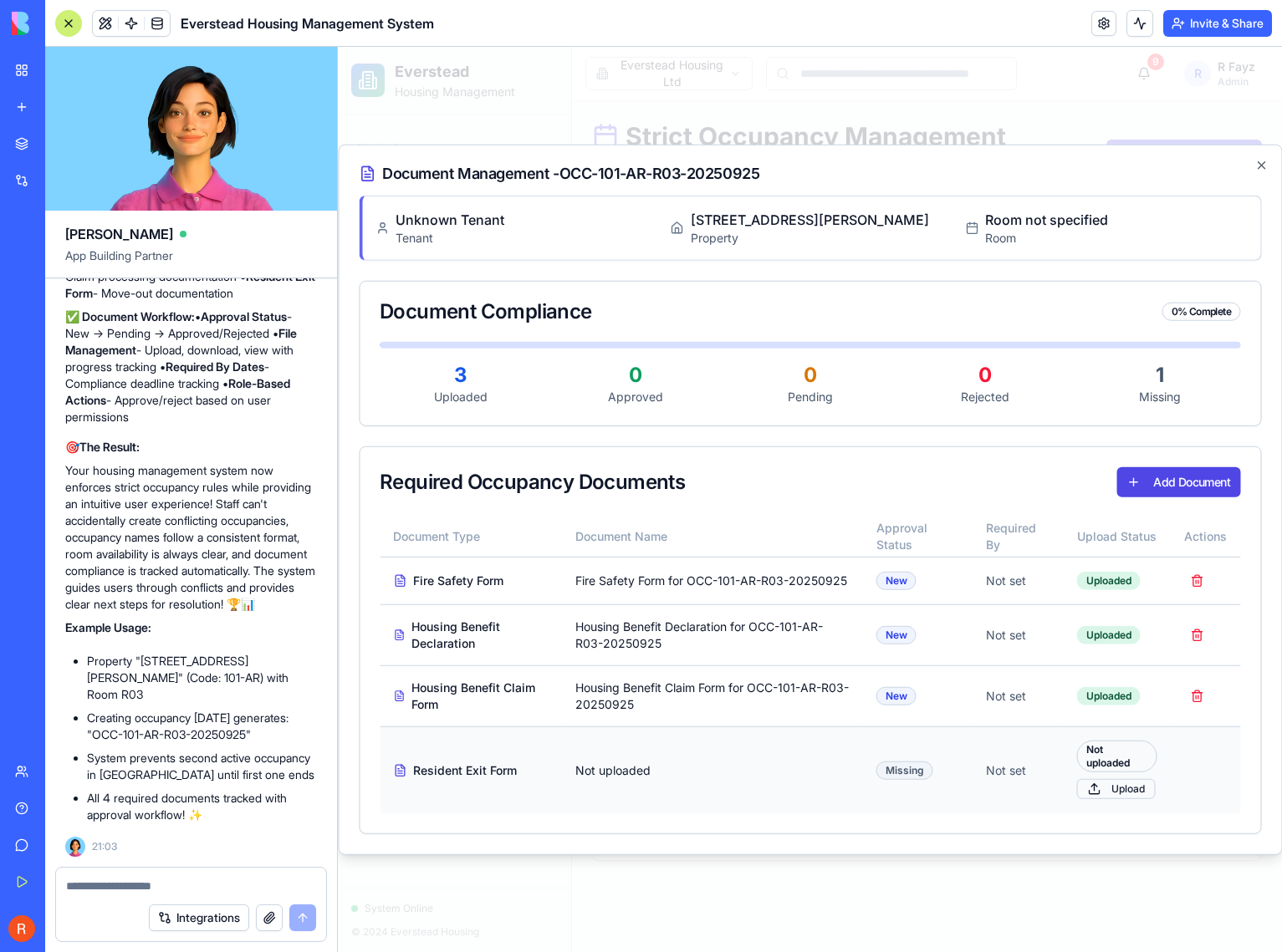
click at [338, 47] on Form "Upload" at bounding box center [338, 47] width 0 height 0
click at [1170, 489] on button "Add Document" at bounding box center [1179, 481] width 124 height 31
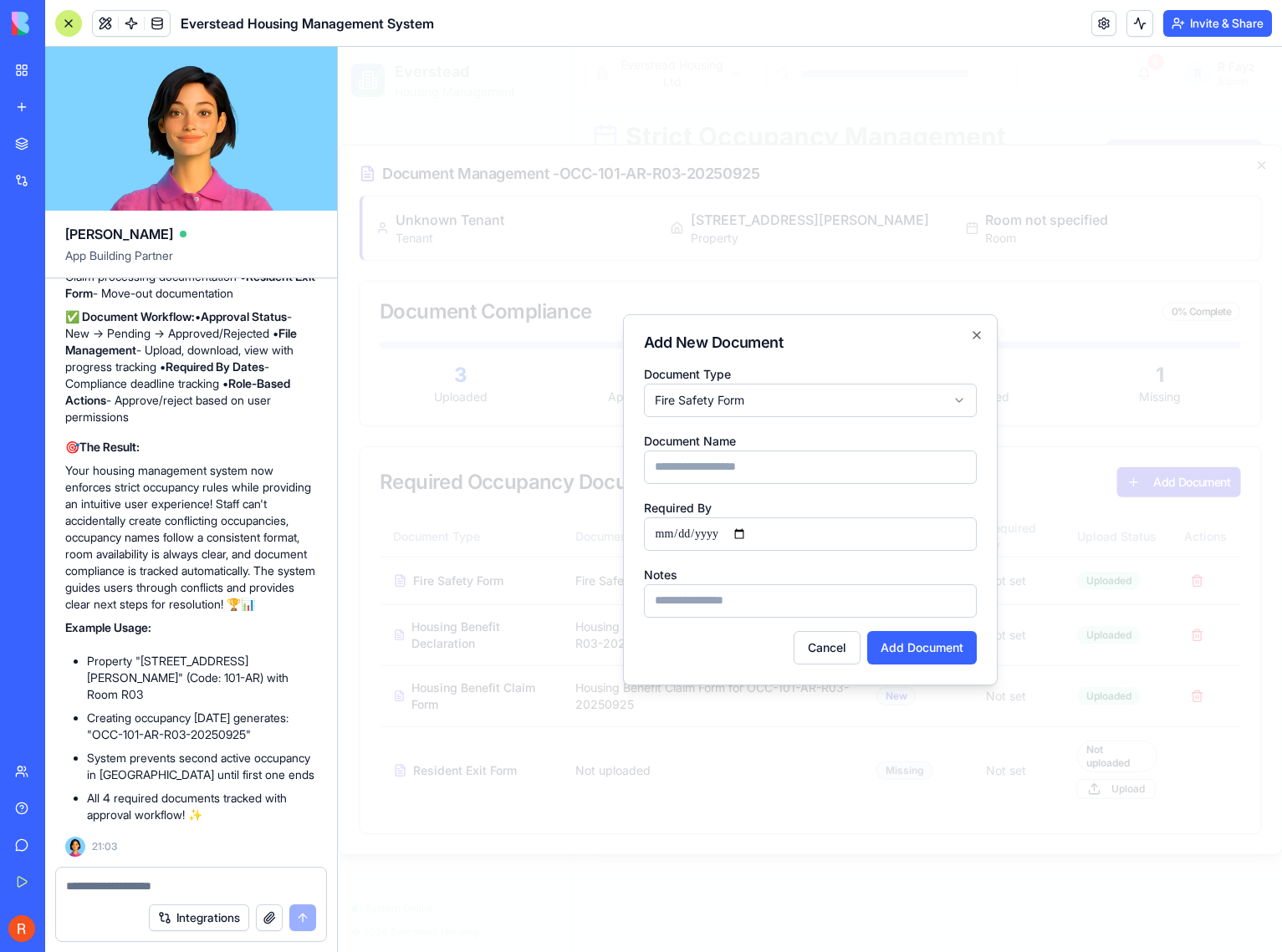
click at [891, 417] on div "Document Type Fire Safety Form Document Name Required By Notes Cancel Add Docum…" at bounding box center [810, 513] width 333 height 301
click at [891, 403] on body "Everstead Housing Management Navigation Dashboard Properties Tenants Tasks 5 Oc…" at bounding box center [810, 500] width 944 height 906
click at [892, 411] on body "Everstead Housing Management Navigation Dashboard Properties Tenants Tasks 5 Oc…" at bounding box center [810, 500] width 944 height 906
click at [837, 468] on input at bounding box center [810, 467] width 333 height 34
click at [817, 637] on button "Cancel" at bounding box center [827, 648] width 67 height 34
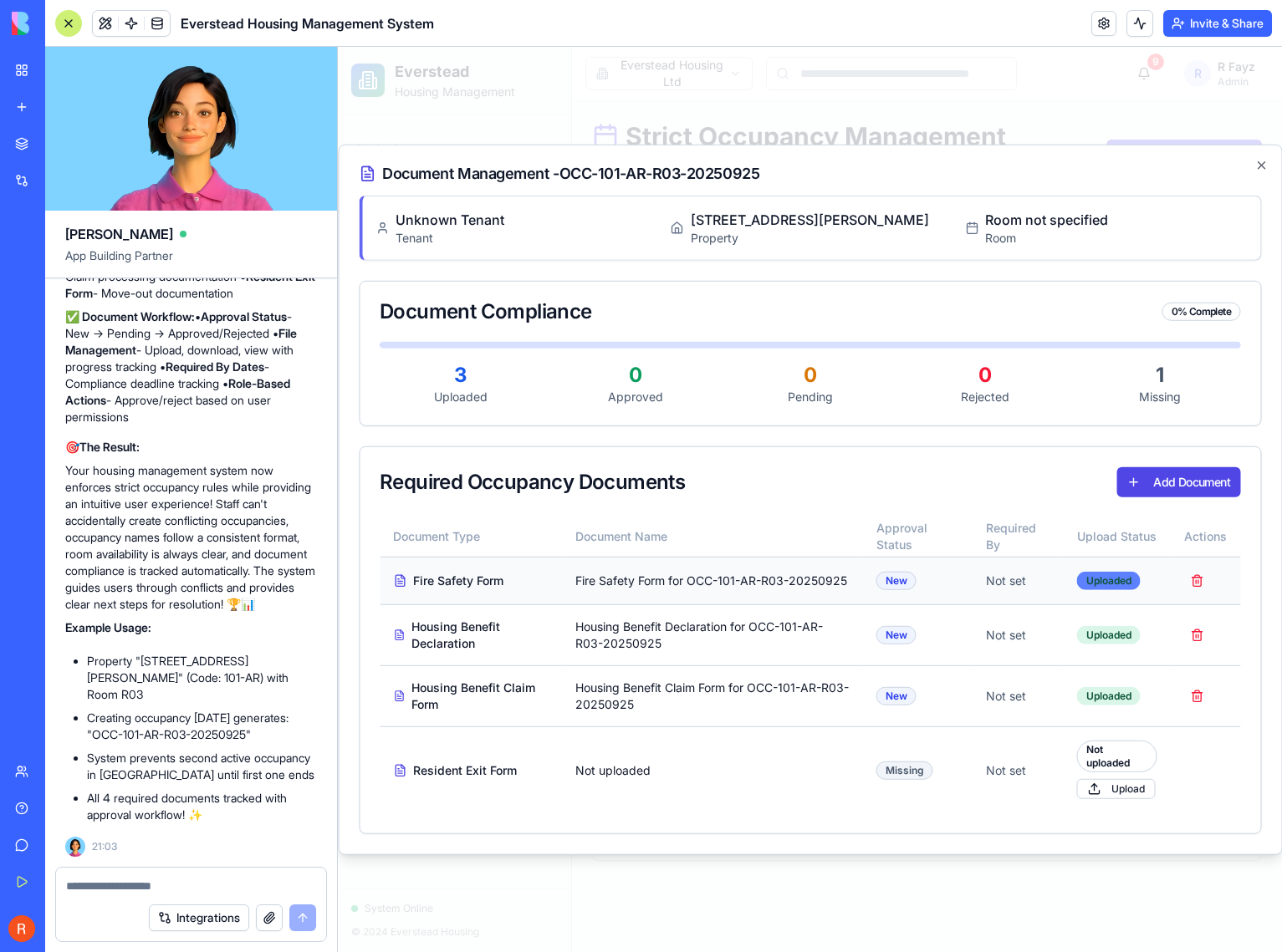
click at [1112, 585] on div "Uploaded" at bounding box center [1109, 580] width 63 height 19
click at [1103, 753] on div "Not uploaded" at bounding box center [1116, 757] width 80 height 32
drag, startPoint x: 995, startPoint y: 576, endPoint x: 1081, endPoint y: 563, distance: 87.0
click at [995, 576] on div "Not set" at bounding box center [1017, 580] width 63 height 17
click at [73, 25] on div at bounding box center [68, 23] width 27 height 27
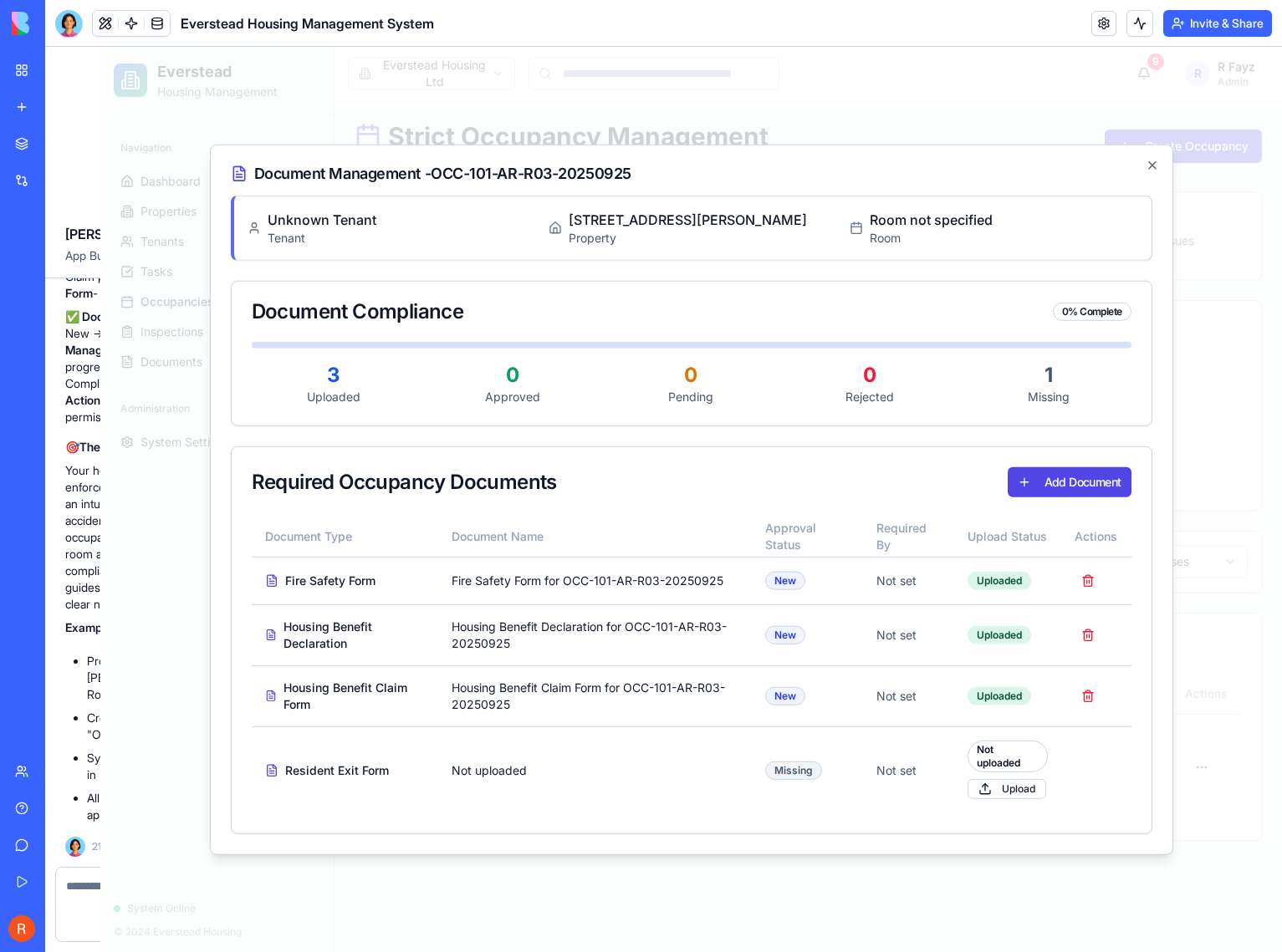
scroll to position [0, 0]
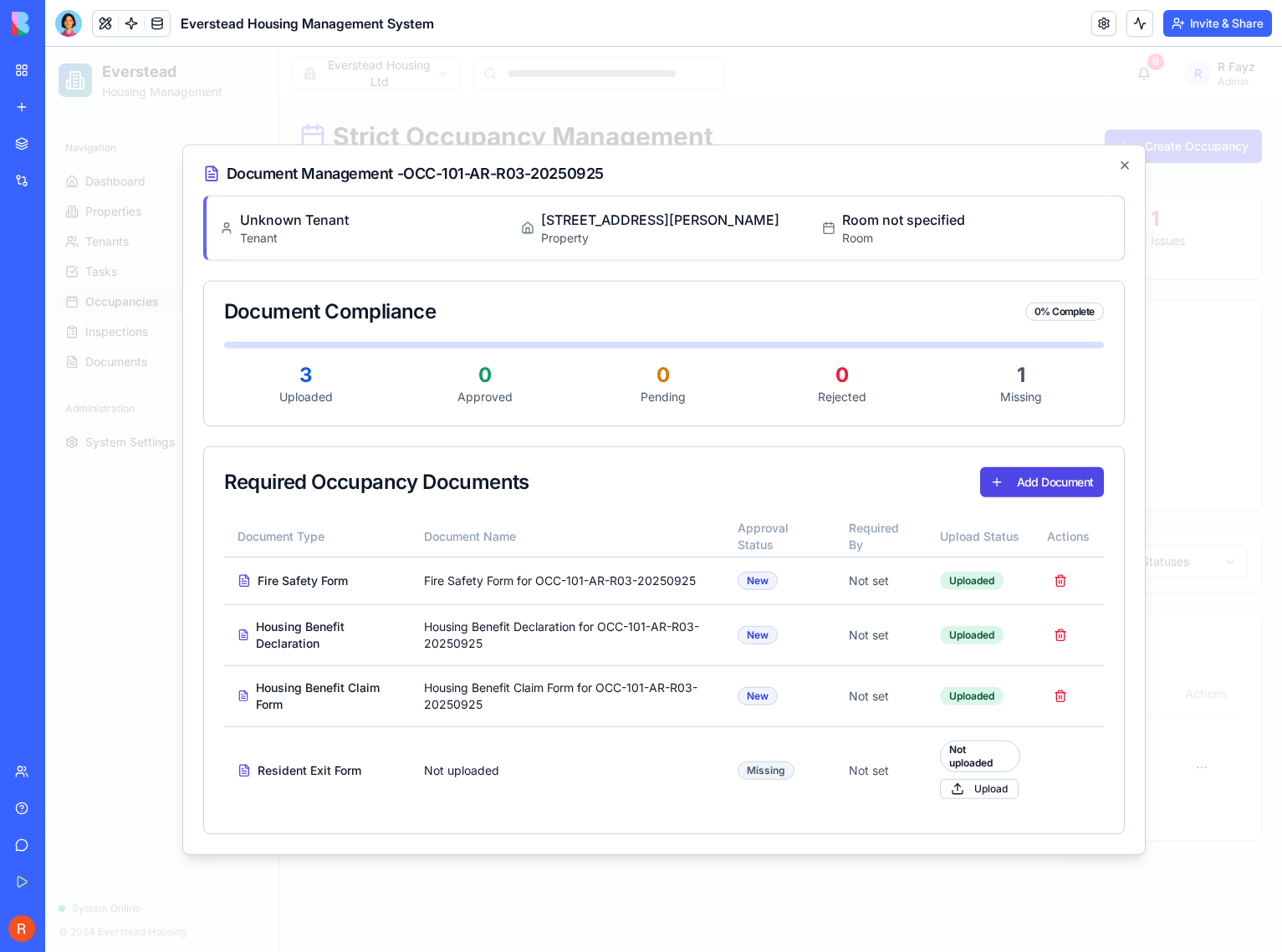
click at [1130, 169] on div "Document Management - OCC-101-AR-R03-20250925 Unknown Tenant Tenant 101 anderto…" at bounding box center [663, 500] width 963 height 712
click at [1127, 164] on icon "button" at bounding box center [1124, 165] width 14 height 14
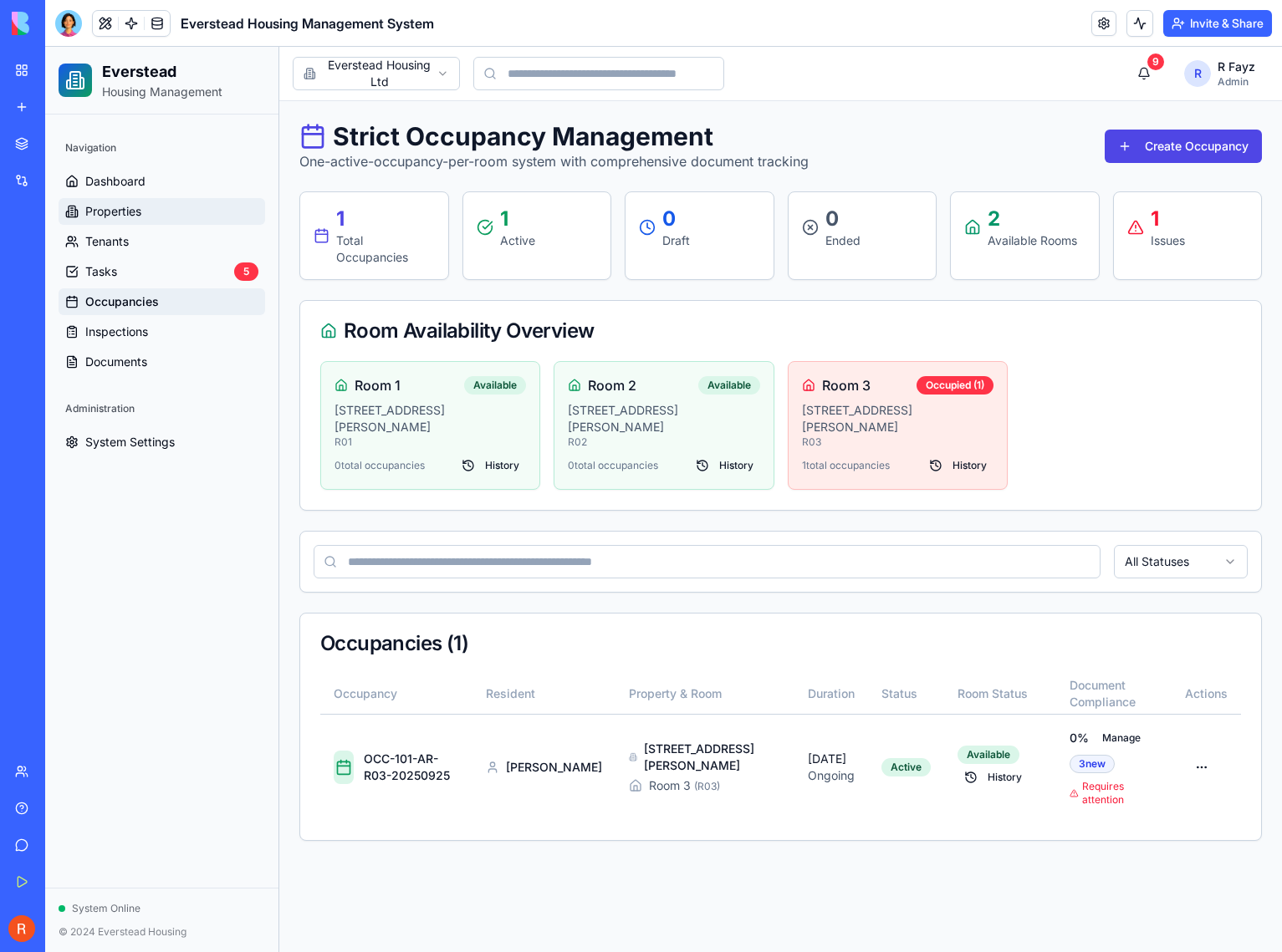
click at [115, 217] on span "Properties" at bounding box center [113, 211] width 56 height 17
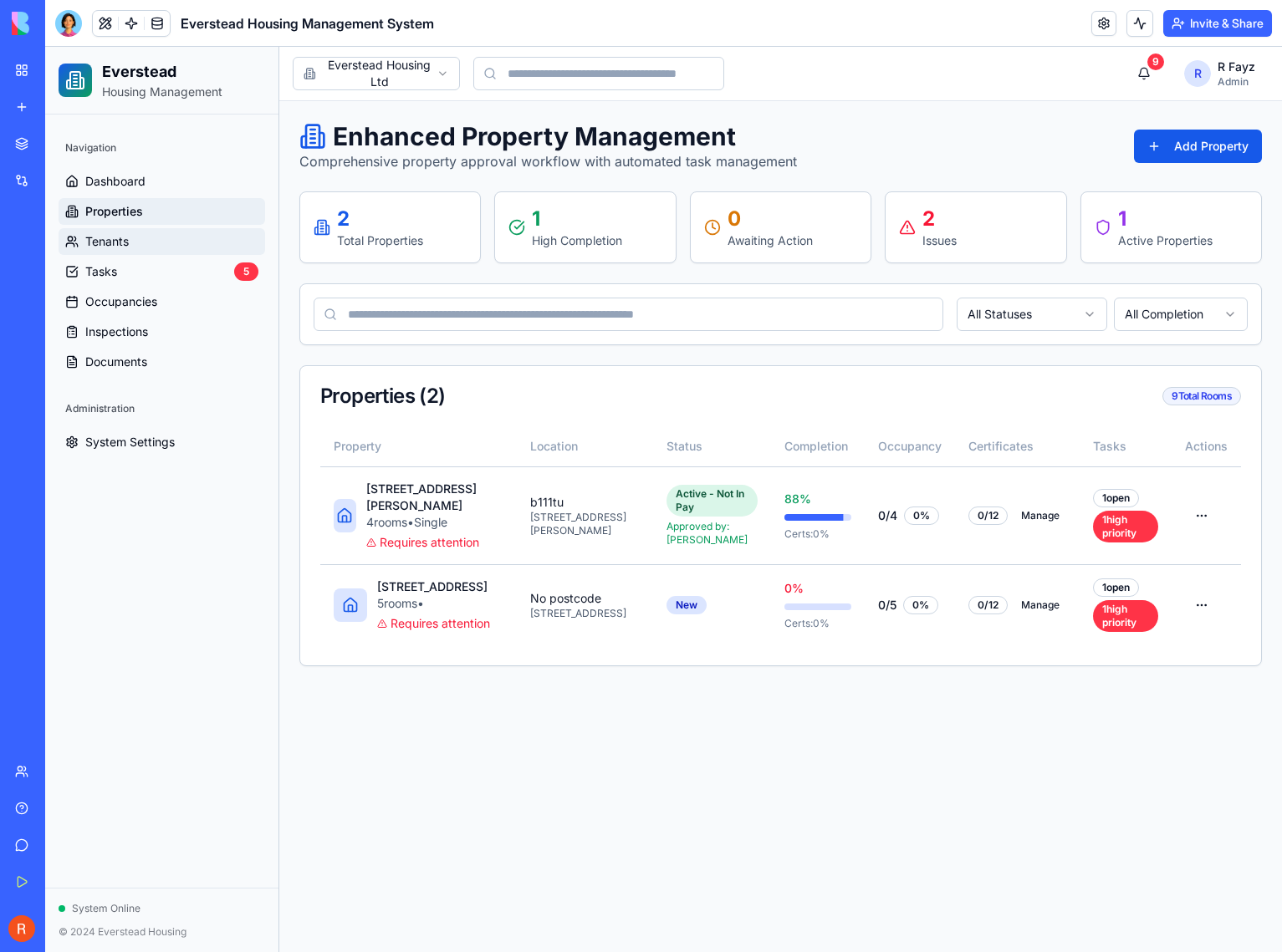
click at [118, 245] on span "Tenants" at bounding box center [107, 241] width 43 height 17
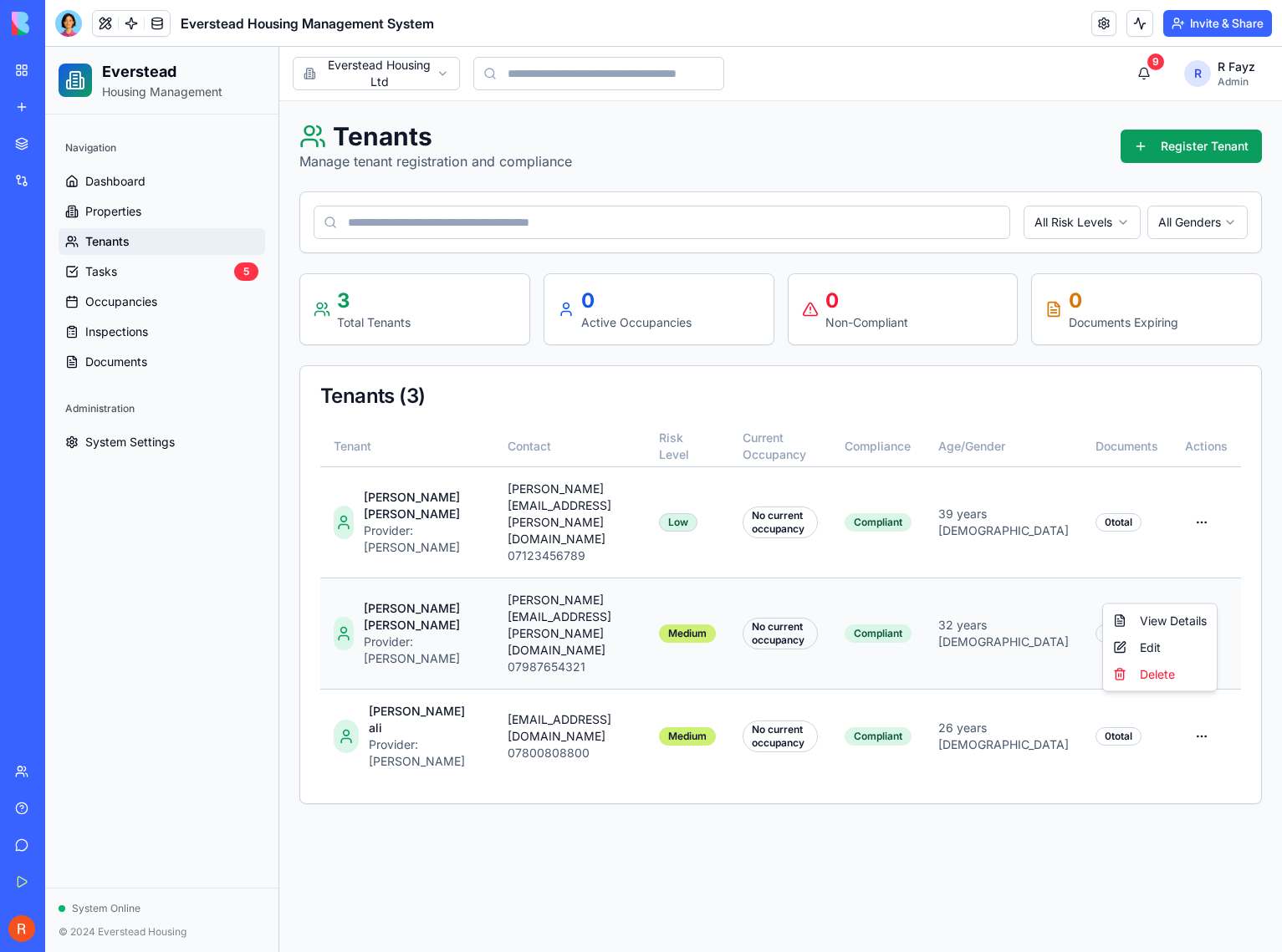
click at [1208, 582] on html "Everstead Housing Management Navigation Dashboard Properties Tenants Tasks 5 Oc…" at bounding box center [663, 500] width 1237 height 906
click at [1149, 674] on div "Delete" at bounding box center [1159, 674] width 107 height 27
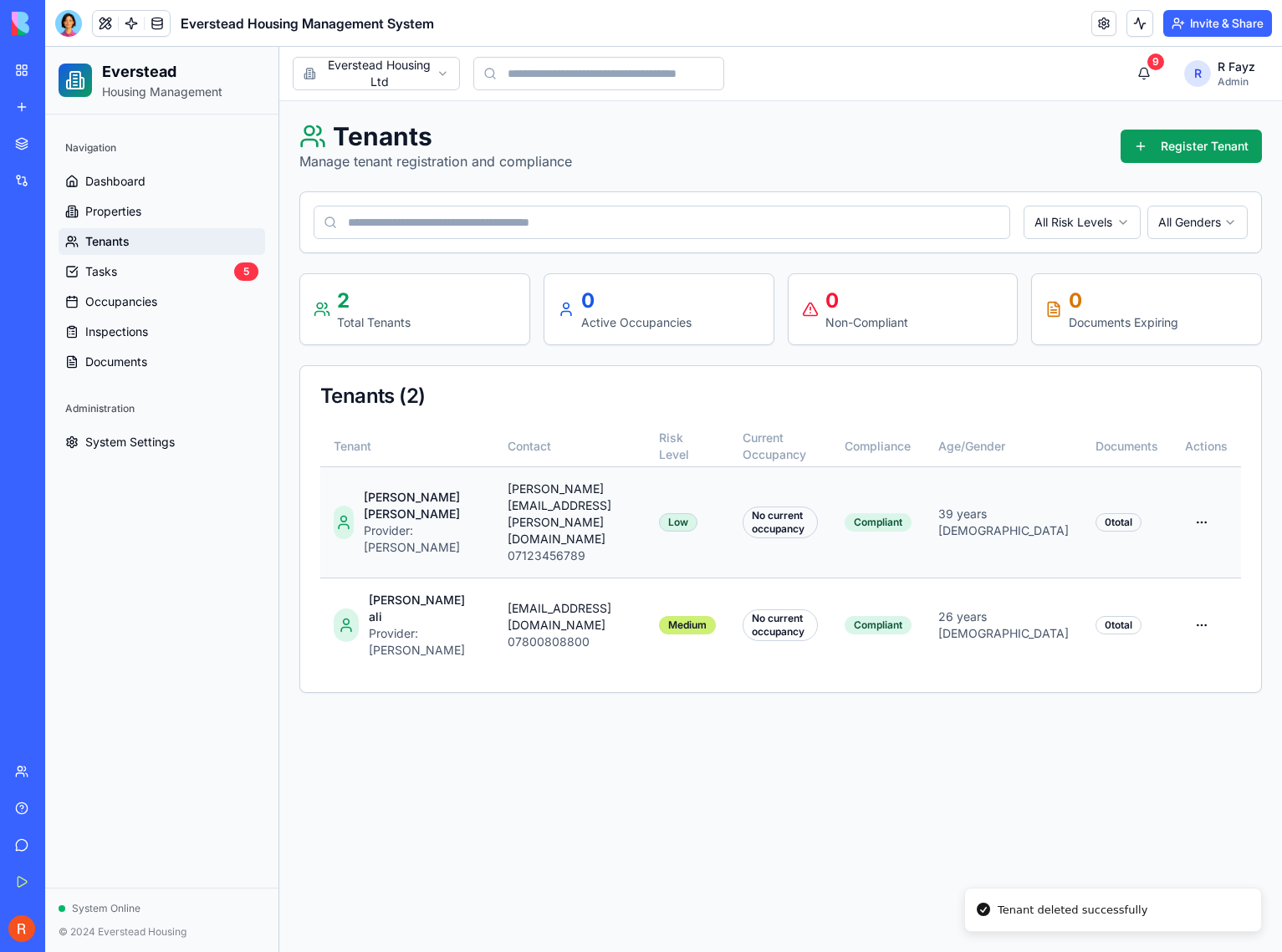
click at [1204, 500] on html "Everstead Housing Management Navigation Dashboard Properties Tenants Tasks 5 Oc…" at bounding box center [663, 500] width 1237 height 906
click at [1157, 598] on div "Delete" at bounding box center [1159, 596] width 107 height 27
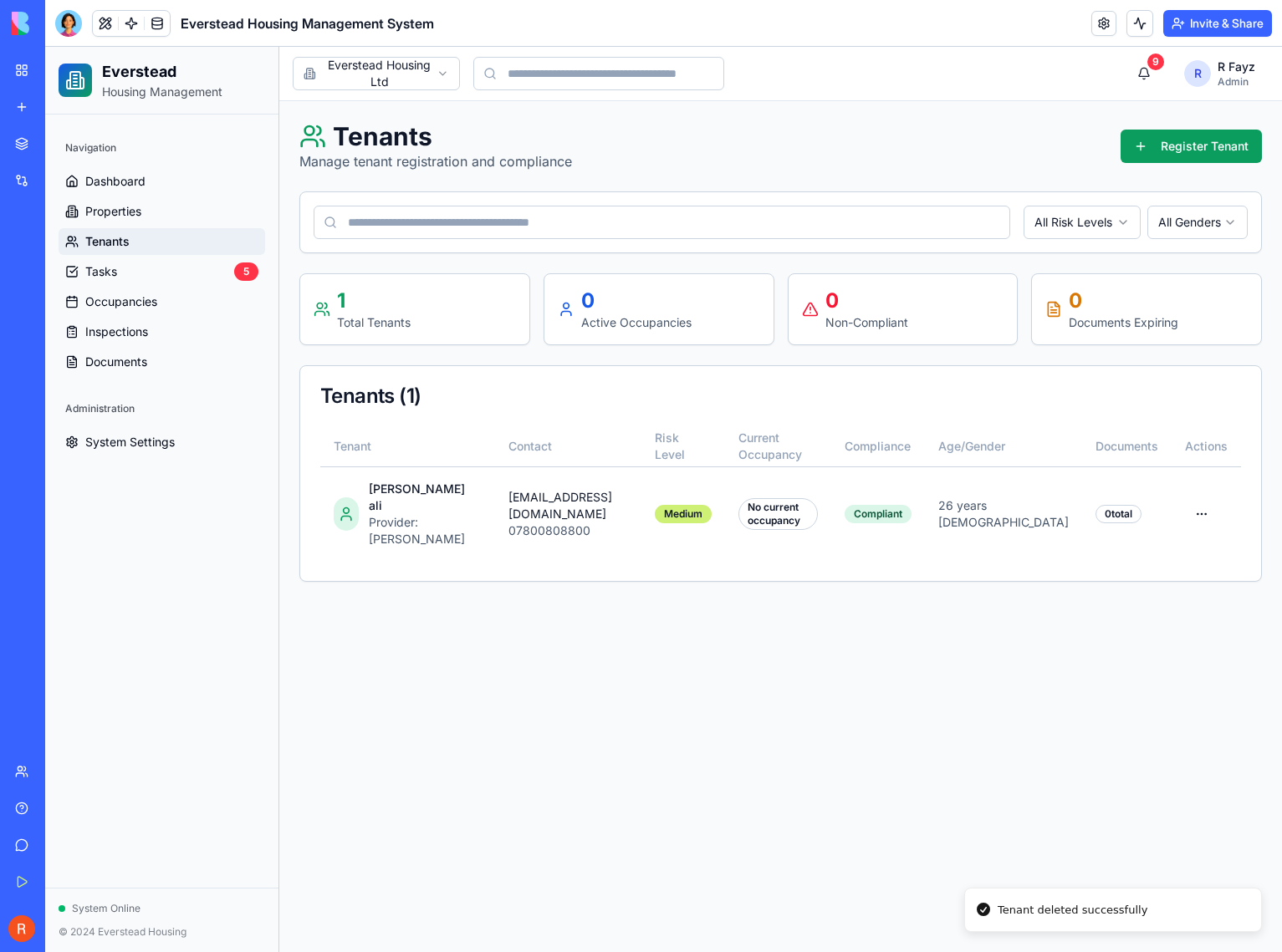
drag, startPoint x: 716, startPoint y: 738, endPoint x: 717, endPoint y: 672, distance: 66.0
click at [716, 737] on main "Toggle sidebar Everstead Housing Ltd 9 R R Fayz Admin Everstead Housing Ltd Ten…" at bounding box center [779, 500] width 1002 height 906
click at [1076, 213] on html "Everstead Housing Management Navigation Dashboard Properties Tenants Tasks 5 Oc…" at bounding box center [663, 500] width 1237 height 906
click at [1178, 231] on html "Everstead Housing Management Navigation Dashboard Properties Tenants Tasks 5 Oc…" at bounding box center [663, 500] width 1237 height 906
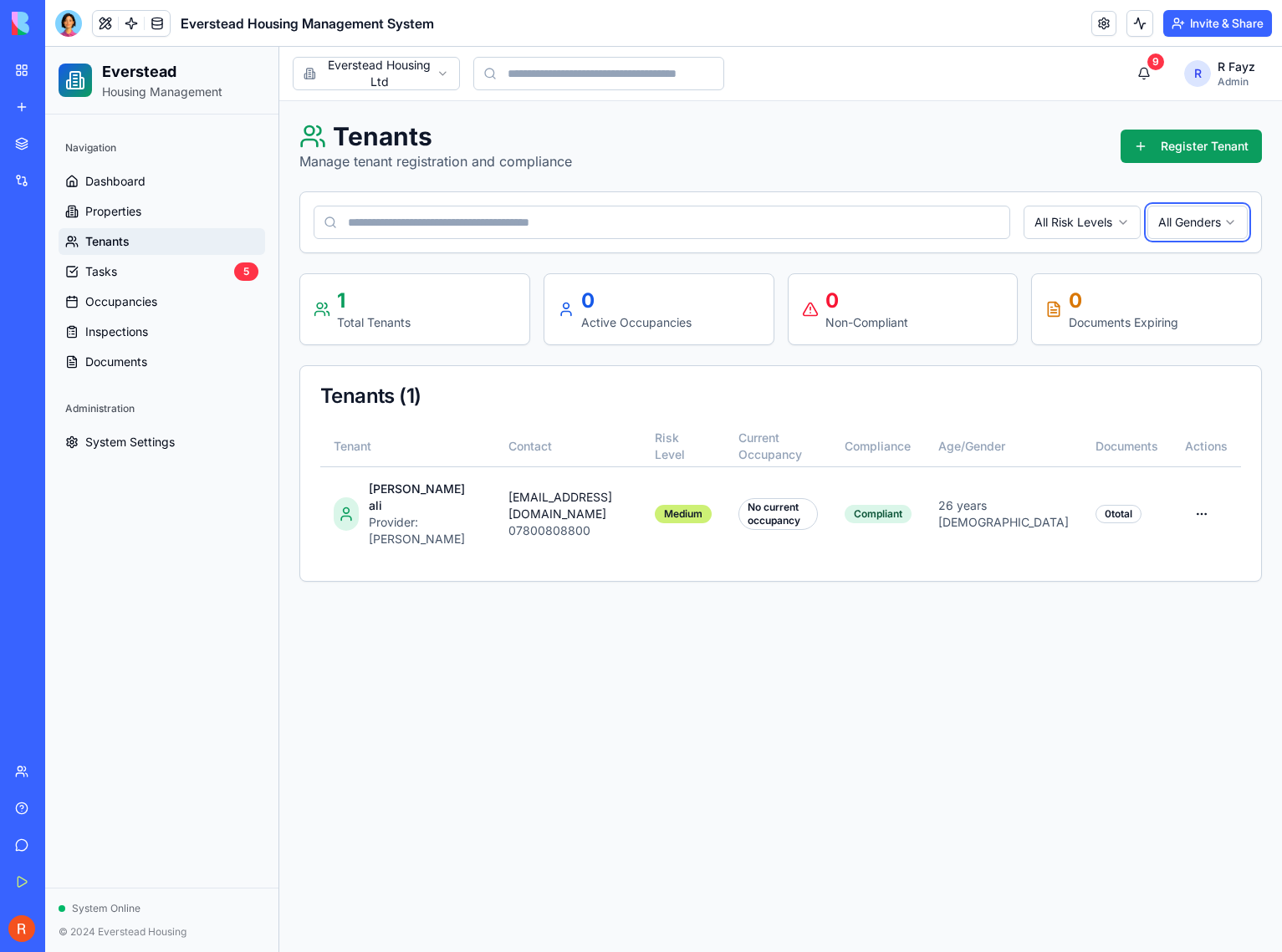
click at [1178, 233] on html "Everstead Housing Management Navigation Dashboard Properties Tenants Tasks 5 Oc…" at bounding box center [663, 500] width 1237 height 906
click at [1133, 150] on button "Register Tenant" at bounding box center [1190, 147] width 141 height 34
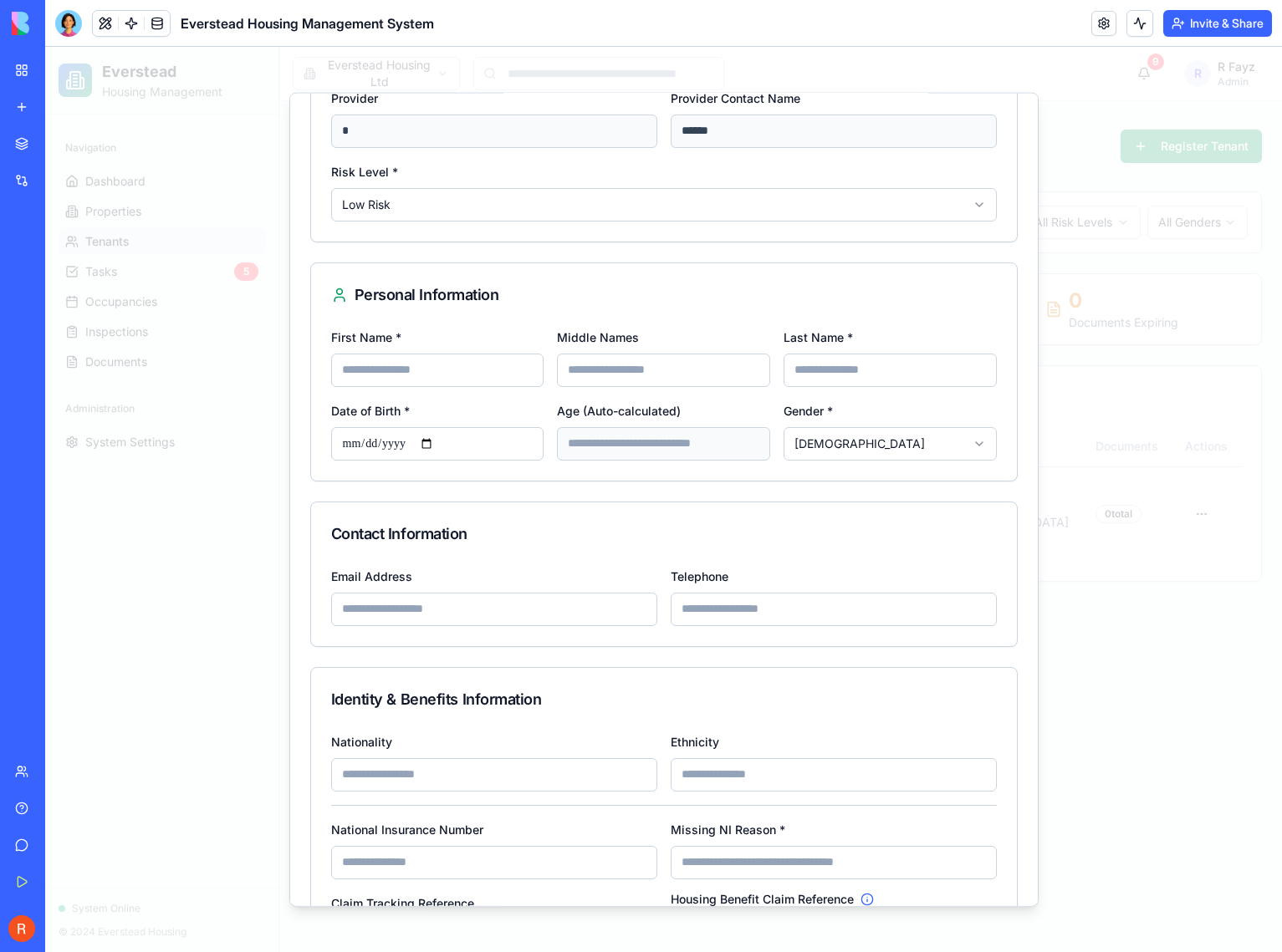
scroll to position [342, 0]
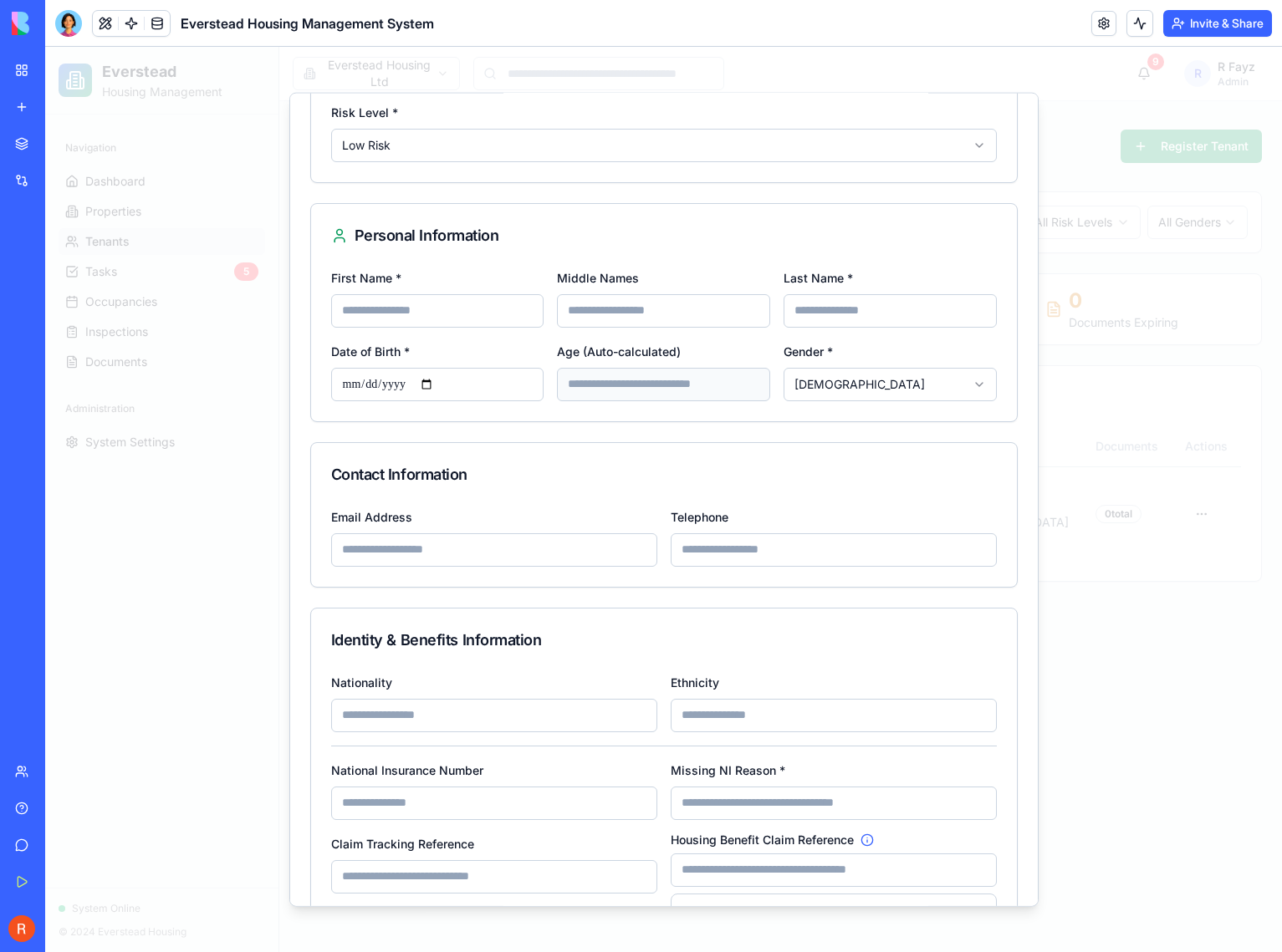
click at [490, 317] on input "First Name *" at bounding box center [438, 310] width 213 height 34
type input "****"
type input "******"
type input "**********"
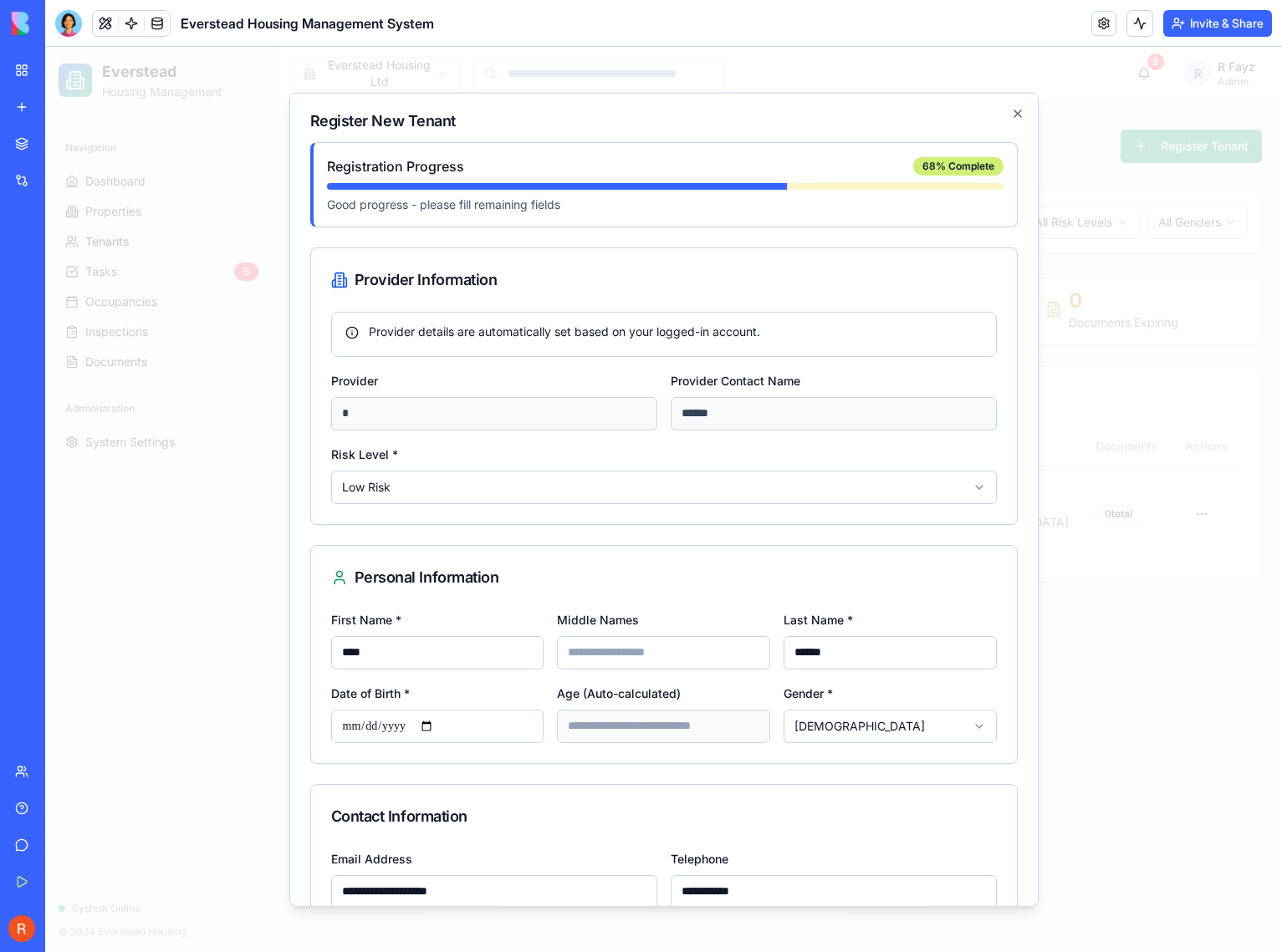
scroll to position [631, 0]
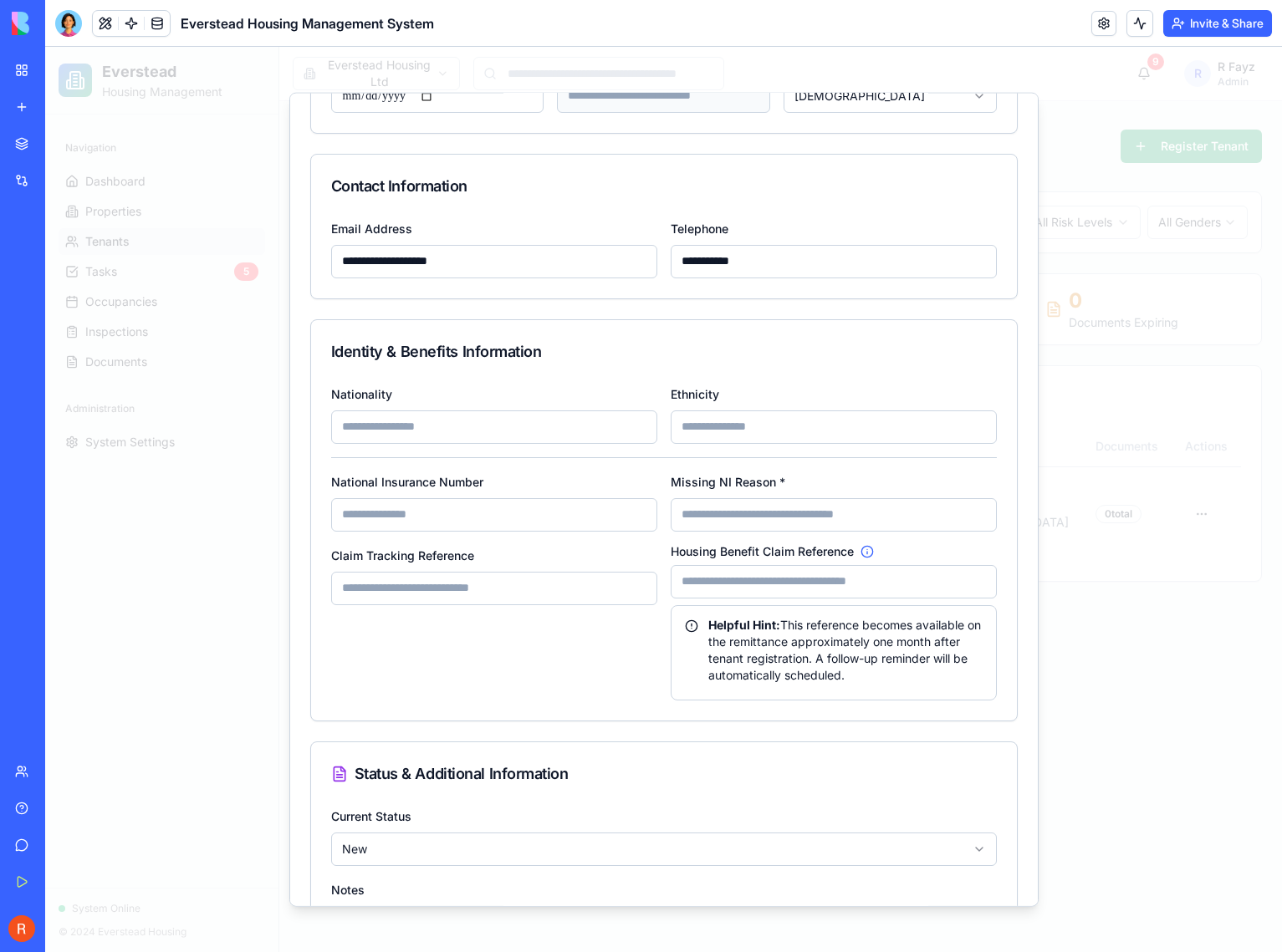
click at [448, 428] on input "Nationality" at bounding box center [494, 427] width 326 height 34
type input "*******"
click at [710, 430] on input "Ethnicity" at bounding box center [833, 427] width 326 height 34
type input "****"
click at [546, 510] on input "National Insurance Number" at bounding box center [494, 514] width 326 height 34
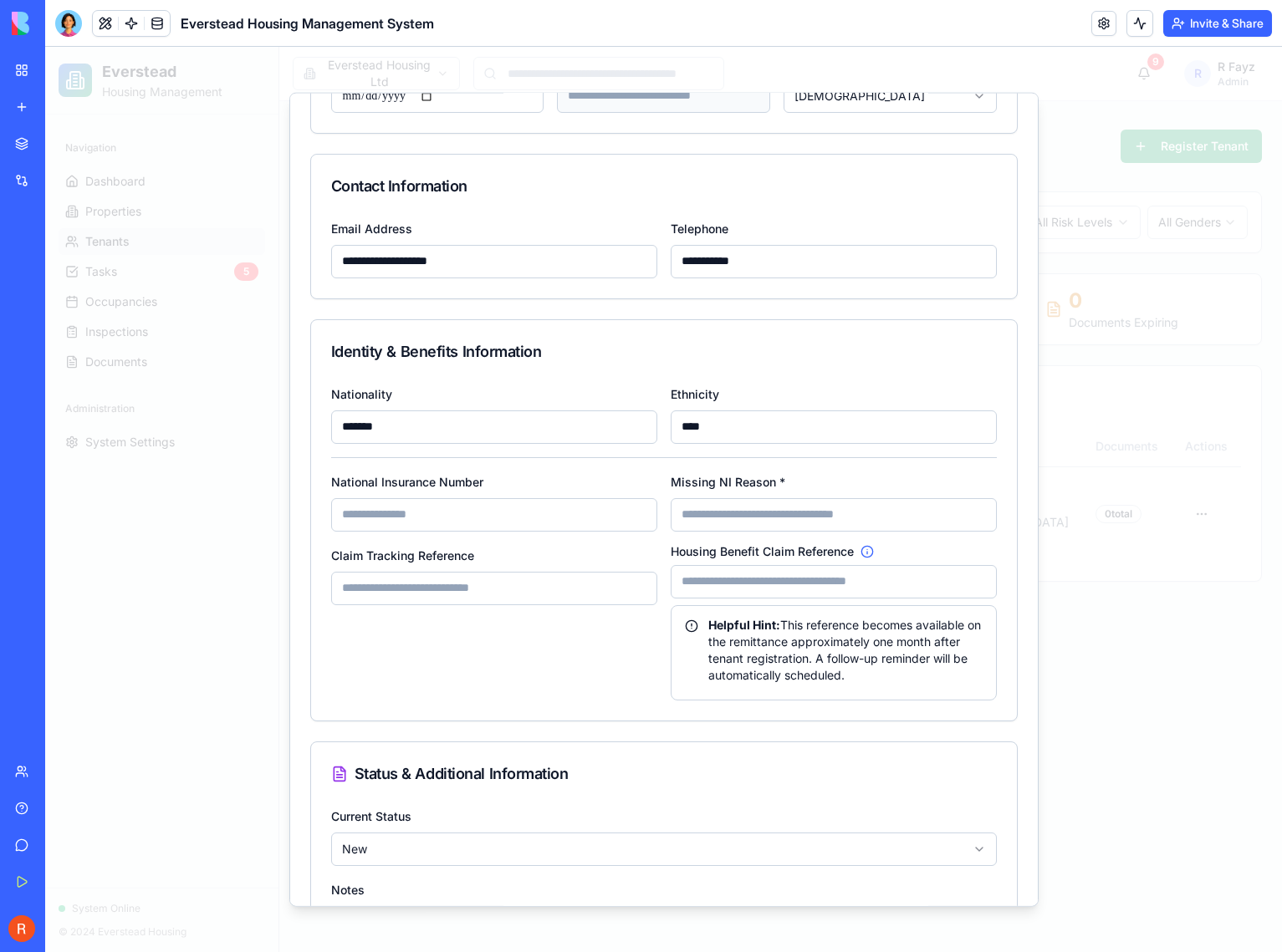
click at [495, 524] on input "National Insurance Number" at bounding box center [494, 514] width 326 height 34
click at [362, 515] on input "National Insurance Number" at bounding box center [494, 514] width 326 height 34
click at [681, 512] on input "Missing NI Reason *" at bounding box center [833, 514] width 326 height 34
click at [687, 563] on div "Housing Benefit Claim Reference Helpful Hint: This reference becomes available …" at bounding box center [833, 622] width 326 height 156
click at [687, 570] on input "Housing Benefit Claim Reference" at bounding box center [833, 581] width 326 height 34
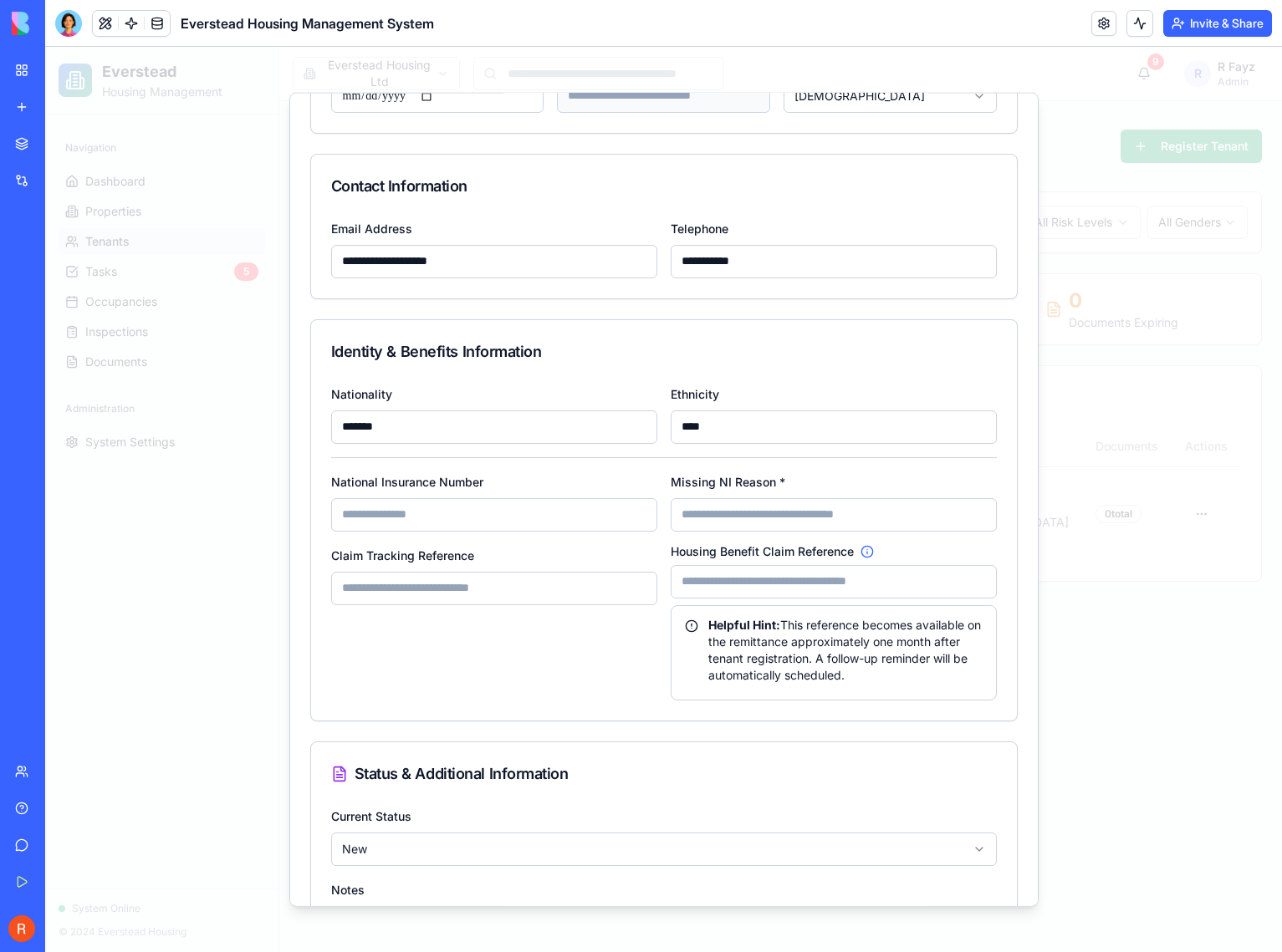
click at [515, 589] on input "Claim Tracking Reference" at bounding box center [494, 587] width 326 height 34
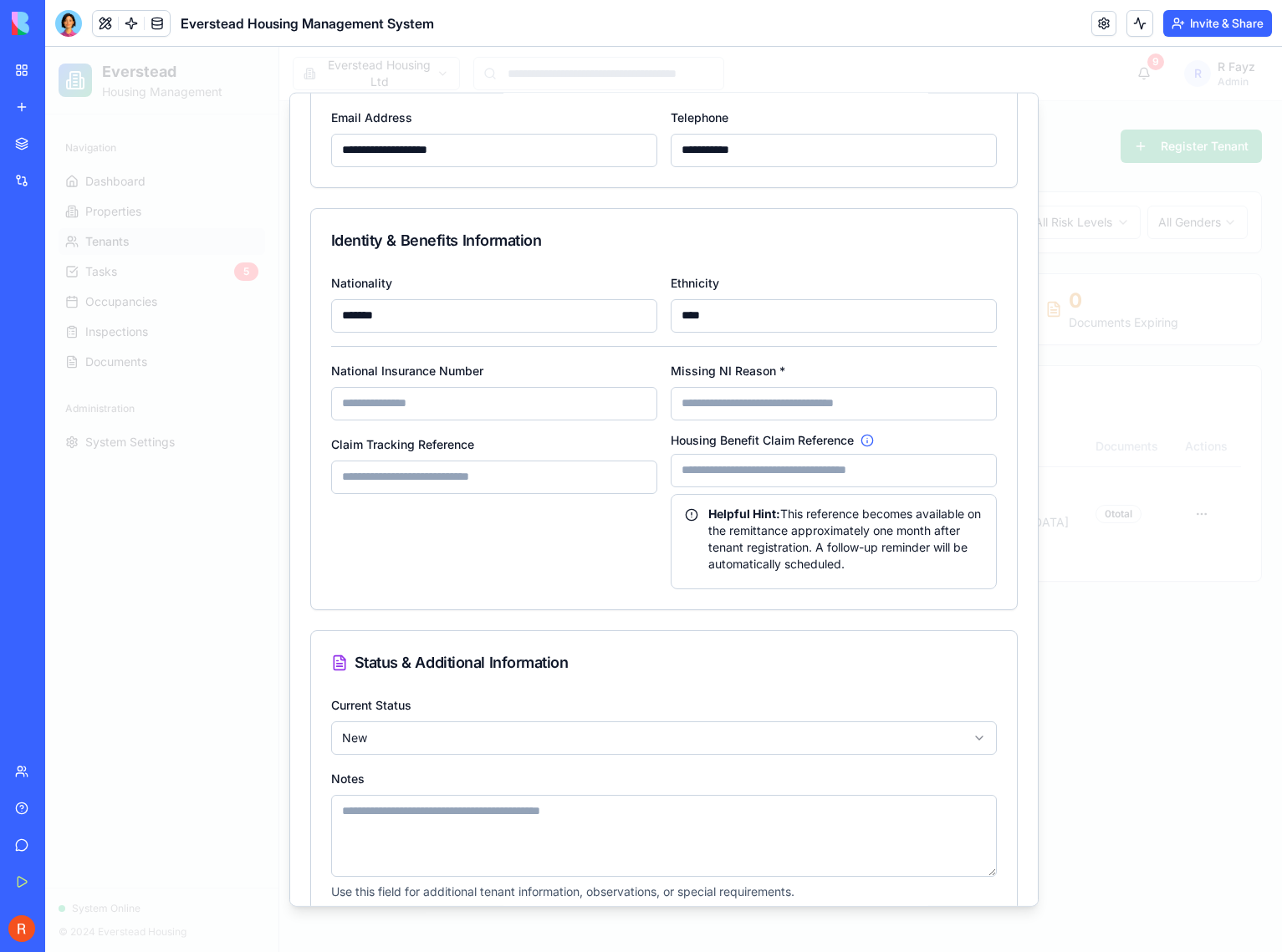
scroll to position [830, 0]
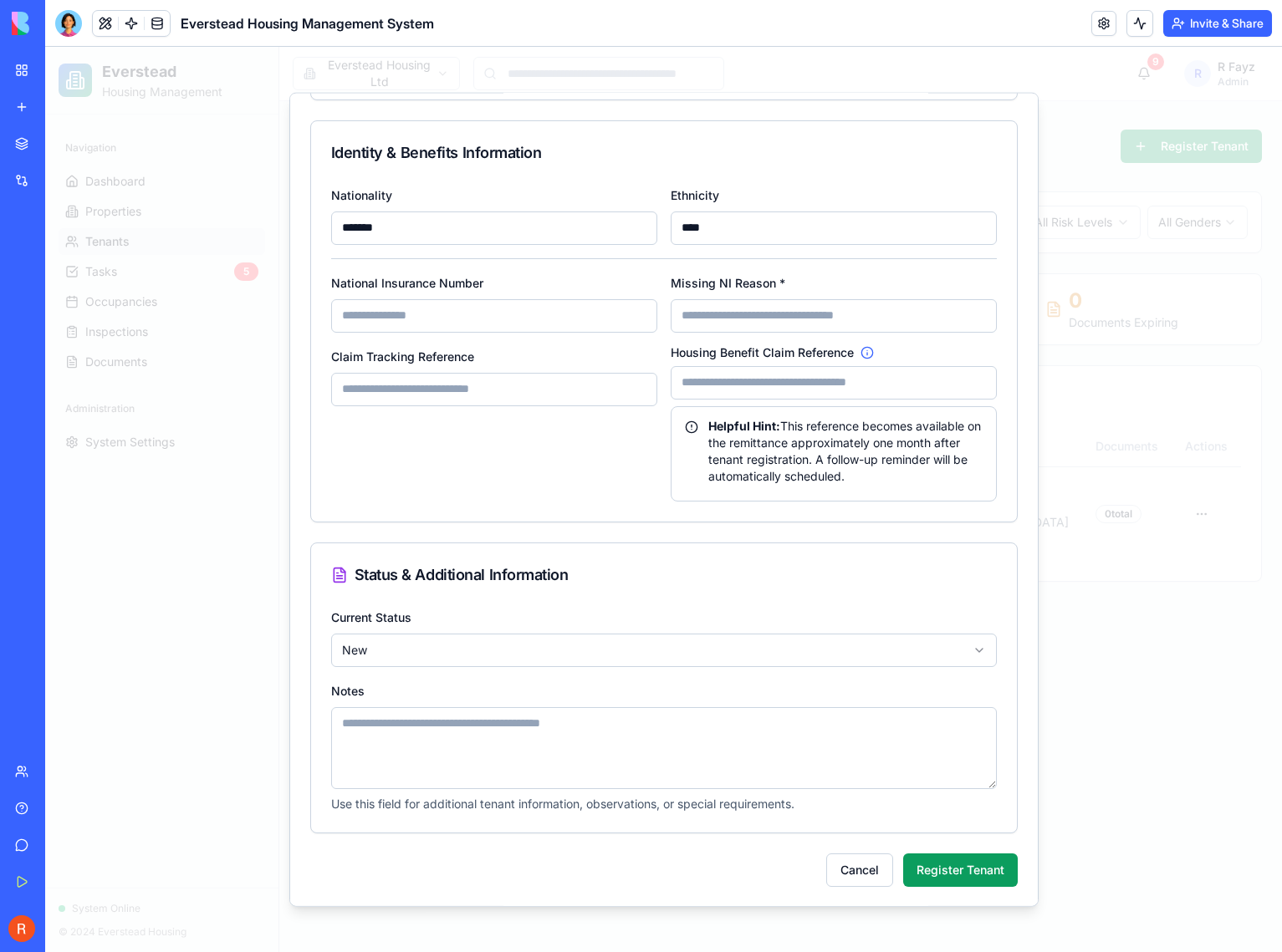
click at [510, 654] on body "**********" at bounding box center [663, 500] width 1237 height 906
click at [467, 754] on textarea "Notes" at bounding box center [663, 747] width 665 height 82
click at [964, 863] on button "Register Tenant" at bounding box center [960, 869] width 114 height 34
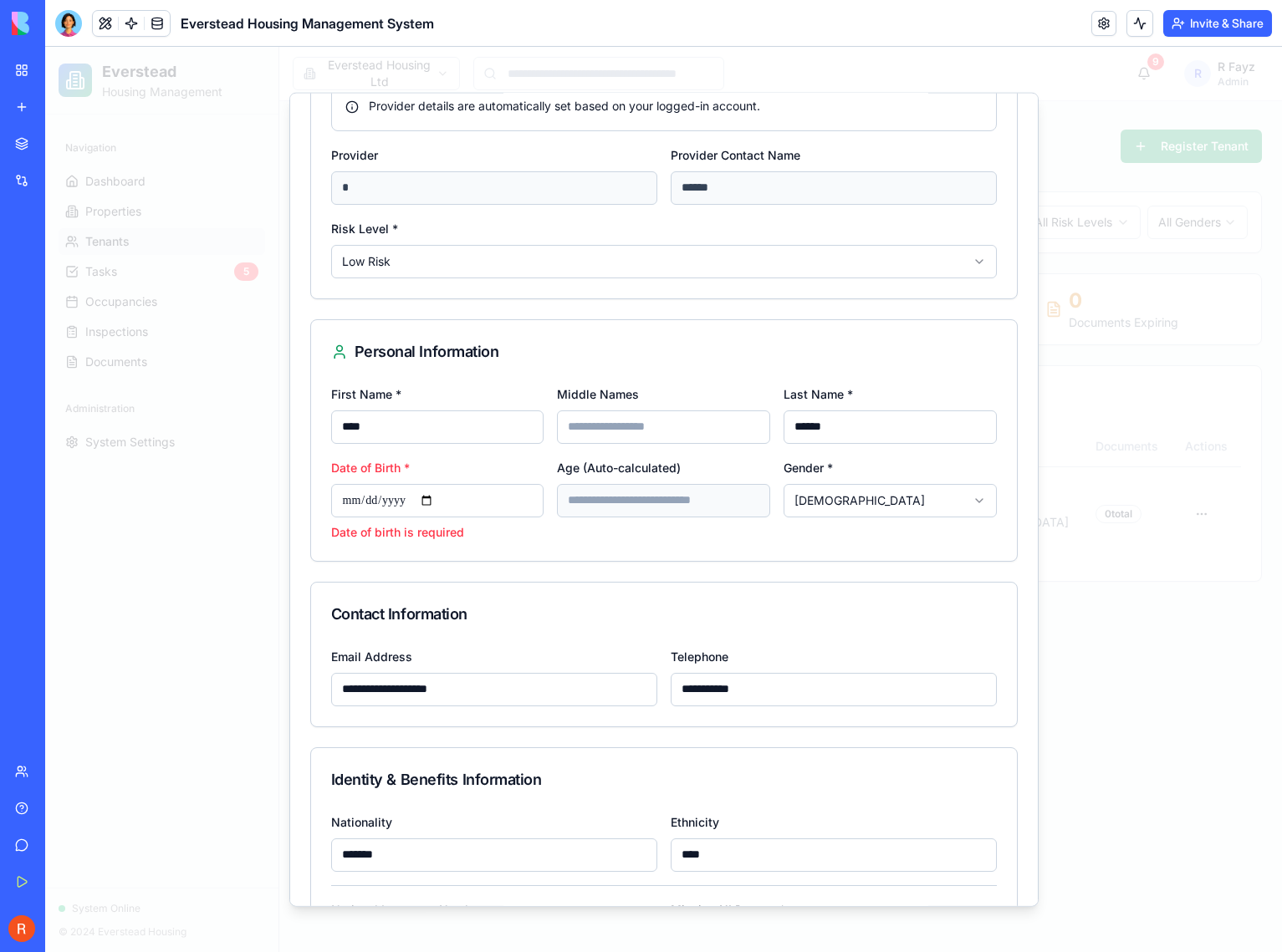
click at [426, 504] on input "Date of Birth *" at bounding box center [438, 500] width 213 height 34
click at [452, 503] on input "Date of Birth *" at bounding box center [438, 500] width 213 height 34
click at [363, 499] on input "Date of Birth *" at bounding box center [438, 500] width 213 height 34
click at [354, 499] on input "Date of Birth *" at bounding box center [438, 500] width 213 height 34
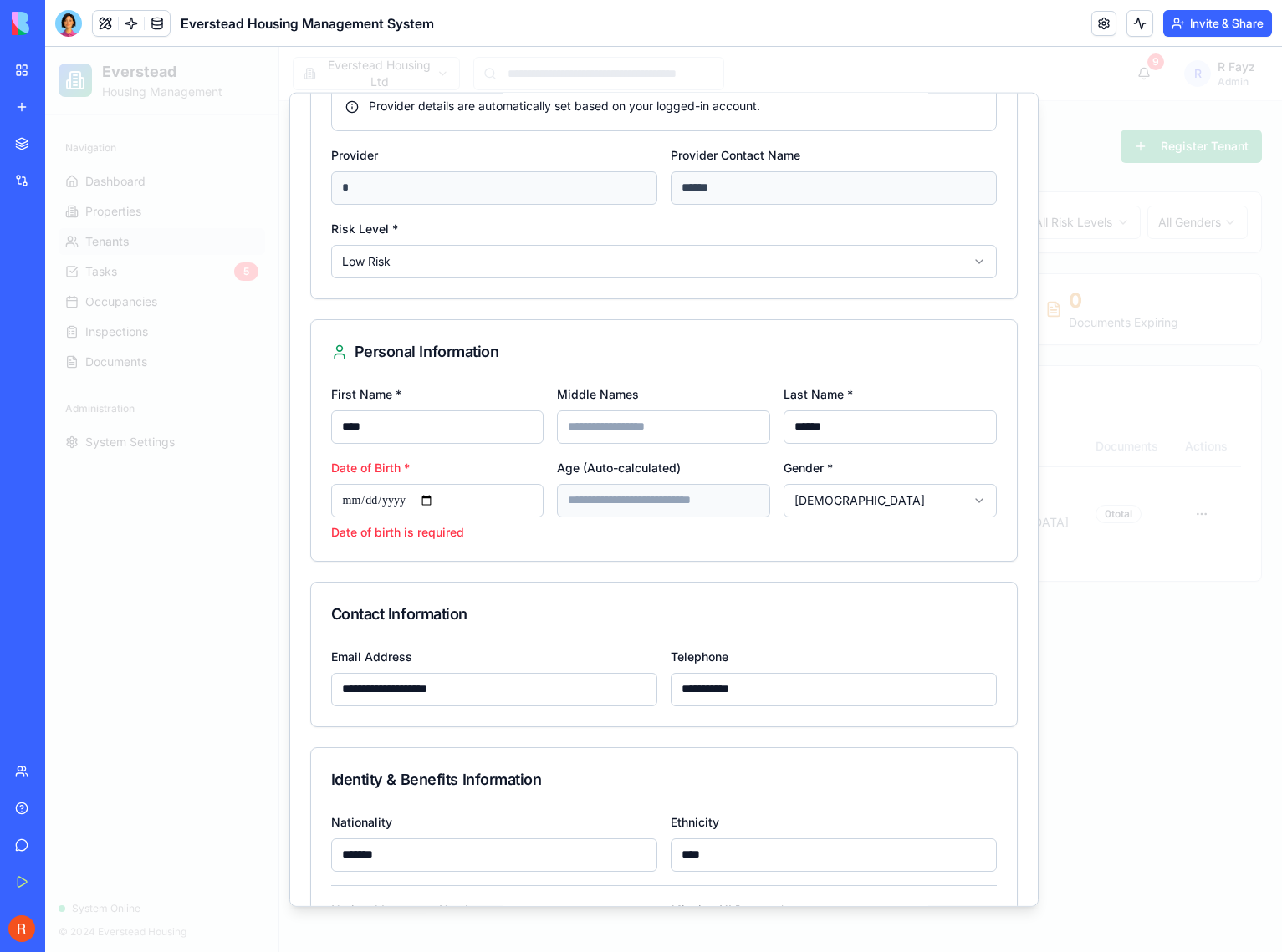
click at [354, 499] on input "Date of Birth *" at bounding box center [438, 500] width 213 height 34
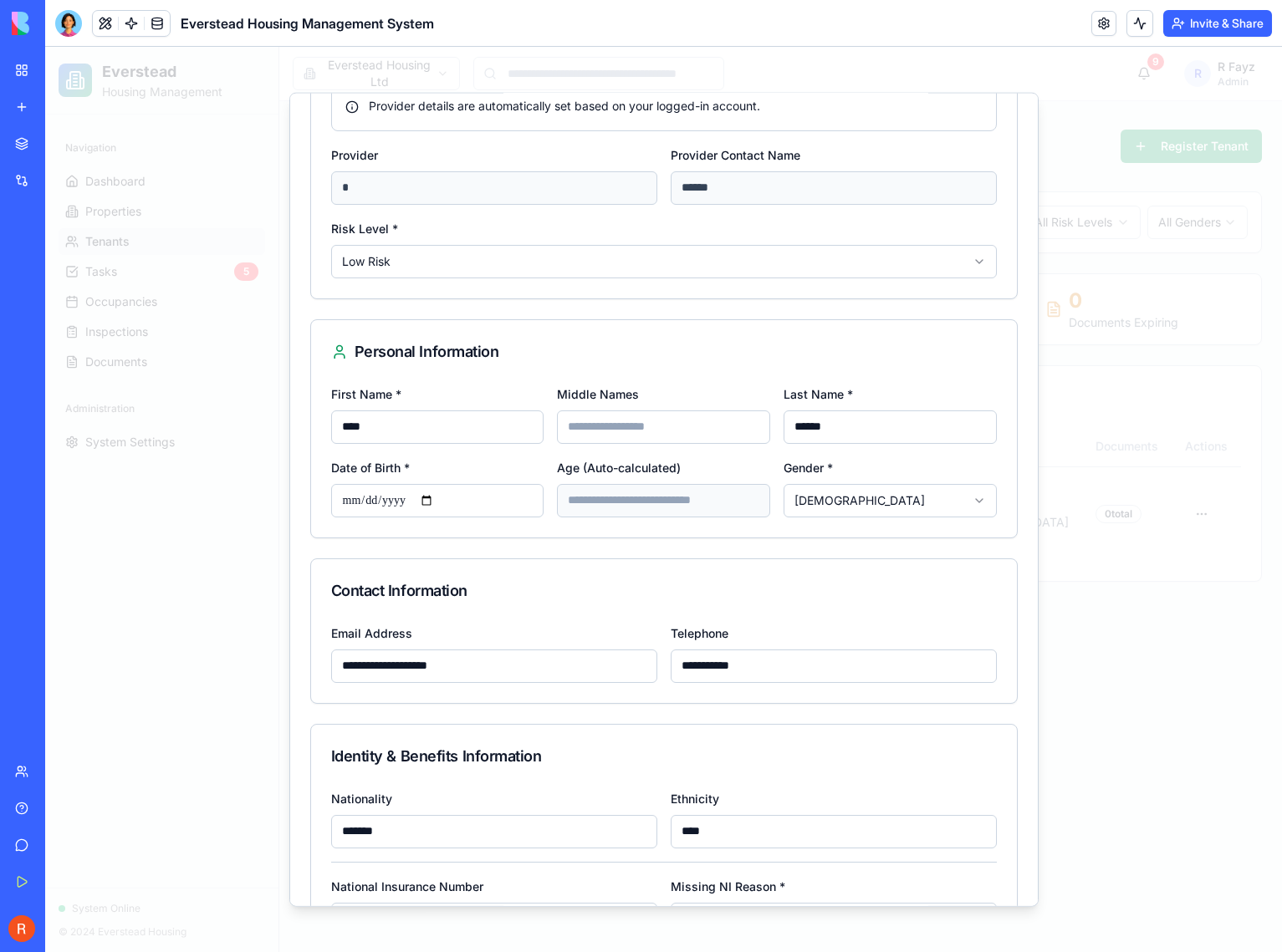
type input "**********"
type input "**"
click at [477, 549] on form "**********" at bounding box center [664, 703] width 708 height 1575
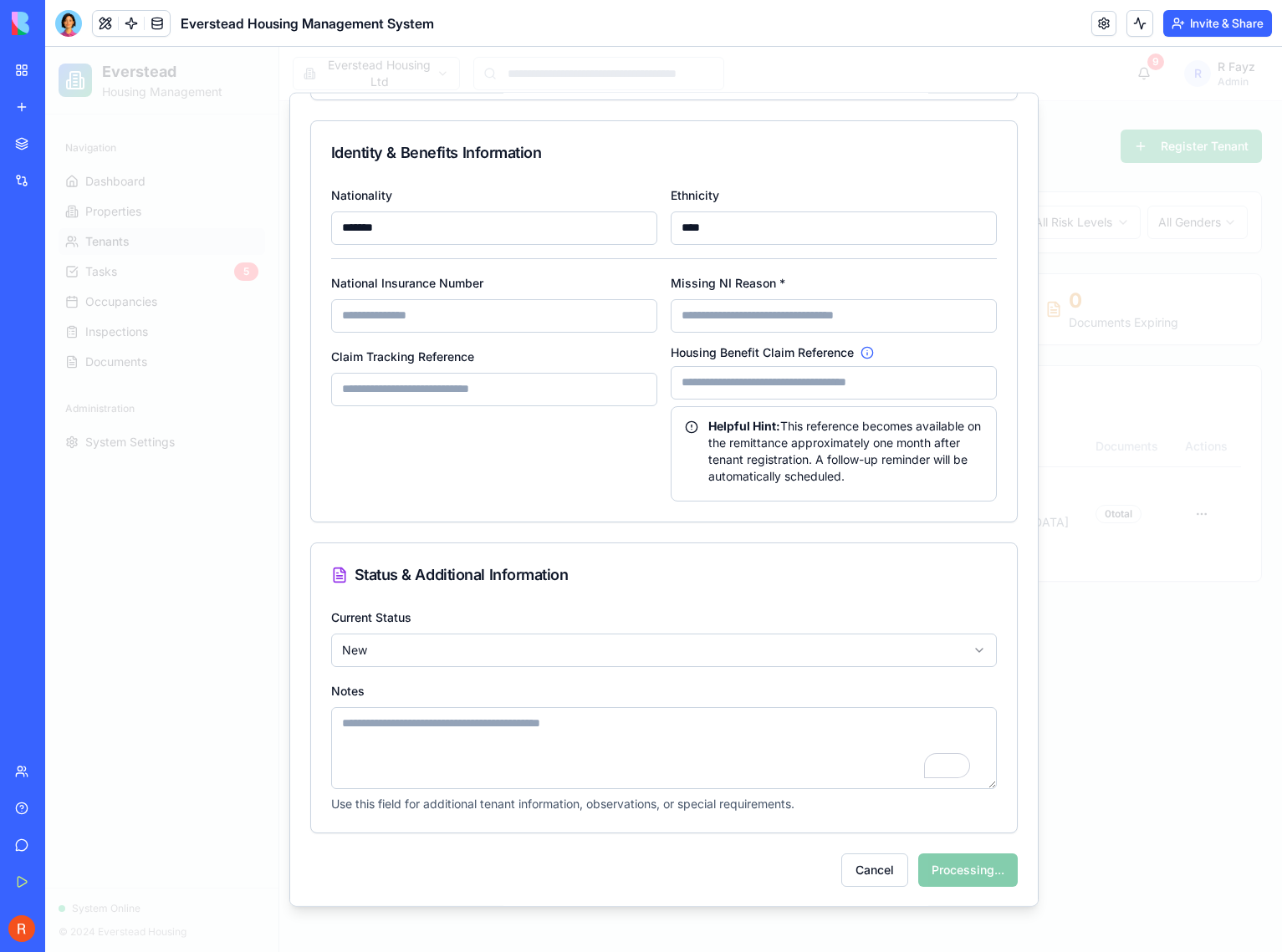
click at [547, 305] on input "National Insurance Number" at bounding box center [494, 315] width 326 height 34
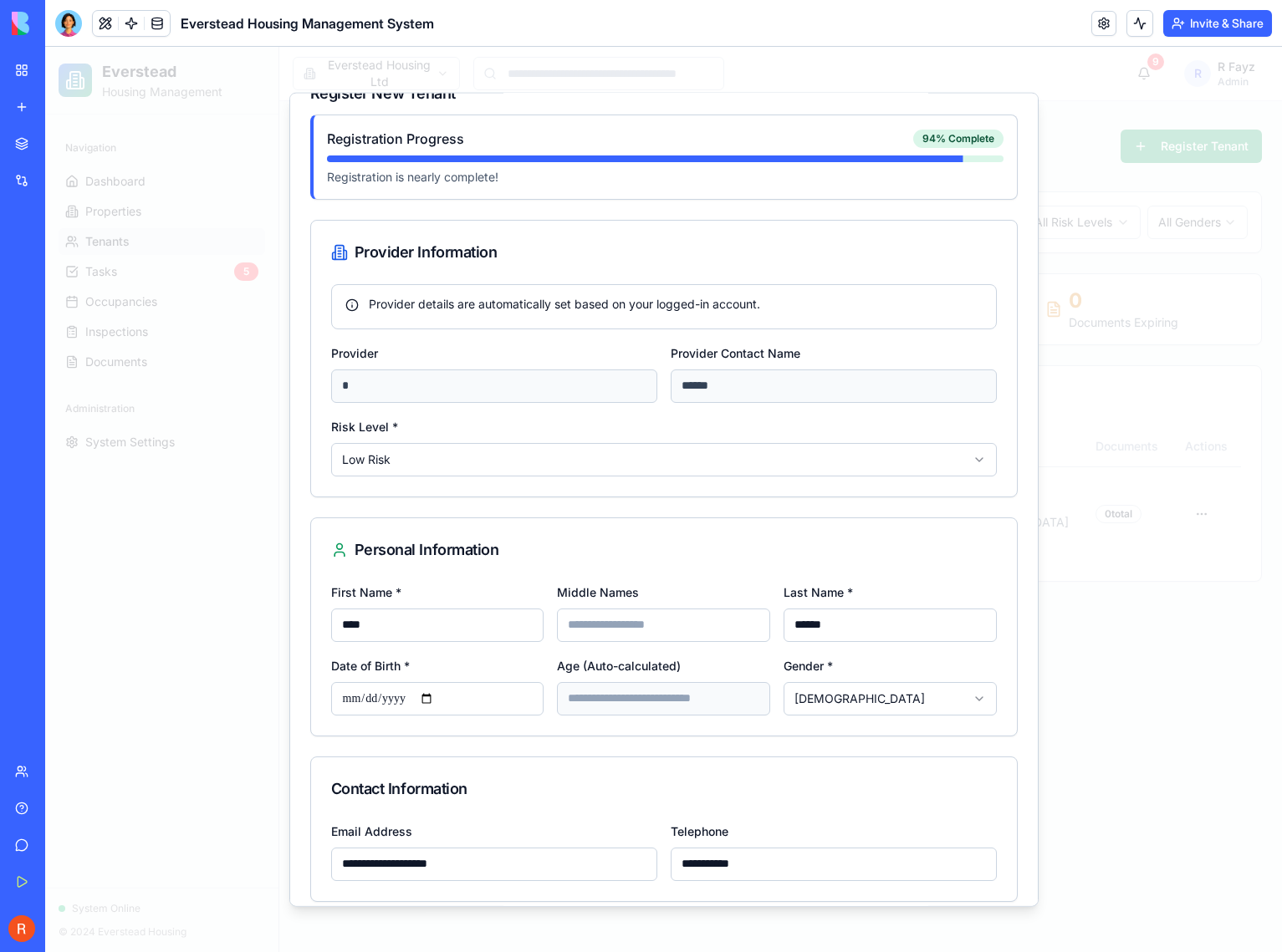
scroll to position [0, 0]
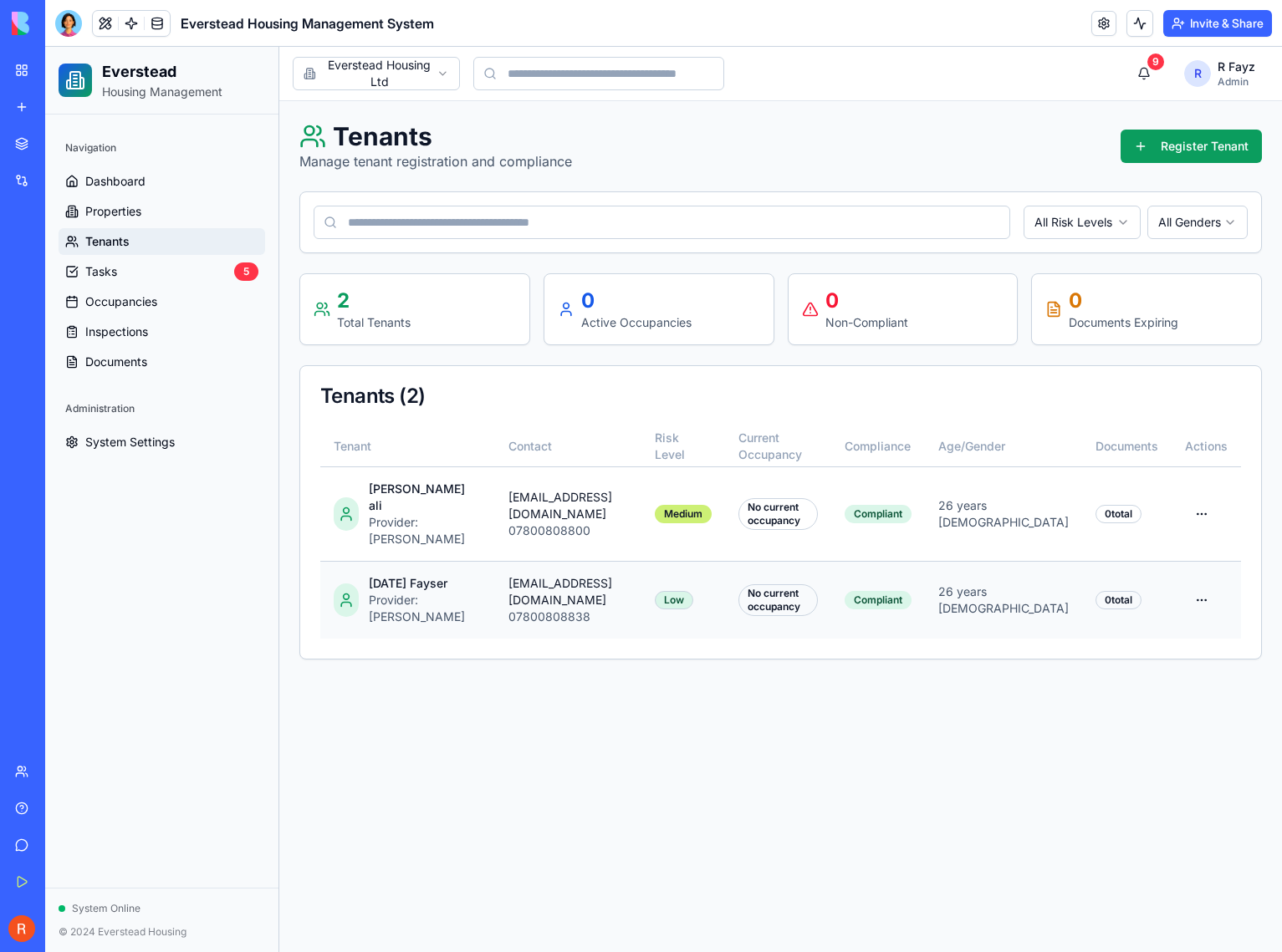
click at [418, 576] on div "Raja Fayser" at bounding box center [425, 583] width 113 height 17
click at [411, 592] on div "Provider: R Fayz" at bounding box center [425, 609] width 113 height 34
click at [1201, 560] on html "Everstead Housing Management Navigation Dashboard Properties Tenants Tasks 5 Oc…" at bounding box center [663, 500] width 1237 height 906
click at [1191, 598] on div "View Details" at bounding box center [1159, 595] width 107 height 27
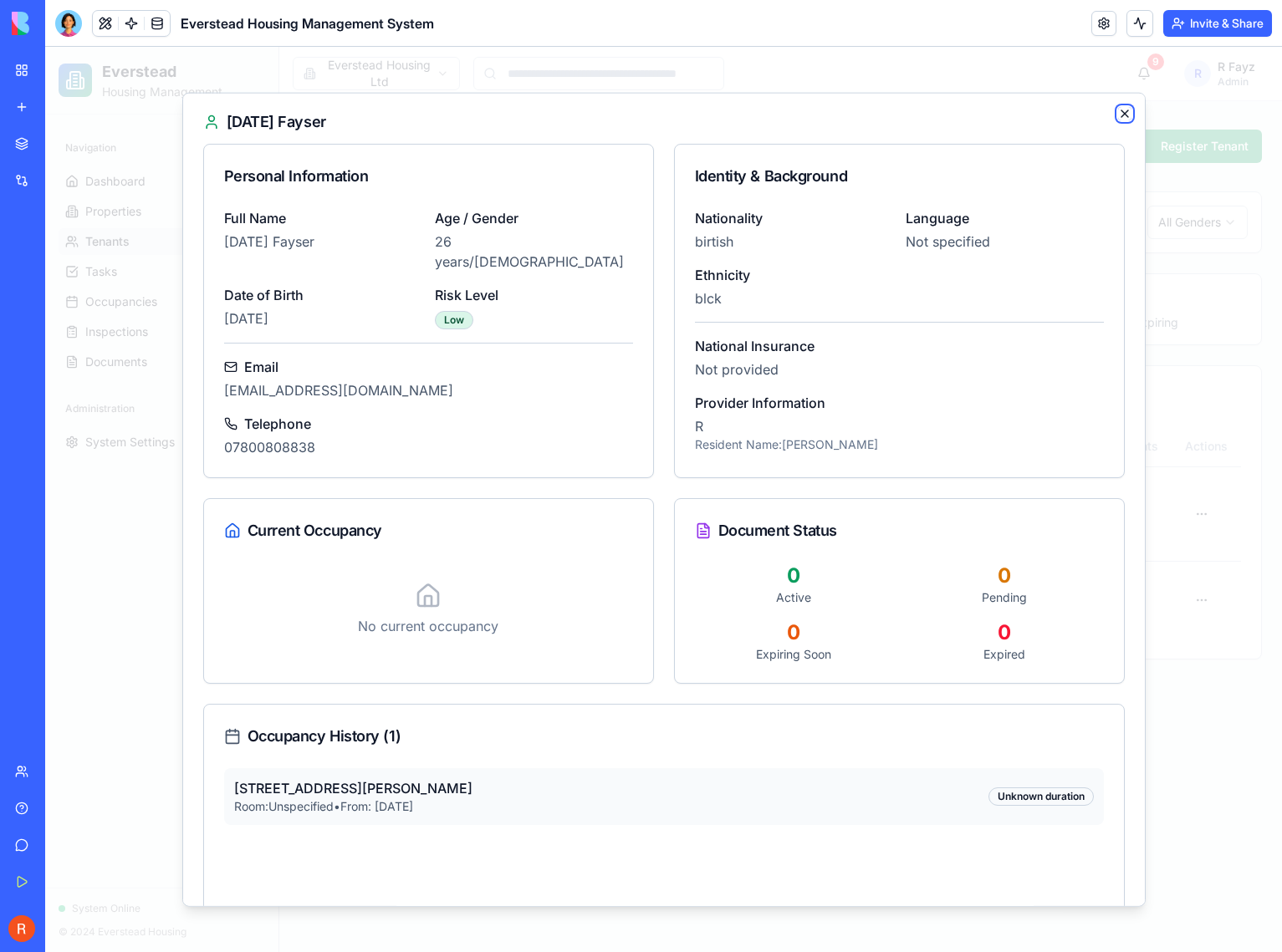
click at [1117, 114] on icon "button" at bounding box center [1124, 113] width 14 height 14
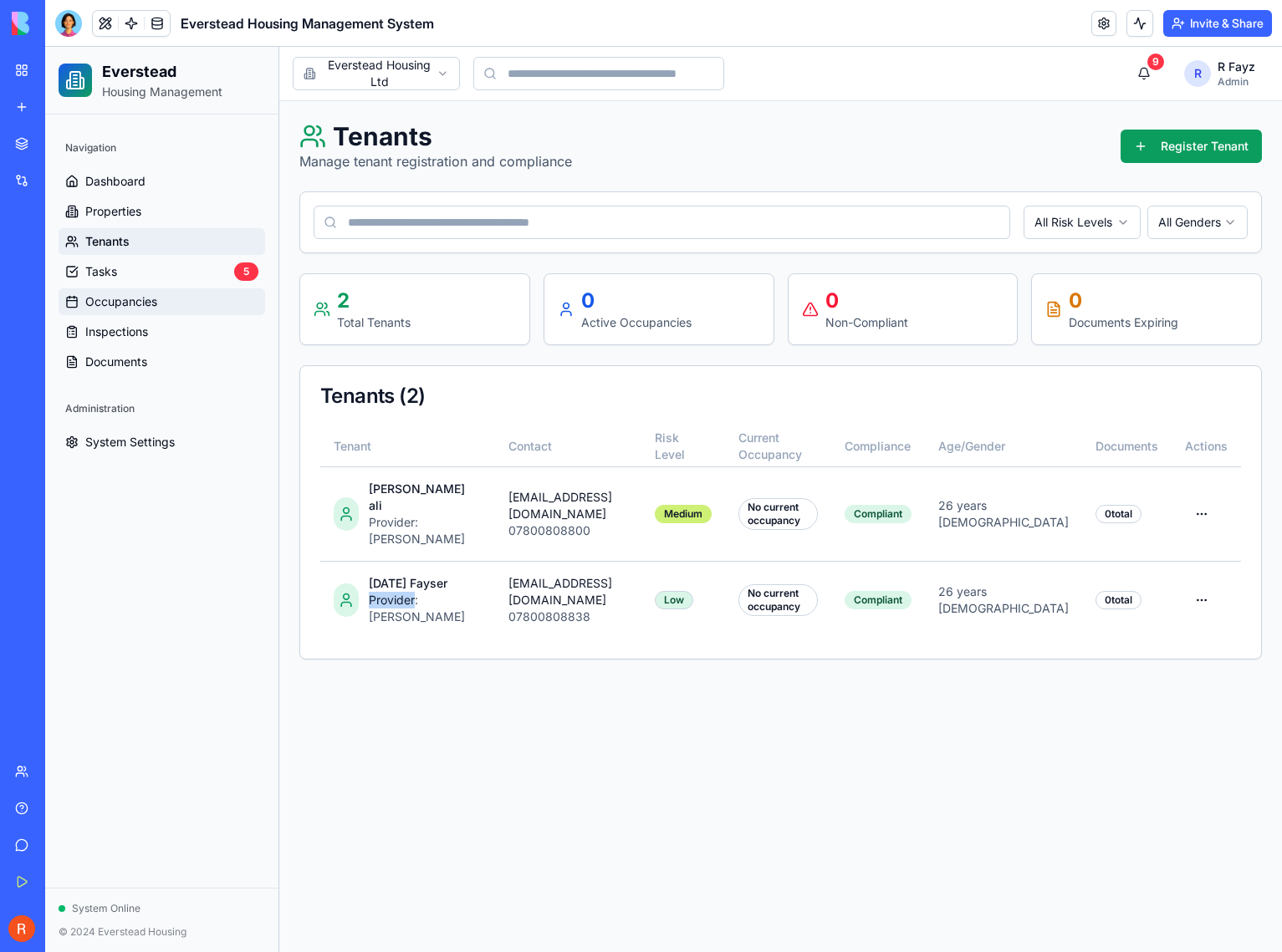
click at [124, 306] on span "Occupancies" at bounding box center [121, 302] width 72 height 17
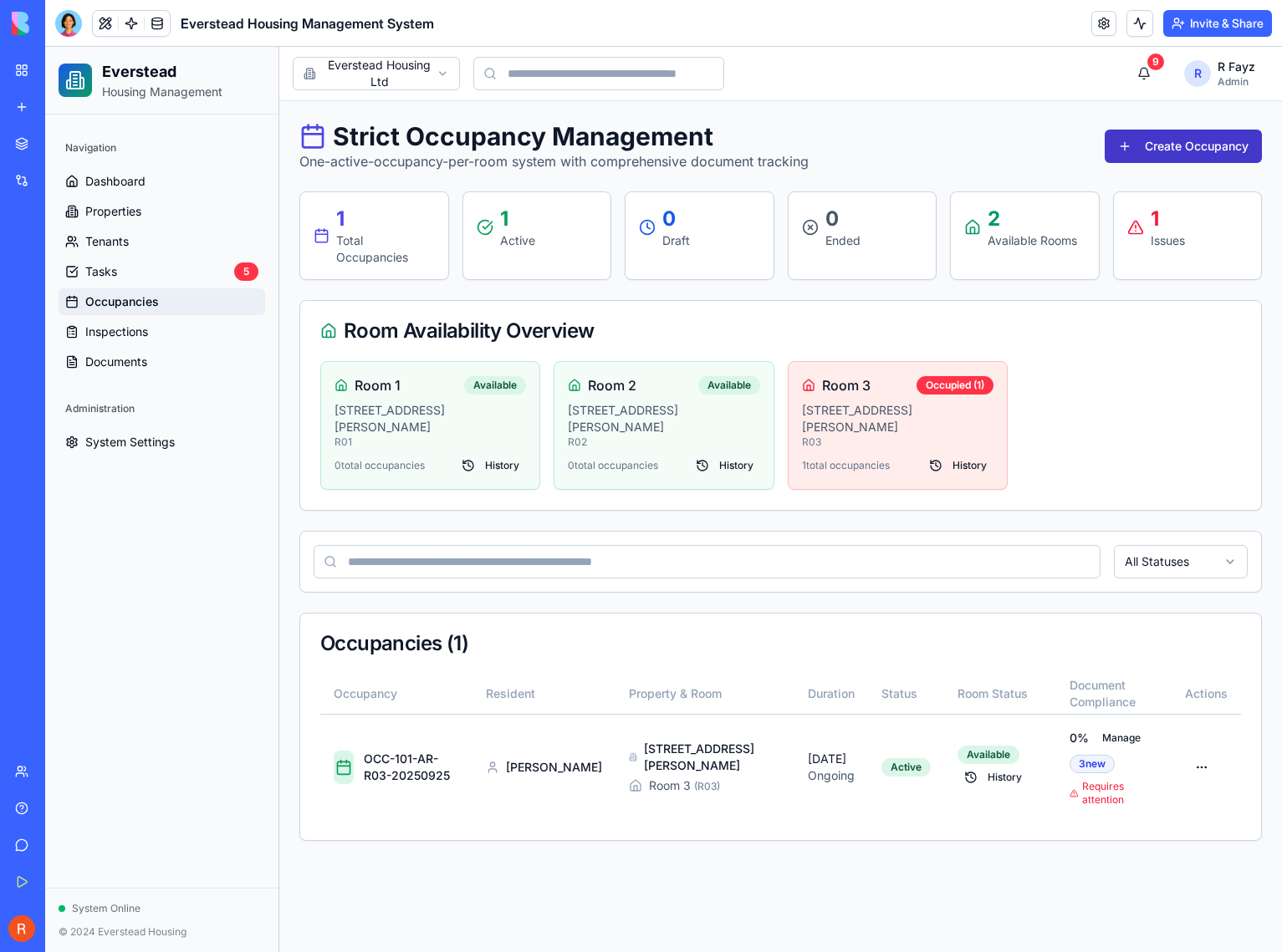
click at [1190, 145] on button "Create Occupancy" at bounding box center [1183, 147] width 158 height 34
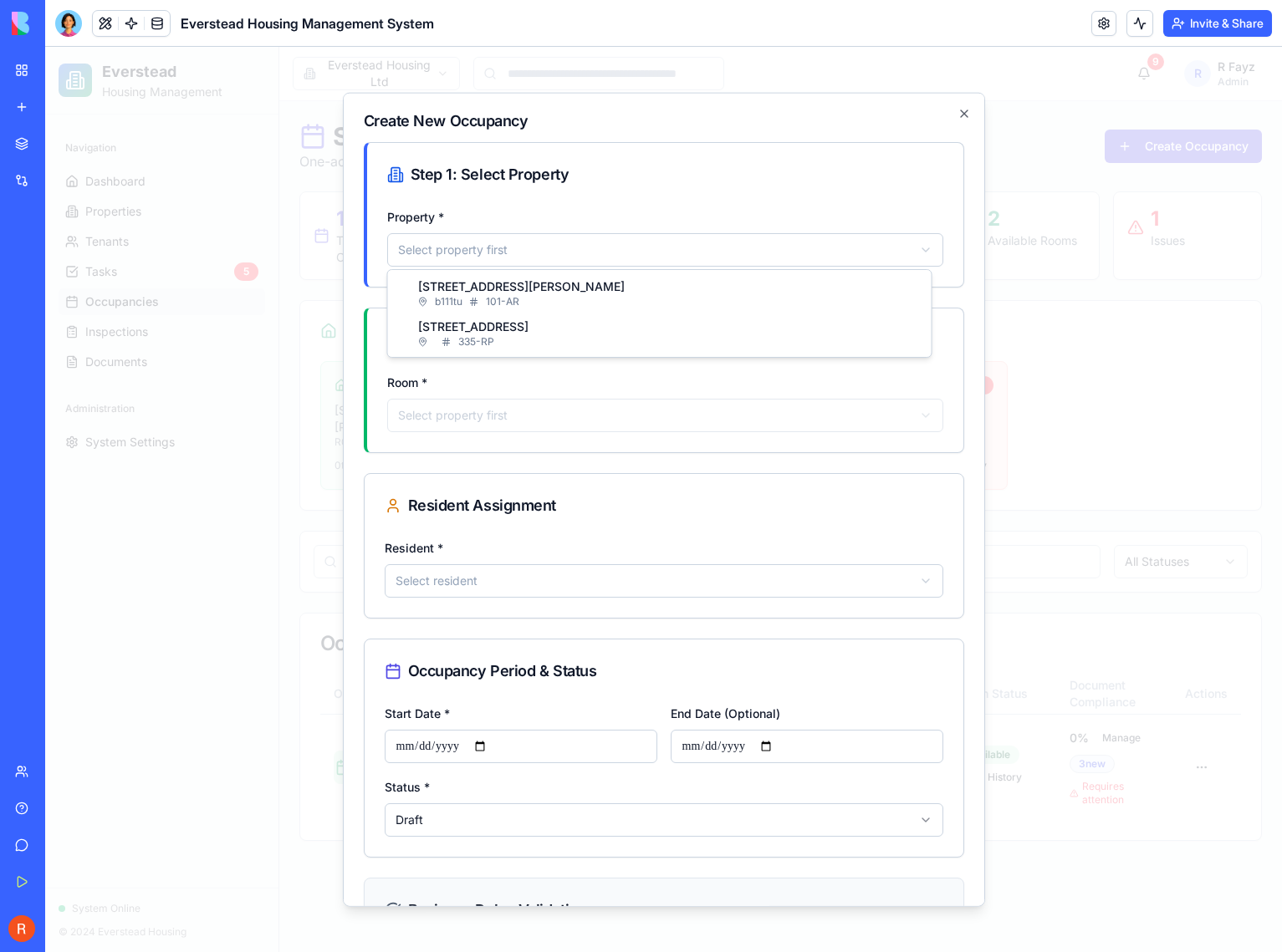
click at [492, 240] on body "Everstead Housing Management Navigation Dashboard Properties Tenants Tasks 5 Oc…" at bounding box center [663, 500] width 1237 height 906
select select "******"
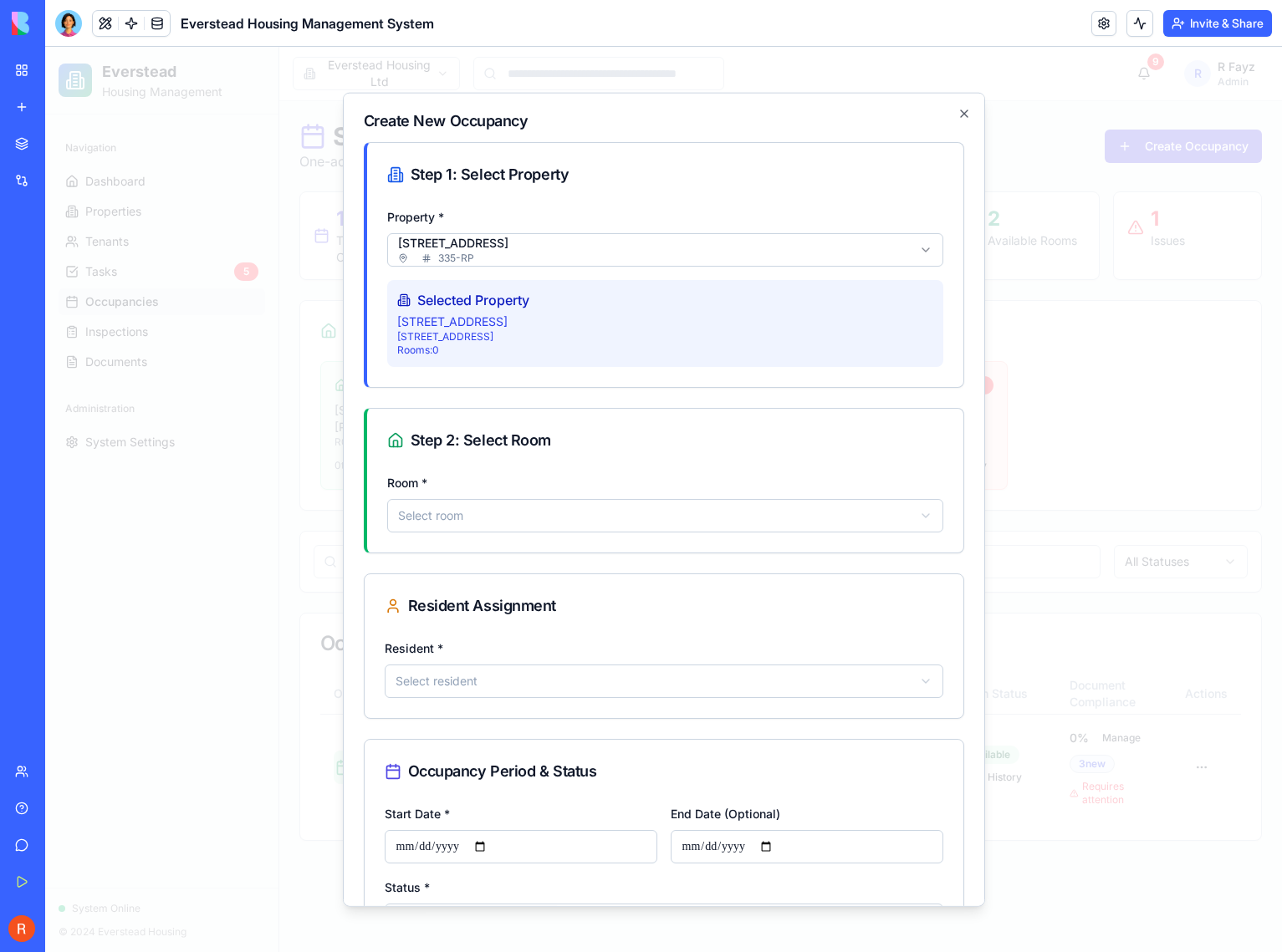
click at [473, 521] on body "Everstead Housing Management Navigation Dashboard Properties Tenants Tasks 5 Oc…" at bounding box center [663, 500] width 1237 height 906
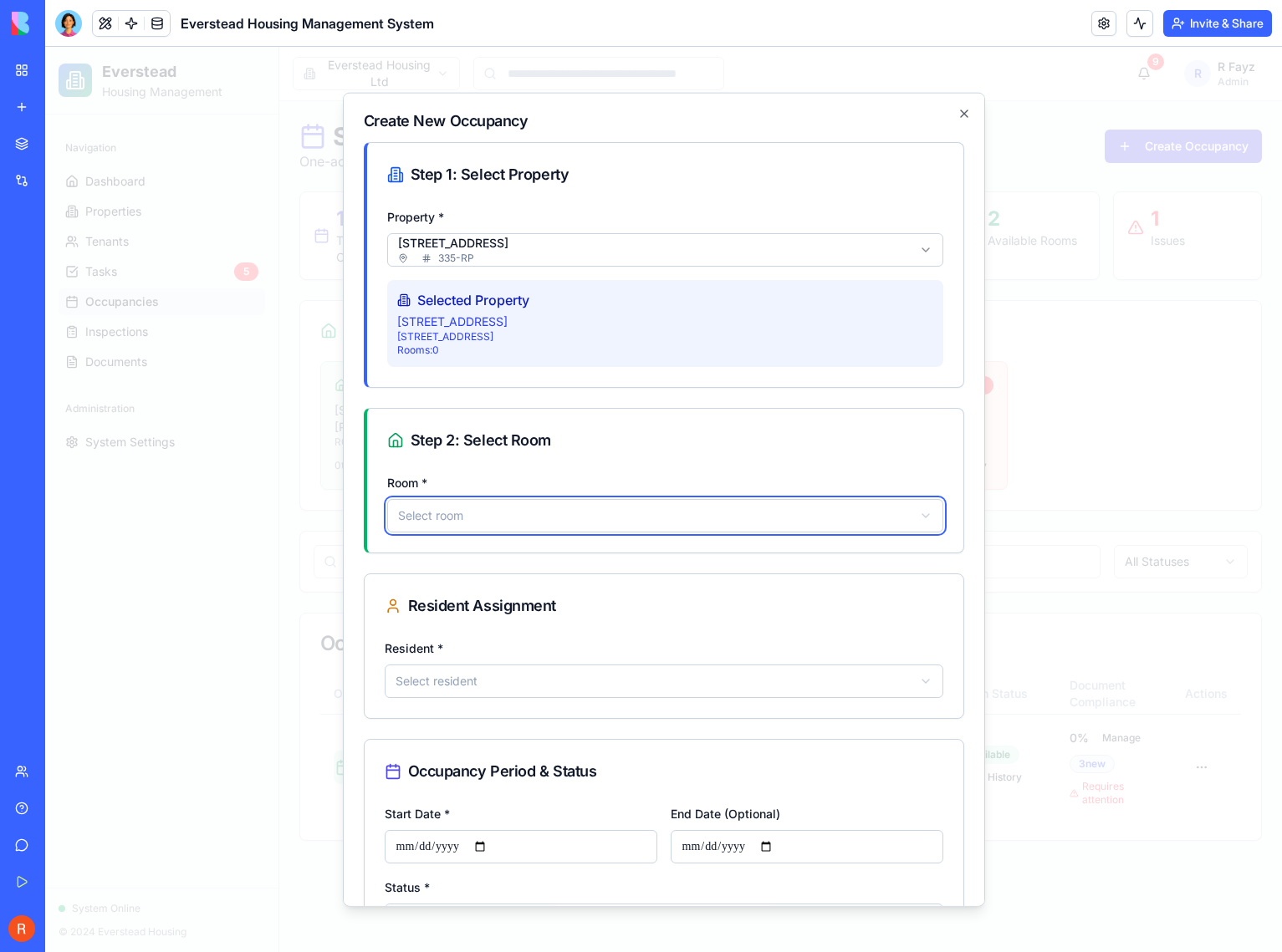
click at [594, 511] on body "Everstead Housing Management Navigation Dashboard Properties Tenants Tasks 5 Oc…" at bounding box center [663, 500] width 1237 height 906
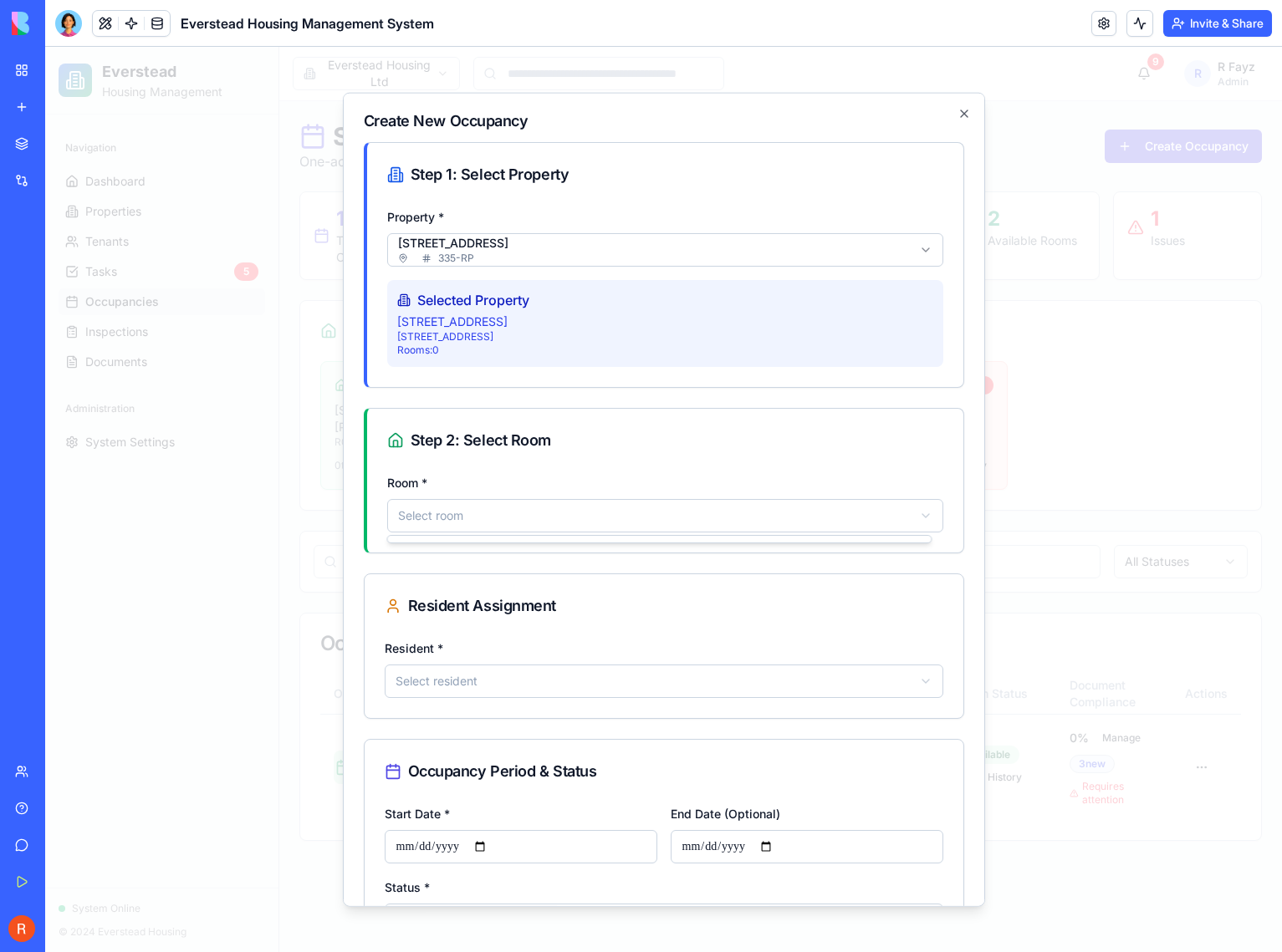
click at [594, 511] on body "Everstead Housing Management Navigation Dashboard Properties Tenants Tasks 5 Oc…" at bounding box center [663, 500] width 1237 height 906
click at [593, 541] on div at bounding box center [659, 539] width 543 height 7
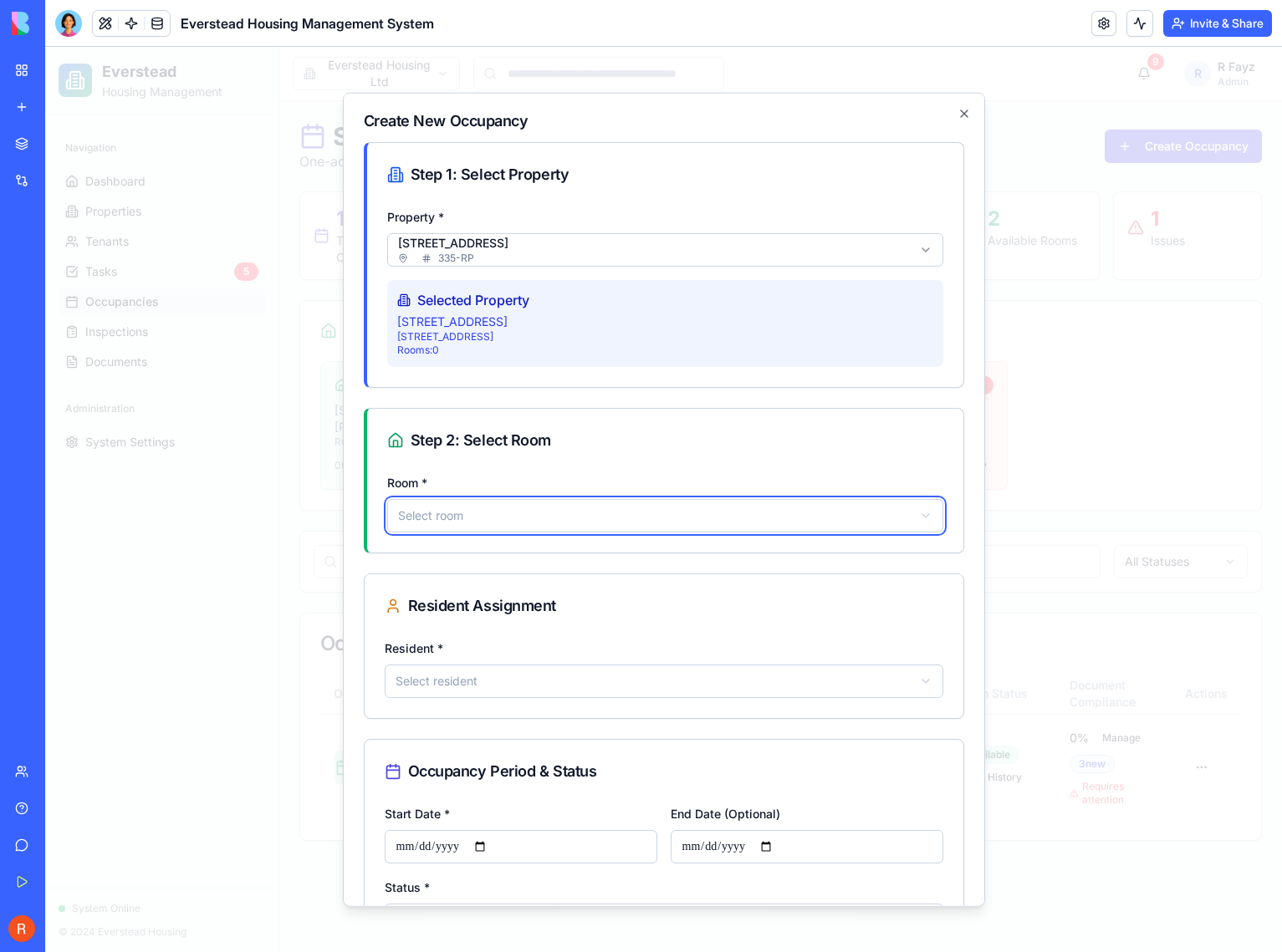
click at [588, 508] on body "Everstead Housing Management Navigation Dashboard Properties Tenants Tasks 5 Oc…" at bounding box center [663, 500] width 1237 height 906
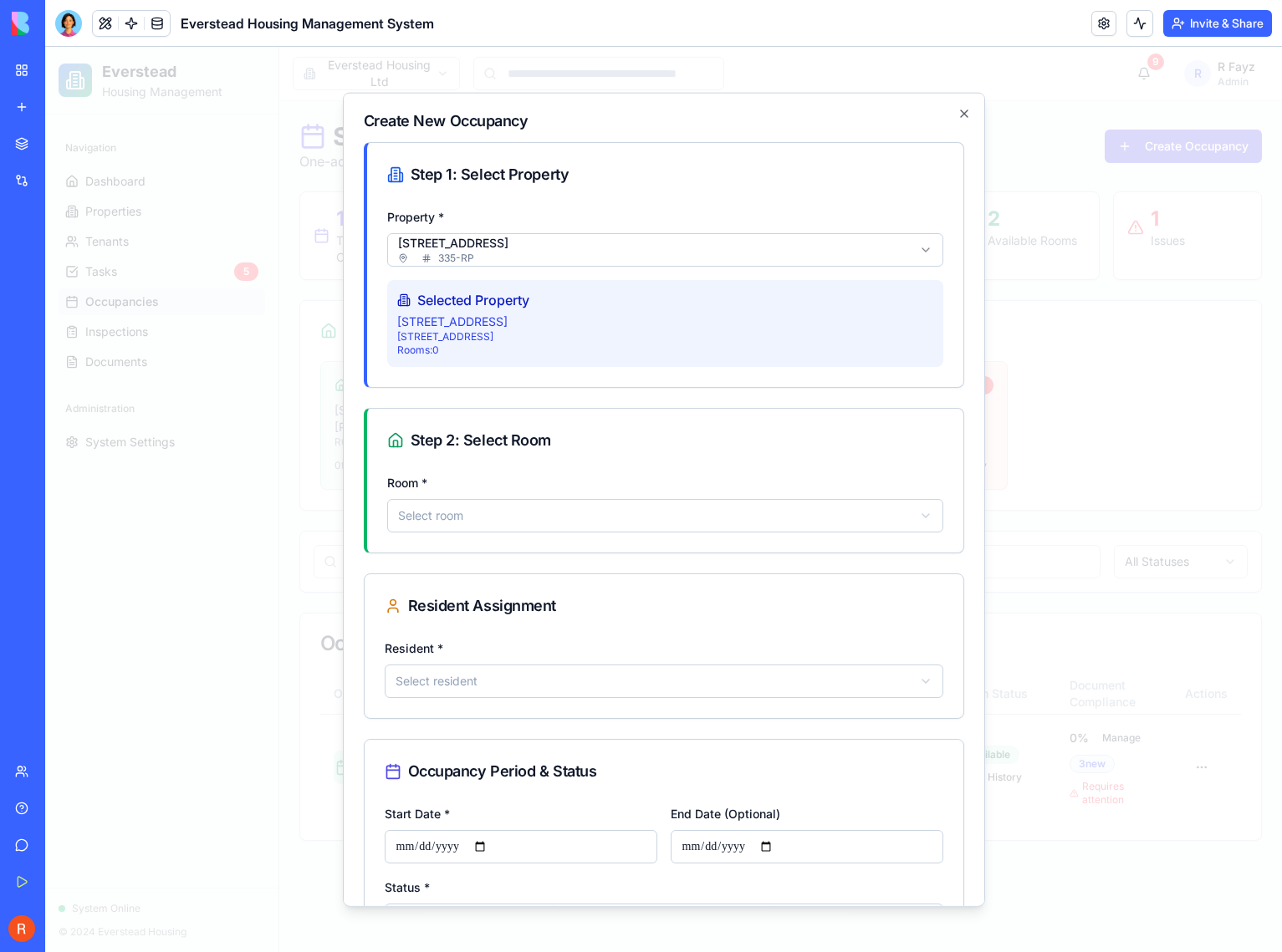
click at [941, 118] on h2 "Create New Occupancy" at bounding box center [663, 120] width 600 height 15
click at [957, 116] on icon "button" at bounding box center [964, 113] width 14 height 14
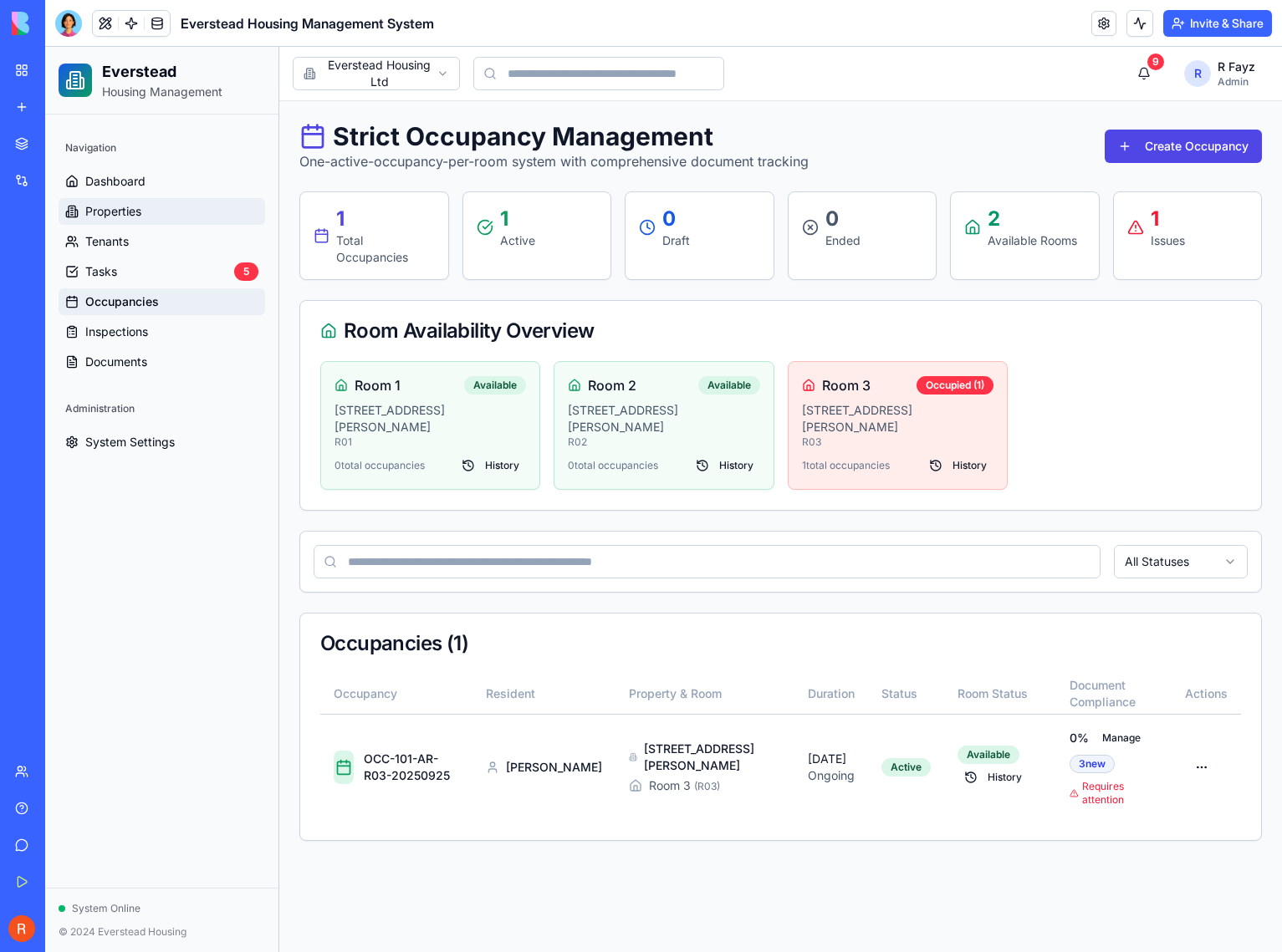
click at [112, 220] on link "Properties" at bounding box center [162, 211] width 207 height 27
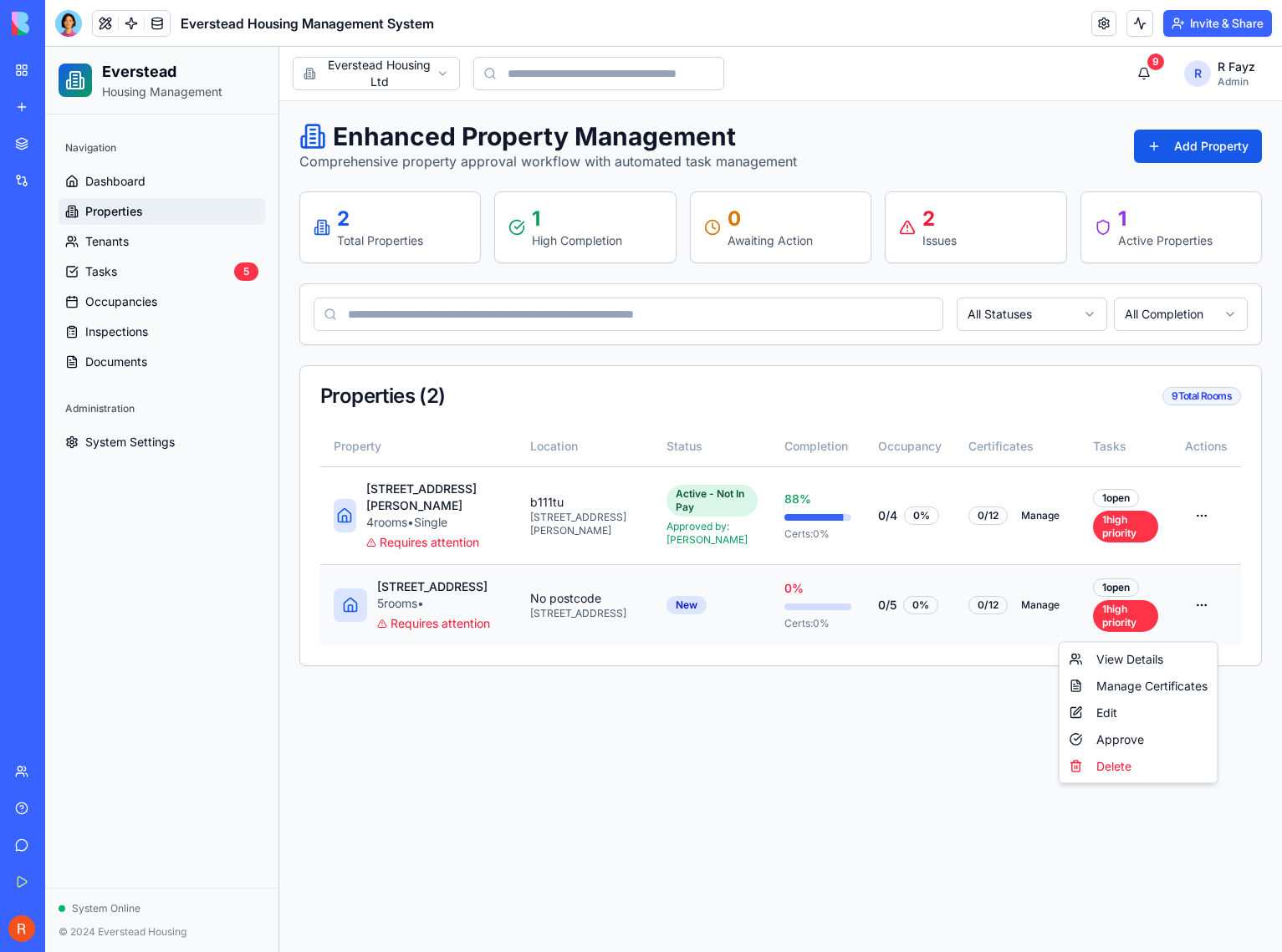
click at [1201, 626] on html "Everstead Housing Management Navigation Dashboard Properties Tenants Tasks 5 Oc…" at bounding box center [663, 500] width 1237 height 906
click at [1127, 710] on div "Edit" at bounding box center [1138, 713] width 152 height 27
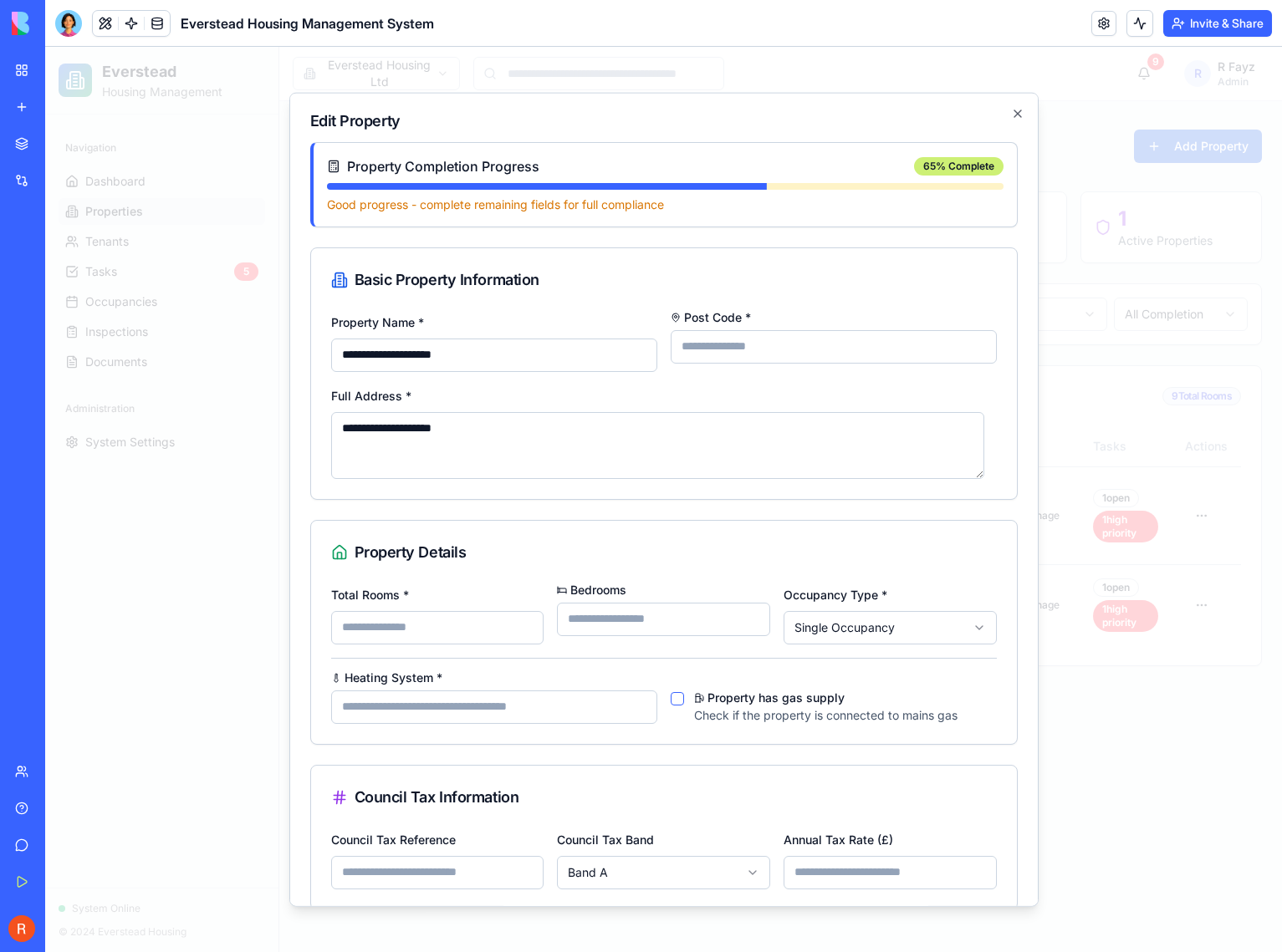
click at [721, 352] on input "Post Code *" at bounding box center [833, 346] width 326 height 34
click at [788, 343] on input "Post Code *" at bounding box center [833, 346] width 326 height 34
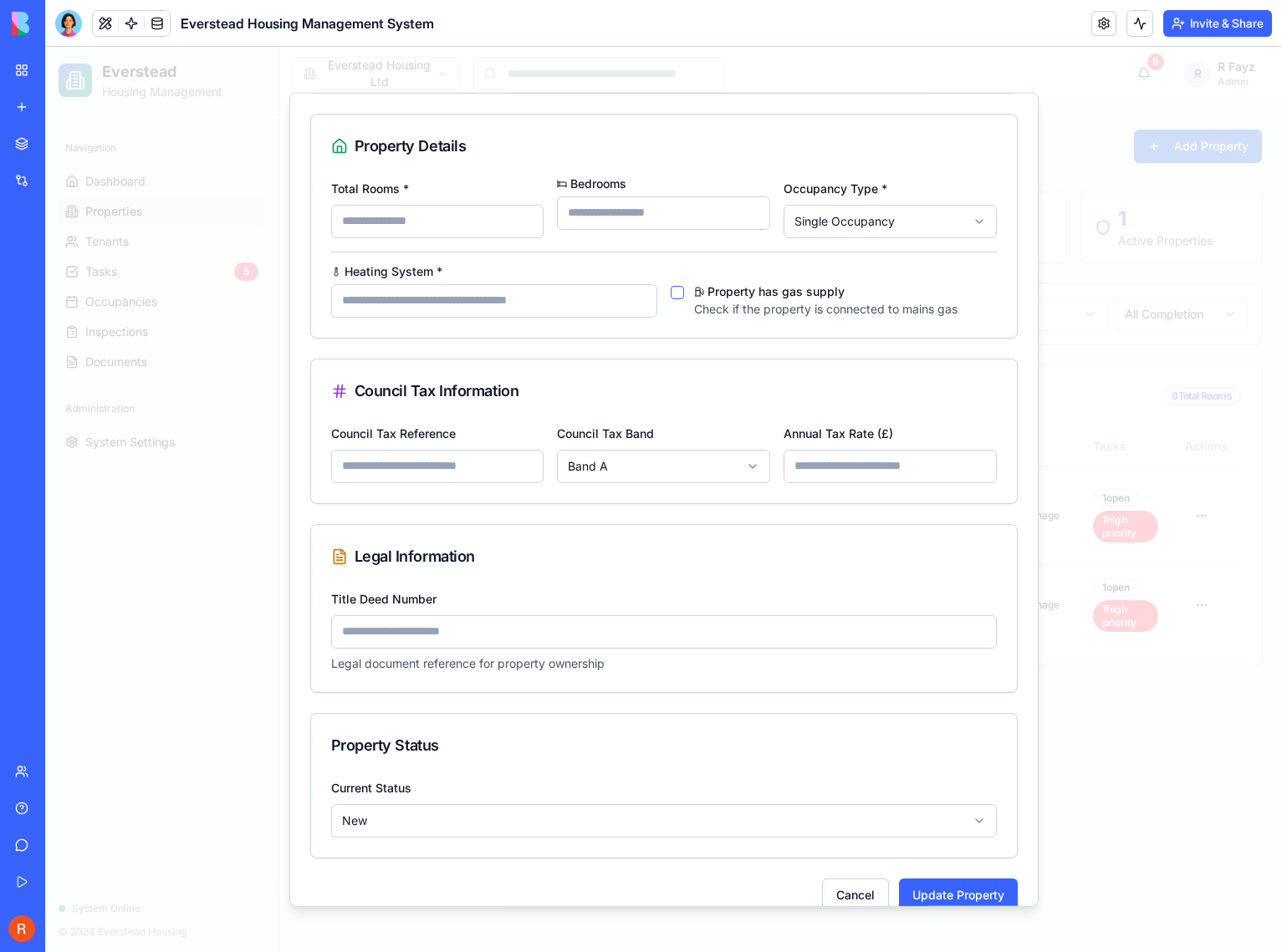
scroll to position [432, 0]
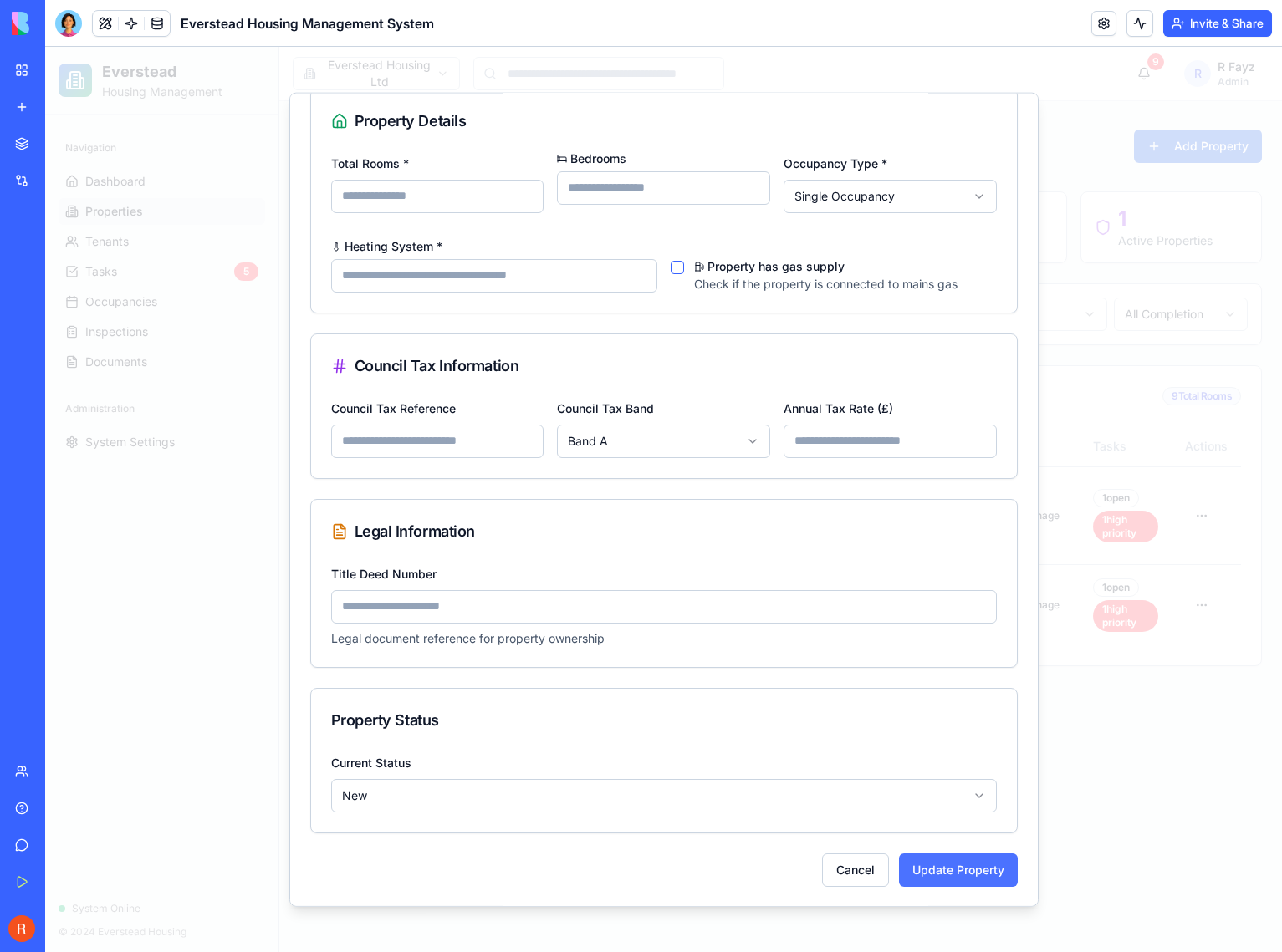
type input "******"
click at [958, 874] on button "Update Property" at bounding box center [958, 869] width 118 height 34
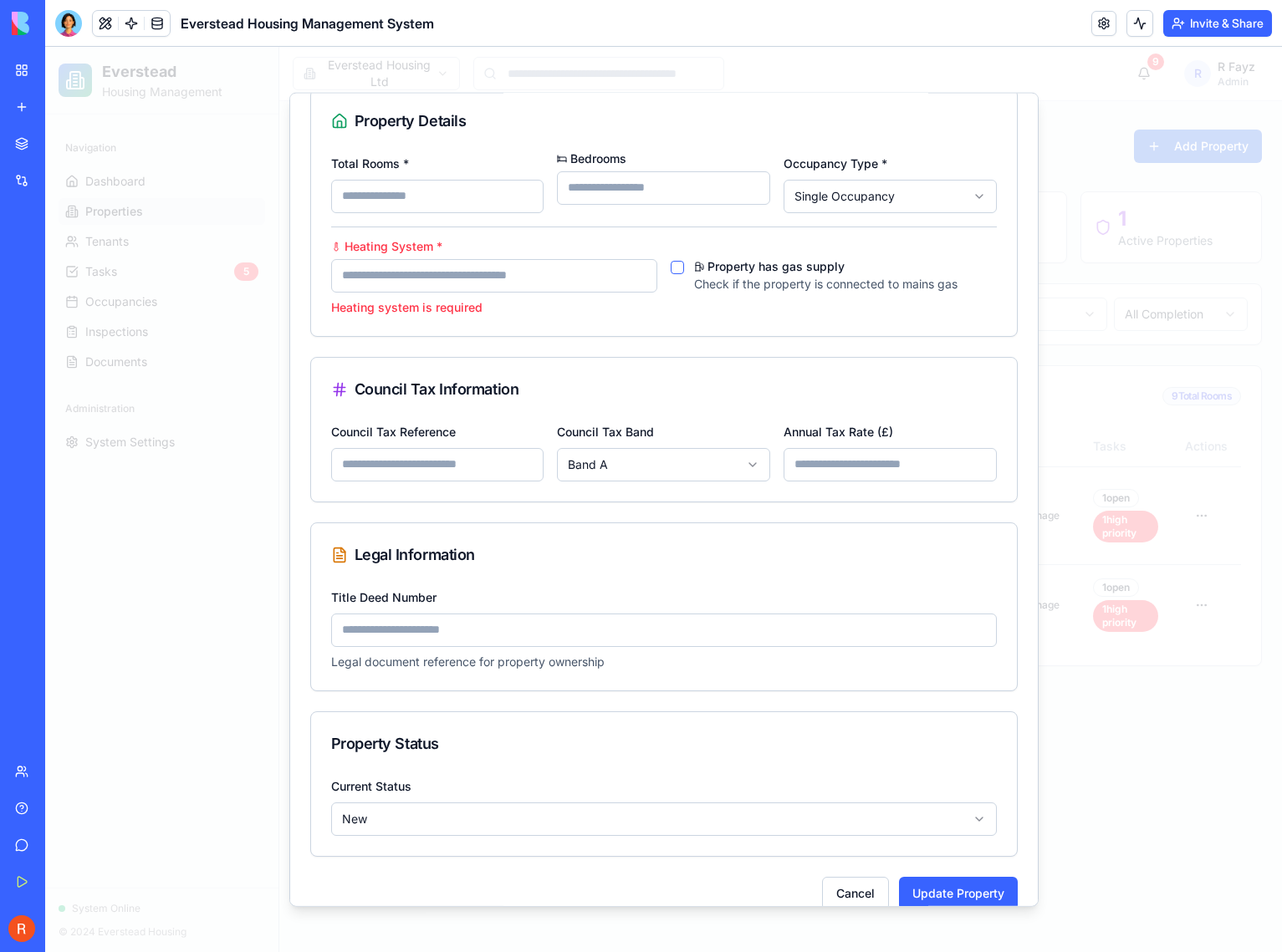
click at [449, 279] on input "Heating System *" at bounding box center [494, 275] width 326 height 34
paste input "**********"
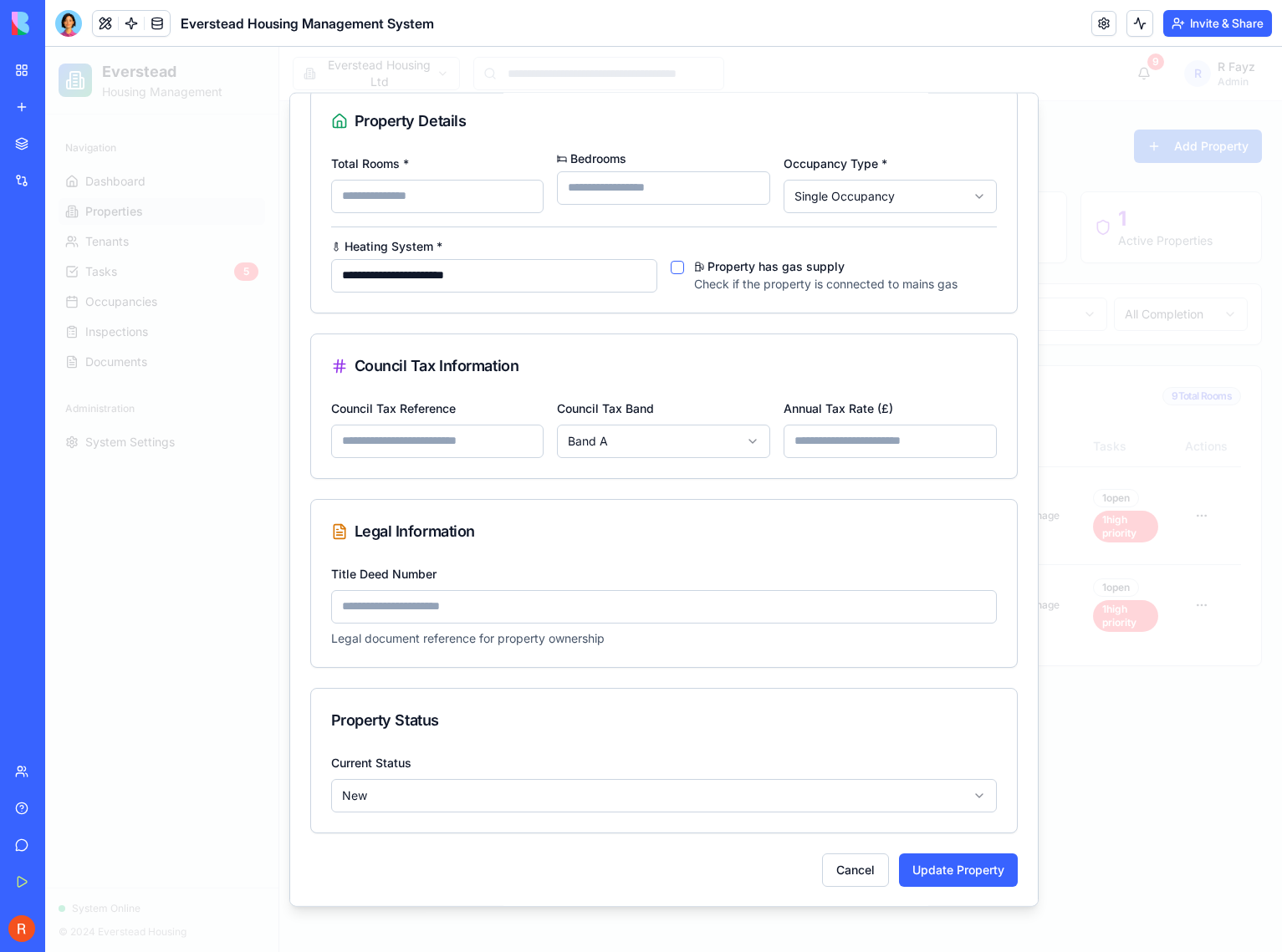
type input "**********"
click at [678, 330] on form "**********" at bounding box center [664, 299] width 708 height 1177
click at [670, 262] on button "Property has gas supply" at bounding box center [677, 267] width 14 height 14
click at [483, 446] on input "Council Tax Reference" at bounding box center [438, 441] width 213 height 34
click at [471, 575] on div "Title Deed Number Legal document reference for property ownership" at bounding box center [663, 604] width 665 height 84
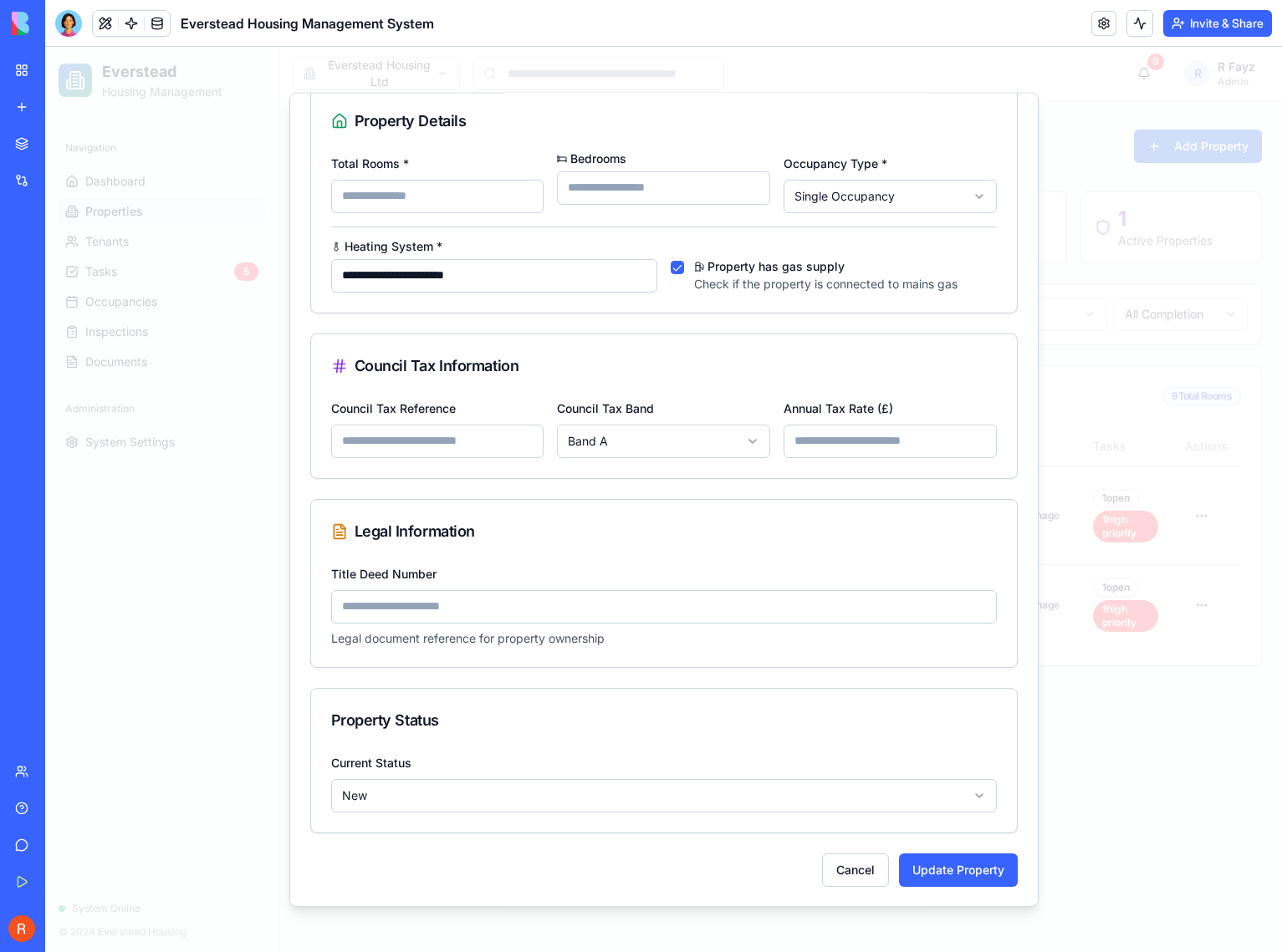
click at [474, 596] on input "Title Deed Number" at bounding box center [663, 606] width 665 height 34
click at [538, 585] on div "Title Deed Number Legal document reference for property ownership" at bounding box center [663, 604] width 665 height 84
click at [977, 869] on button "Update Property" at bounding box center [958, 869] width 118 height 34
click at [713, 138] on div "Property Details" at bounding box center [664, 120] width 706 height 63
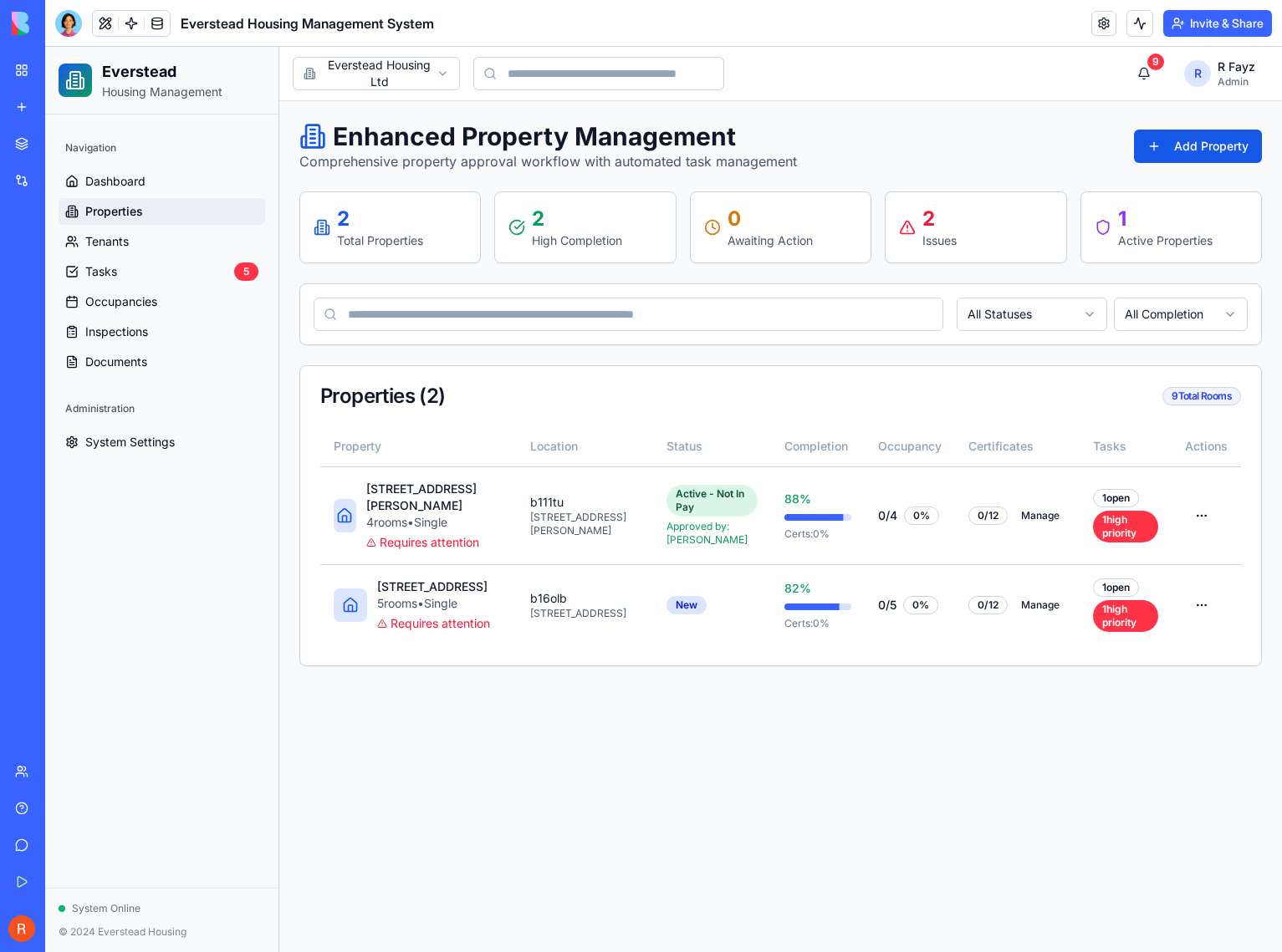
click at [19, 23] on img at bounding box center [63, 24] width 103 height 24
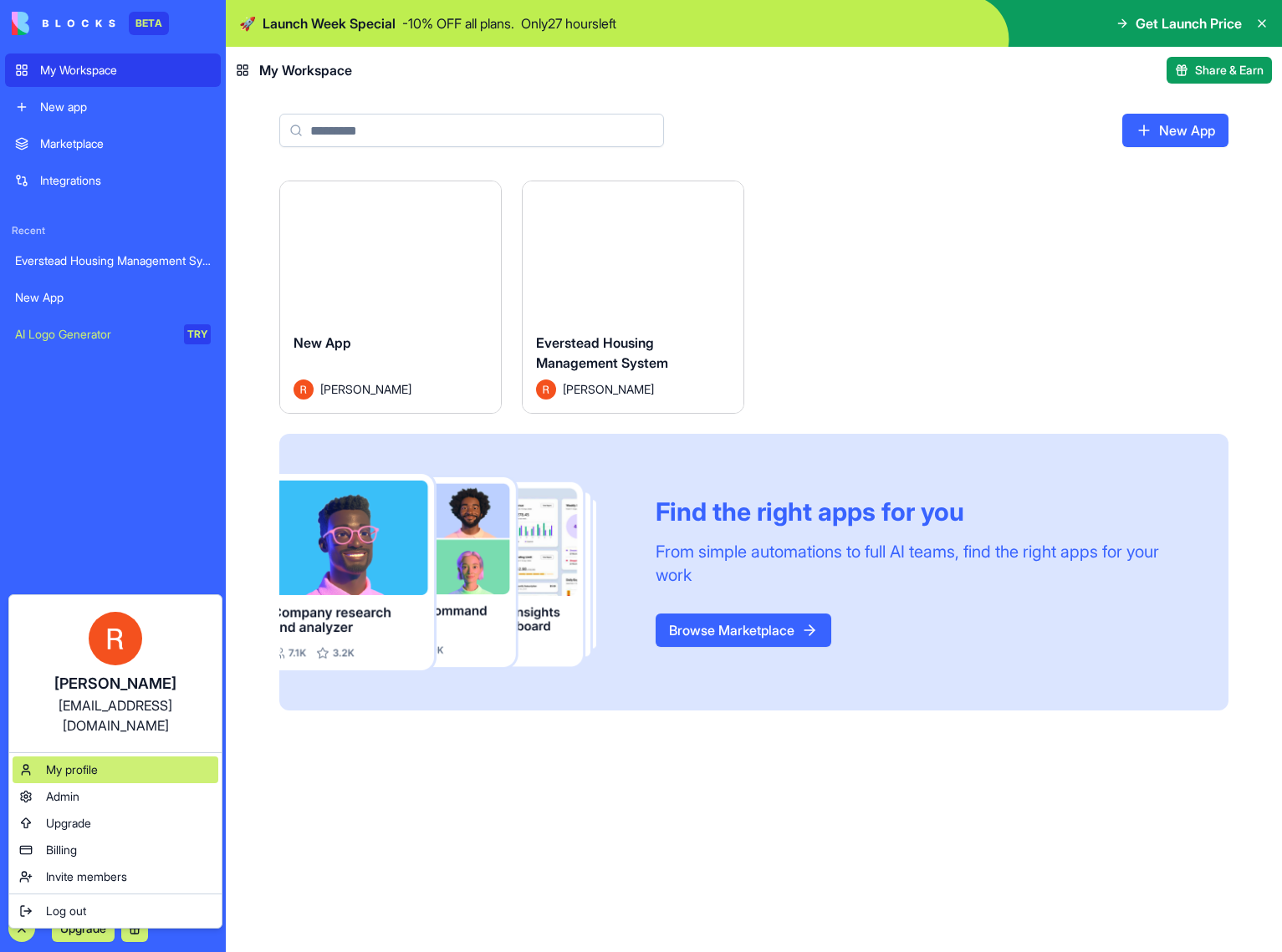
click at [81, 762] on span "My profile" at bounding box center [72, 770] width 52 height 17
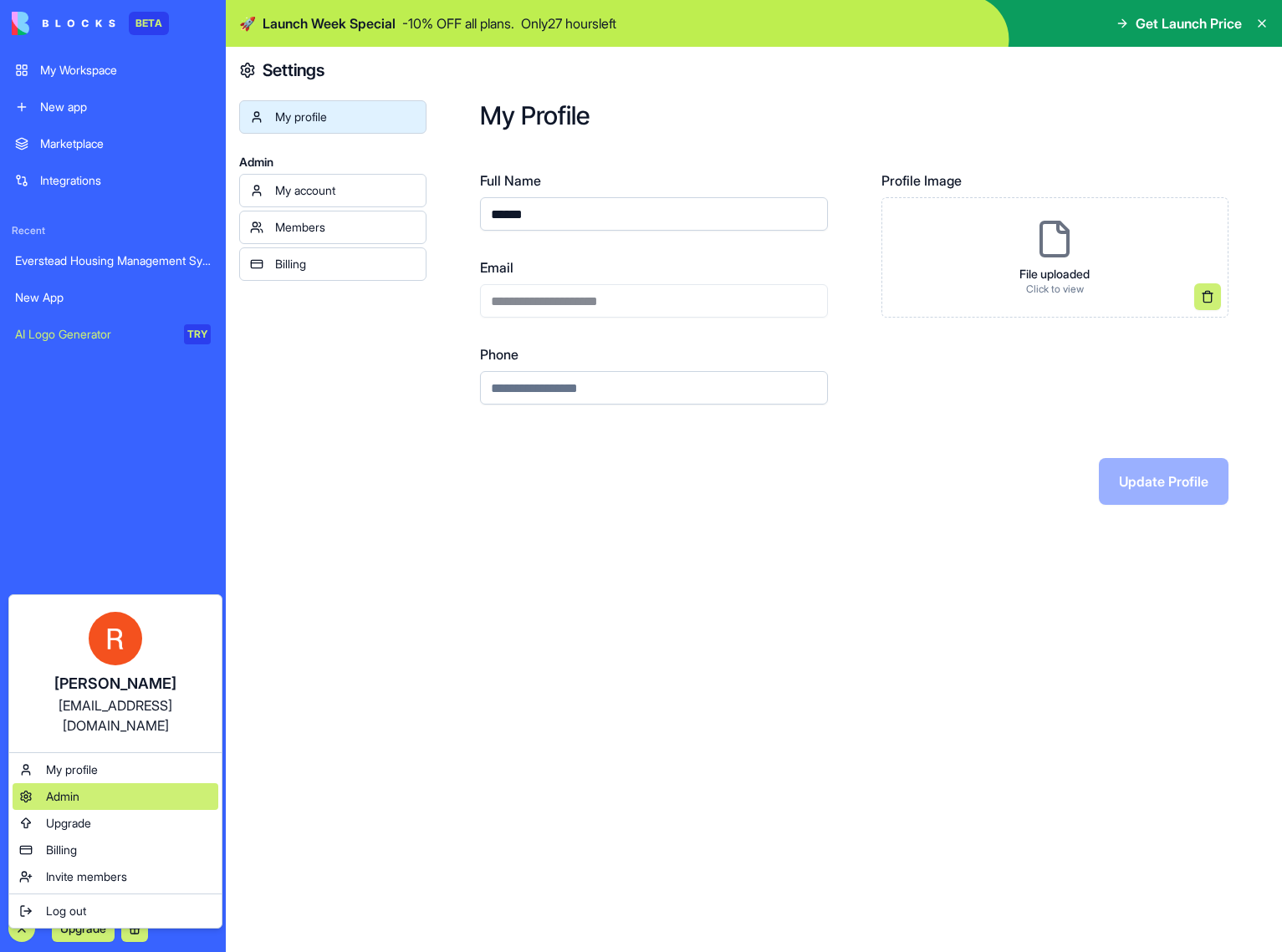
click at [96, 783] on div "Admin" at bounding box center [115, 796] width 206 height 27
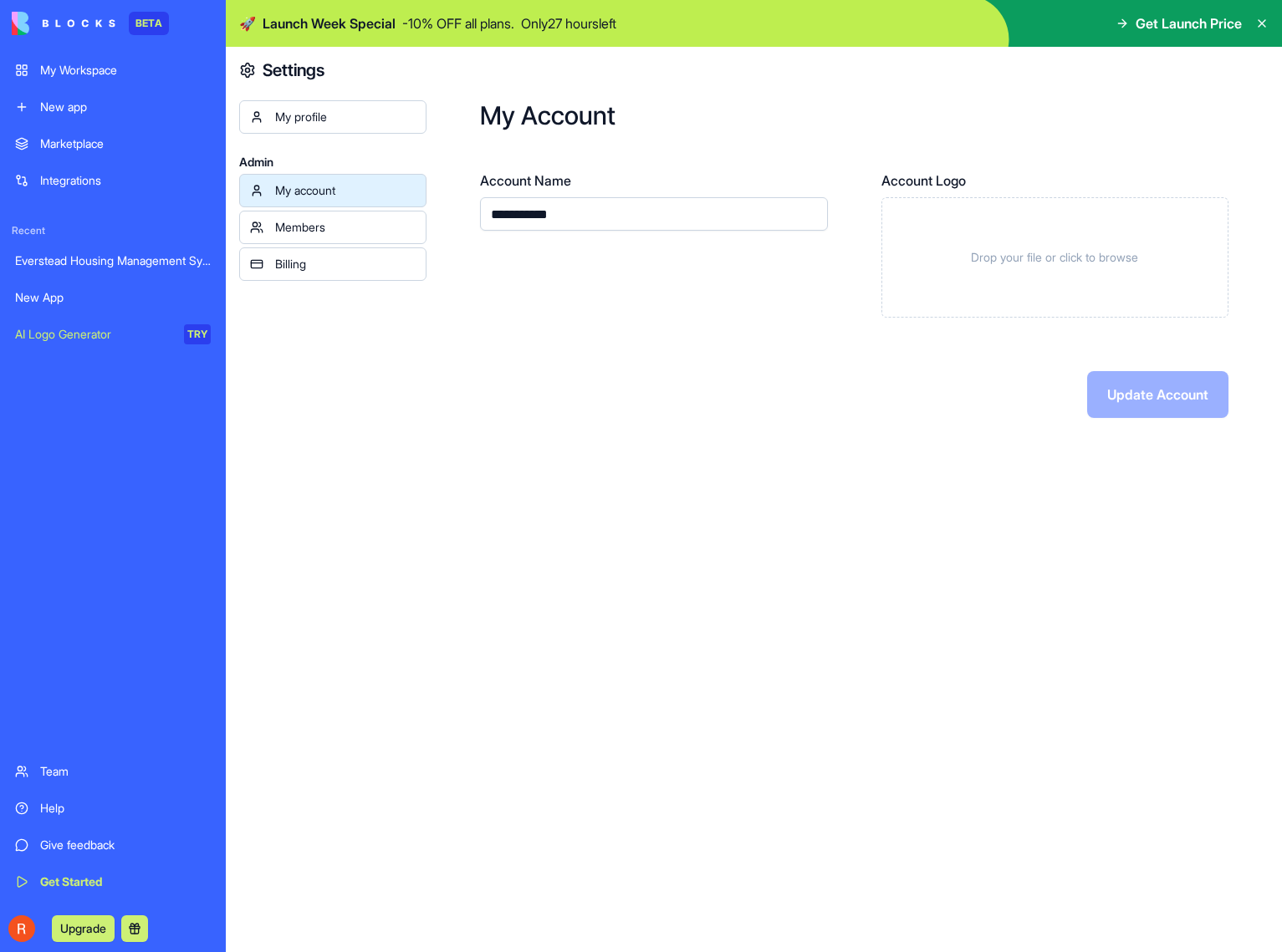
click at [358, 190] on div "My account" at bounding box center [345, 190] width 141 height 17
click at [329, 254] on link "Billing" at bounding box center [333, 264] width 187 height 34
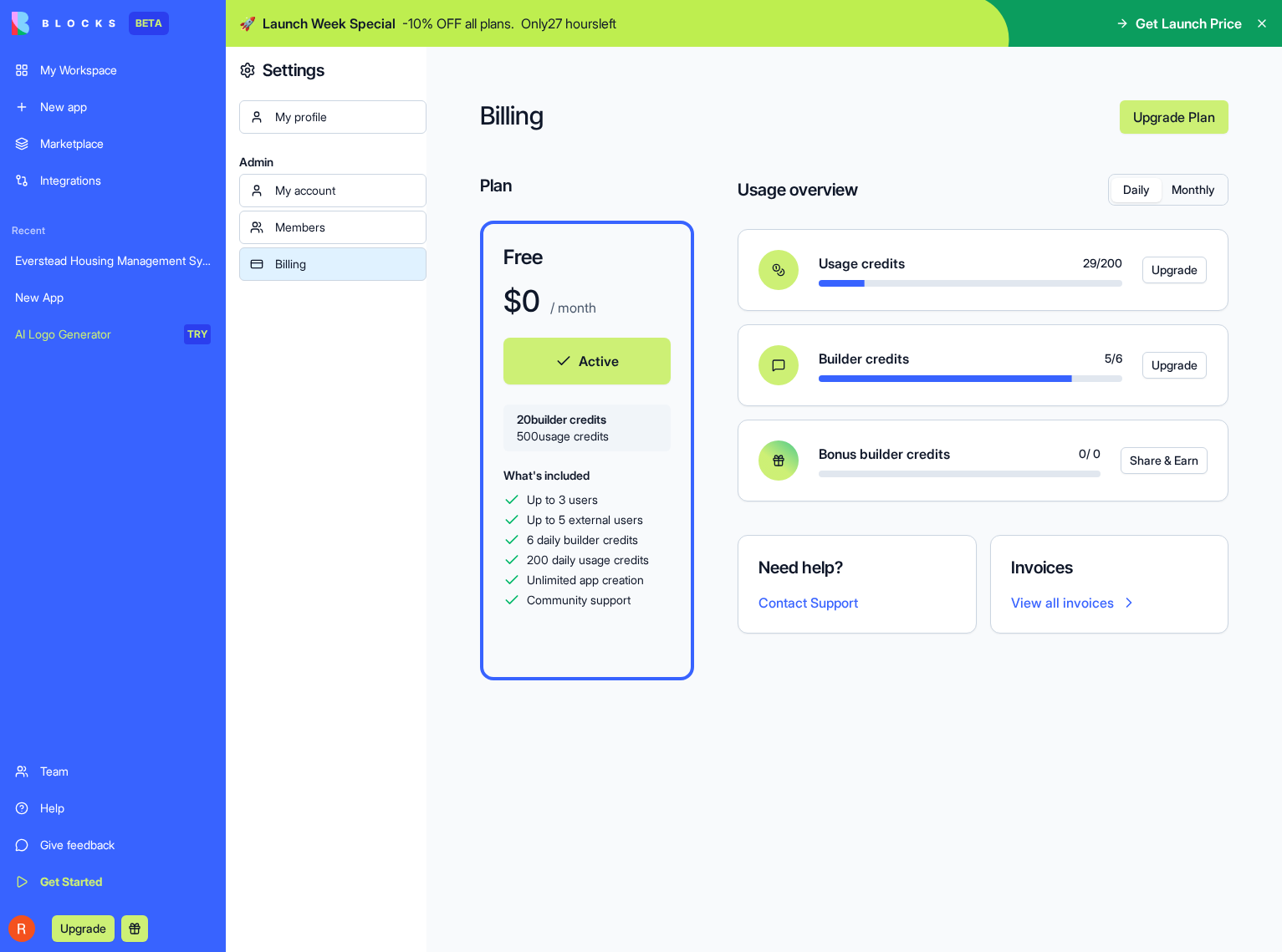
click at [1183, 188] on button "Monthly" at bounding box center [1192, 190] width 63 height 25
click at [1147, 184] on button "Daily" at bounding box center [1136, 190] width 50 height 25
click at [1209, 189] on button "Monthly" at bounding box center [1192, 190] width 63 height 25
click at [1143, 189] on button "Daily" at bounding box center [1136, 190] width 50 height 25
click at [1191, 190] on button "Monthly" at bounding box center [1192, 190] width 63 height 25
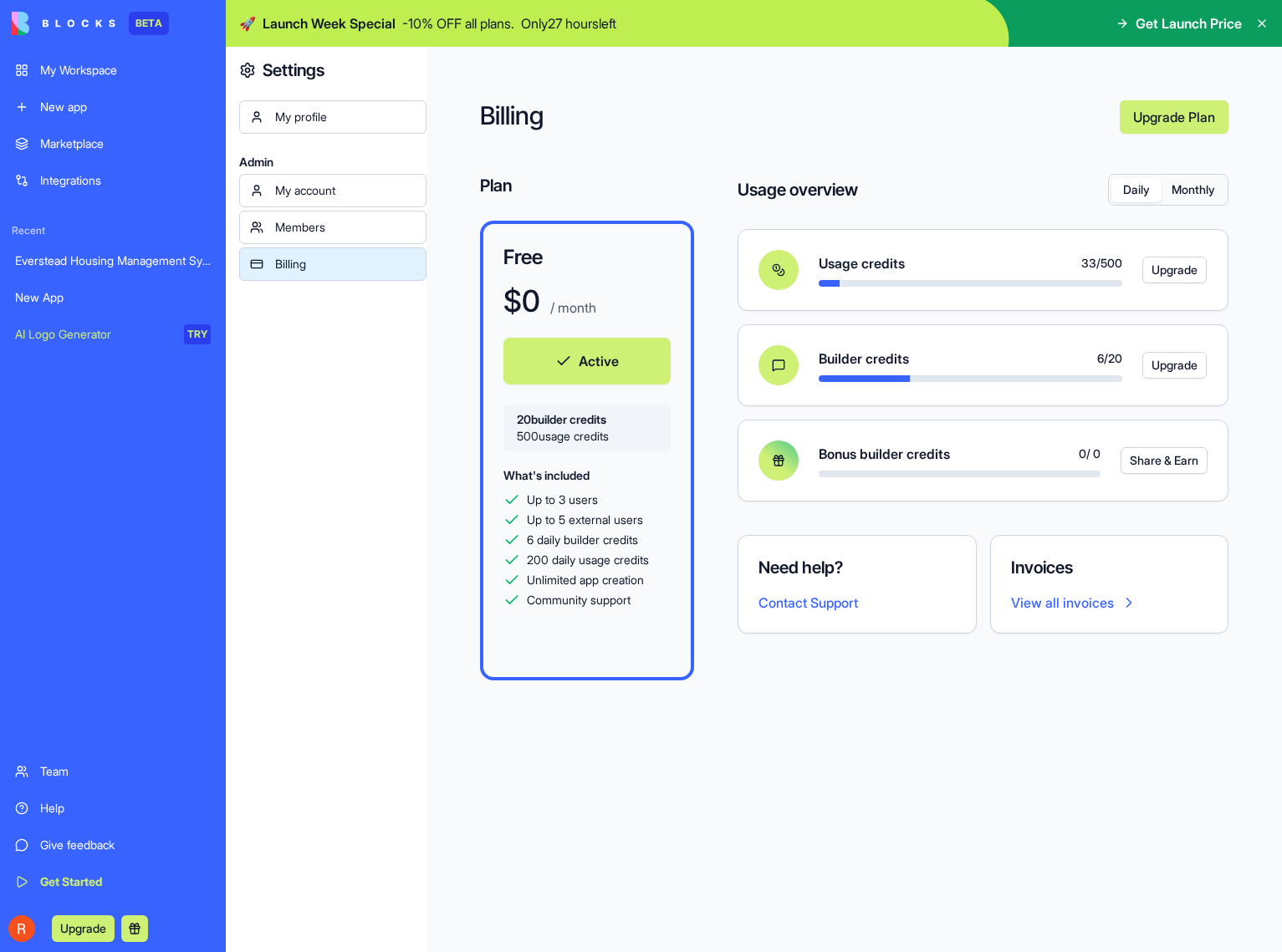
click at [1126, 195] on button "Daily" at bounding box center [1136, 190] width 50 height 25
click at [101, 258] on div "Everstead Housing Management System" at bounding box center [112, 260] width 196 height 17
click at [100, 263] on div "Everstead Housing Management System" at bounding box center [112, 260] width 196 height 17
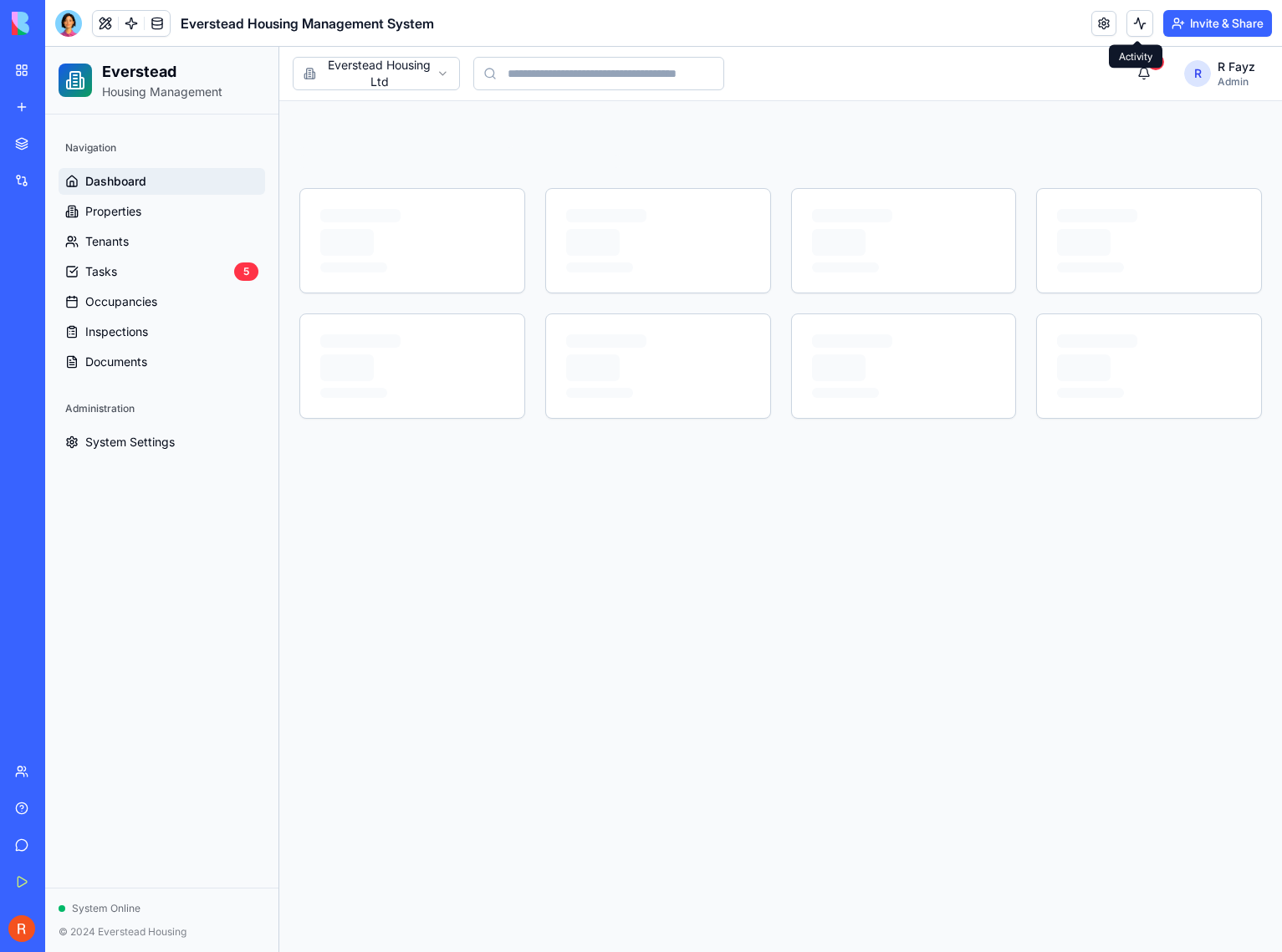
click at [1136, 22] on button at bounding box center [1139, 23] width 27 height 27
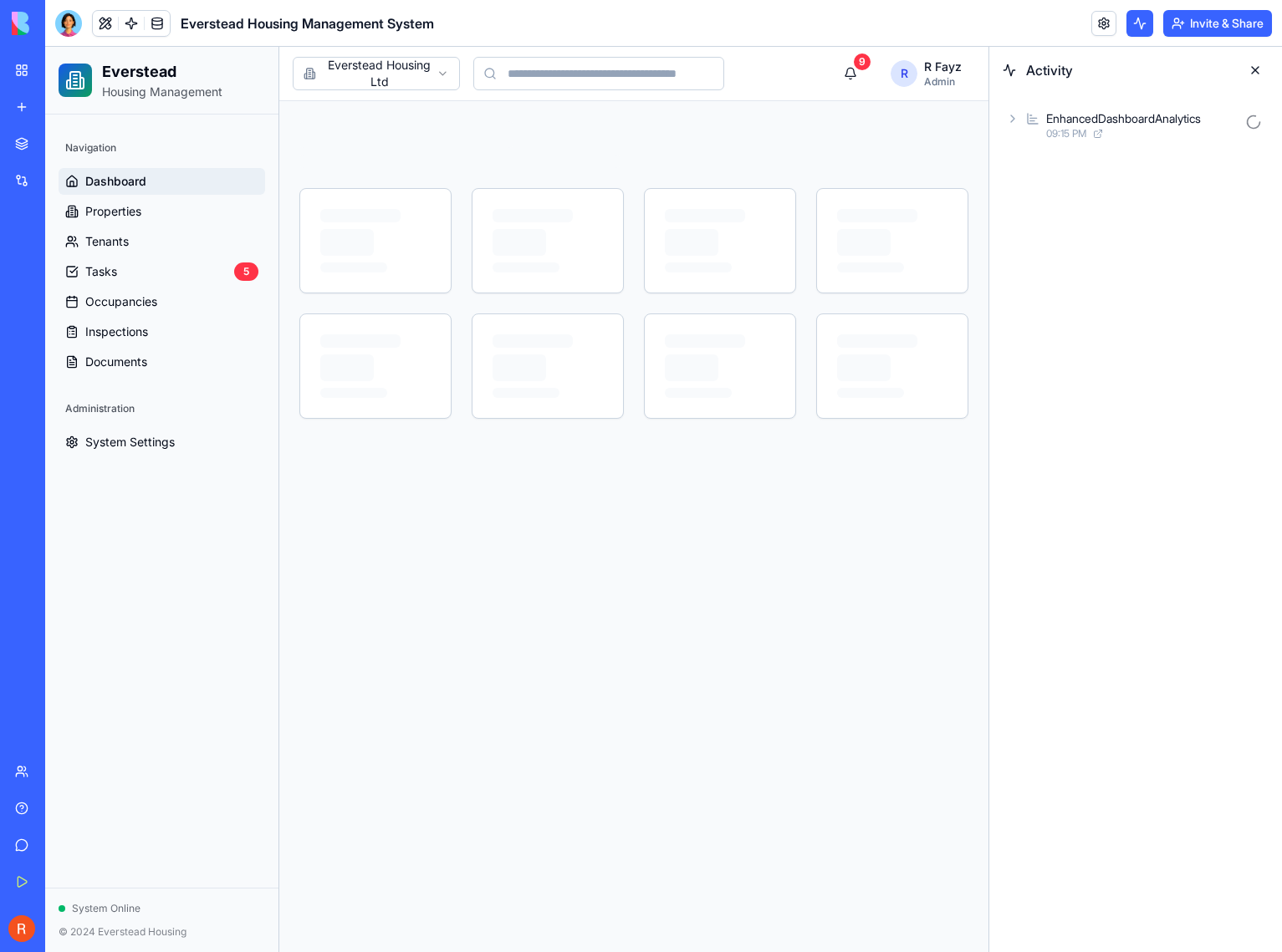
click at [1136, 22] on button at bounding box center [1139, 23] width 27 height 27
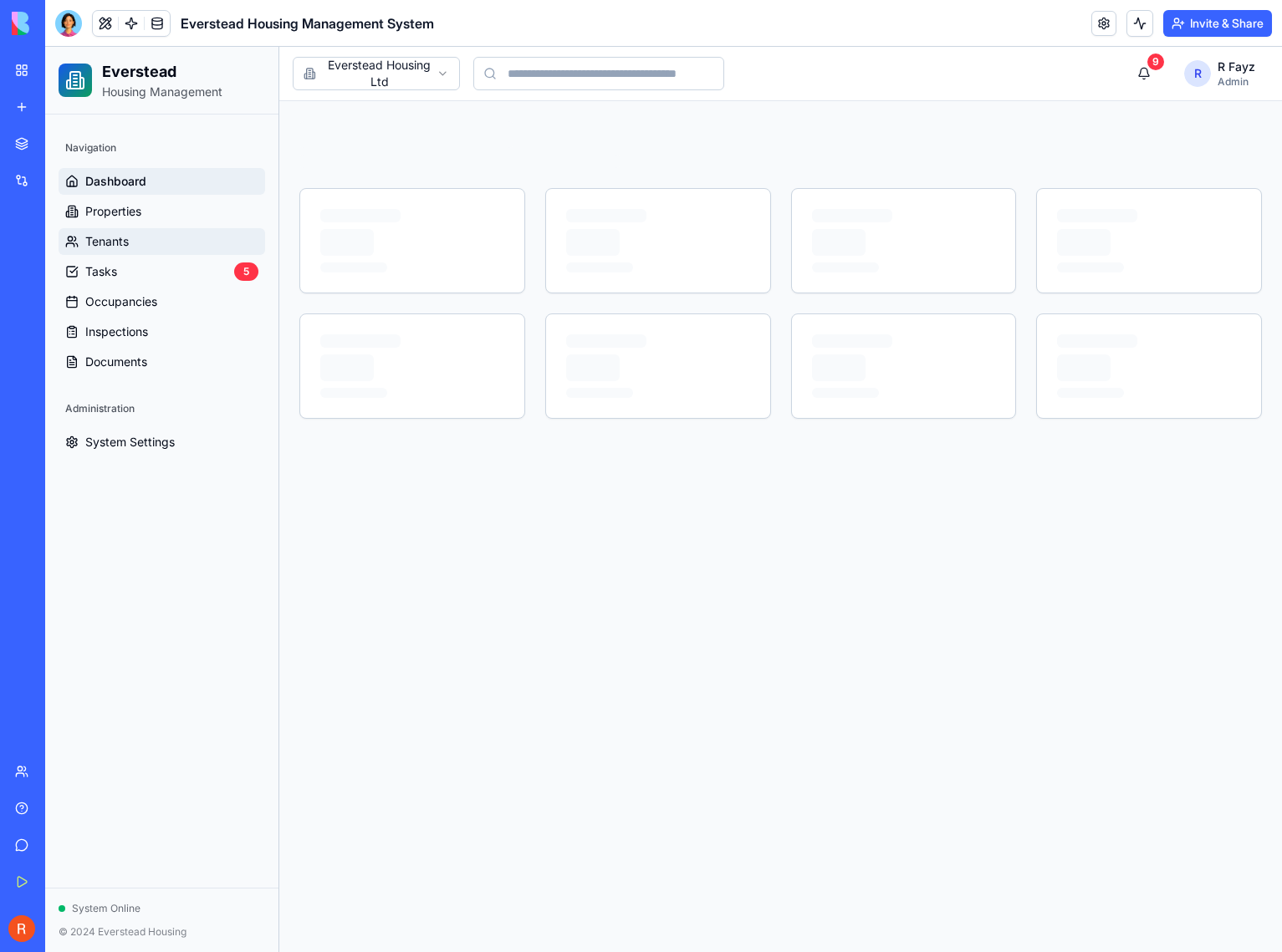
click at [151, 237] on link "Tenants" at bounding box center [162, 241] width 207 height 27
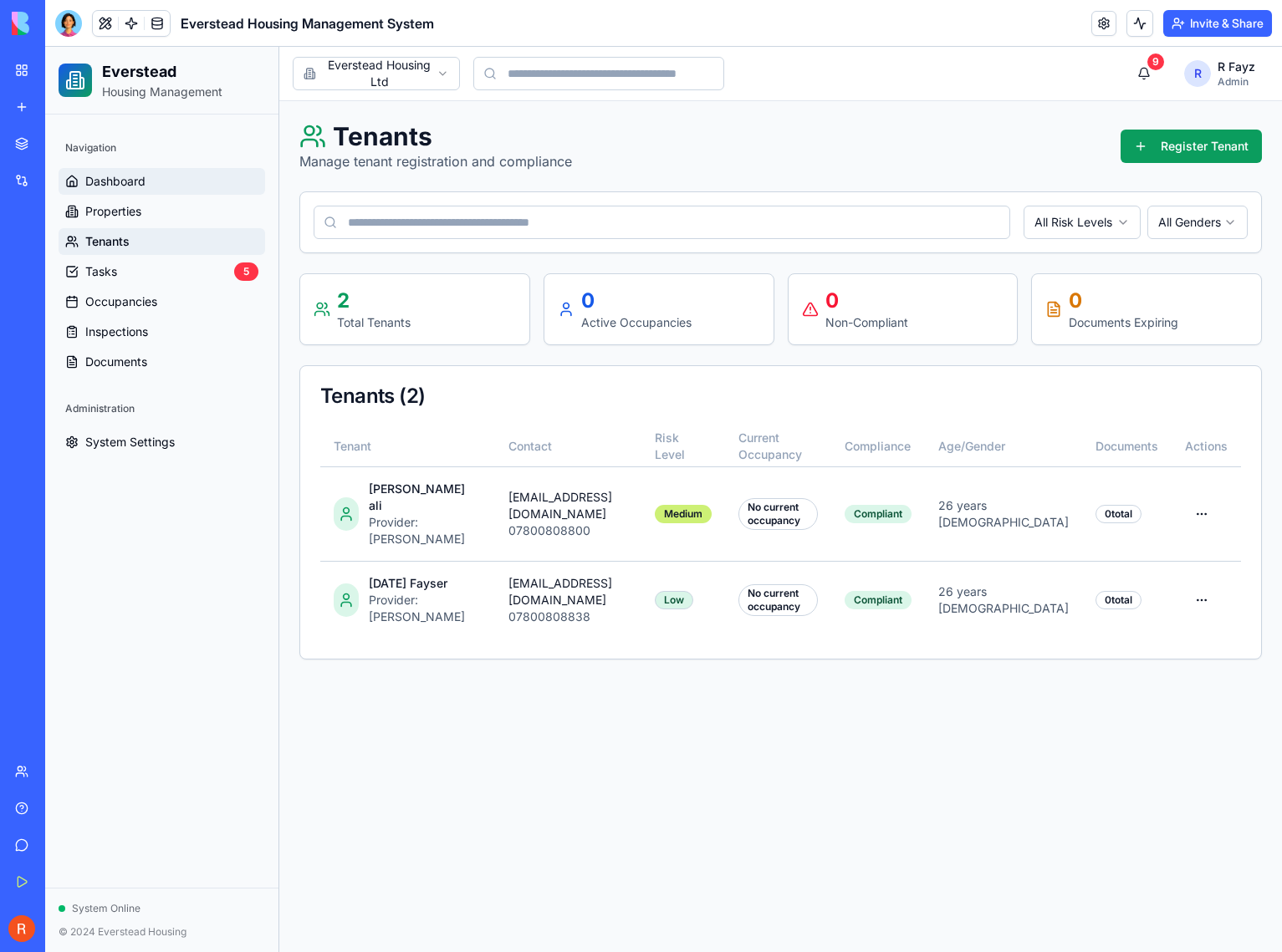
click at [149, 190] on link "Dashboard" at bounding box center [162, 181] width 207 height 27
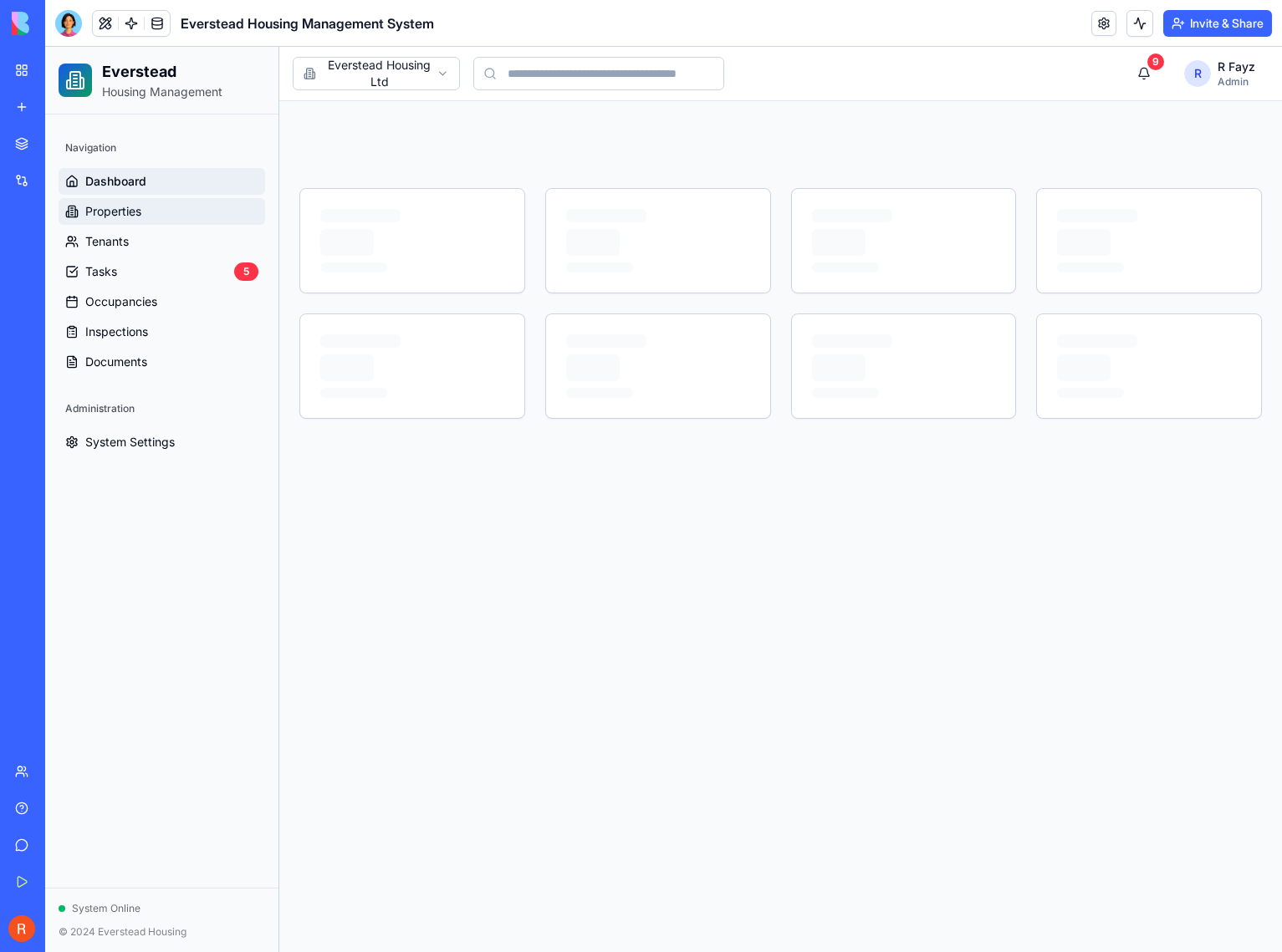
click at [137, 212] on span "Properties" at bounding box center [113, 211] width 56 height 17
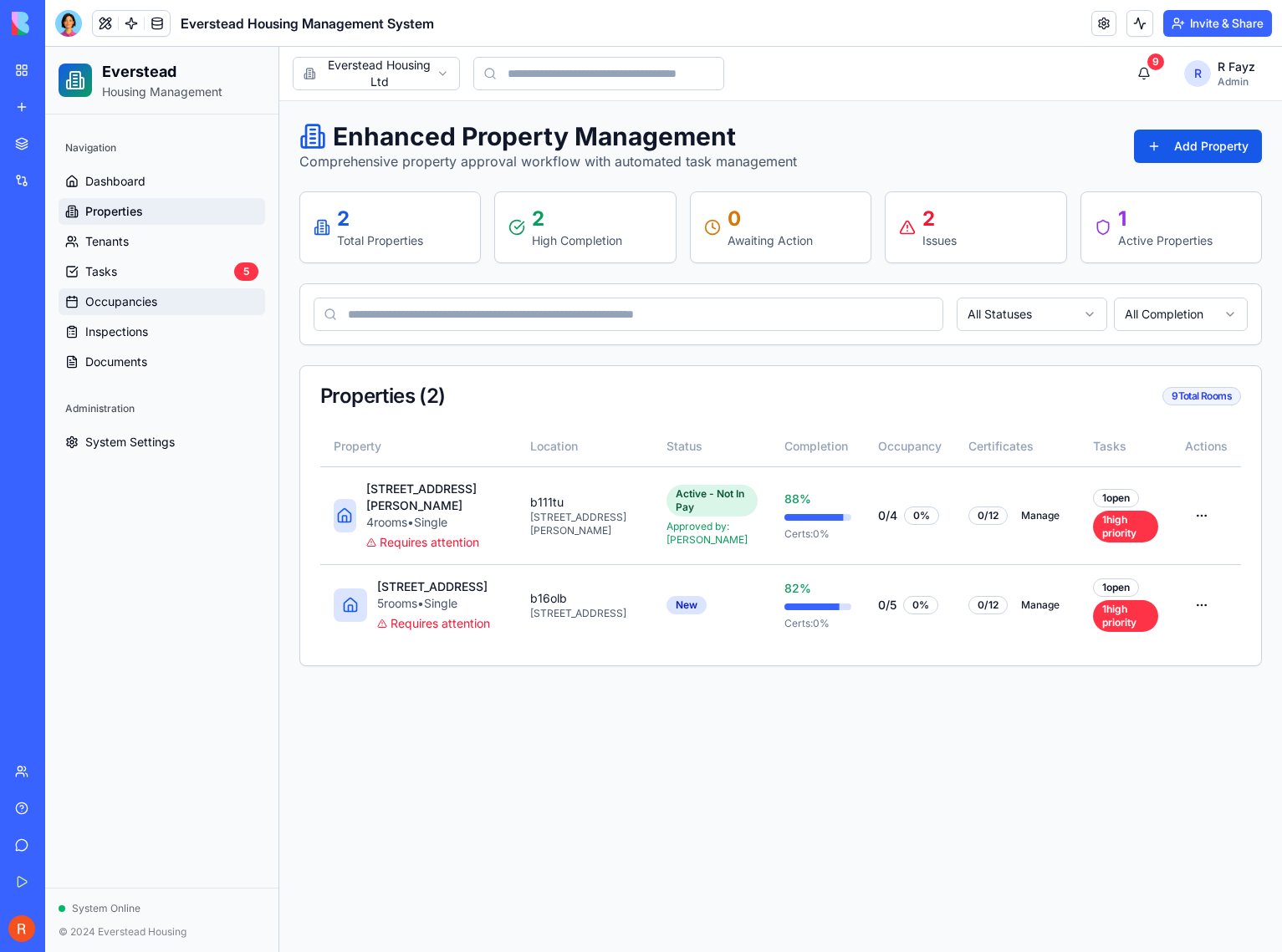
click at [146, 294] on span "Occupancies" at bounding box center [121, 302] width 72 height 17
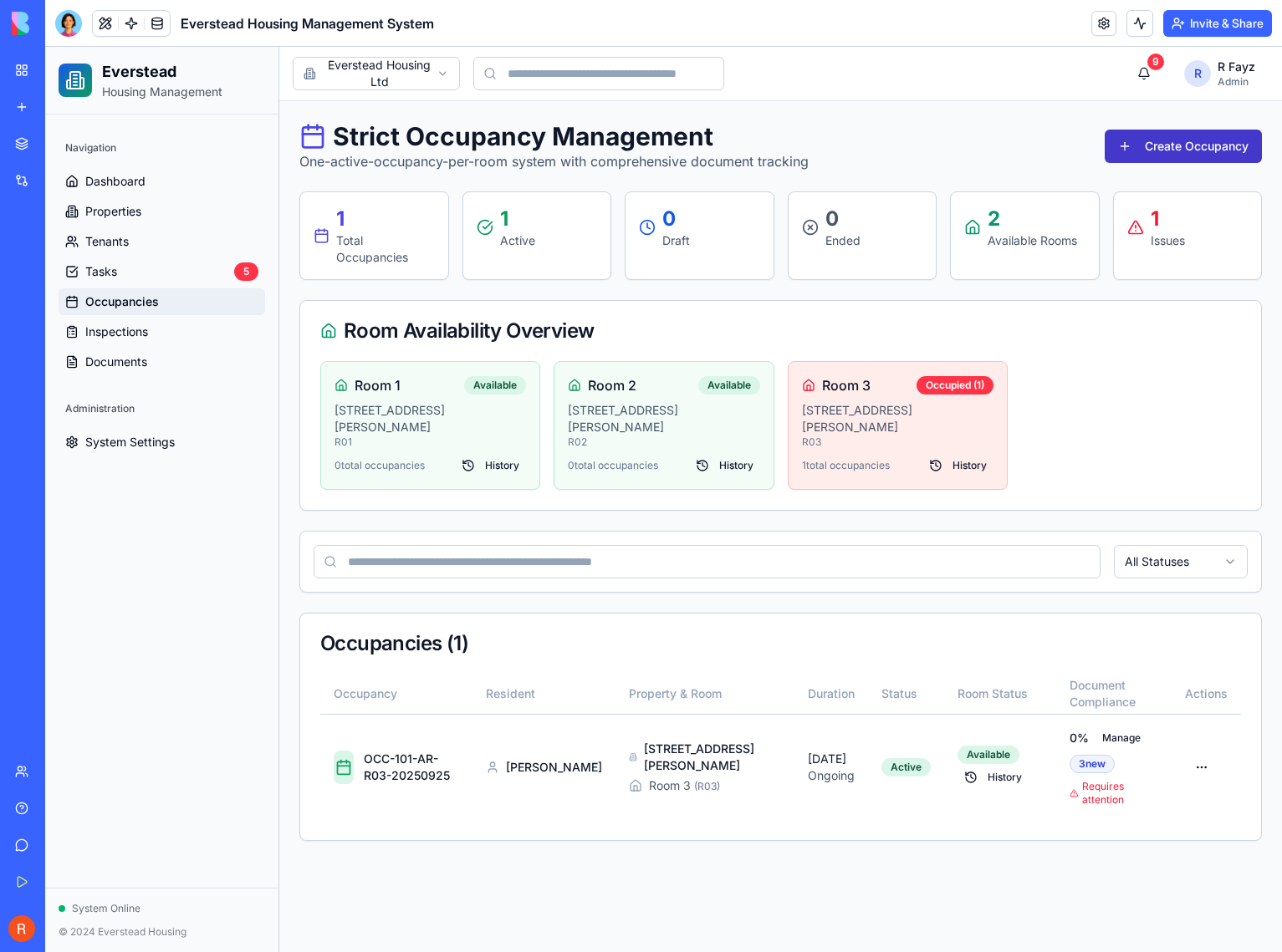
click at [1196, 146] on button "Create Occupancy" at bounding box center [1183, 147] width 158 height 34
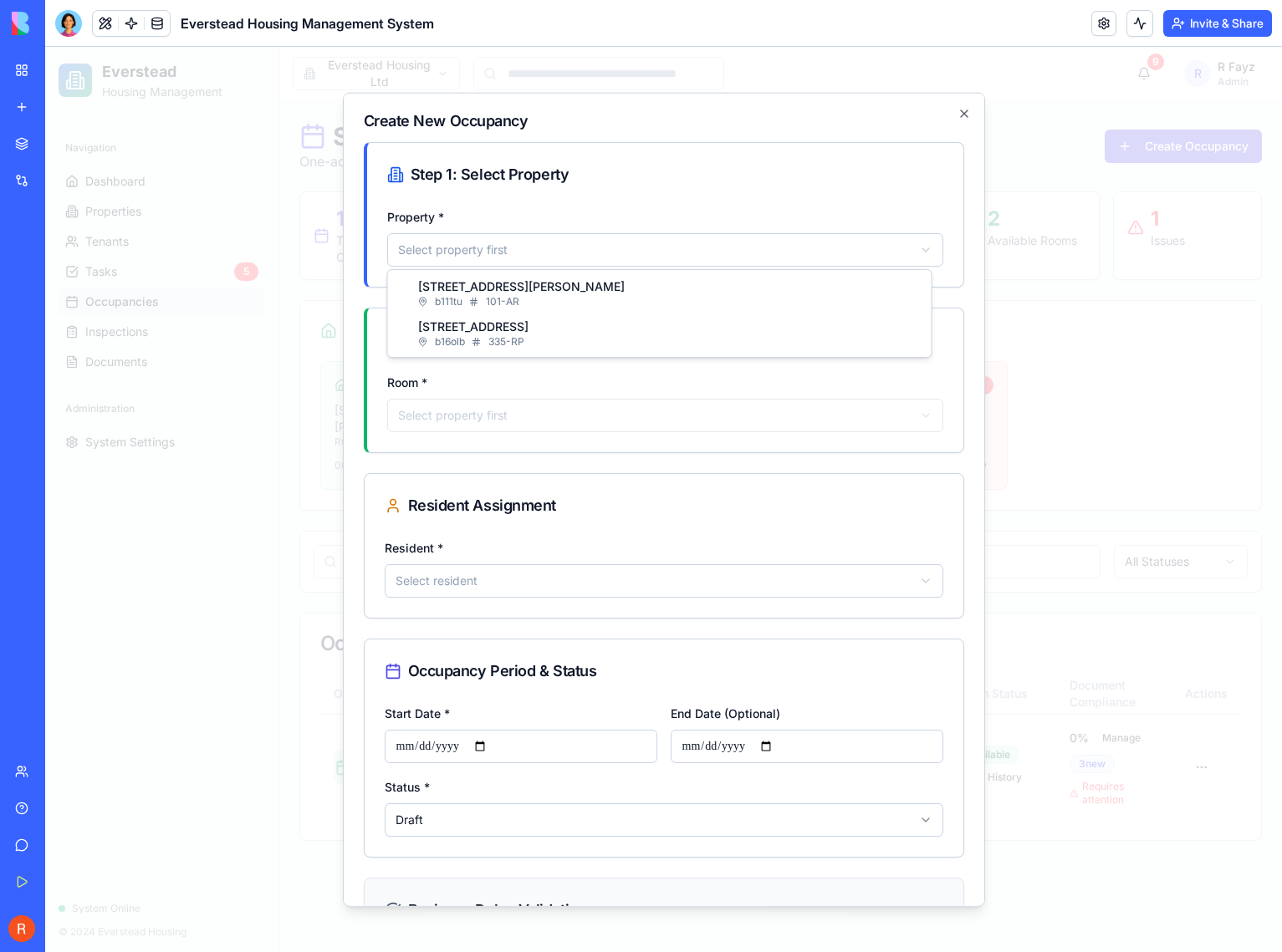
click at [503, 248] on body "Everstead Housing Management Navigation Dashboard Properties Tenants Tasks 5 Oc…" at bounding box center [663, 500] width 1237 height 906
select select "******"
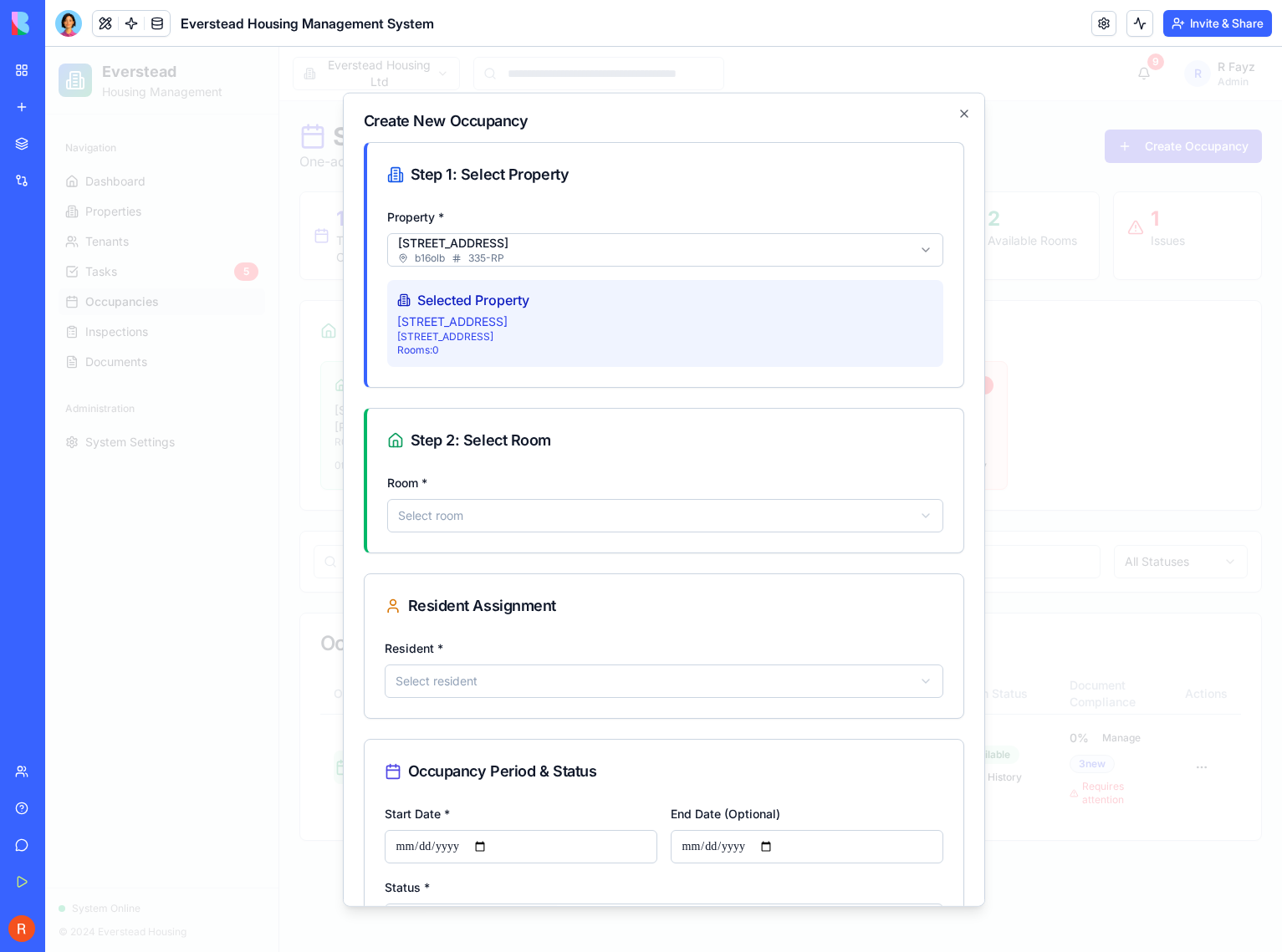
click at [483, 513] on body "Everstead Housing Management Navigation Dashboard Properties Tenants Tasks 5 Oc…" at bounding box center [663, 500] width 1237 height 906
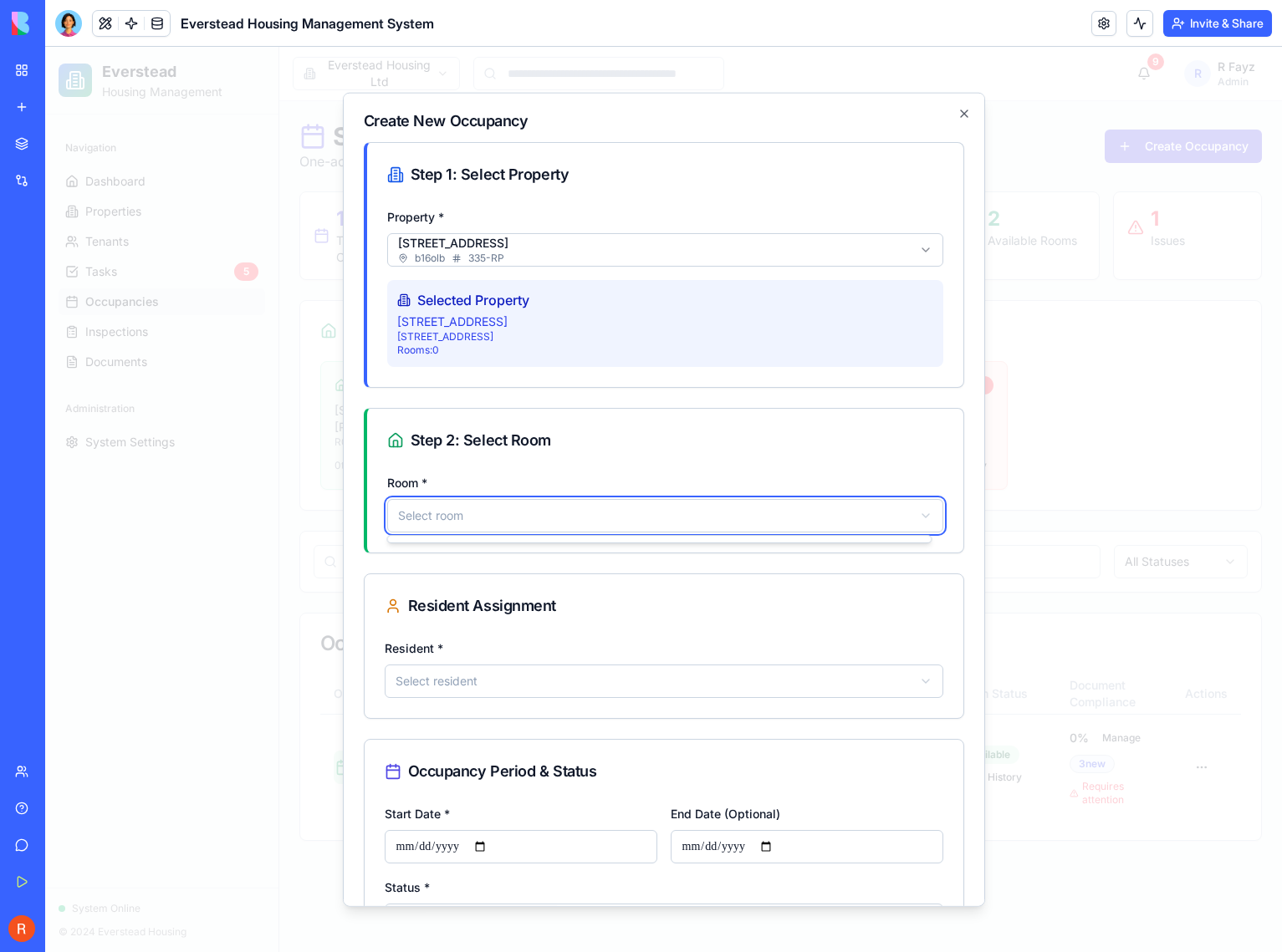
click at [480, 521] on body "Everstead Housing Management Navigation Dashboard Properties Tenants Tasks 5 Oc…" at bounding box center [663, 500] width 1237 height 906
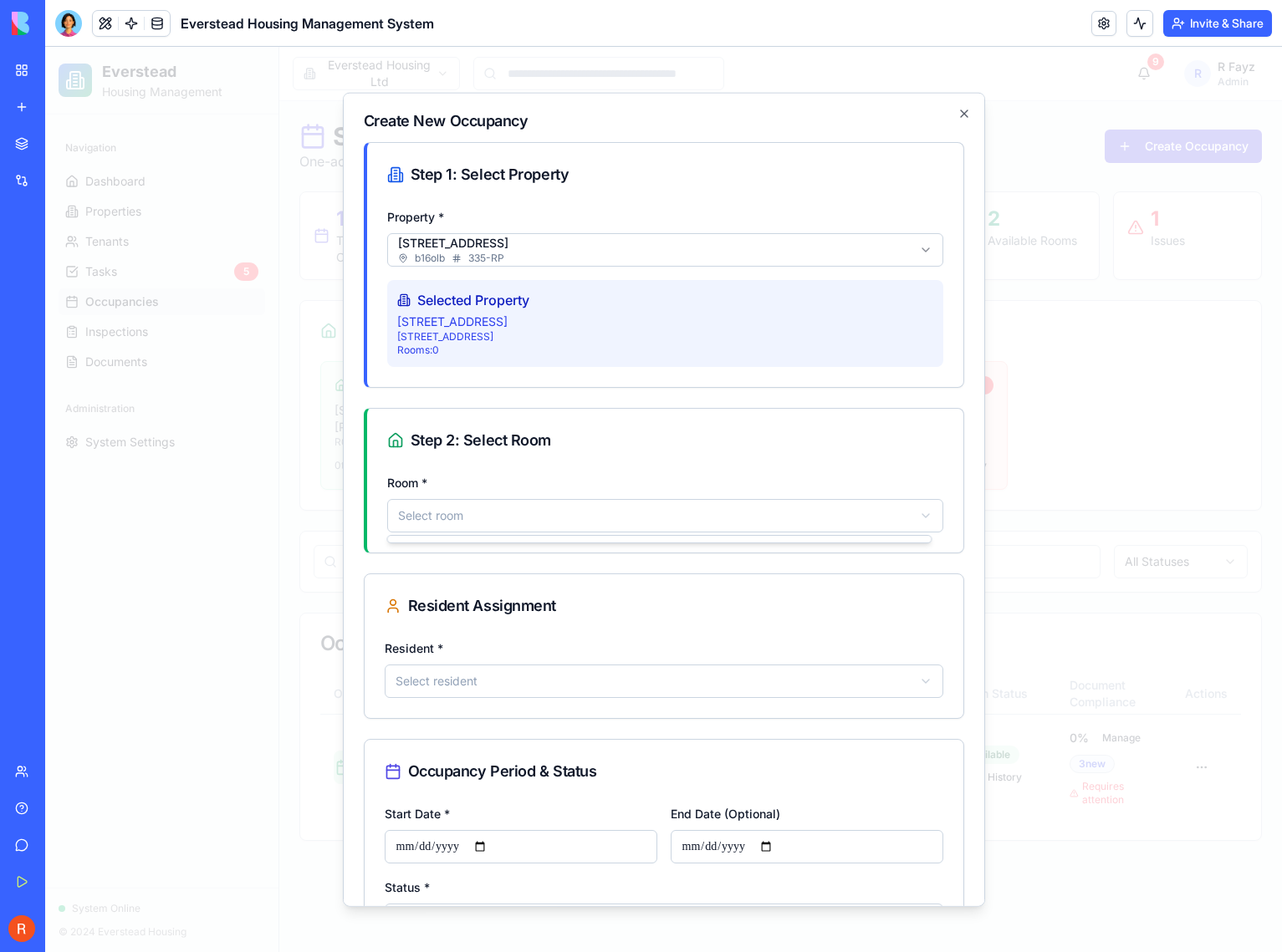
click at [480, 521] on body "Everstead Housing Management Navigation Dashboard Properties Tenants Tasks 5 Oc…" at bounding box center [663, 500] width 1237 height 906
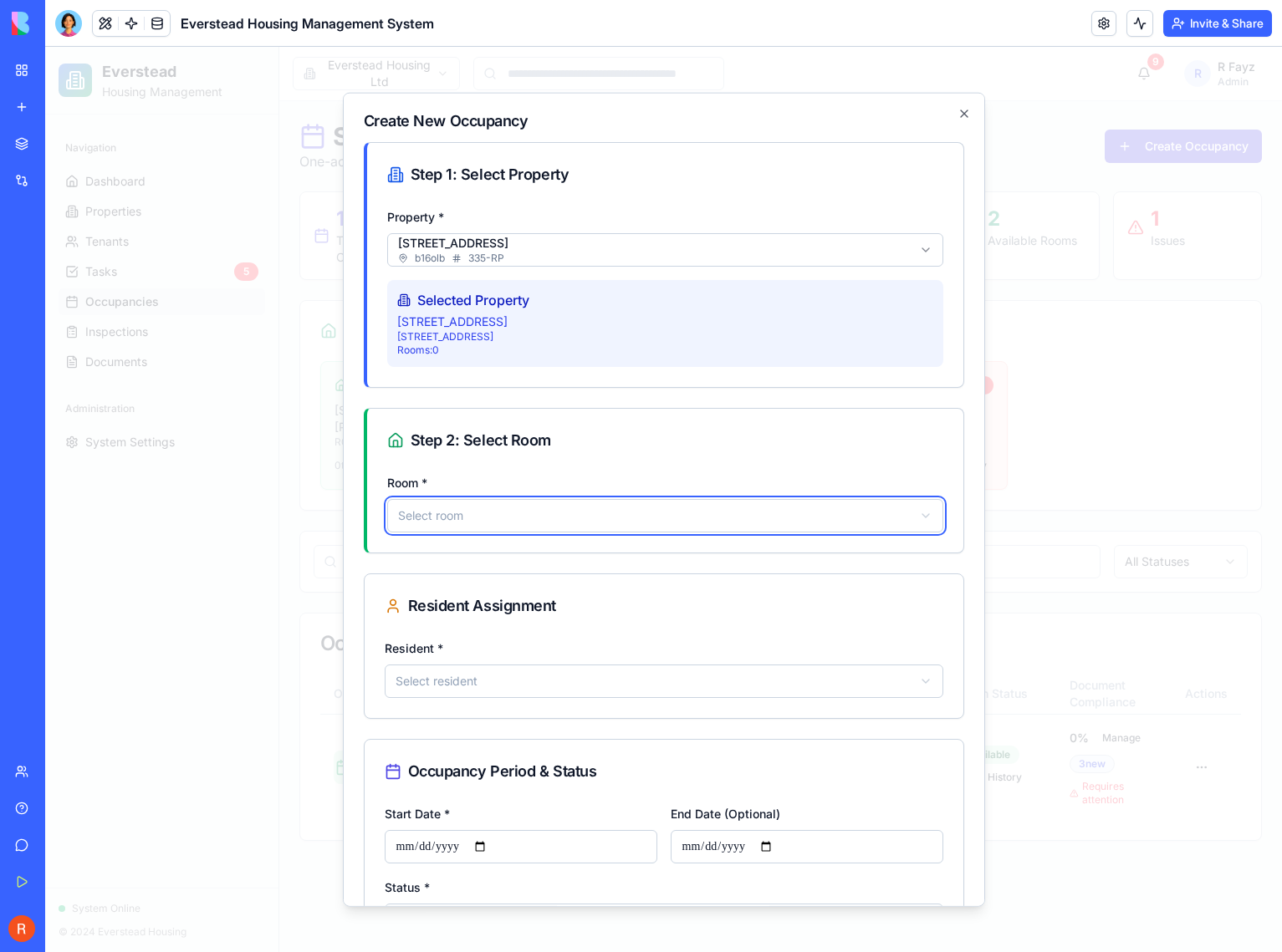
click at [480, 521] on body "Everstead Housing Management Navigation Dashboard Properties Tenants Tasks 5 Oc…" at bounding box center [663, 500] width 1237 height 906
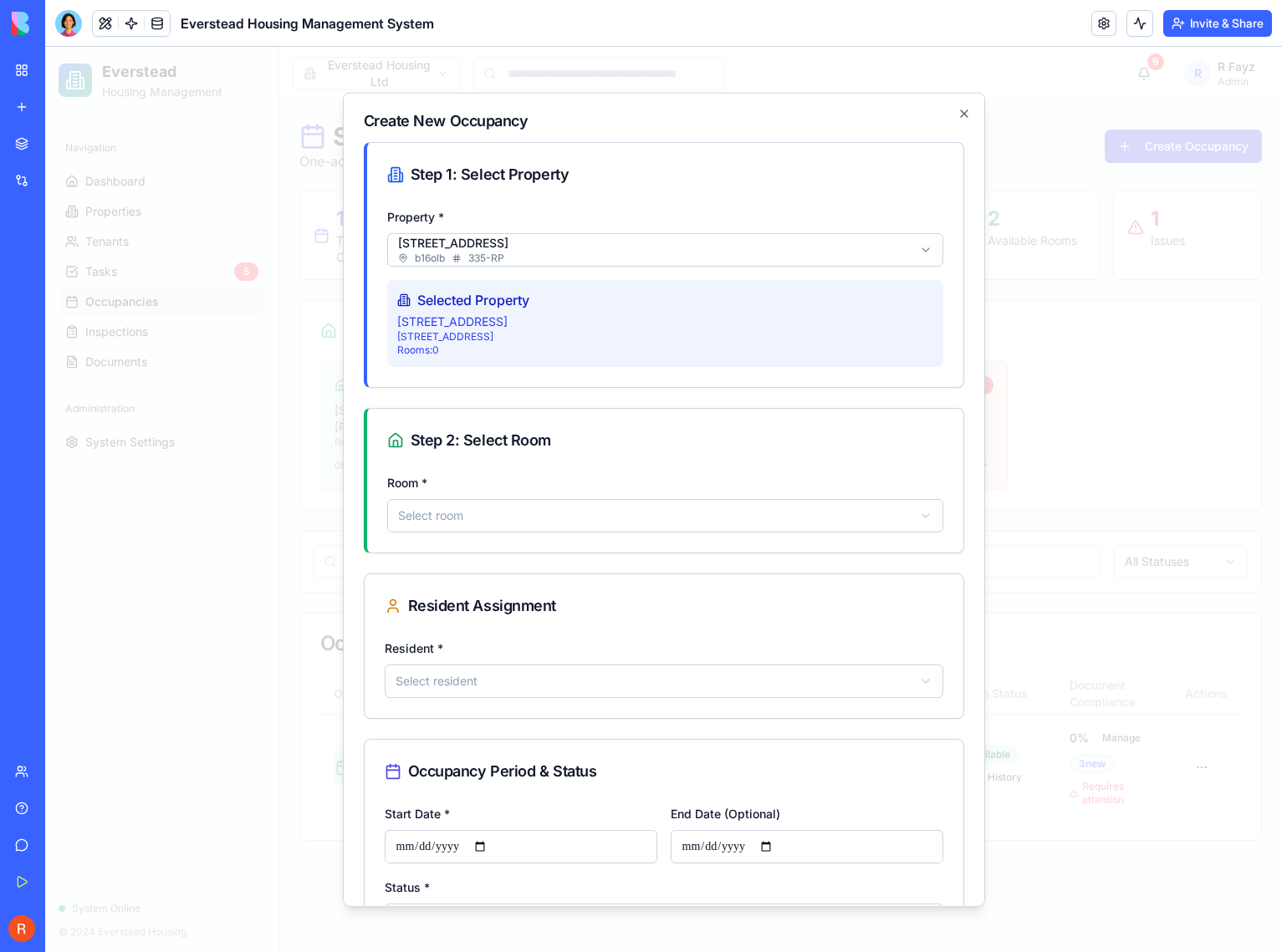
click at [486, 691] on body "Everstead Housing Management Navigation Dashboard Properties Tenants Tasks 5 Oc…" at bounding box center [663, 500] width 1237 height 906
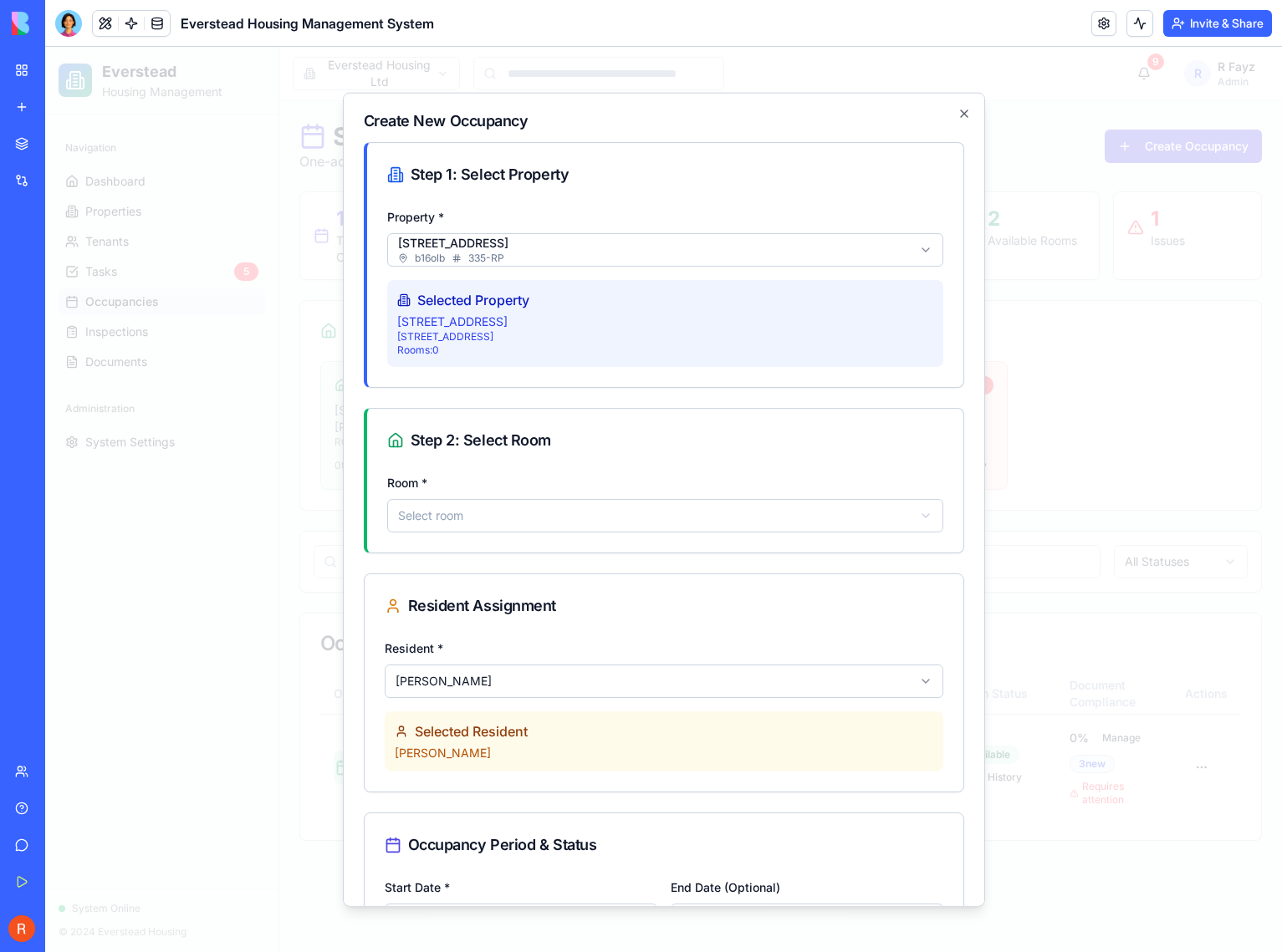
click at [509, 683] on body "Everstead Housing Management Navigation Dashboard Properties Tenants Tasks 5 Oc…" at bounding box center [663, 500] width 1237 height 906
click at [502, 687] on body "Everstead Housing Management Navigation Dashboard Properties Tenants Tasks 5 Oc…" at bounding box center [663, 500] width 1237 height 906
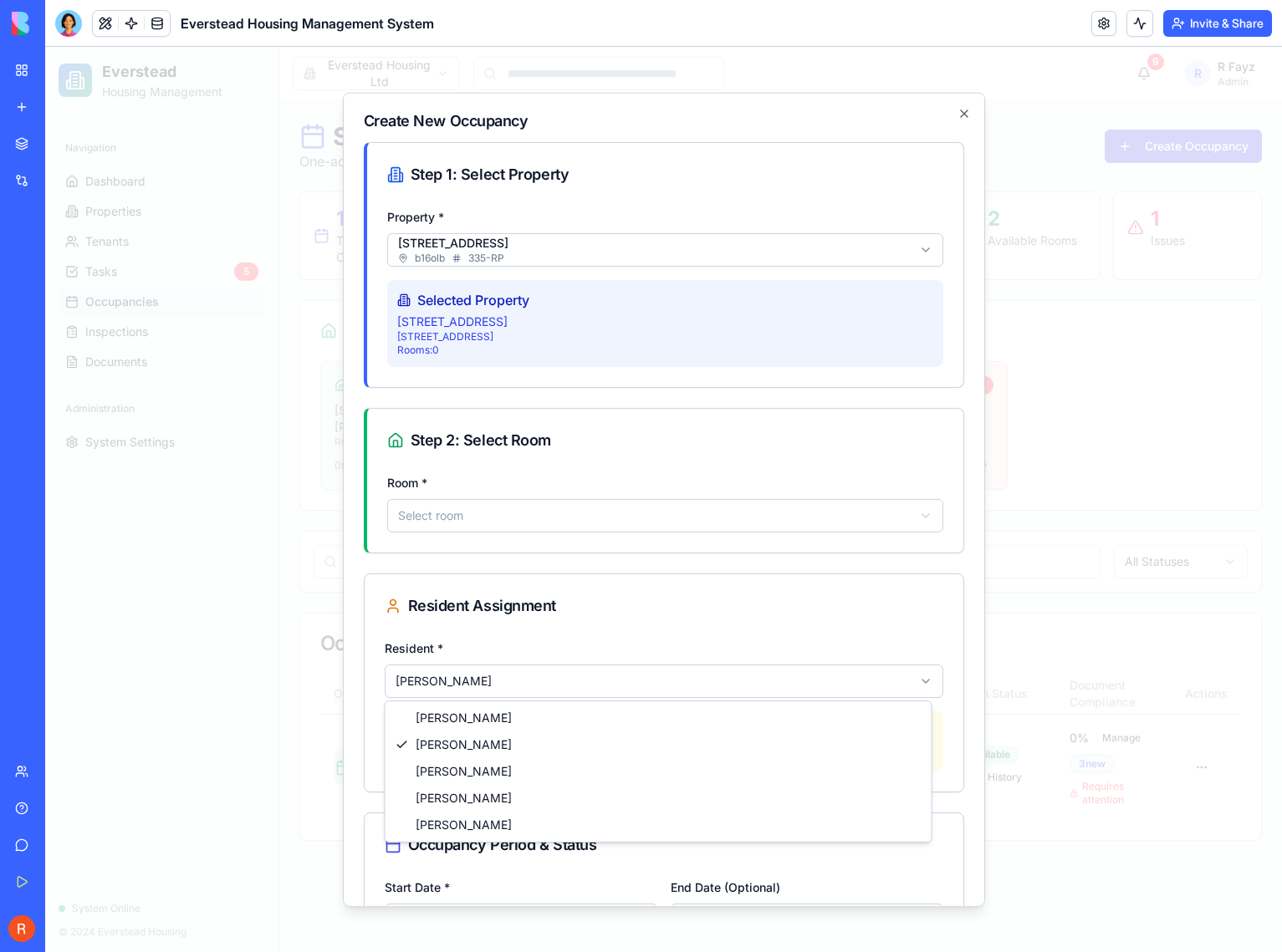
select select "******"
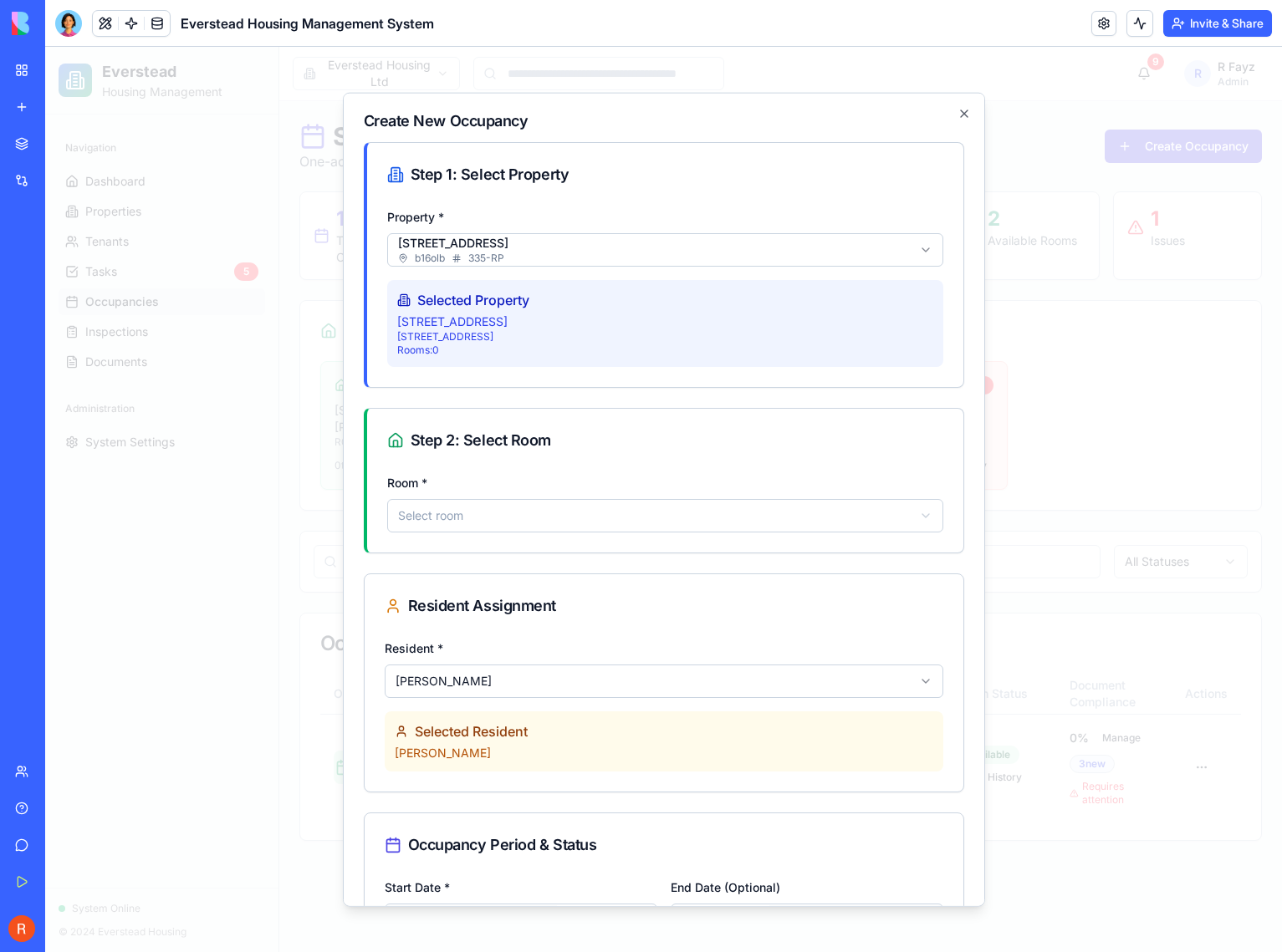
click at [515, 612] on div "Resident Assignment" at bounding box center [663, 605] width 559 height 24
click at [479, 510] on body "Everstead Housing Management Navigation Dashboard Properties Tenants Tasks 5 Oc…" at bounding box center [663, 500] width 1237 height 906
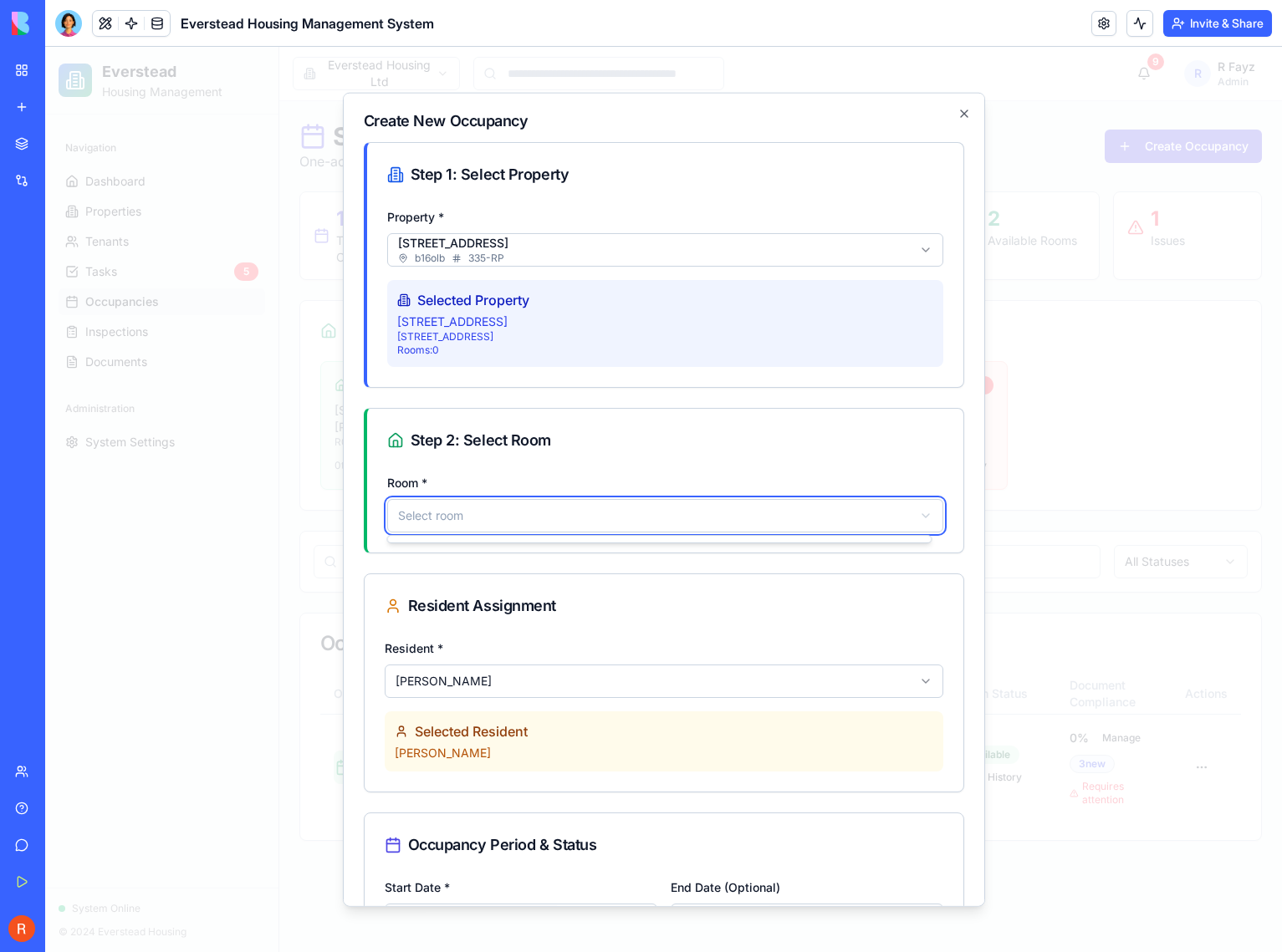
click at [475, 508] on body "Everstead Housing Management Navigation Dashboard Properties Tenants Tasks 5 Oc…" at bounding box center [663, 500] width 1237 height 906
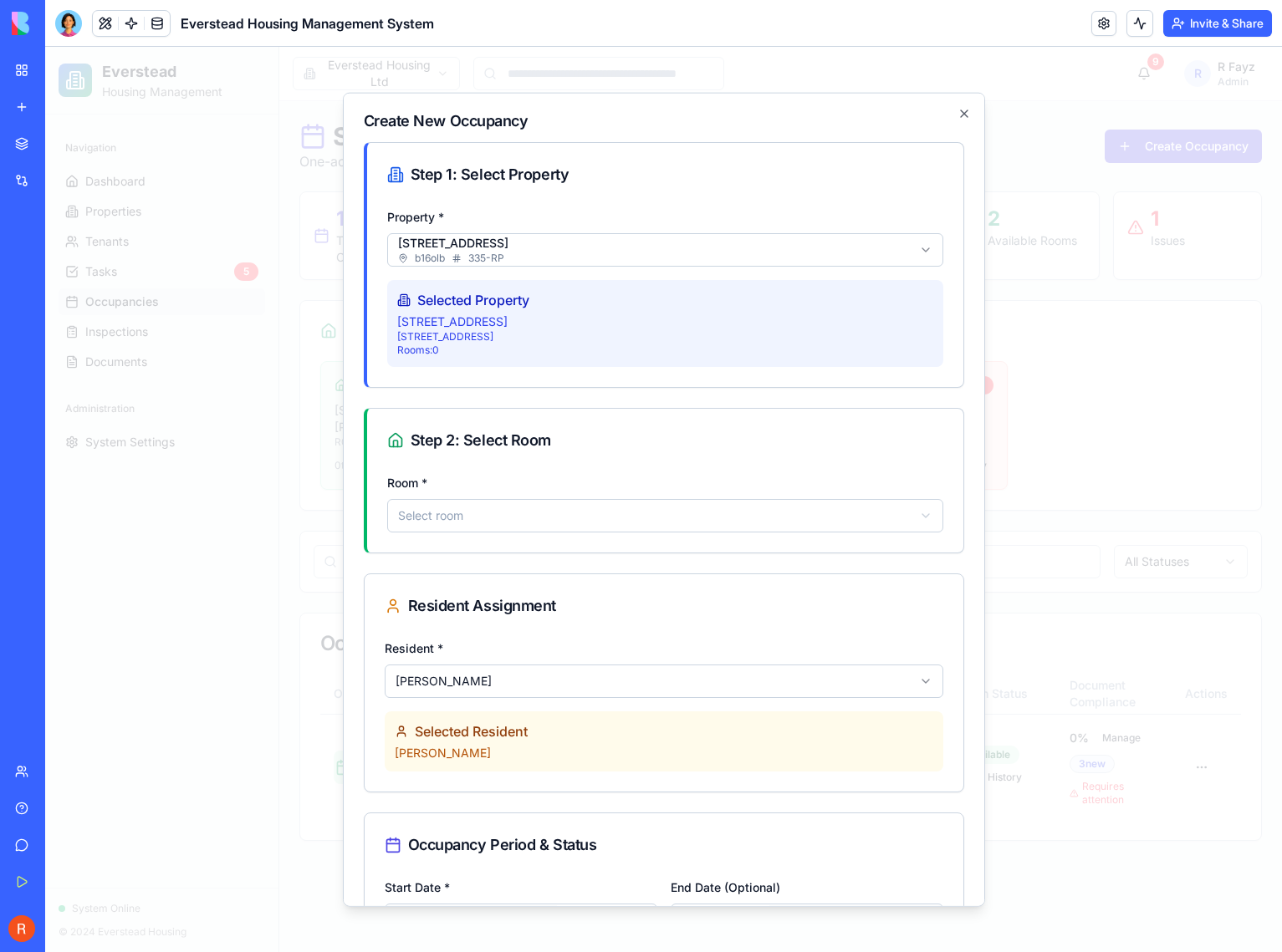
click at [651, 241] on body "Everstead Housing Management Navigation Dashboard Properties Tenants Tasks 5 Oc…" at bounding box center [663, 500] width 1237 height 906
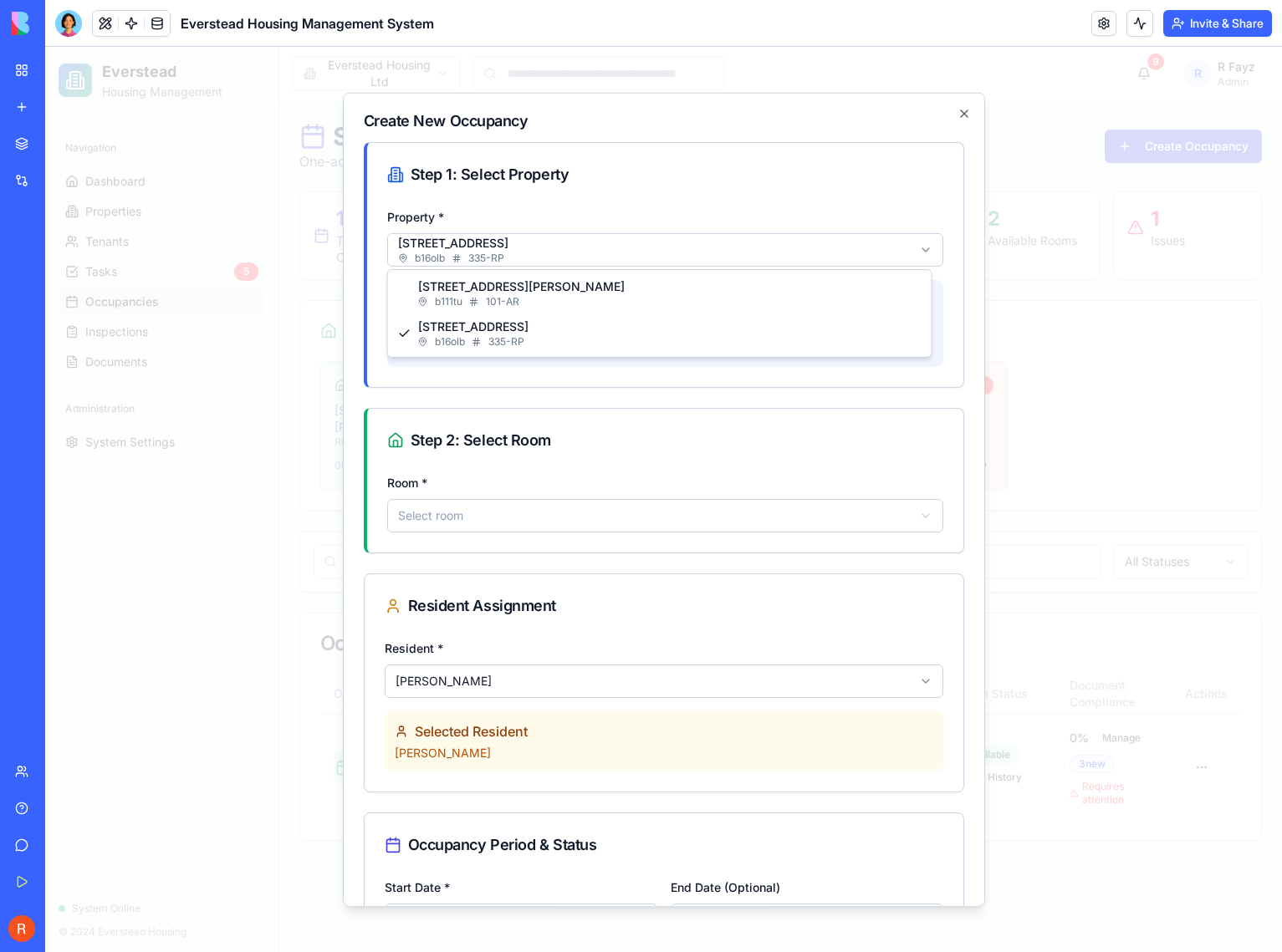
select select "******"
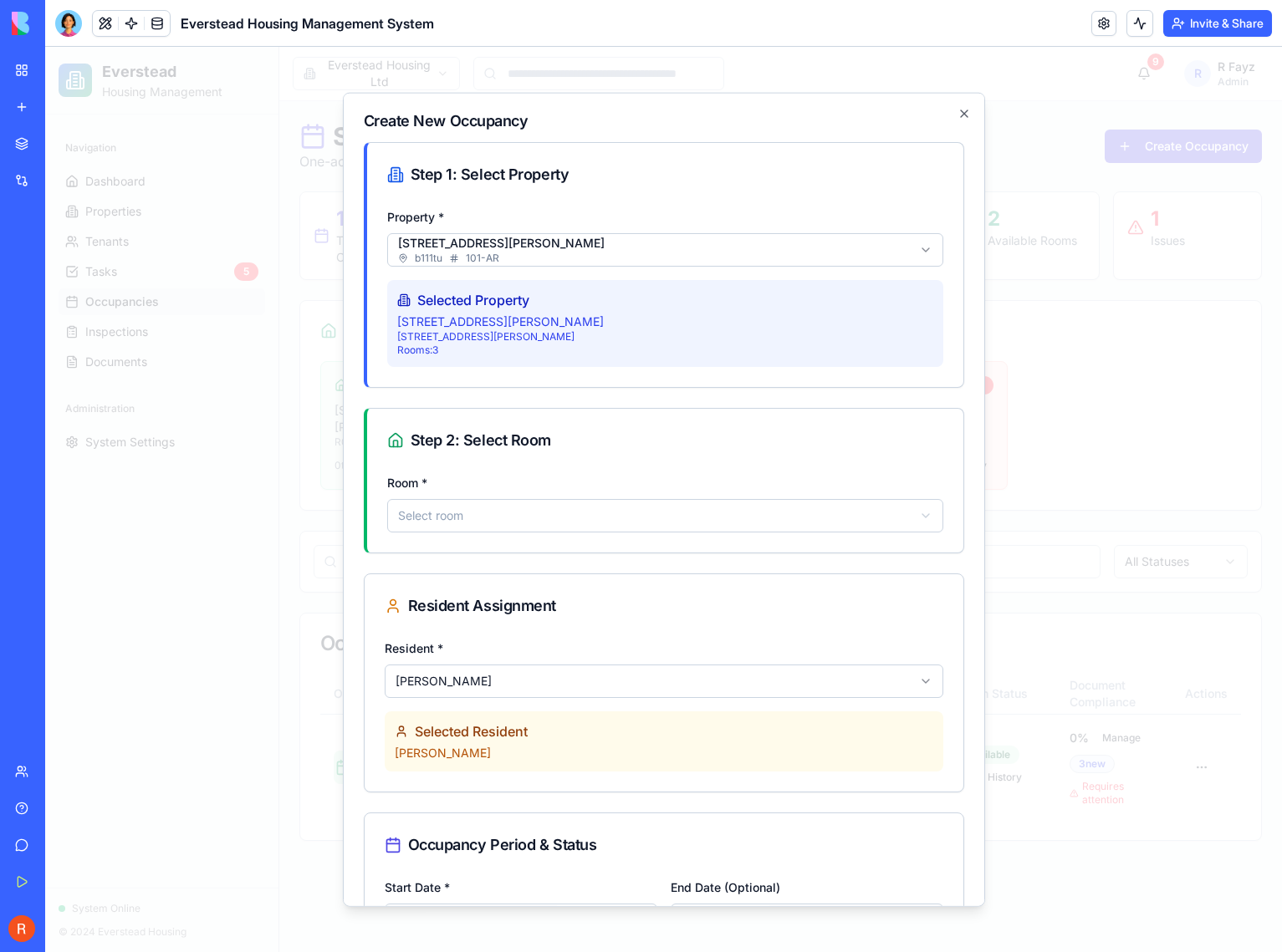
click at [500, 515] on body "Everstead Housing Management Navigation Dashboard Properties Tenants Tasks 5 Oc…" at bounding box center [663, 500] width 1237 height 906
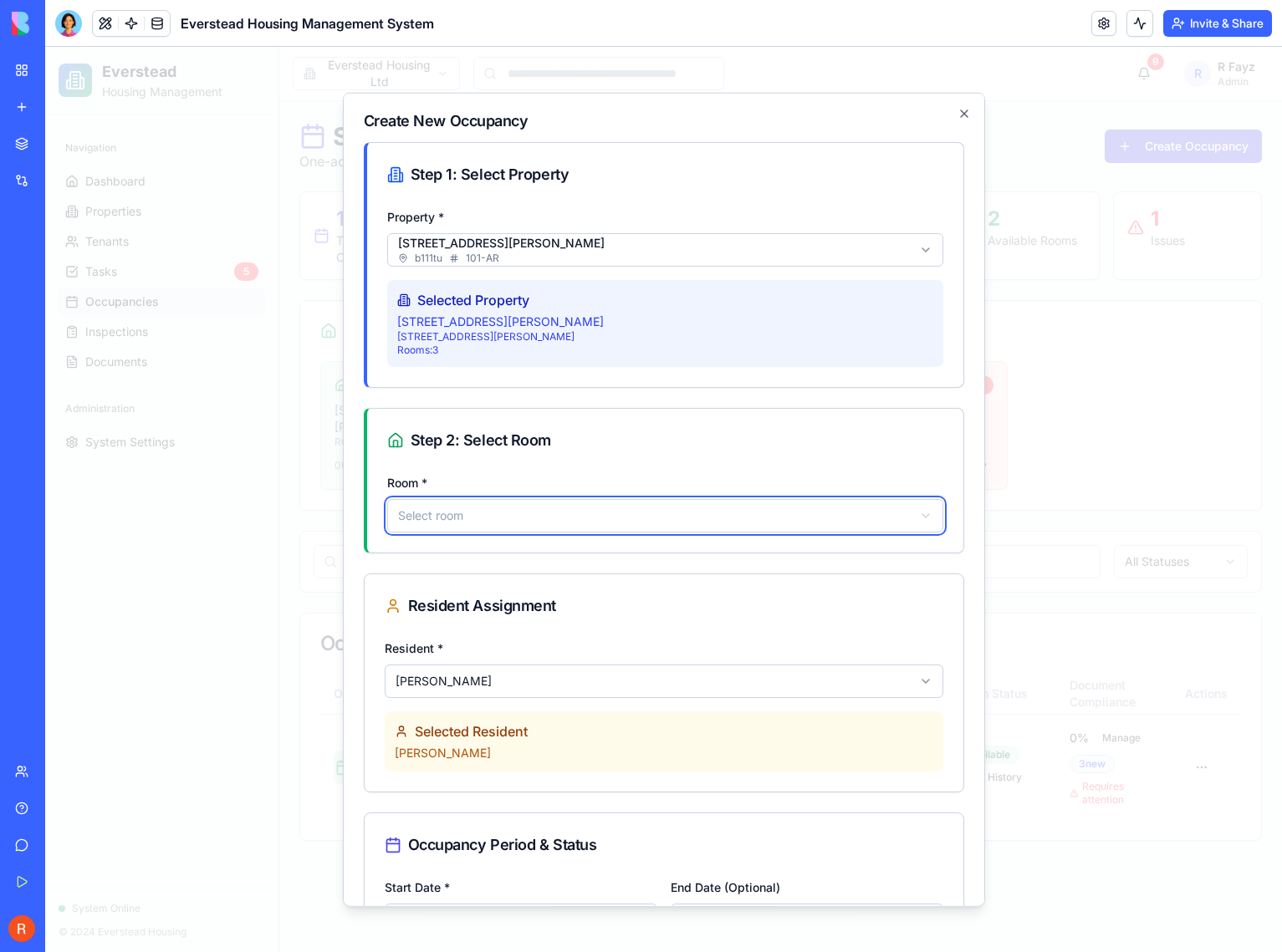
click at [494, 257] on body "Everstead Housing Management Navigation Dashboard Properties Tenants Tasks 5 Oc…" at bounding box center [663, 500] width 1237 height 906
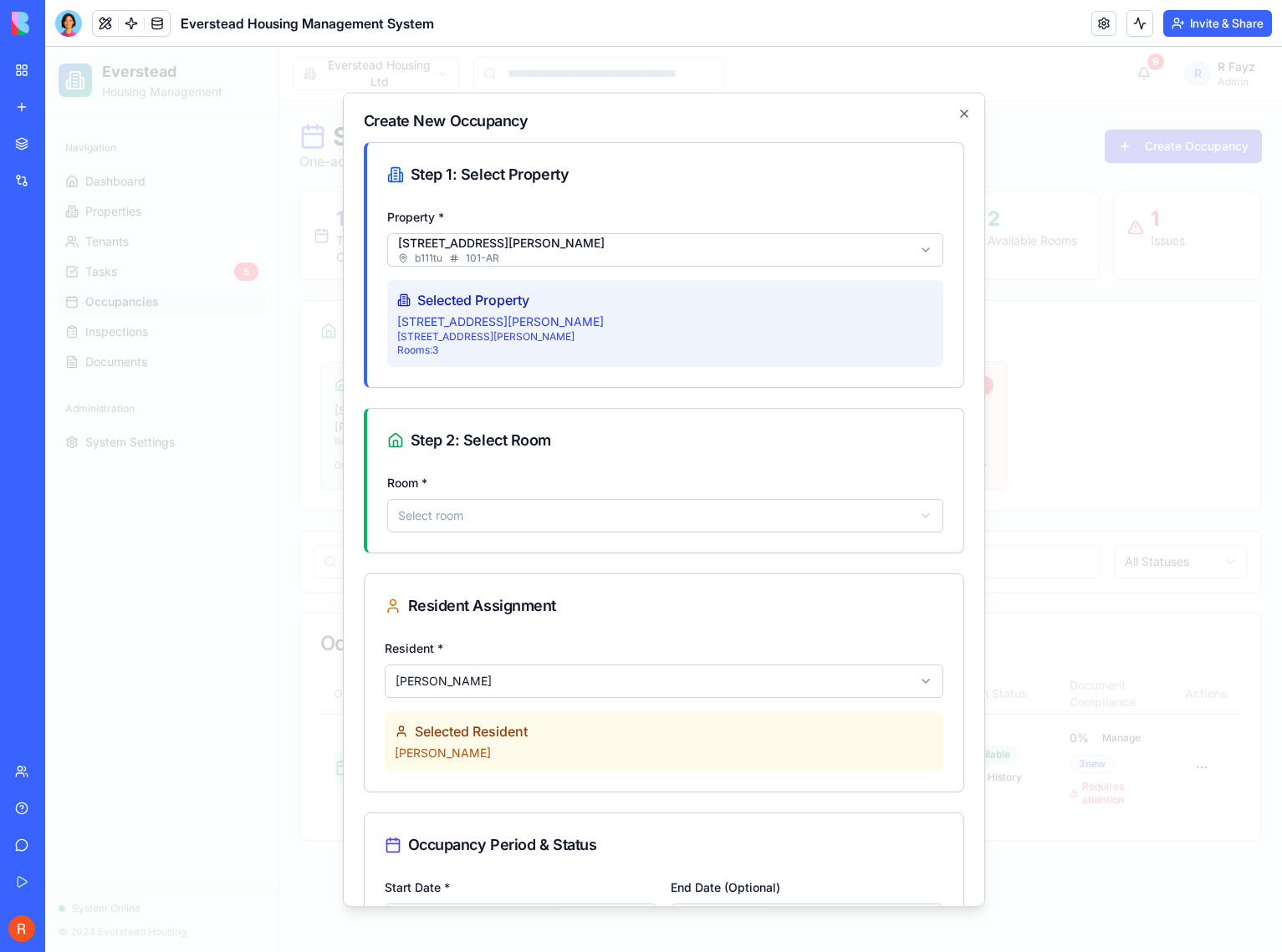
click at [472, 681] on body "Everstead Housing Management Navigation Dashboard Properties Tenants Tasks 5 Oc…" at bounding box center [663, 500] width 1237 height 906
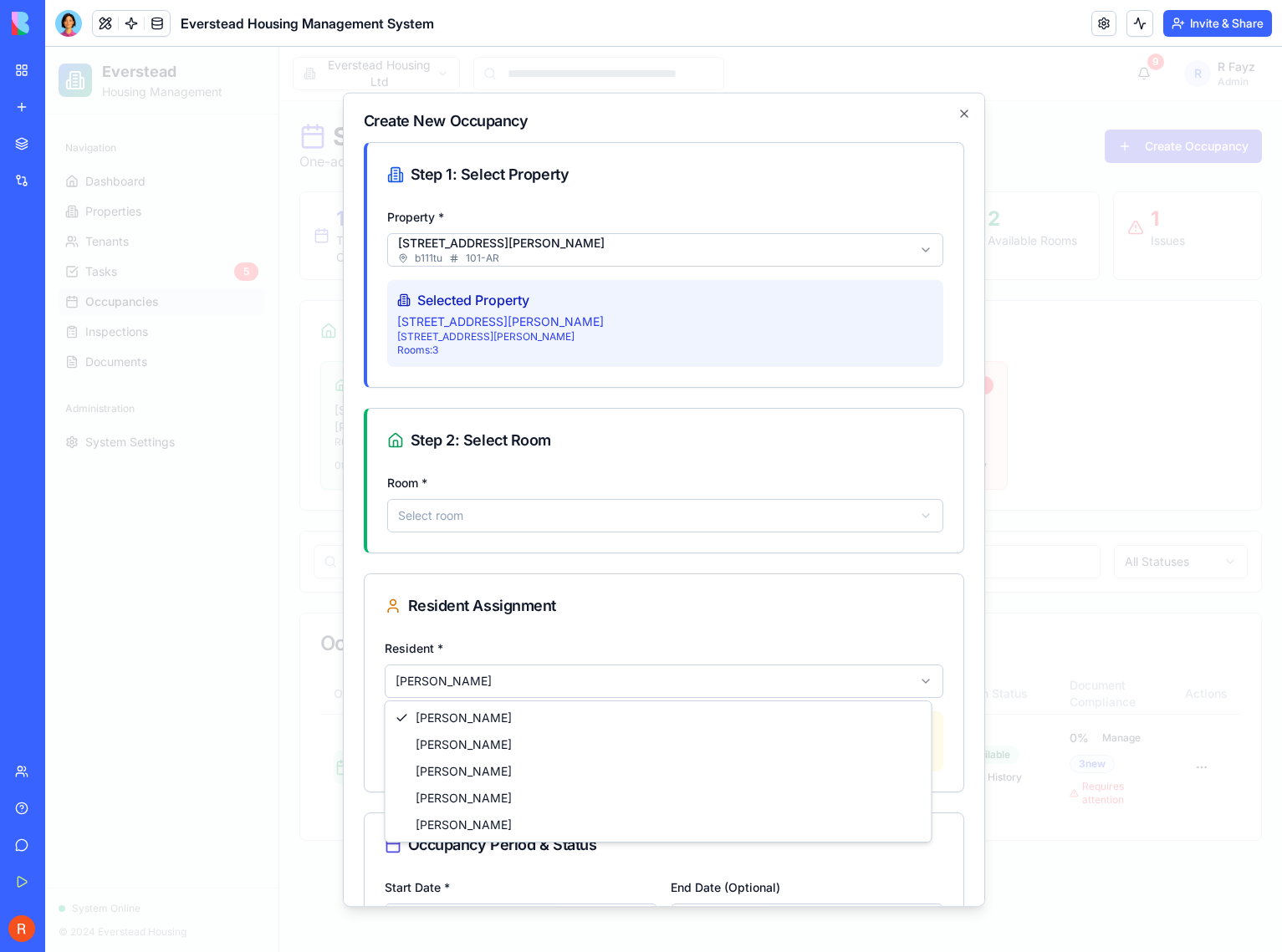
select select "******"
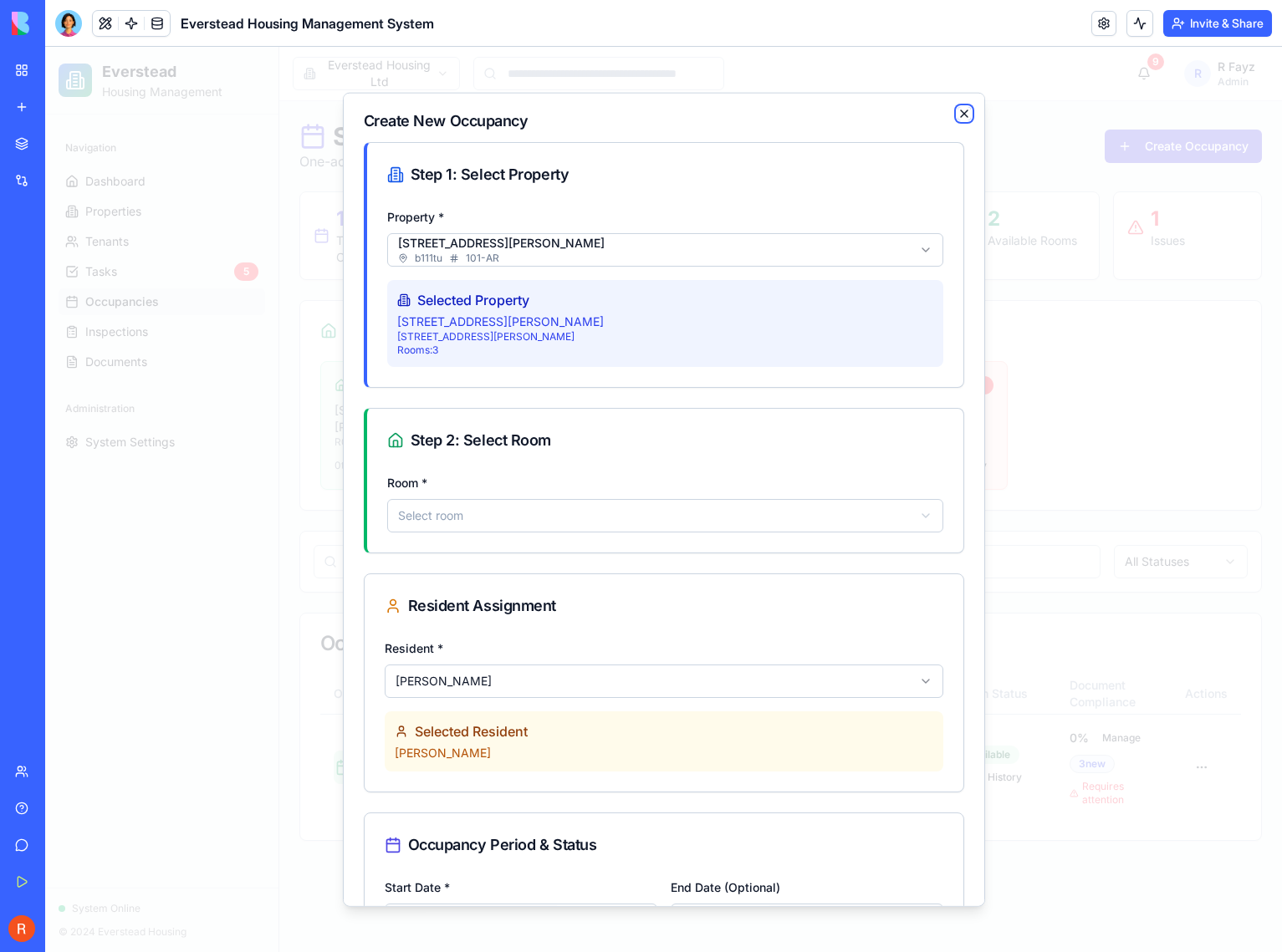
click at [961, 113] on icon "button" at bounding box center [964, 112] width 7 height 7
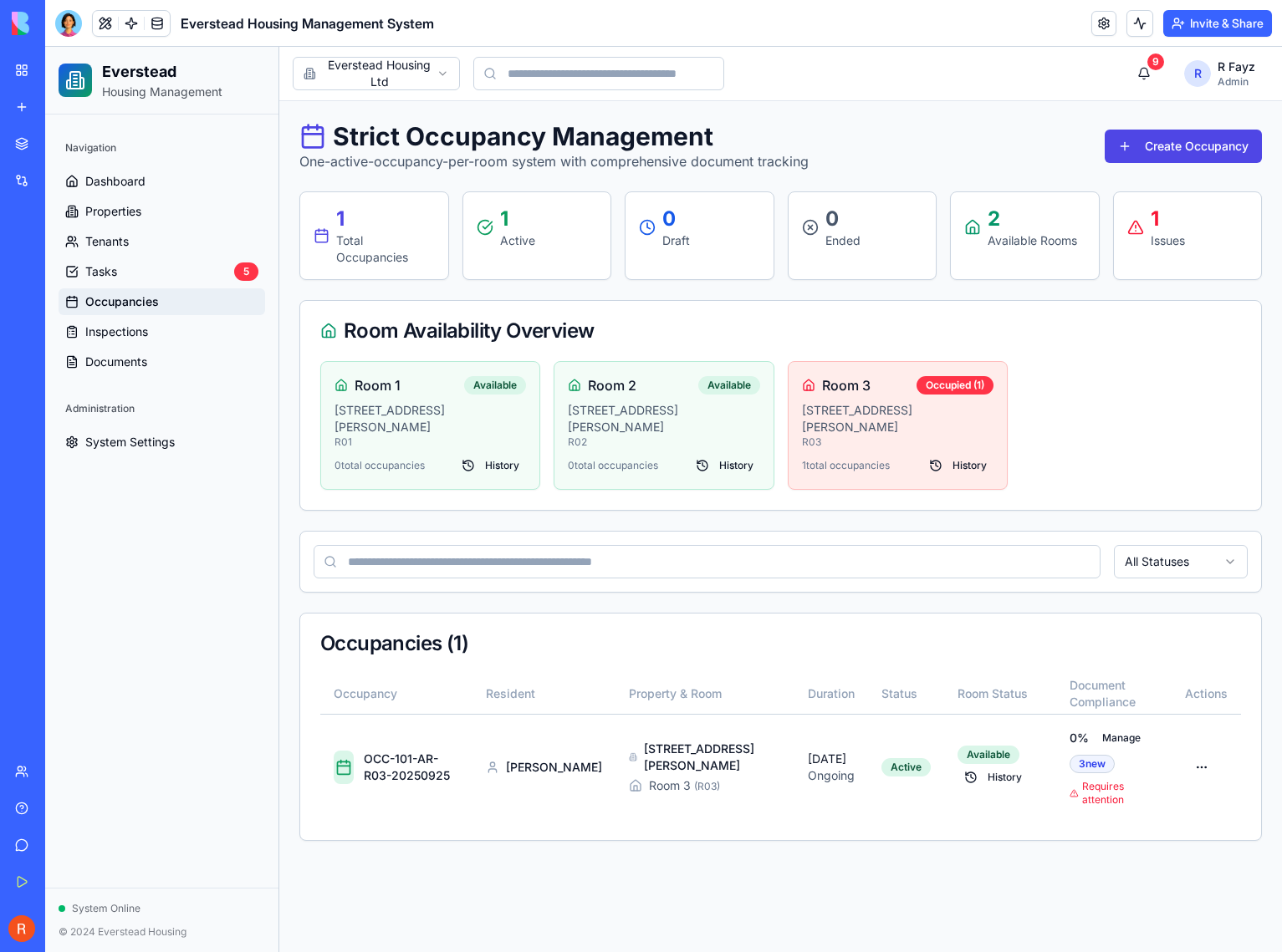
click at [940, 107] on div "Strict Occupancy Management One-active-occupancy-per-room system with comprehen…" at bounding box center [779, 481] width 1002 height 760
click at [470, 163] on p "One-active-occupancy-per-room system with comprehensive document tracking" at bounding box center [554, 162] width 509 height 20
drag, startPoint x: 349, startPoint y: 137, endPoint x: 745, endPoint y: 119, distance: 396.4
click at [745, 119] on div "Strict Occupancy Management One-active-occupancy-per-room system with comprehen…" at bounding box center [779, 481] width 1002 height 760
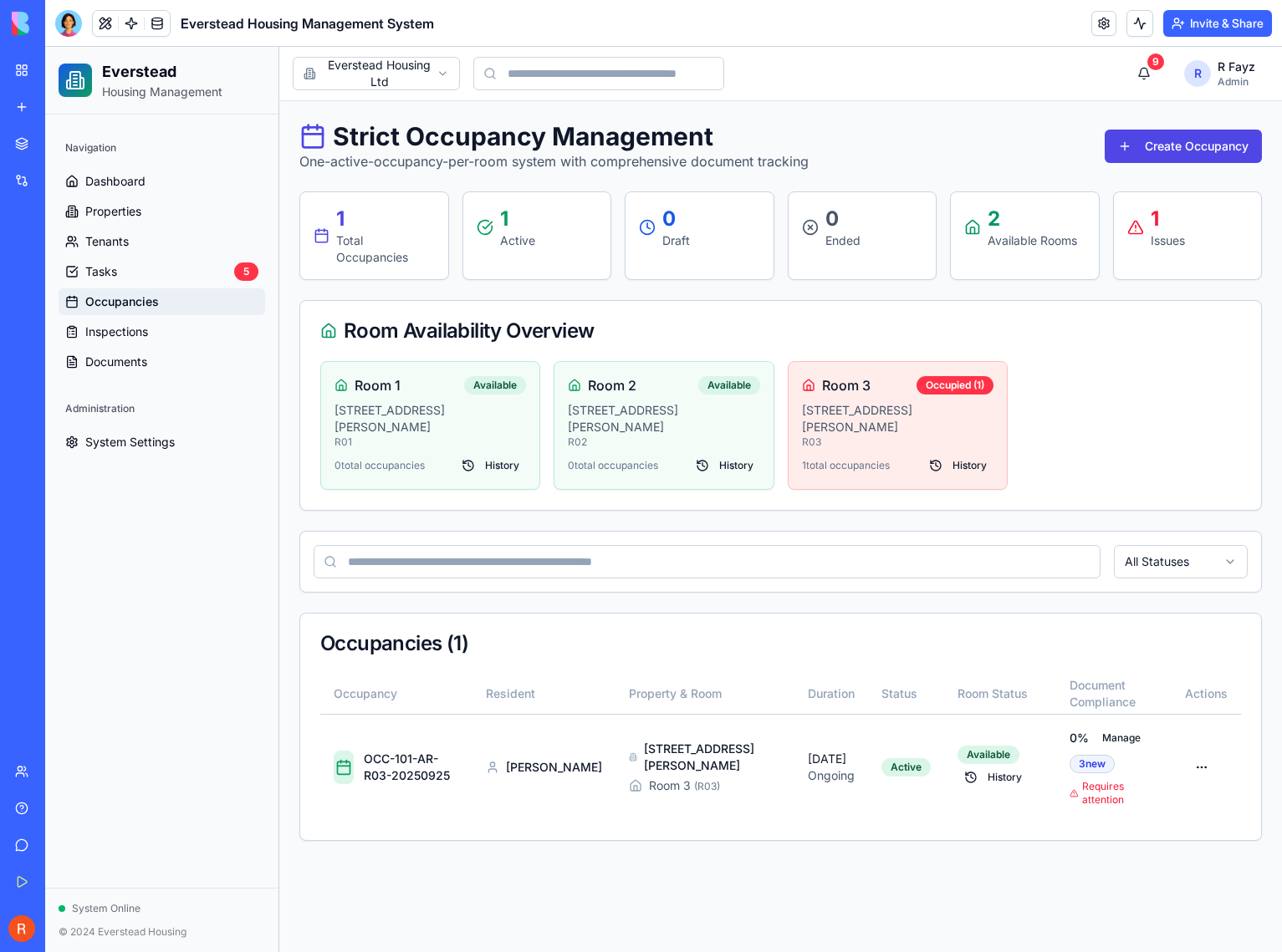
click at [745, 119] on div "Strict Occupancy Management One-active-occupancy-per-room system with comprehen…" at bounding box center [779, 481] width 1002 height 760
click at [169, 301] on link "Occupancies" at bounding box center [162, 302] width 207 height 27
click at [141, 222] on link "Properties" at bounding box center [162, 211] width 207 height 27
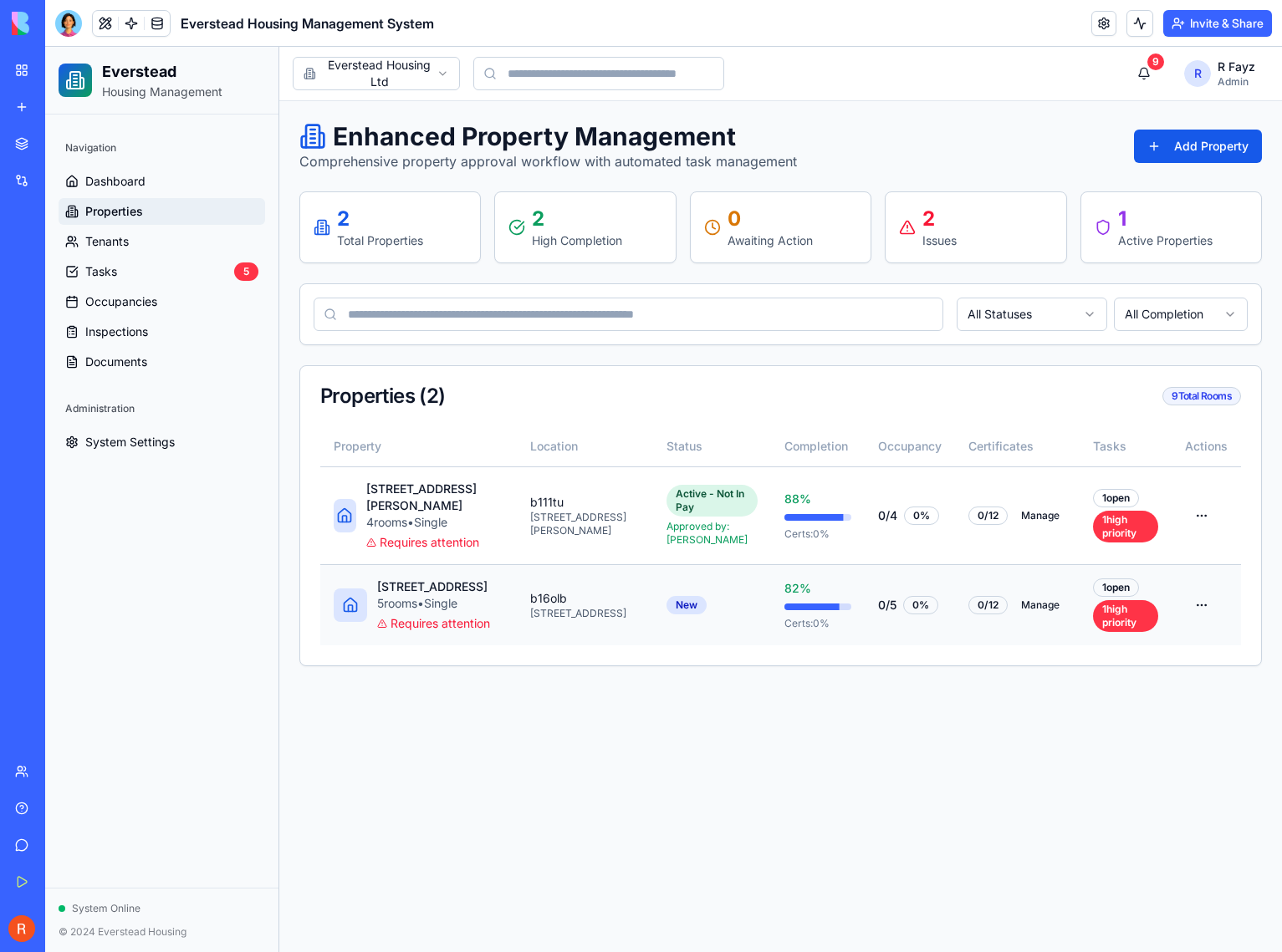
click at [482, 628] on td "335 rotton park road 5 room s • Single Requires attention" at bounding box center [418, 605] width 196 height 81
click at [1194, 616] on html "Everstead Housing Management Navigation Dashboard Properties Tenants Tasks 5 Oc…" at bounding box center [663, 500] width 1237 height 906
click at [1168, 703] on div "Edit" at bounding box center [1138, 713] width 152 height 27
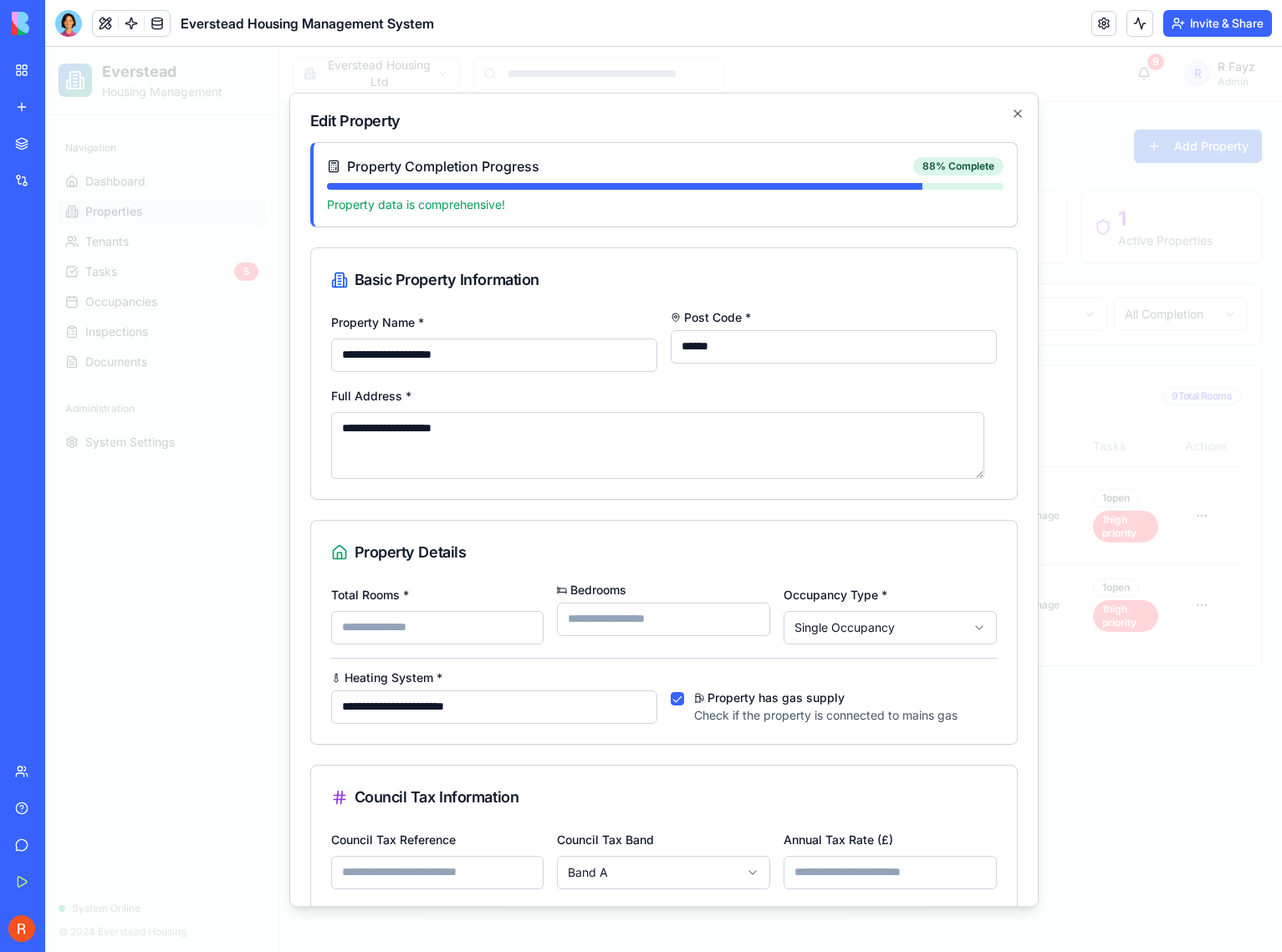
click at [594, 626] on input "*" at bounding box center [663, 619] width 213 height 34
click at [742, 619] on input "*" at bounding box center [663, 619] width 213 height 34
click at [742, 615] on input "*" at bounding box center [663, 619] width 213 height 34
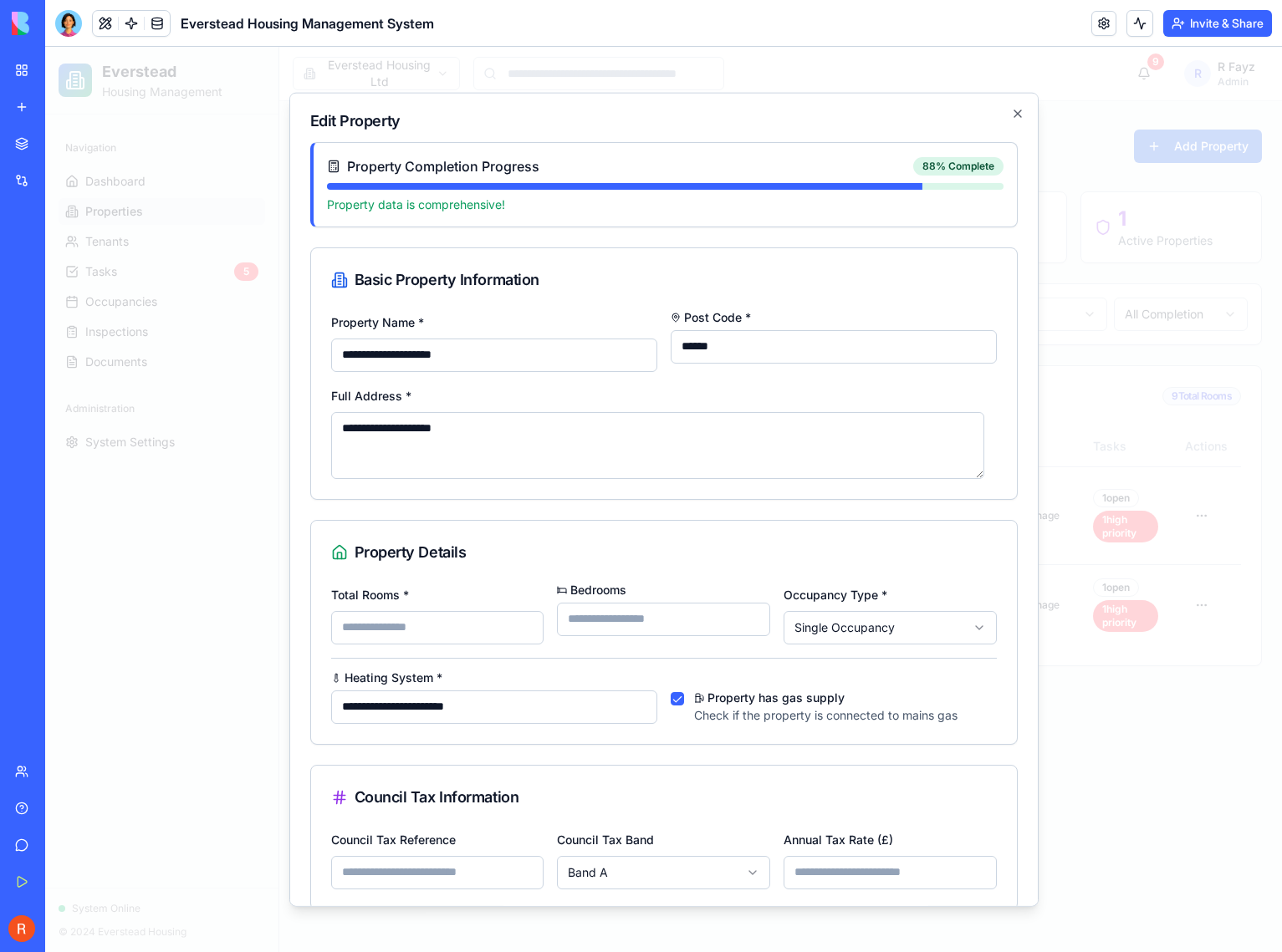
click at [742, 615] on input "*" at bounding box center [663, 619] width 213 height 34
type input "*"
click at [742, 615] on input "*" at bounding box center [663, 619] width 213 height 34
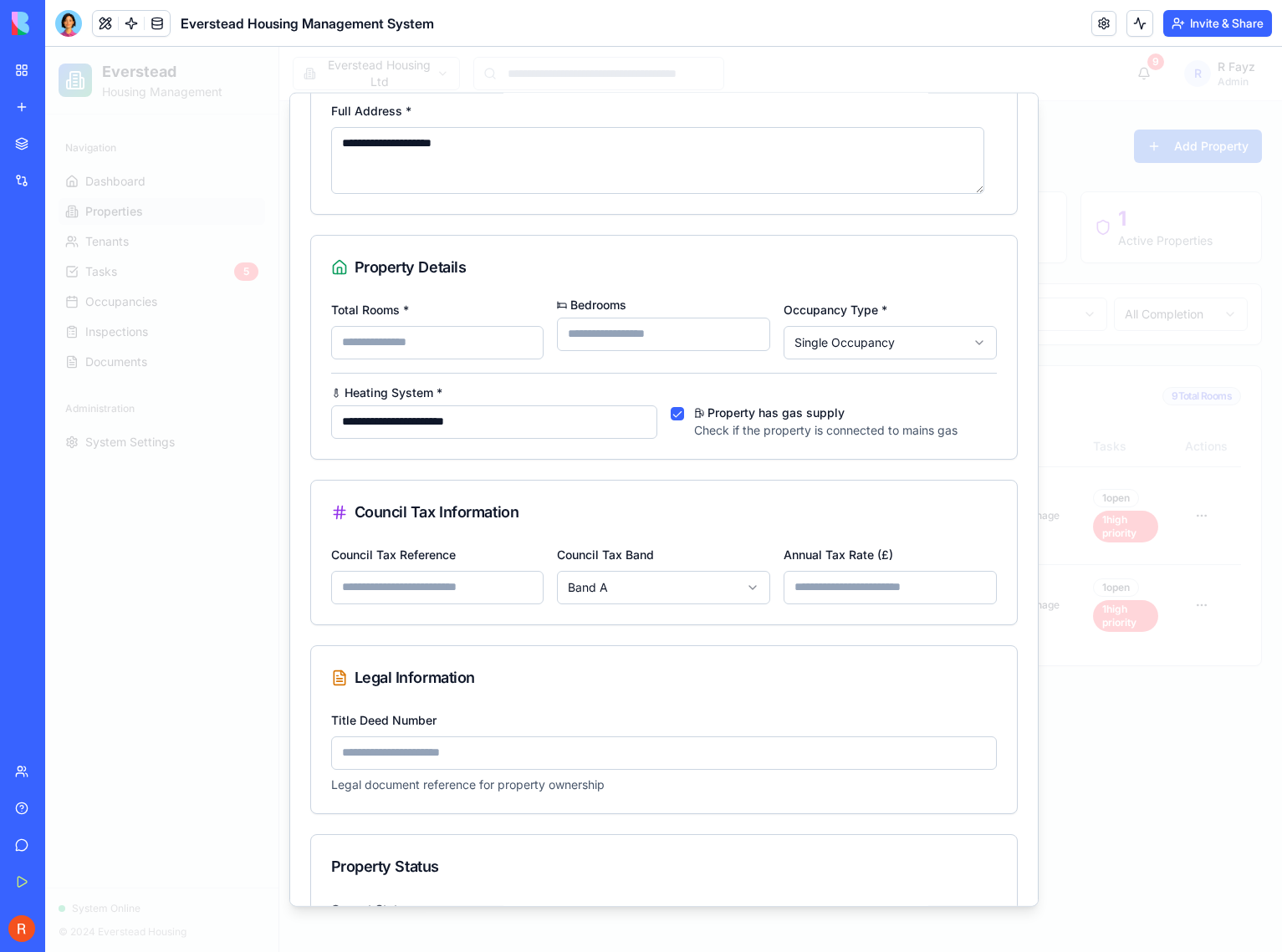
scroll to position [432, 0]
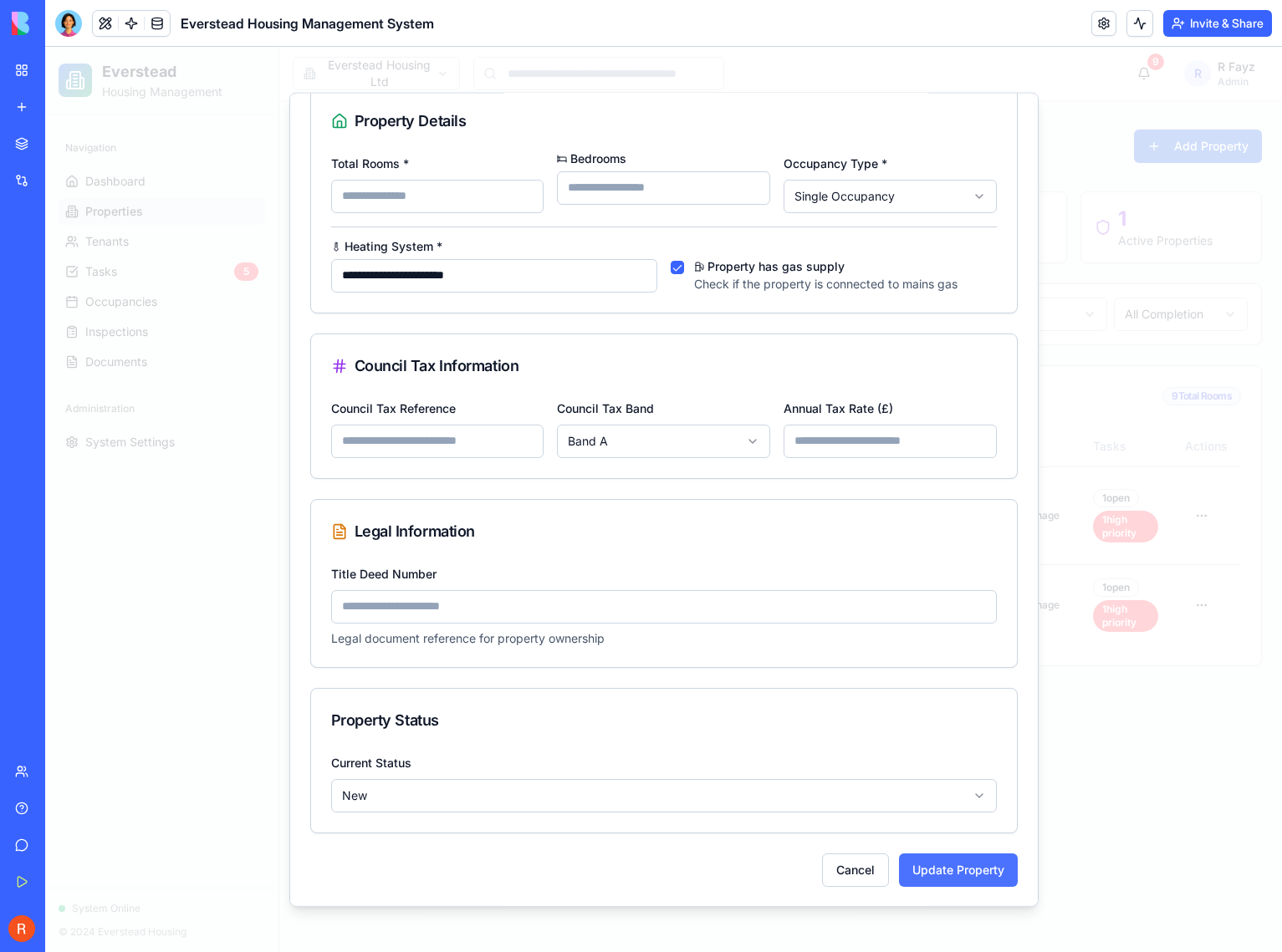
click at [948, 869] on button "Update Property" at bounding box center [958, 869] width 118 height 34
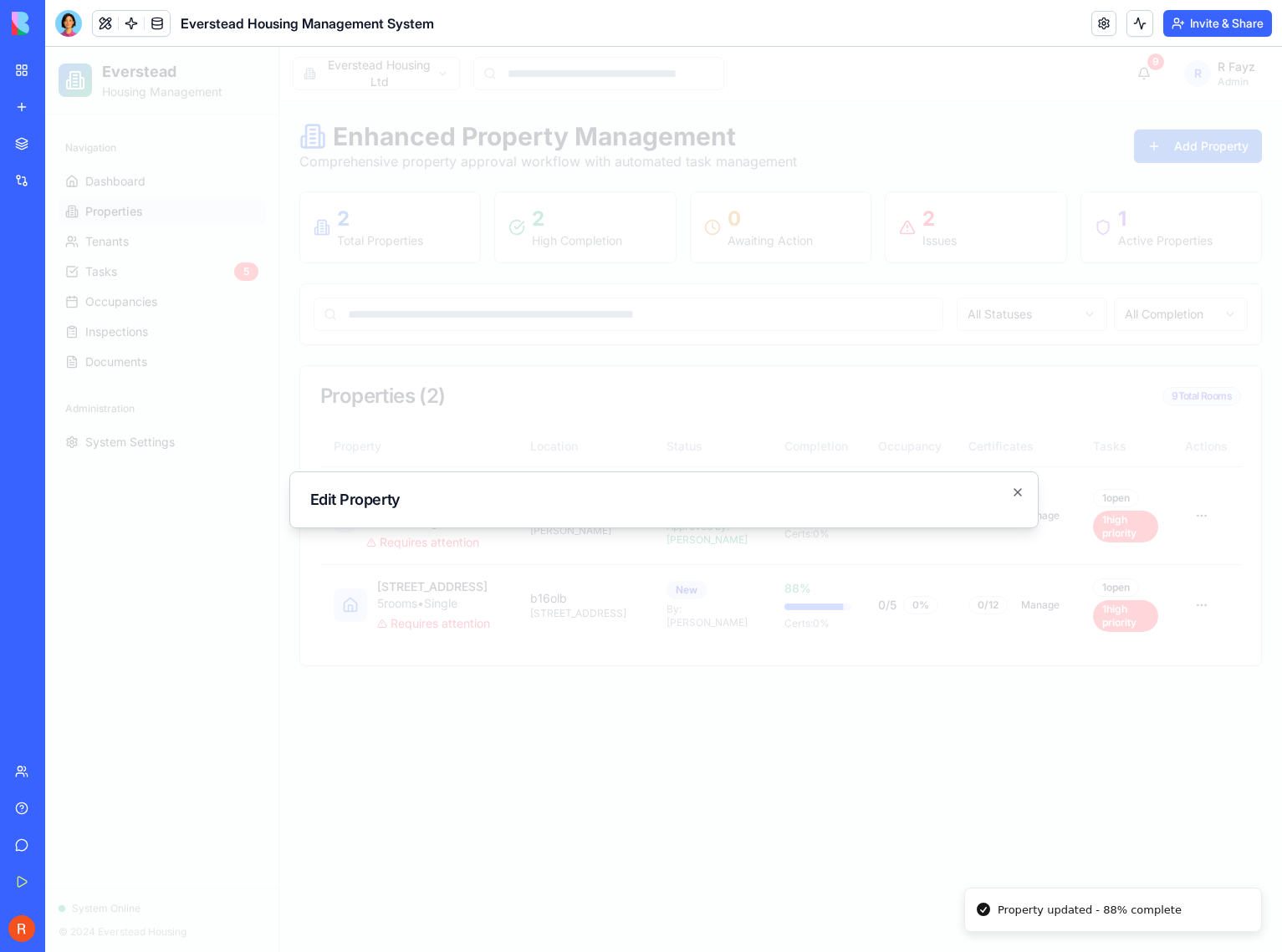
scroll to position [0, 0]
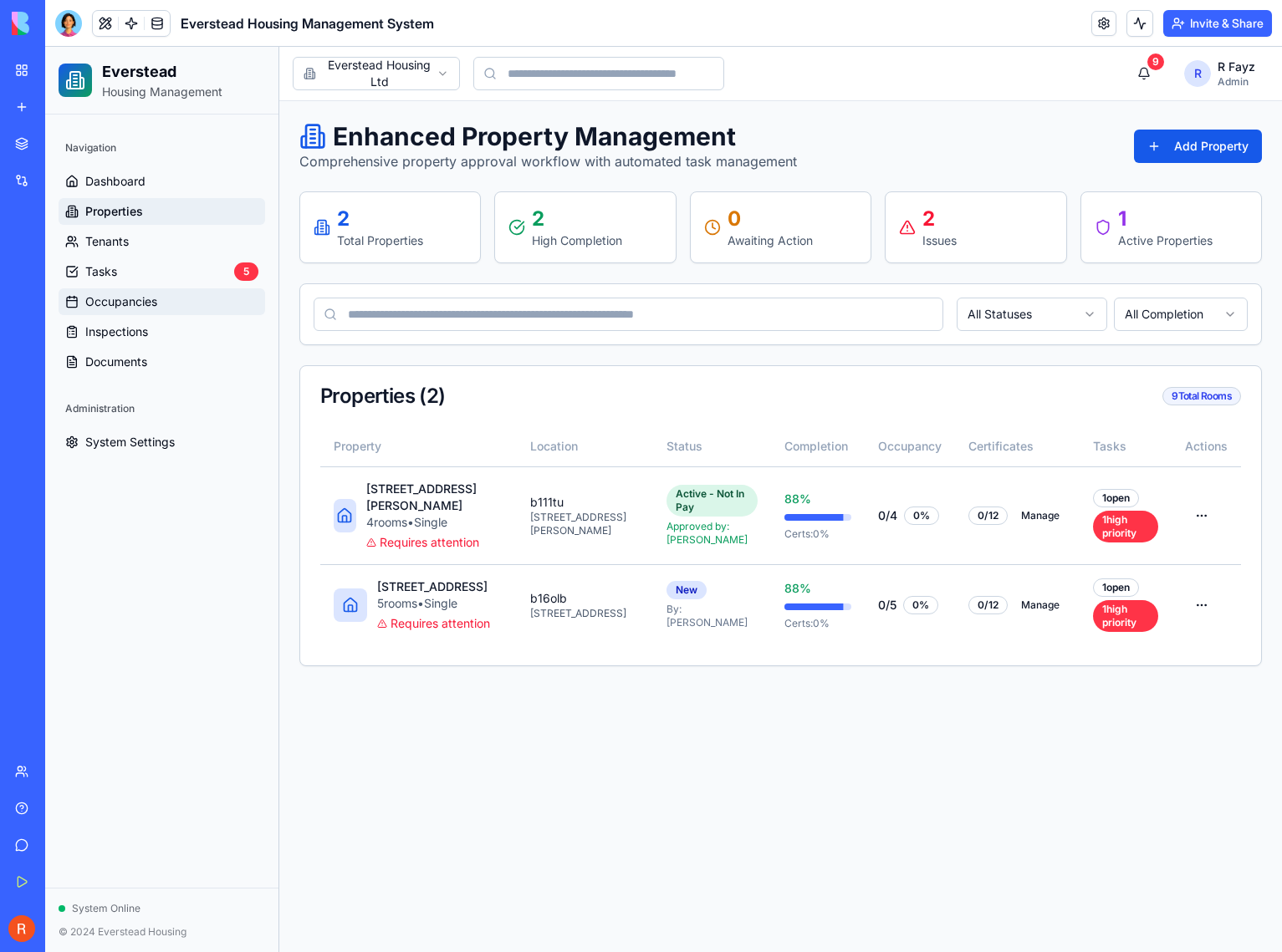
click at [141, 296] on span "Occupancies" at bounding box center [121, 302] width 72 height 17
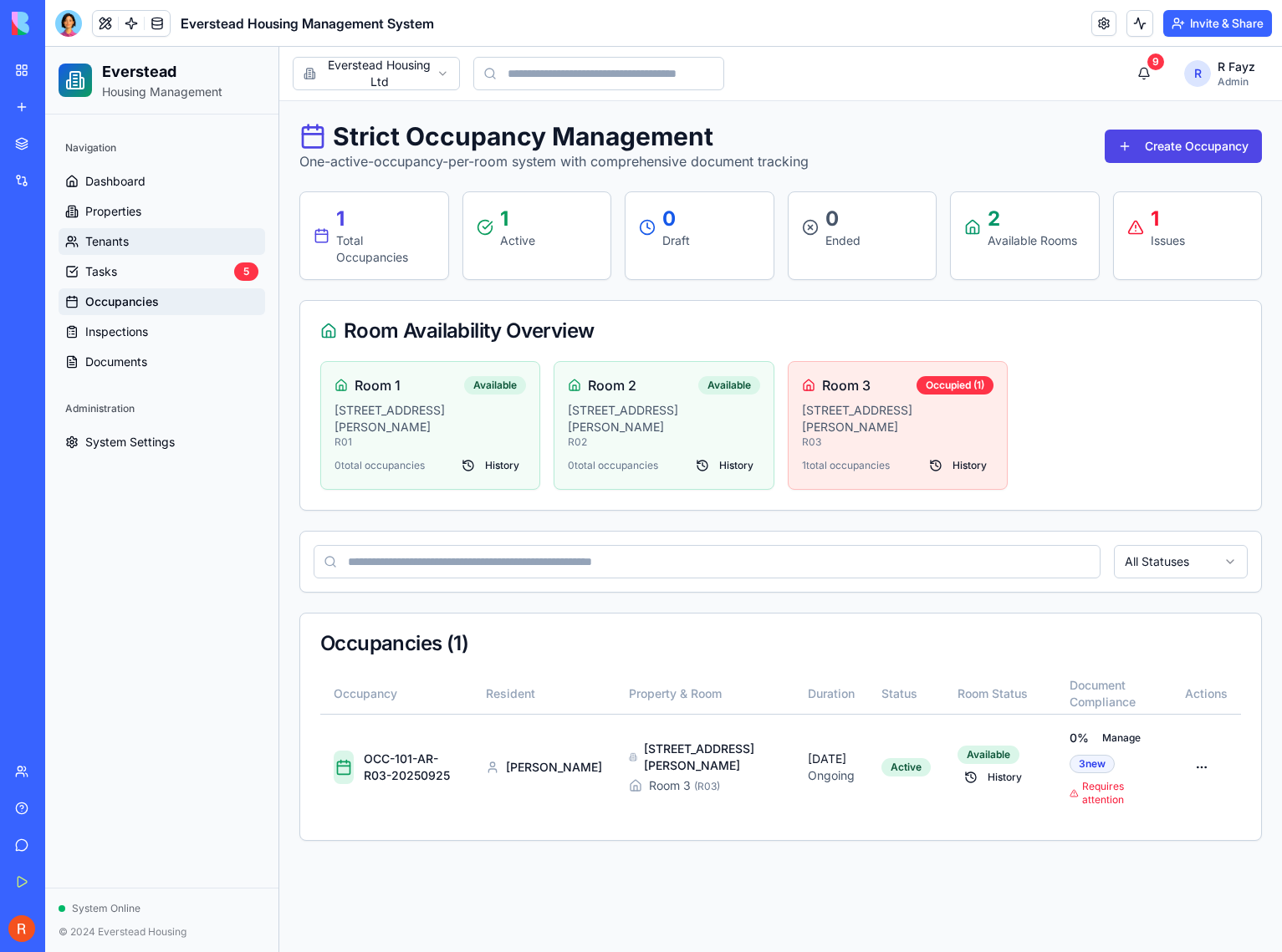
click at [127, 238] on span "Tenants" at bounding box center [107, 241] width 43 height 17
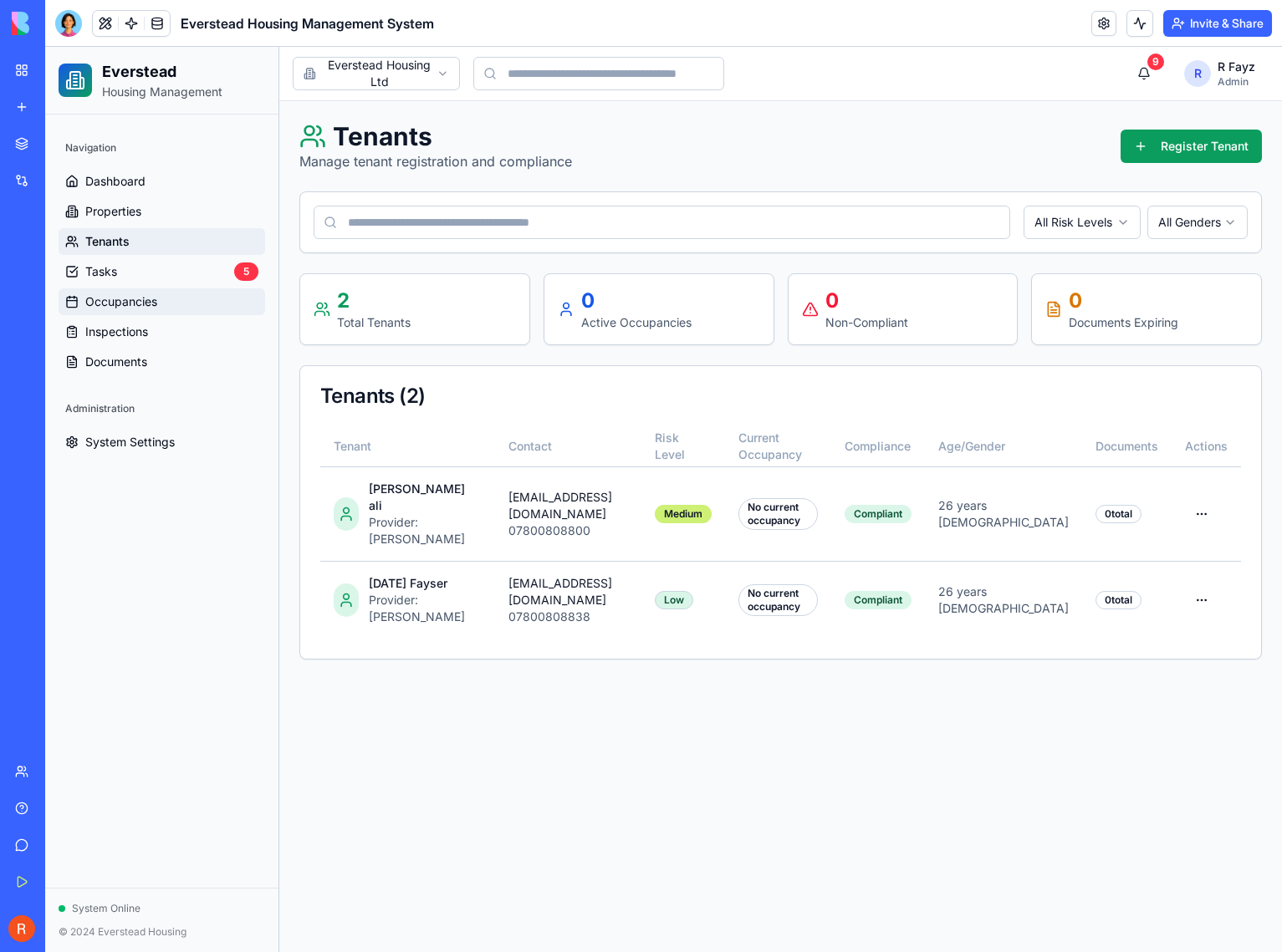
click at [126, 299] on span "Occupancies" at bounding box center [121, 302] width 72 height 17
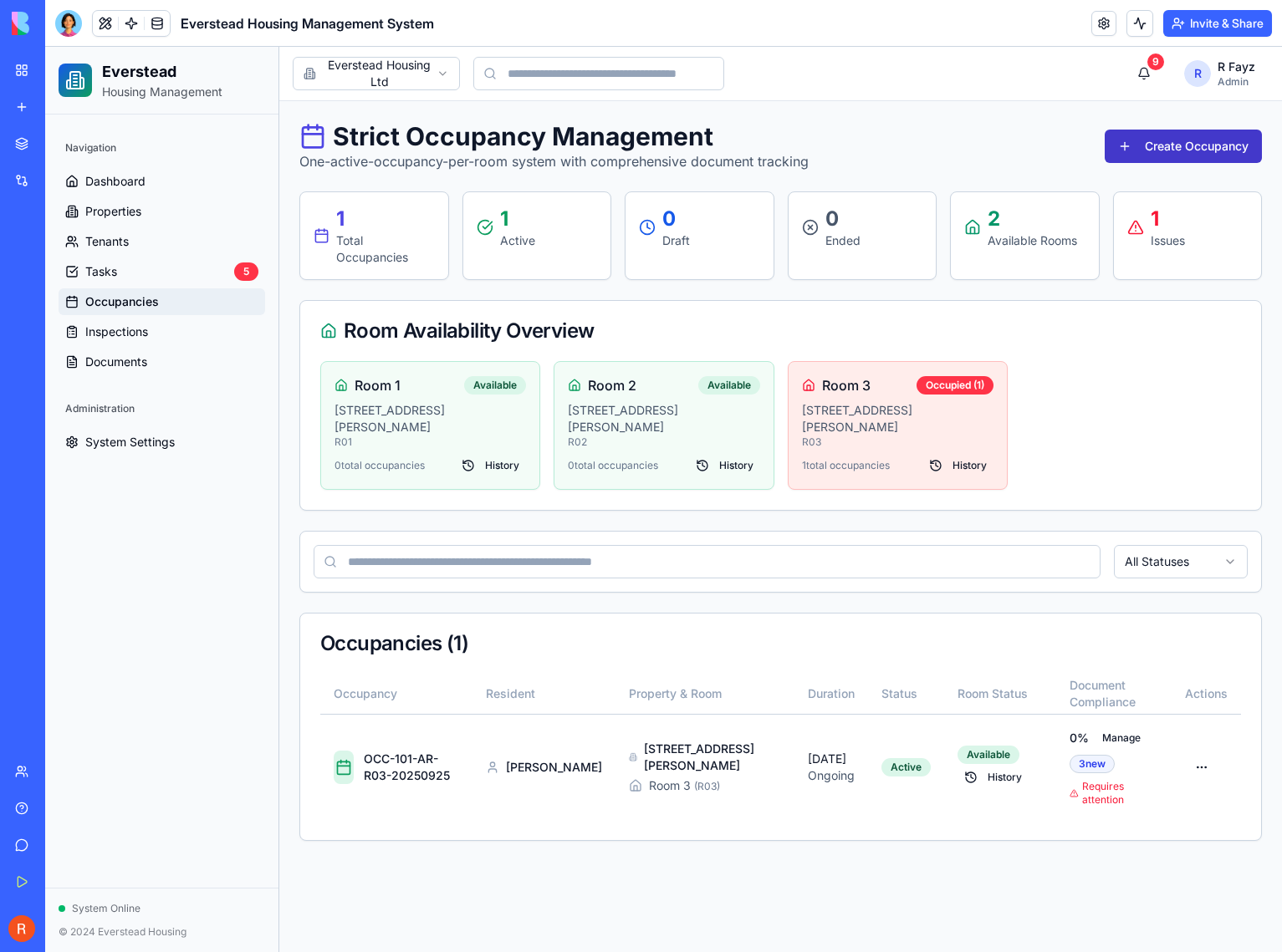
click at [1211, 138] on button "Create Occupancy" at bounding box center [1183, 147] width 158 height 34
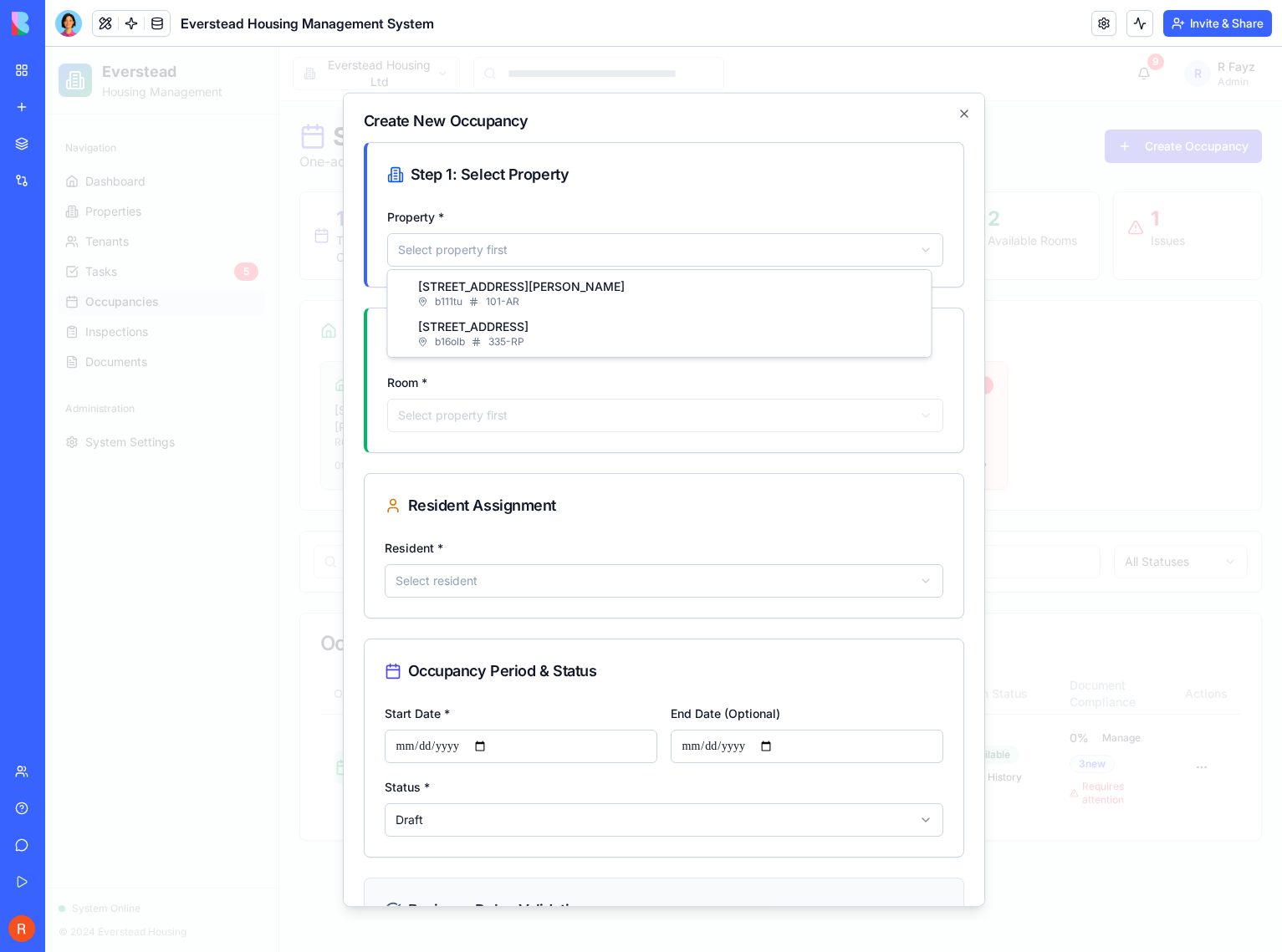
click at [548, 256] on body "Everstead Housing Management Navigation Dashboard Properties Tenants Tasks 5 Oc…" at bounding box center [663, 500] width 1237 height 906
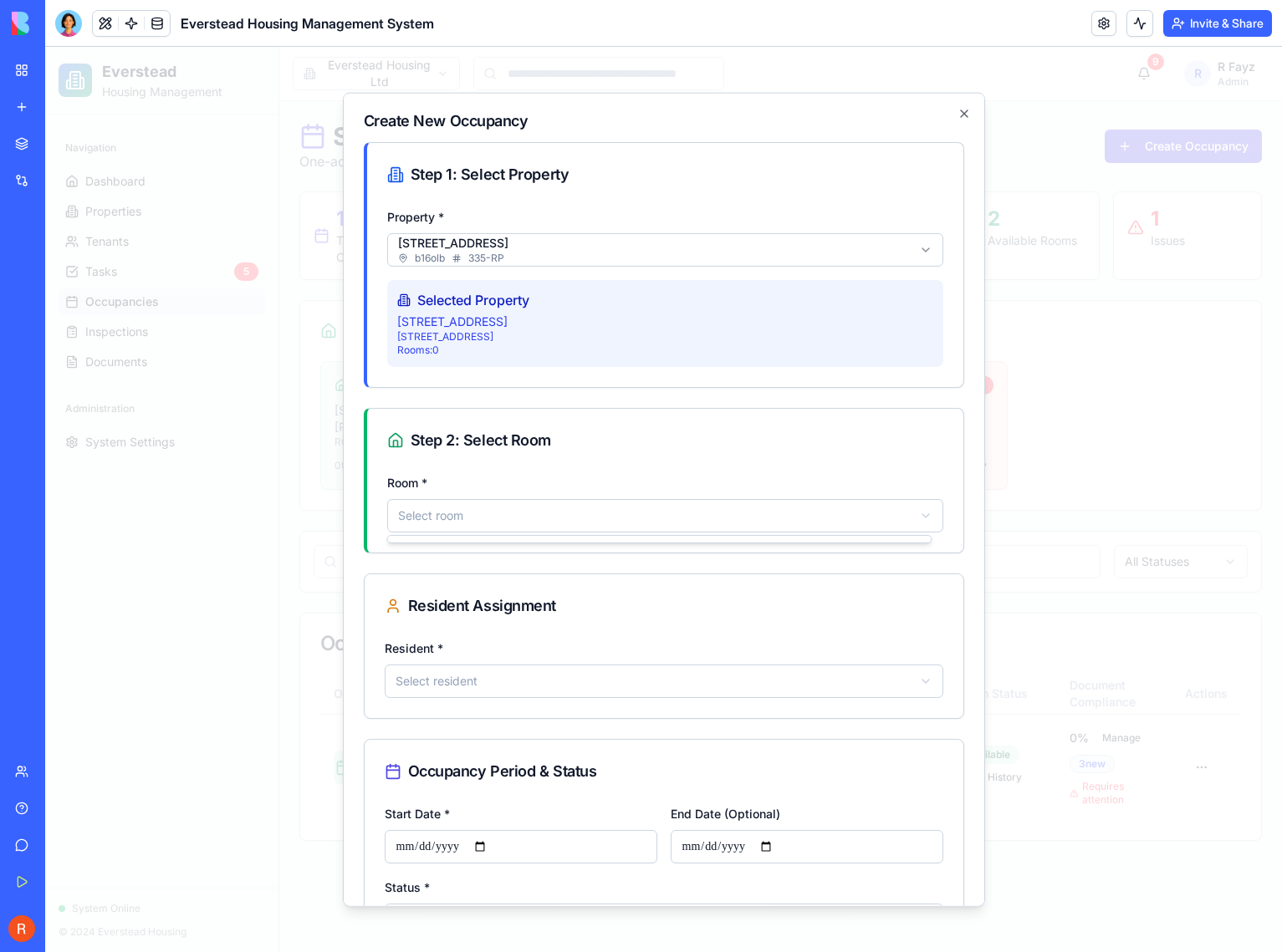
click at [514, 525] on body "Everstead Housing Management Navigation Dashboard Properties Tenants Tasks 5 Oc…" at bounding box center [663, 500] width 1237 height 906
click at [519, 540] on div at bounding box center [659, 539] width 543 height 7
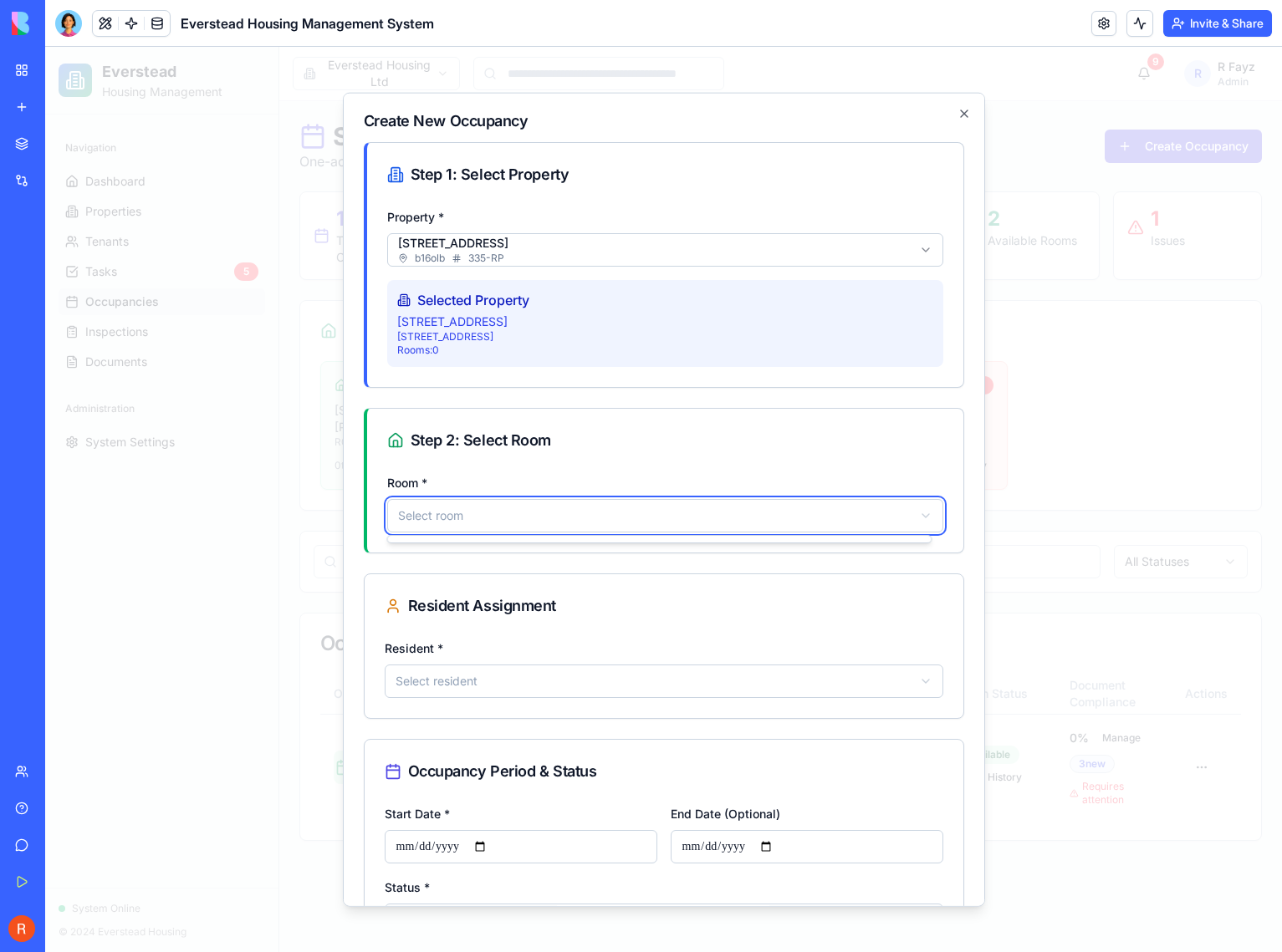
click at [521, 512] on body "Everstead Housing Management Navigation Dashboard Properties Tenants Tasks 5 Oc…" at bounding box center [663, 500] width 1237 height 906
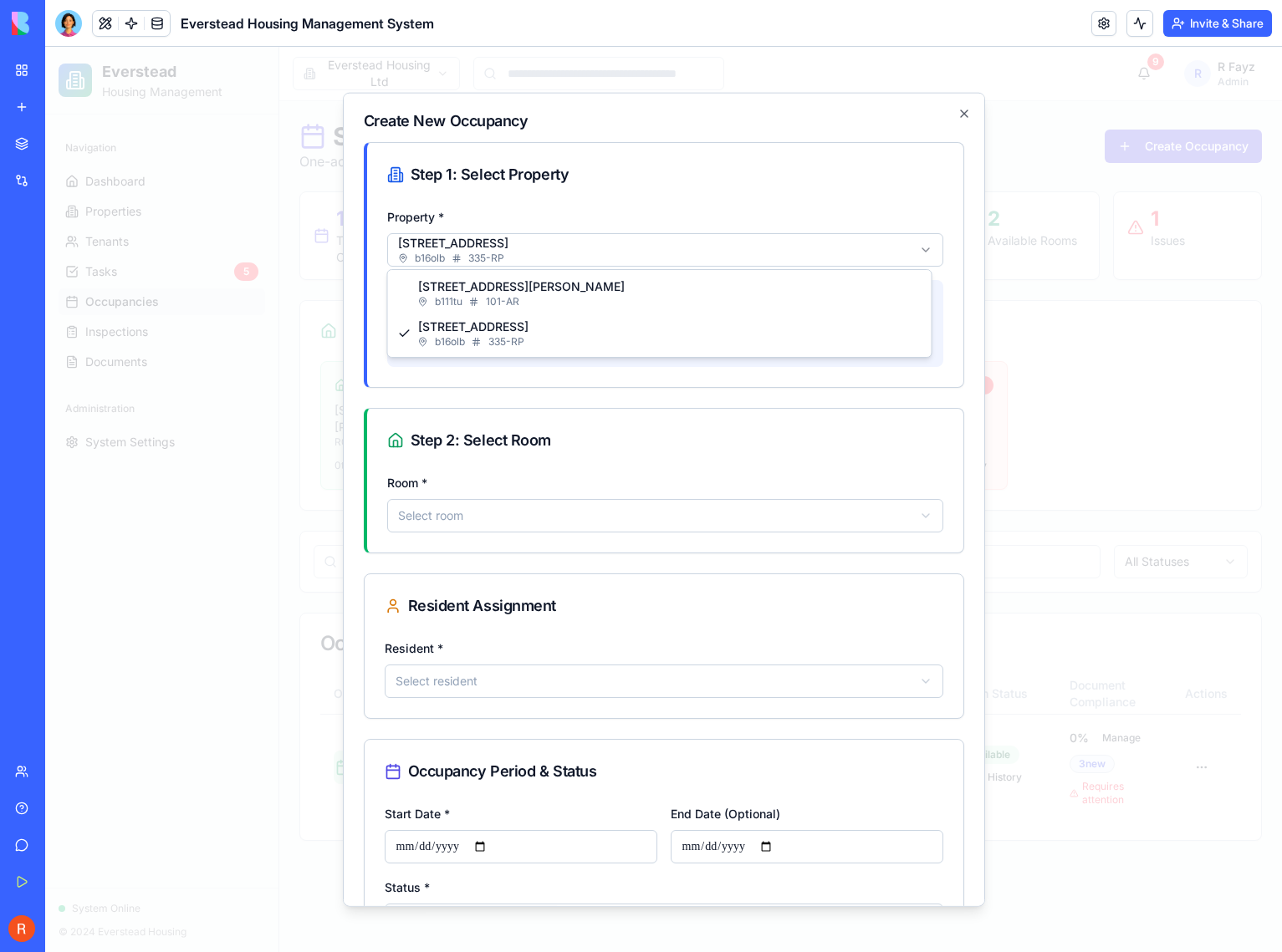
click at [515, 263] on body "Everstead Housing Management Navigation Dashboard Properties Tenants Tasks 5 Oc…" at bounding box center [663, 500] width 1237 height 906
select select "******"
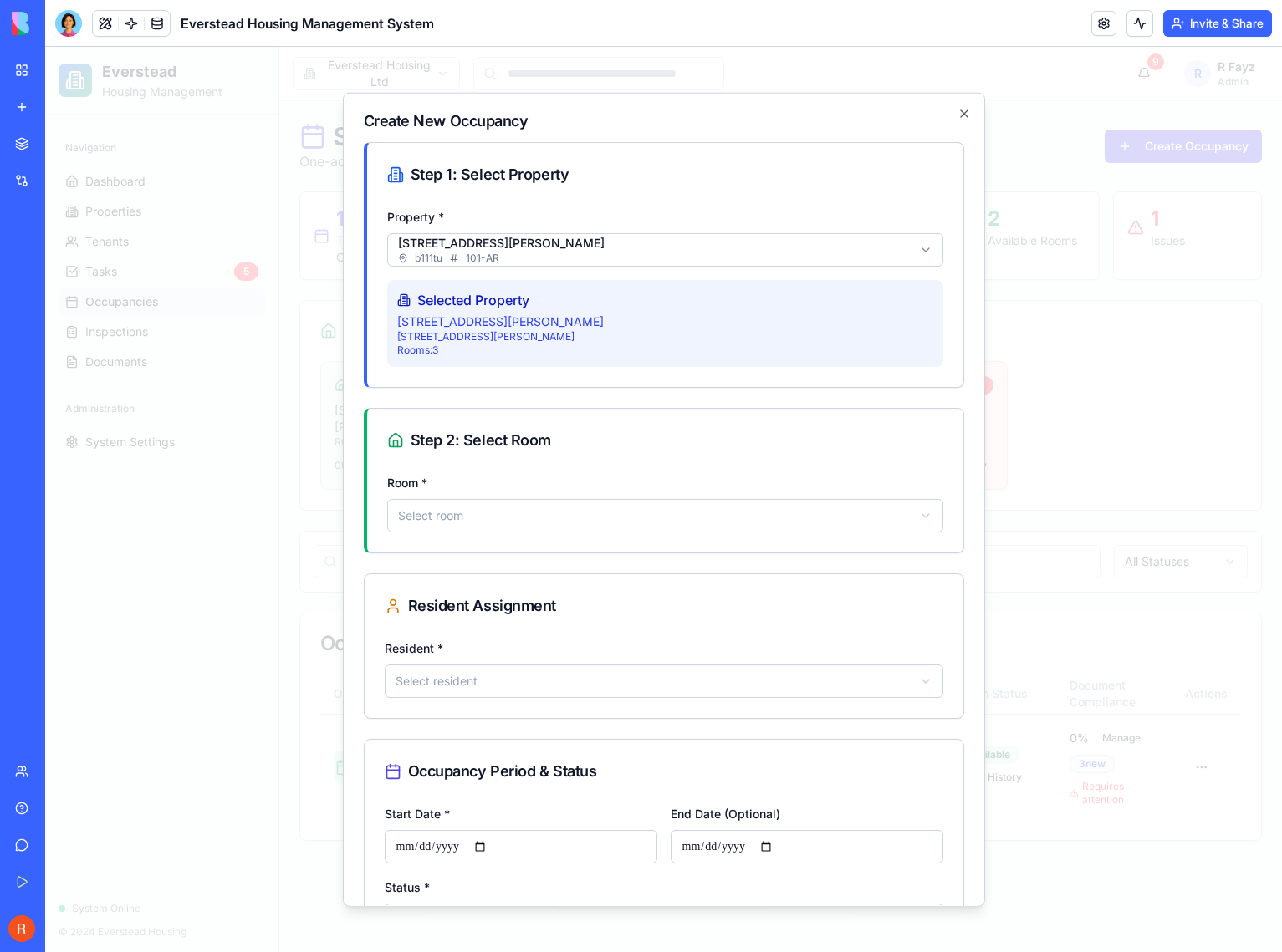
click at [524, 510] on body "Everstead Housing Management Navigation Dashboard Properties Tenants Tasks 5 Oc…" at bounding box center [663, 500] width 1237 height 906
select select "******"
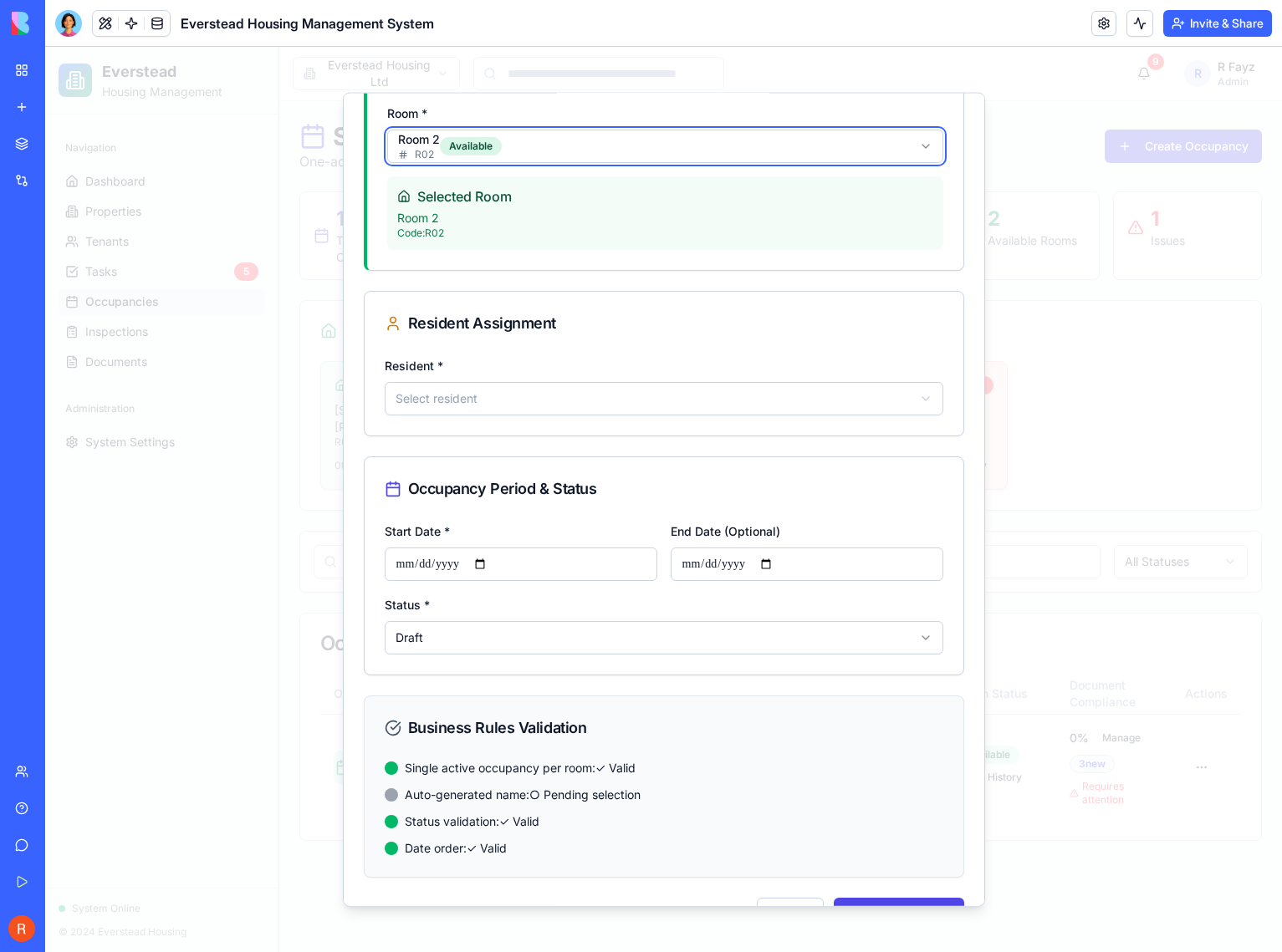
scroll to position [414, 0]
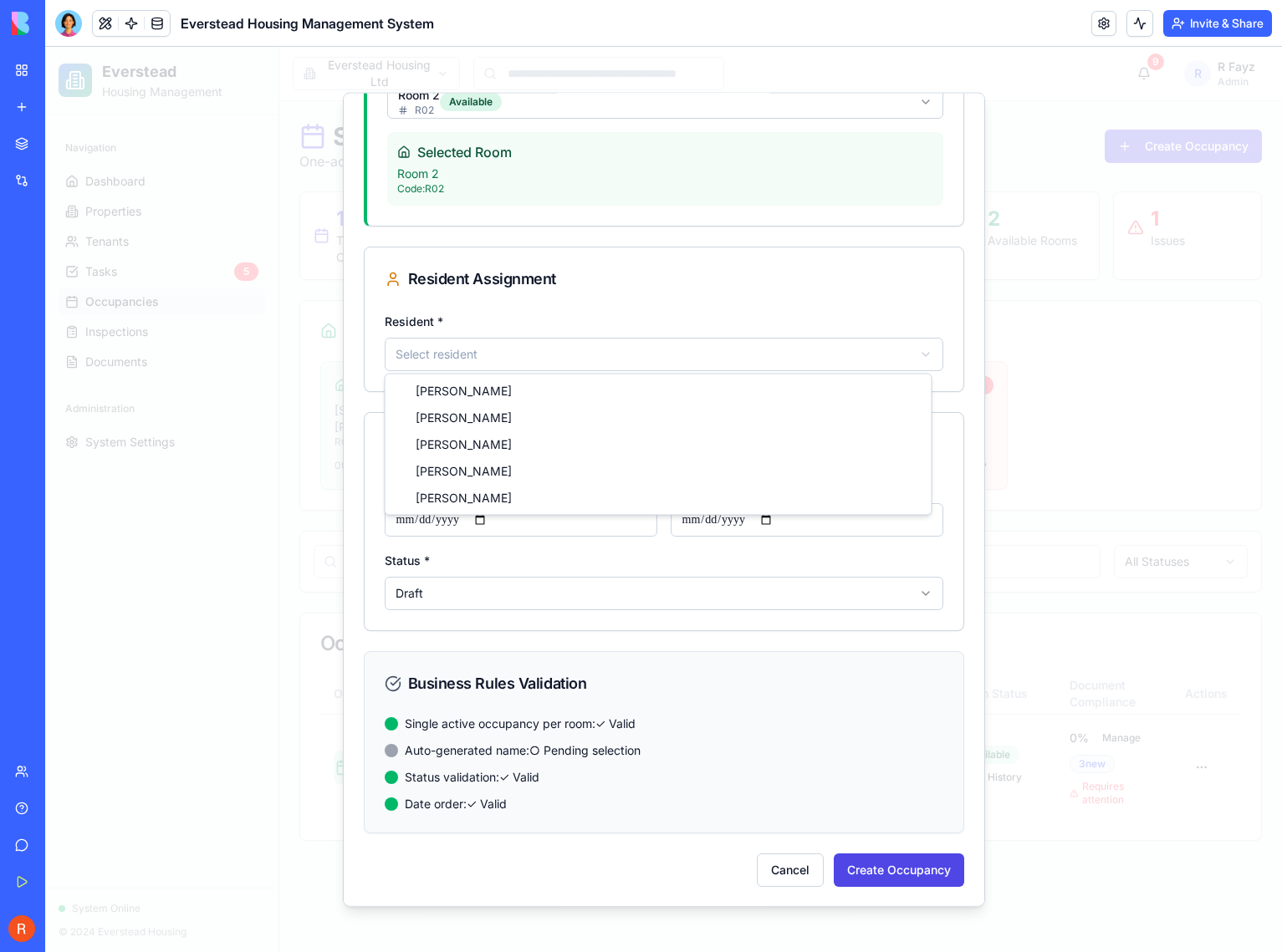
click at [565, 360] on body "Everstead Housing Management Navigation Dashboard Properties Tenants Tasks 5 Oc…" at bounding box center [663, 500] width 1237 height 906
select select "******"
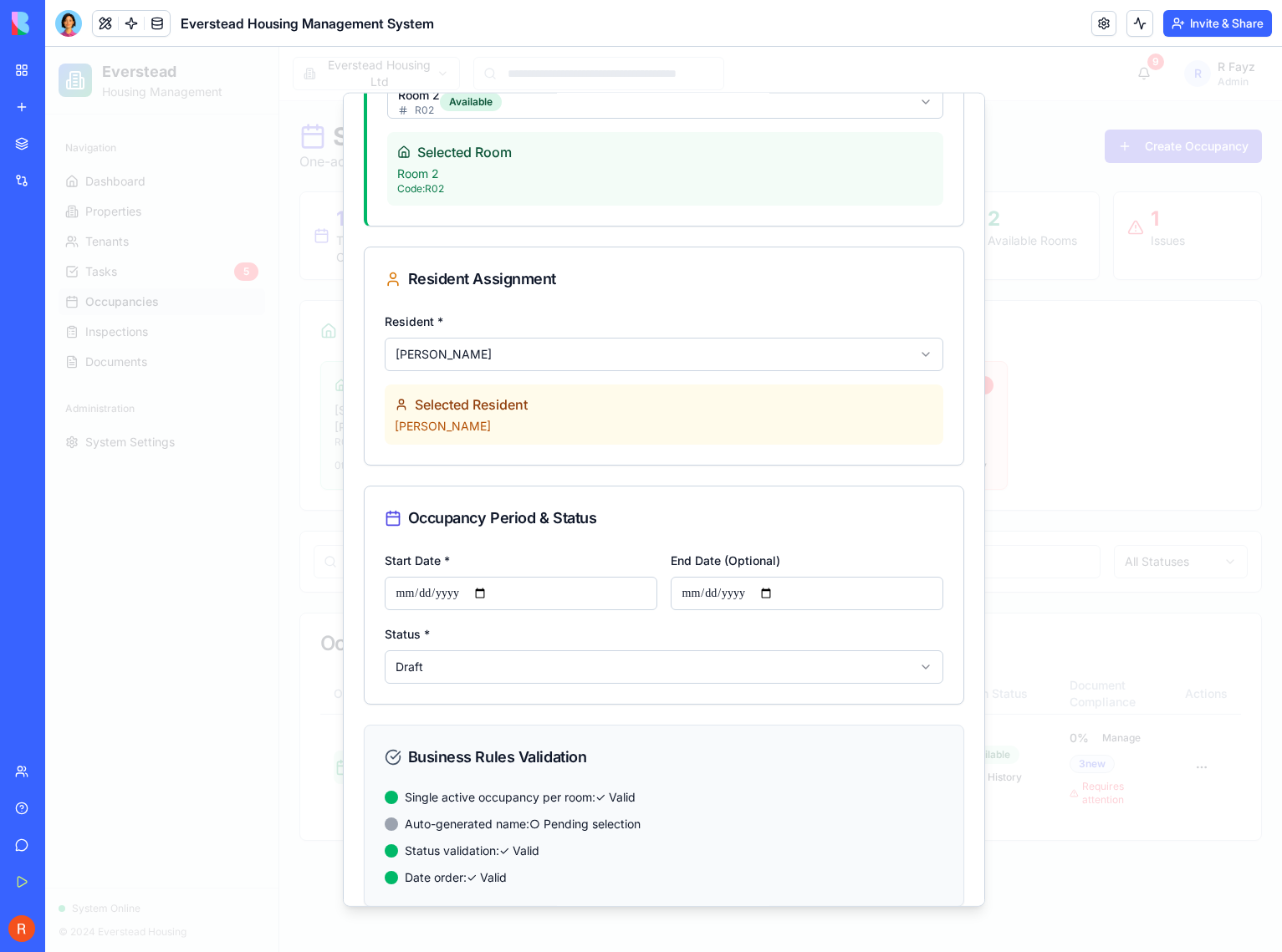
click at [460, 597] on input "Start Date *" at bounding box center [520, 593] width 273 height 34
click at [501, 592] on input "Start Date *" at bounding box center [520, 593] width 273 height 34
click at [493, 593] on input "Start Date *" at bounding box center [520, 593] width 273 height 34
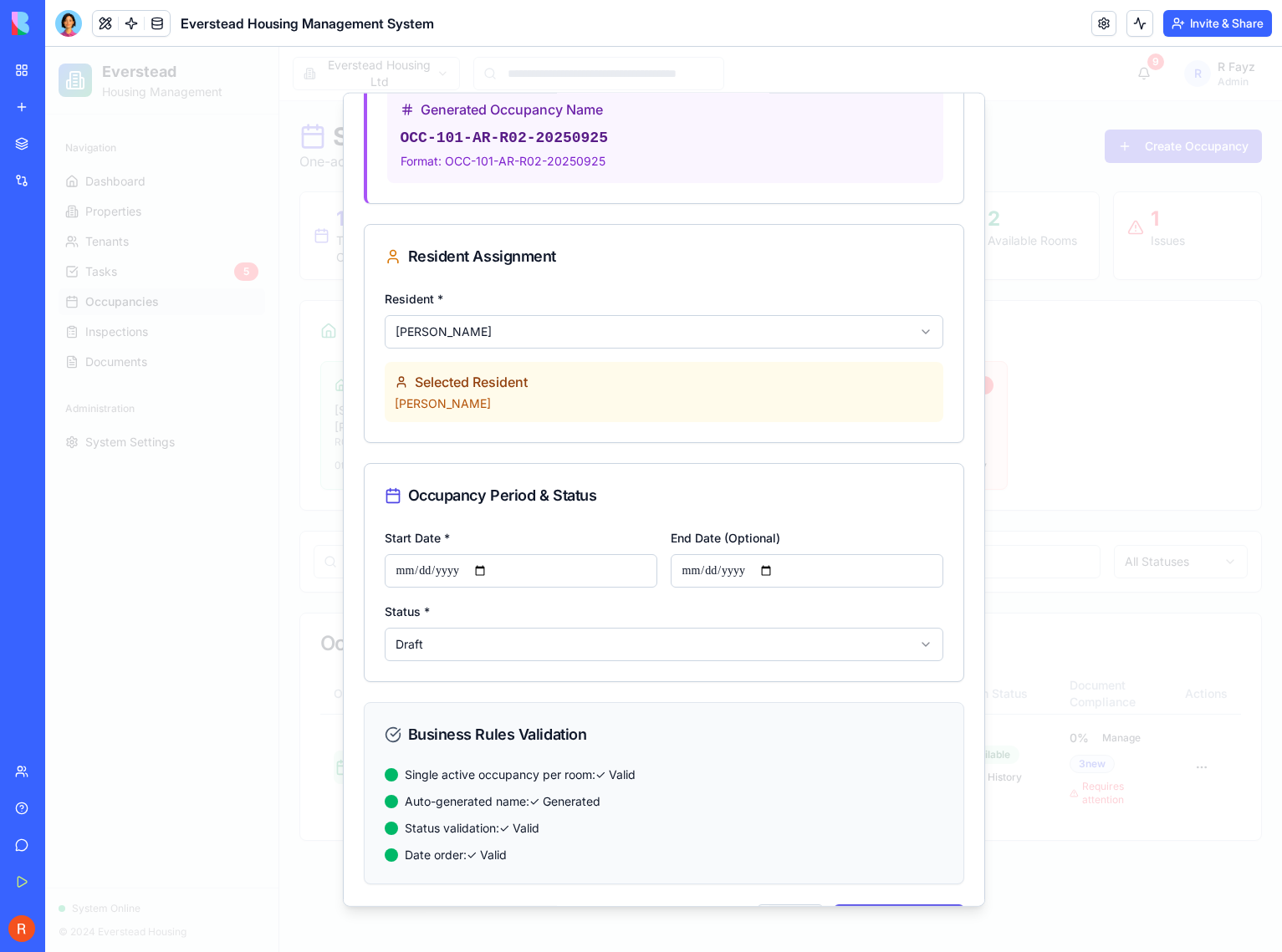
scroll to position [640, 0]
click at [494, 569] on input "**********" at bounding box center [520, 570] width 273 height 34
type input "**********"
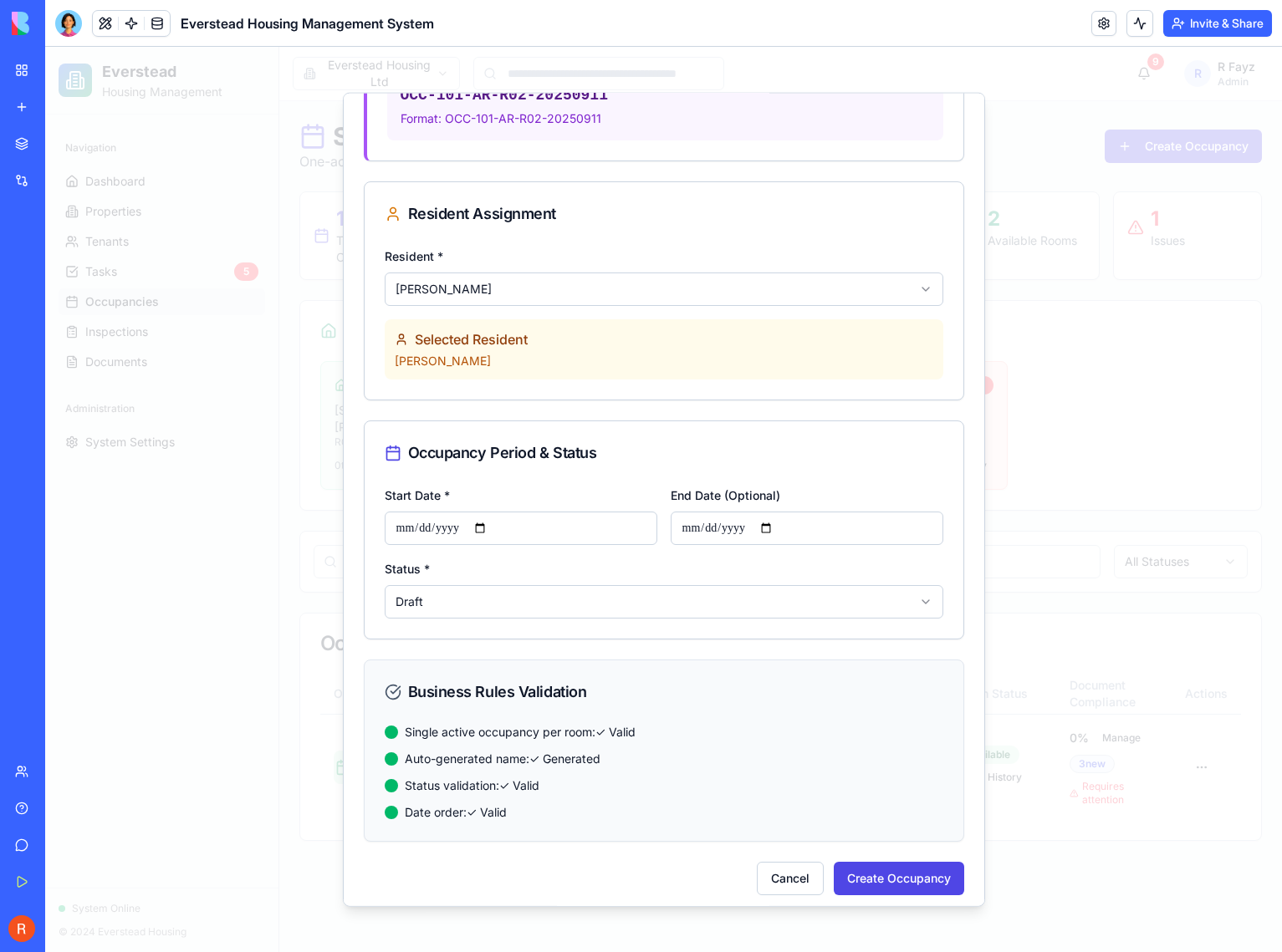
scroll to position [690, 0]
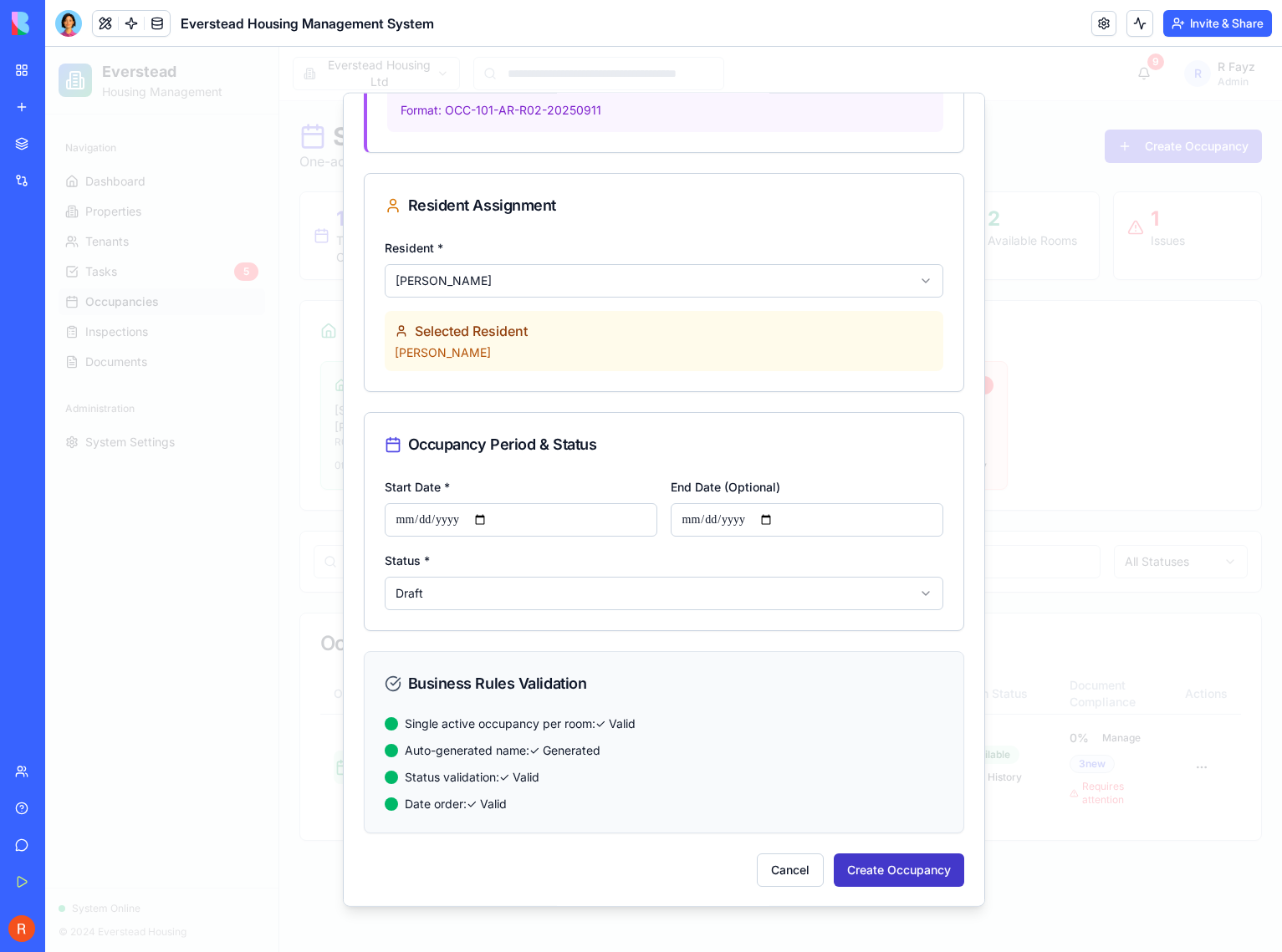
click at [891, 863] on button "Create Occupancy" at bounding box center [899, 869] width 130 height 34
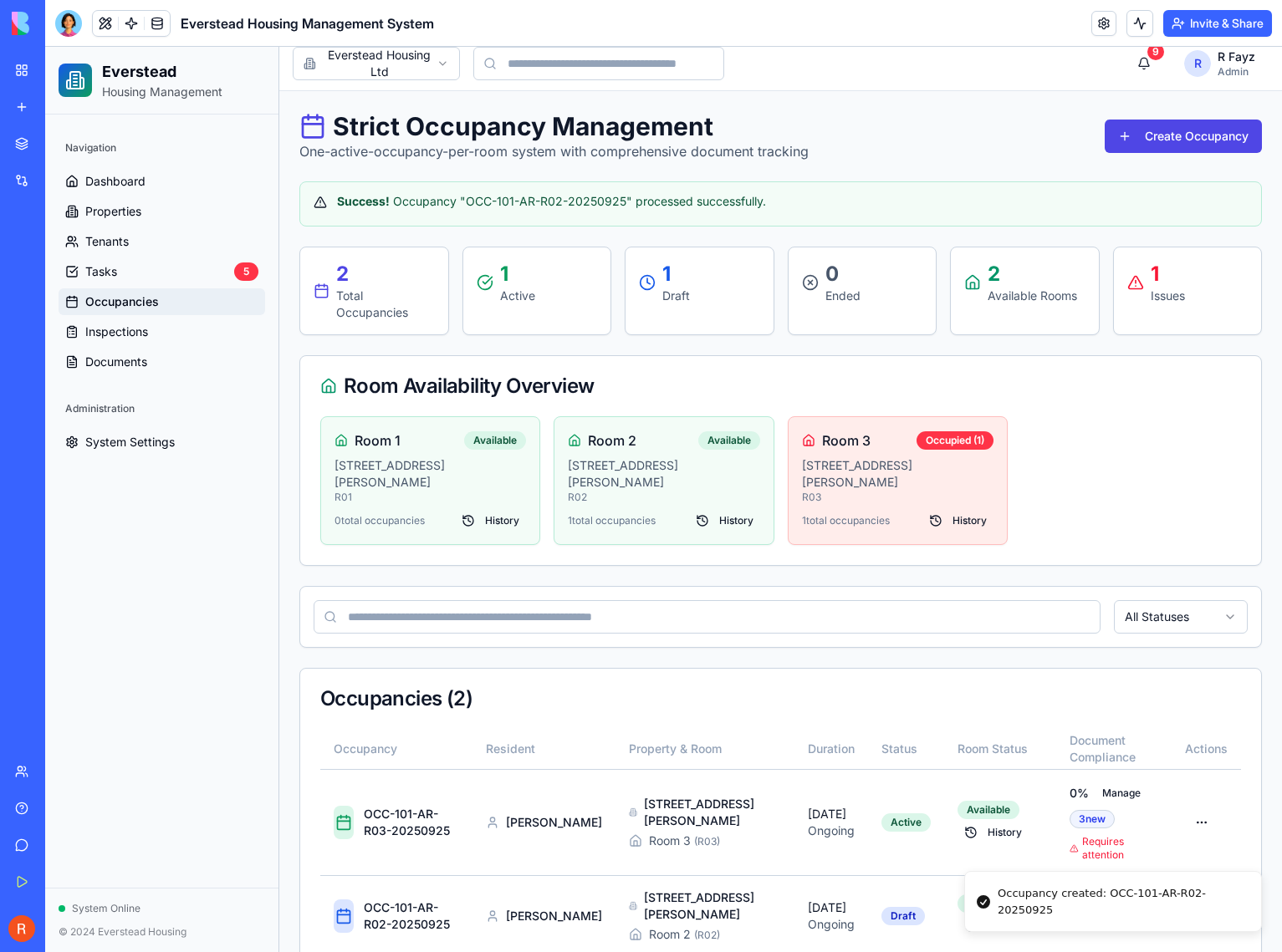
scroll to position [25, 0]
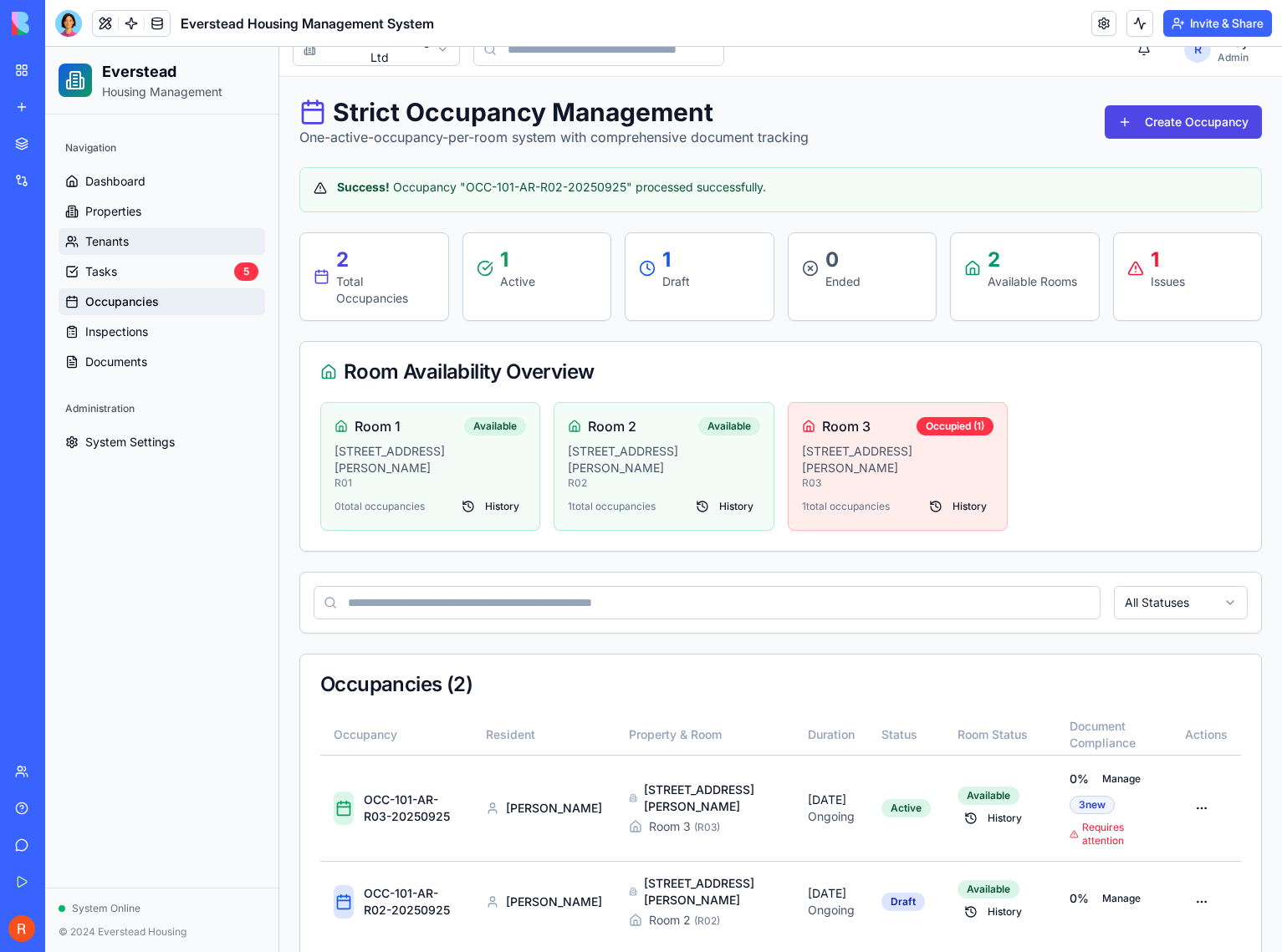
click at [169, 251] on link "Tenants" at bounding box center [162, 241] width 207 height 27
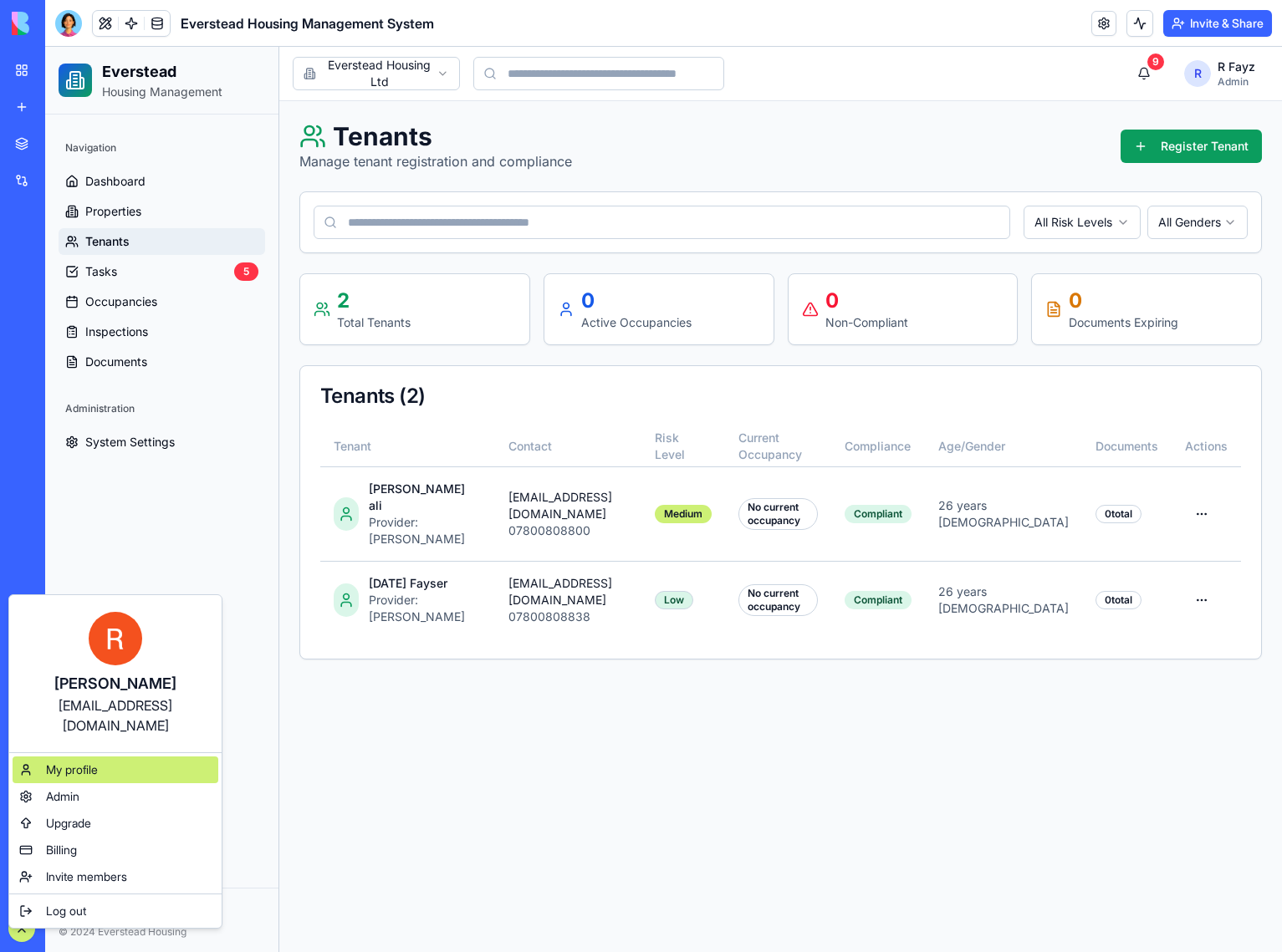
click at [85, 762] on span "My profile" at bounding box center [72, 770] width 52 height 17
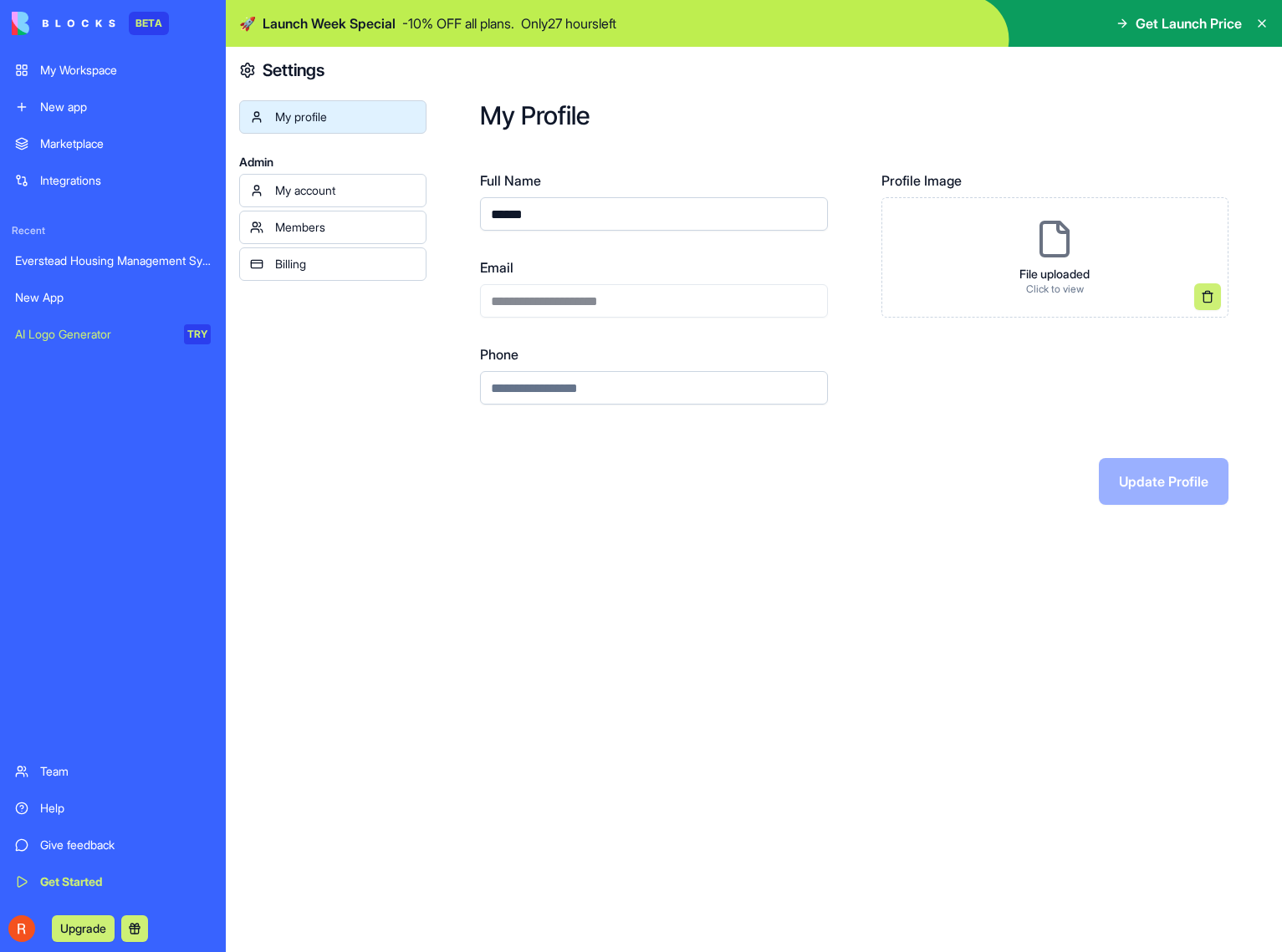
click at [309, 259] on div "Billing" at bounding box center [345, 264] width 141 height 17
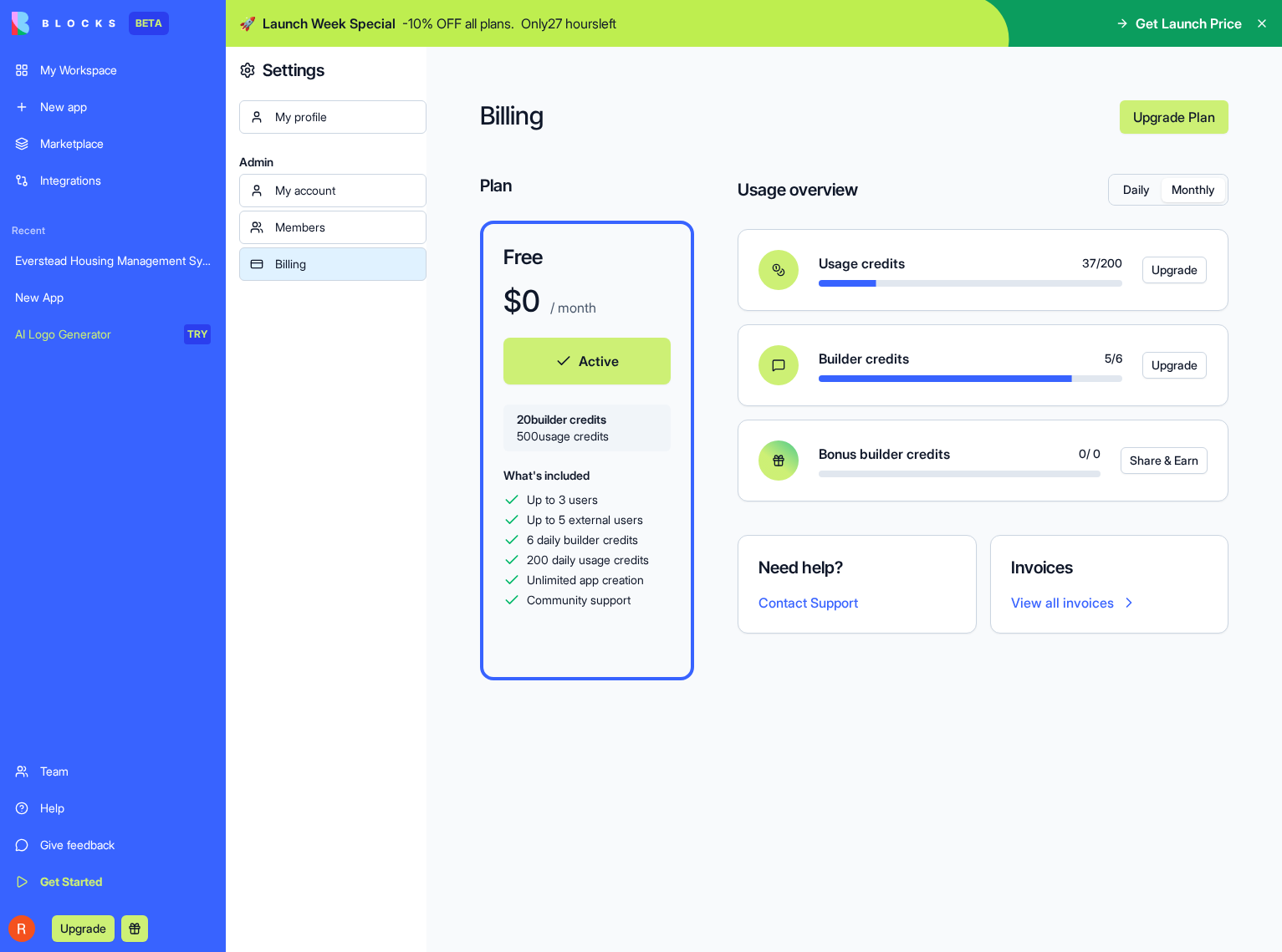
click at [1206, 183] on button "Monthly" at bounding box center [1192, 190] width 63 height 25
click at [1137, 187] on button "Daily" at bounding box center [1136, 190] width 50 height 25
click at [1214, 190] on button "Monthly" at bounding box center [1192, 190] width 63 height 25
click at [1136, 190] on button "Daily" at bounding box center [1136, 190] width 50 height 25
click at [1213, 195] on button "Monthly" at bounding box center [1192, 190] width 63 height 25
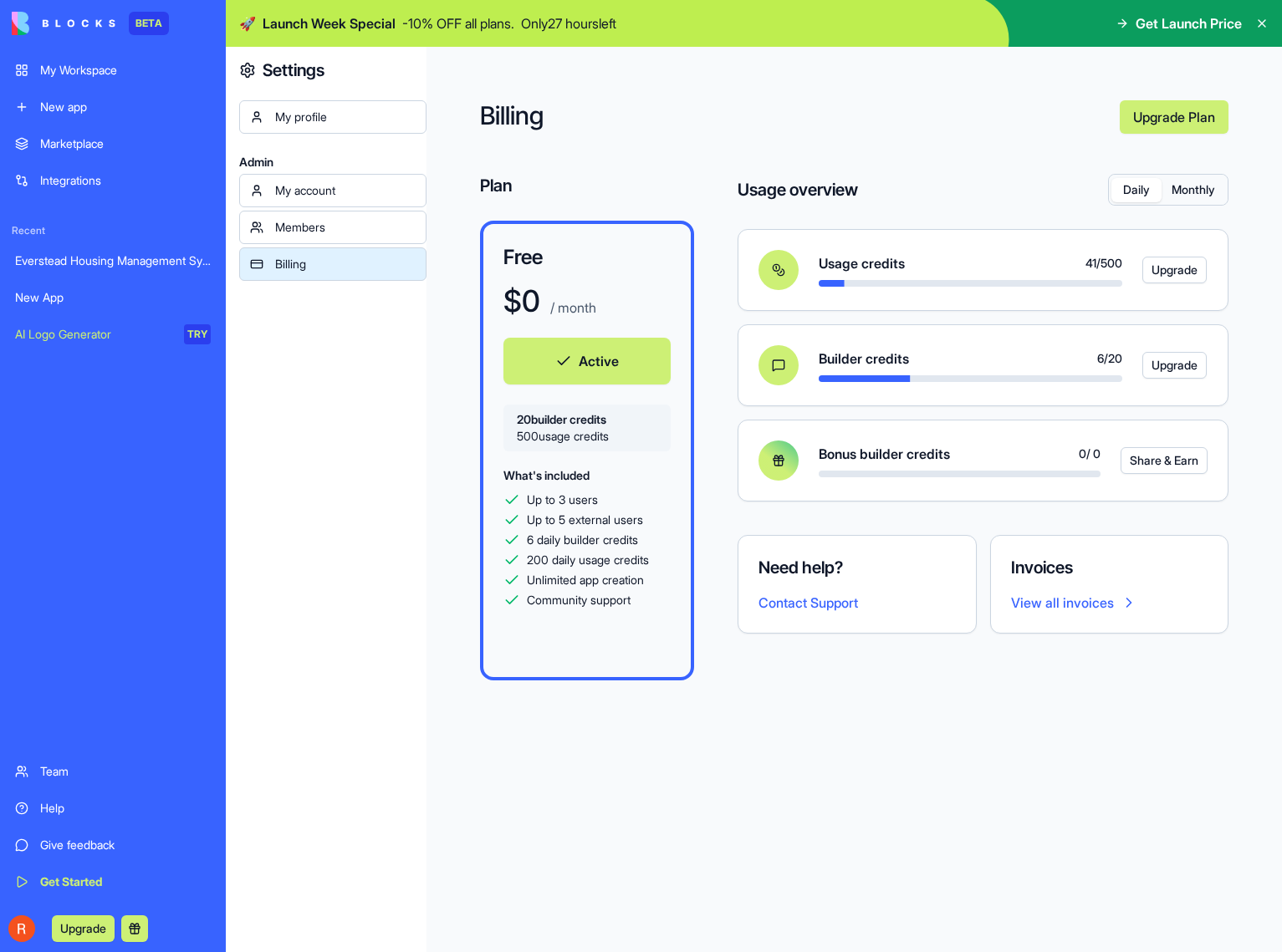
click at [1139, 189] on button "Daily" at bounding box center [1136, 190] width 50 height 25
click at [314, 185] on div "My account" at bounding box center [345, 190] width 141 height 17
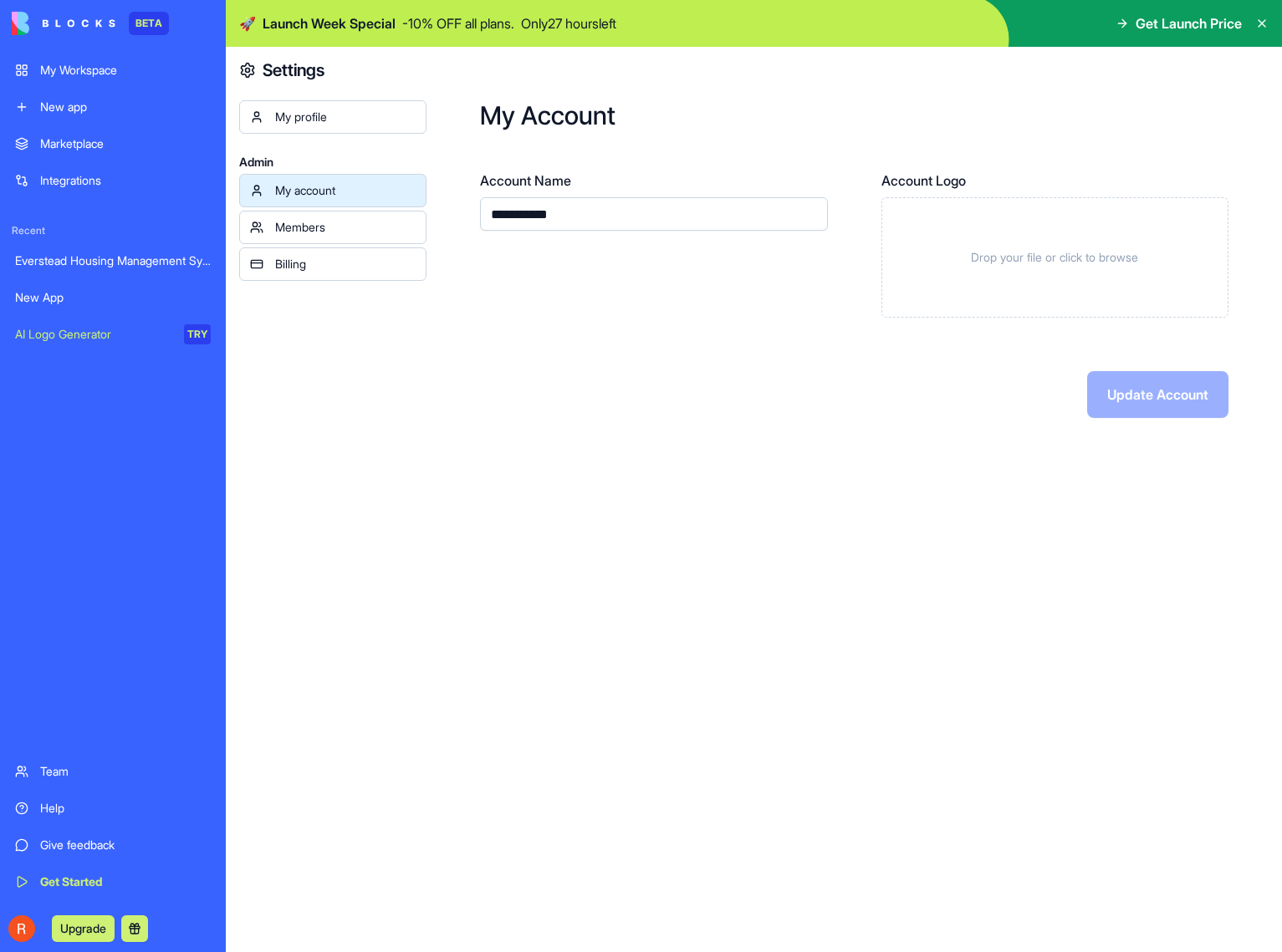
click at [348, 234] on div "Members" at bounding box center [345, 227] width 141 height 17
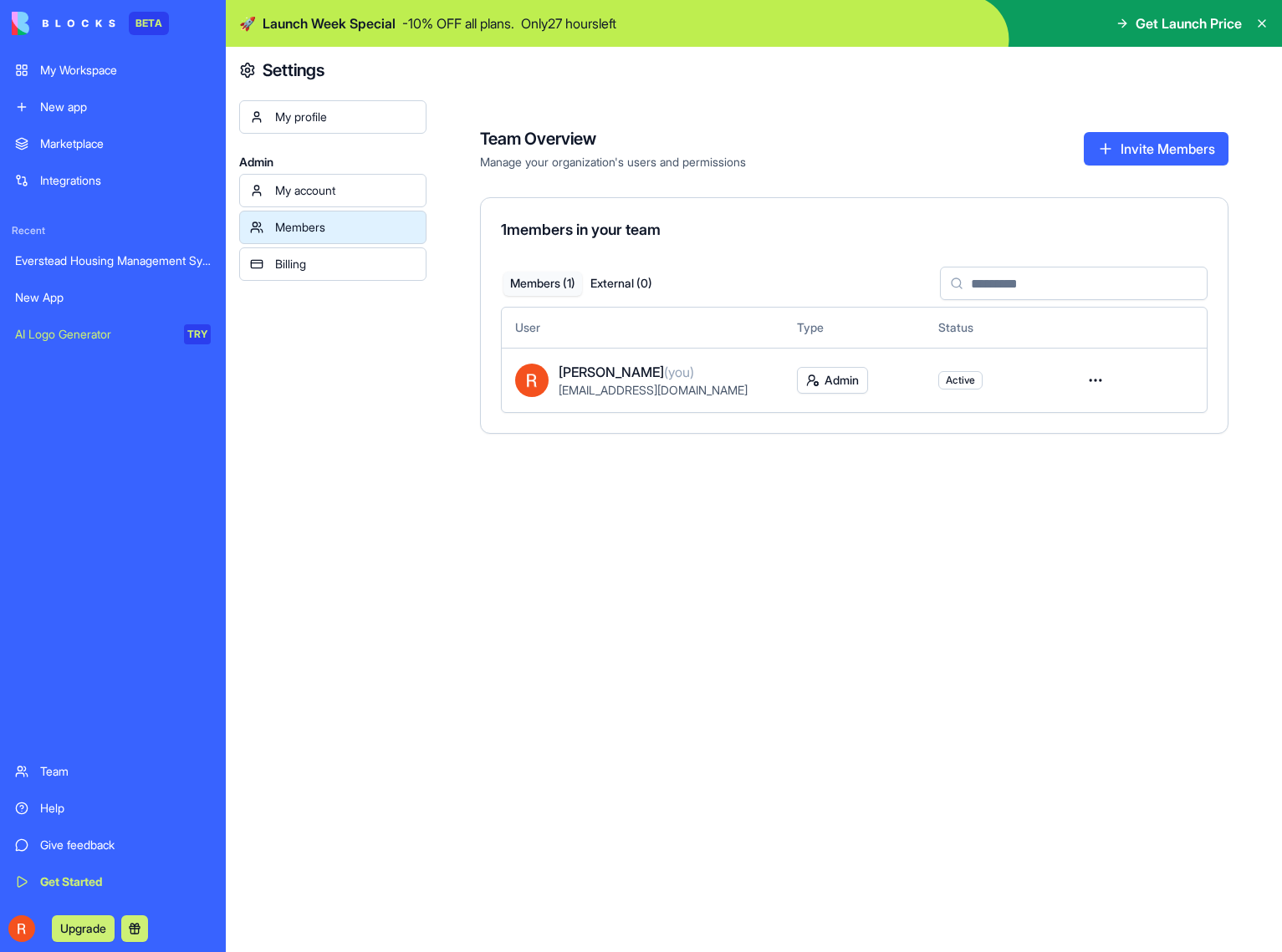
click at [345, 256] on div "Billing" at bounding box center [345, 264] width 141 height 17
click at [345, 189] on div "My account" at bounding box center [345, 190] width 141 height 17
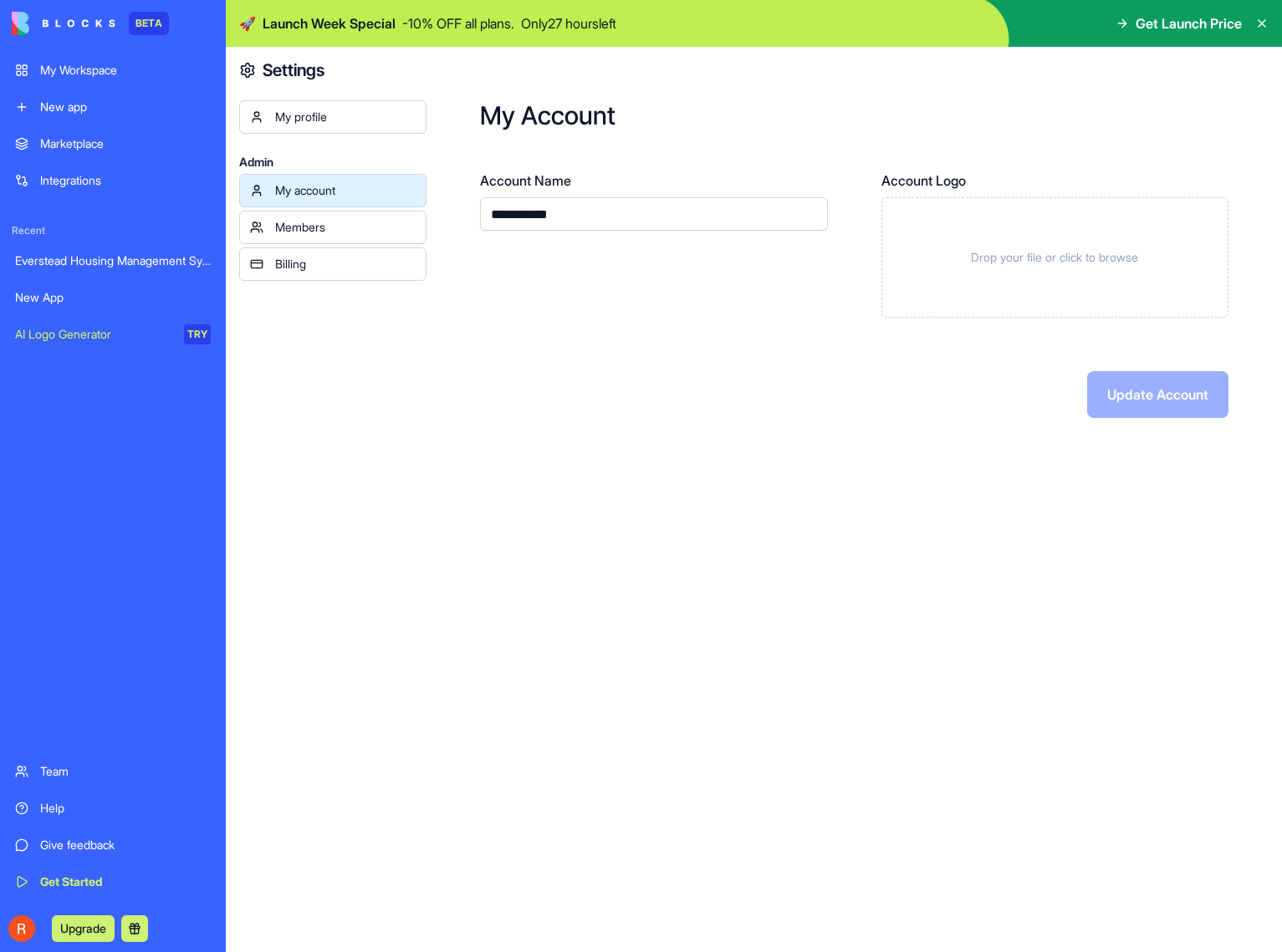
click at [331, 121] on div "My profile" at bounding box center [345, 116] width 141 height 17
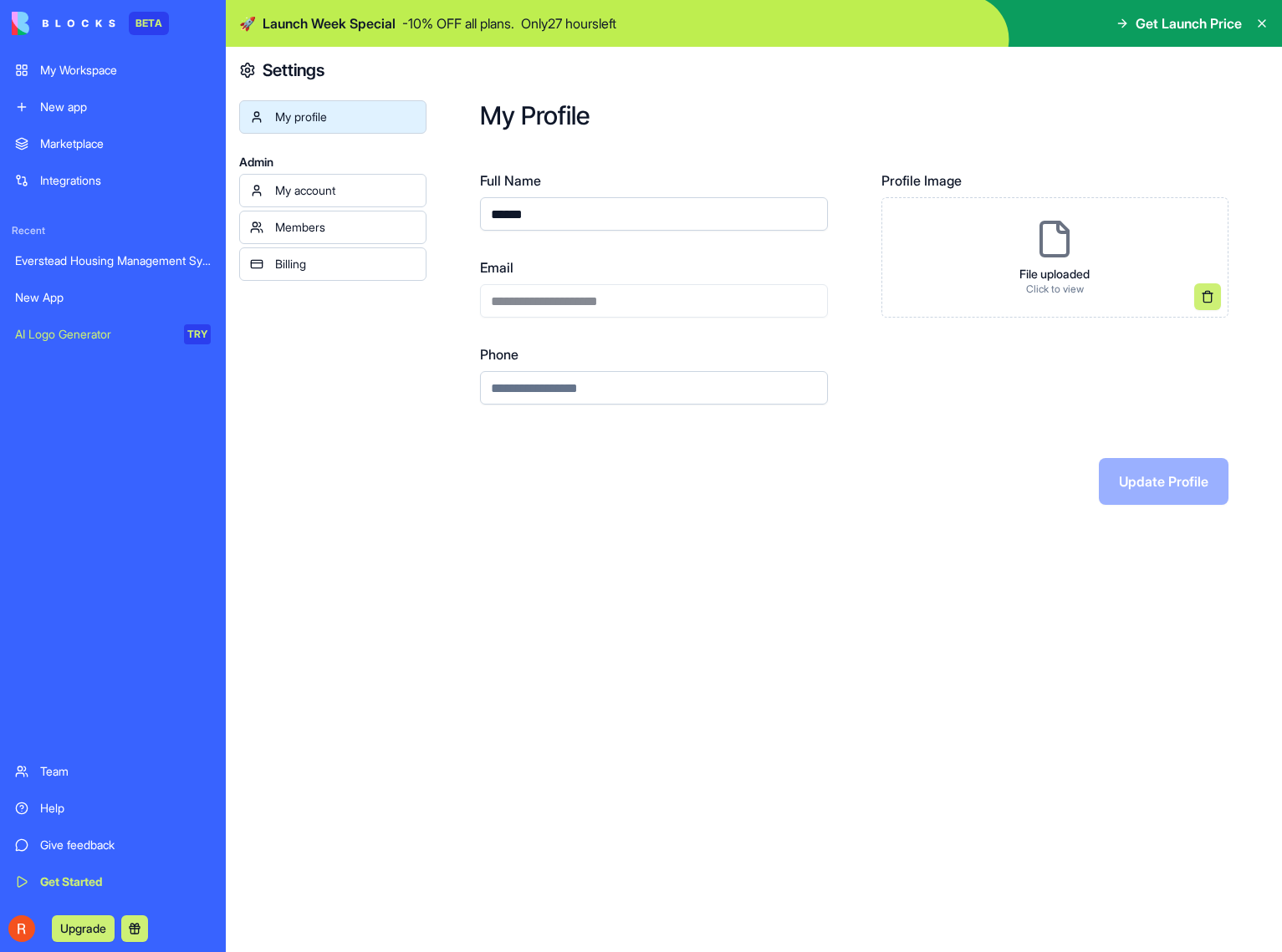
click at [60, 73] on div "My Workspace" at bounding box center [125, 70] width 170 height 17
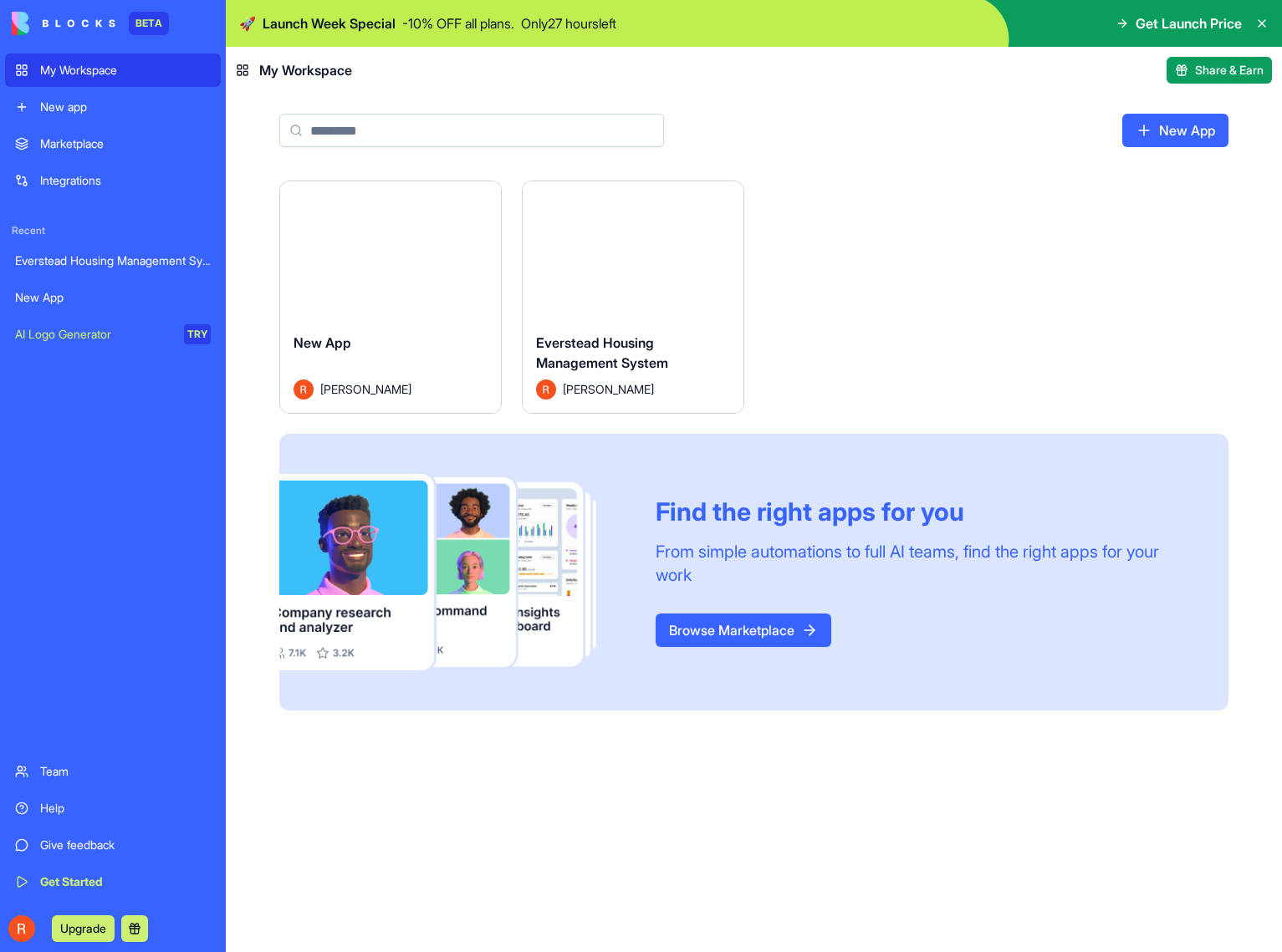
click at [628, 333] on div "Everstead Housing Management System" at bounding box center [633, 357] width 194 height 47
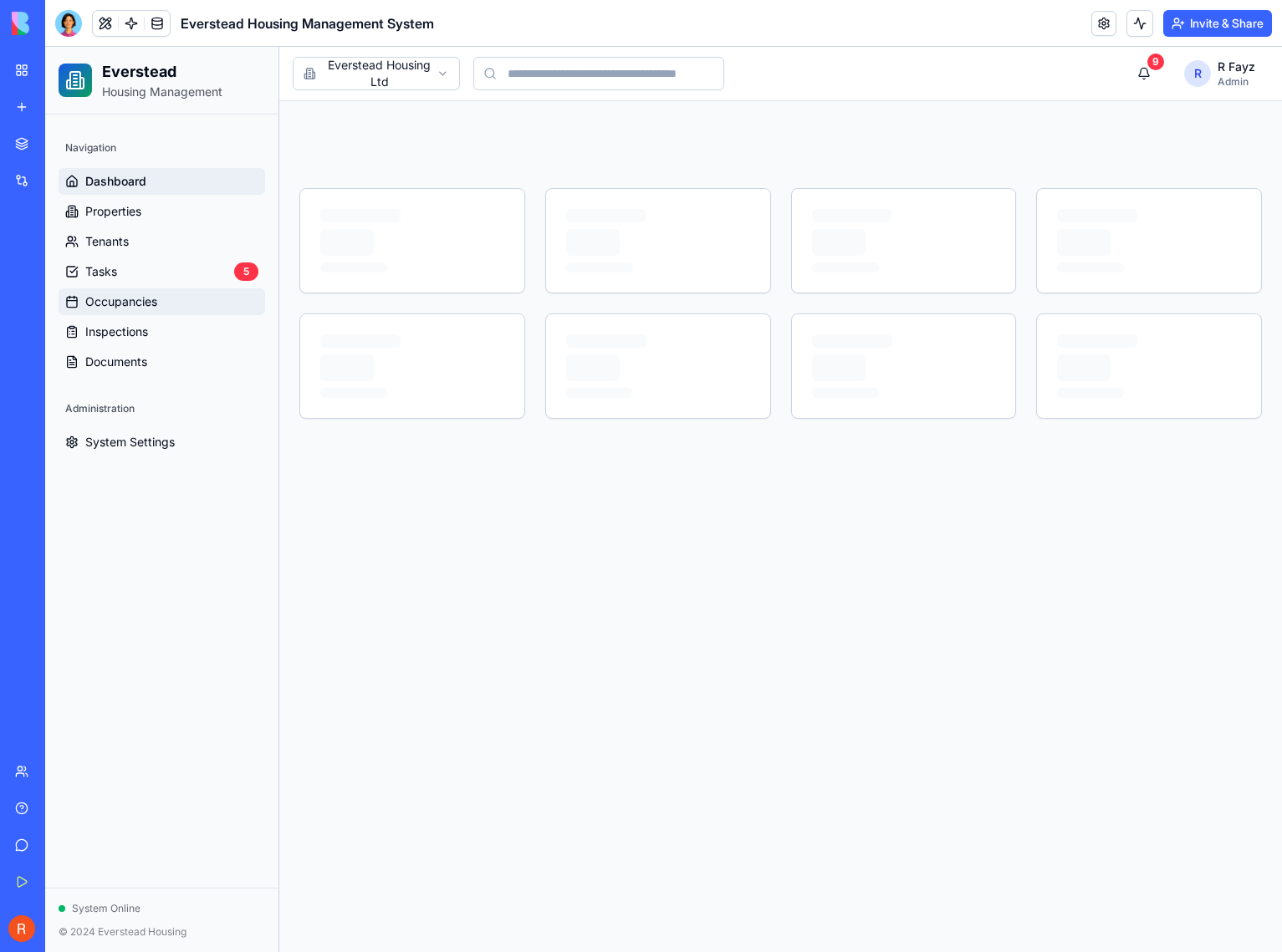
click at [155, 301] on span "Occupancies" at bounding box center [121, 302] width 72 height 17
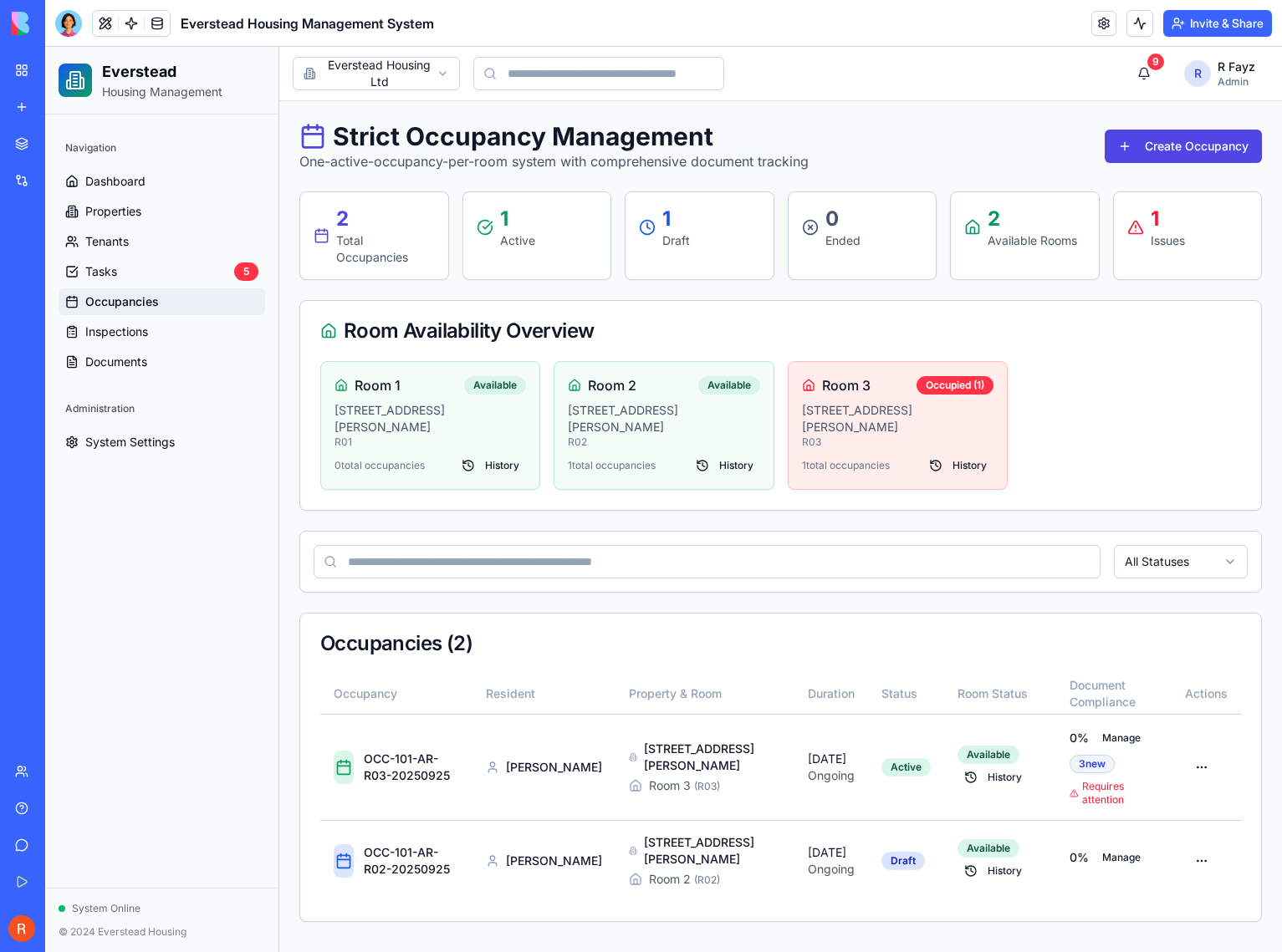
click at [150, 301] on span "Occupancies" at bounding box center [122, 302] width 74 height 17
click at [1150, 151] on button "Create Occupancy" at bounding box center [1183, 147] width 158 height 34
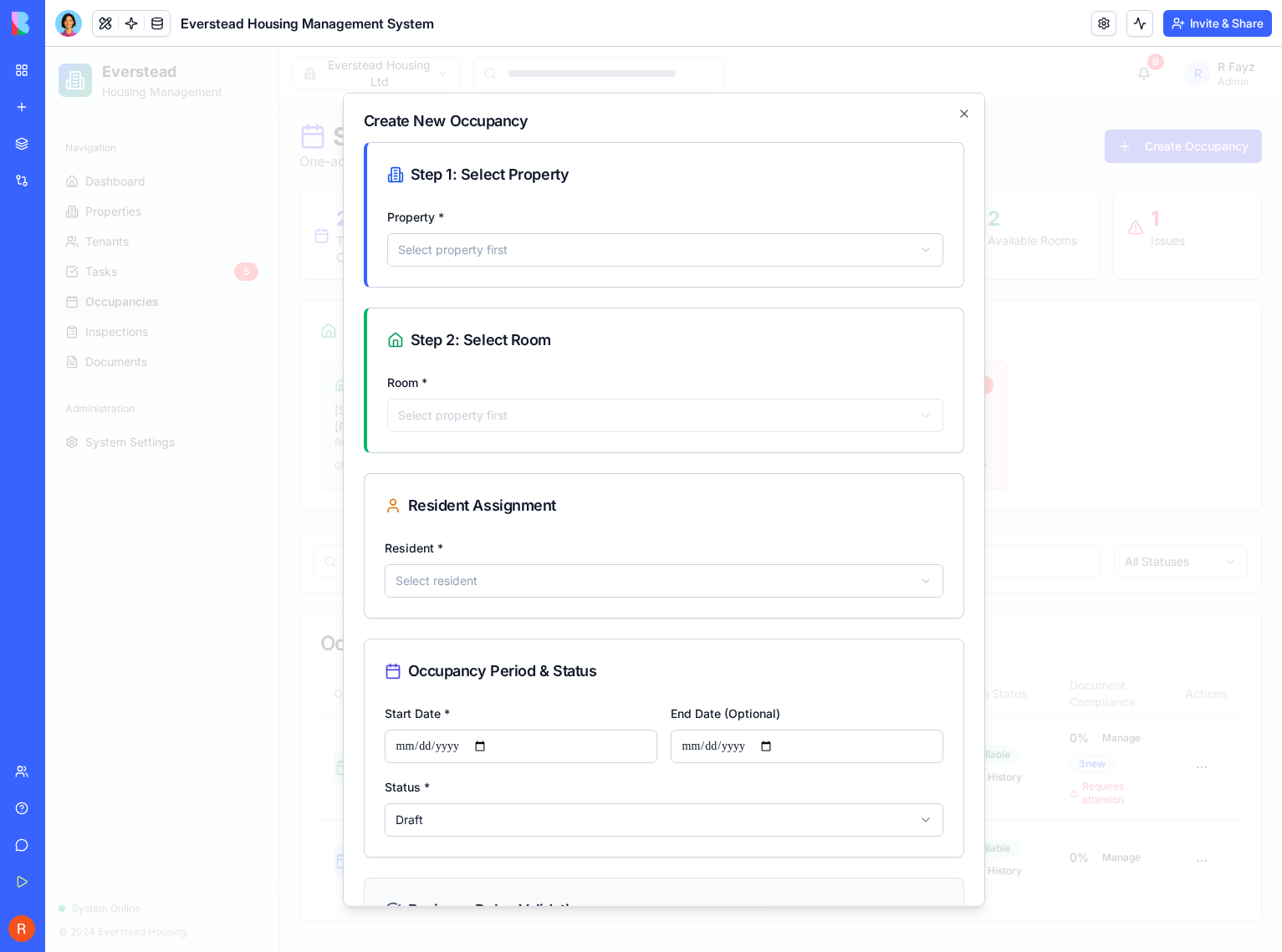
click at [519, 244] on body "Everstead Housing Management Navigation Dashboard Properties Tenants Tasks 5 Oc…" at bounding box center [663, 500] width 1237 height 906
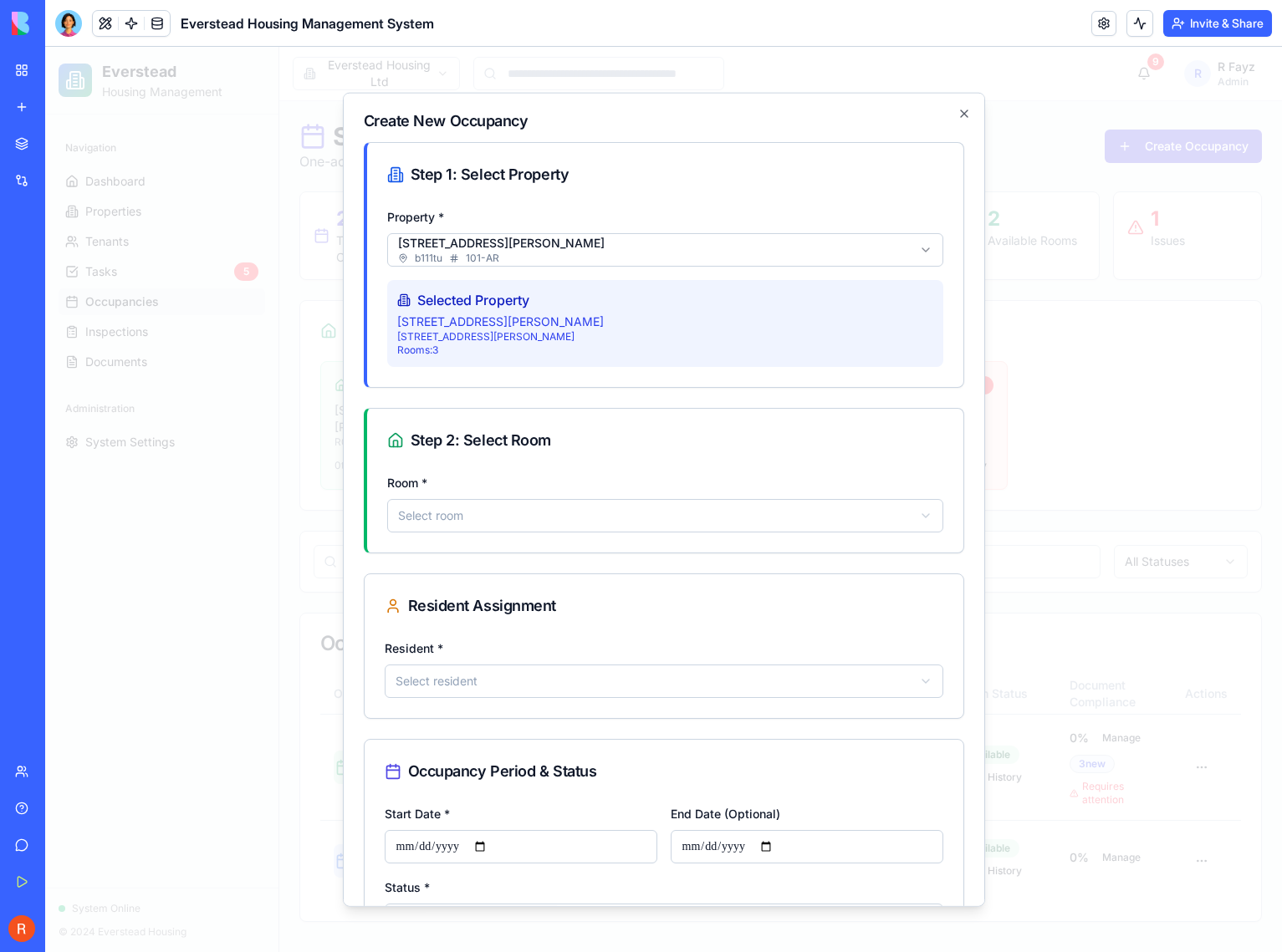
click at [463, 515] on body "Everstead Housing Management Navigation Dashboard Properties Tenants Tasks 5 Oc…" at bounding box center [663, 500] width 1237 height 906
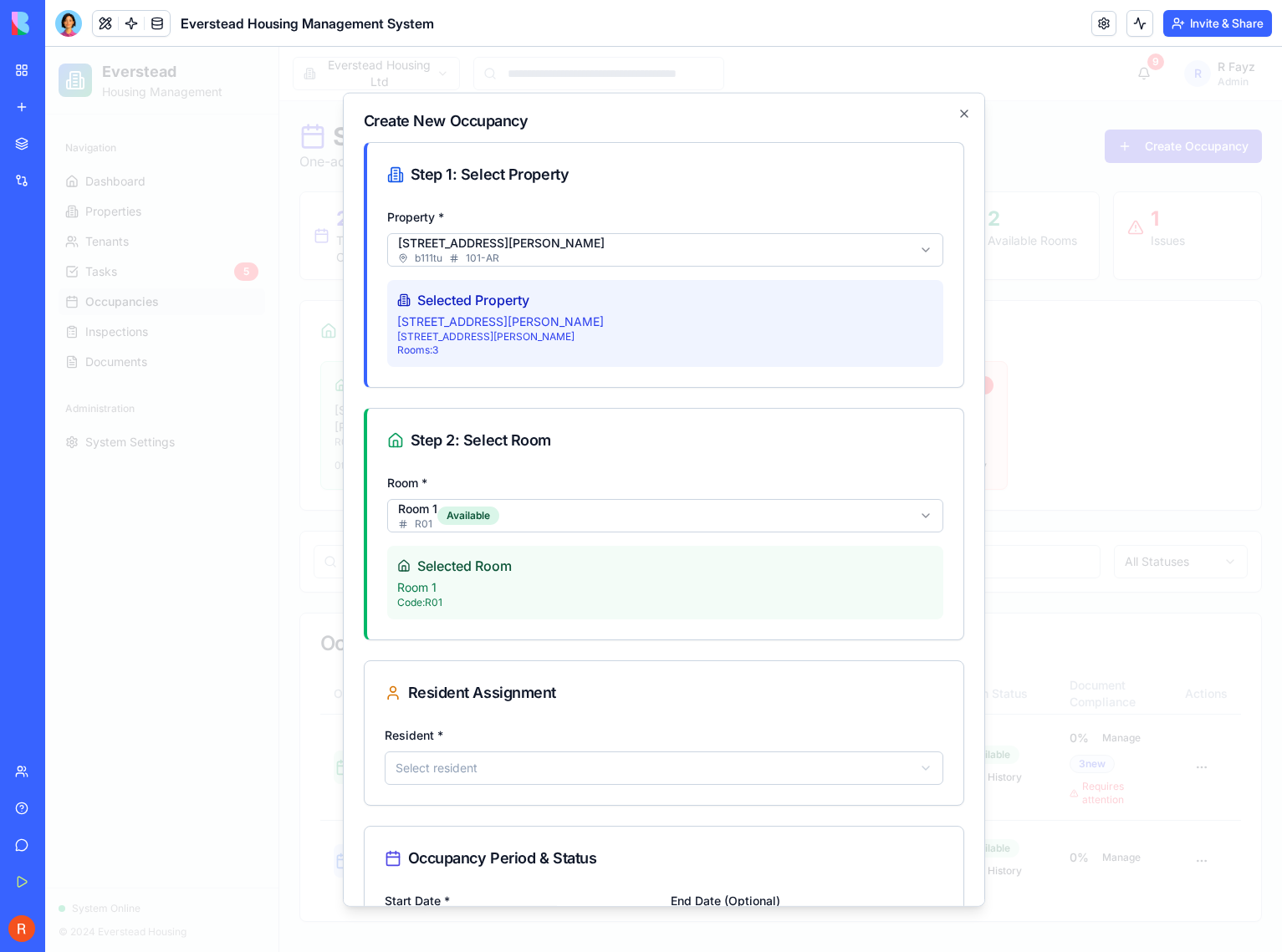
click at [470, 561] on span "Selected Room" at bounding box center [464, 565] width 95 height 20
click at [490, 805] on form "**********" at bounding box center [663, 720] width 600 height 1159
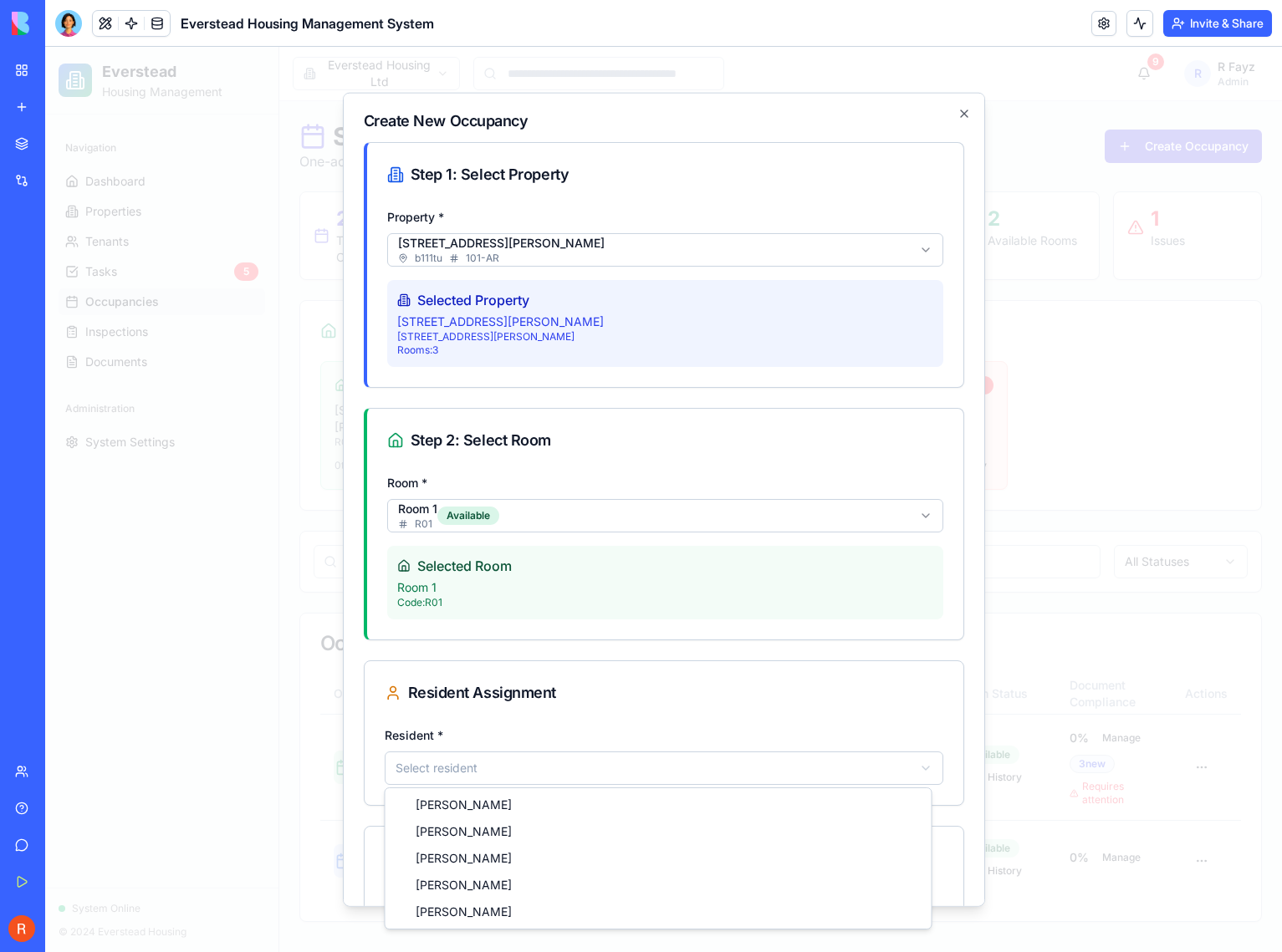
click at [492, 775] on body "Everstead Housing Management Navigation Dashboard Properties Tenants Tasks 5 Oc…" at bounding box center [663, 500] width 1237 height 906
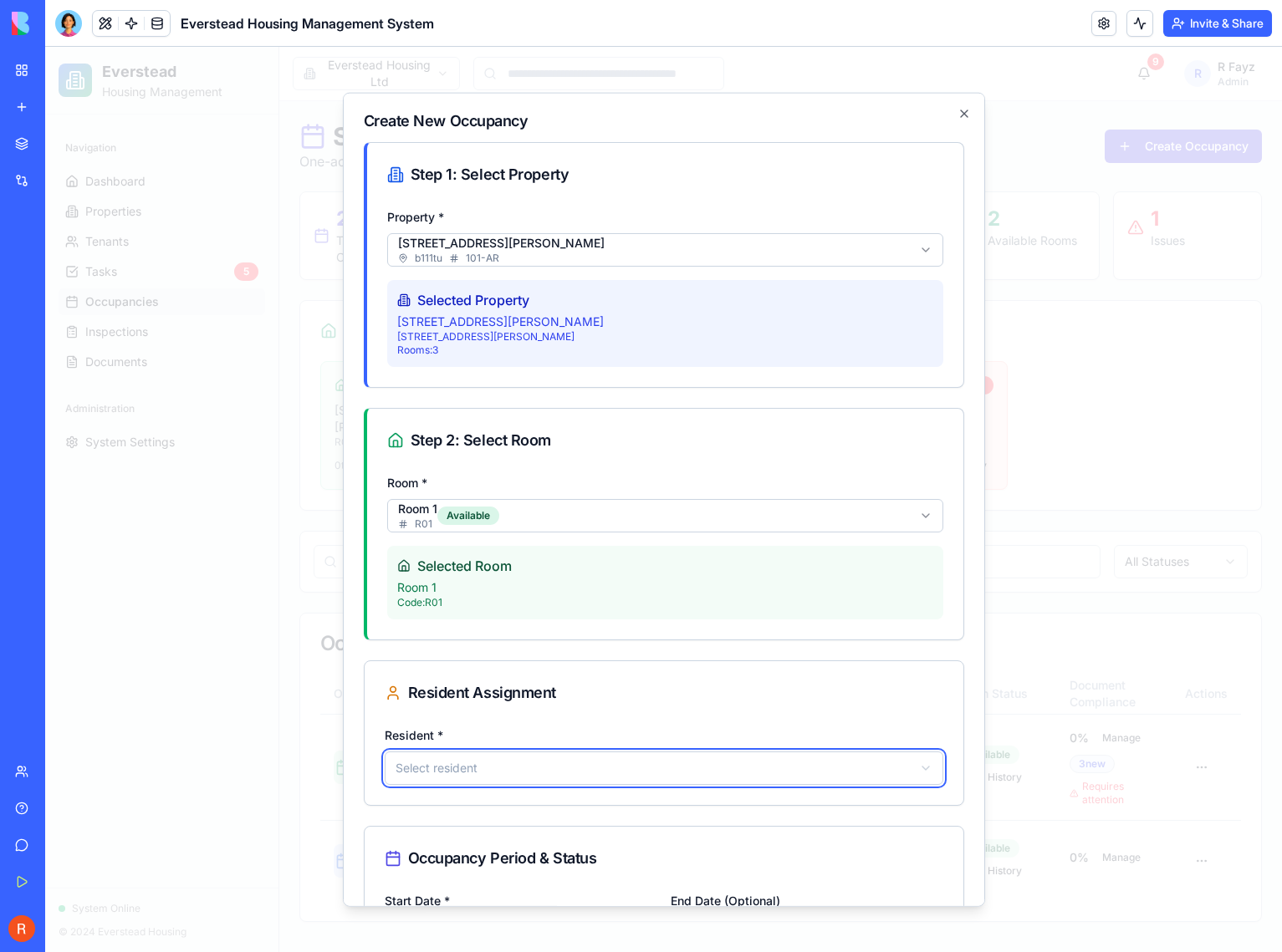
click at [510, 731] on body "Everstead Housing Management Navigation Dashboard Properties Tenants Tasks 5 Oc…" at bounding box center [663, 500] width 1237 height 906
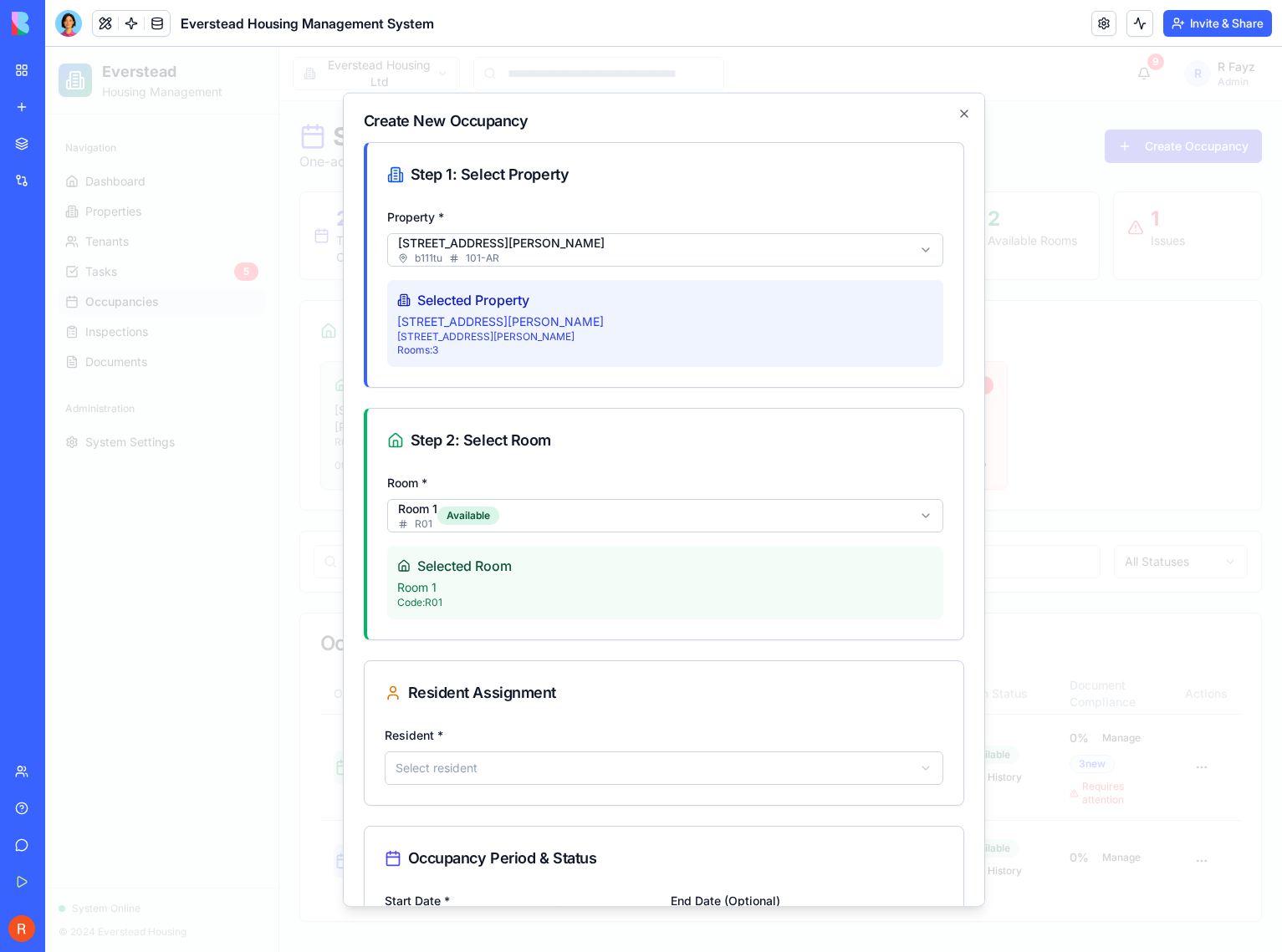
click at [508, 757] on body "Everstead Housing Management Navigation Dashboard Properties Tenants Tasks 5 Oc…" at bounding box center [663, 500] width 1237 height 906
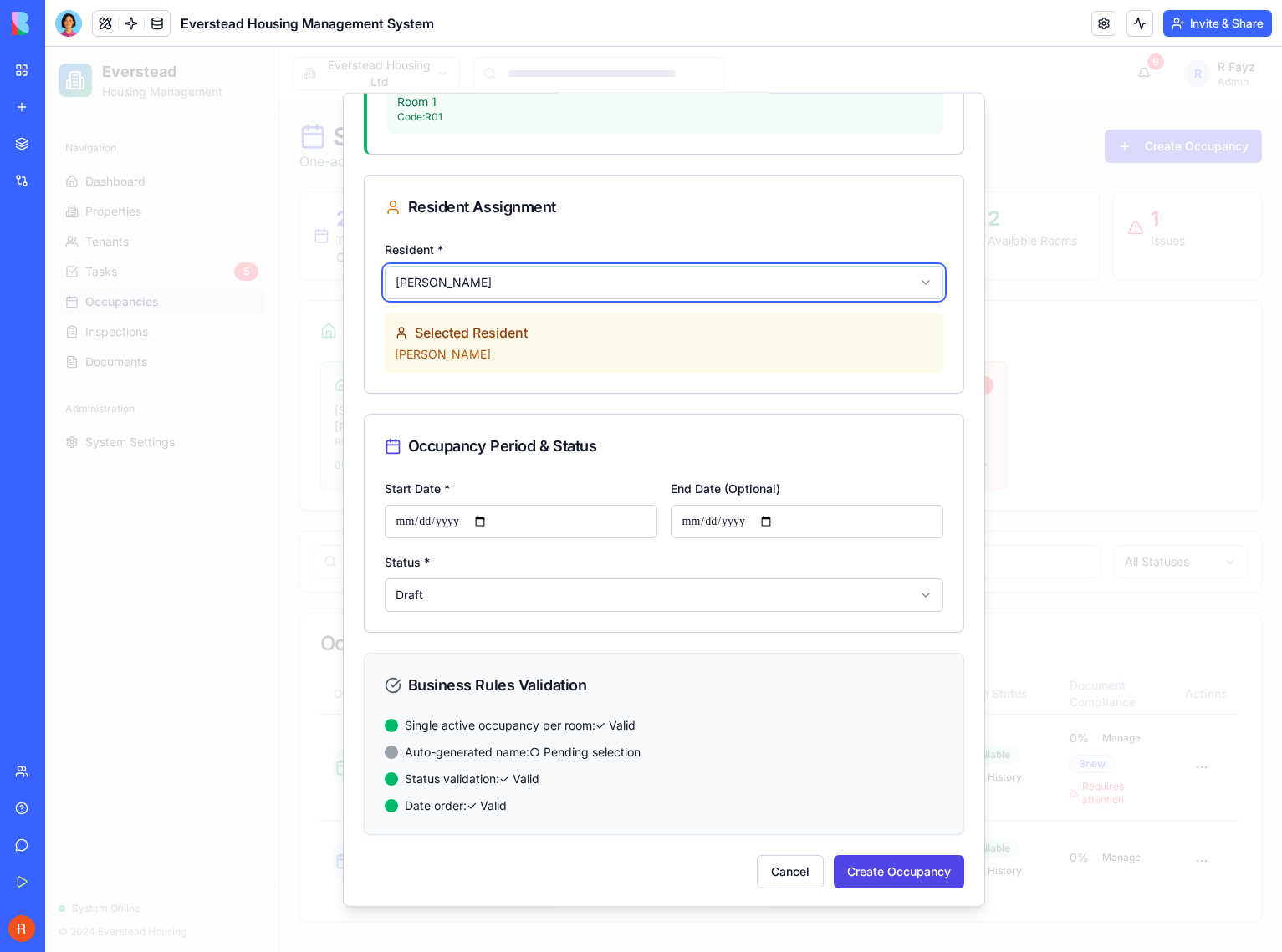
scroll to position [488, 0]
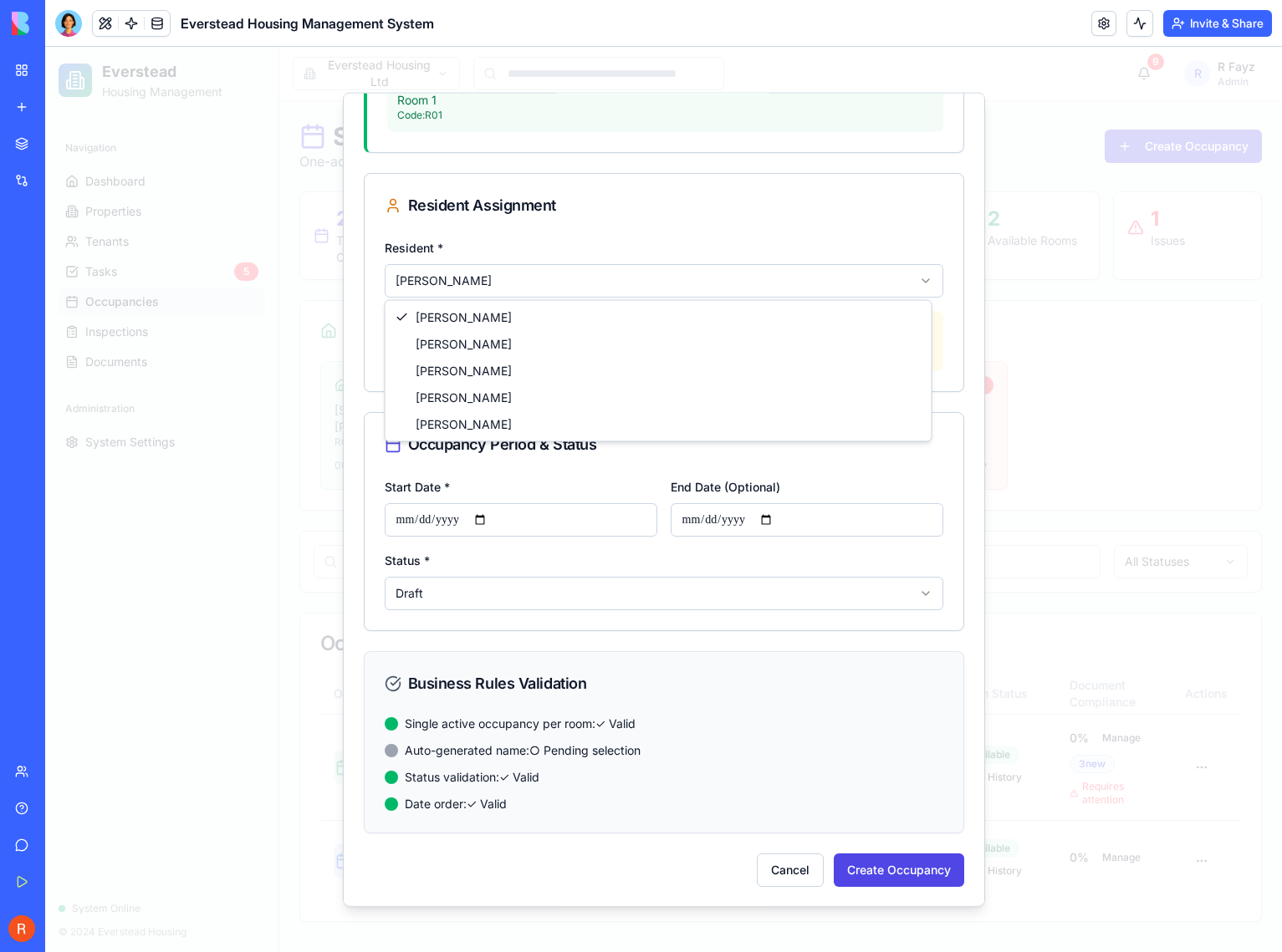
click at [566, 284] on body "Everstead Housing Management Navigation Dashboard Properties Tenants Tasks 5 Oc…" at bounding box center [663, 500] width 1237 height 906
select select "******"
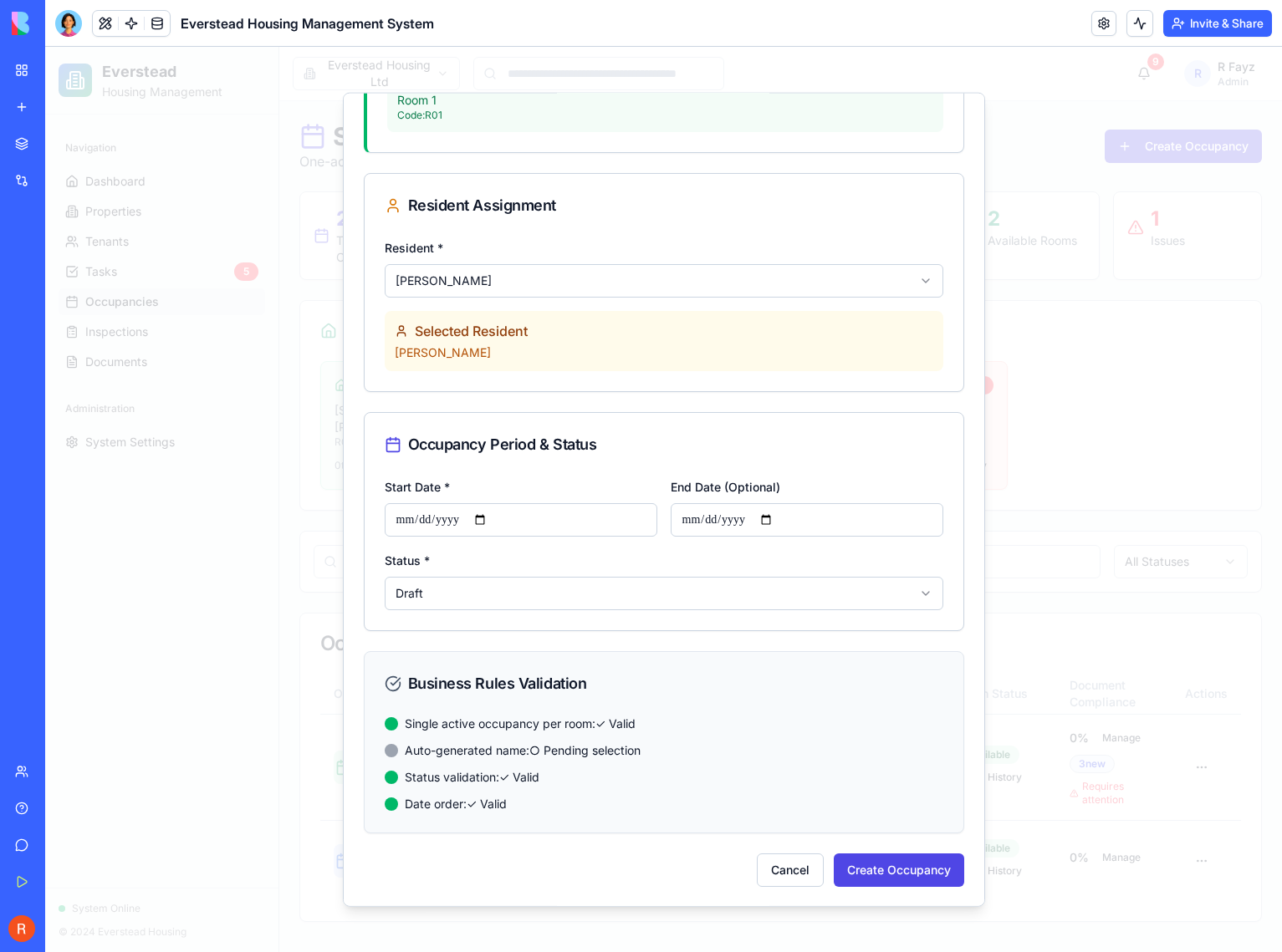
click at [562, 245] on div "**********" at bounding box center [663, 266] width 559 height 60
click at [496, 515] on input "Start Date *" at bounding box center [520, 519] width 273 height 34
type input "**********"
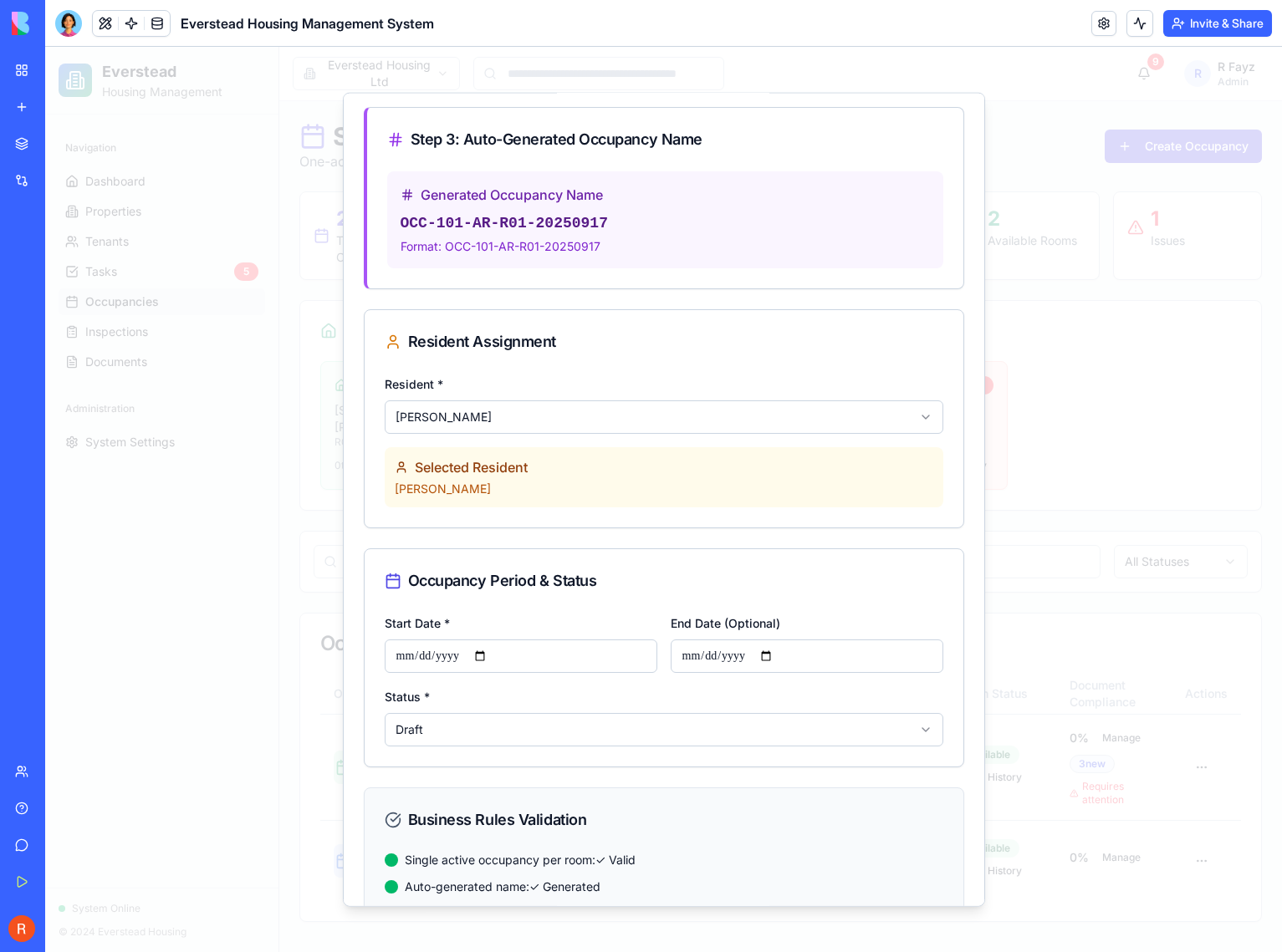
scroll to position [690, 0]
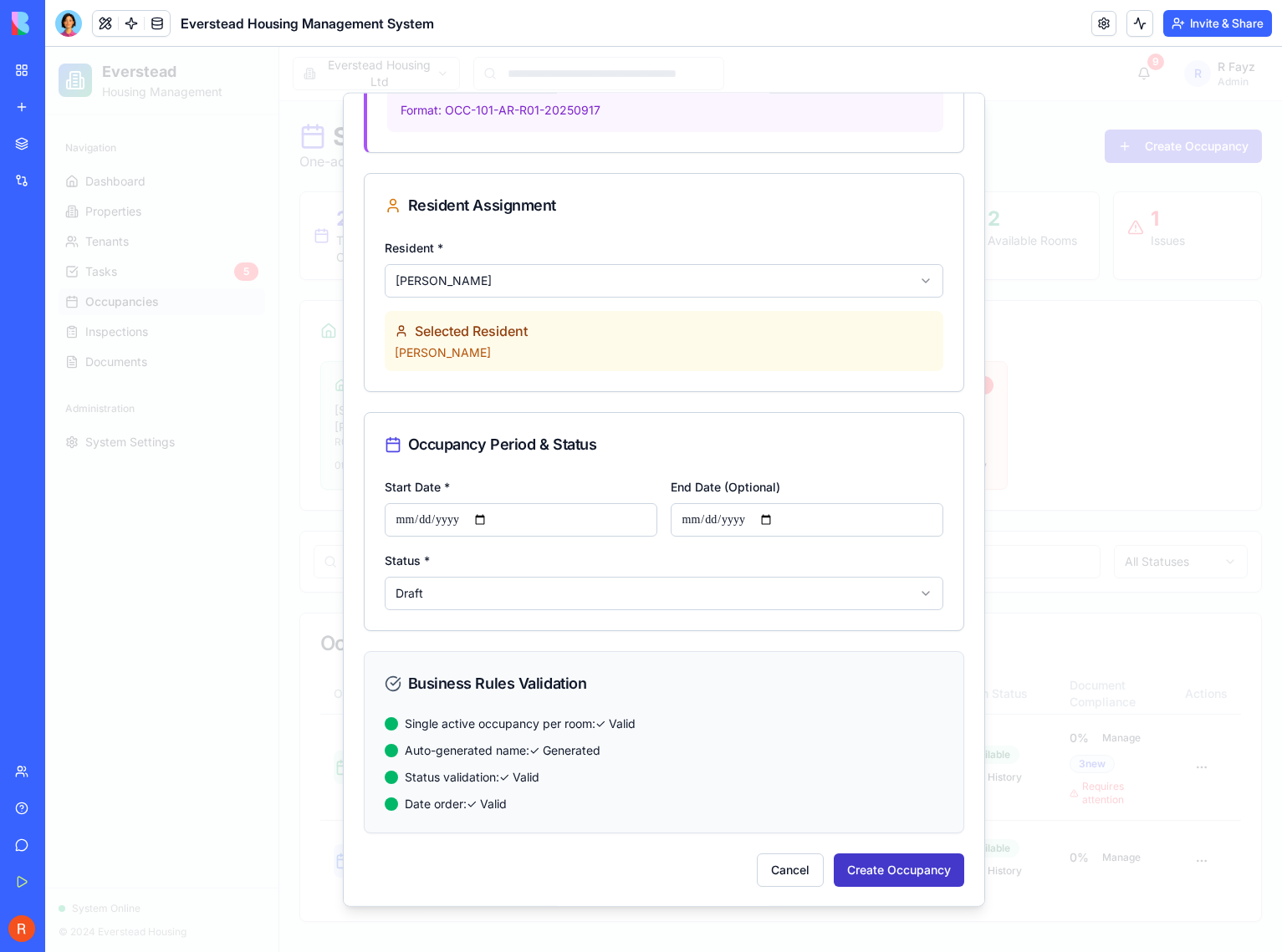
click at [893, 864] on button "Create Occupancy" at bounding box center [899, 869] width 130 height 34
click at [1046, 516] on div at bounding box center [663, 500] width 1237 height 906
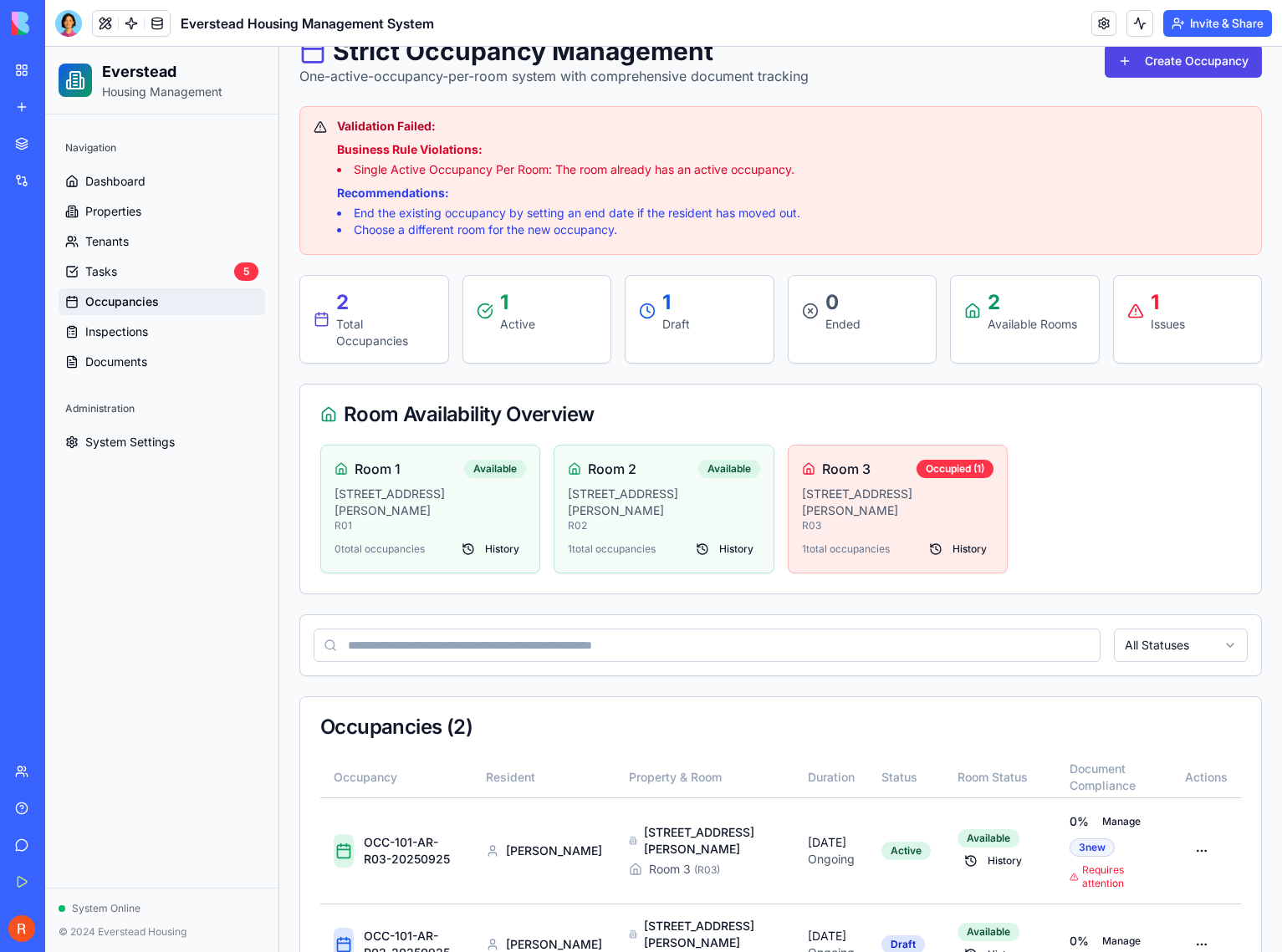
scroll to position [128, 0]
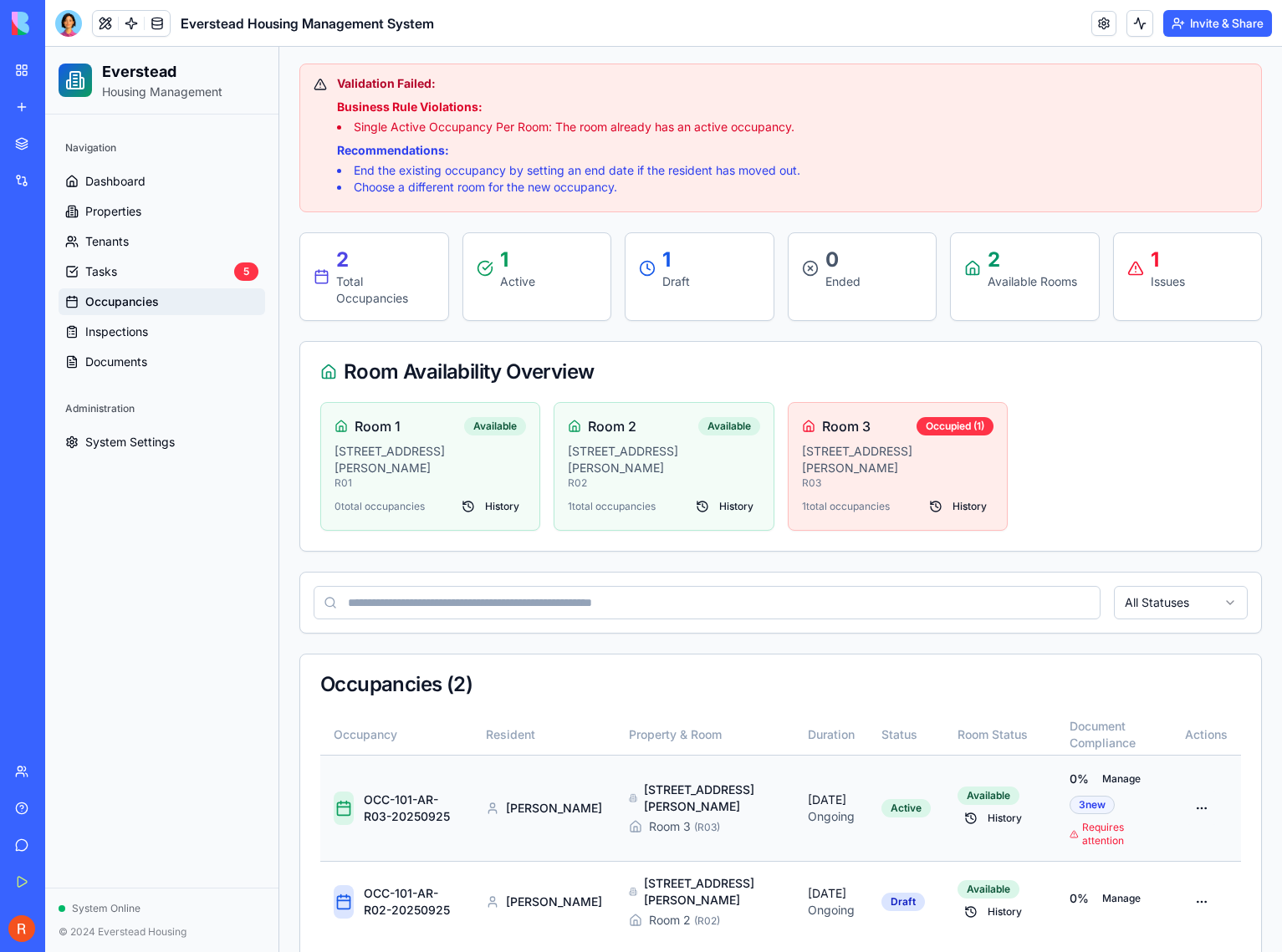
click at [1180, 782] on html "Everstead Housing Management Navigation Dashboard Properties Tenants Tasks 5 Oc…" at bounding box center [663, 451] width 1237 height 1064
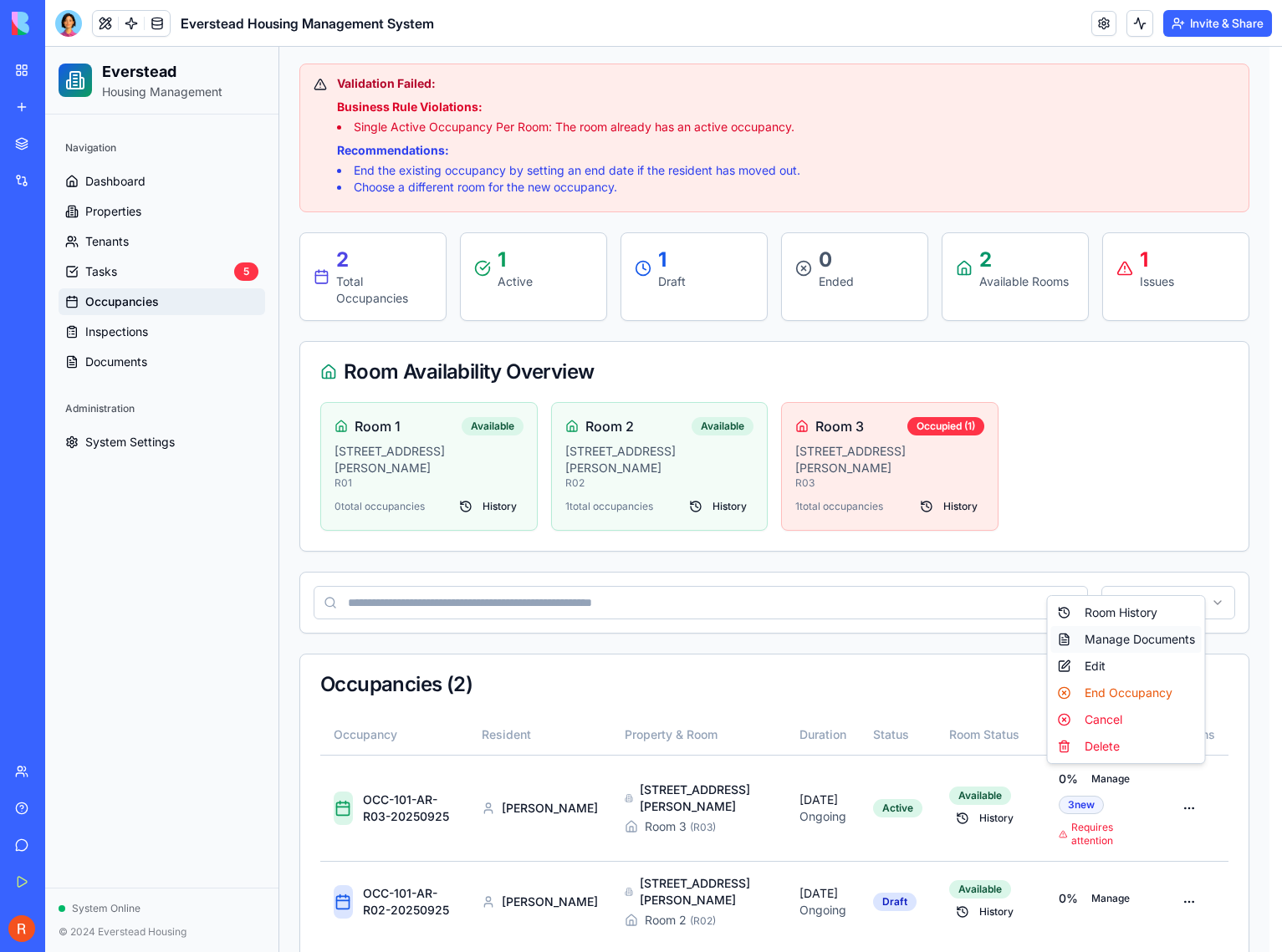
click at [1132, 643] on div "Manage Documents" at bounding box center [1125, 639] width 151 height 27
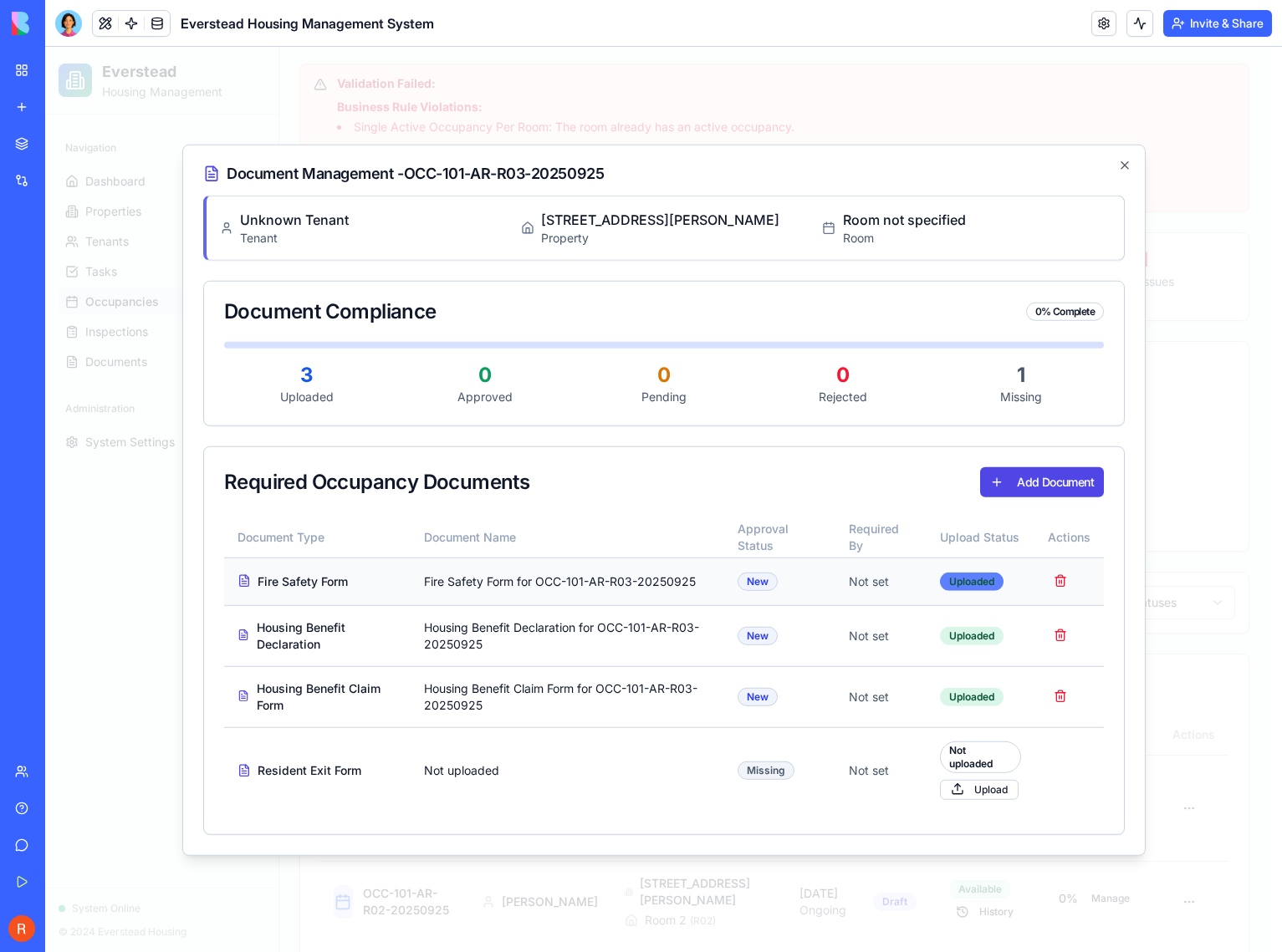
click at [963, 581] on div "Uploaded" at bounding box center [972, 580] width 63 height 19
click at [1023, 488] on button "Add Document" at bounding box center [1042, 481] width 124 height 31
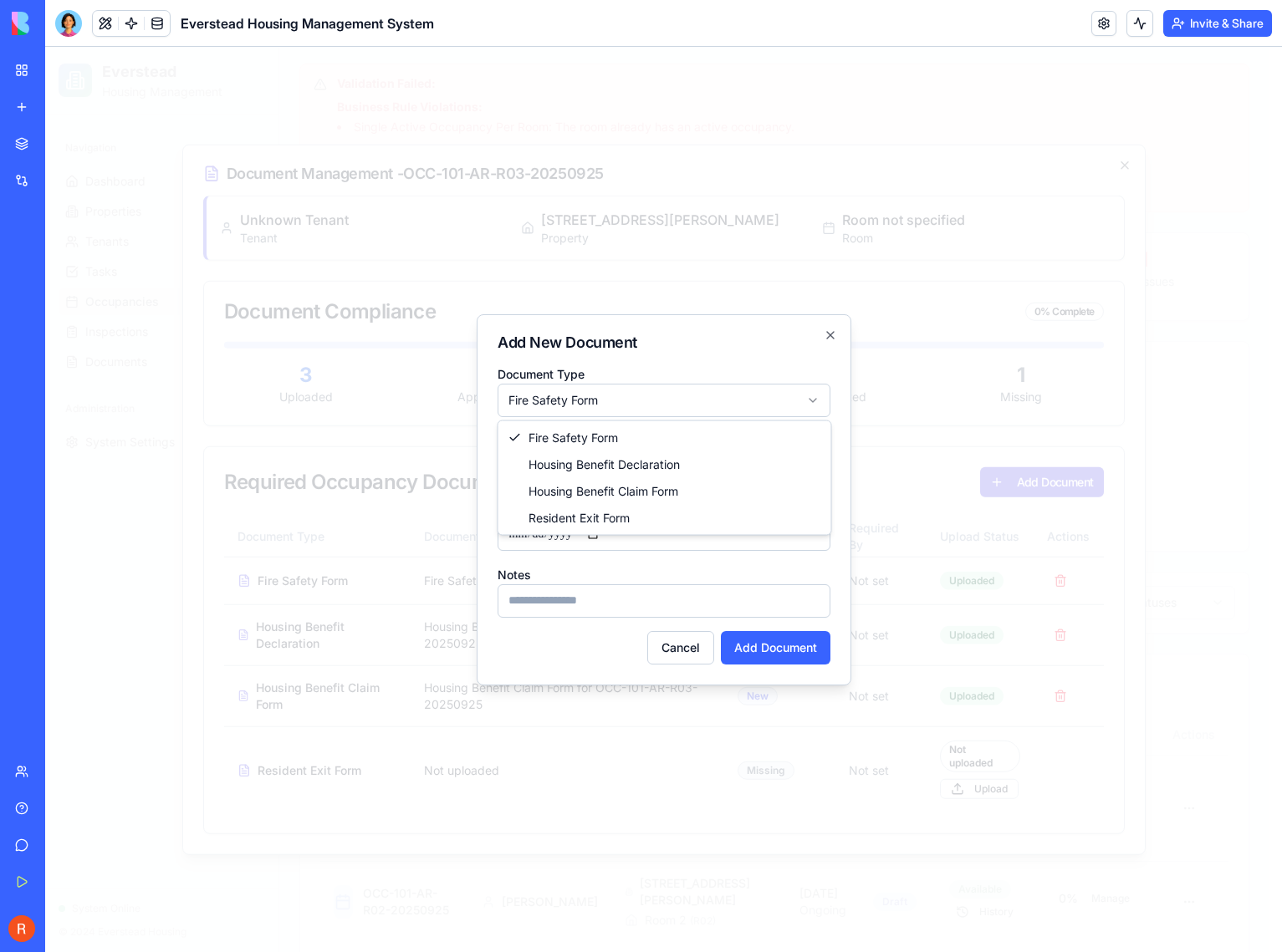
click at [645, 410] on body "Everstead Housing Management Navigation Dashboard Properties Tenants Tasks 5 Oc…" at bounding box center [657, 451] width 1224 height 1064
click at [637, 464] on input at bounding box center [664, 467] width 333 height 34
click at [672, 648] on button "Cancel" at bounding box center [681, 648] width 67 height 34
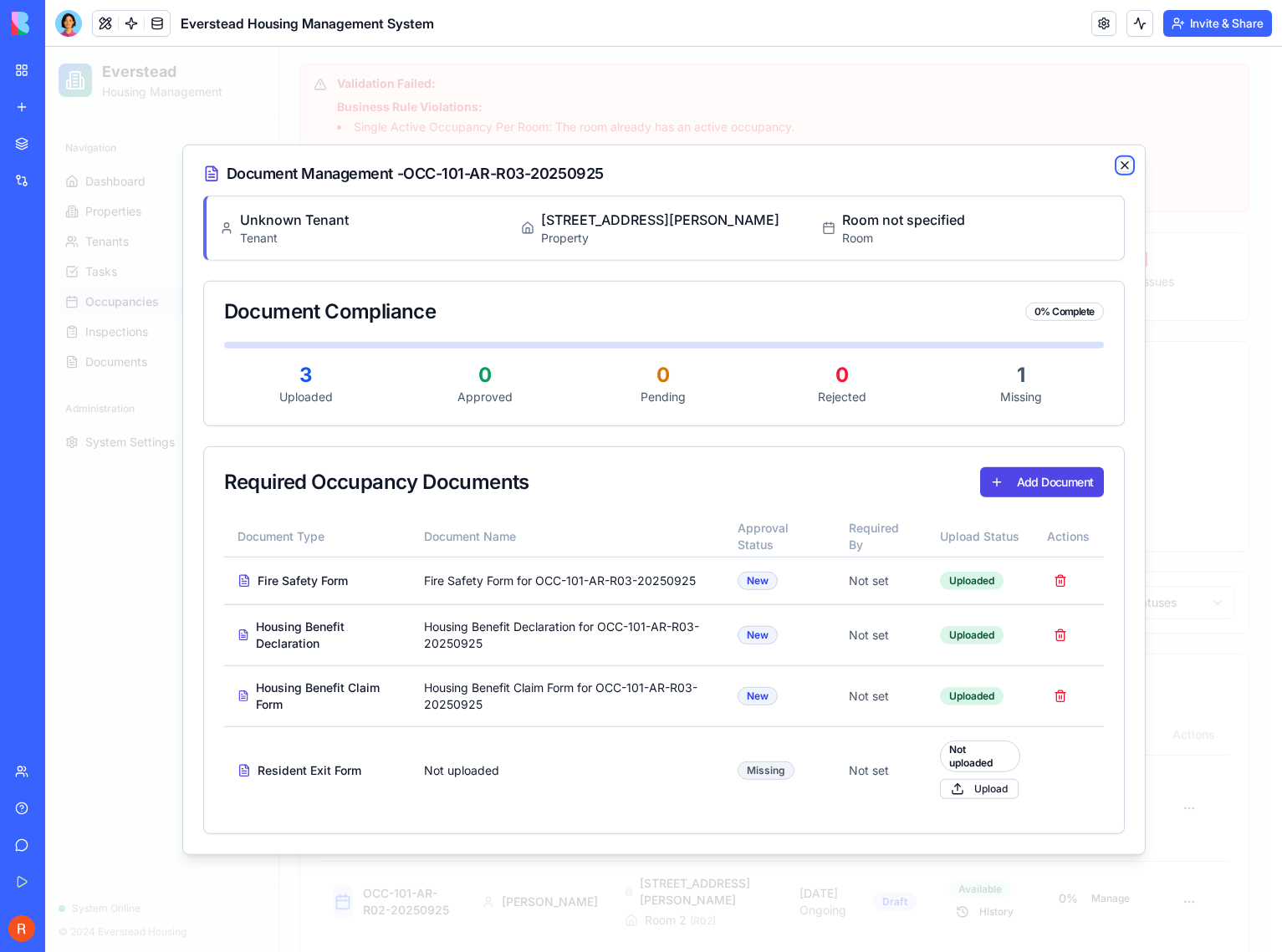
click at [1127, 162] on icon "button" at bounding box center [1124, 165] width 7 height 7
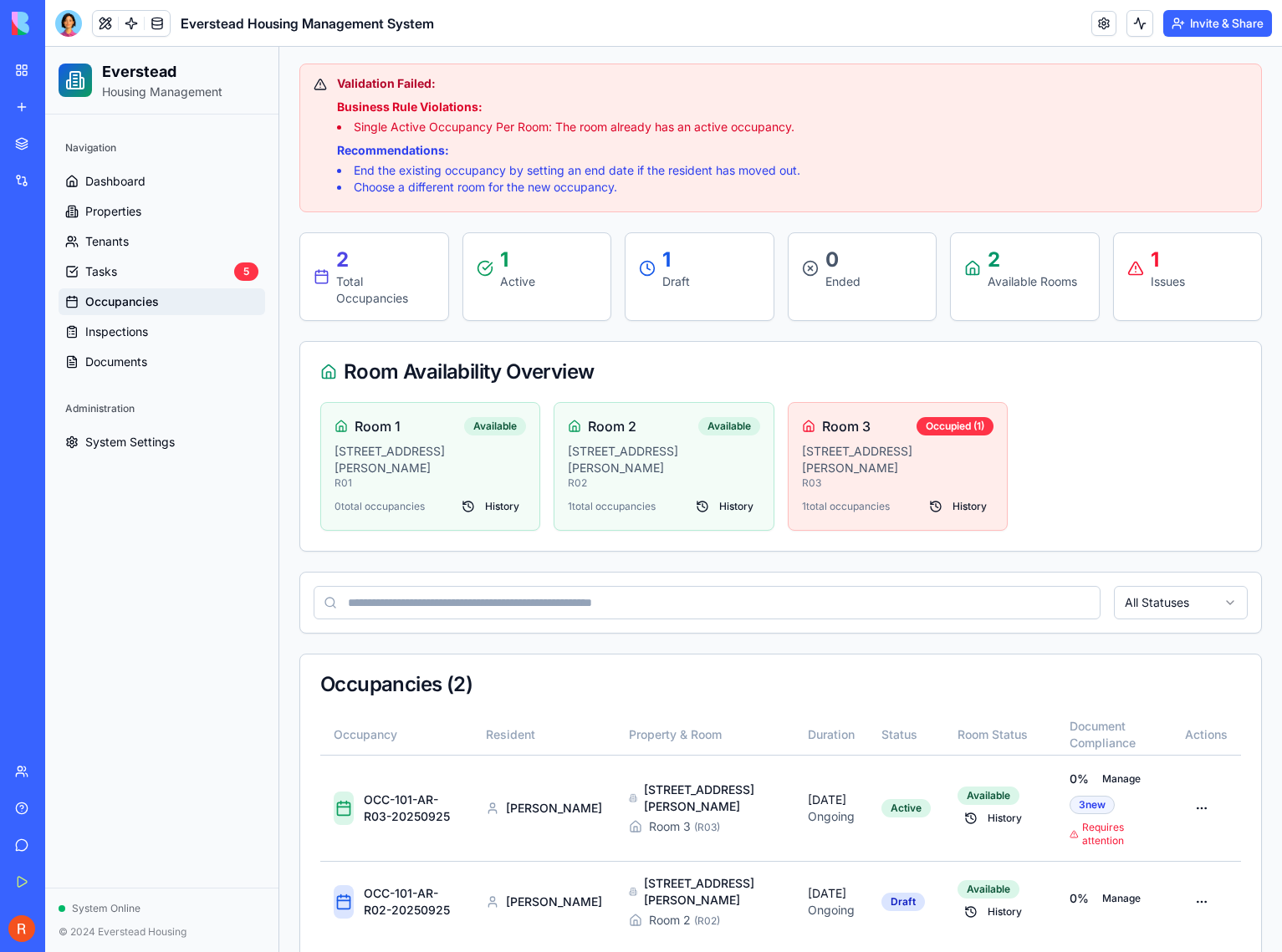
scroll to position [0, 0]
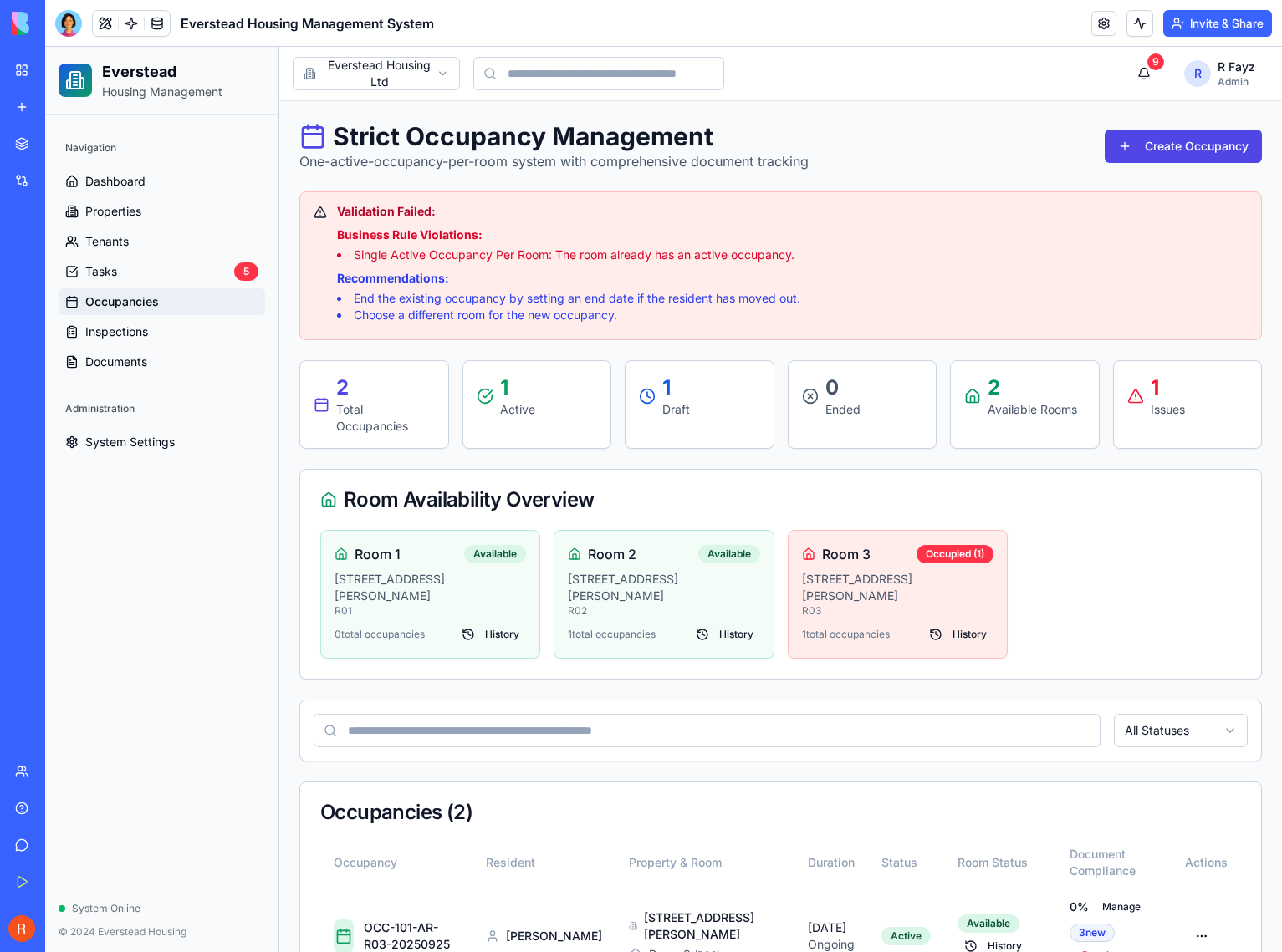
click at [245, 630] on div "Navigation Dashboard Properties Tenants Tasks 5 Occupancies Inspections Documen…" at bounding box center [162, 501] width 234 height 774
click at [246, 703] on div "Navigation Dashboard Properties Tenants Tasks 5 Occupancies Inspections Documen…" at bounding box center [162, 501] width 234 height 774
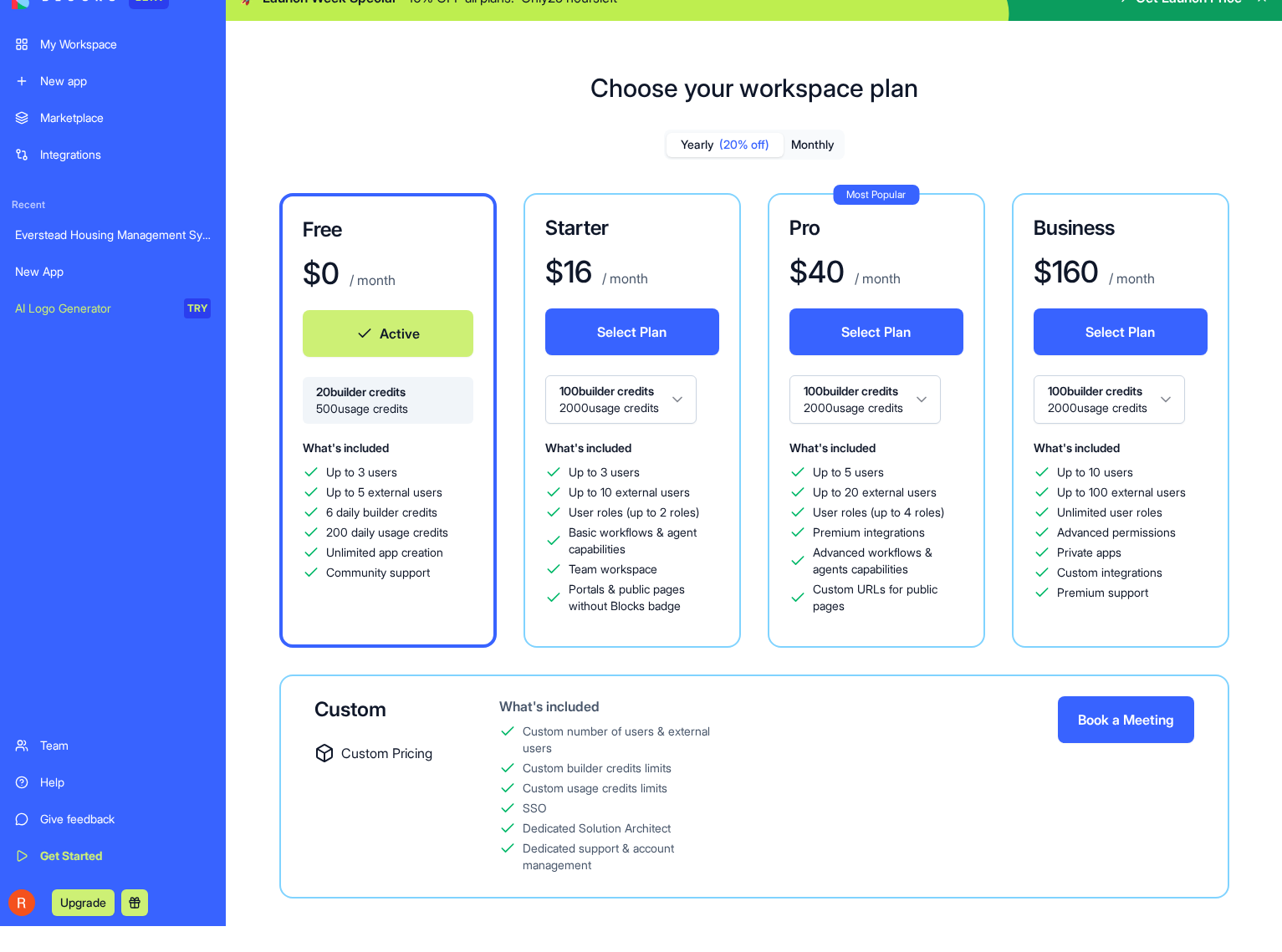
click at [1176, 401] on html "BETA My Workspace New app Marketplace Integrations Recent Everstead Housing Man…" at bounding box center [641, 450] width 1282 height 952
click at [1120, 394] on html "BETA My Workspace New app Marketplace Integrations Recent Everstead Housing Man…" at bounding box center [641, 450] width 1282 height 952
click at [687, 404] on html "BETA My Workspace New app Marketplace Integrations Recent Everstead Housing Man…" at bounding box center [641, 450] width 1282 height 952
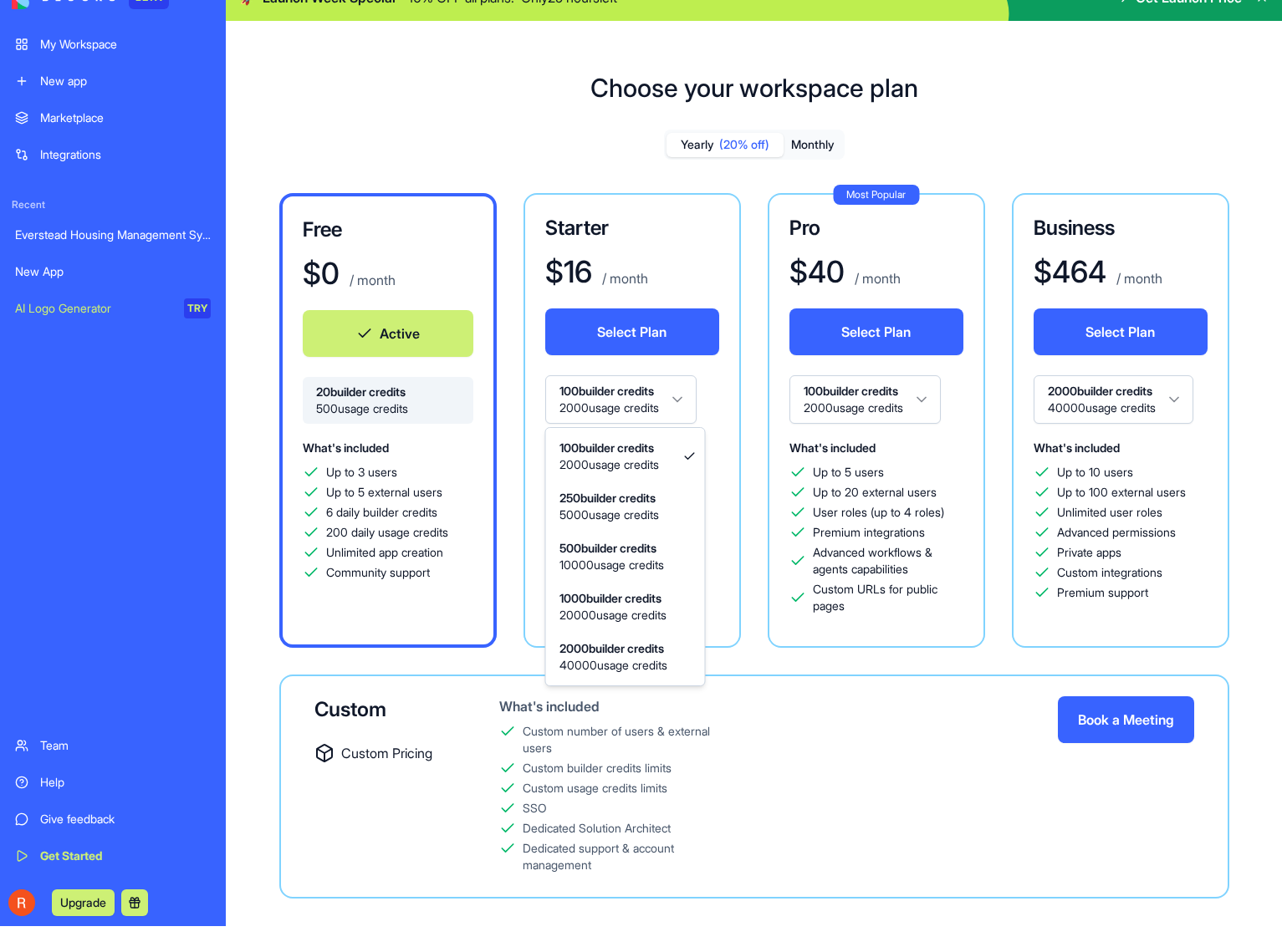
click at [687, 404] on html "BETA My Workspace New app Marketplace Integrations Recent Everstead Housing Man…" at bounding box center [641, 450] width 1282 height 952
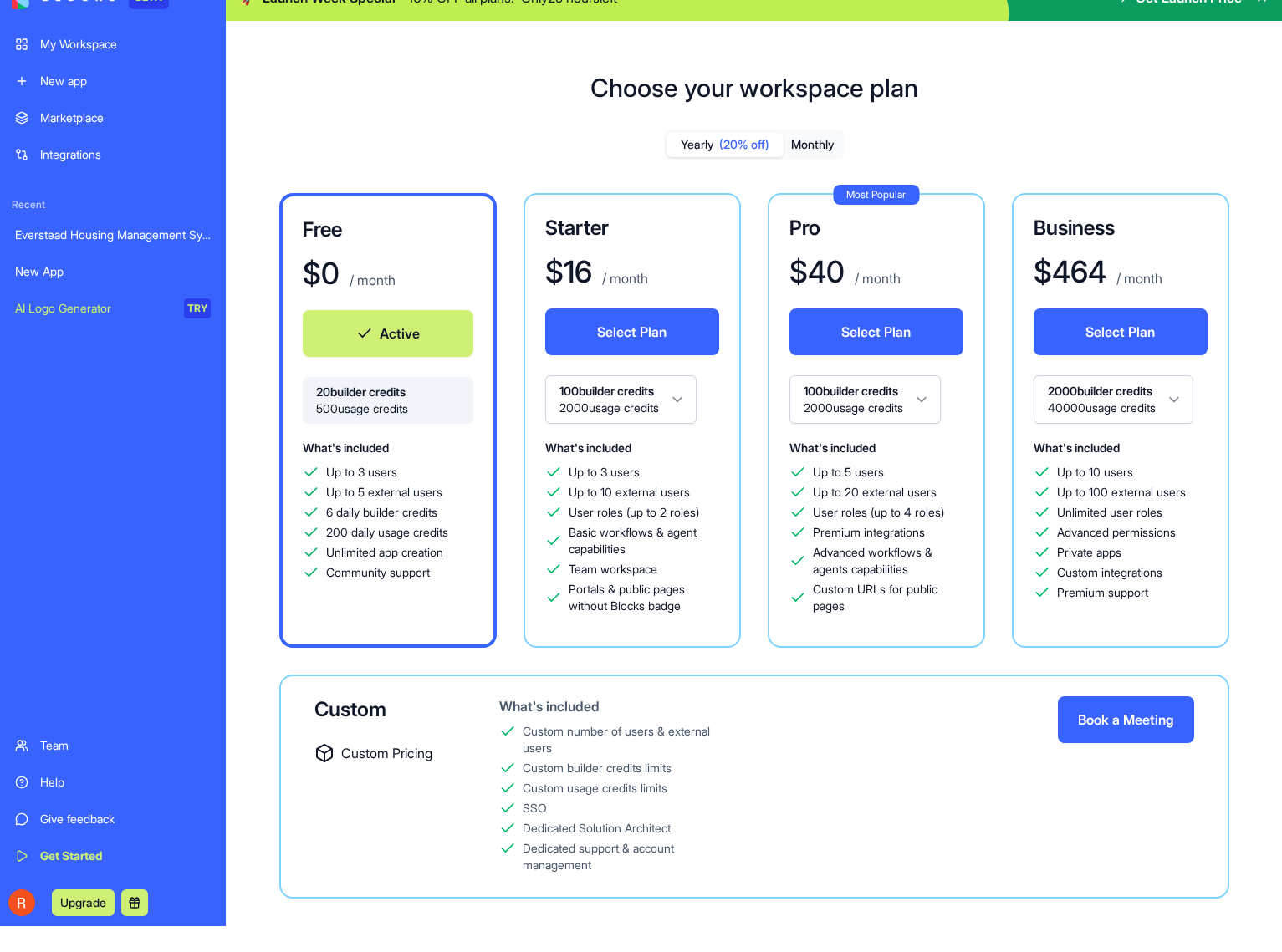
click at [687, 404] on html "BETA My Workspace New app Marketplace Integrations Recent Everstead Housing Man…" at bounding box center [641, 450] width 1282 height 952
click at [671, 405] on html "BETA My Workspace New app Marketplace Integrations Recent Everstead Housing Man…" at bounding box center [641, 450] width 1282 height 952
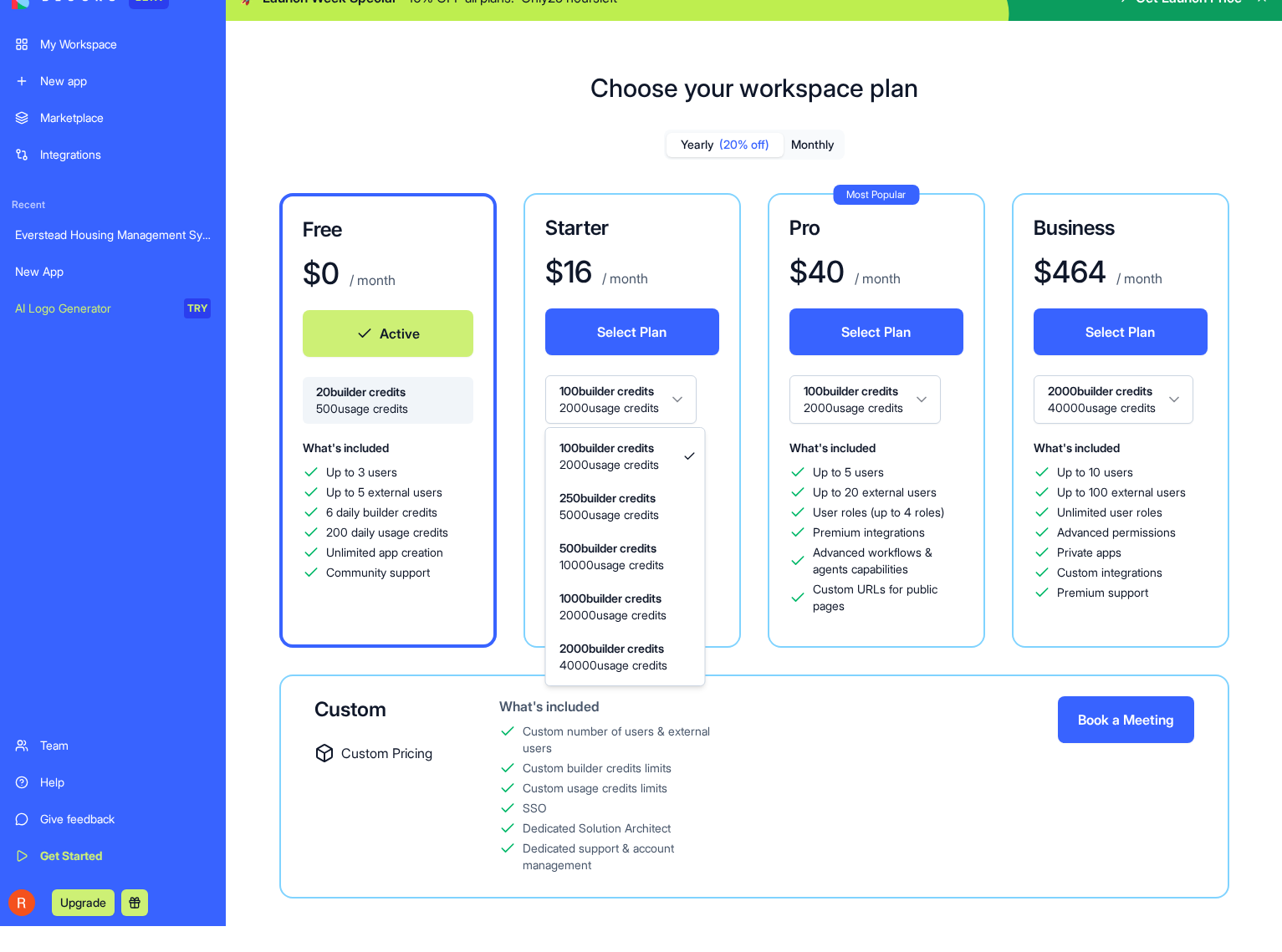
click at [671, 405] on html "BETA My Workspace New app Marketplace Integrations Recent Everstead Housing Man…" at bounding box center [641, 450] width 1282 height 952
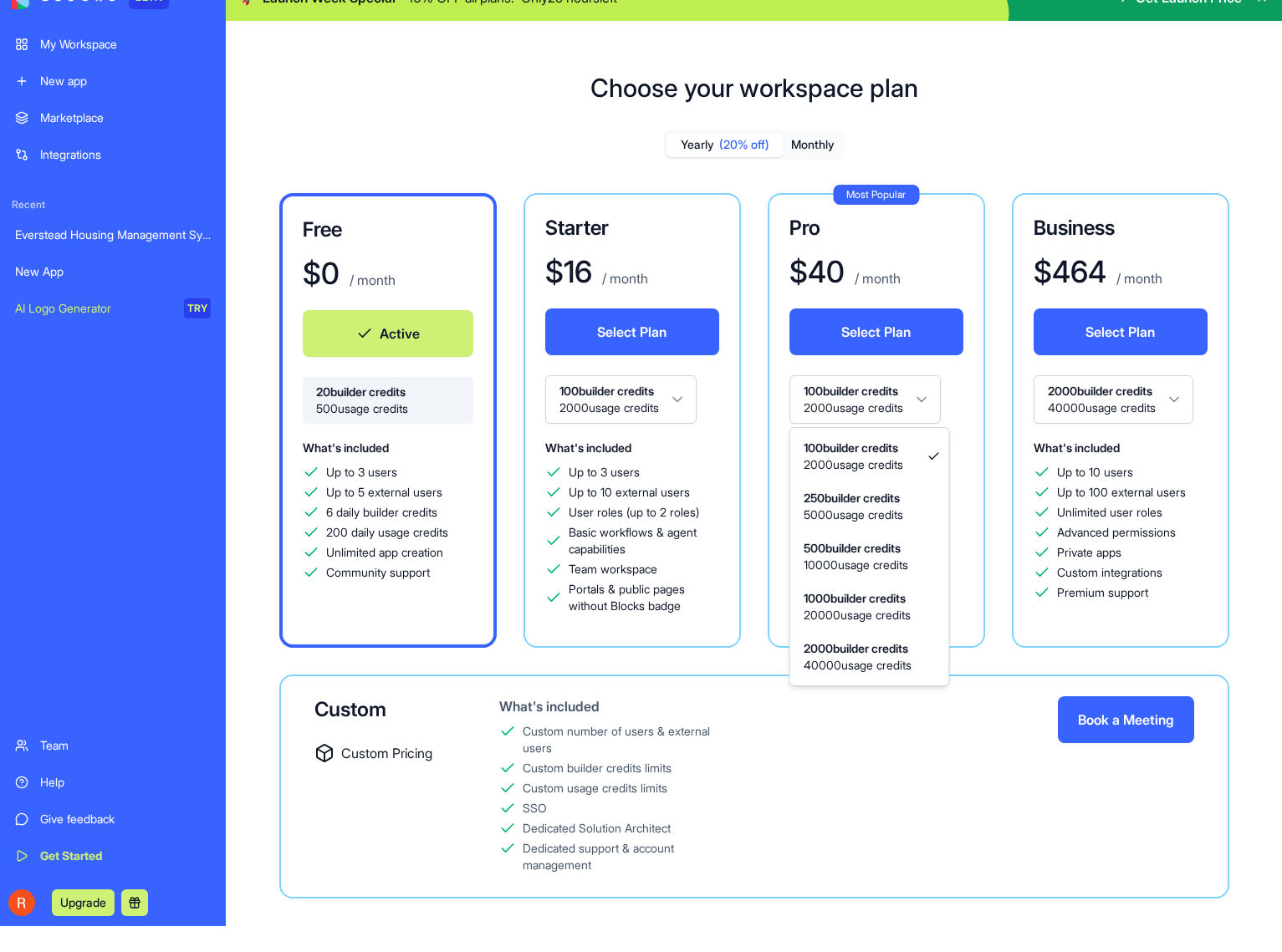
click at [922, 395] on html "BETA My Workspace New app Marketplace Integrations Recent Everstead Housing Man…" at bounding box center [641, 450] width 1282 height 952
click at [912, 414] on html "BETA My Workspace New app Marketplace Integrations Recent Everstead Housing Man…" at bounding box center [641, 450] width 1282 height 952
click at [958, 441] on html "BETA My Workspace New app Marketplace Integrations Recent Everstead Housing Man…" at bounding box center [641, 450] width 1282 height 952
click at [903, 418] on html "BETA My Workspace New app Marketplace Integrations Recent Everstead Housing Man…" at bounding box center [641, 450] width 1282 height 952
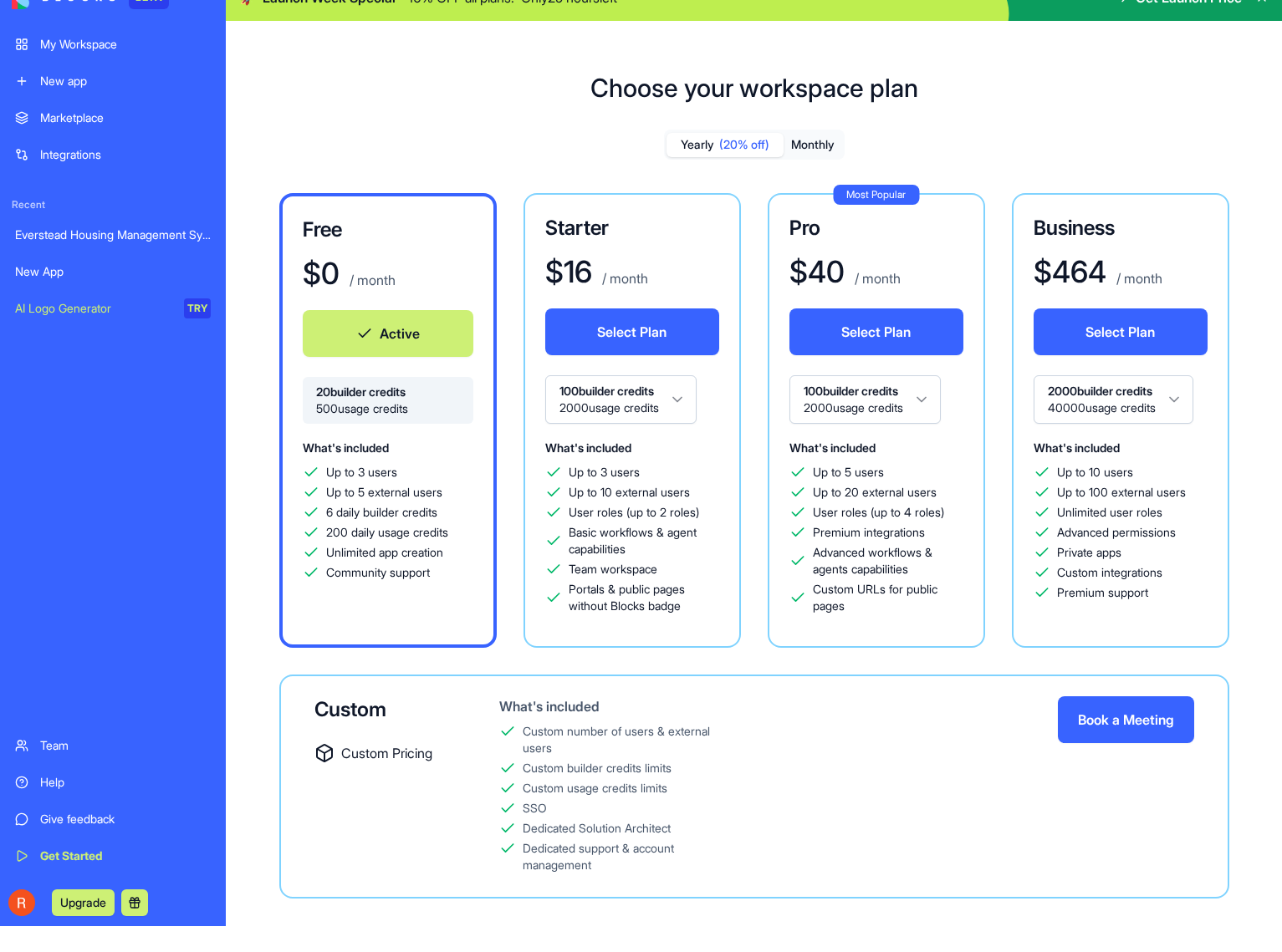
click at [903, 418] on html "BETA My Workspace New app Marketplace Integrations Recent Everstead Housing Man…" at bounding box center [641, 450] width 1282 height 952
